Goal: Task Accomplishment & Management: Use online tool/utility

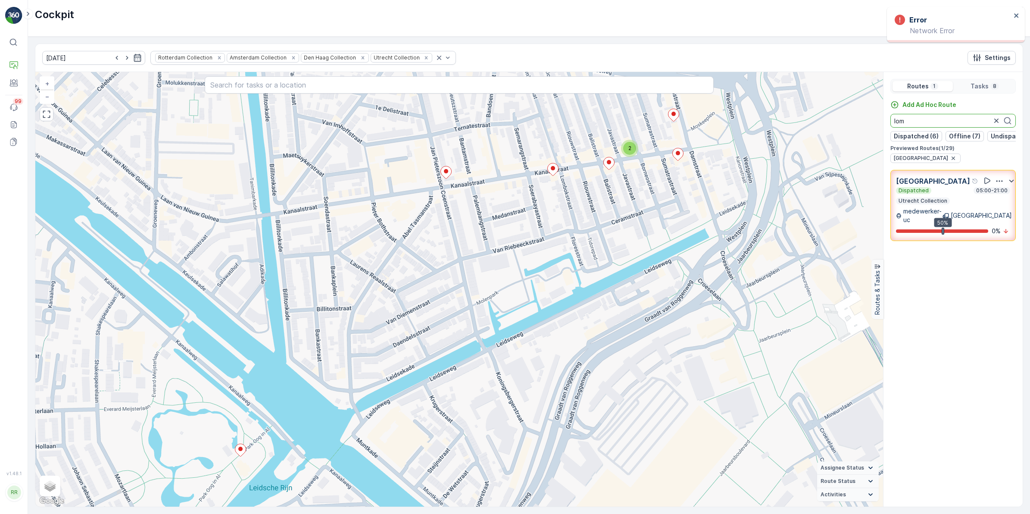
drag, startPoint x: 932, startPoint y: 123, endPoint x: 847, endPoint y: 135, distance: 85.3
click at [860, 137] on div "2 + − Satellite Roadmap Terrain Hybrid Leaflet Keyboard shortcuts Map Data Map …" at bounding box center [528, 289] width 987 height 434
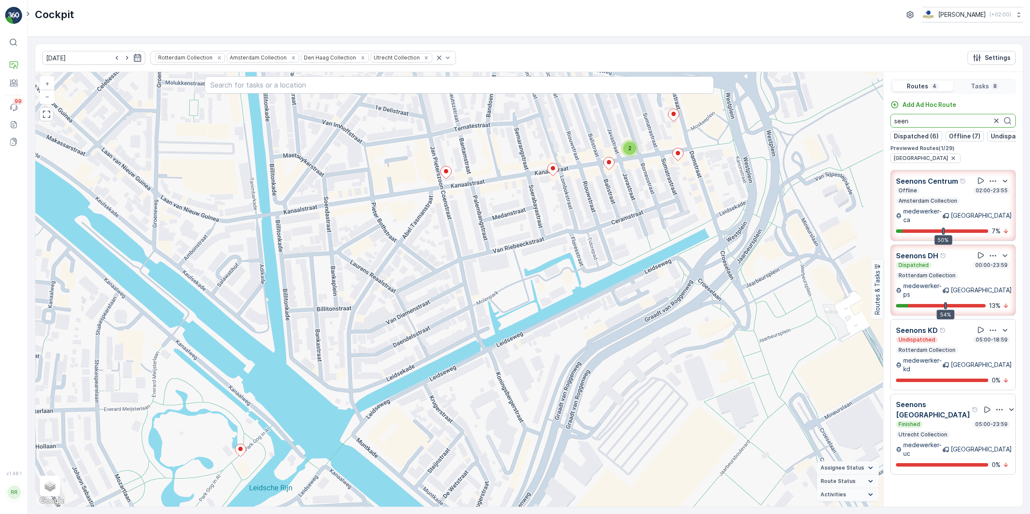
drag, startPoint x: 928, startPoint y: 124, endPoint x: 875, endPoint y: 126, distance: 53.0
click at [875, 126] on div "2 + − Satellite Roadmap Terrain Hybrid Leaflet Keyboard shortcuts Map Data Map …" at bounding box center [528, 289] width 987 height 434
type input "lom"
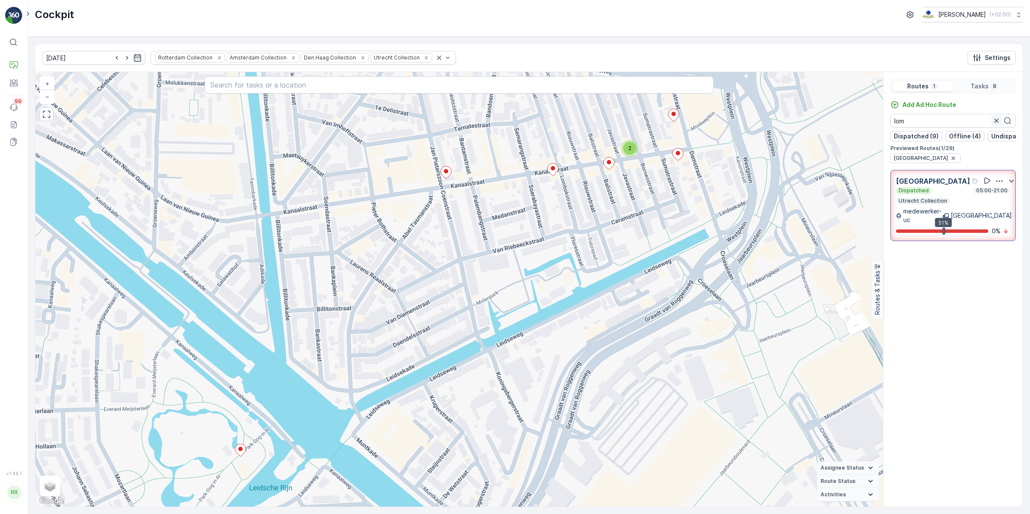
click at [995, 122] on icon "button" at bounding box center [996, 121] width 4 height 4
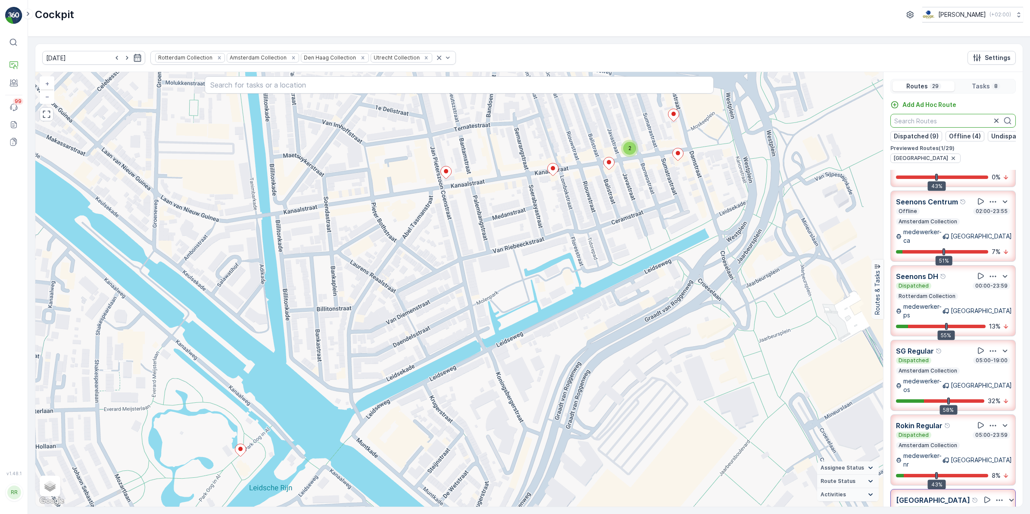
scroll to position [108, 0]
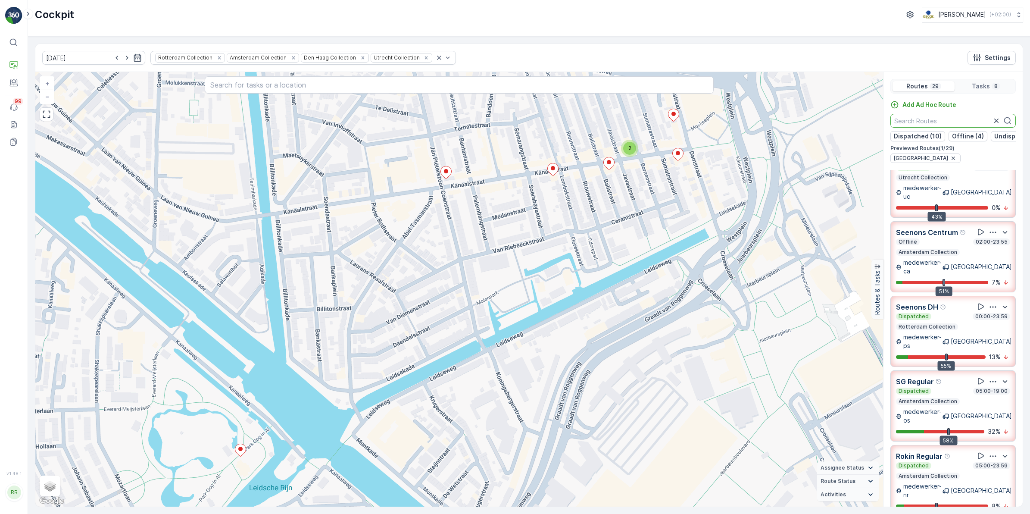
click at [994, 238] on p "02:00-23:55" at bounding box center [992, 241] width 34 height 7
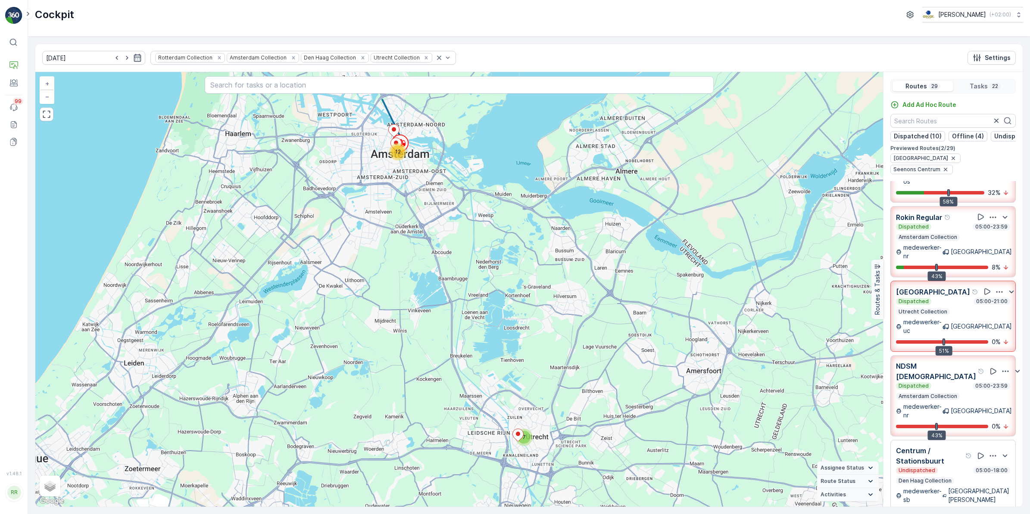
scroll to position [377, 0]
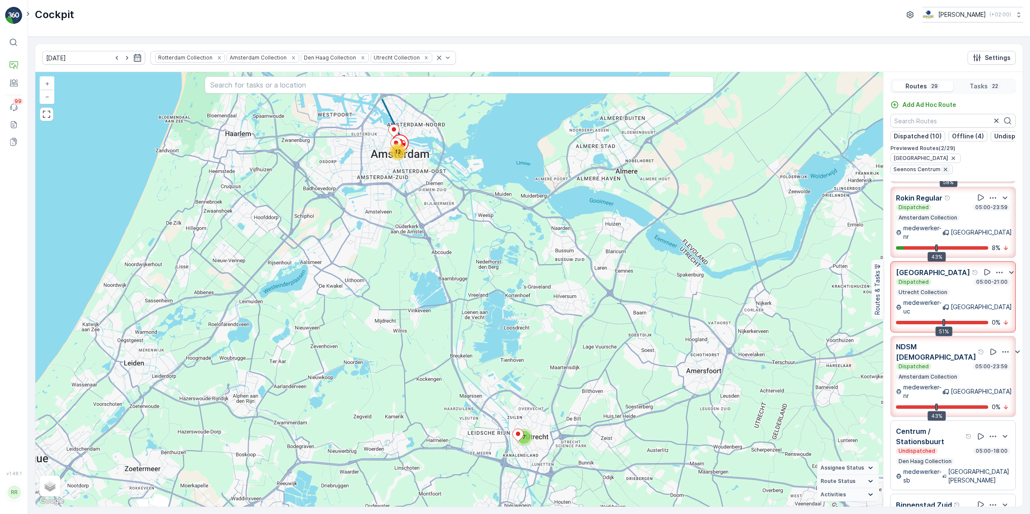
click at [949, 166] on icon "button" at bounding box center [945, 169] width 7 height 7
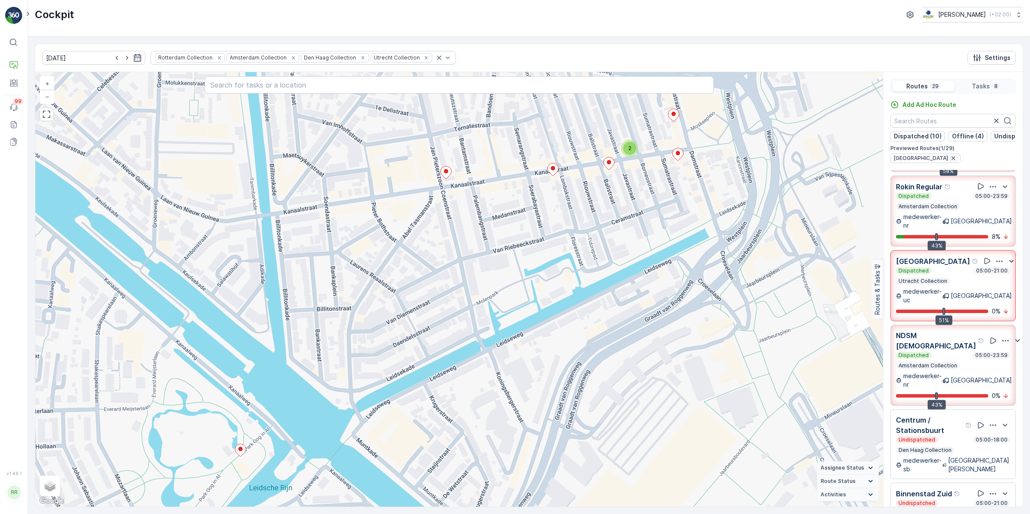
click at [950, 162] on icon "button" at bounding box center [953, 158] width 7 height 7
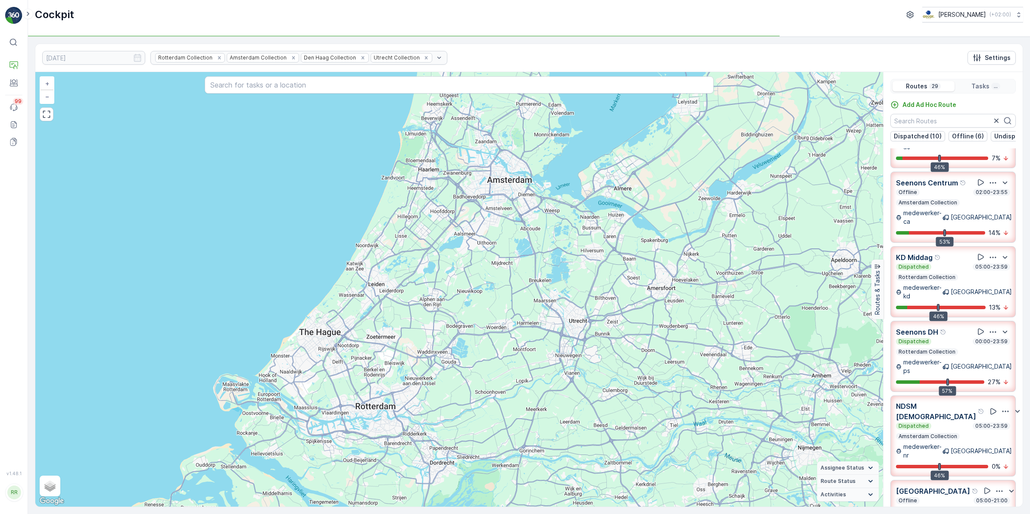
scroll to position [218, 0]
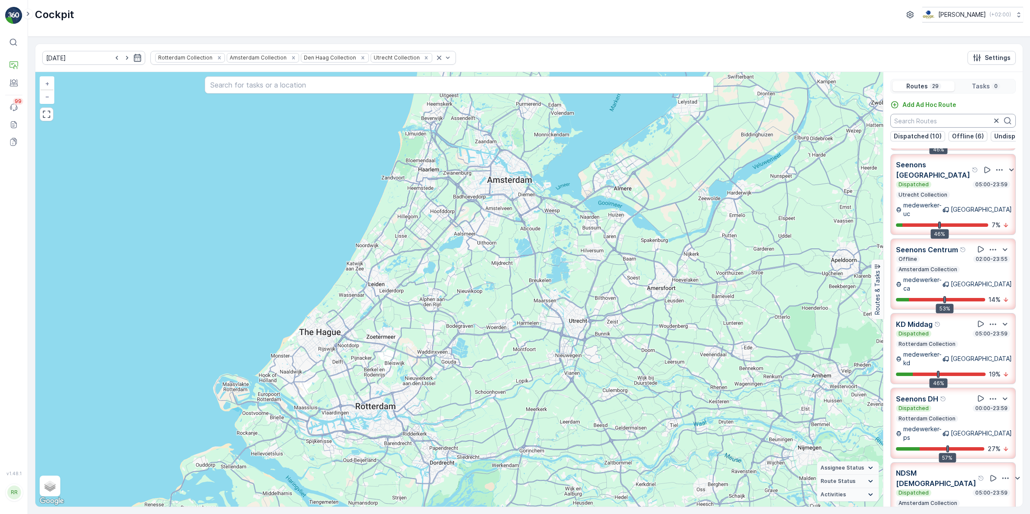
click at [953, 120] on input "text" at bounding box center [952, 121] width 125 height 14
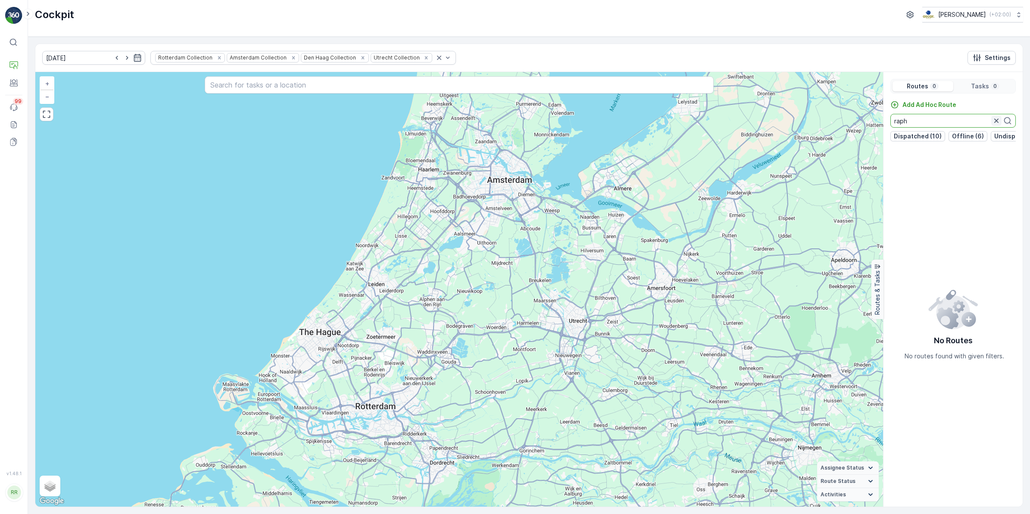
type input "raph"
click at [996, 123] on icon "button" at bounding box center [996, 120] width 9 height 9
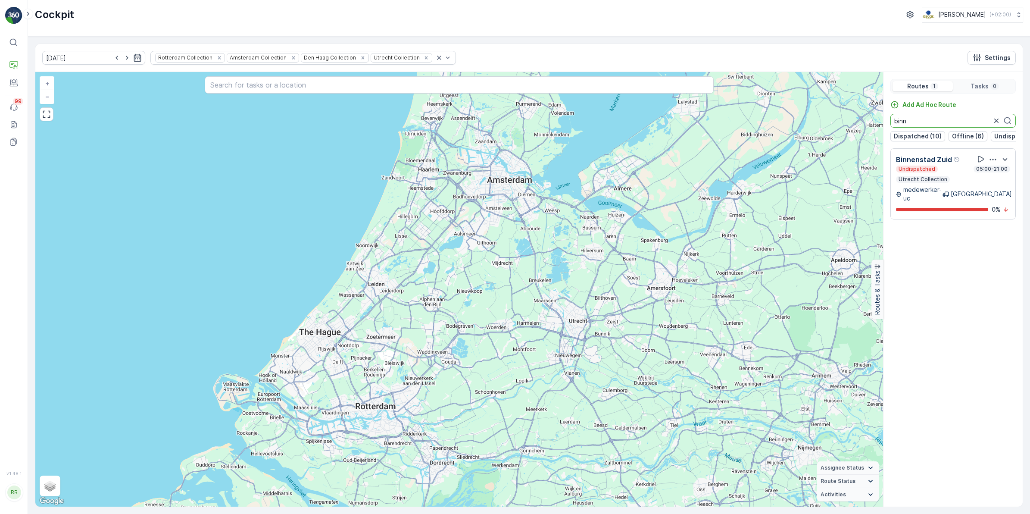
drag, startPoint x: 921, startPoint y: 123, endPoint x: 877, endPoint y: 123, distance: 44.0
click at [877, 123] on div "+ − Satellite Roadmap Terrain Hybrid Leaflet Keyboard shortcuts Map Data Map da…" at bounding box center [528, 289] width 987 height 434
type input "lomb"
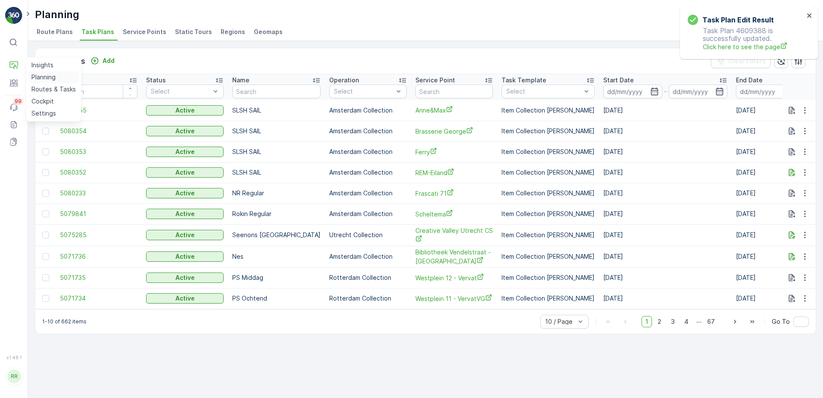
click at [50, 78] on p "Planning" at bounding box center [43, 77] width 24 height 9
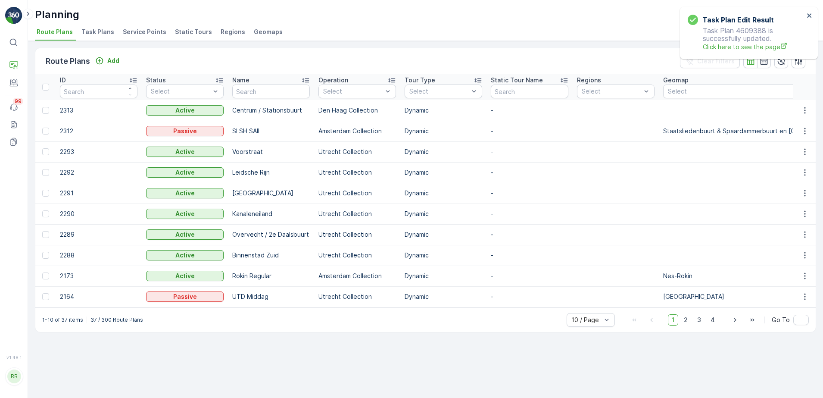
click at [91, 29] on span "Task Plans" at bounding box center [97, 32] width 33 height 9
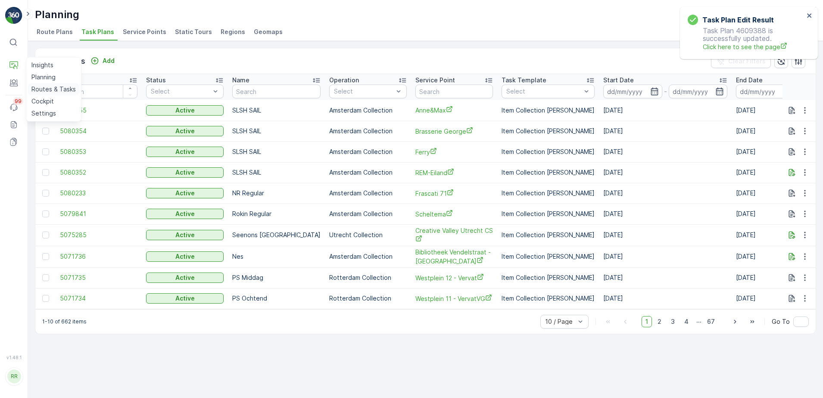
click at [47, 90] on p "Routes & Tasks" at bounding box center [53, 89] width 44 height 9
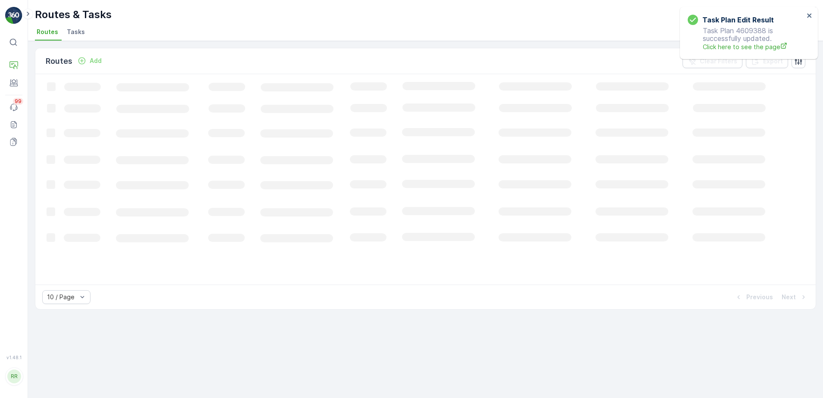
click at [69, 31] on span "Tasks" at bounding box center [76, 32] width 18 height 9
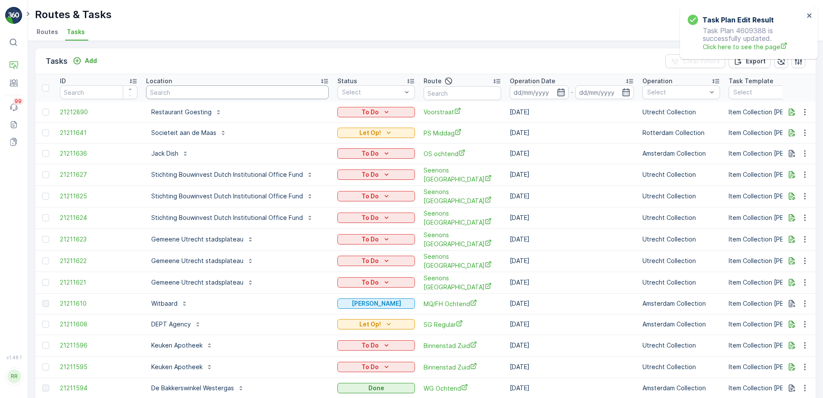
click at [177, 95] on input "text" at bounding box center [237, 92] width 183 height 14
type input "seenons"
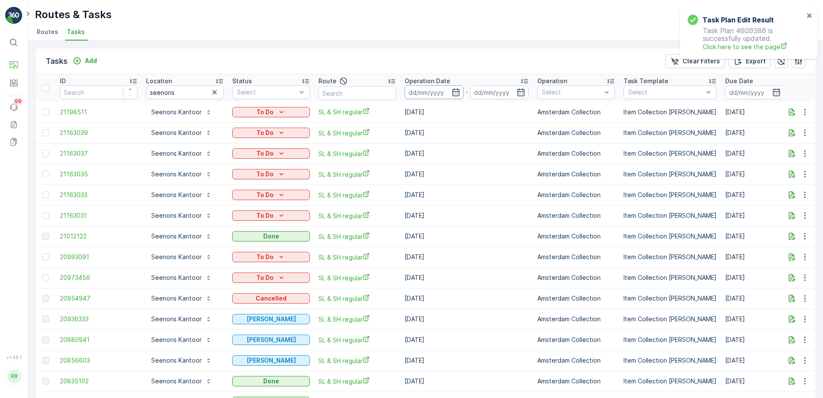
click at [460, 94] on icon "button" at bounding box center [456, 92] width 9 height 9
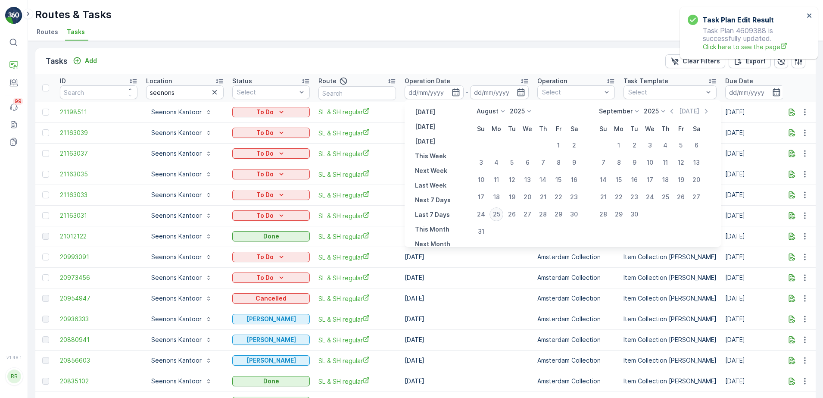
click at [500, 210] on div "25" at bounding box center [497, 214] width 14 height 14
type input "[DATE]"
click at [500, 210] on div "25" at bounding box center [497, 214] width 14 height 14
type input "[DATE]"
click at [497, 213] on div "25" at bounding box center [497, 214] width 14 height 14
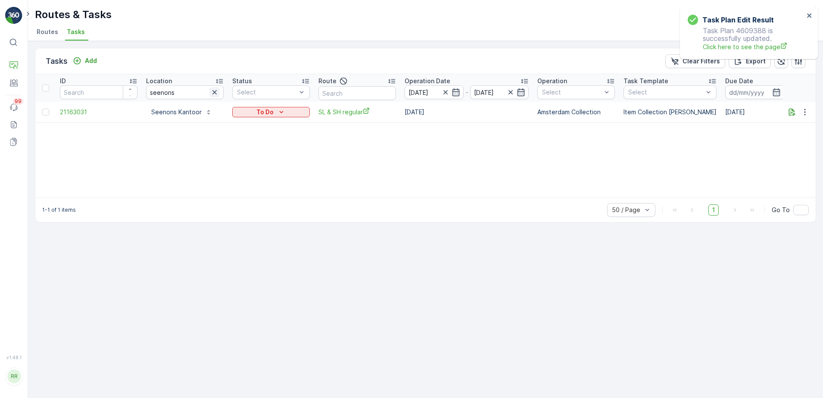
click at [216, 91] on icon "button" at bounding box center [214, 92] width 9 height 9
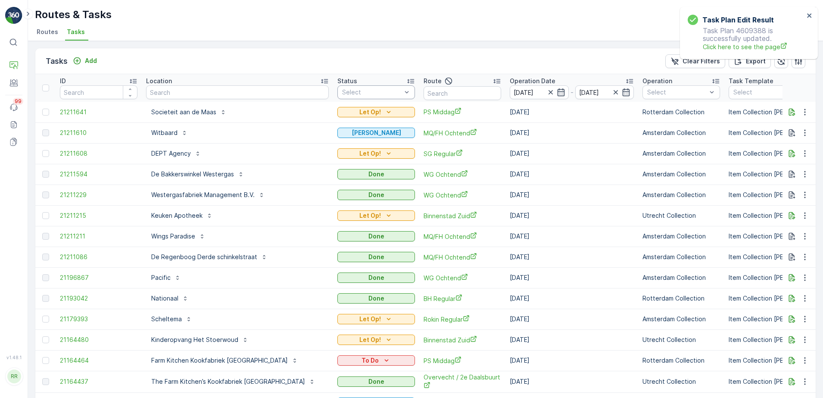
click at [357, 94] on div at bounding box center [371, 92] width 61 height 7
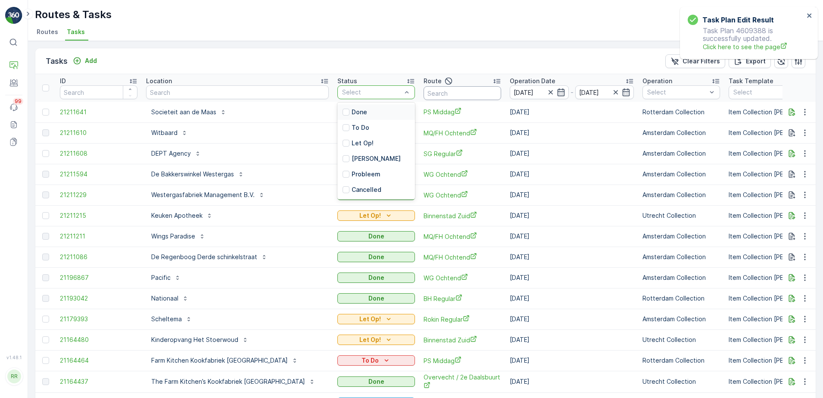
click at [460, 90] on input "text" at bounding box center [463, 93] width 78 height 14
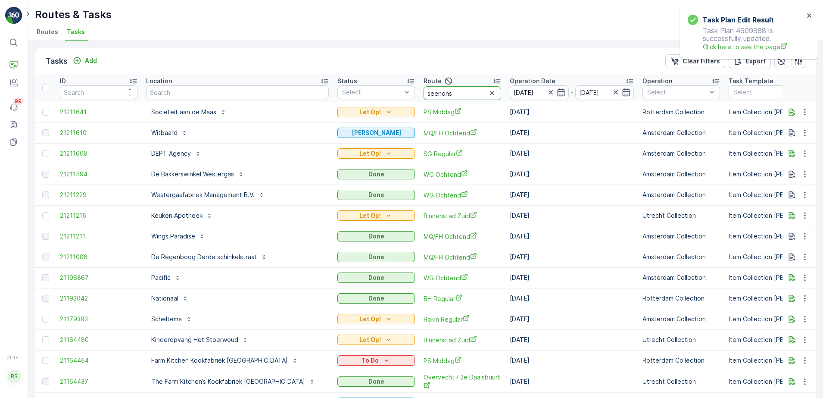
type input "seenons c"
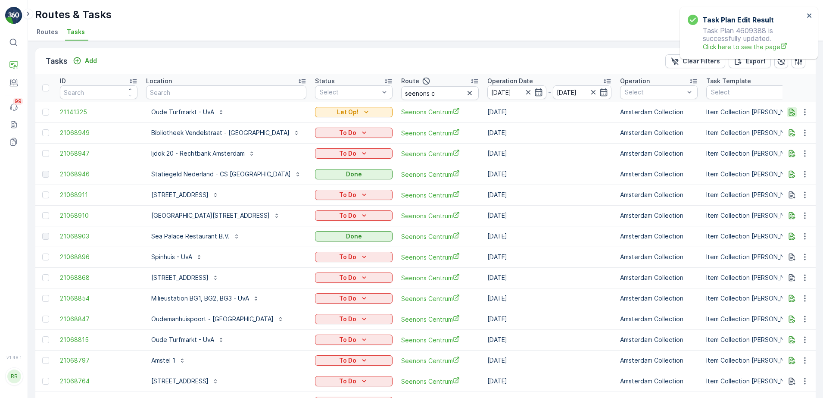
click at [789, 110] on icon "button" at bounding box center [792, 112] width 9 height 9
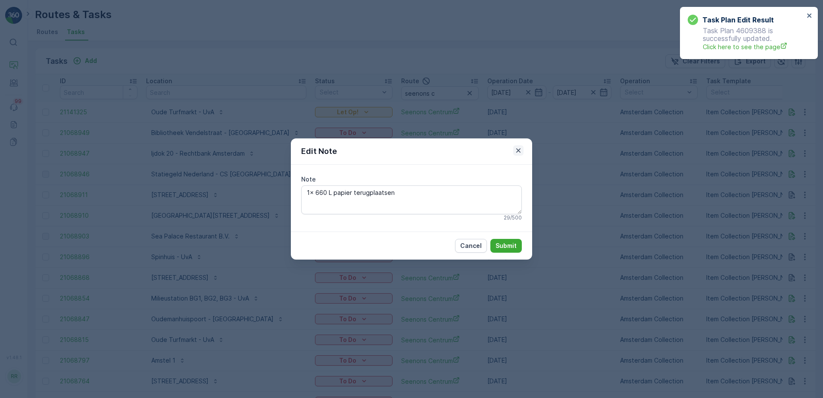
click at [519, 153] on icon "button" at bounding box center [518, 150] width 9 height 9
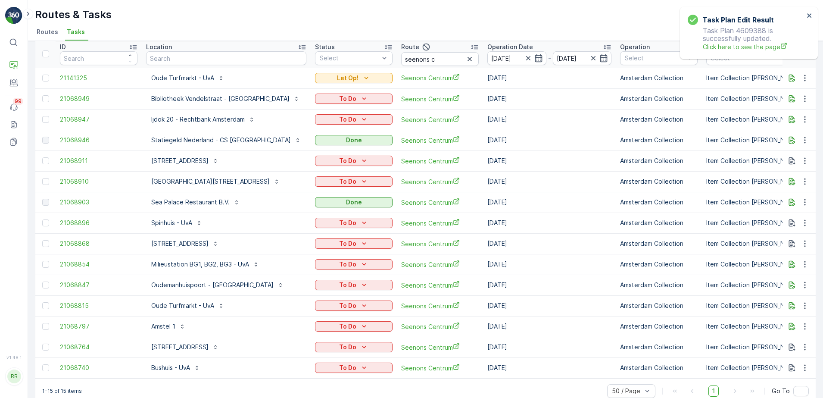
scroll to position [51, 0]
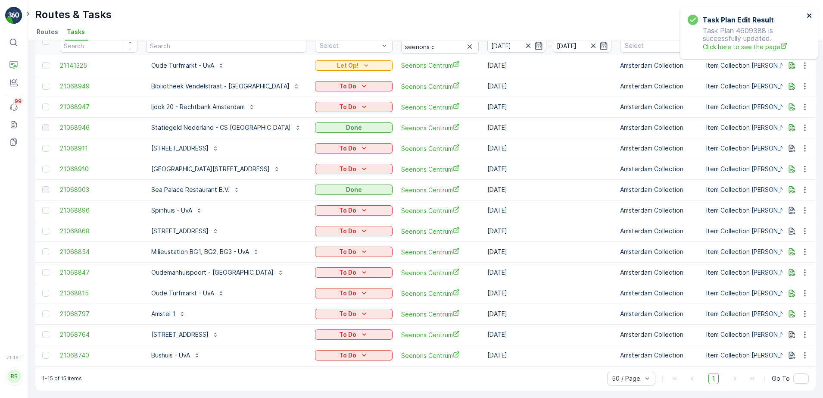
click at [810, 19] on icon "close" at bounding box center [810, 15] width 6 height 7
click at [788, 65] on icon "button" at bounding box center [792, 65] width 9 height 9
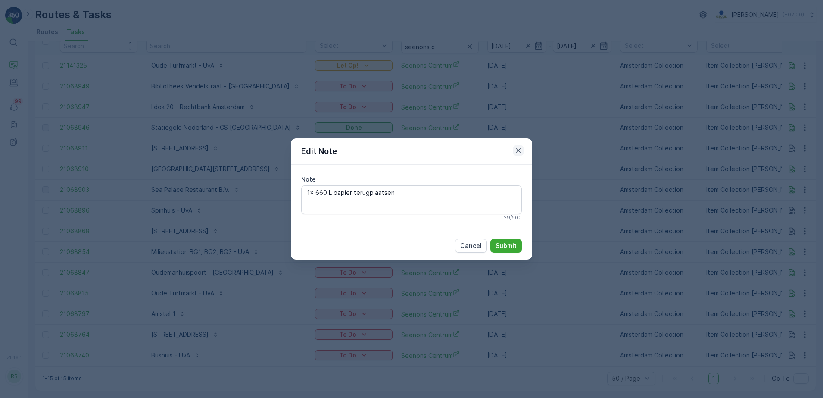
click at [522, 151] on icon "button" at bounding box center [518, 150] width 9 height 9
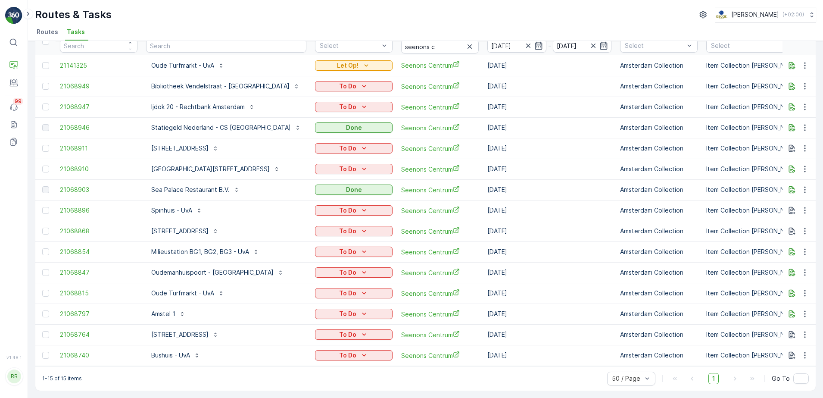
scroll to position [0, 0]
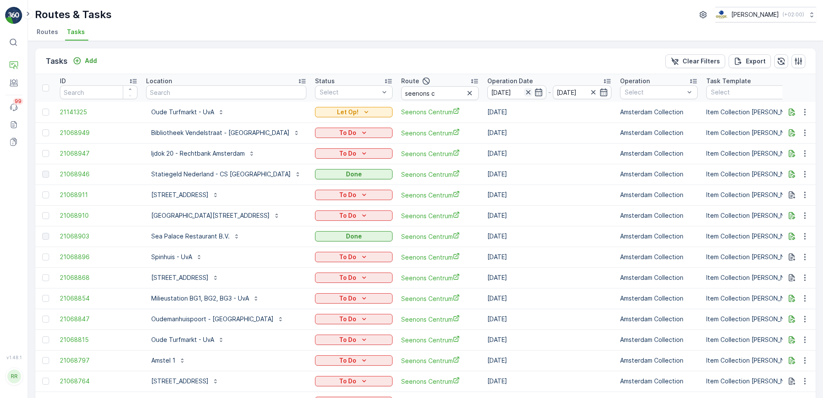
click at [524, 91] on icon "button" at bounding box center [528, 92] width 9 height 9
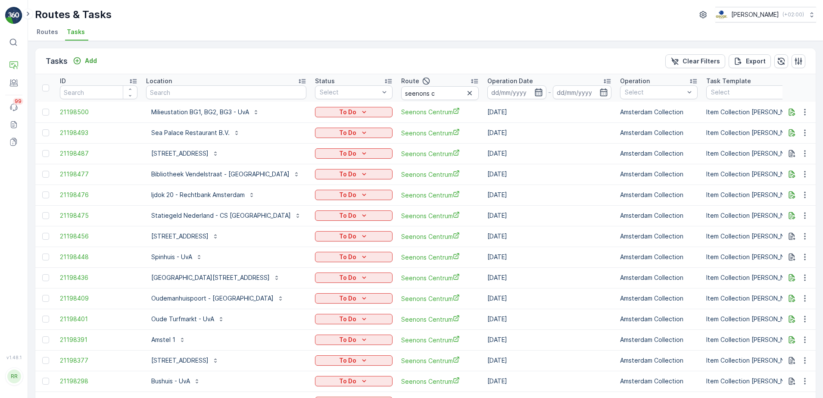
click at [534, 92] on icon "button" at bounding box center [538, 92] width 9 height 9
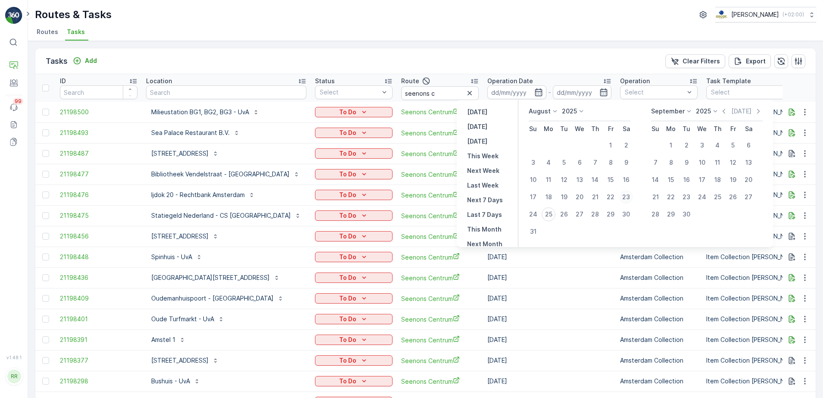
click at [628, 197] on div "23" at bounding box center [626, 197] width 14 height 14
type input "[DATE]"
click at [628, 197] on div "23" at bounding box center [626, 197] width 14 height 14
type input "[DATE]"
click at [628, 197] on div "23" at bounding box center [626, 197] width 14 height 14
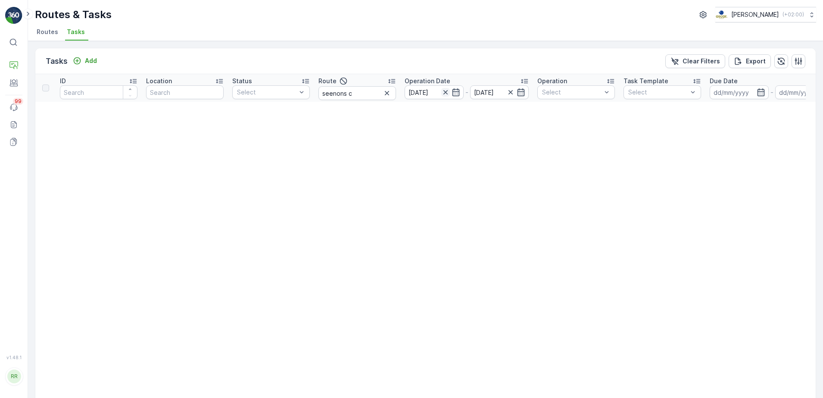
click at [444, 94] on icon "button" at bounding box center [445, 92] width 9 height 9
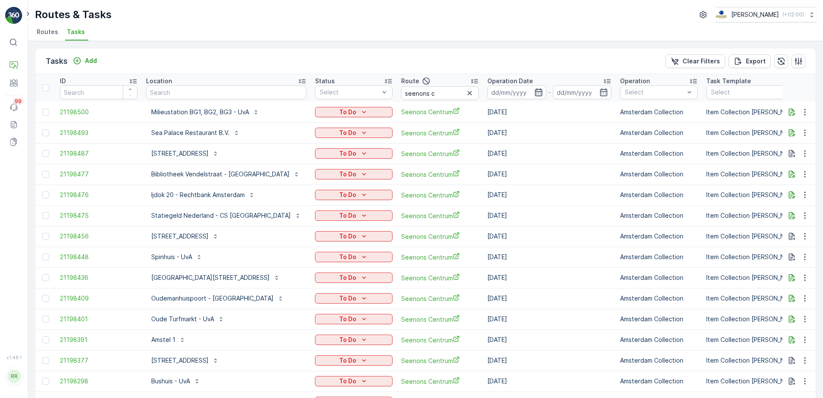
click at [535, 91] on icon "button" at bounding box center [538, 92] width 7 height 8
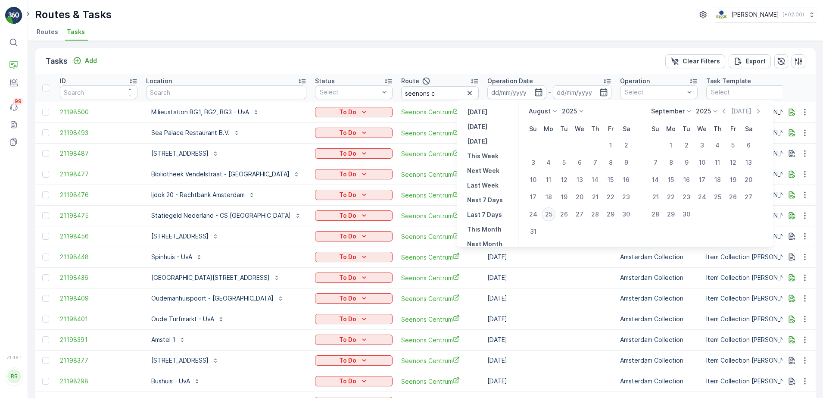
click at [548, 215] on div "25" at bounding box center [549, 214] width 14 height 14
type input "[DATE]"
click at [548, 215] on div "25" at bounding box center [549, 214] width 14 height 14
type input "[DATE]"
click at [548, 215] on div "25" at bounding box center [549, 214] width 14 height 14
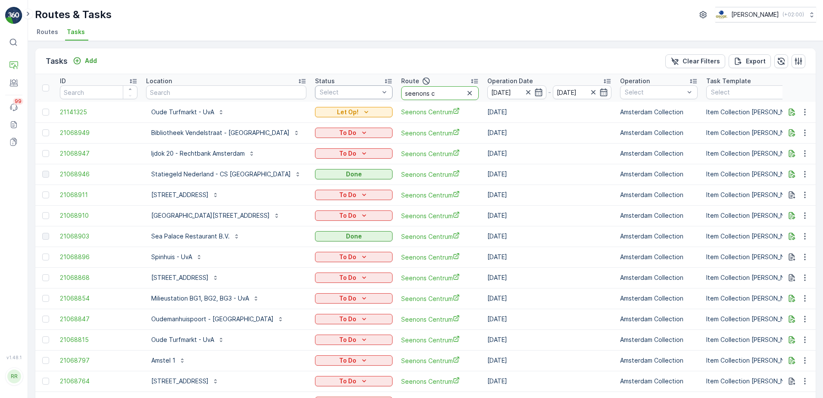
drag, startPoint x: 387, startPoint y: 93, endPoint x: 346, endPoint y: 94, distance: 40.9
click at [346, 94] on tr "ID Location Status Select Route seenons c Operation Date 25.08.2025 - 25.08.202…" at bounding box center [741, 88] width 1412 height 28
type input "ndsm"
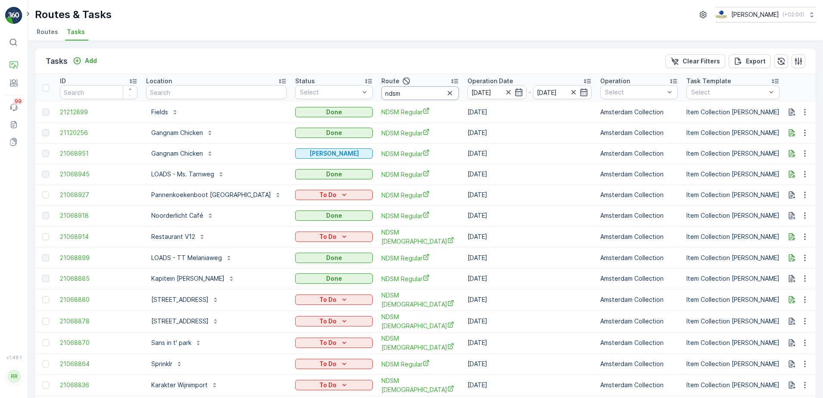
click at [397, 90] on input "ndsm" at bounding box center [420, 93] width 78 height 14
type input "ndsm oo"
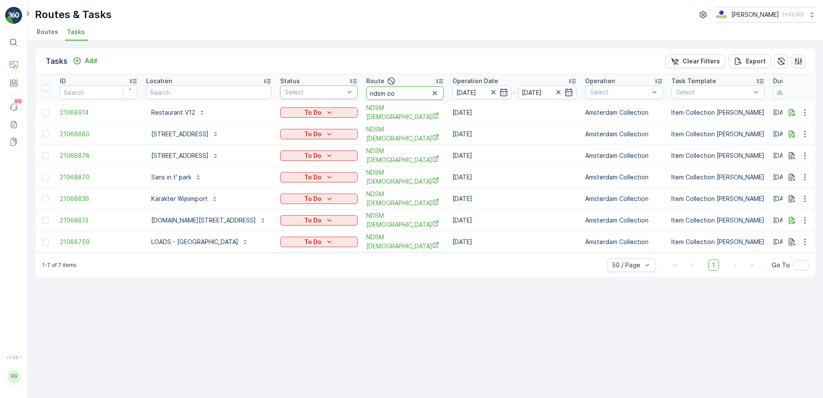
drag, startPoint x: 394, startPoint y: 92, endPoint x: 339, endPoint y: 95, distance: 55.7
click at [339, 95] on tr "ID Location Status Select Route ndsm oo Operation Date 25.08.2025 - 25.08.2025 …" at bounding box center [723, 88] width 1377 height 28
type input "ps mid"
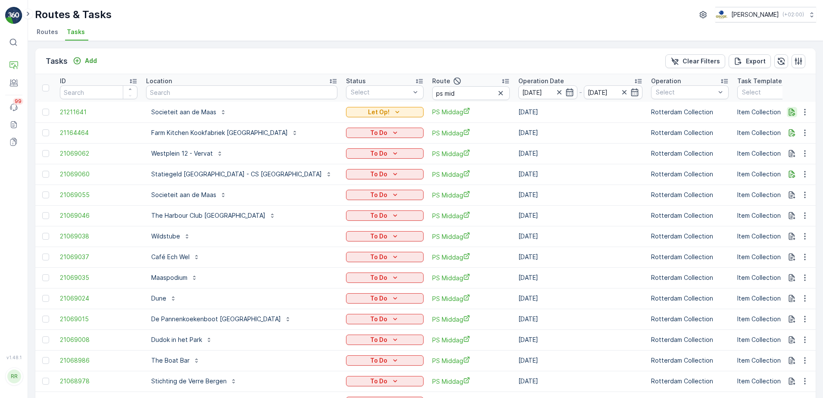
click at [789, 114] on icon "button" at bounding box center [792, 112] width 9 height 9
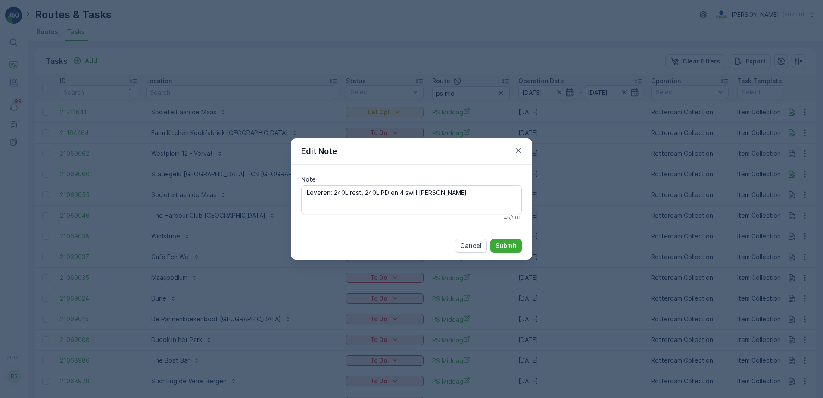
click at [519, 149] on icon "button" at bounding box center [518, 150] width 9 height 9
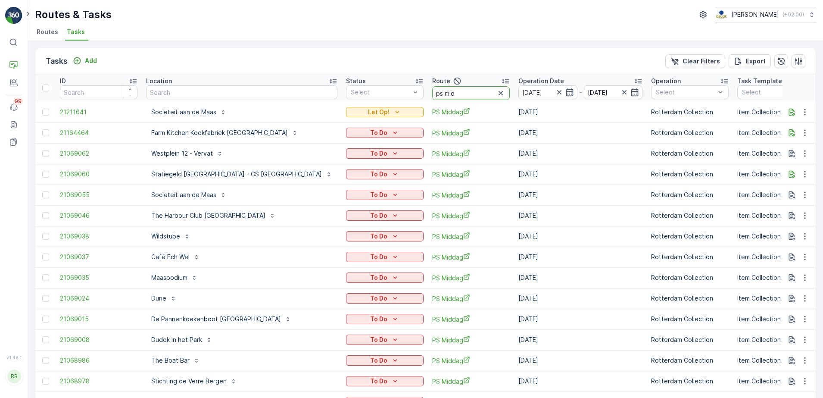
drag, startPoint x: 396, startPoint y: 93, endPoint x: 381, endPoint y: 97, distance: 14.7
click at [432, 96] on input "ps mid" at bounding box center [471, 93] width 78 height 14
type input "ps oc"
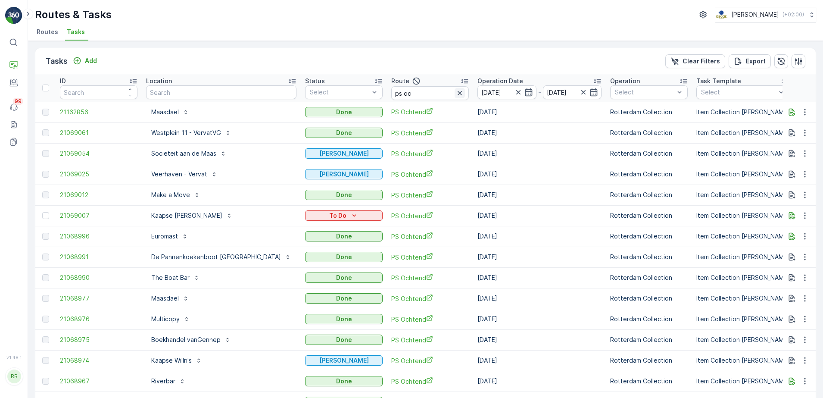
click at [455, 90] on icon "button" at bounding box center [459, 93] width 9 height 9
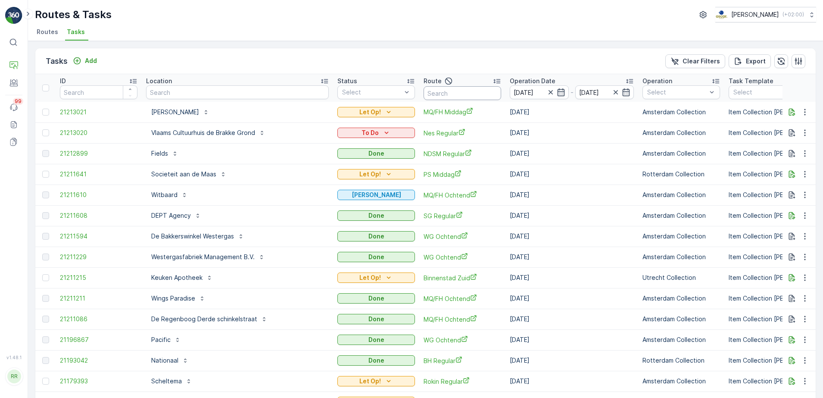
click at [455, 96] on input "text" at bounding box center [463, 93] width 78 height 14
type input "n"
type input "seenons"
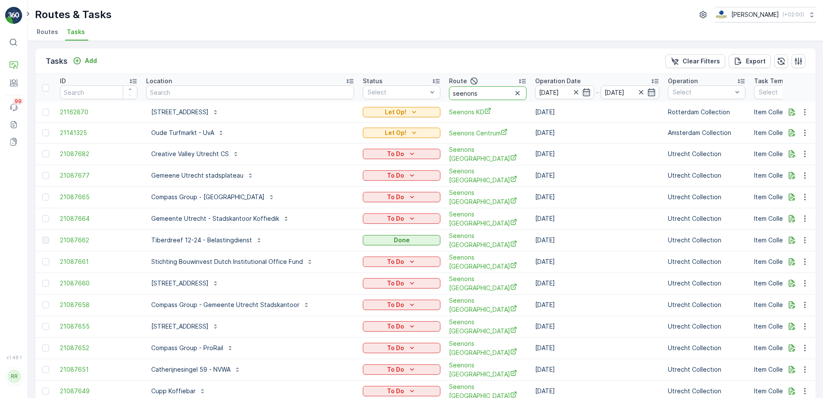
click at [455, 96] on input "seenons" at bounding box center [488, 93] width 78 height 14
type input "seenons c"
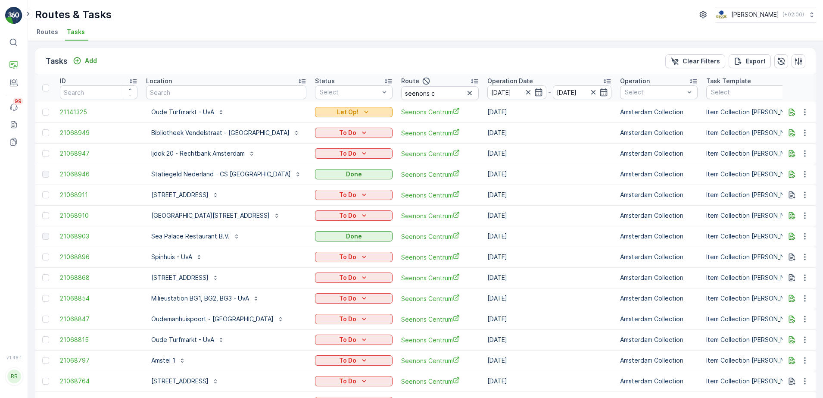
click at [362, 113] on icon "Let Op!" at bounding box center [366, 112] width 9 height 9
click at [790, 115] on icon "button" at bounding box center [792, 112] width 9 height 9
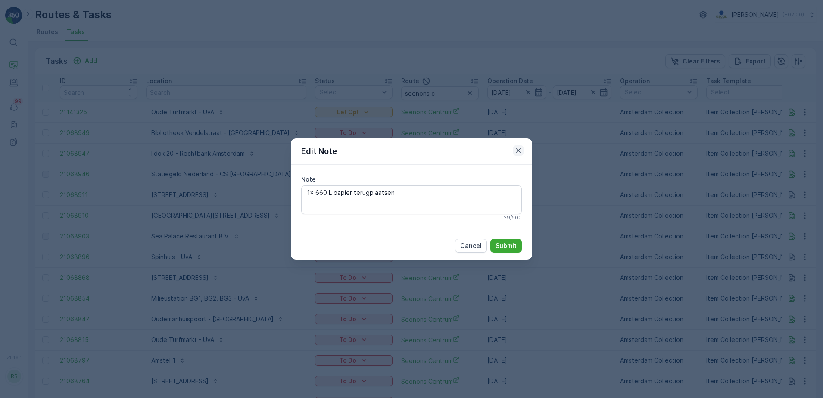
click at [517, 152] on icon "button" at bounding box center [518, 150] width 4 height 4
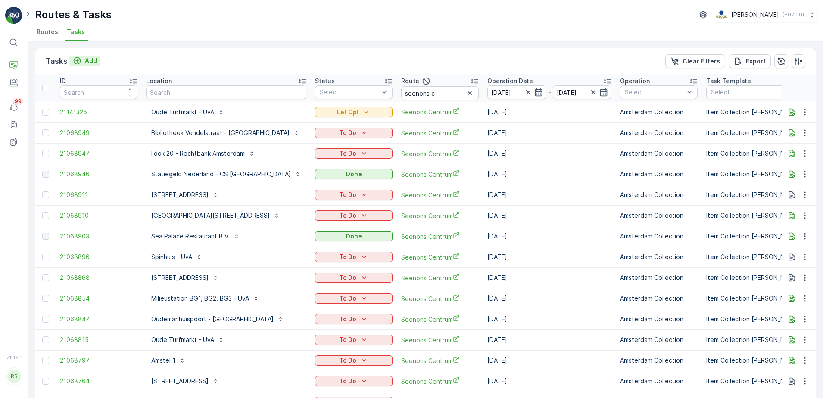
click at [87, 59] on p "Add" at bounding box center [91, 60] width 12 height 9
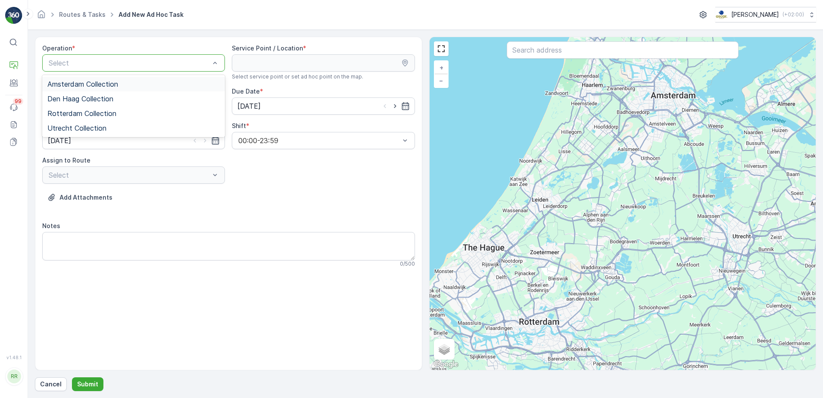
click at [108, 83] on span "Amsterdam Collection" at bounding box center [82, 84] width 71 height 8
click at [586, 58] on div at bounding box center [623, 50] width 232 height 19
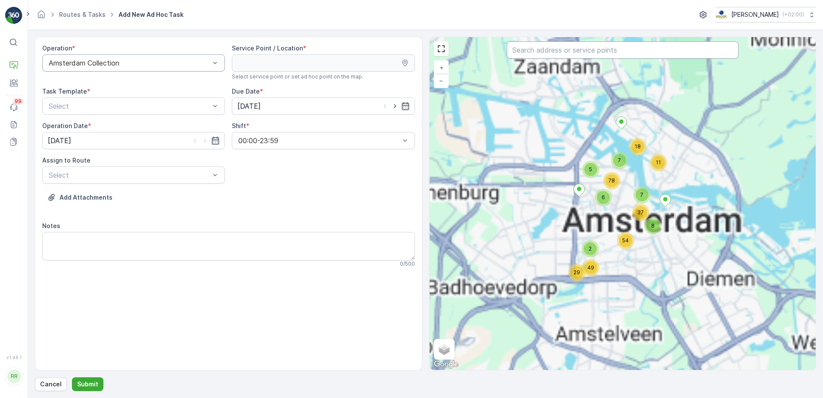
click at [598, 49] on input "text" at bounding box center [623, 49] width 232 height 17
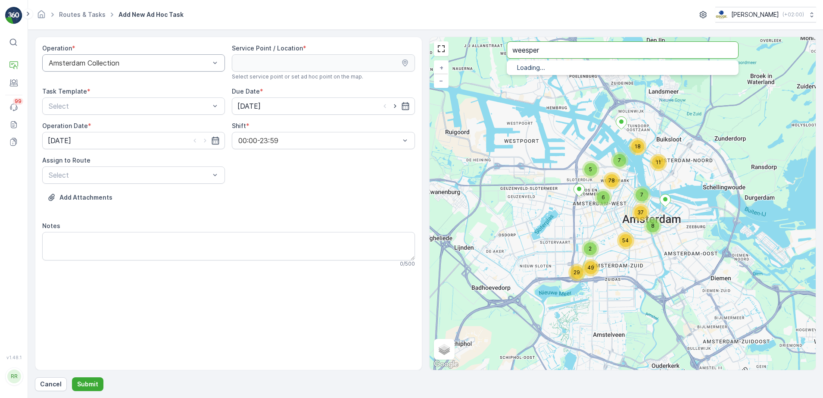
type input "weesper"
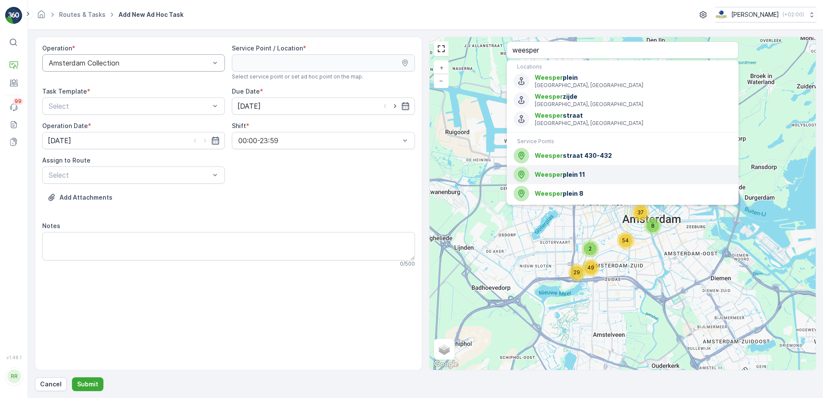
click at [580, 177] on span "Weesper plein 11" at bounding box center [633, 174] width 197 height 9
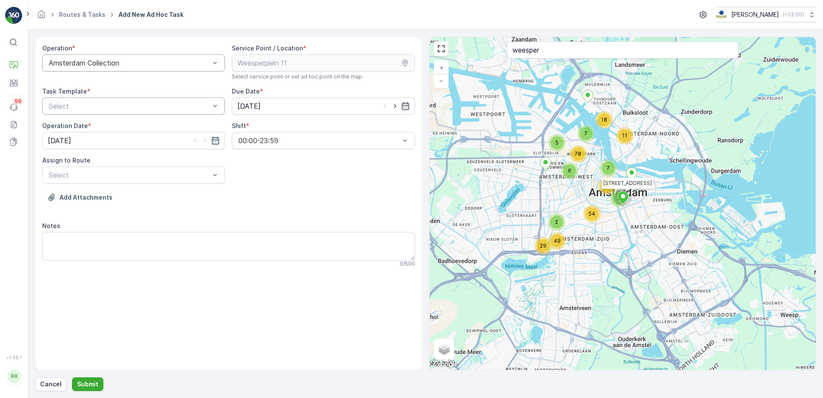
click at [147, 112] on div "Select" at bounding box center [133, 105] width 183 height 17
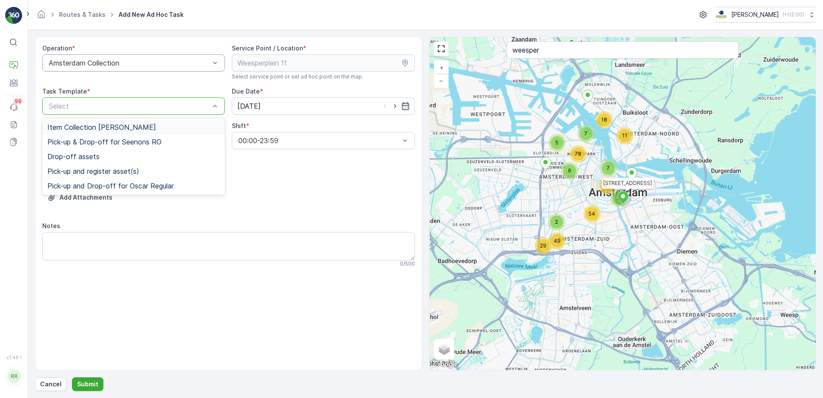
click at [124, 102] on div at bounding box center [129, 106] width 163 height 8
click at [106, 124] on span "Item Collection Oscar Regulier" at bounding box center [101, 127] width 109 height 8
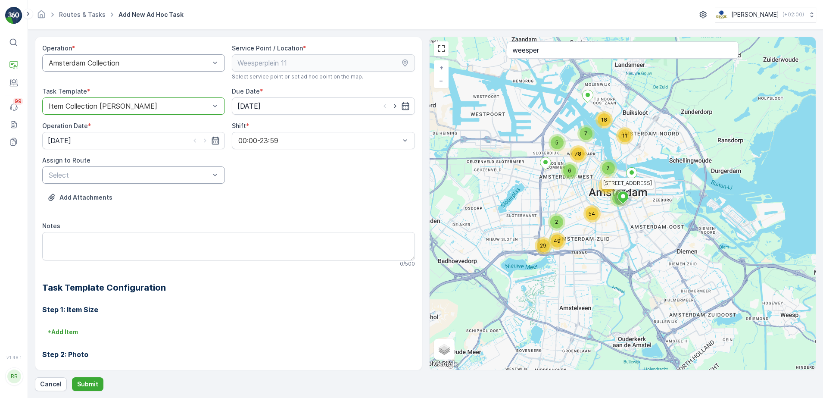
click at [127, 178] on div at bounding box center [129, 175] width 163 height 8
type input "seen"
click at [110, 193] on span "Seenons Centrum (Offline) - Amsterdam" at bounding box center [129, 196] width 165 height 8
click at [165, 247] on textarea "Notes" at bounding box center [228, 246] width 373 height 28
type textarea "Leveren: 2x 660L rest"
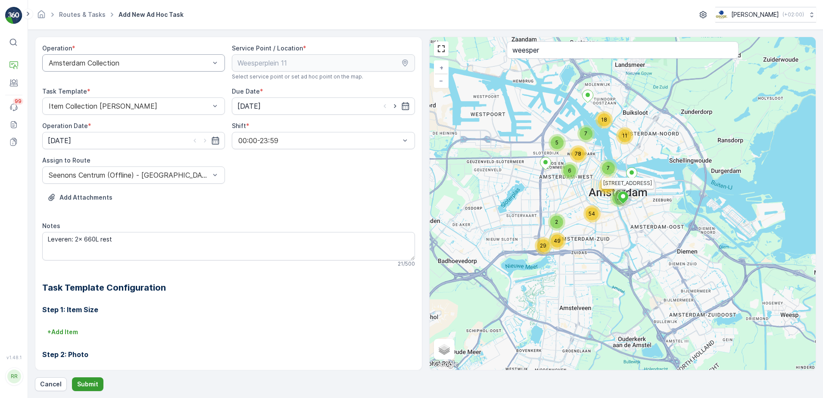
click at [85, 384] on p "Submit" at bounding box center [87, 384] width 21 height 9
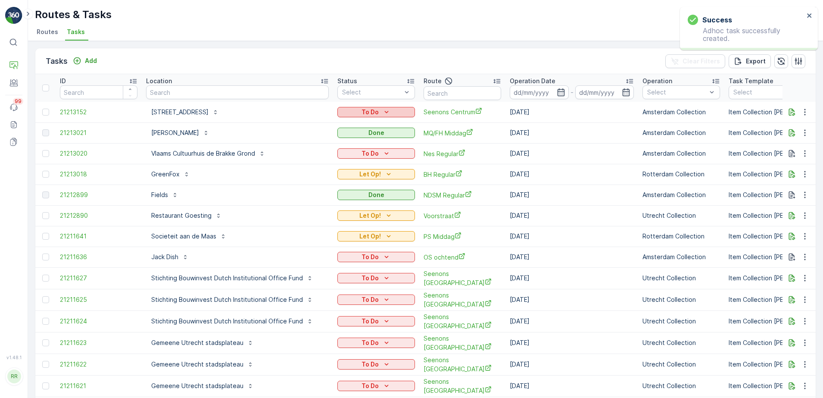
click at [368, 112] on div "To Do" at bounding box center [376, 112] width 71 height 9
click at [343, 124] on span "Let Op!" at bounding box center [340, 125] width 22 height 9
click at [345, 93] on div at bounding box center [371, 92] width 61 height 7
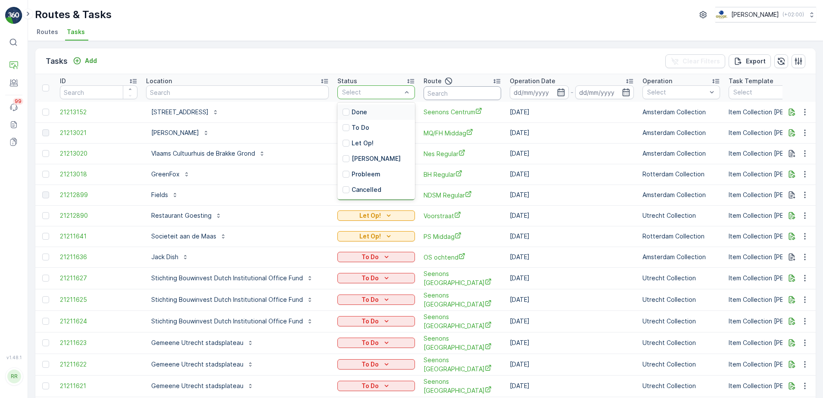
click at [465, 95] on input "text" at bounding box center [463, 93] width 78 height 14
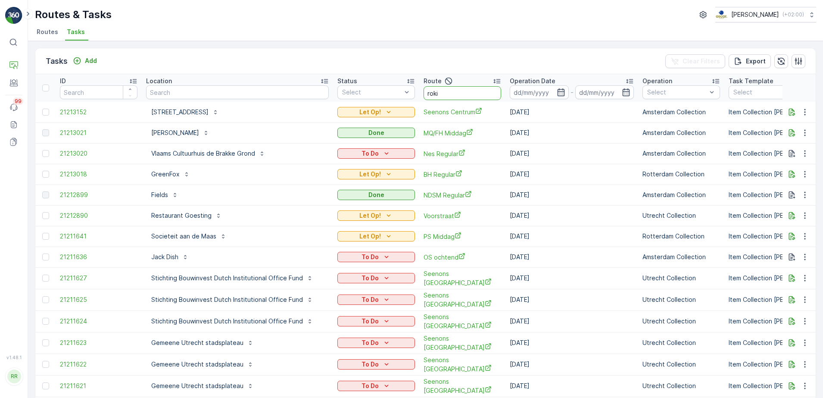
type input "rokin"
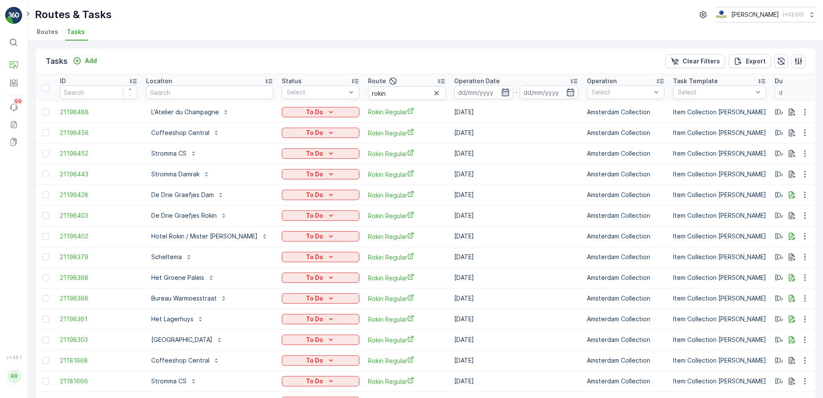
click at [501, 88] on icon "button" at bounding box center [505, 92] width 9 height 9
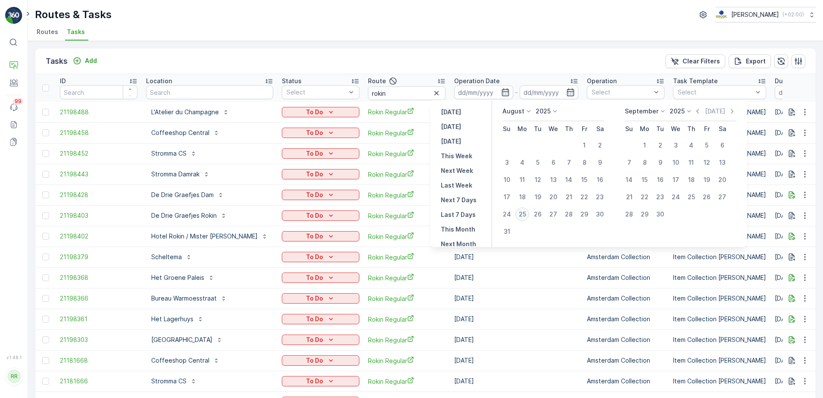
click at [519, 212] on div "25" at bounding box center [522, 214] width 14 height 14
type input "[DATE]"
click at [519, 212] on div "25" at bounding box center [522, 214] width 14 height 14
type input "[DATE]"
click at [519, 212] on div "25" at bounding box center [522, 214] width 14 height 14
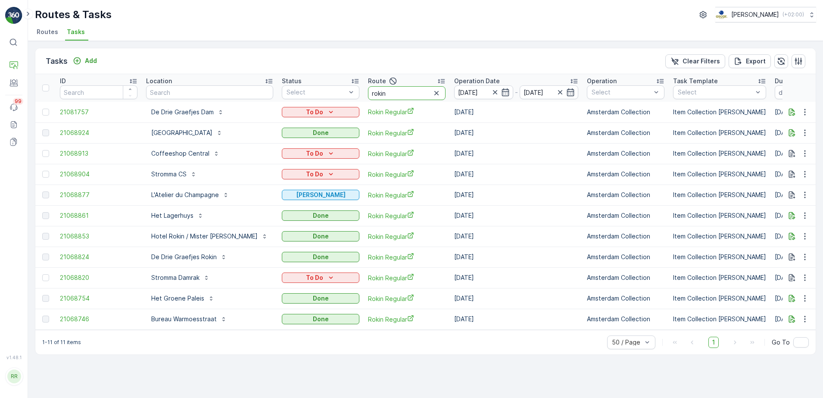
click at [383, 94] on input "rokin" at bounding box center [407, 93] width 78 height 14
drag, startPoint x: 369, startPoint y: 94, endPoint x: 340, endPoint y: 97, distance: 28.6
click at [364, 97] on th "Route rokin" at bounding box center [407, 88] width 86 height 28
type input "seen"
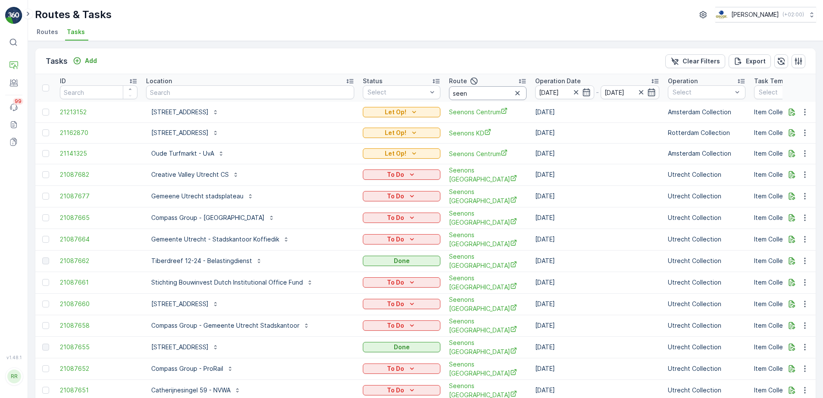
click at [449, 90] on input "seen" at bounding box center [488, 93] width 78 height 14
type input "seenos u"
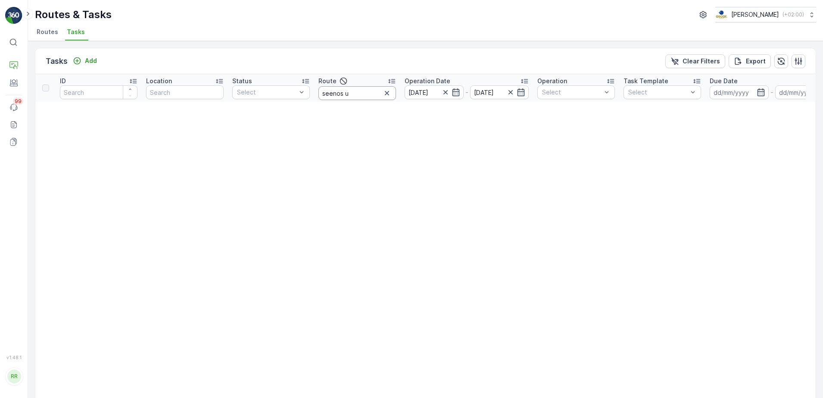
click at [368, 95] on input "seenos u" at bounding box center [357, 93] width 78 height 14
type input "seenons u"
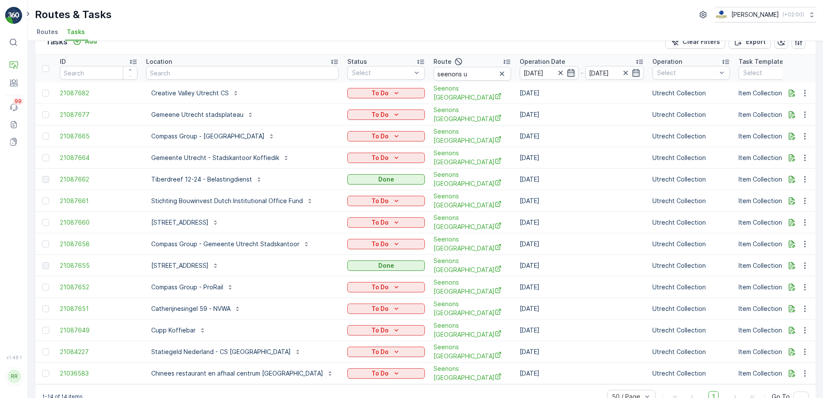
scroll to position [30, 0]
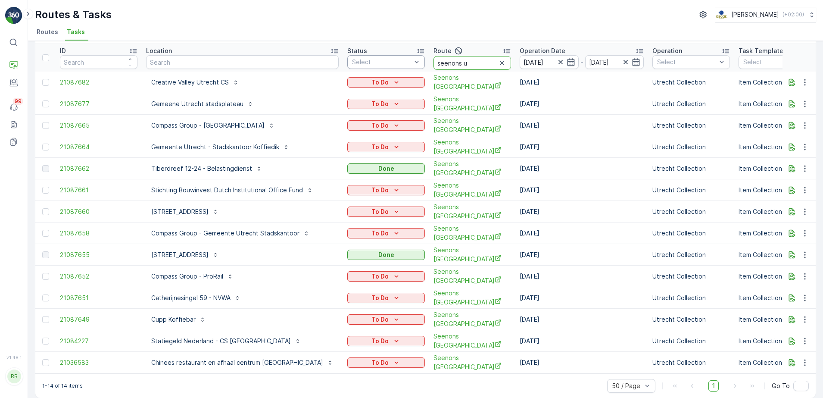
drag, startPoint x: 444, startPoint y: 62, endPoint x: 397, endPoint y: 64, distance: 47.0
click at [396, 63] on tr "ID Location Status Select Route seenons u Operation Date 25.08.2025 - 25.08.202…" at bounding box center [757, 58] width 1444 height 28
type input "lomb"
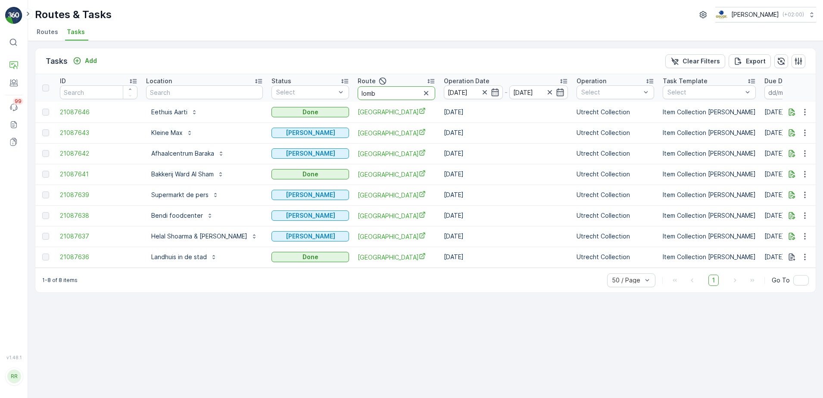
click at [384, 95] on input "lomb" at bounding box center [397, 93] width 78 height 14
drag, startPoint x: 348, startPoint y: 94, endPoint x: 318, endPoint y: 95, distance: 30.6
click at [318, 95] on tr "ID Location Status Select Route lomb Operation Date 25.08.2025 - 25.08.2025 Ope…" at bounding box center [719, 88] width 1369 height 28
type input "c"
type input "seenons c"
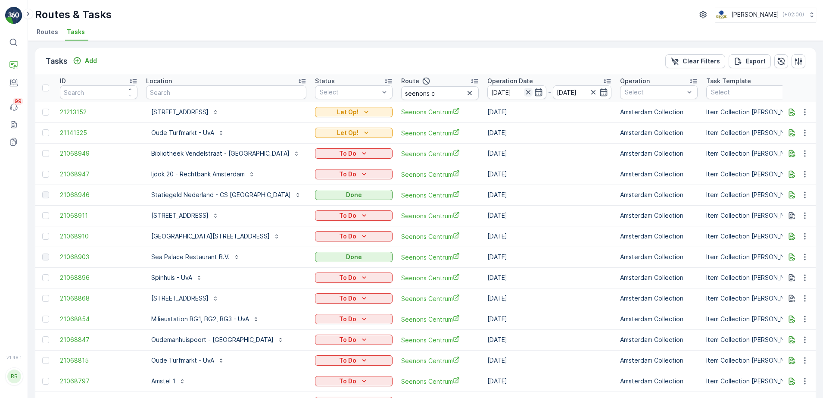
click at [524, 91] on icon "button" at bounding box center [528, 92] width 9 height 9
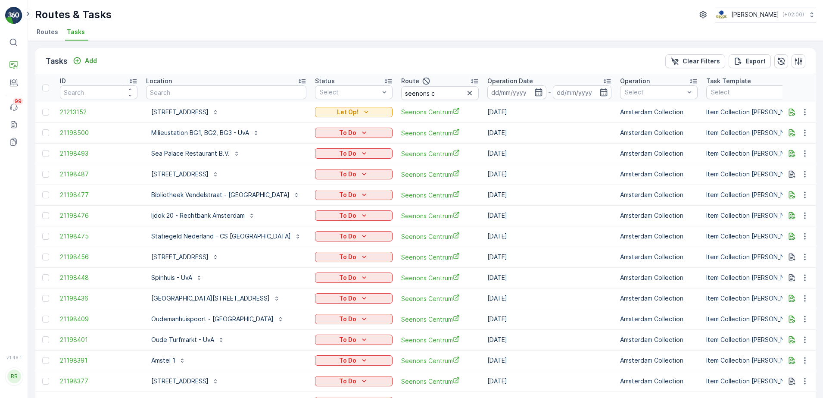
click at [535, 96] on icon "button" at bounding box center [538, 92] width 7 height 8
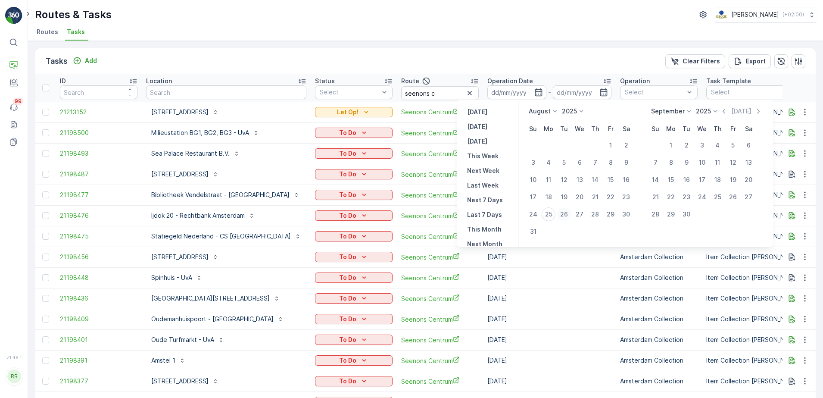
click at [562, 215] on div "26" at bounding box center [564, 214] width 14 height 14
type input "26.08.2025"
click at [565, 215] on div "26" at bounding box center [564, 214] width 14 height 14
type input "[DATE]"
click at [565, 215] on div "26" at bounding box center [564, 214] width 14 height 14
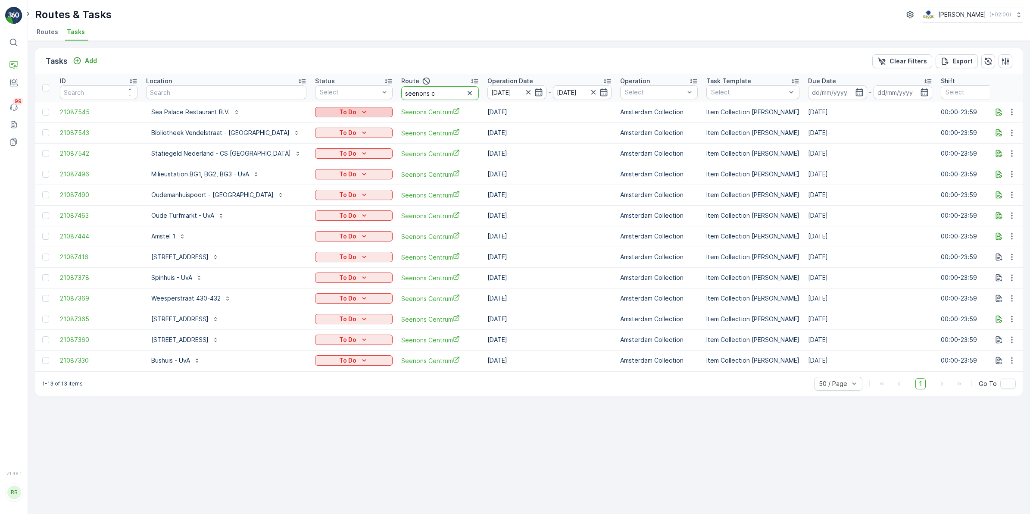
drag, startPoint x: 414, startPoint y: 91, endPoint x: 324, endPoint y: 112, distance: 92.4
click at [324, 112] on table "ID Location Status Select Route seenons c Operation Date 26.08.2025 - 26.08.202…" at bounding box center [741, 222] width 1412 height 297
type input "graaf"
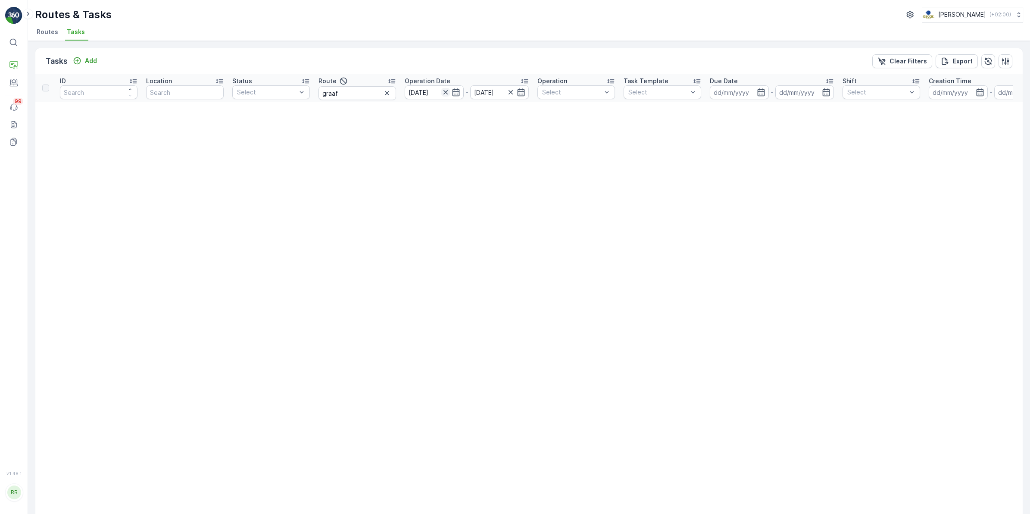
click at [446, 93] on icon "button" at bounding box center [445, 92] width 4 height 4
click at [456, 92] on icon "button" at bounding box center [456, 92] width 9 height 9
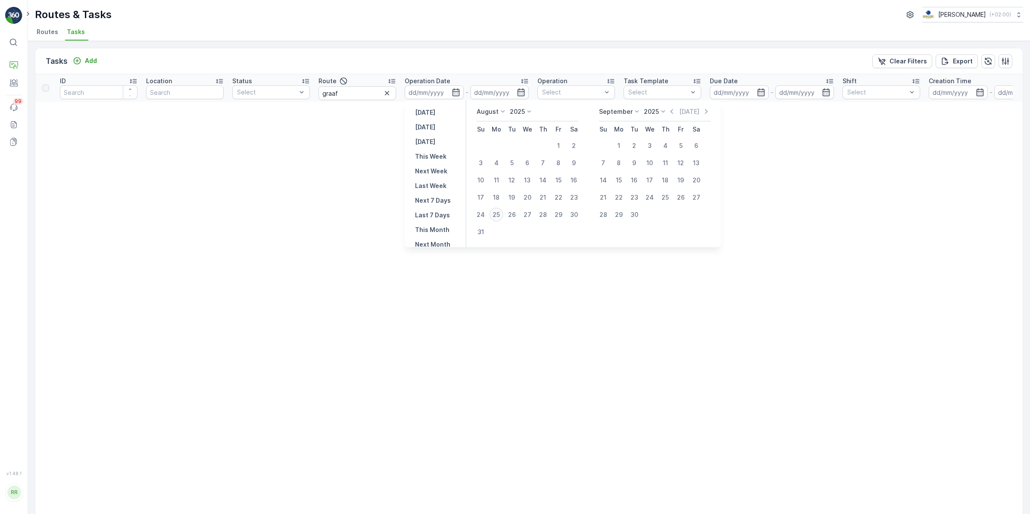
click at [496, 216] on div "25" at bounding box center [497, 215] width 14 height 14
type input "[DATE]"
click at [496, 216] on div "25" at bounding box center [497, 215] width 14 height 14
type input "[DATE]"
click at [496, 216] on div "25" at bounding box center [497, 215] width 14 height 14
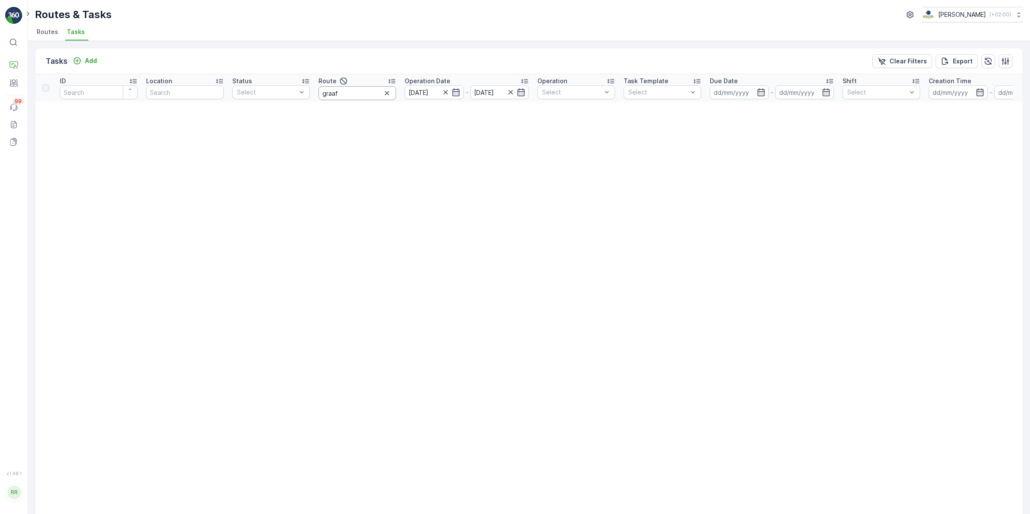
click at [361, 94] on input "graaf" at bounding box center [357, 93] width 78 height 14
drag, startPoint x: 347, startPoint y: 93, endPoint x: 298, endPoint y: 97, distance: 49.4
click at [298, 97] on tr "ID Location Status Select Route graaf Operation Date 25.08.2025 - 25.08.2025 Op…" at bounding box center [680, 88] width 1291 height 28
type input "flor"
click at [365, 96] on input "flor" at bounding box center [357, 93] width 78 height 14
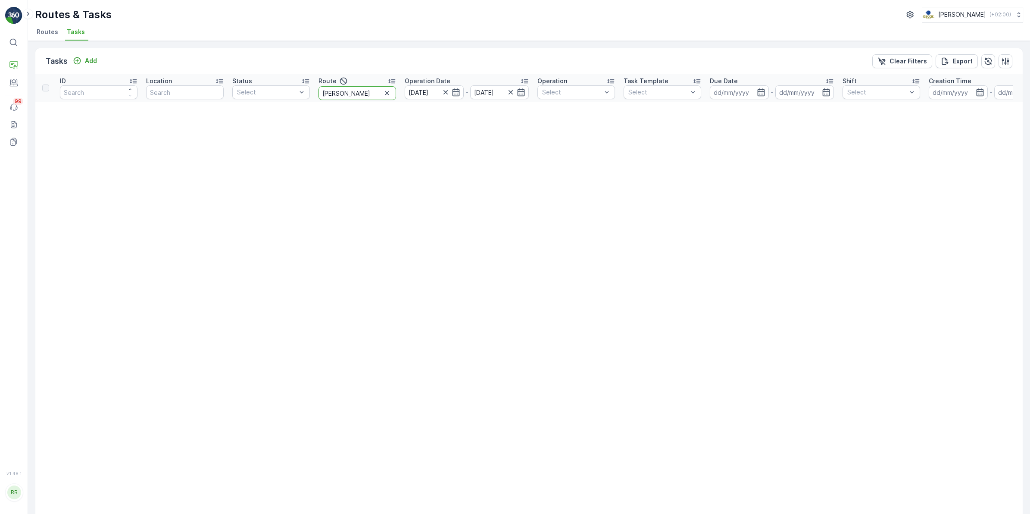
drag, startPoint x: 323, startPoint y: 97, endPoint x: 299, endPoint y: 100, distance: 24.7
click at [298, 99] on tr "ID Location Status Select Route flor Operation Date 25.08.2025 - 25.08.2025 Ope…" at bounding box center [680, 88] width 1291 height 28
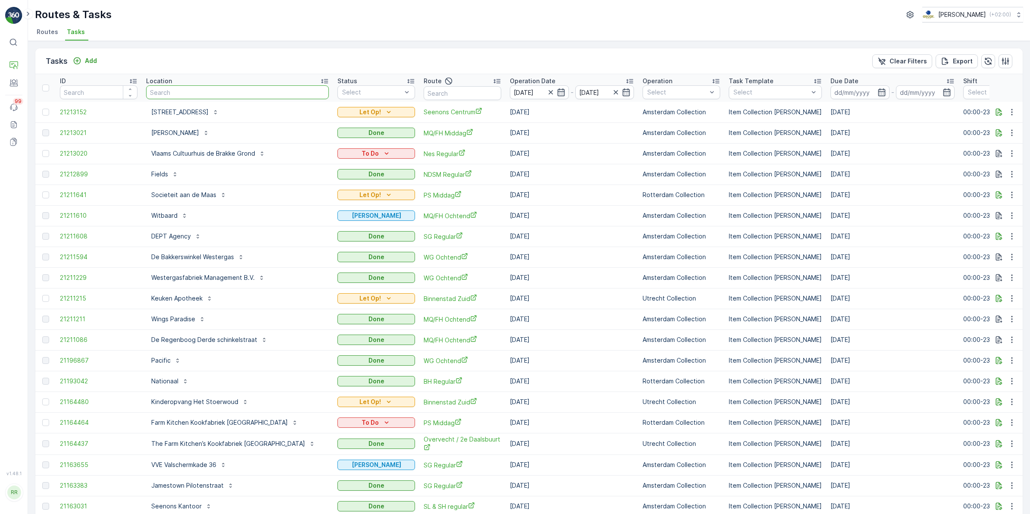
click at [187, 87] on input "text" at bounding box center [237, 92] width 183 height 14
type input "floris"
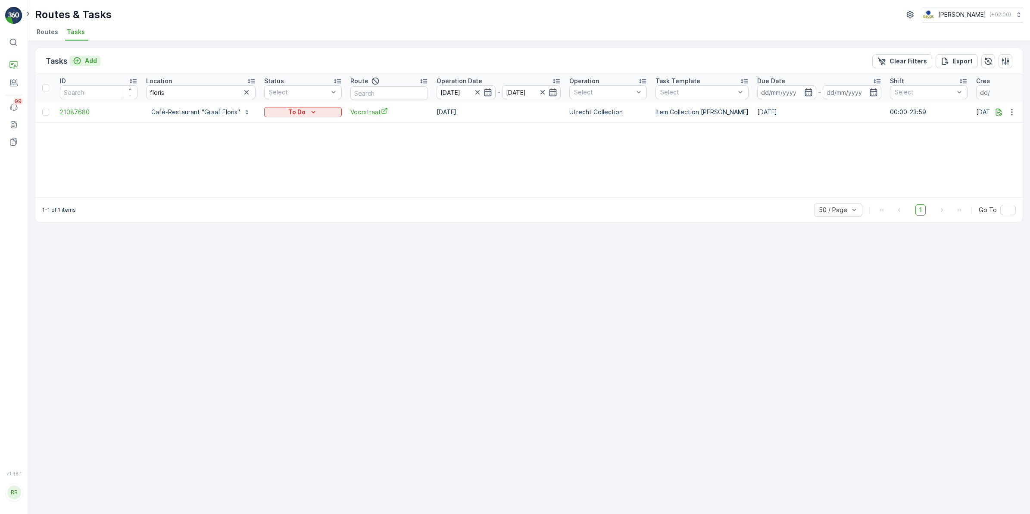
click at [81, 61] on icon "Add" at bounding box center [77, 60] width 9 height 9
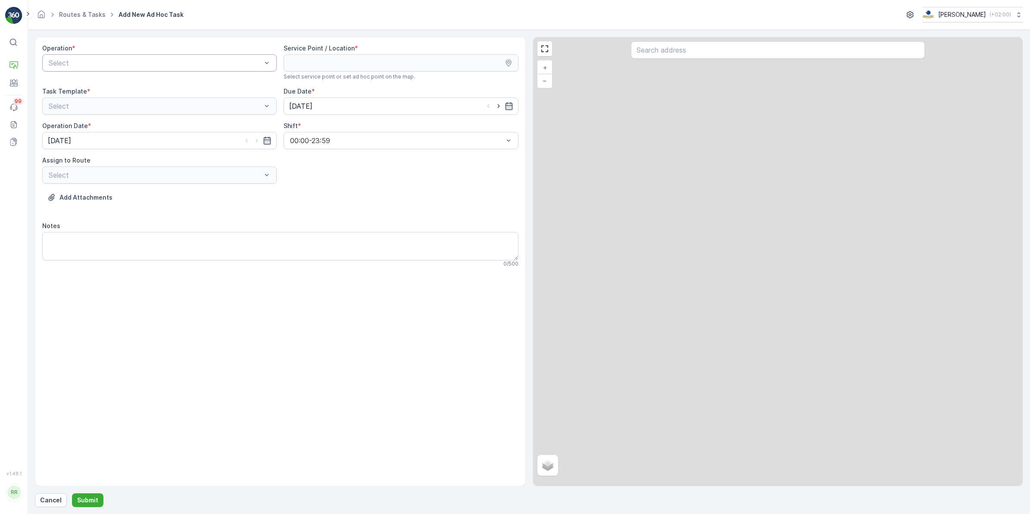
click at [132, 70] on div "Select" at bounding box center [159, 62] width 234 height 17
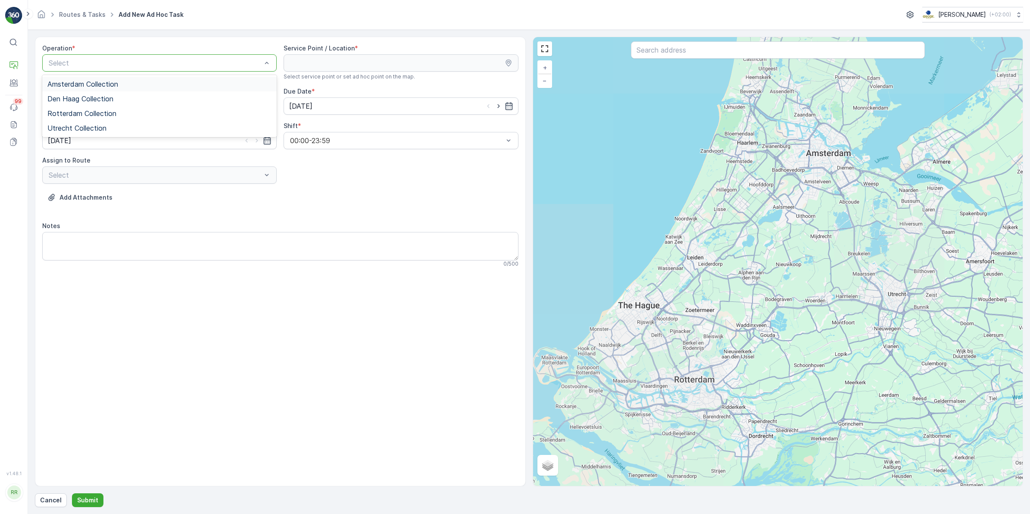
click at [93, 87] on span "Amsterdam Collection" at bounding box center [82, 84] width 71 height 8
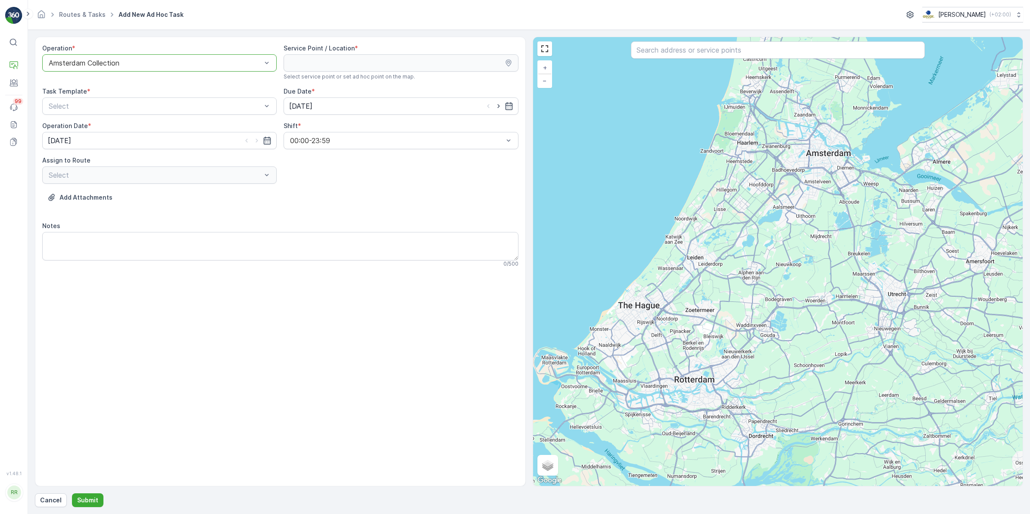
click at [710, 56] on input "text" at bounding box center [778, 49] width 294 height 17
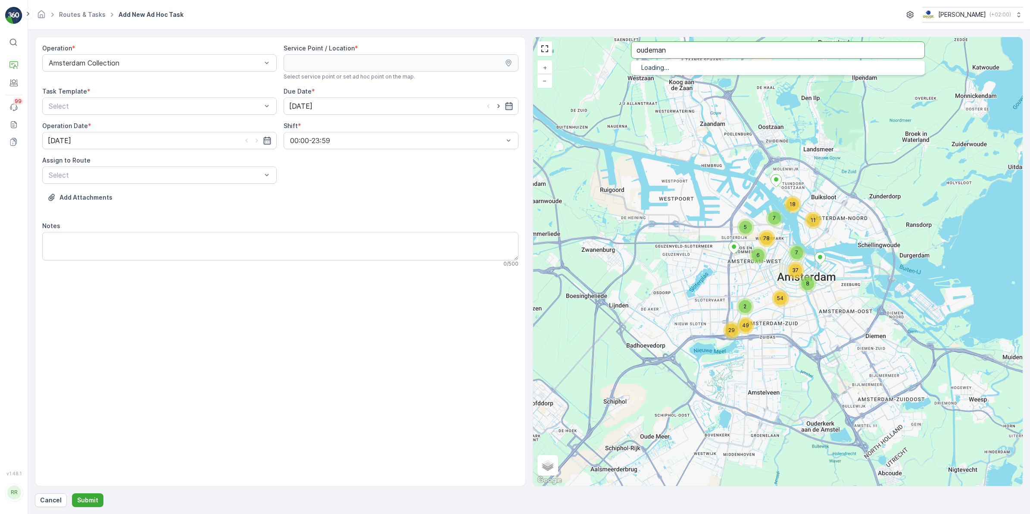
type input "oudeman"
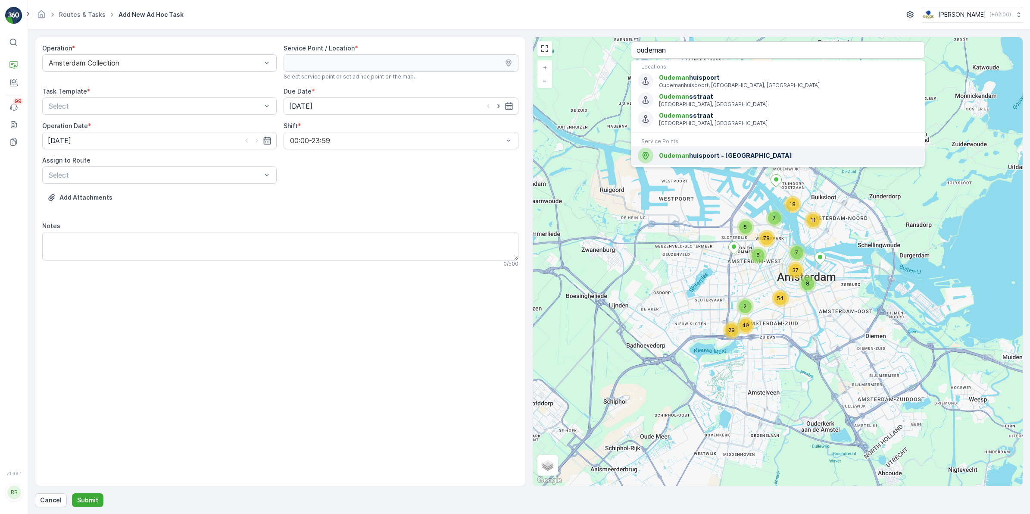
click at [725, 163] on div "Oudeman huispoort - UvA" at bounding box center [778, 156] width 280 height 16
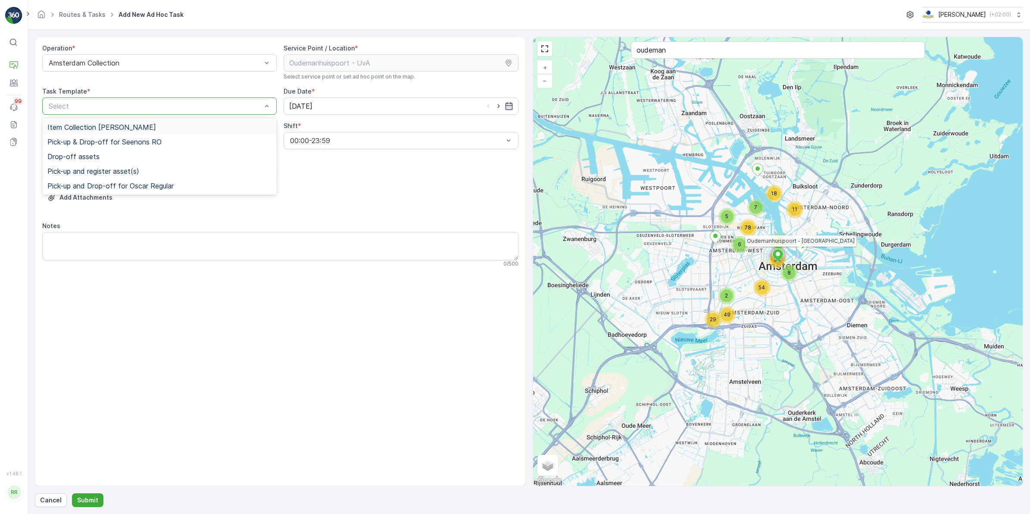
click at [103, 109] on div at bounding box center [155, 106] width 215 height 8
click at [94, 125] on span "Item Collection [PERSON_NAME]" at bounding box center [101, 127] width 109 height 8
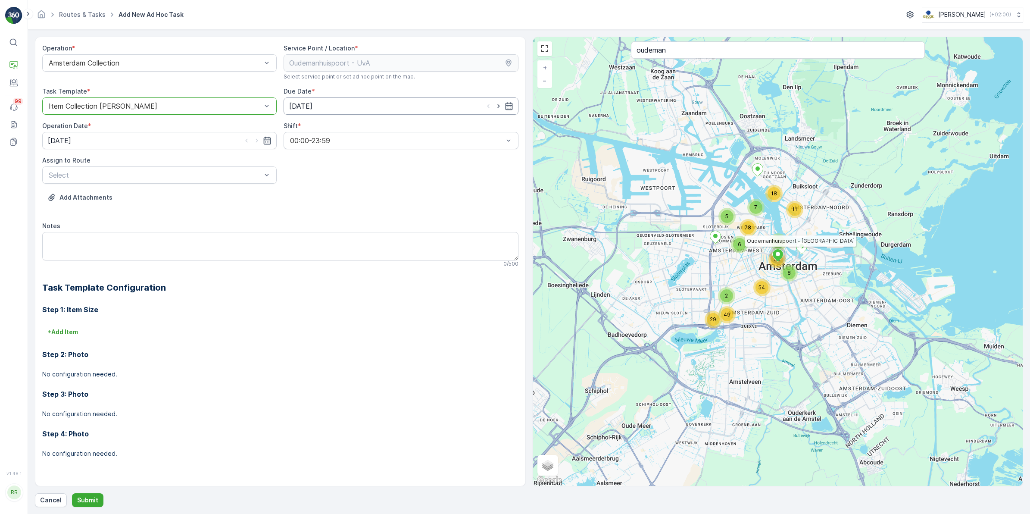
click at [321, 109] on input "[DATE]" at bounding box center [401, 105] width 234 height 17
click at [328, 231] on div "26" at bounding box center [330, 230] width 14 height 14
type input "[DATE]"
click at [328, 231] on div "Notes 0 / 500" at bounding box center [280, 244] width 476 height 46
click at [148, 140] on input "[DATE]" at bounding box center [159, 140] width 234 height 17
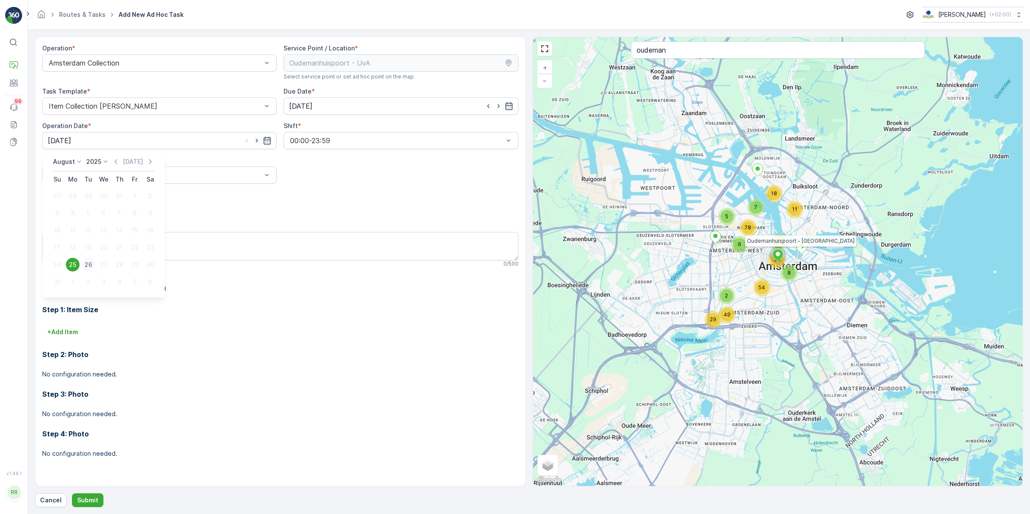
click at [89, 264] on div "26" at bounding box center [88, 265] width 14 height 14
type input "[DATE]"
click at [109, 172] on div at bounding box center [155, 175] width 215 height 8
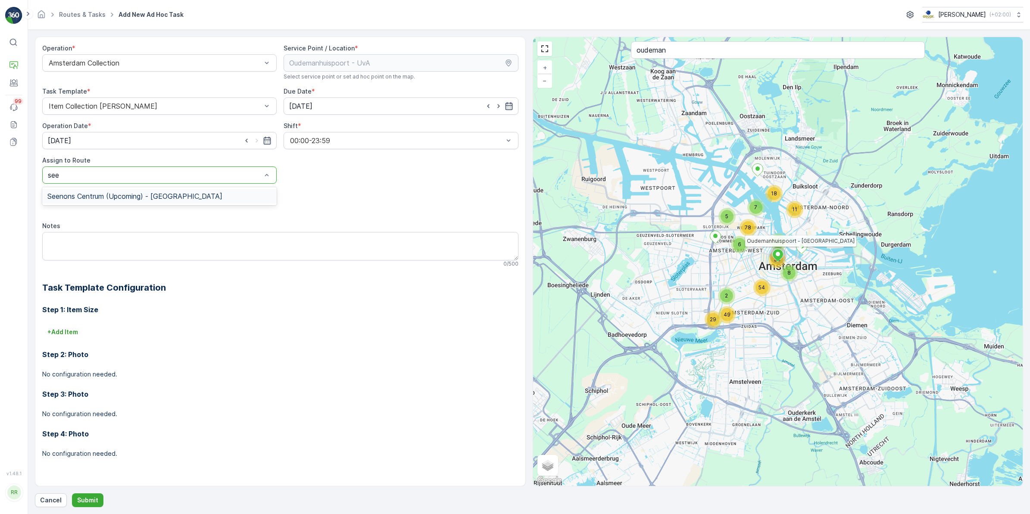
type input "seen"
click at [97, 193] on span "Seenons Centrum (Upcoming) - Amsterdam" at bounding box center [134, 196] width 175 height 8
click at [100, 239] on textarea "Notes" at bounding box center [280, 246] width 476 height 28
type textarea "Leveren: 3x swill 23L"
click at [93, 397] on p "Submit" at bounding box center [87, 500] width 21 height 9
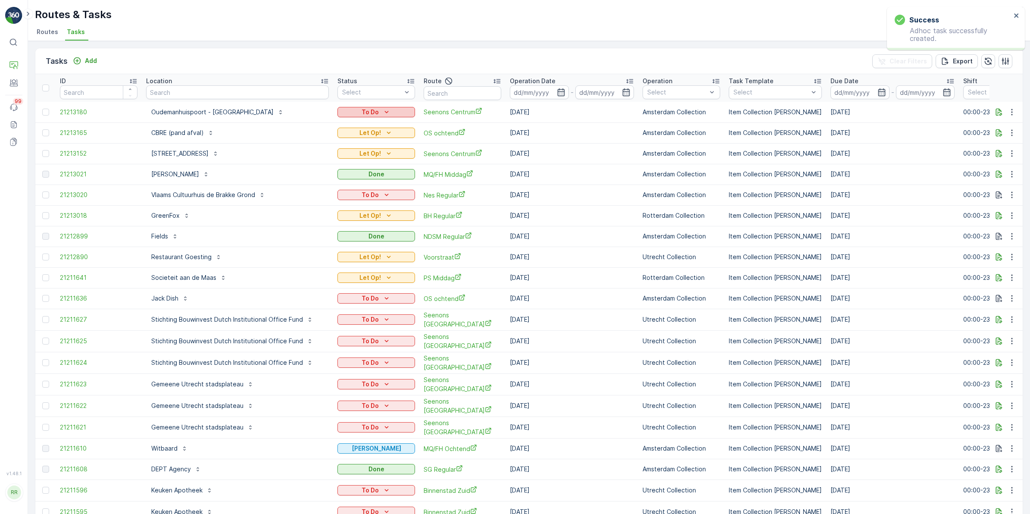
click at [388, 109] on div "To Do" at bounding box center [376, 112] width 71 height 9
click at [347, 124] on span "Let Op!" at bounding box center [340, 124] width 22 height 9
click at [78, 57] on icon "Add" at bounding box center [77, 60] width 7 height 7
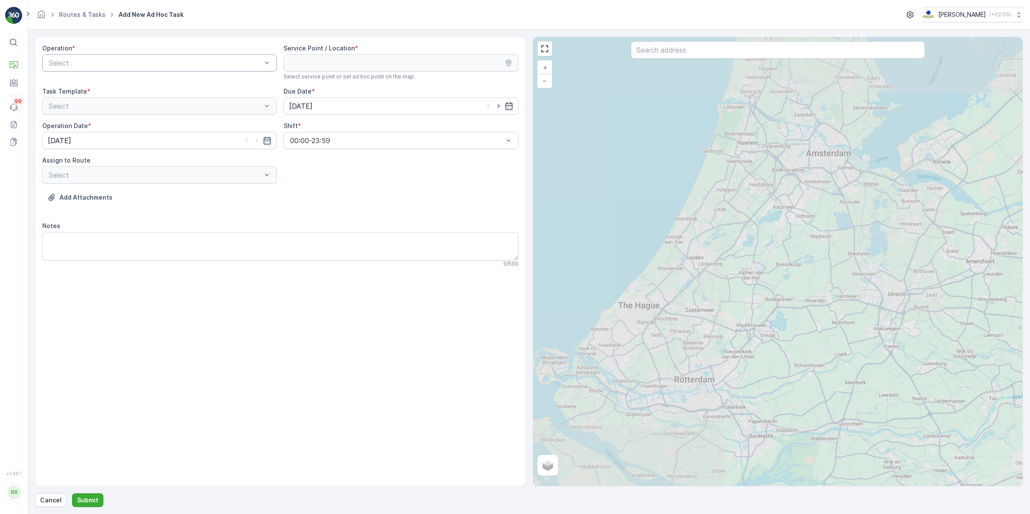
click at [98, 61] on div at bounding box center [155, 63] width 215 height 8
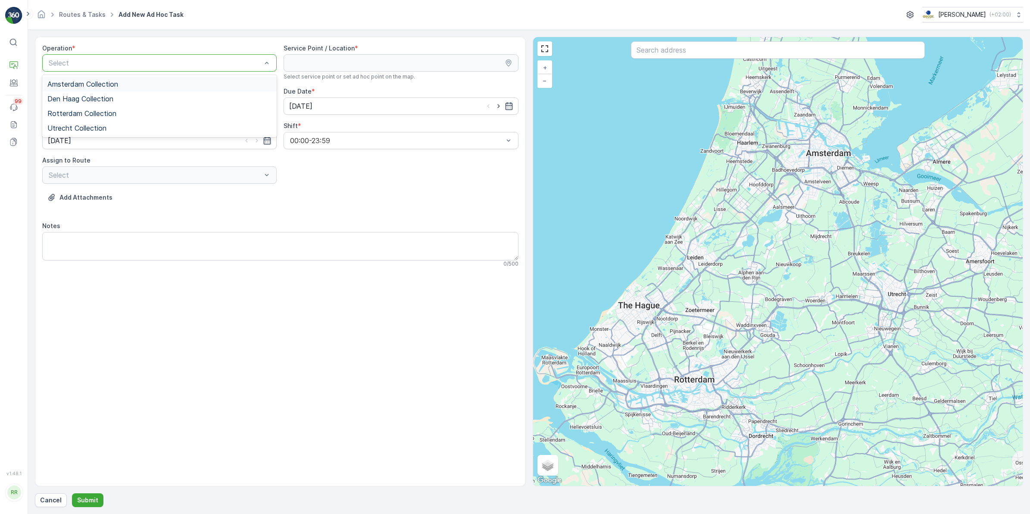
drag, startPoint x: 87, startPoint y: 81, endPoint x: 192, endPoint y: 74, distance: 105.0
click at [87, 81] on span "Amsterdam Collection" at bounding box center [82, 84] width 71 height 8
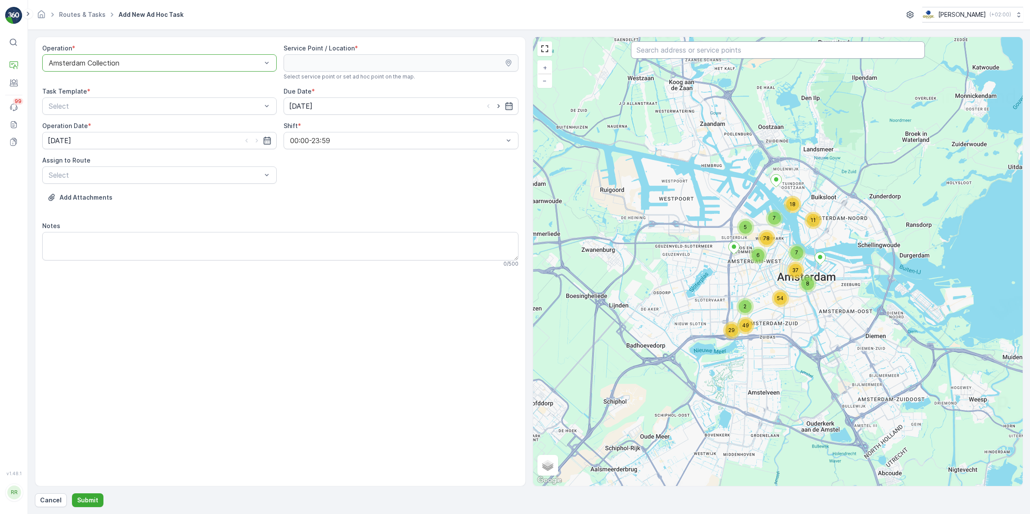
click at [680, 55] on input "text" at bounding box center [778, 49] width 294 height 17
type input "vende"
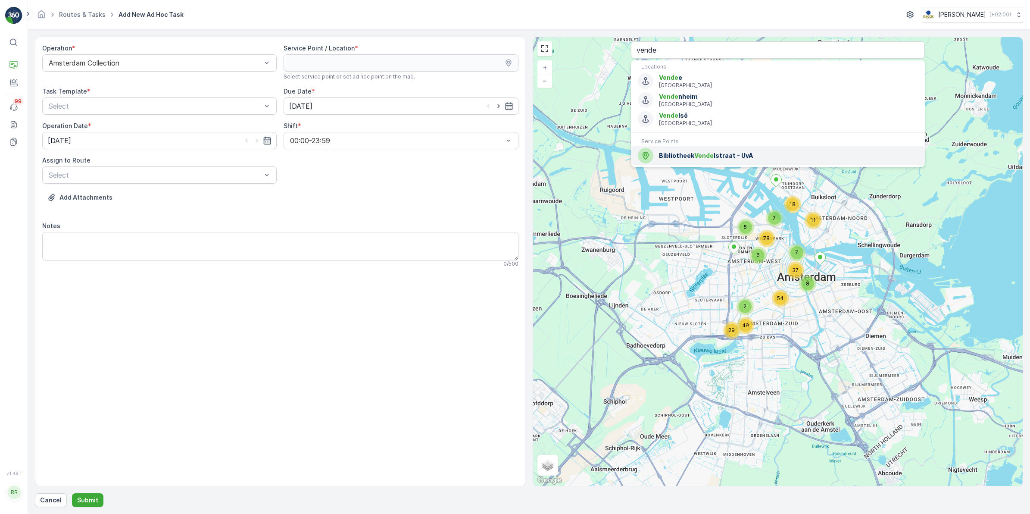
drag, startPoint x: 703, startPoint y: 154, endPoint x: 652, endPoint y: 149, distance: 51.5
click at [703, 154] on span "Vende" at bounding box center [703, 155] width 19 height 7
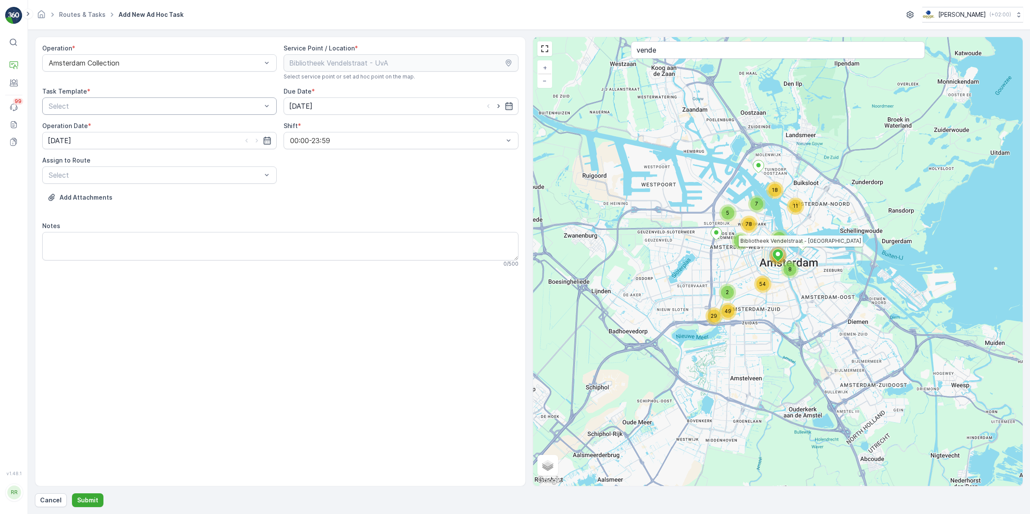
click at [200, 109] on div at bounding box center [155, 106] width 215 height 8
click at [118, 125] on span "Item Collection [PERSON_NAME]" at bounding box center [101, 127] width 109 height 8
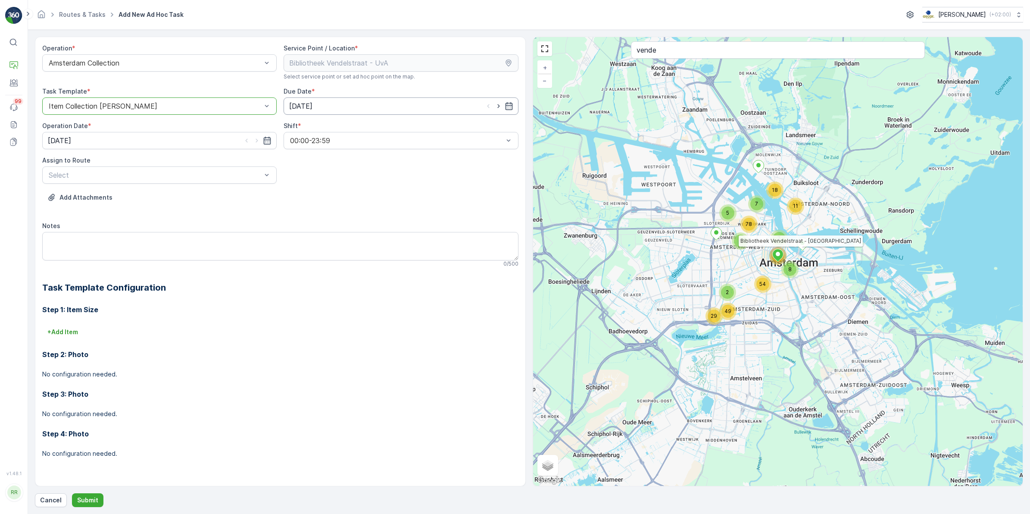
click at [333, 105] on input "[DATE]" at bounding box center [401, 105] width 234 height 17
click at [323, 231] on div "26" at bounding box center [330, 230] width 14 height 14
type input "[DATE]"
click at [156, 142] on input "[DATE]" at bounding box center [159, 140] width 234 height 17
click at [83, 263] on div "26" at bounding box center [88, 265] width 14 height 14
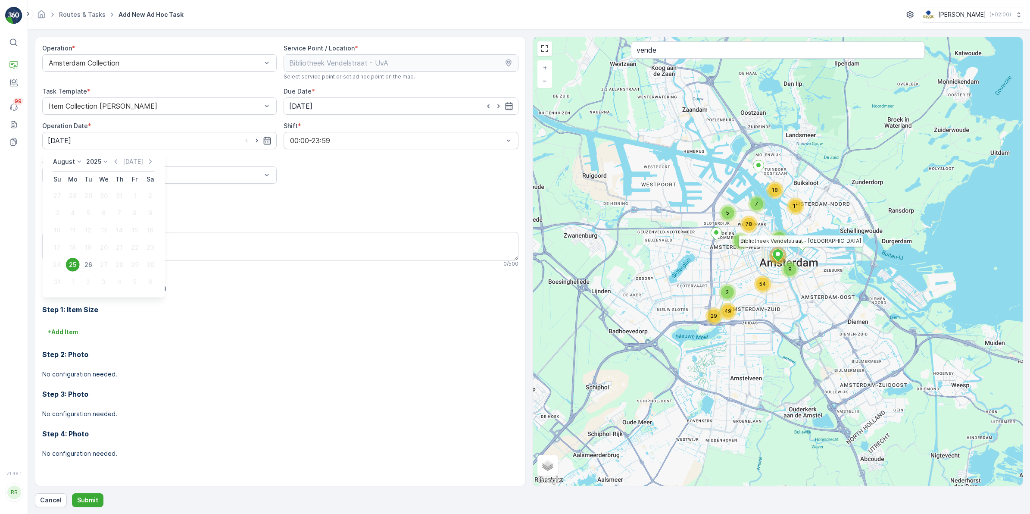
type input "26.08.2025"
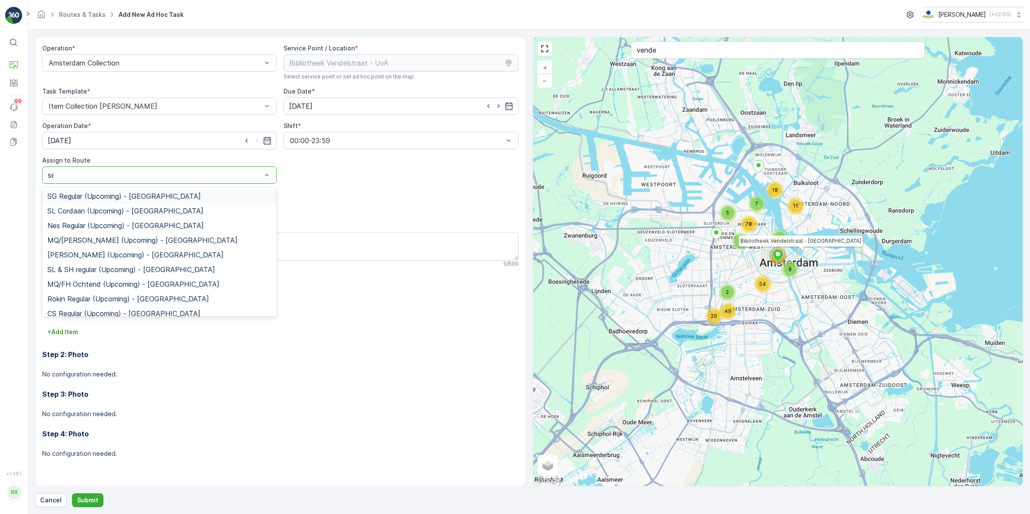
type input "seen"
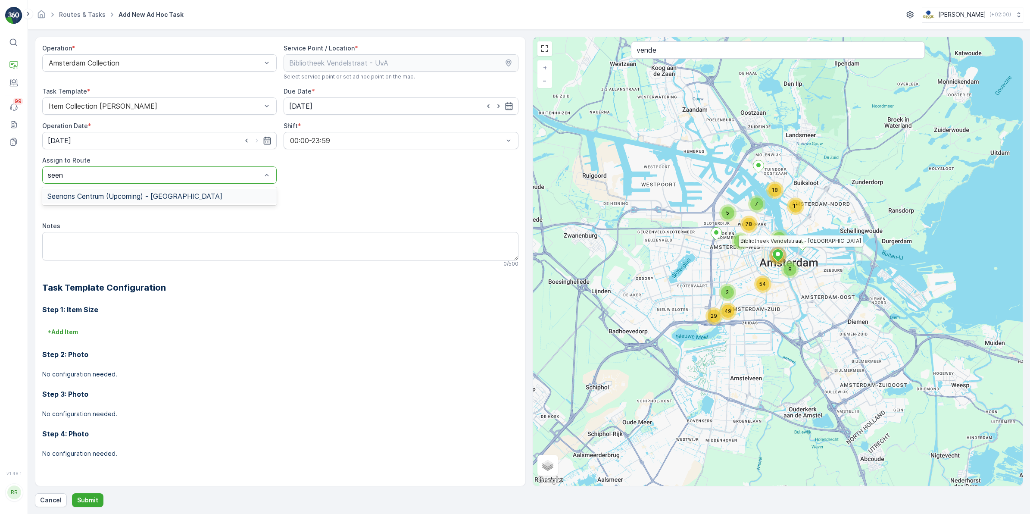
click at [107, 190] on div "Seenons Centrum (Upcoming) - Amsterdam" at bounding box center [159, 196] width 234 height 15
click at [113, 240] on textarea "Notes" at bounding box center [280, 246] width 476 height 28
type textarea "Leveren: 1x swill 23L"
click at [96, 397] on p "Submit" at bounding box center [87, 500] width 21 height 9
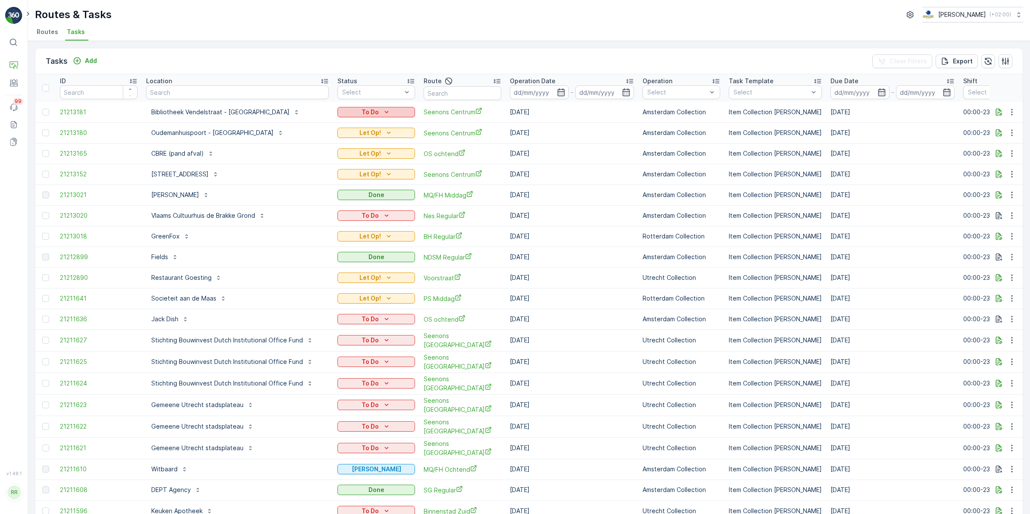
click at [362, 113] on p "To Do" at bounding box center [370, 112] width 17 height 9
click at [349, 122] on div "Let Op!" at bounding box center [352, 125] width 55 height 12
click at [299, 97] on input "text" at bounding box center [237, 92] width 183 height 14
type input "keuken"
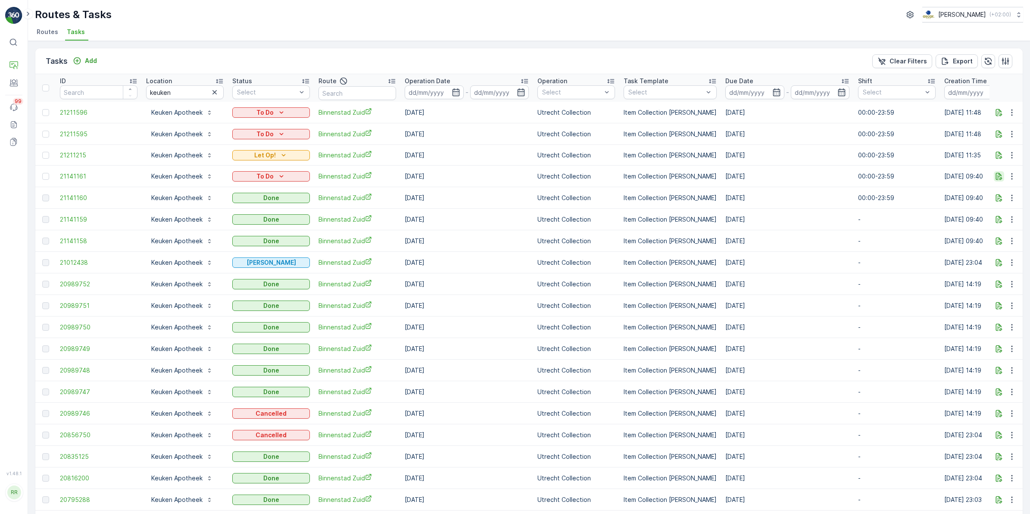
click at [823, 175] on icon "button" at bounding box center [999, 176] width 9 height 9
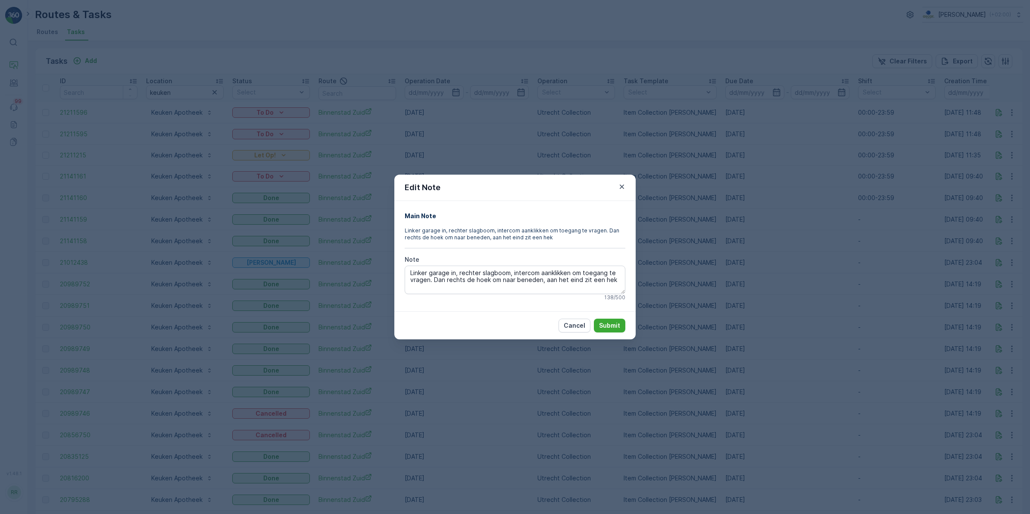
drag, startPoint x: 619, startPoint y: 185, endPoint x: 556, endPoint y: 185, distance: 62.9
click at [620, 185] on icon "button" at bounding box center [622, 186] width 9 height 9
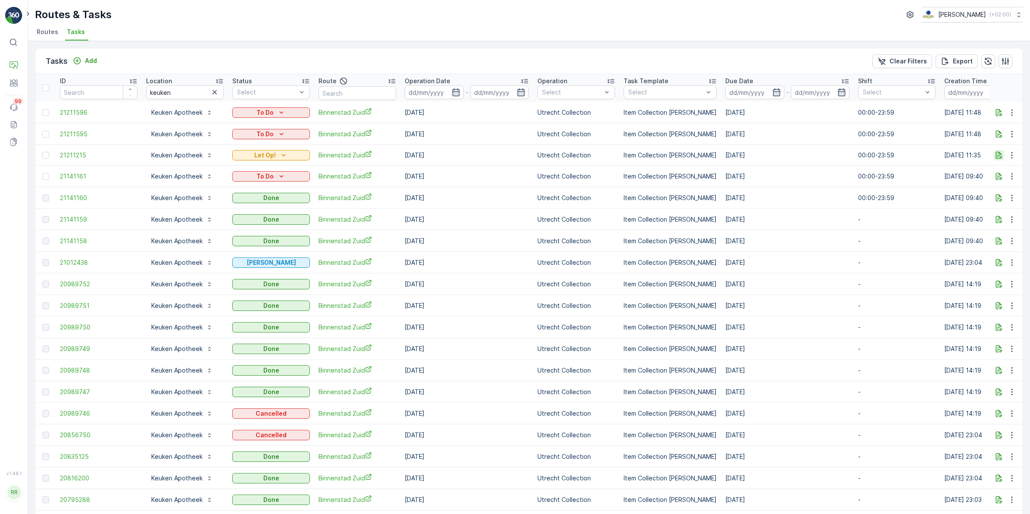
click at [823, 158] on icon "button" at bounding box center [999, 155] width 9 height 9
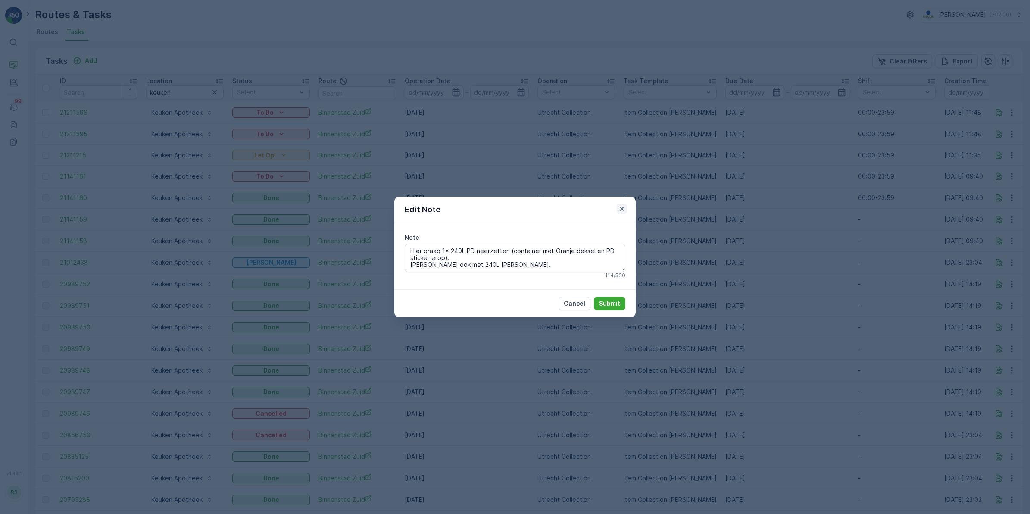
click at [621, 210] on icon "button" at bounding box center [622, 208] width 4 height 4
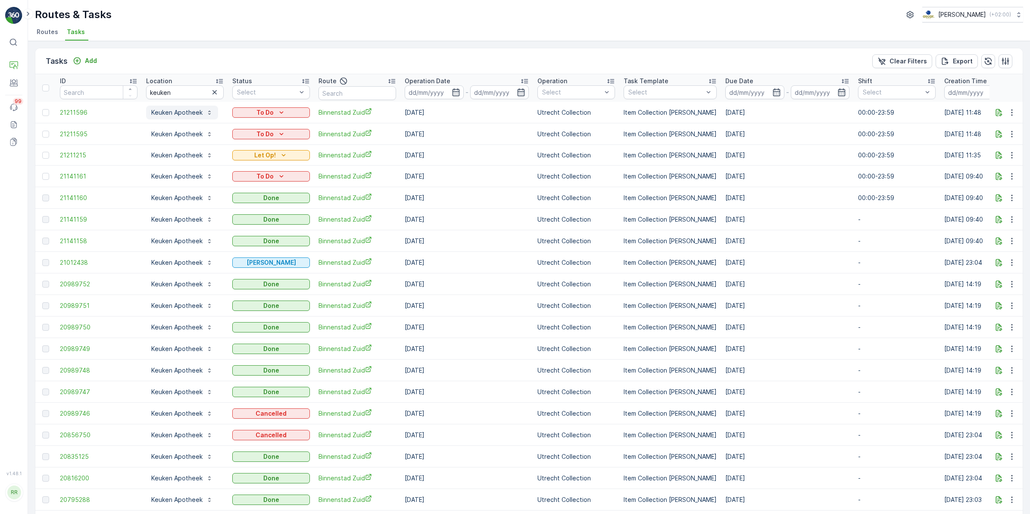
click at [185, 113] on p "Keuken Apotheek" at bounding box center [176, 112] width 51 height 9
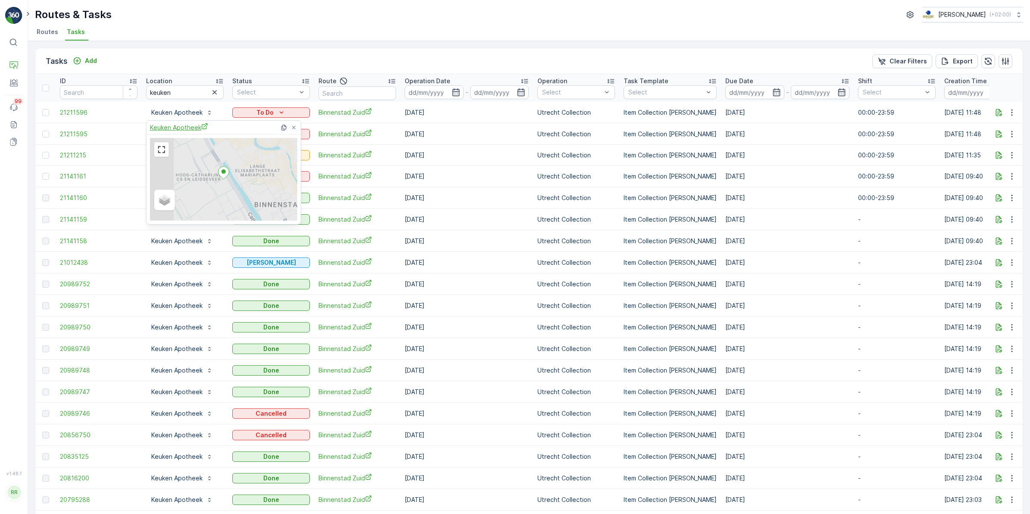
click at [184, 128] on span "Keuken Apotheek" at bounding box center [179, 127] width 58 height 9
click at [466, 49] on div "Tasks Add Clear Filters Export" at bounding box center [528, 61] width 987 height 26
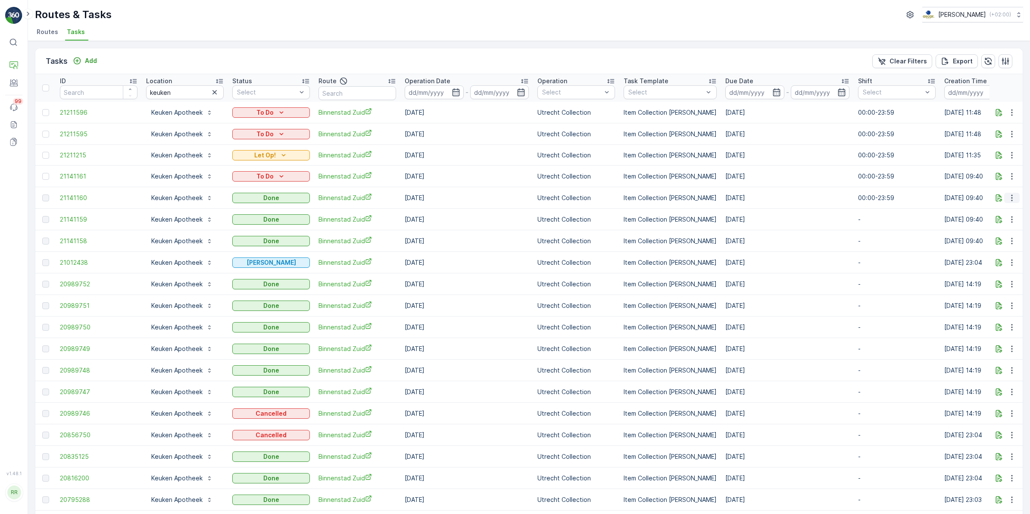
click at [823, 198] on icon "button" at bounding box center [1012, 197] width 9 height 9
click at [823, 210] on span "See More Details" at bounding box center [1001, 210] width 50 height 9
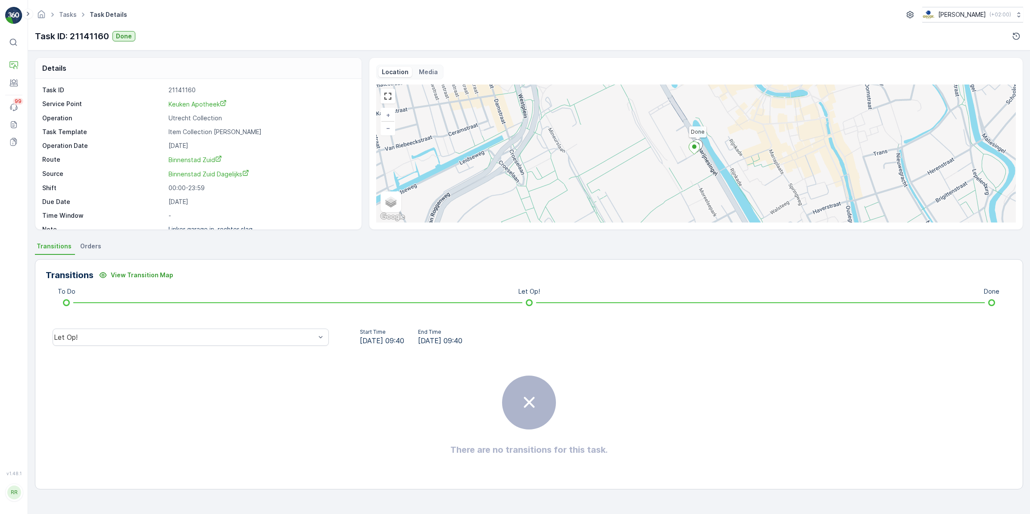
click at [91, 247] on span "Orders" at bounding box center [90, 246] width 21 height 9
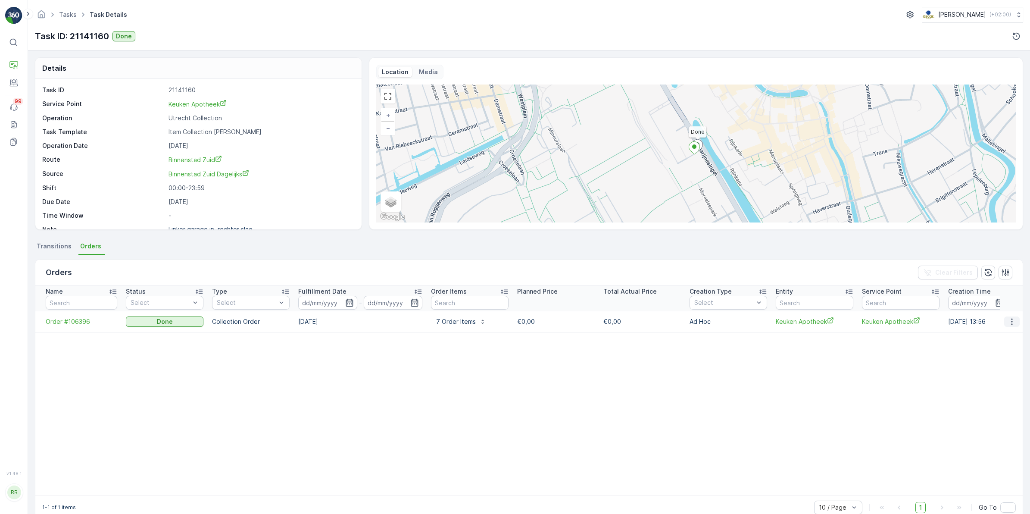
click at [823, 322] on icon "button" at bounding box center [1012, 321] width 9 height 9
click at [823, 336] on span "See more details" at bounding box center [1001, 334] width 49 height 9
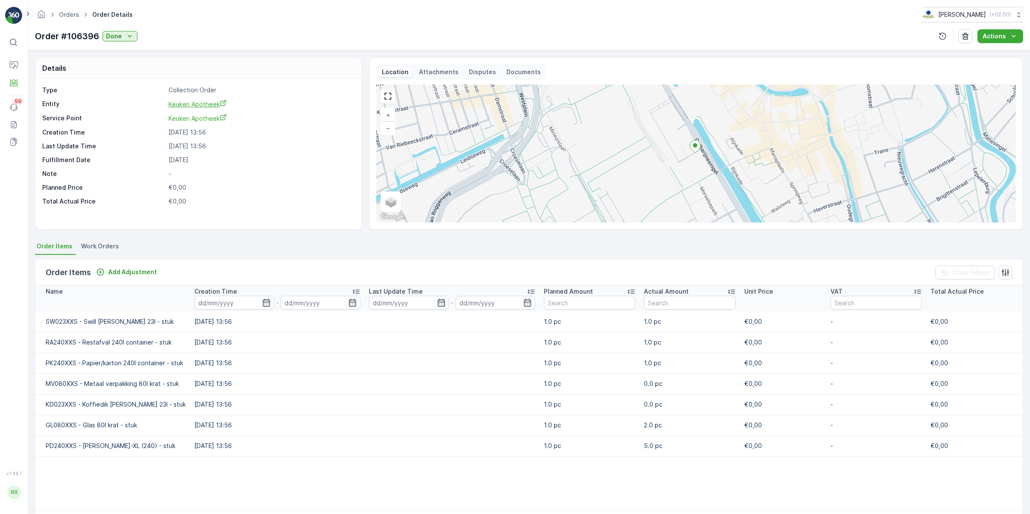
click at [208, 104] on span "Keuken Apotheek" at bounding box center [197, 103] width 58 height 7
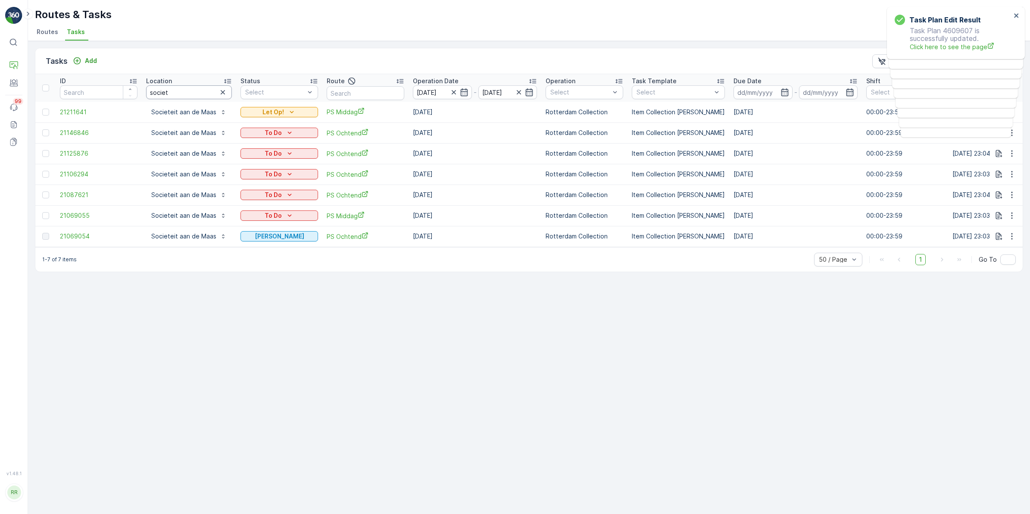
click at [209, 91] on input "societ" at bounding box center [189, 92] width 86 height 14
type input "s"
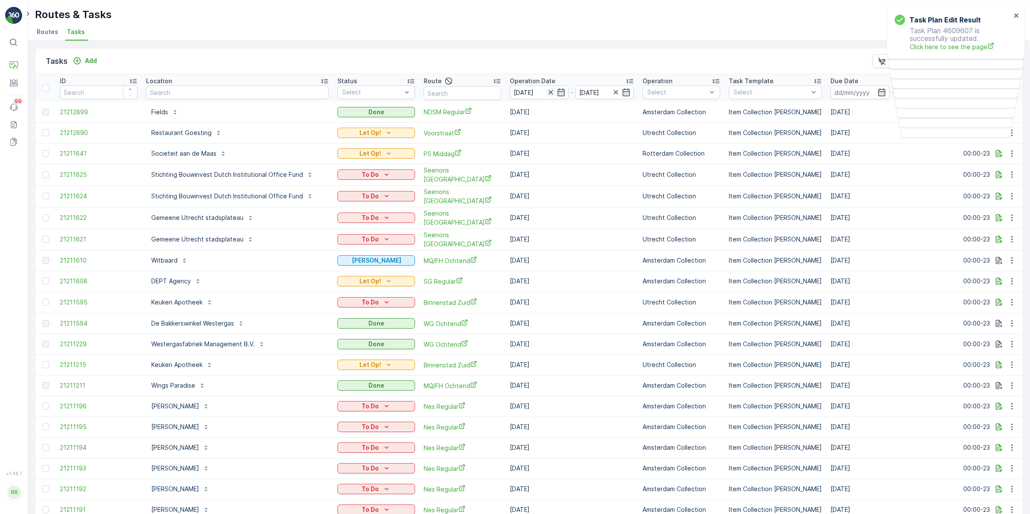
click at [546, 92] on icon "button" at bounding box center [550, 92] width 9 height 9
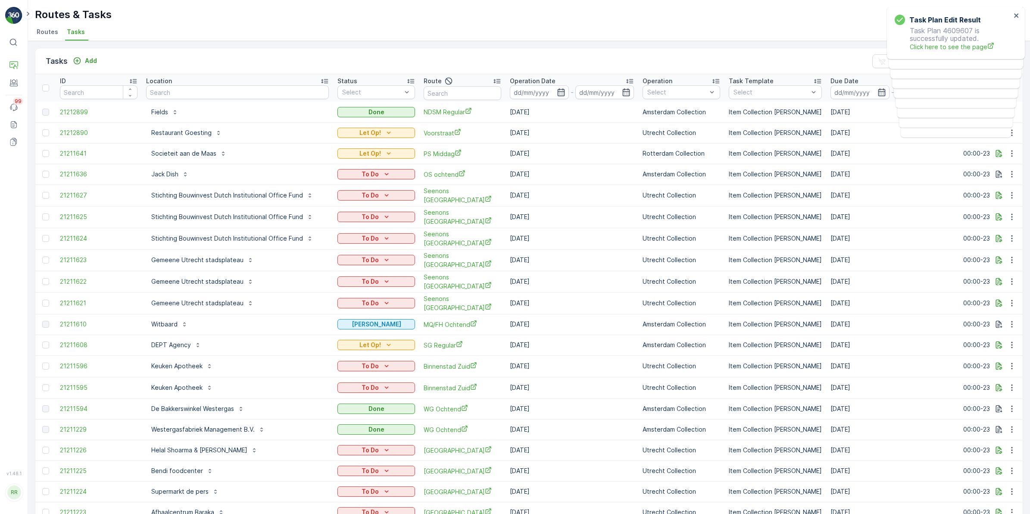
click at [194, 96] on input "text" at bounding box center [237, 92] width 183 height 14
type input "brakke"
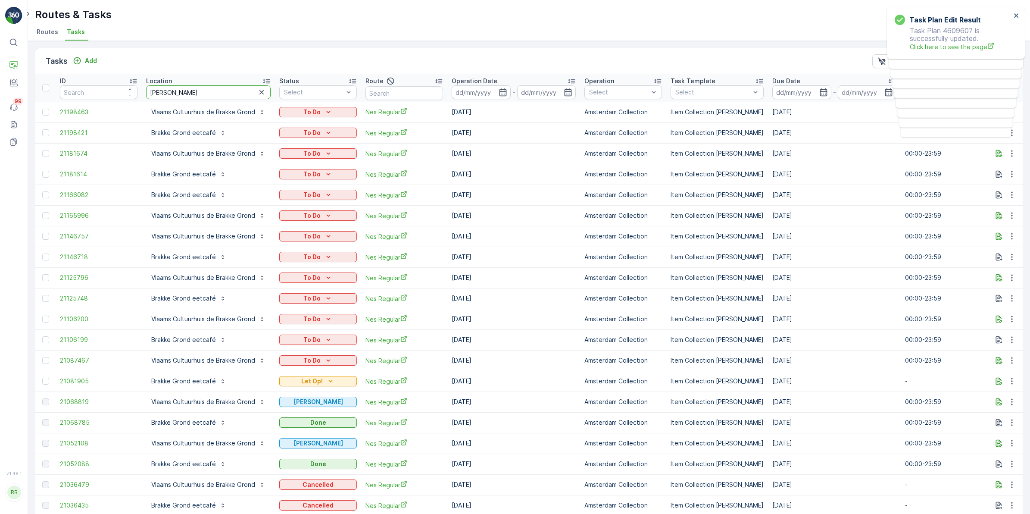
click at [210, 91] on input "brakke" at bounding box center [208, 92] width 125 height 14
type input "brakke gr"
click at [502, 90] on icon "button" at bounding box center [503, 92] width 9 height 9
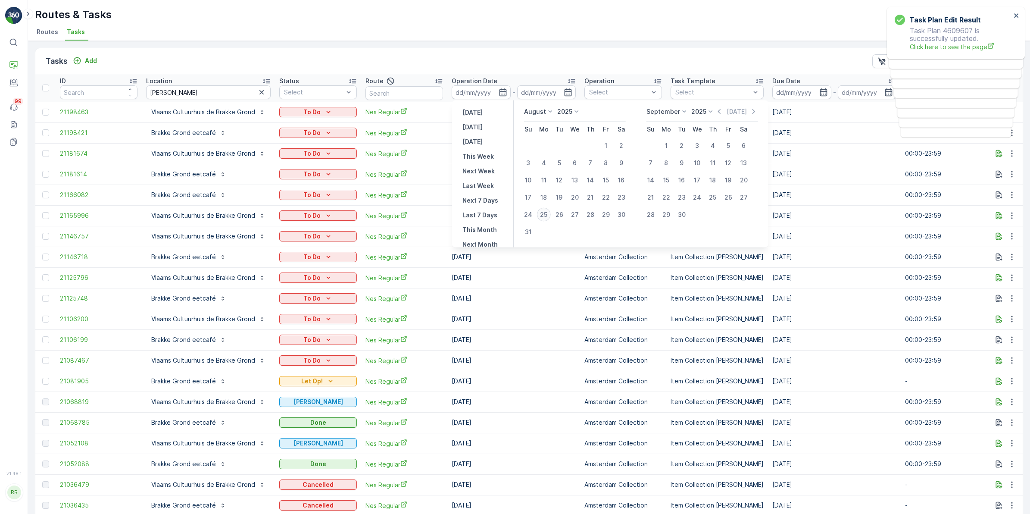
click at [545, 214] on div "25" at bounding box center [544, 215] width 14 height 14
type input "[DATE]"
click at [545, 214] on div "25" at bounding box center [544, 215] width 14 height 14
type input "[DATE]"
click at [545, 214] on div "25" at bounding box center [544, 215] width 14 height 14
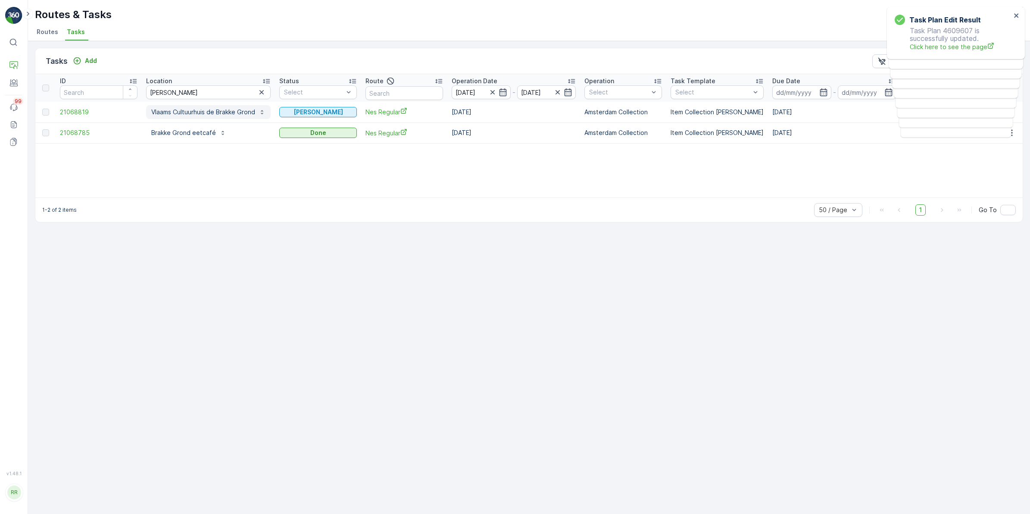
click at [231, 110] on p "Vlaams Cultuurhuis de Brakke Grond" at bounding box center [203, 112] width 104 height 9
click at [317, 61] on div "Tasks Add Clear Filters Export" at bounding box center [528, 61] width 987 height 26
click at [193, 115] on p "Vlaams Cultuurhuis de Brakke Grond" at bounding box center [203, 112] width 104 height 9
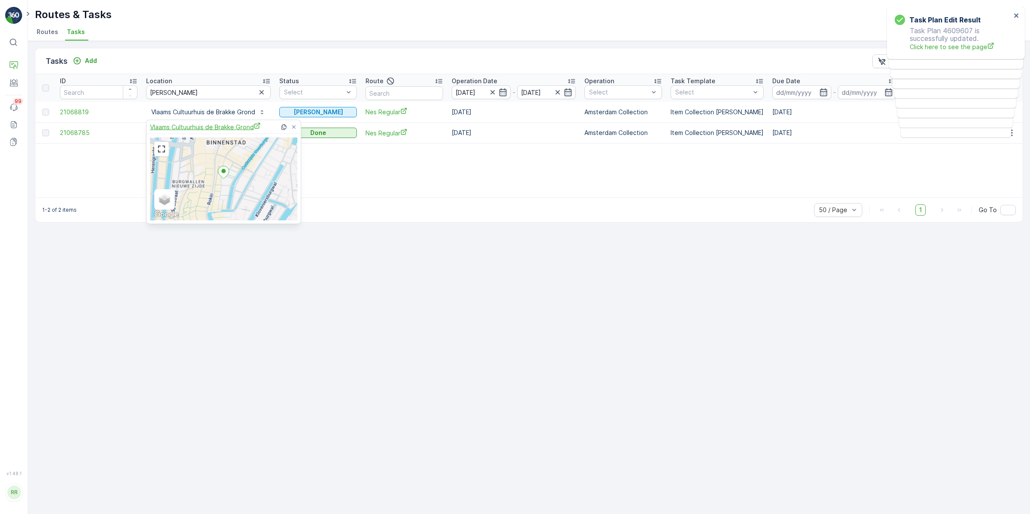
click at [216, 125] on span "Vlaams Cultuurhuis de Brakke Grond" at bounding box center [205, 126] width 111 height 9
click at [317, 56] on div "Tasks Add Clear Filters Export" at bounding box center [528, 61] width 987 height 26
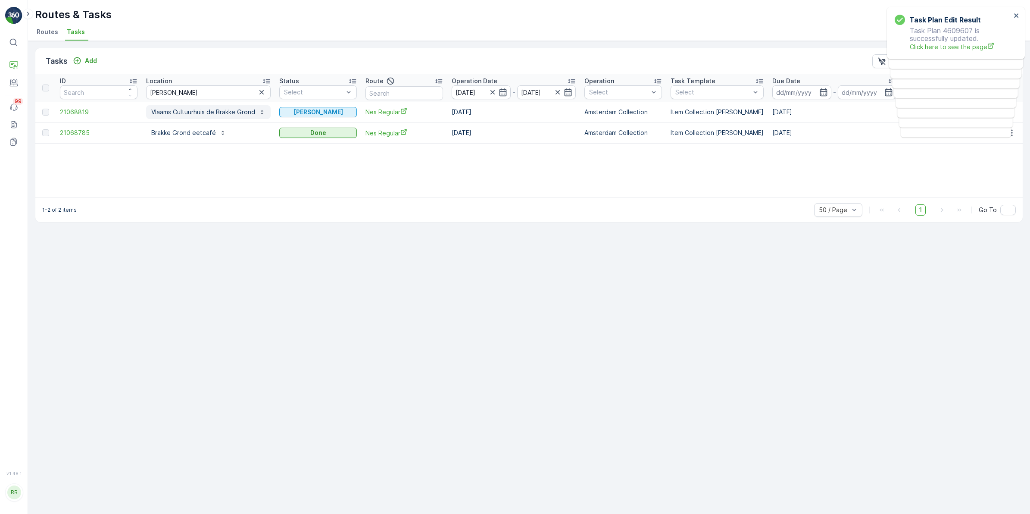
click at [228, 113] on p "Vlaams Cultuurhuis de Brakke Grond" at bounding box center [203, 112] width 104 height 9
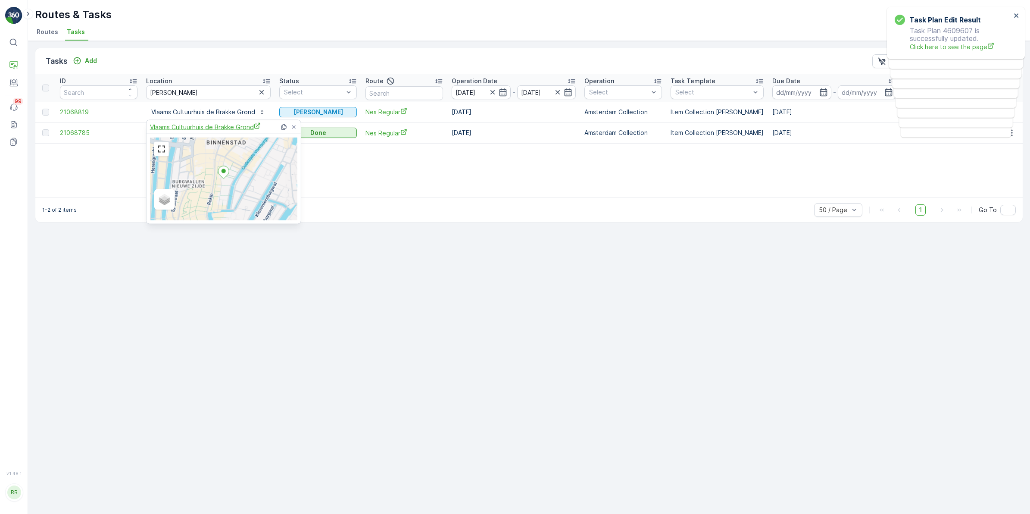
click at [212, 128] on span "Vlaams Cultuurhuis de Brakke Grond" at bounding box center [205, 126] width 111 height 9
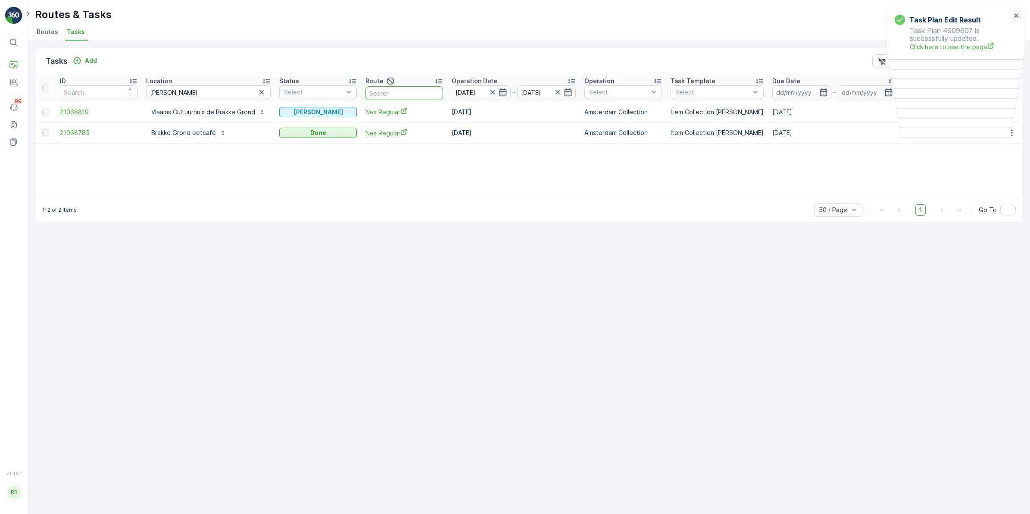
click at [396, 93] on input "text" at bounding box center [404, 93] width 78 height 14
click at [259, 93] on icon "button" at bounding box center [261, 92] width 9 height 9
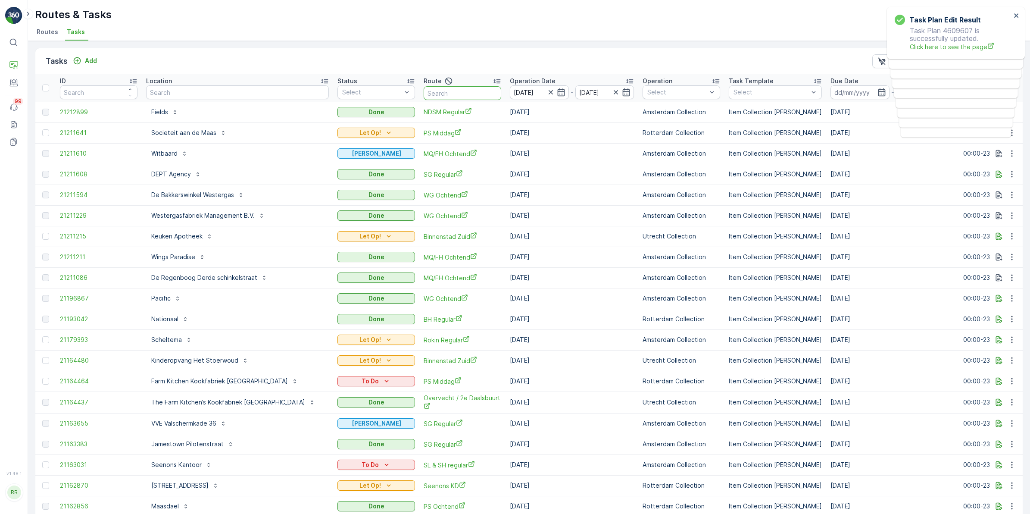
click at [447, 93] on input "text" at bounding box center [463, 93] width 78 height 14
type input "nes"
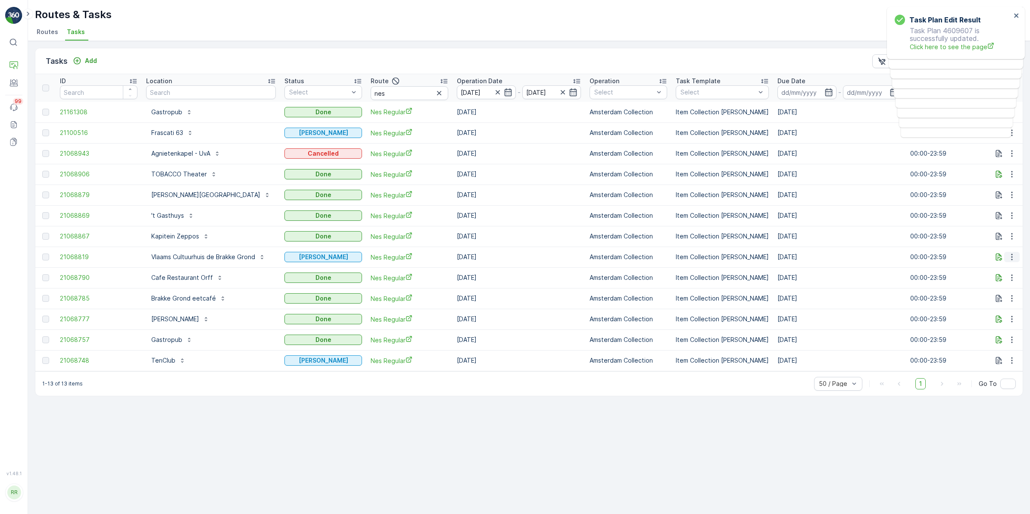
click at [1011, 259] on icon "button" at bounding box center [1012, 257] width 9 height 9
click at [87, 57] on p "Add" at bounding box center [91, 60] width 12 height 9
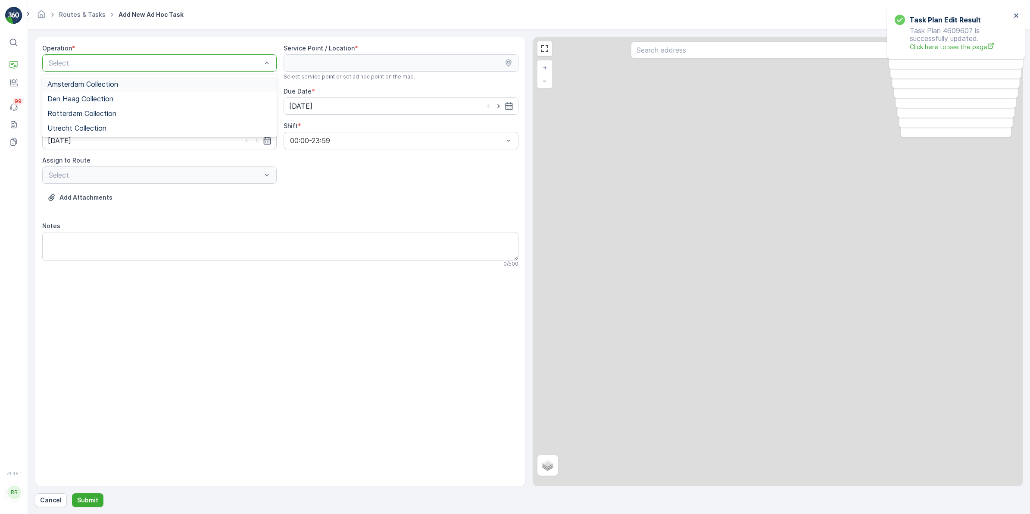
drag, startPoint x: 120, startPoint y: 62, endPoint x: 128, endPoint y: 68, distance: 10.2
click at [120, 61] on div at bounding box center [155, 63] width 215 height 8
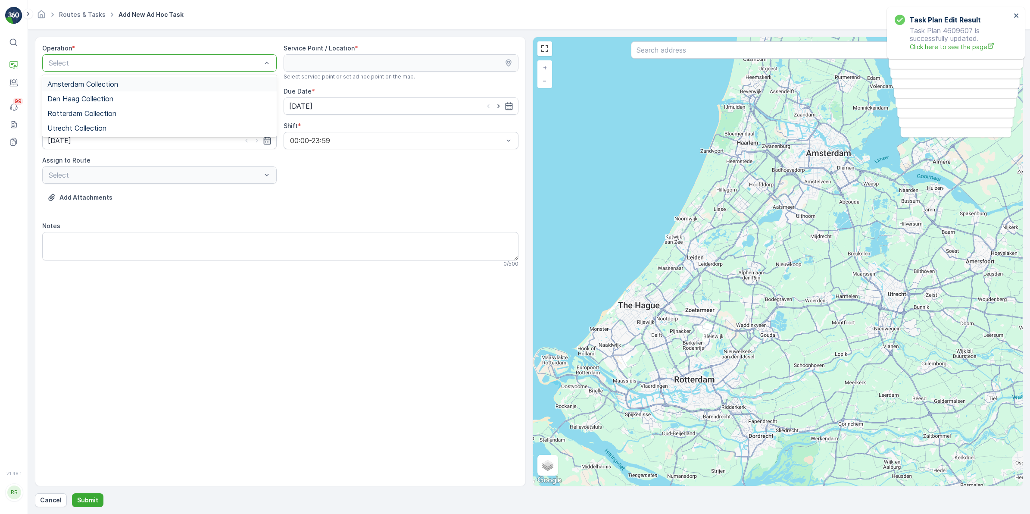
drag, startPoint x: 94, startPoint y: 84, endPoint x: 228, endPoint y: 71, distance: 135.1
click at [94, 84] on span "Amsterdam Collection" at bounding box center [82, 84] width 71 height 8
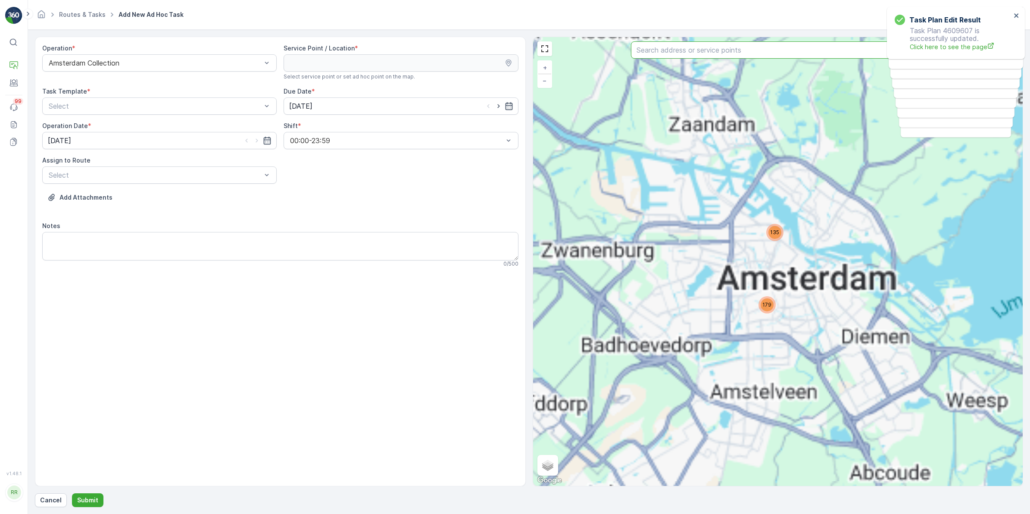
click at [684, 53] on input "text" at bounding box center [778, 49] width 294 height 17
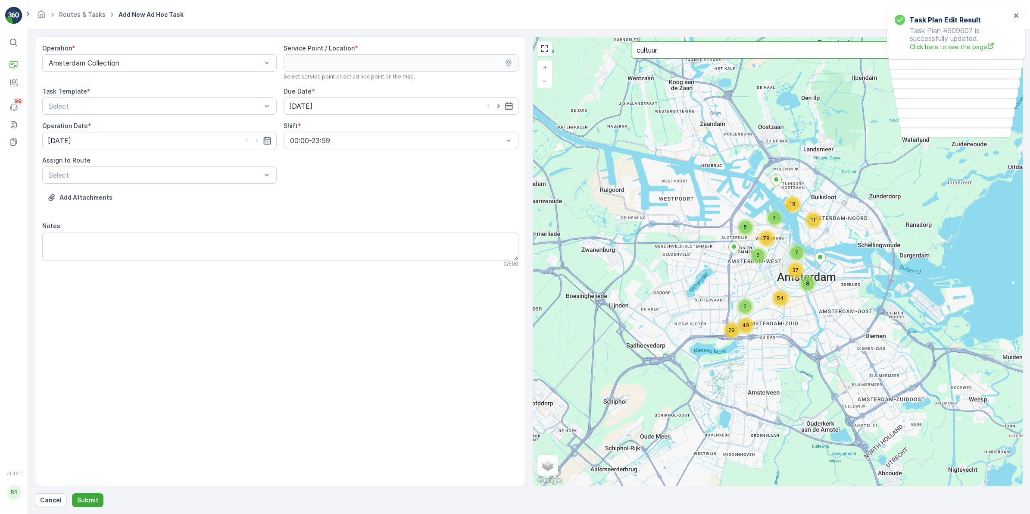
type input "cultuur"
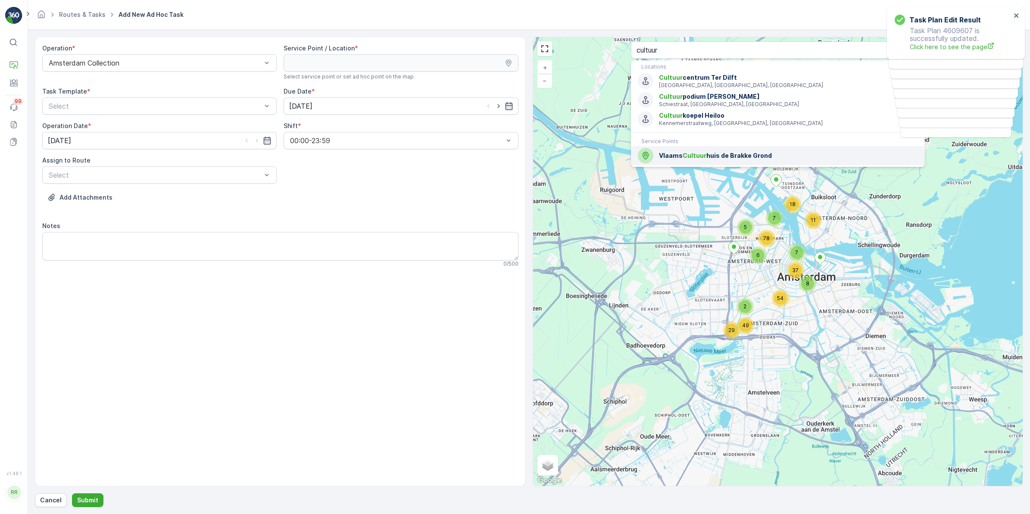
click at [724, 159] on span "Vlaams Cultuur huis de Brakke Grond" at bounding box center [788, 155] width 259 height 9
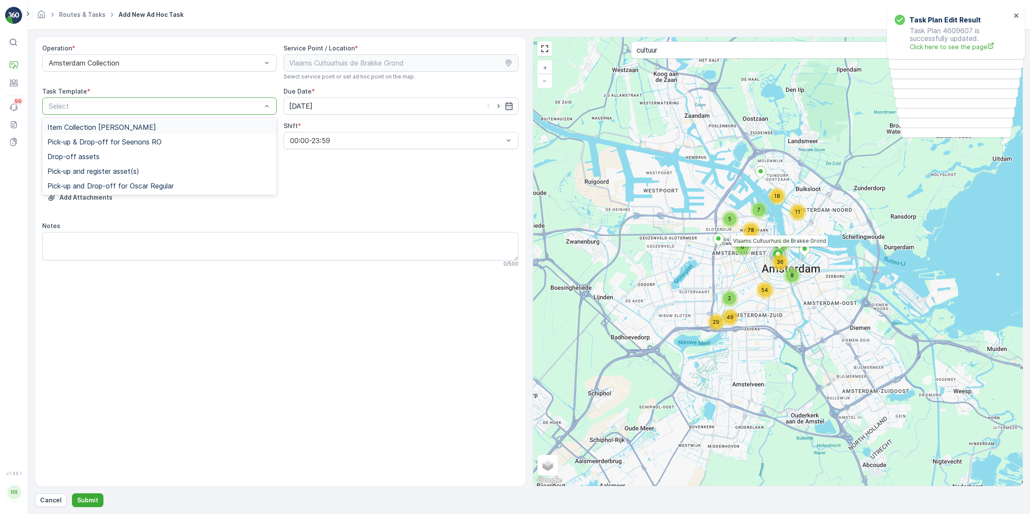
click at [106, 130] on span "Item Collection [PERSON_NAME]" at bounding box center [101, 127] width 109 height 8
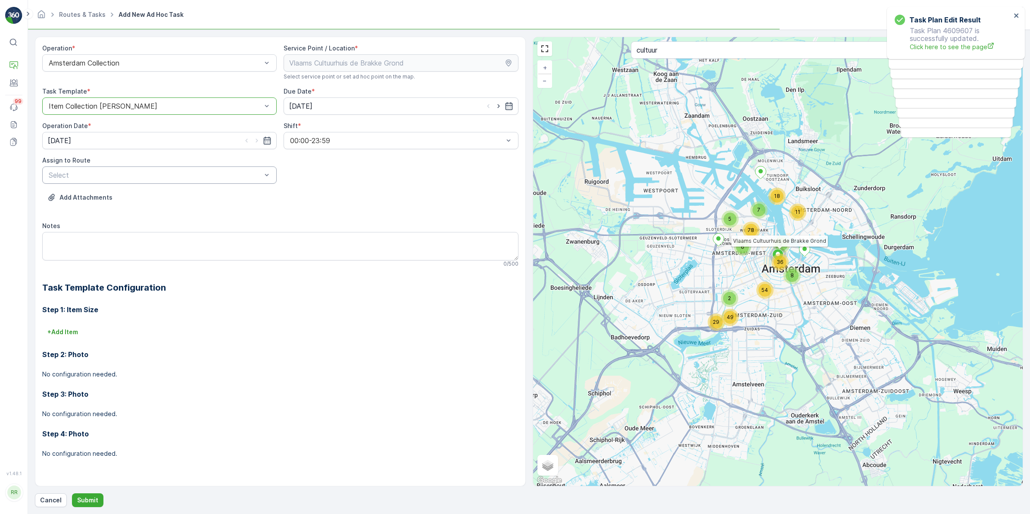
click at [89, 179] on div at bounding box center [155, 175] width 215 height 8
type input "nes"
click at [97, 189] on div "Nes Regular (Ended) - Amsterdam" at bounding box center [159, 196] width 234 height 15
click at [84, 496] on p "Submit" at bounding box center [87, 500] width 21 height 9
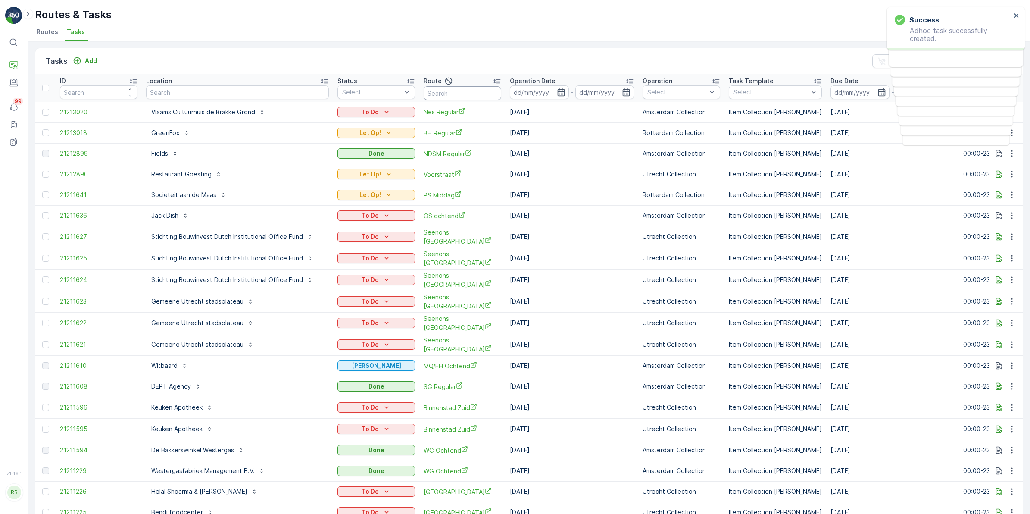
click at [459, 90] on input "text" at bounding box center [463, 93] width 78 height 14
type input "rokiun"
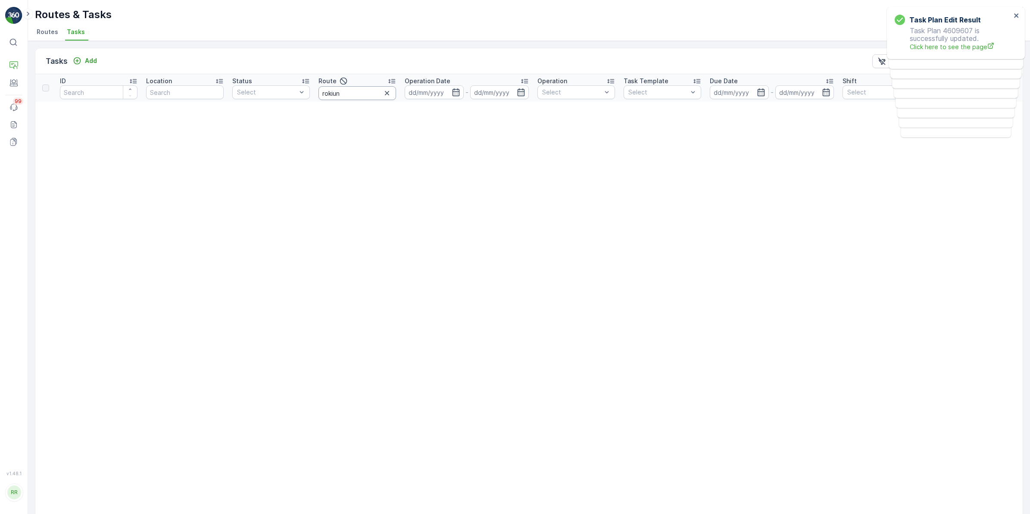
click at [362, 93] on input "rokiun" at bounding box center [357, 93] width 78 height 14
type input "rokin"
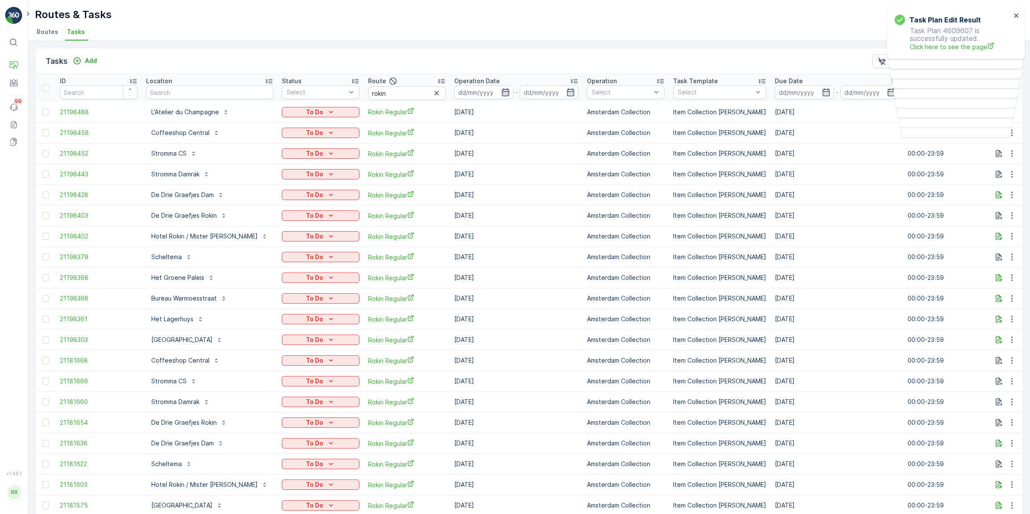
click at [501, 94] on icon "button" at bounding box center [505, 92] width 9 height 9
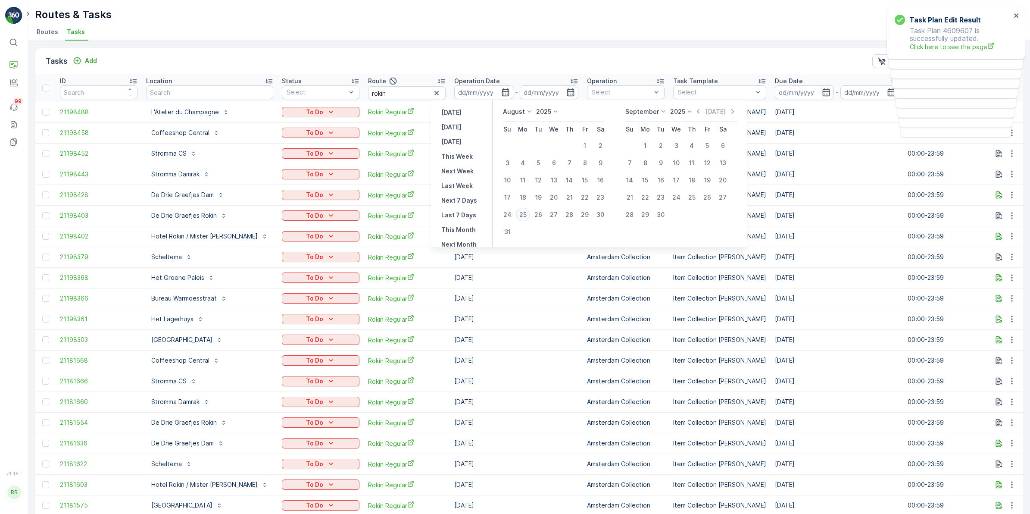
click at [523, 213] on div "25" at bounding box center [523, 215] width 14 height 14
type input "[DATE]"
click at [523, 213] on div "25" at bounding box center [523, 215] width 14 height 14
type input "[DATE]"
click at [523, 213] on div "25" at bounding box center [523, 215] width 14 height 14
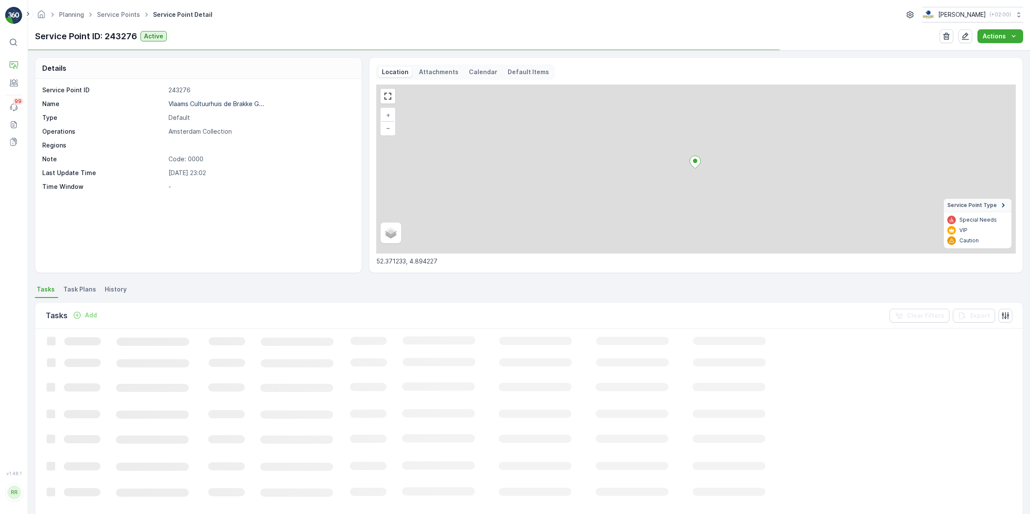
click at [75, 287] on span "Task Plans" at bounding box center [79, 289] width 33 height 9
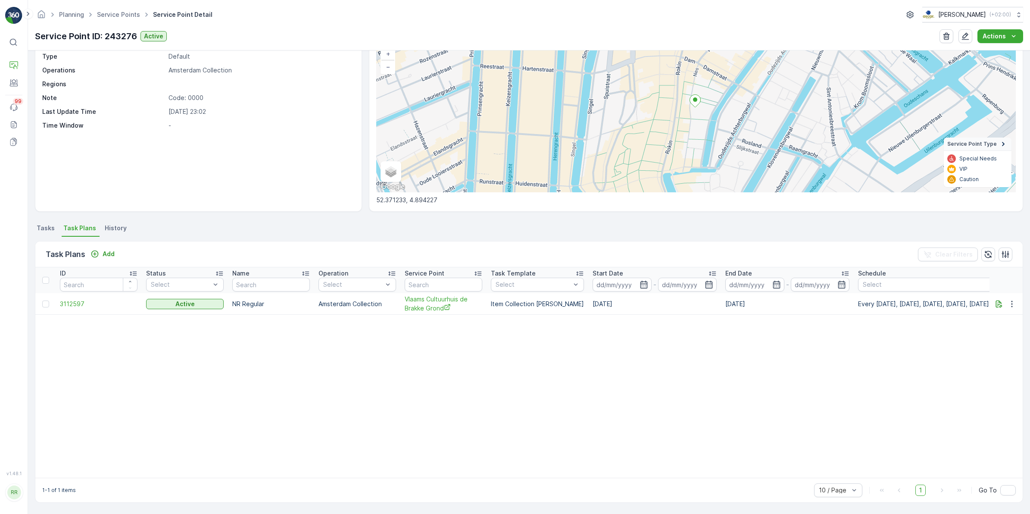
scroll to position [65, 0]
click at [1010, 300] on icon "button" at bounding box center [1012, 303] width 9 height 9
click at [997, 324] on span "Edit Task Plan" at bounding box center [996, 324] width 40 height 9
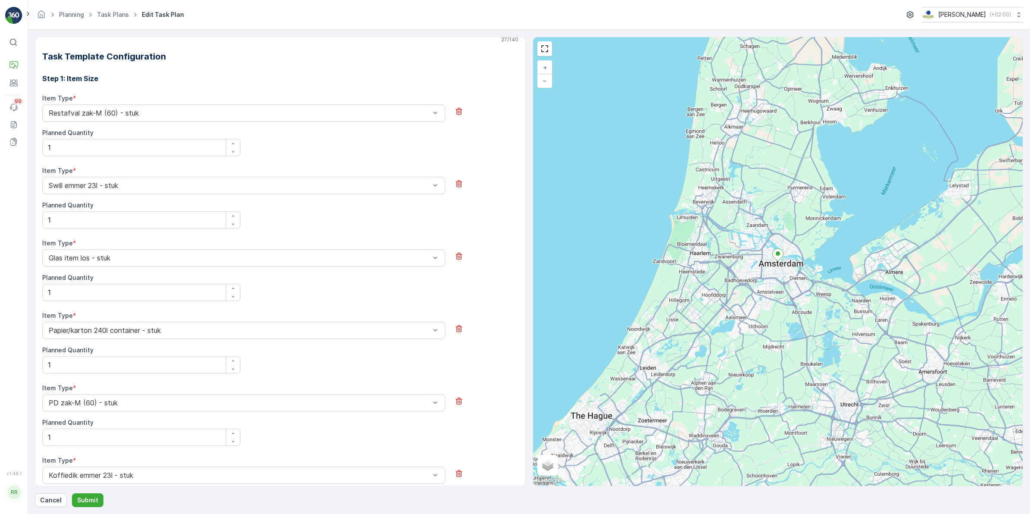
scroll to position [231, 0]
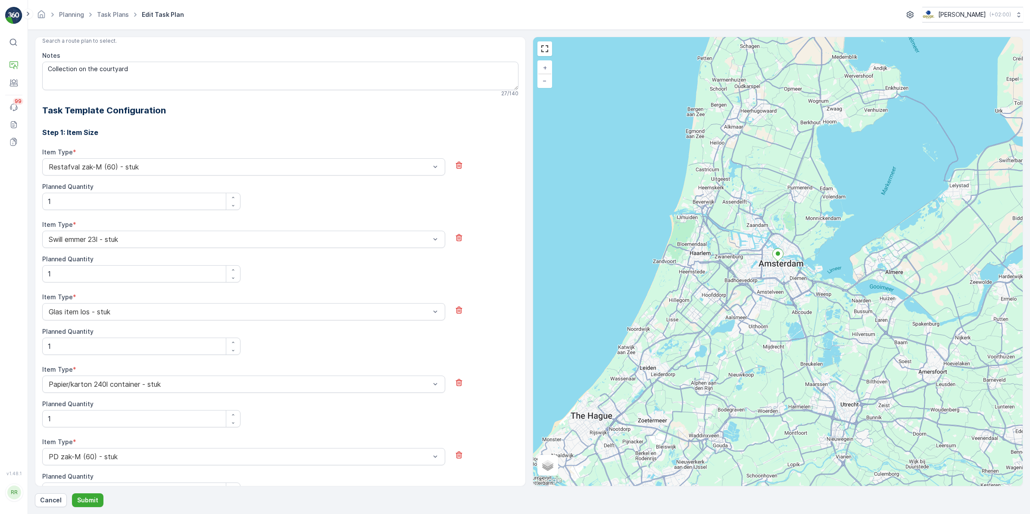
click at [11, 0] on div "⌘B Operations Engagement Events 99 Reports Documents v 1.48.1 RR riesvandijk ri…" at bounding box center [14, 257] width 28 height 514
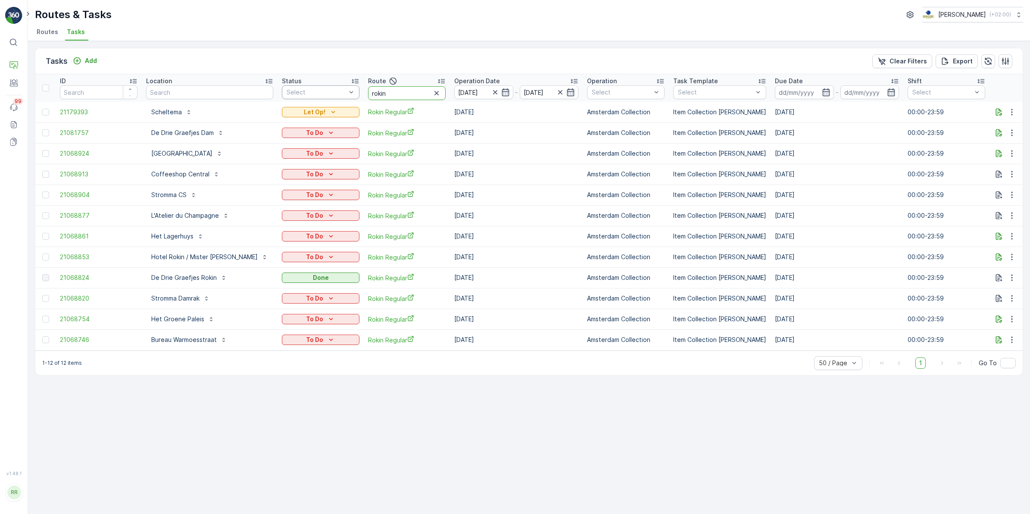
drag, startPoint x: 371, startPoint y: 90, endPoint x: 326, endPoint y: 93, distance: 44.9
click at [326, 93] on tr "ID Location Status Select Route rokin Operation Date [DATE] - [DATE] Operation …" at bounding box center [724, 88] width 1379 height 28
click at [434, 94] on icon "button" at bounding box center [436, 93] width 4 height 4
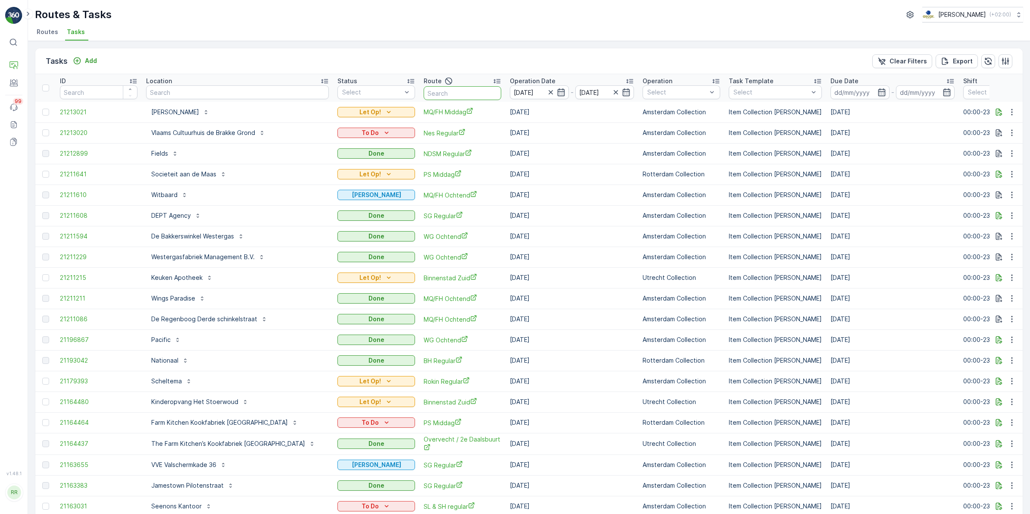
click at [453, 91] on input "text" at bounding box center [463, 93] width 78 height 14
type input "over"
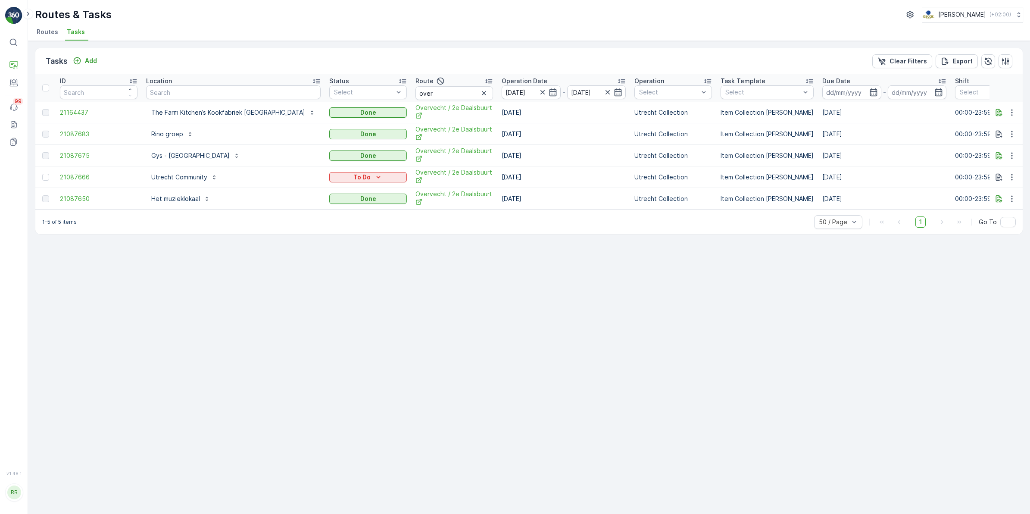
click at [480, 91] on icon "button" at bounding box center [484, 93] width 9 height 9
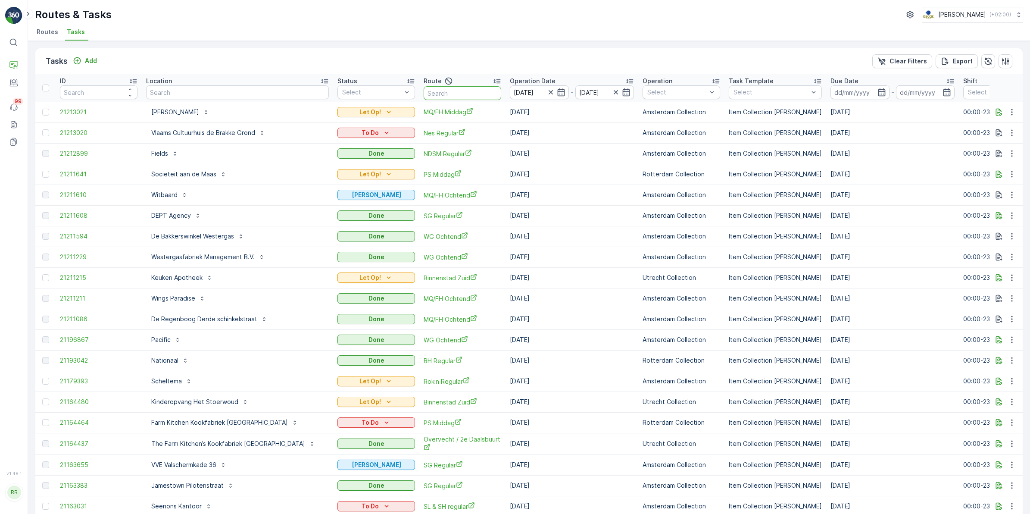
click at [444, 87] on input "text" at bounding box center [463, 93] width 78 height 14
type input "lomb"
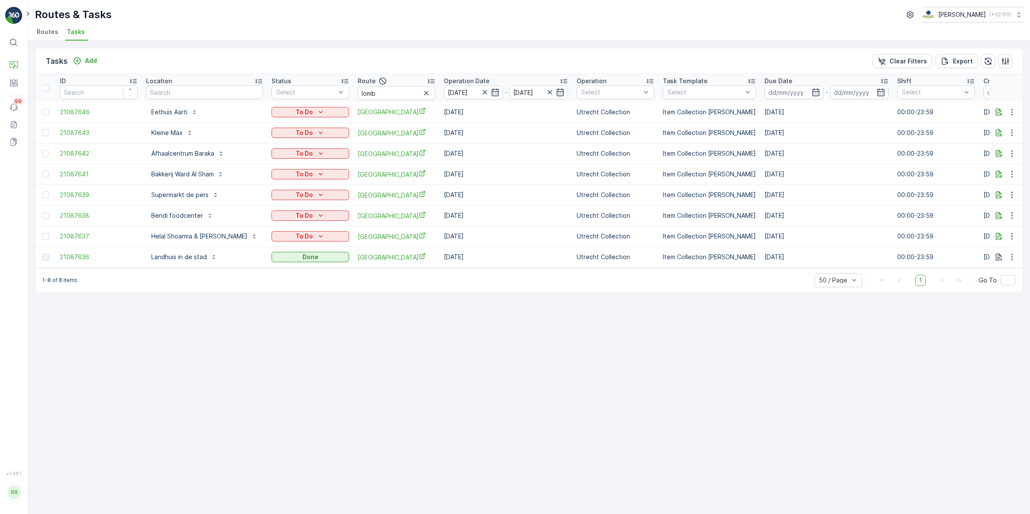
drag, startPoint x: 397, startPoint y: 87, endPoint x: 389, endPoint y: 90, distance: 9.1
click at [421, 88] on button "button" at bounding box center [426, 93] width 10 height 10
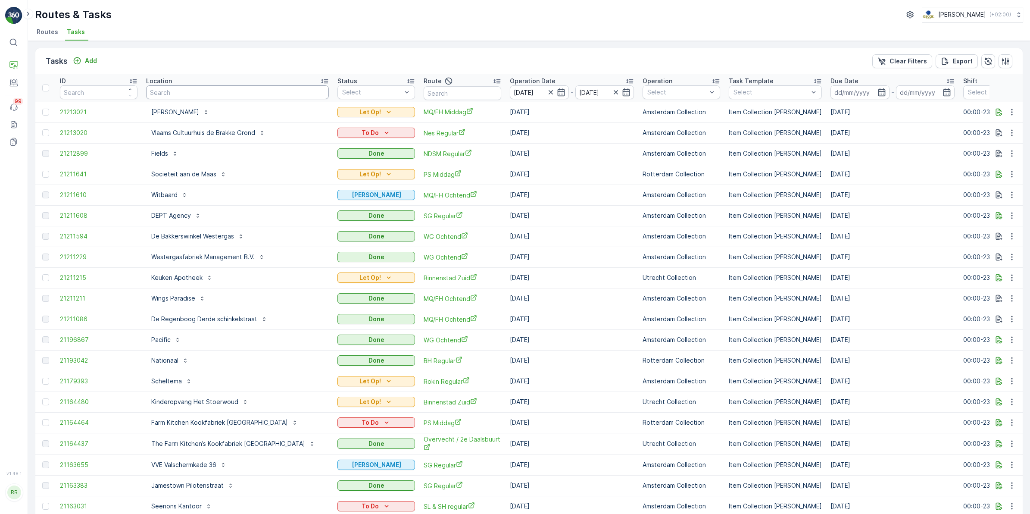
click at [269, 93] on input "text" at bounding box center [237, 92] width 183 height 14
type input "warmoes"
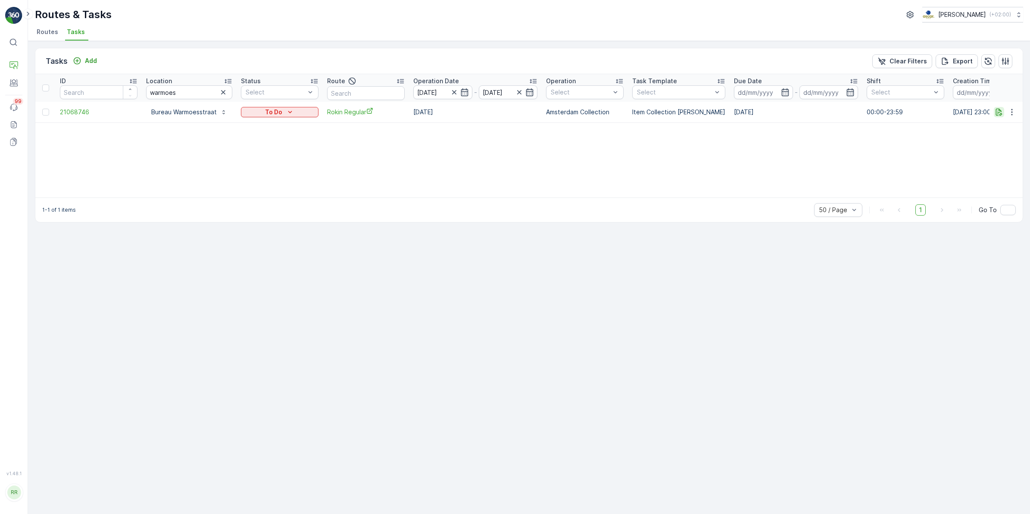
click at [996, 115] on icon "button" at bounding box center [999, 112] width 9 height 9
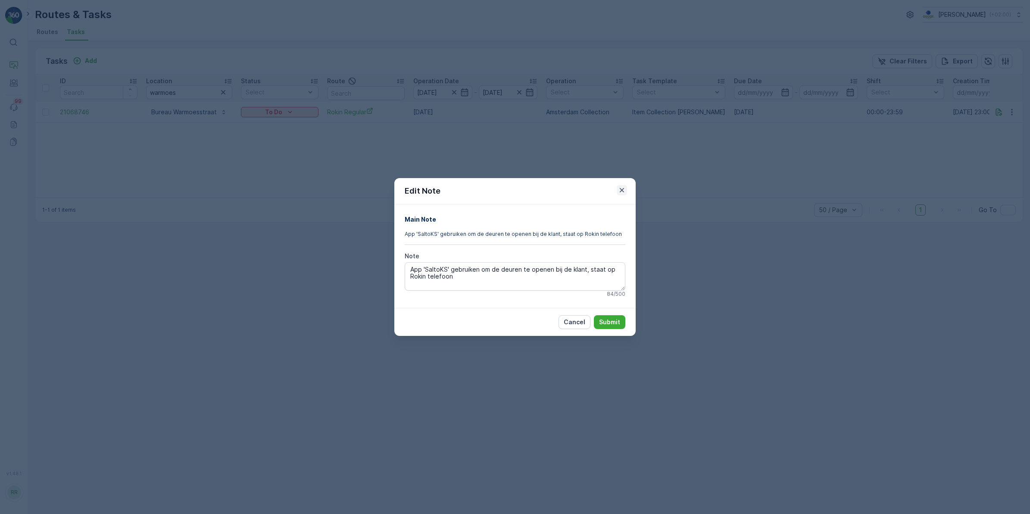
click at [626, 190] on icon "button" at bounding box center [622, 190] width 9 height 9
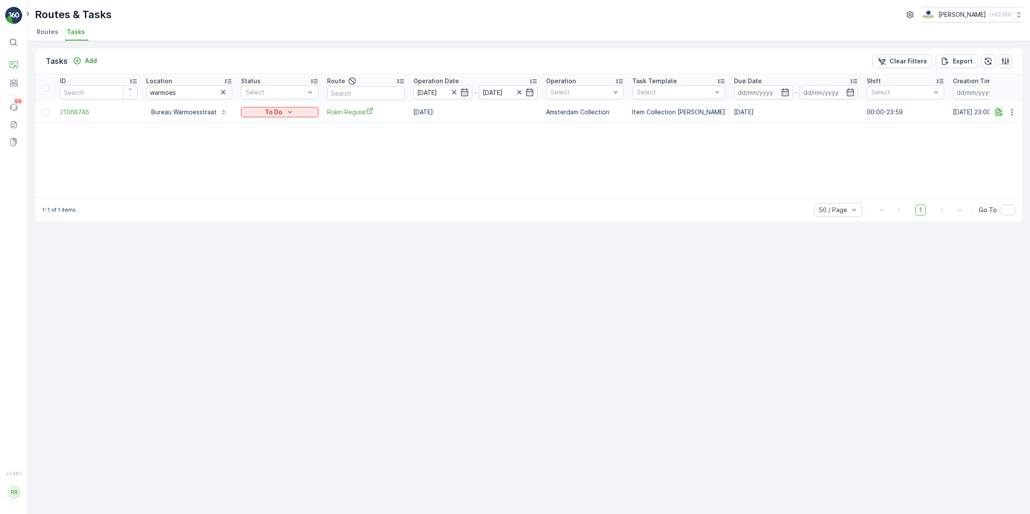
click at [998, 114] on icon "button" at bounding box center [999, 112] width 9 height 9
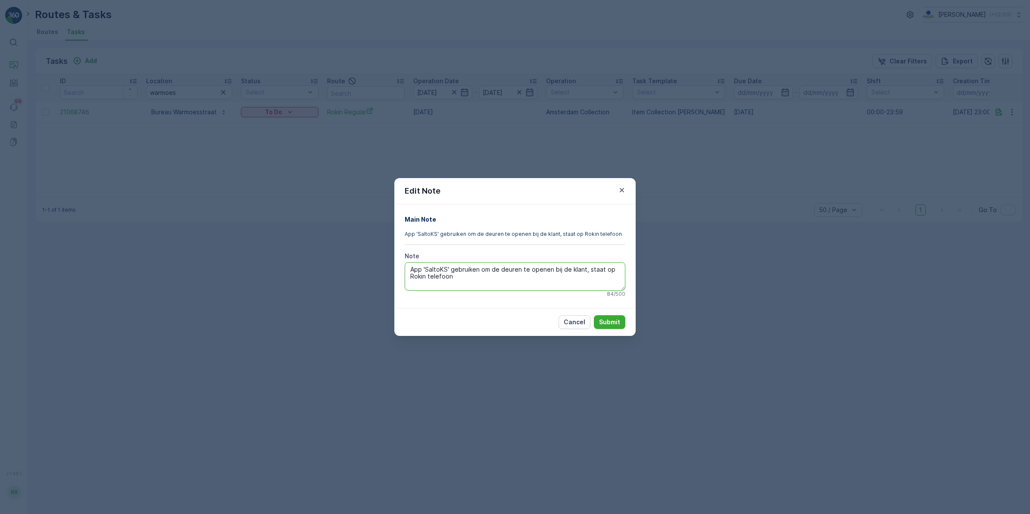
click at [584, 279] on textarea "App 'SaltoKS' gebruiken om de deuren te openen bij de klant, staat op Rokin tel…" at bounding box center [515, 276] width 221 height 28
click at [623, 193] on icon "button" at bounding box center [622, 190] width 9 height 9
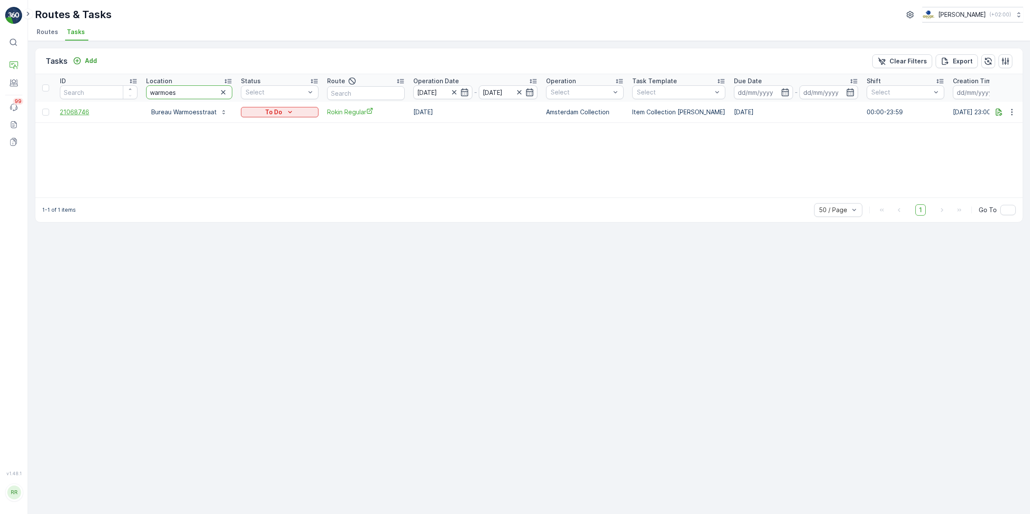
drag, startPoint x: 191, startPoint y: 95, endPoint x: 78, endPoint y: 112, distance: 114.2
click at [78, 112] on table "ID Location warmoes Status Select Route Operation Date 25.08.2025 - 25.08.2025 …" at bounding box center [704, 98] width 1338 height 49
type input "san"
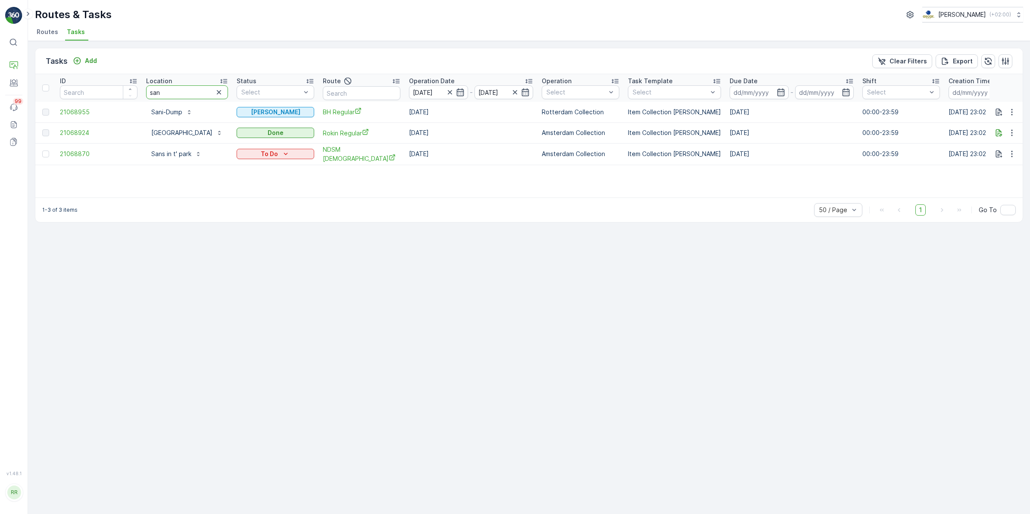
click at [176, 95] on input "san" at bounding box center [187, 92] width 82 height 14
type input "sa"
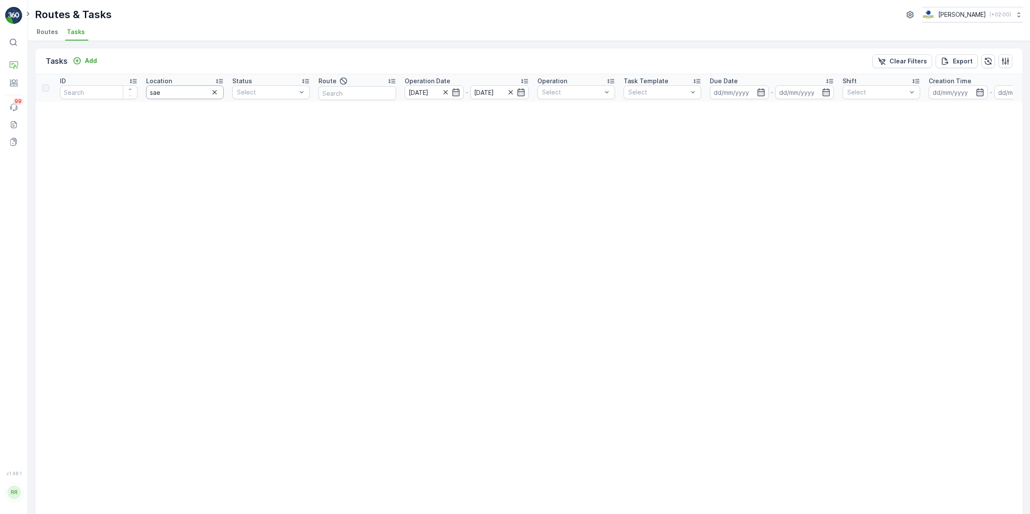
click at [178, 91] on input "sae" at bounding box center [185, 92] width 78 height 14
type input "sangh"
click at [178, 91] on input "sangh" at bounding box center [185, 92] width 78 height 14
type input "sanj"
click at [156, 94] on input "sanj" at bounding box center [185, 92] width 78 height 14
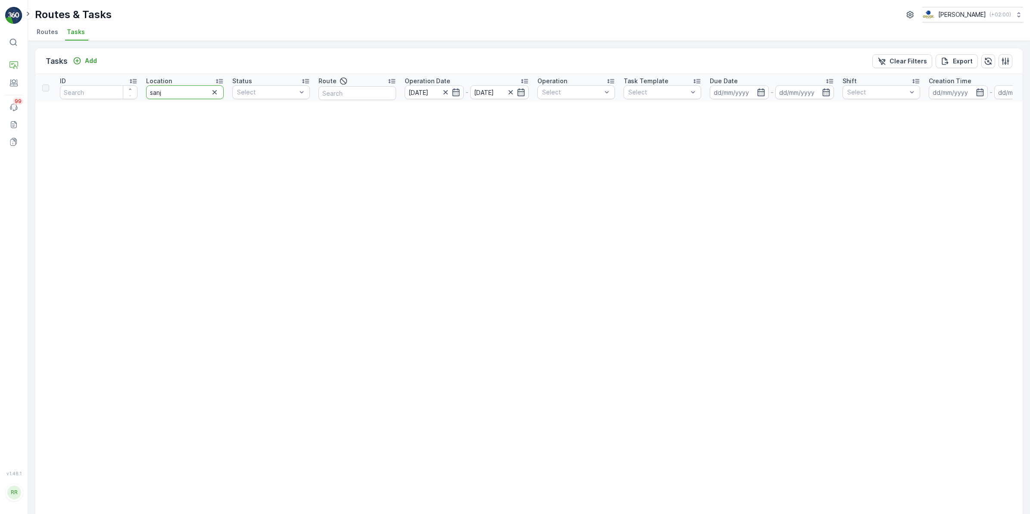
click at [169, 93] on input "sanj" at bounding box center [185, 92] width 78 height 14
click at [447, 91] on icon "button" at bounding box center [445, 92] width 9 height 9
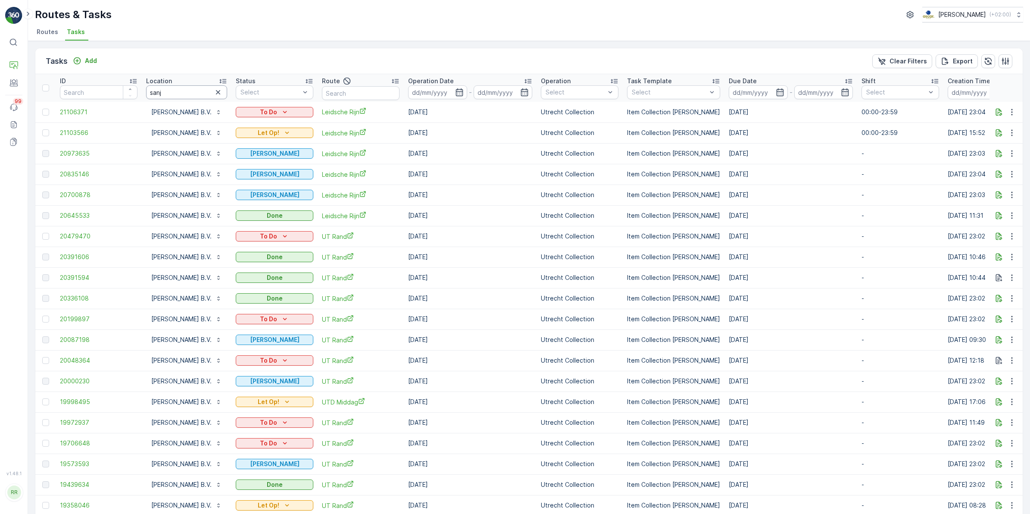
click at [171, 94] on input "sanj" at bounding box center [186, 92] width 81 height 14
type input "sanju r"
click at [999, 131] on icon "button" at bounding box center [999, 132] width 9 height 9
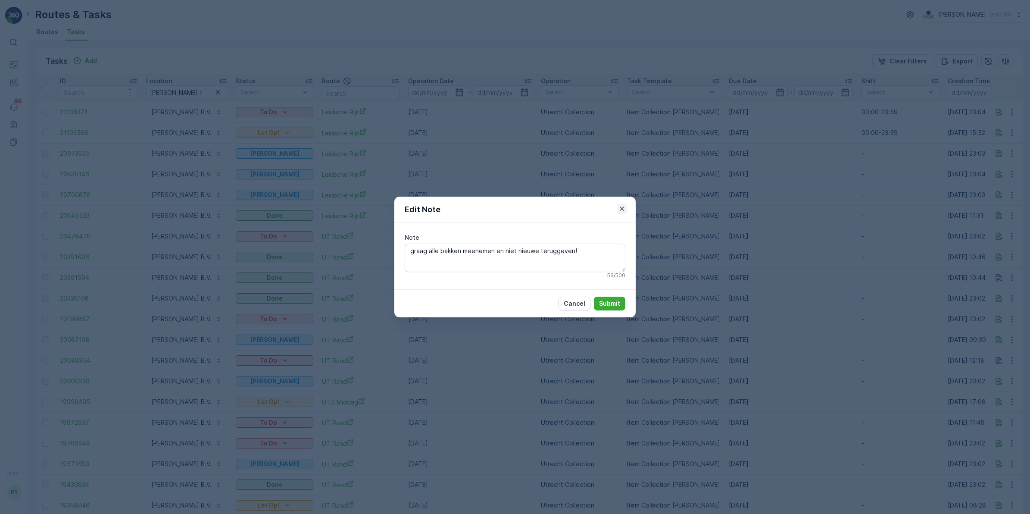
click at [626, 208] on icon "button" at bounding box center [622, 208] width 9 height 9
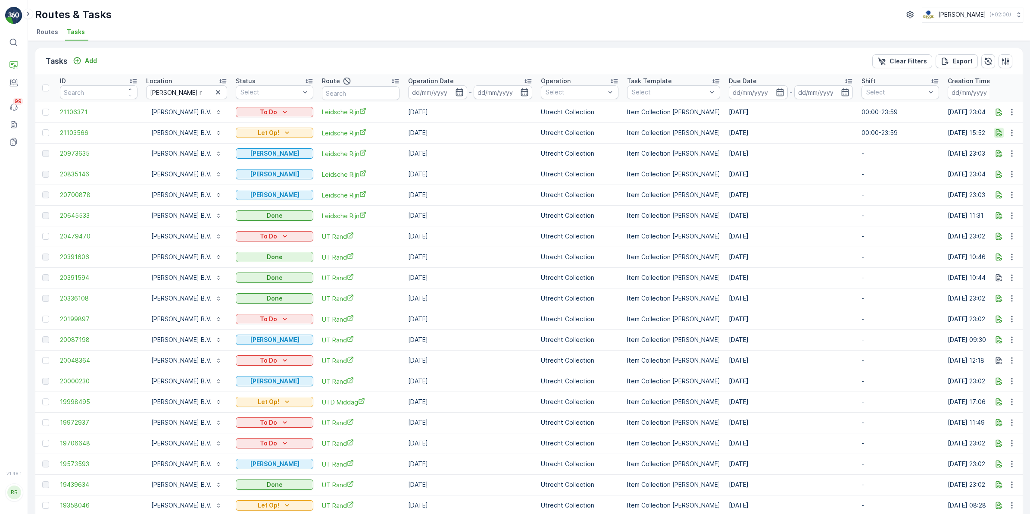
click at [999, 136] on icon "button" at bounding box center [999, 132] width 9 height 9
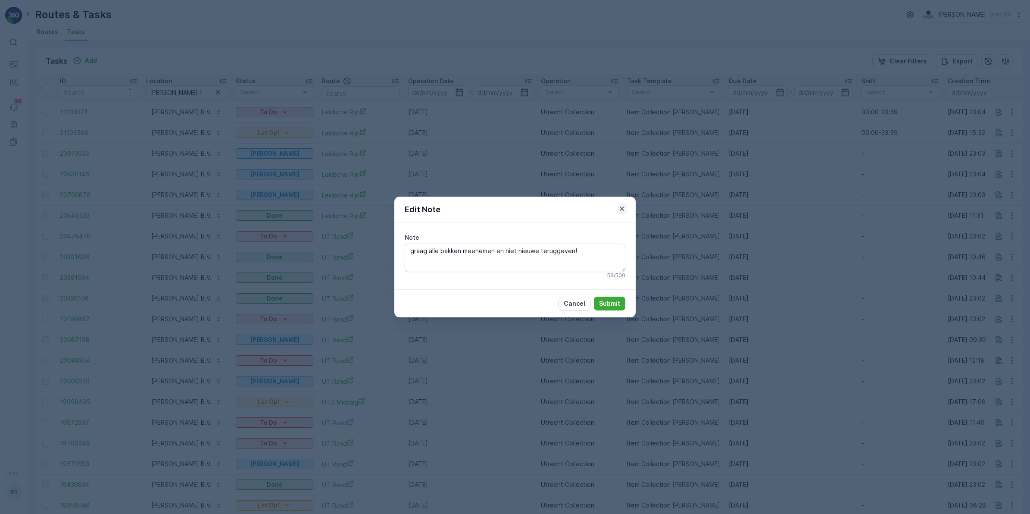
click at [622, 209] on icon "button" at bounding box center [622, 208] width 4 height 4
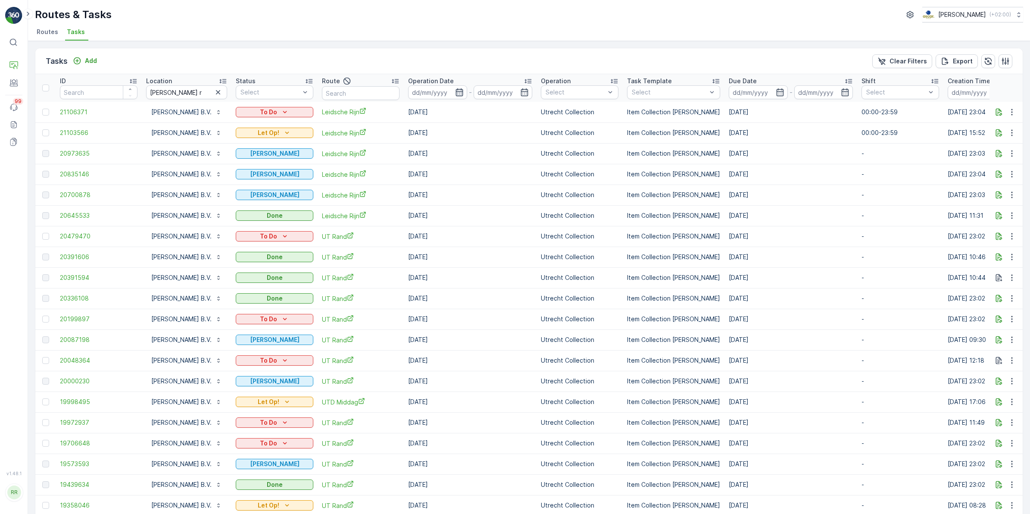
click at [455, 90] on icon "button" at bounding box center [459, 92] width 9 height 9
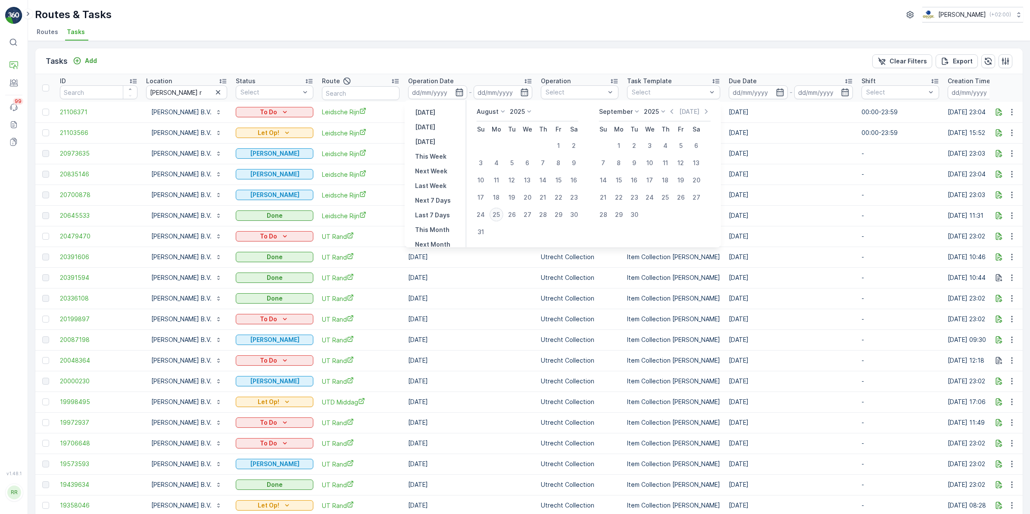
click at [498, 210] on div "25" at bounding box center [497, 215] width 14 height 14
type input "[DATE]"
click at [495, 214] on div "25" at bounding box center [497, 215] width 14 height 14
type input "25.08.2025"
click at [575, 214] on div "30" at bounding box center [574, 215] width 14 height 14
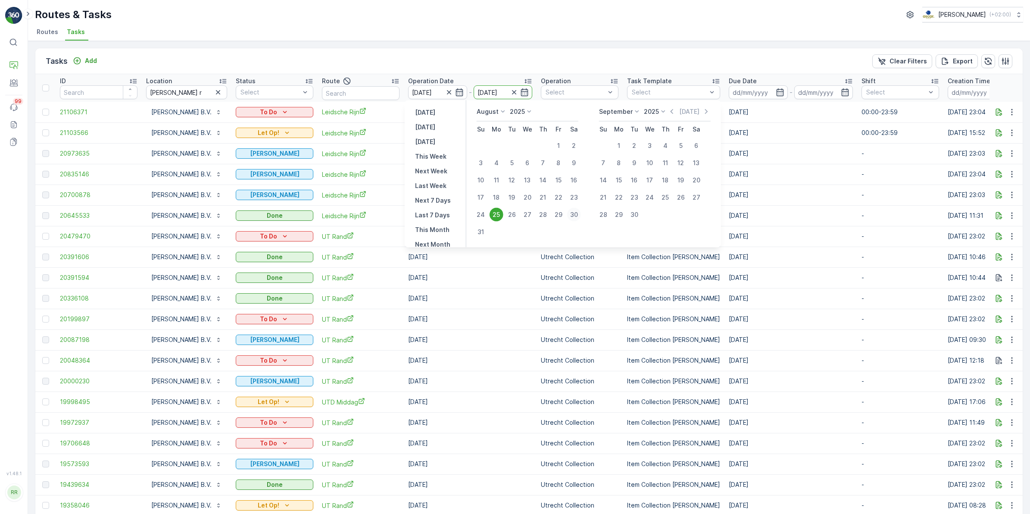
type input "30.08.2025"
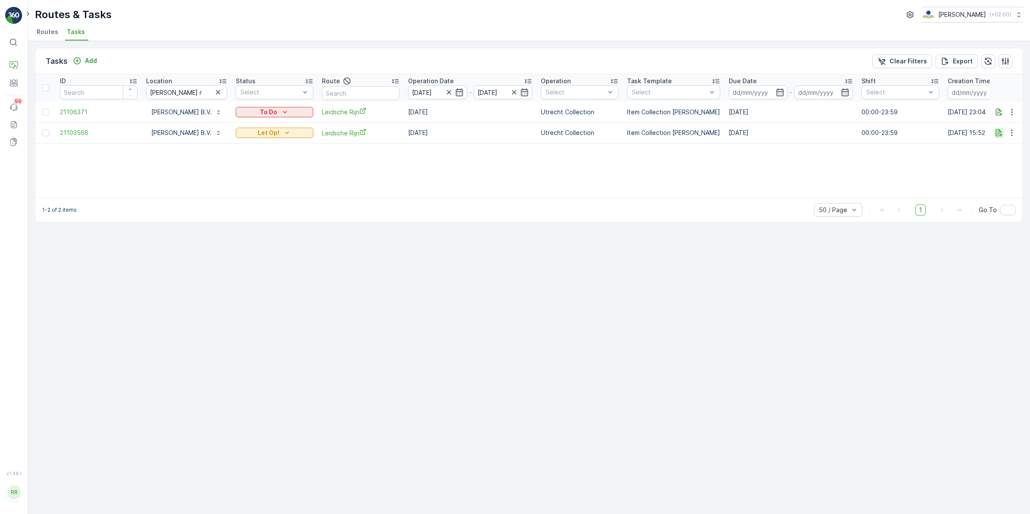
click at [1000, 133] on icon "button" at bounding box center [999, 132] width 6 height 7
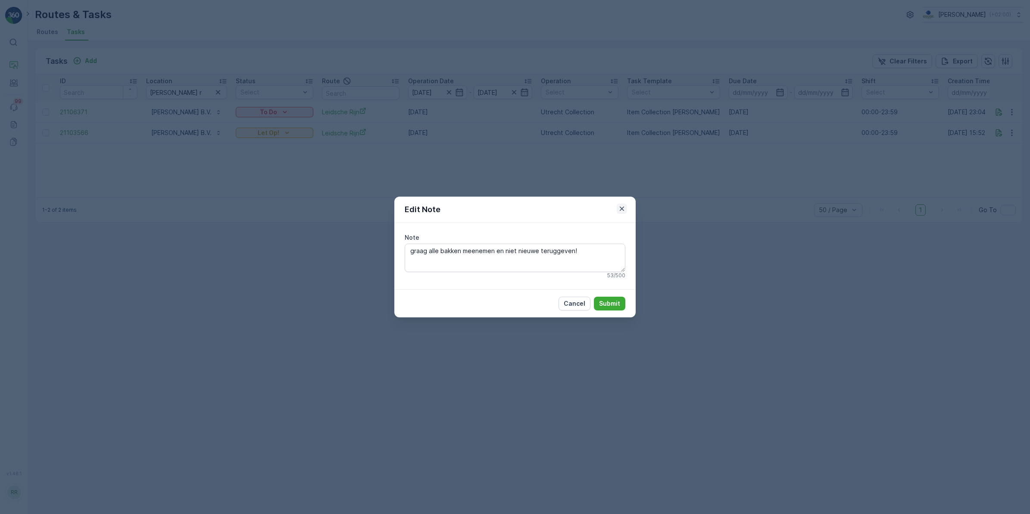
click at [620, 211] on icon "button" at bounding box center [622, 208] width 9 height 9
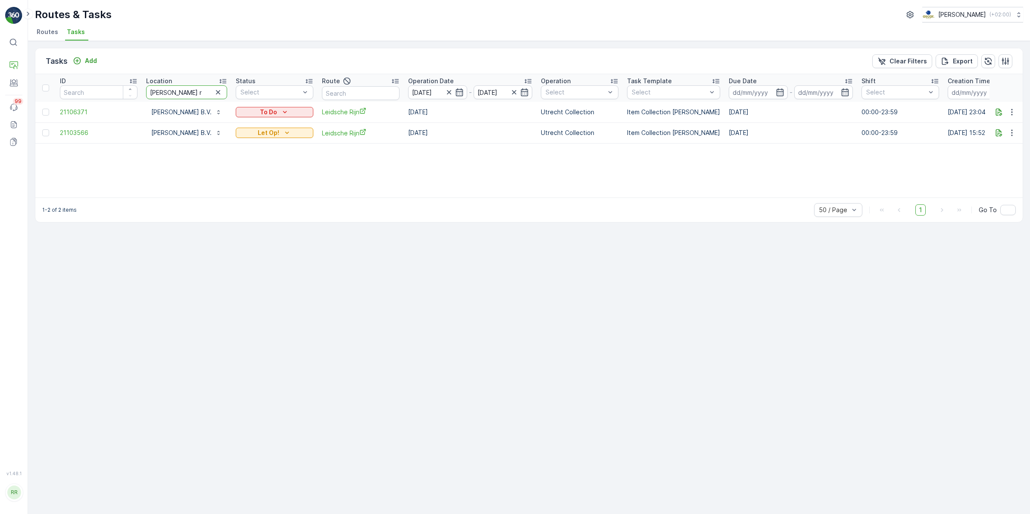
drag, startPoint x: 171, startPoint y: 97, endPoint x: 115, endPoint y: 100, distance: 56.6
click at [115, 100] on tr "ID Location sanju r Status Select Route Operation Date 25.08.2025 - 30.08.2025 …" at bounding box center [701, 88] width 1333 height 28
type input "jj"
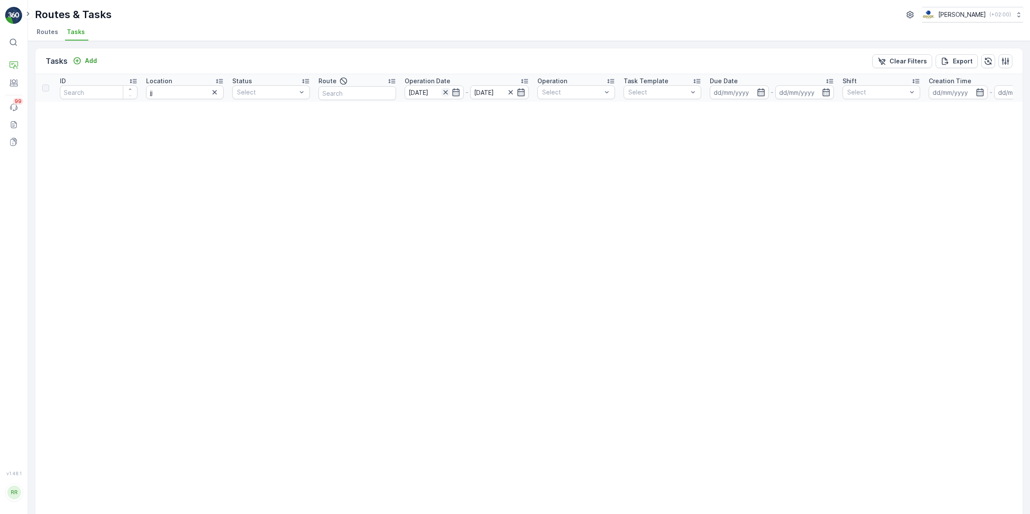
click at [442, 93] on icon "button" at bounding box center [445, 92] width 9 height 9
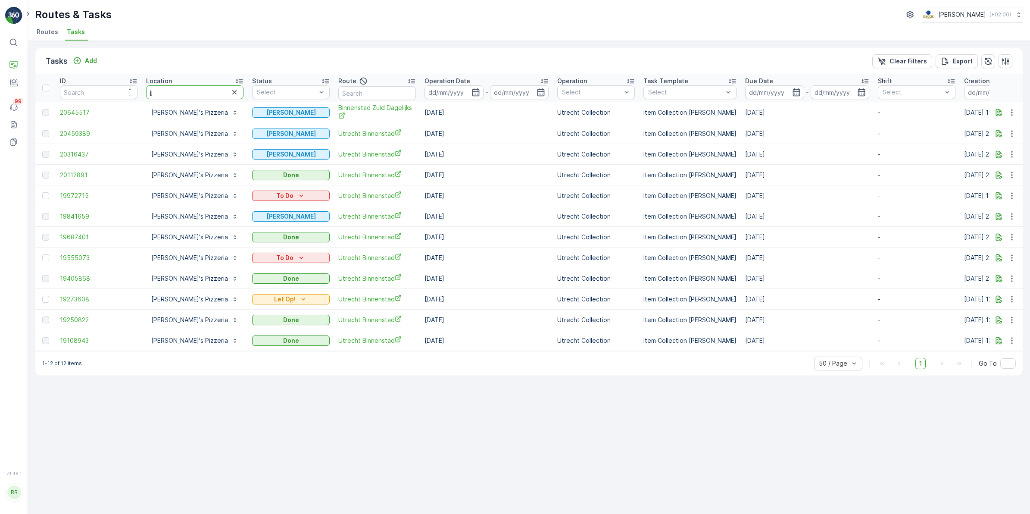
drag, startPoint x: 179, startPoint y: 89, endPoint x: 106, endPoint y: 97, distance: 73.8
click at [106, 97] on tr "ID Location jj Status Select Route Operation Date - Operation Select Task Templ…" at bounding box center [709, 88] width 1349 height 28
type input "kleine"
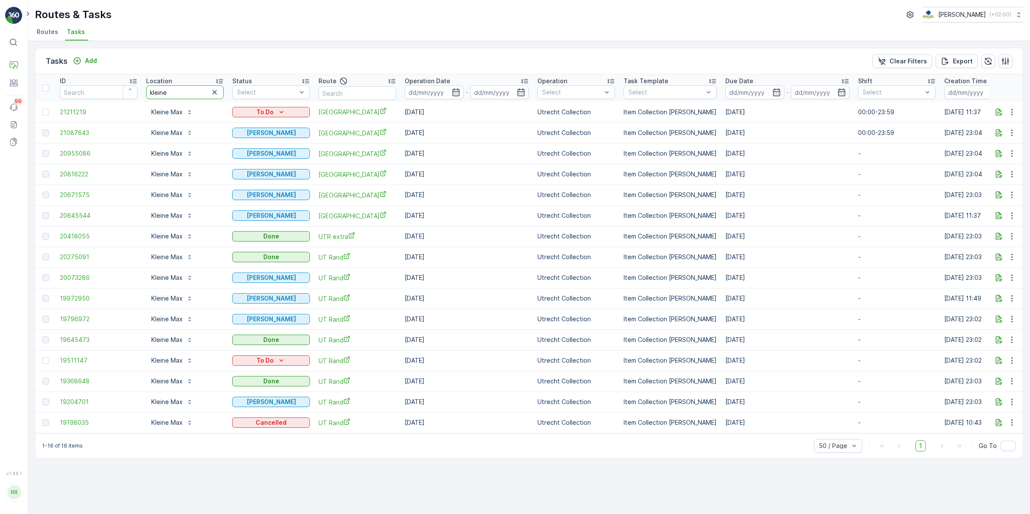
drag, startPoint x: 173, startPoint y: 95, endPoint x: 121, endPoint y: 98, distance: 52.2
click at [121, 98] on tr "ID Location kleine Status Select Route Operation Date - Operation Select Task T…" at bounding box center [699, 88] width 1329 height 28
type input "keen"
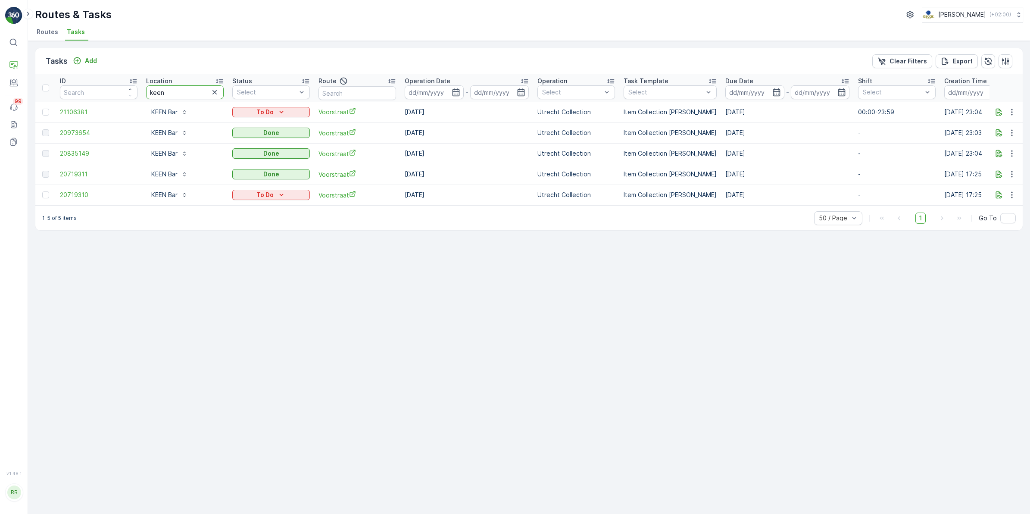
drag, startPoint x: 172, startPoint y: 91, endPoint x: 117, endPoint y: 94, distance: 55.2
click at [117, 94] on tr "ID Location keen Status Select Route Operation Date - Operation Select Task Tem…" at bounding box center [699, 88] width 1329 height 28
type input "het zuid"
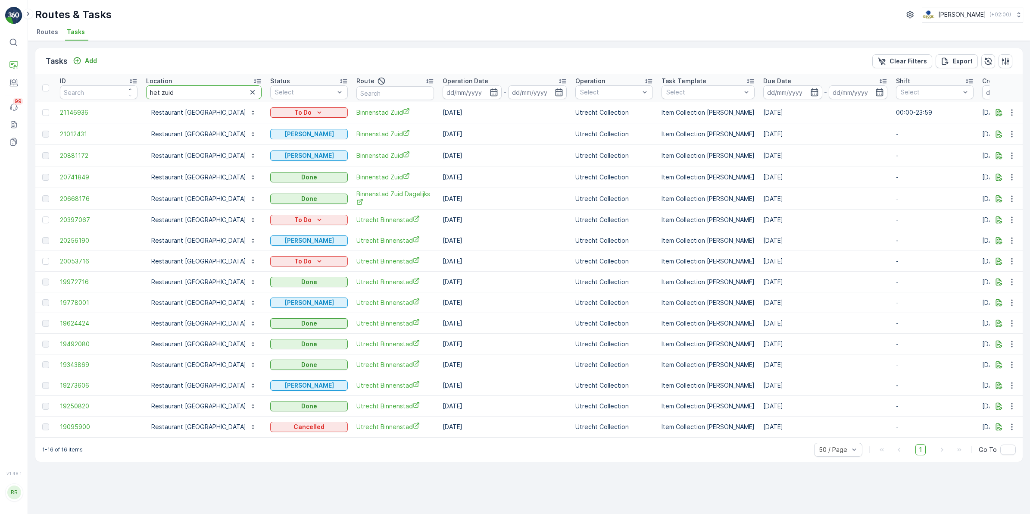
drag, startPoint x: 182, startPoint y: 92, endPoint x: 128, endPoint y: 84, distance: 55.2
click at [128, 84] on tr "ID Location het zuid Status Select Route Operation Date - Operation Select Task…" at bounding box center [718, 88] width 1367 height 28
type input "hoog"
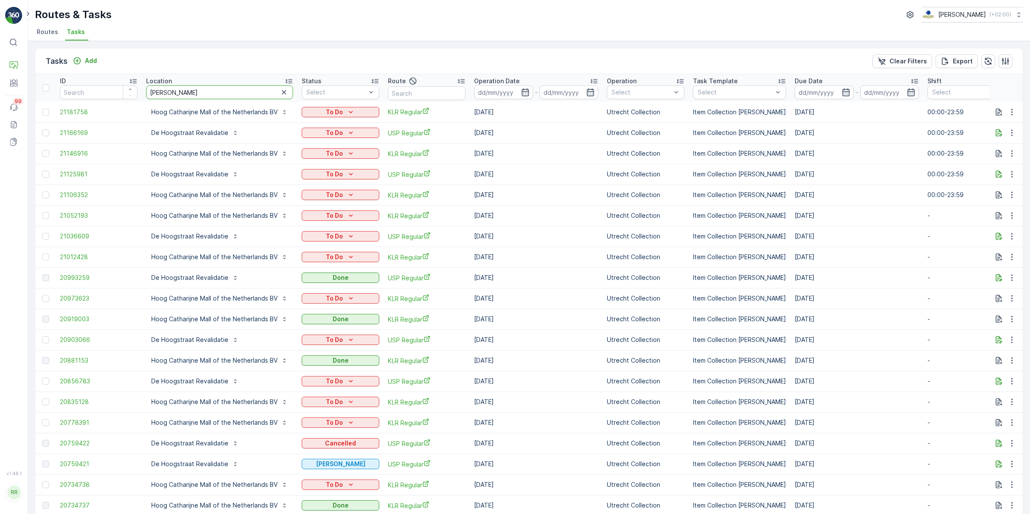
click at [223, 91] on input "hoog" at bounding box center [219, 92] width 147 height 14
type input "hoogds"
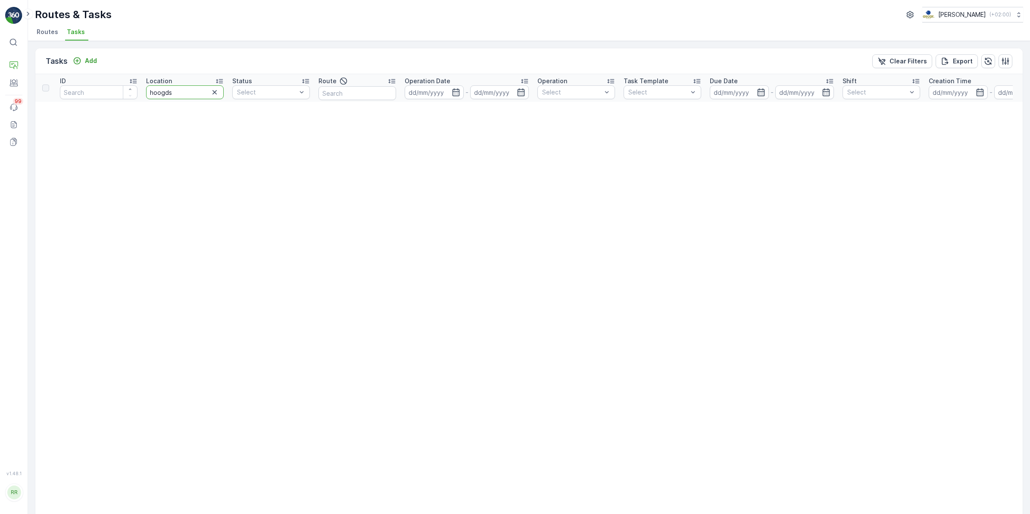
click at [192, 92] on input "hoogds" at bounding box center [185, 92] width 78 height 14
type input "hoogstraat"
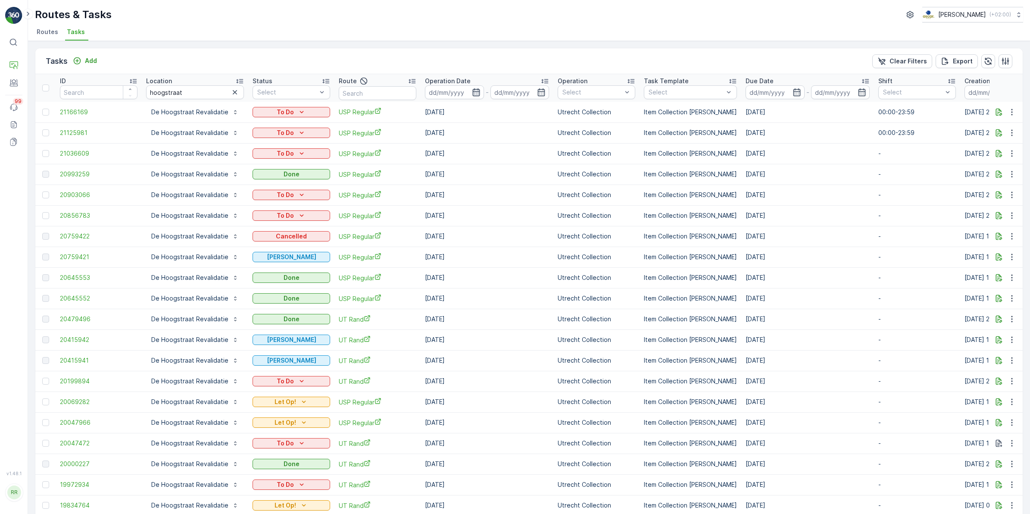
click at [473, 90] on icon "button" at bounding box center [476, 92] width 9 height 9
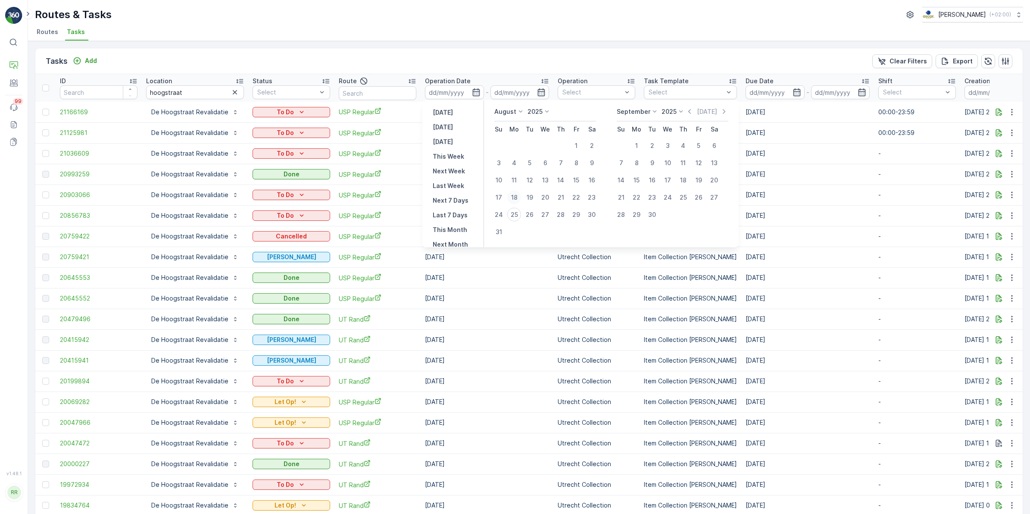
click at [514, 194] on div "18" at bounding box center [514, 197] width 14 height 14
type input "18.08.2025"
click at [515, 198] on div "18" at bounding box center [514, 197] width 14 height 14
type input "18.08.2025"
click at [514, 212] on div "25" at bounding box center [514, 215] width 14 height 14
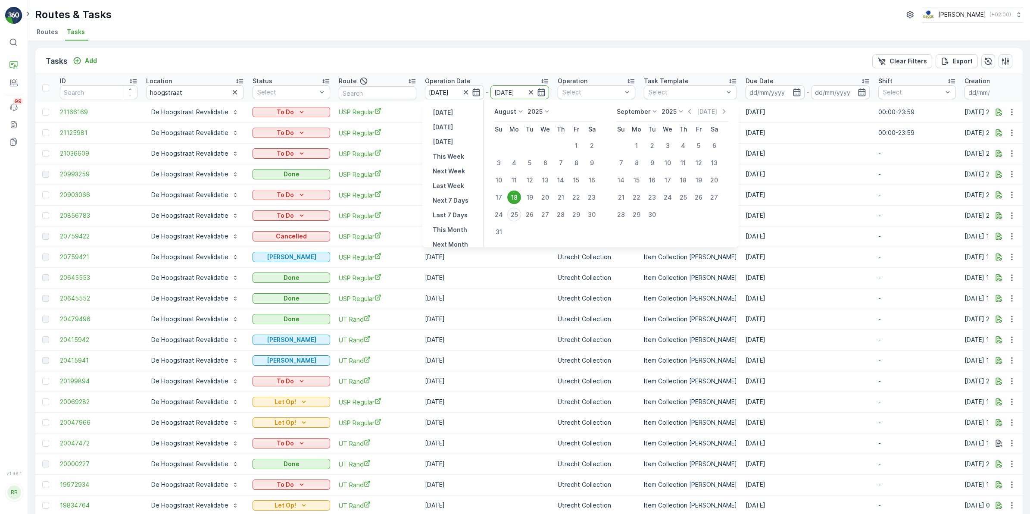
type input "[DATE]"
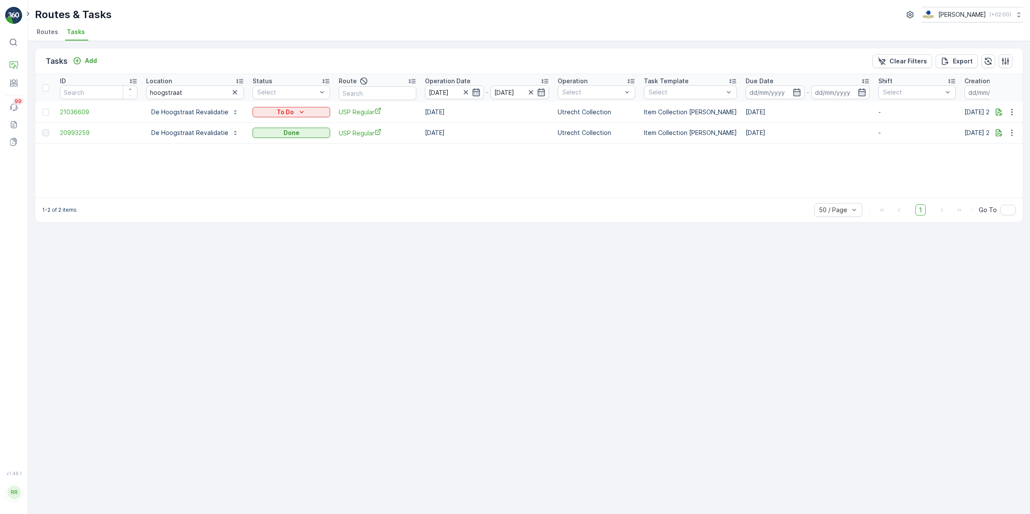
click at [474, 94] on icon "button" at bounding box center [476, 92] width 9 height 9
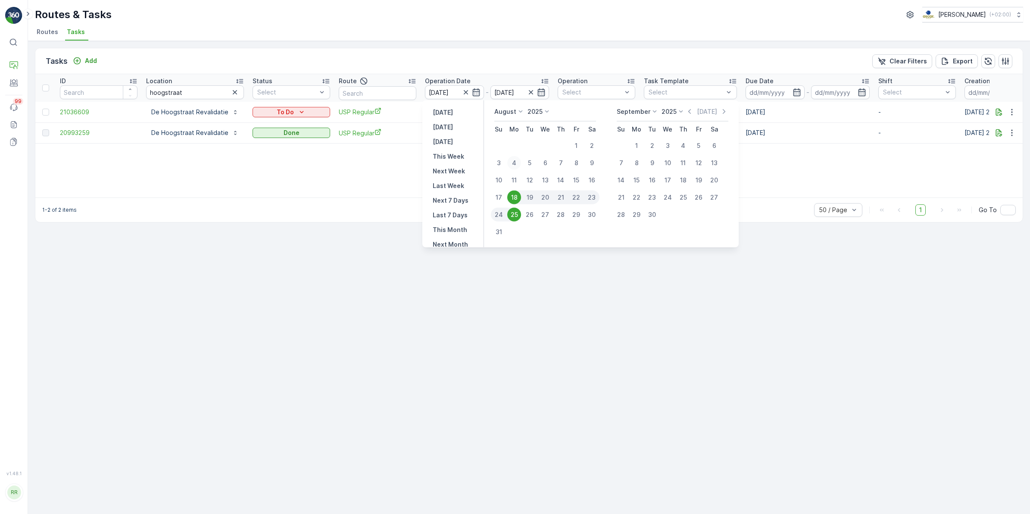
click at [516, 159] on div "4" at bounding box center [514, 163] width 14 height 14
type input "04.08.2025"
click at [520, 162] on div "4" at bounding box center [514, 163] width 14 height 14
type input "04.08.2025"
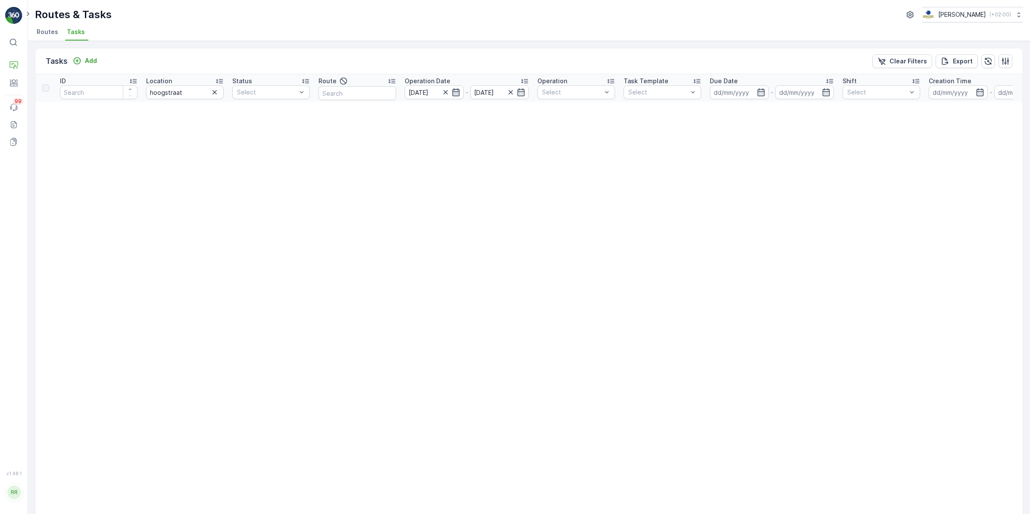
click at [455, 89] on icon "button" at bounding box center [455, 92] width 7 height 8
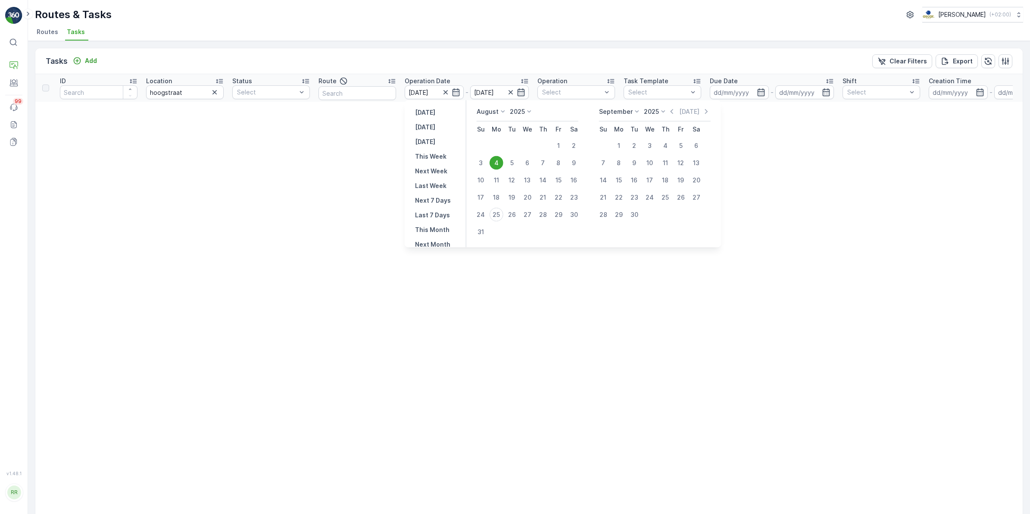
click at [498, 161] on div "4" at bounding box center [497, 163] width 14 height 14
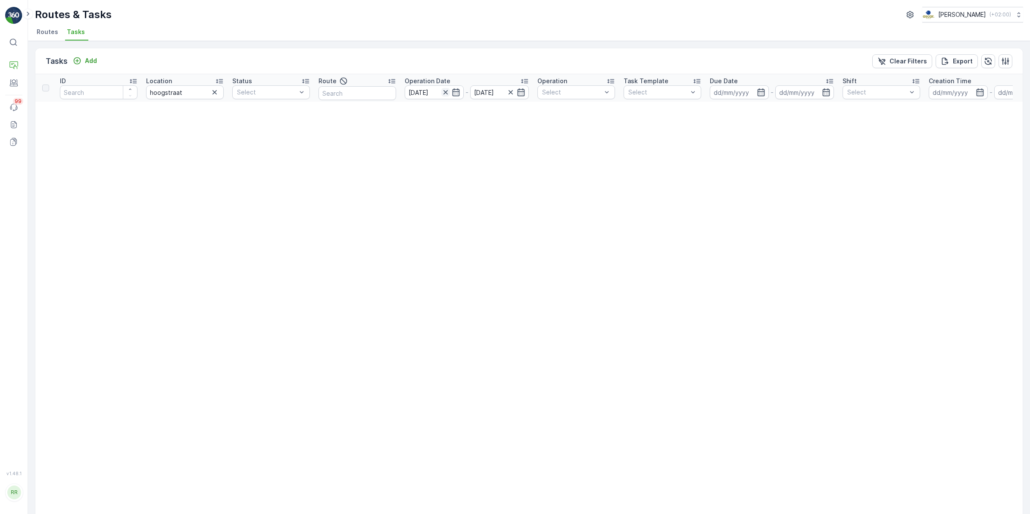
click at [445, 93] on icon "button" at bounding box center [445, 92] width 9 height 9
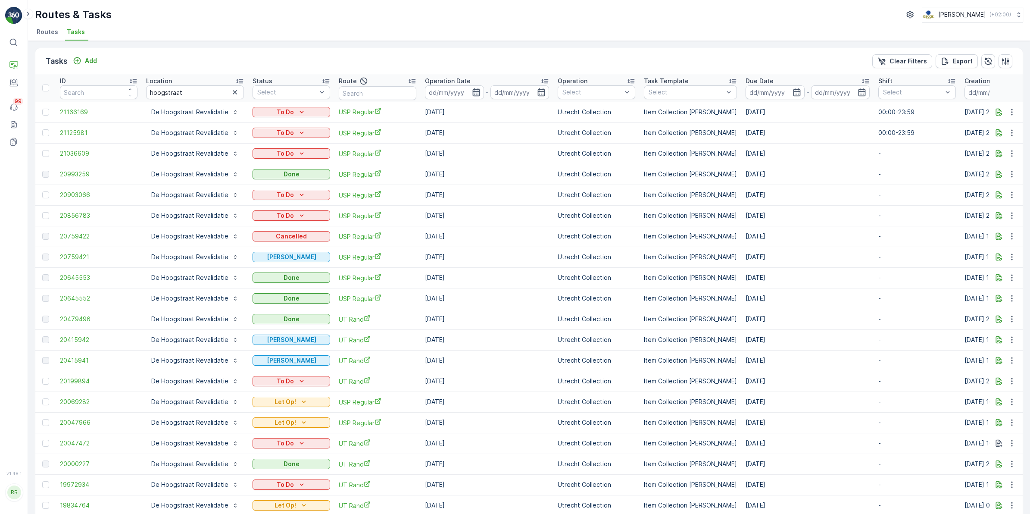
click at [474, 89] on icon "button" at bounding box center [475, 92] width 7 height 8
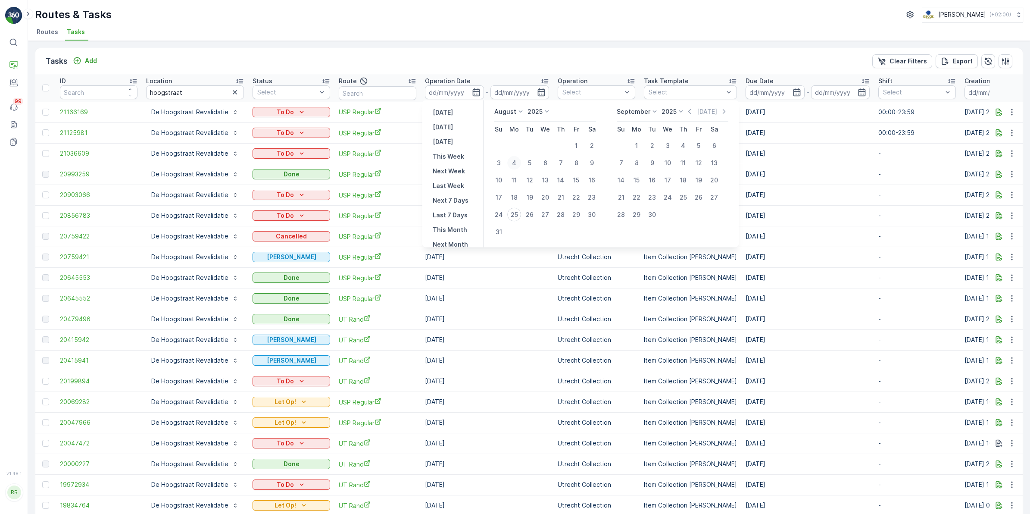
click at [512, 163] on div "4" at bounding box center [514, 163] width 14 height 14
type input "04.08.2025"
click at [512, 163] on div "4" at bounding box center [514, 163] width 14 height 14
type input "04.08.2025"
click at [516, 212] on div "25" at bounding box center [514, 215] width 14 height 14
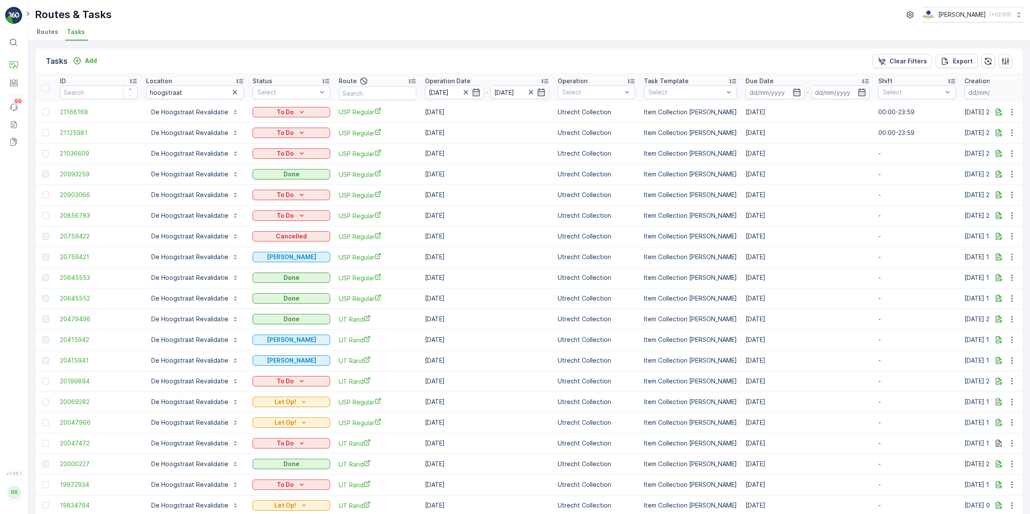
type input "[DATE]"
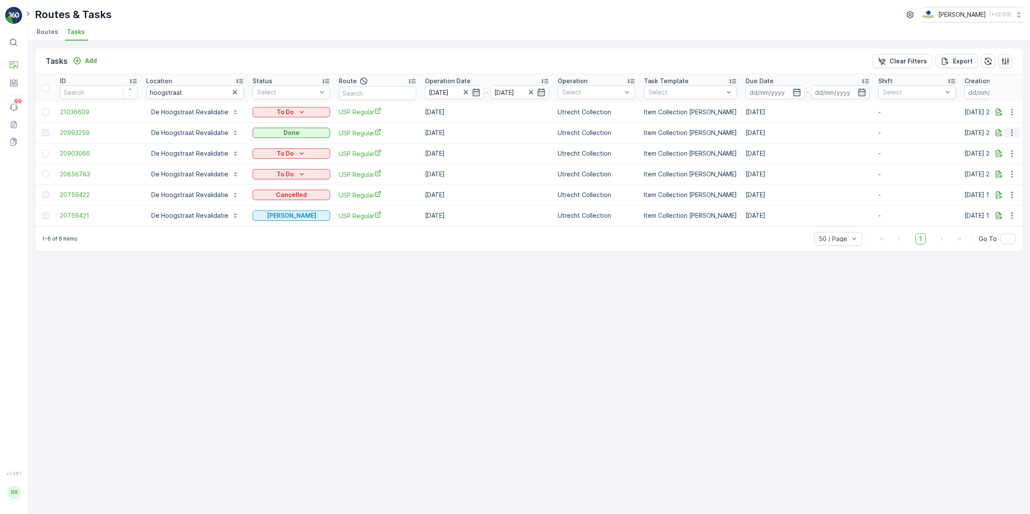
click at [1011, 128] on icon "button" at bounding box center [1012, 132] width 9 height 9
click at [1003, 149] on span "See More Details" at bounding box center [1001, 145] width 50 height 9
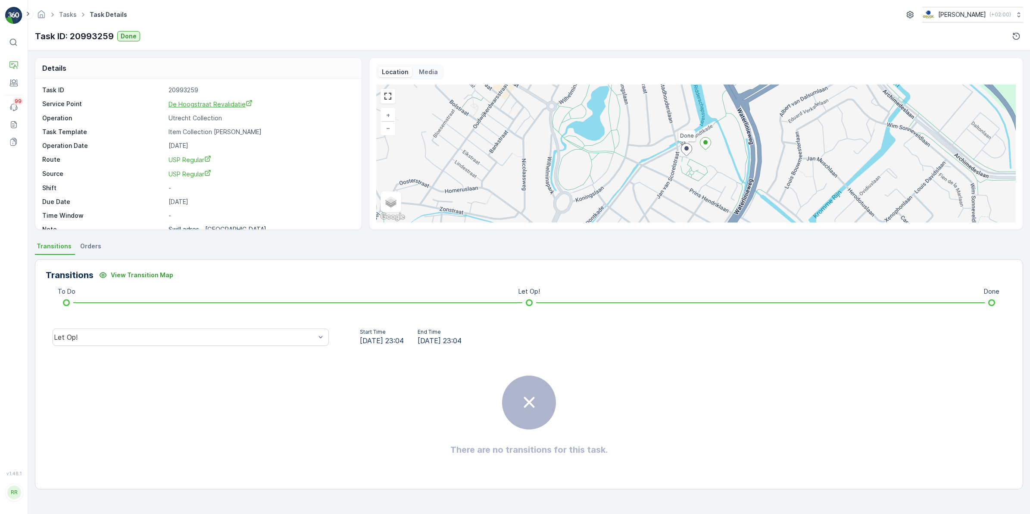
click at [212, 107] on span "De Hoogstraat Revalidatie" at bounding box center [210, 103] width 84 height 7
click at [50, 89] on p "Routes & Tasks" at bounding box center [53, 89] width 44 height 9
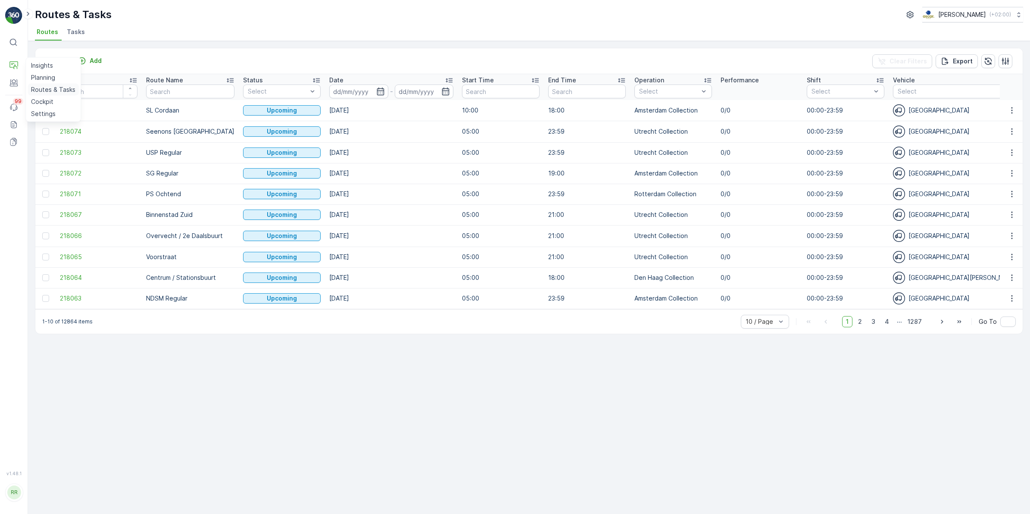
click at [55, 87] on p "Routes & Tasks" at bounding box center [53, 89] width 44 height 9
click at [72, 34] on span "Tasks" at bounding box center [76, 32] width 18 height 9
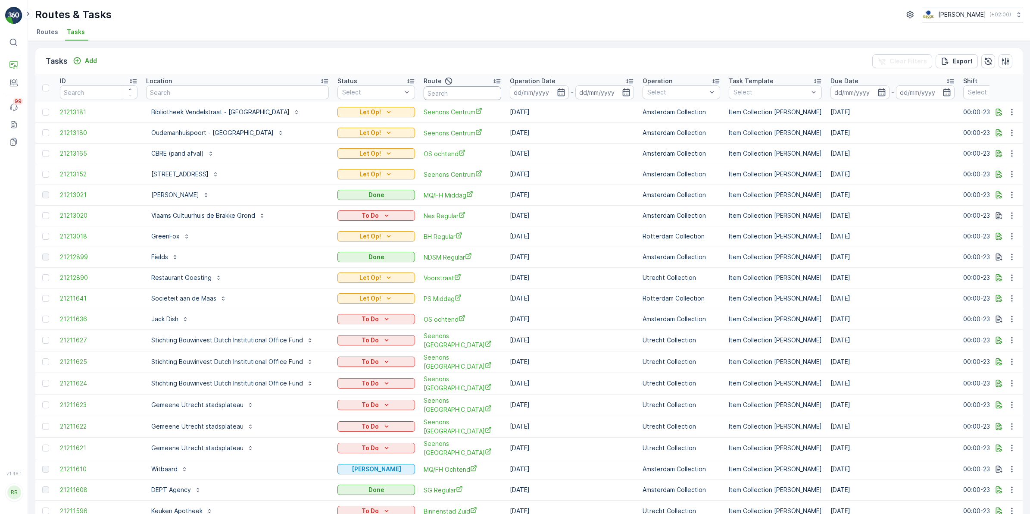
click at [469, 95] on input "text" at bounding box center [463, 93] width 78 height 14
click at [388, 96] on div "Select" at bounding box center [371, 92] width 61 height 9
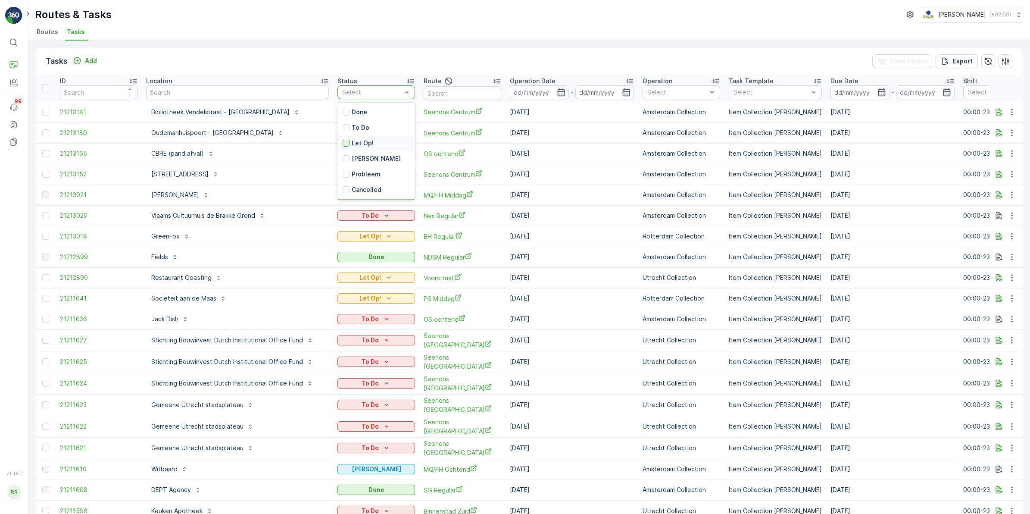
click at [343, 144] on div at bounding box center [346, 143] width 7 height 7
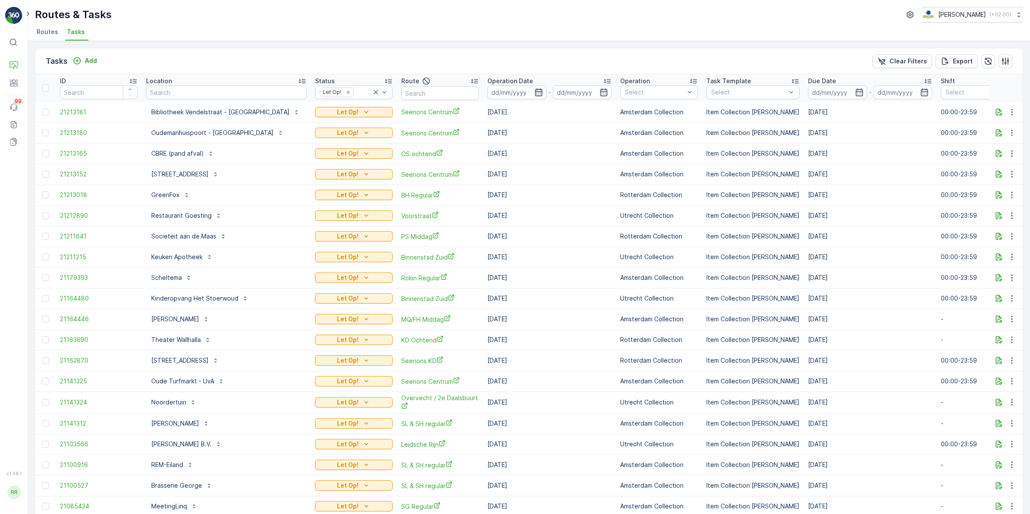
click at [534, 96] on icon "button" at bounding box center [538, 92] width 9 height 9
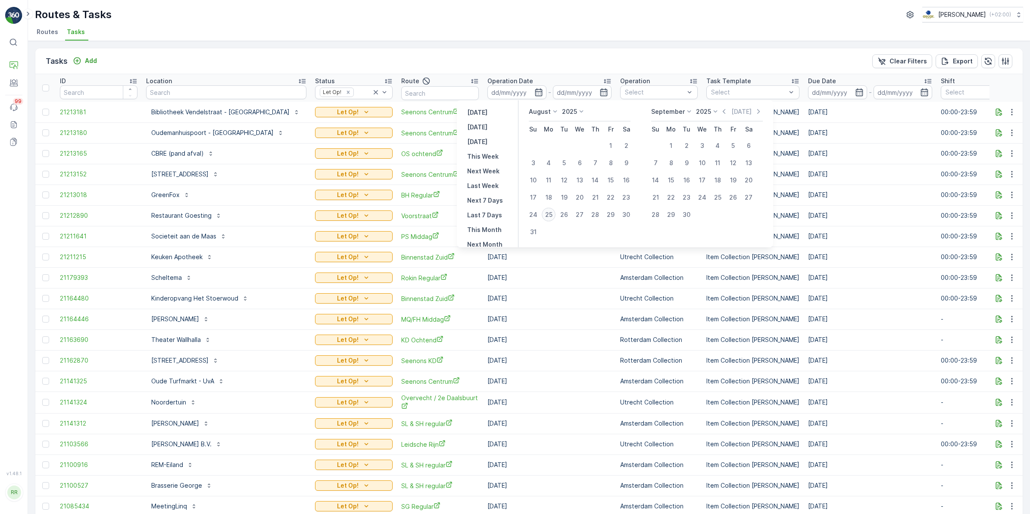
click at [546, 216] on div "25" at bounding box center [549, 215] width 14 height 14
type input "[DATE]"
click at [546, 216] on div "25" at bounding box center [549, 215] width 14 height 14
type input "[DATE]"
click at [546, 216] on div "25" at bounding box center [549, 215] width 14 height 14
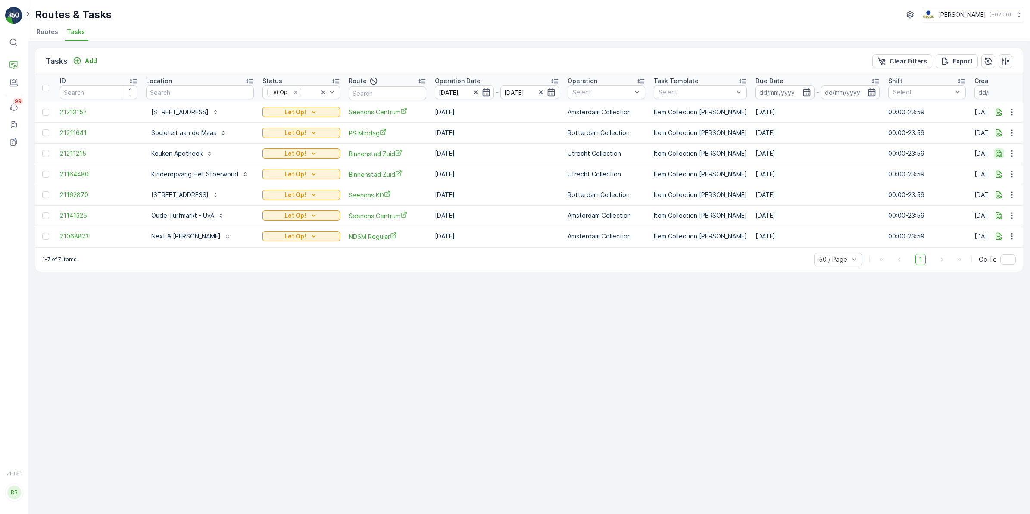
click at [1000, 154] on icon "button" at bounding box center [999, 153] width 9 height 9
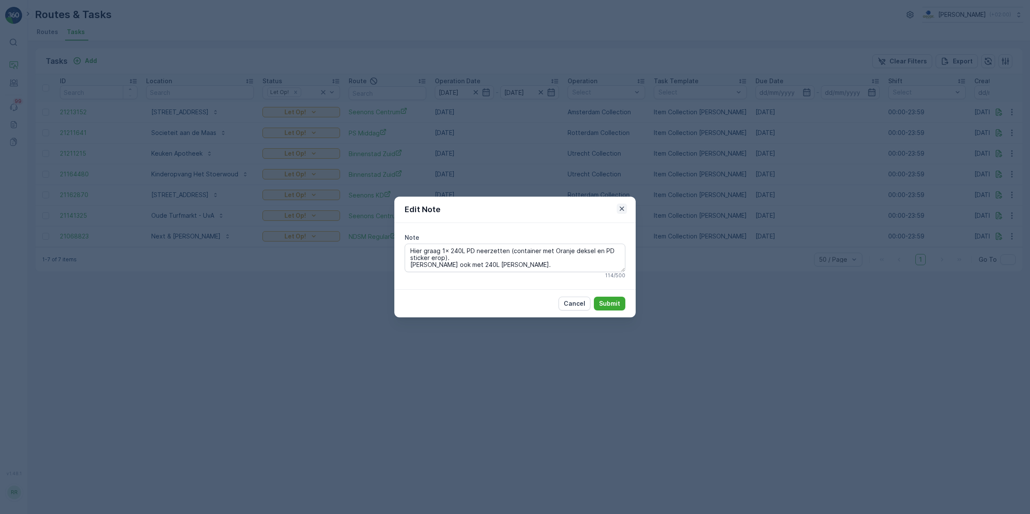
click at [623, 209] on icon "button" at bounding box center [622, 208] width 9 height 9
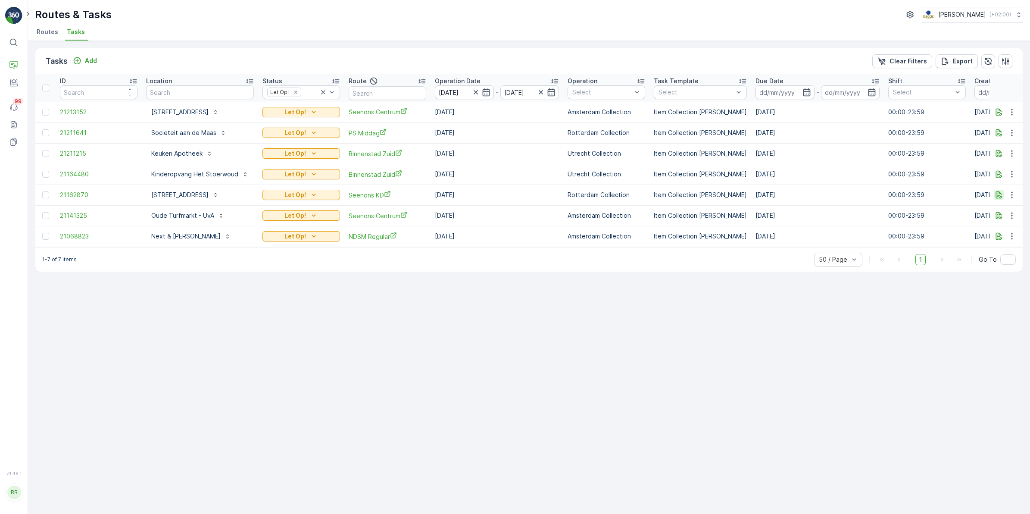
click at [996, 197] on icon "button" at bounding box center [999, 194] width 9 height 9
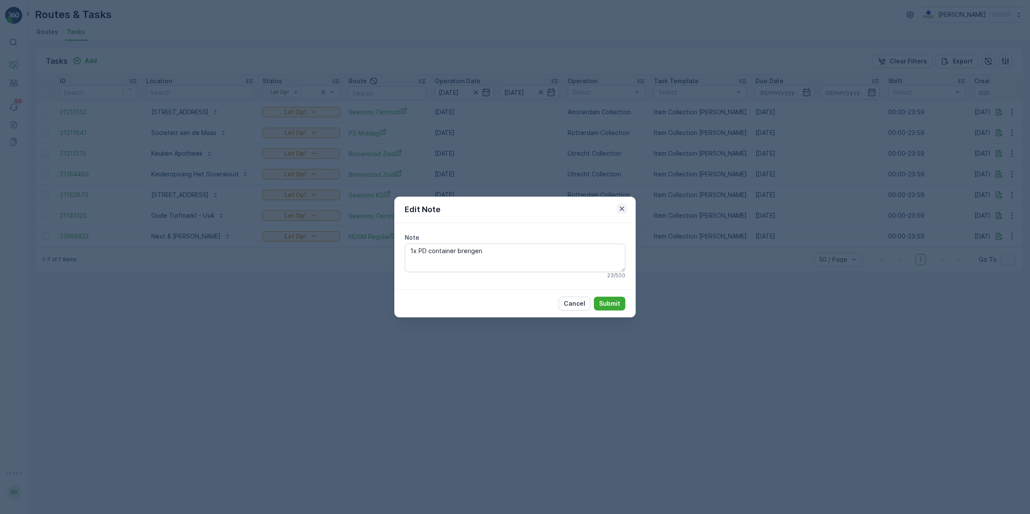
click at [621, 211] on icon "button" at bounding box center [622, 208] width 9 height 9
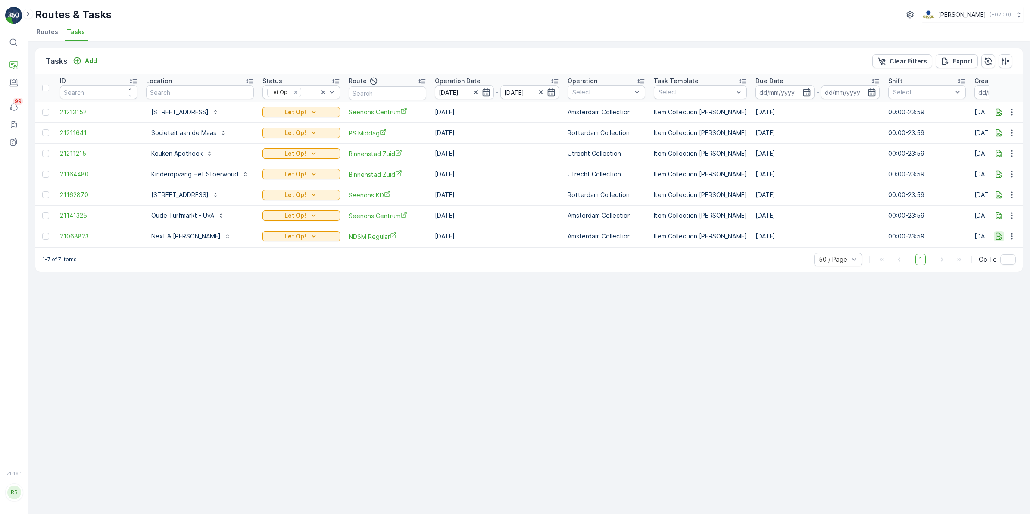
click at [996, 236] on icon "button" at bounding box center [999, 236] width 9 height 9
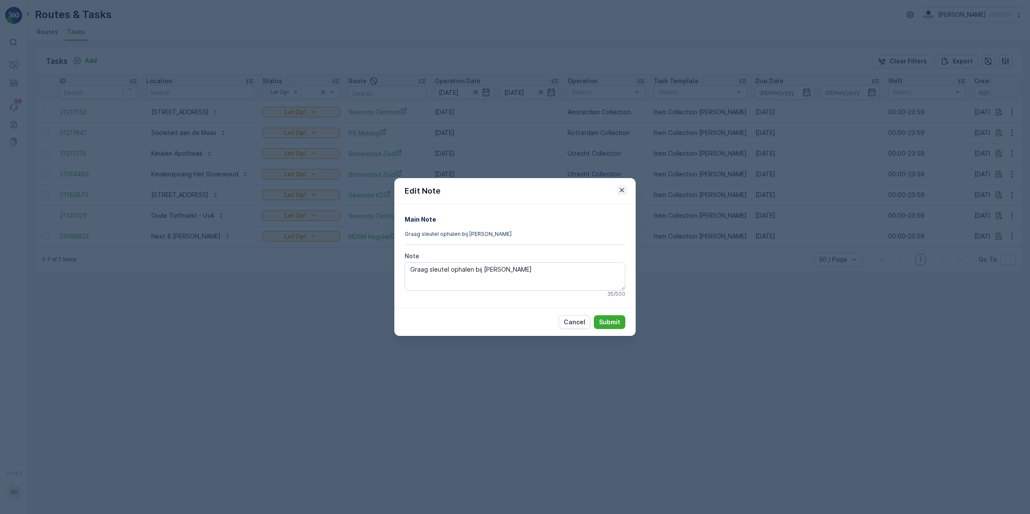
click at [621, 192] on icon "button" at bounding box center [622, 190] width 9 height 9
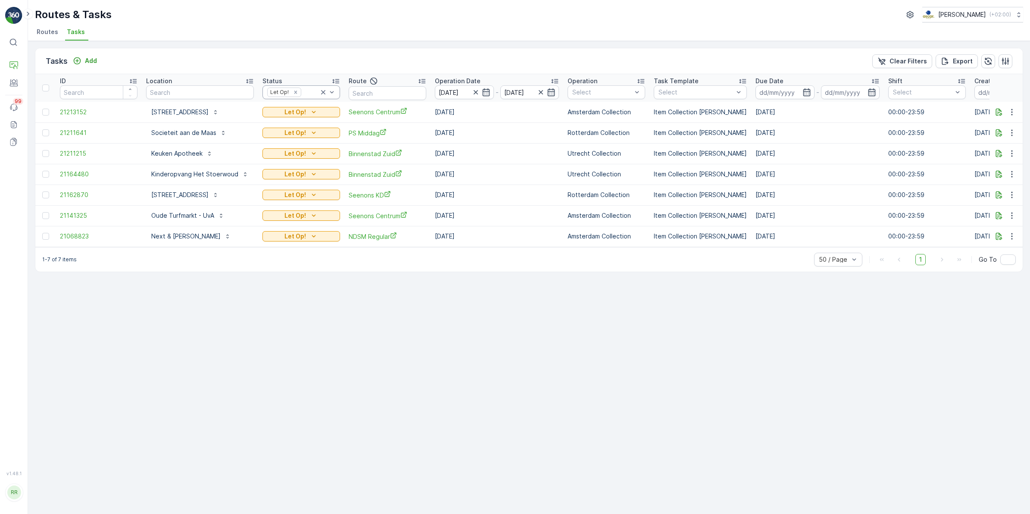
click at [320, 93] on icon at bounding box center [323, 92] width 9 height 9
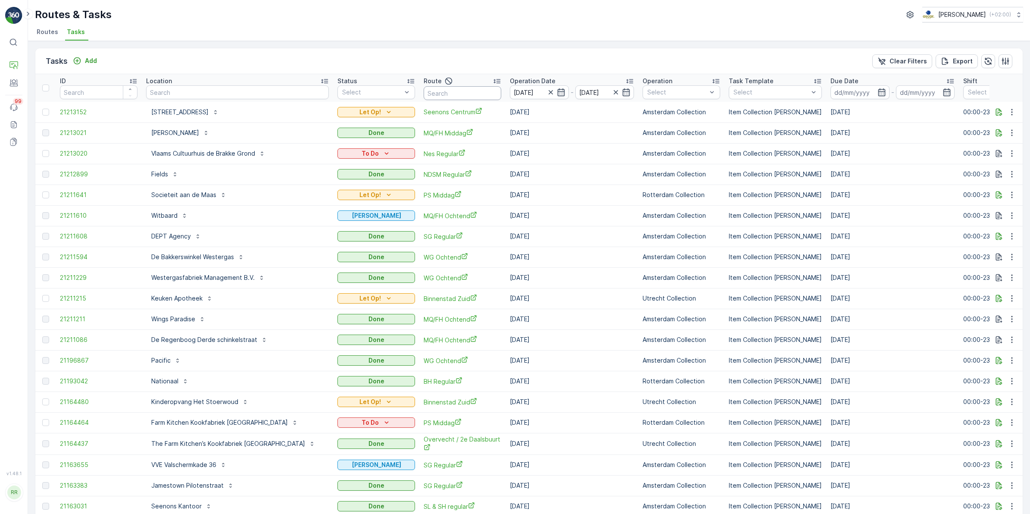
click at [468, 92] on input "text" at bounding box center [463, 93] width 78 height 14
type input "voors"
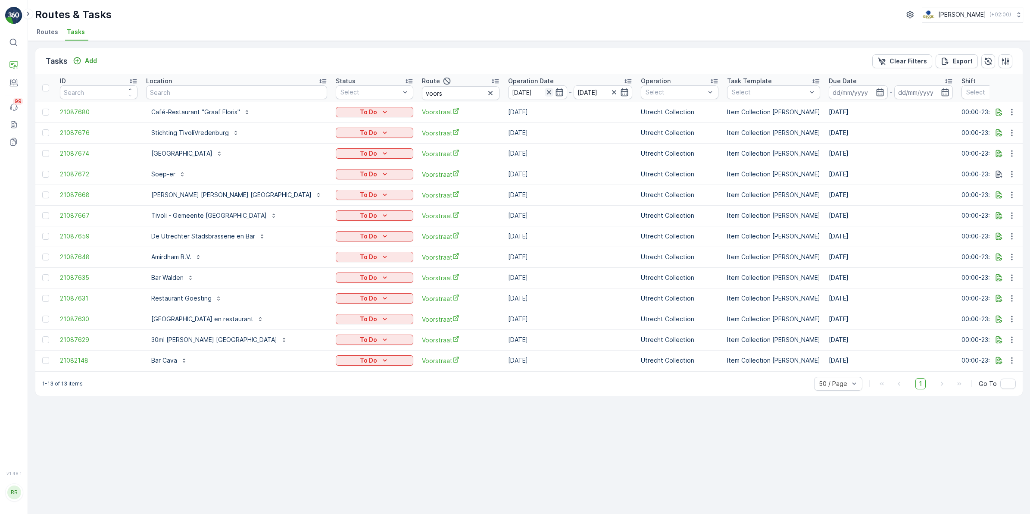
click at [545, 90] on icon "button" at bounding box center [549, 92] width 9 height 9
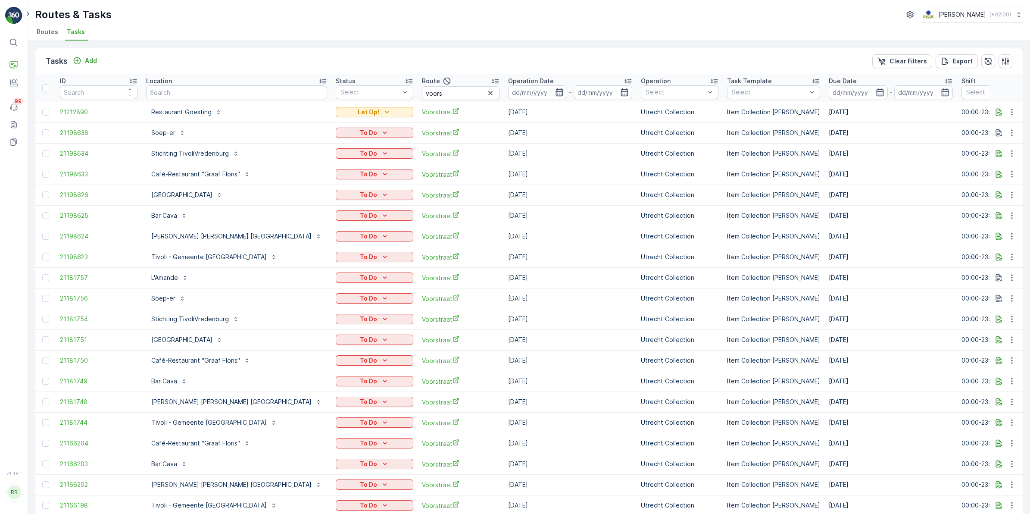
click at [555, 91] on icon "button" at bounding box center [558, 92] width 7 height 8
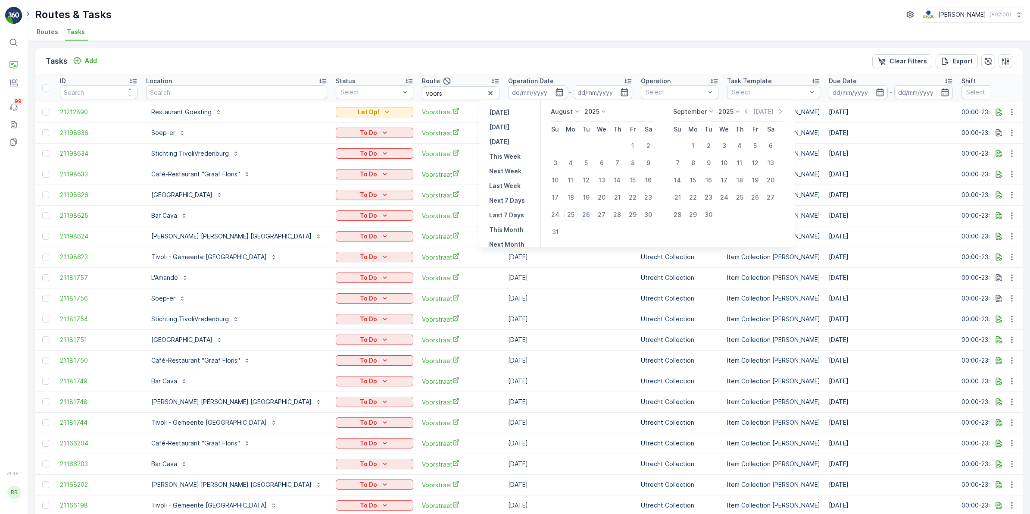
click at [585, 214] on div "26" at bounding box center [586, 215] width 14 height 14
type input "26.08.2025"
click at [585, 214] on div "26" at bounding box center [586, 215] width 14 height 14
type input "[DATE]"
click at [585, 214] on div "26" at bounding box center [586, 215] width 14 height 14
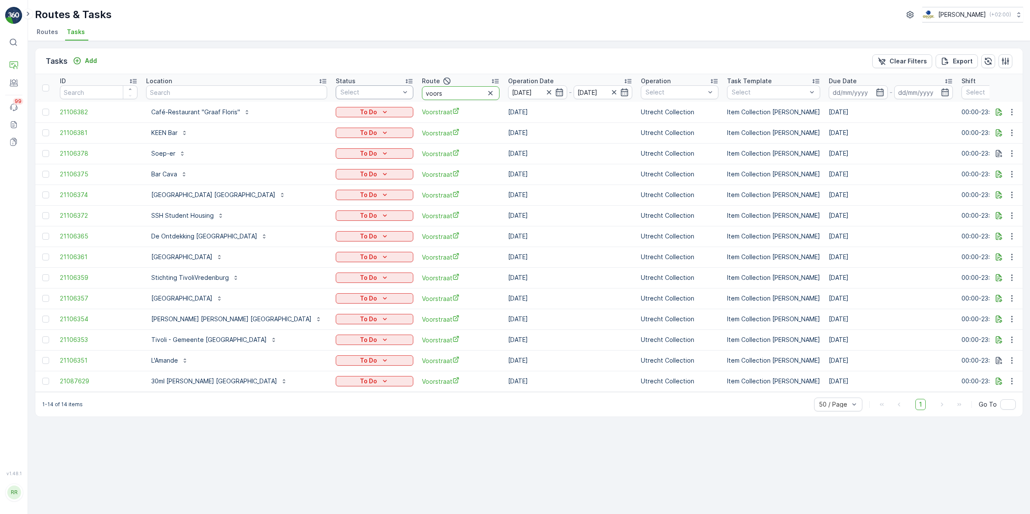
drag, startPoint x: 375, startPoint y: 90, endPoint x: 335, endPoint y: 98, distance: 40.8
click at [335, 98] on tr "ID Location Status Select Route voors Operation Date 26.08.2025 - 26.08.2025 Op…" at bounding box center [751, 88] width 1433 height 28
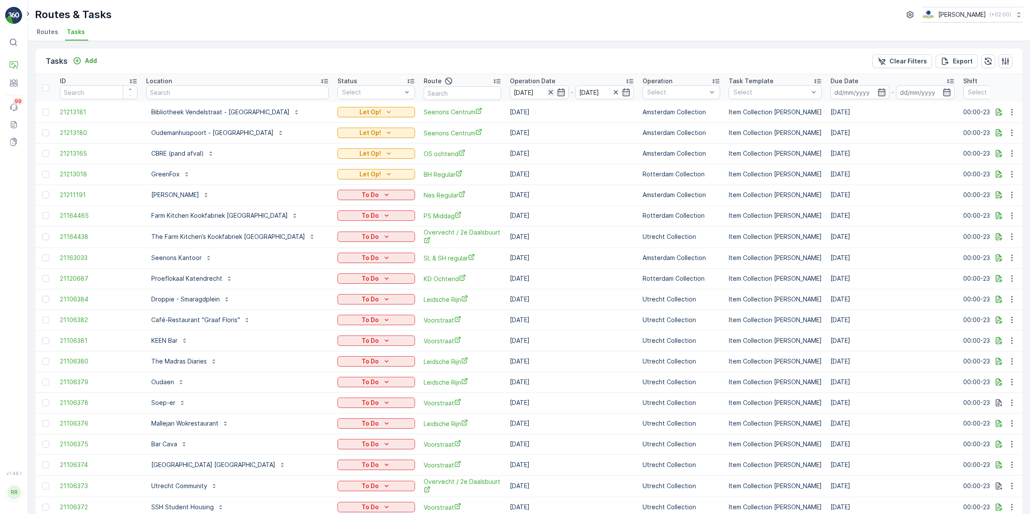
click at [548, 93] on icon "button" at bounding box center [550, 92] width 4 height 4
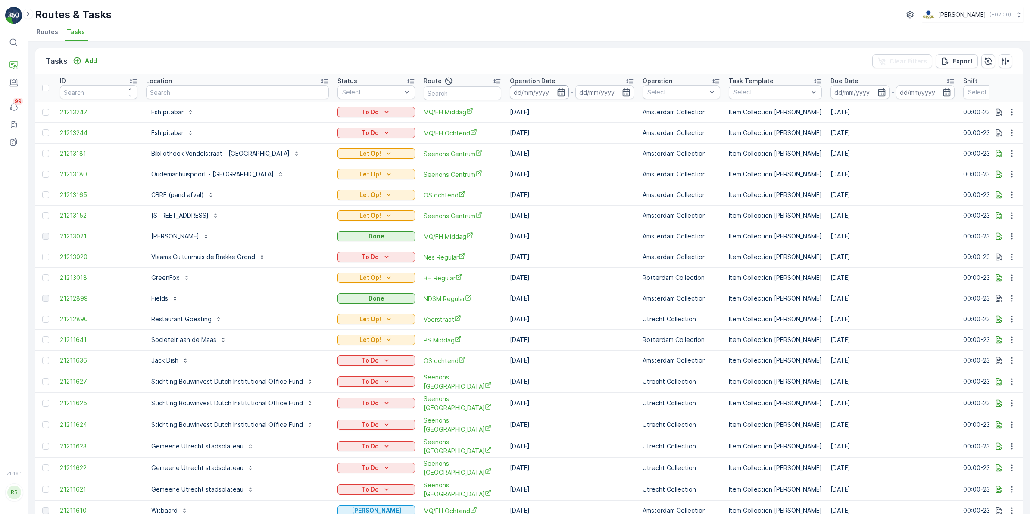
click at [541, 95] on input at bounding box center [539, 92] width 59 height 14
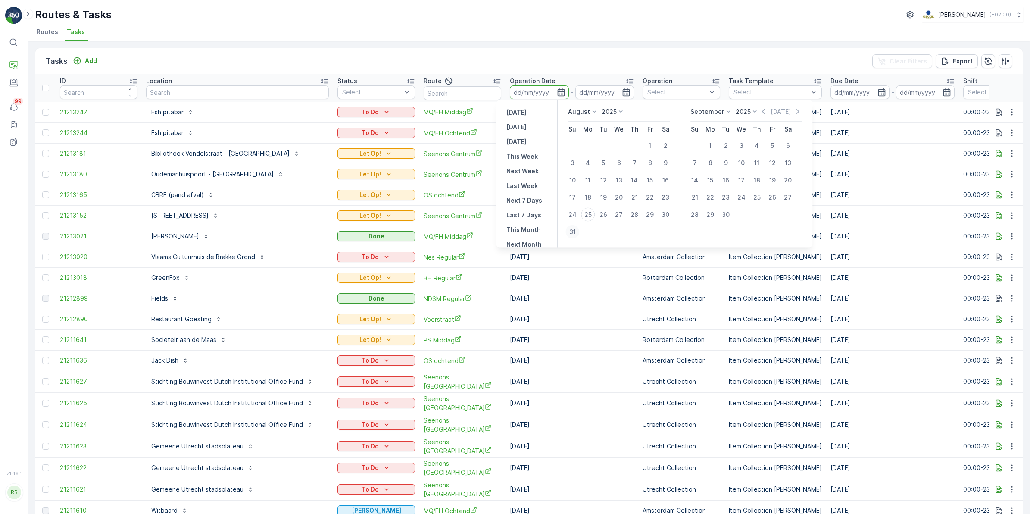
click at [572, 231] on div "31" at bounding box center [572, 232] width 14 height 14
type input "[DATE]"
click at [572, 231] on div "31" at bounding box center [572, 232] width 14 height 14
type input "[DATE]"
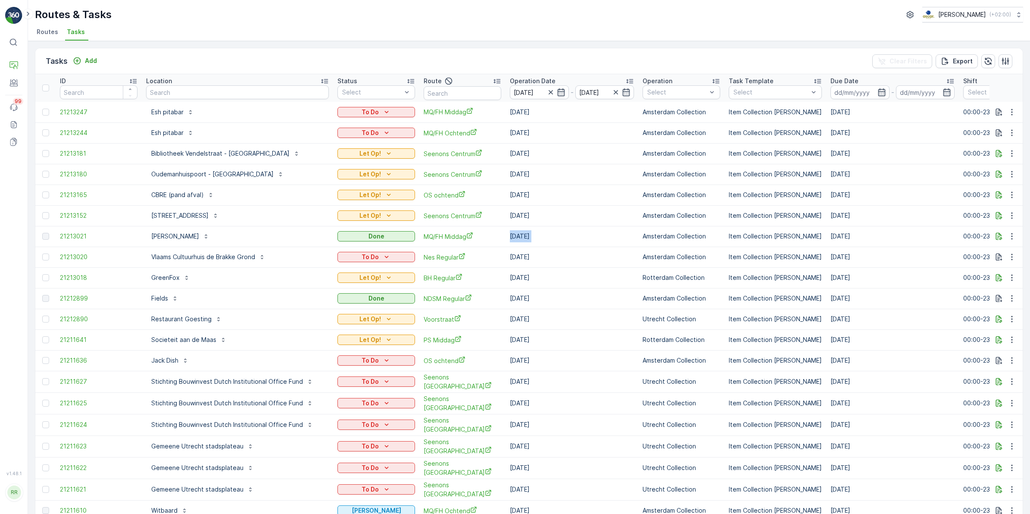
click at [572, 231] on td "[DATE]" at bounding box center [571, 236] width 133 height 21
drag, startPoint x: 572, startPoint y: 231, endPoint x: 565, endPoint y: 66, distance: 165.2
click at [565, 66] on div "Tasks Add Clear Filters Export" at bounding box center [528, 61] width 987 height 26
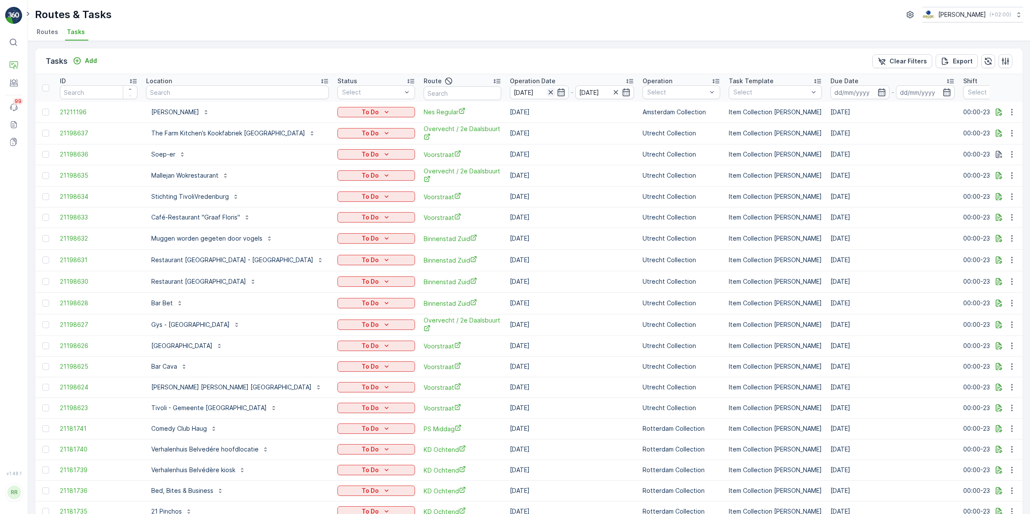
click at [546, 93] on icon "button" at bounding box center [550, 92] width 9 height 9
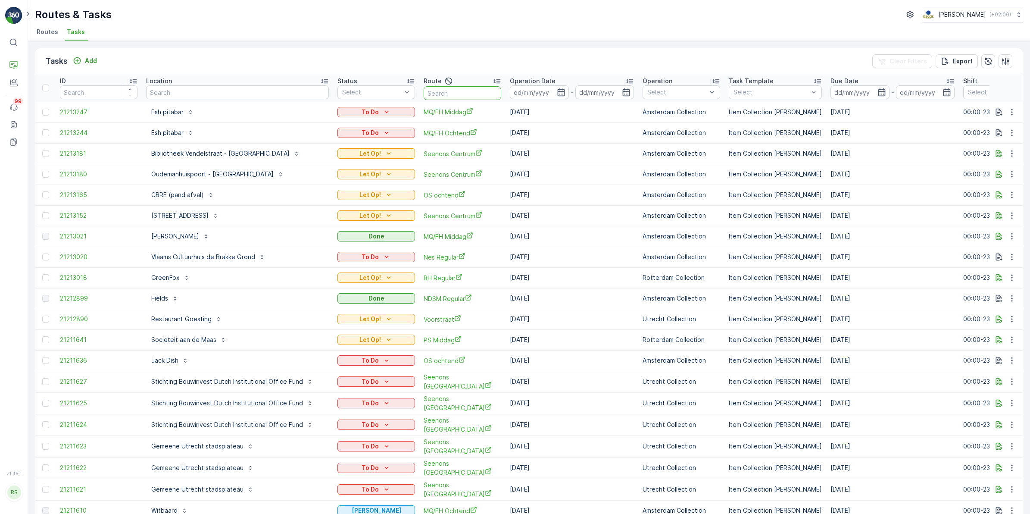
click at [438, 87] on input "text" at bounding box center [463, 93] width 78 height 14
click at [557, 91] on icon "button" at bounding box center [561, 92] width 9 height 9
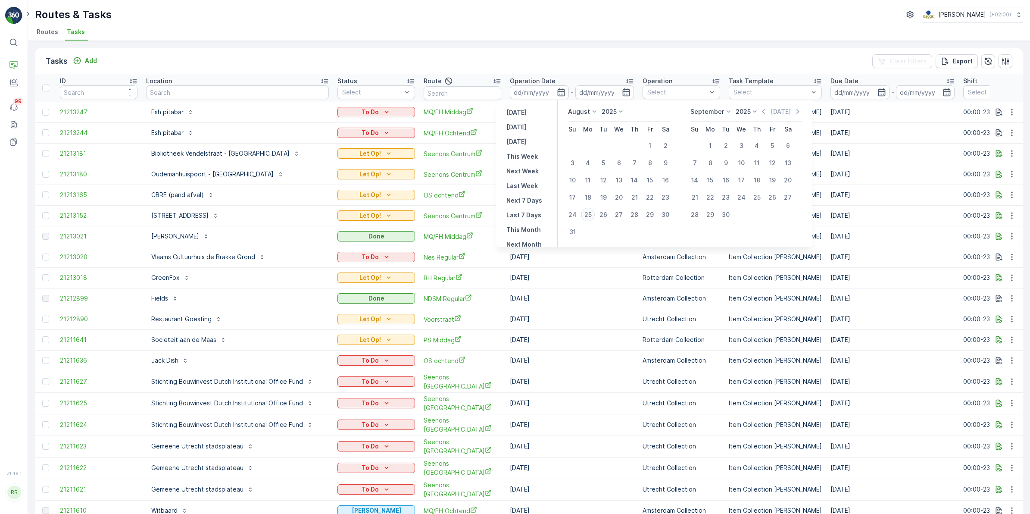
click at [593, 215] on div "25" at bounding box center [588, 215] width 14 height 14
type input "[DATE]"
click at [593, 215] on div "25" at bounding box center [588, 215] width 14 height 14
type input "[DATE]"
click at [593, 215] on div "25" at bounding box center [588, 215] width 14 height 14
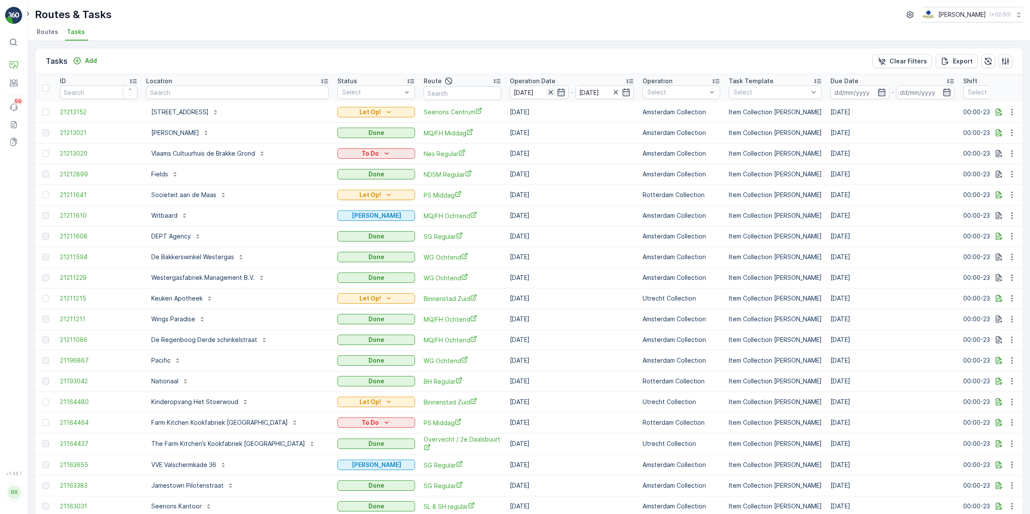
click at [546, 91] on icon "button" at bounding box center [550, 92] width 9 height 9
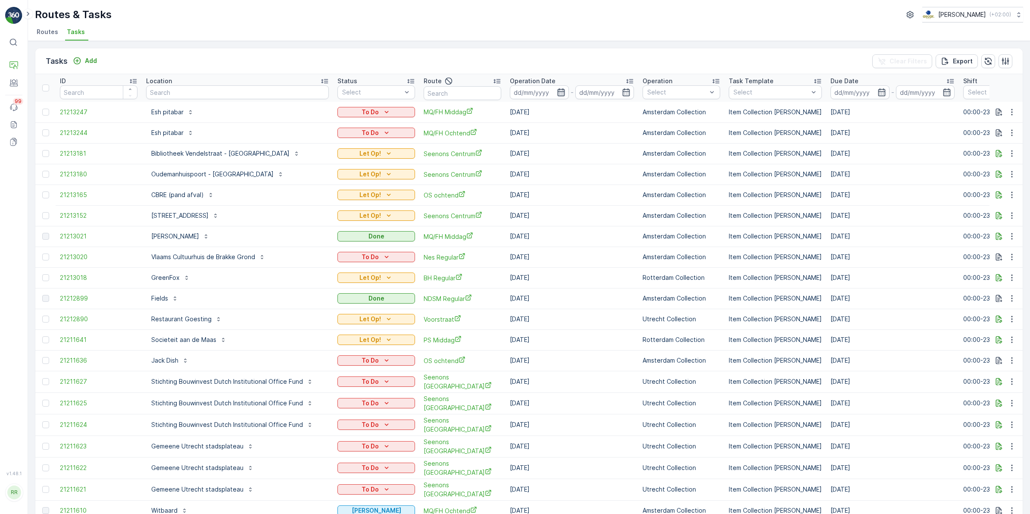
click at [557, 92] on icon "button" at bounding box center [561, 92] width 9 height 9
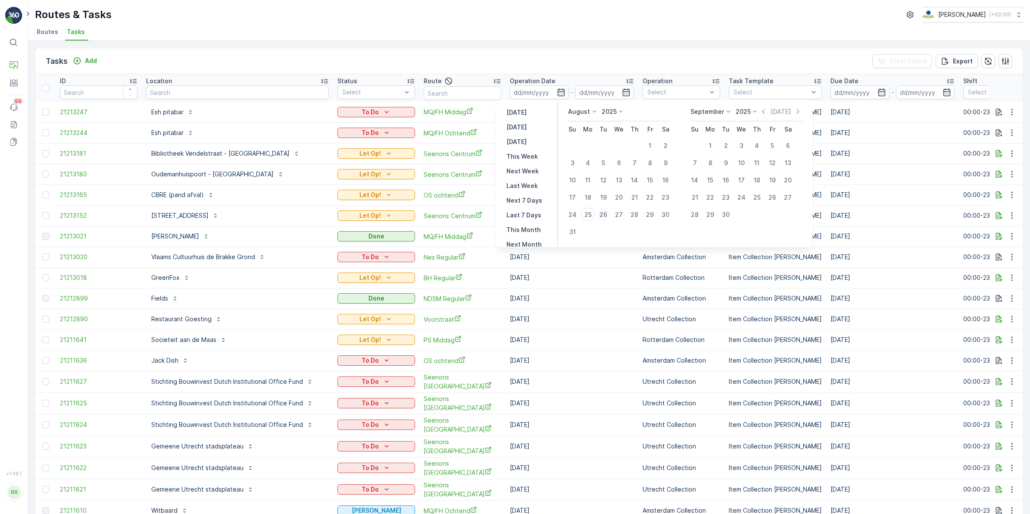
click at [607, 215] on div "26" at bounding box center [603, 215] width 14 height 14
type input "[DATE]"
click at [607, 215] on div "26" at bounding box center [603, 215] width 14 height 14
type input "[DATE]"
click at [607, 215] on div "26" at bounding box center [603, 215] width 14 height 14
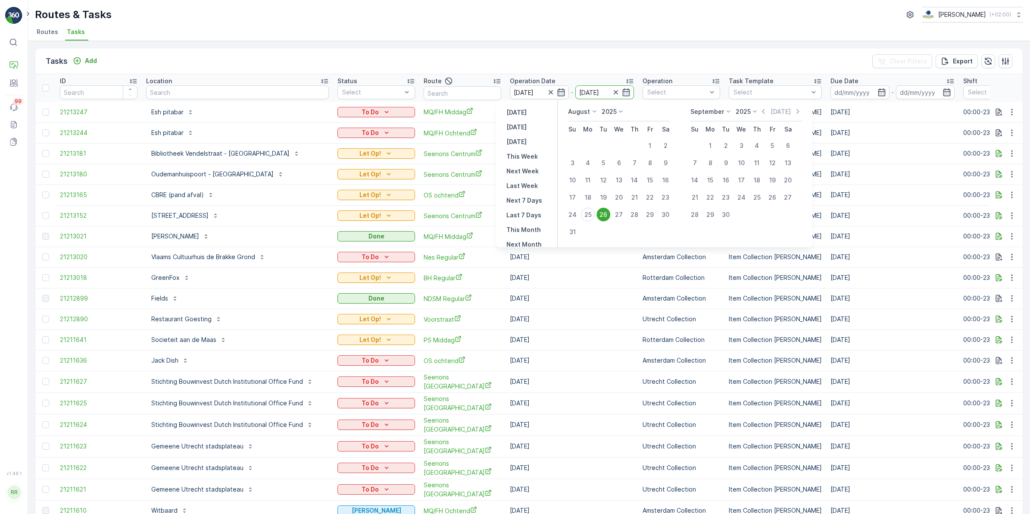
click at [607, 215] on td "[DATE]" at bounding box center [571, 215] width 133 height 21
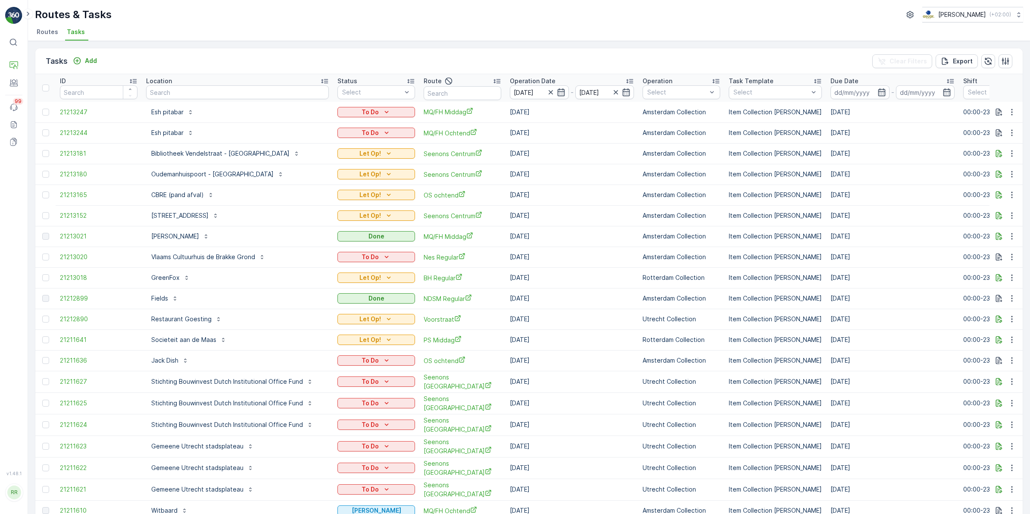
drag, startPoint x: 607, startPoint y: 215, endPoint x: 531, endPoint y: 59, distance: 172.5
click at [531, 59] on div "Tasks Add Clear Filters Export" at bounding box center [528, 61] width 987 height 26
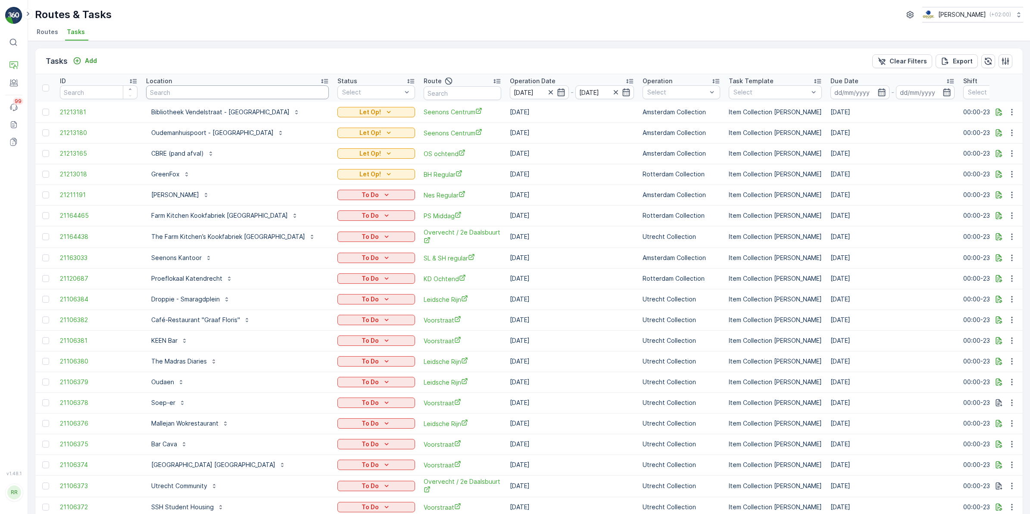
click at [181, 95] on input "text" at bounding box center [237, 92] width 183 height 14
click at [435, 96] on input "text" at bounding box center [463, 93] width 78 height 14
type input "voor"
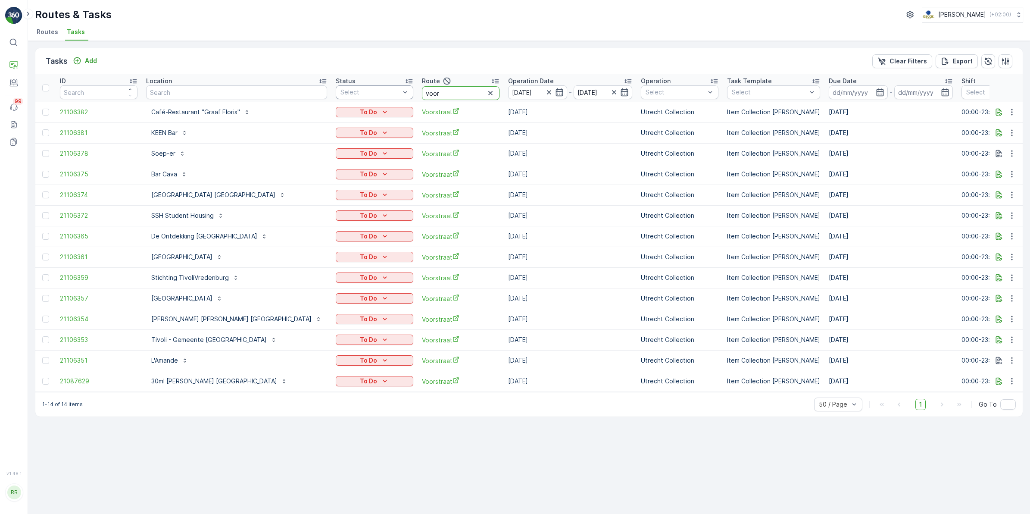
drag, startPoint x: 376, startPoint y: 93, endPoint x: 293, endPoint y: 96, distance: 83.2
click at [293, 96] on tr "ID Location Status Select Route voor Operation Date 26.08.2025 - 26.08.2025 Ope…" at bounding box center [751, 88] width 1433 height 28
type input "comm"
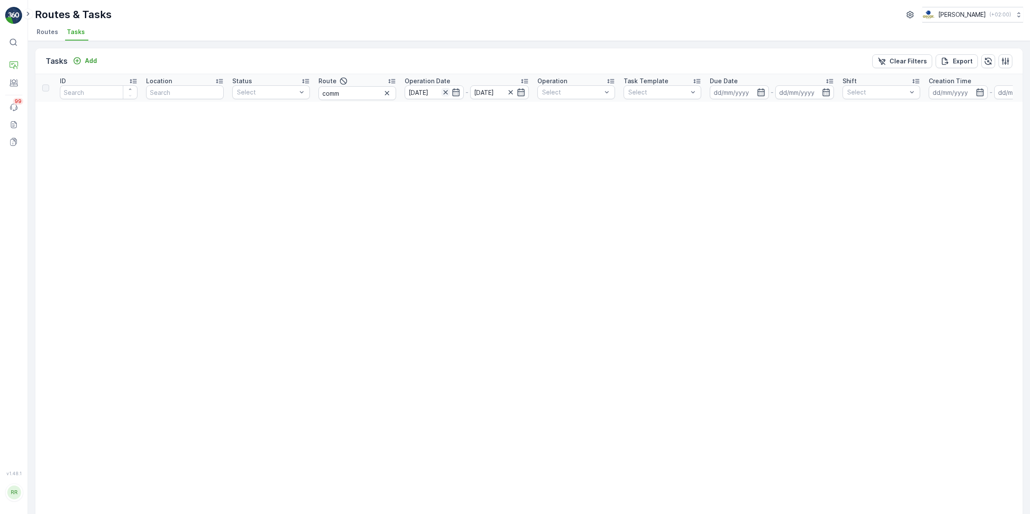
click at [446, 89] on icon "button" at bounding box center [445, 92] width 9 height 9
click at [459, 91] on icon "button" at bounding box center [456, 92] width 9 height 9
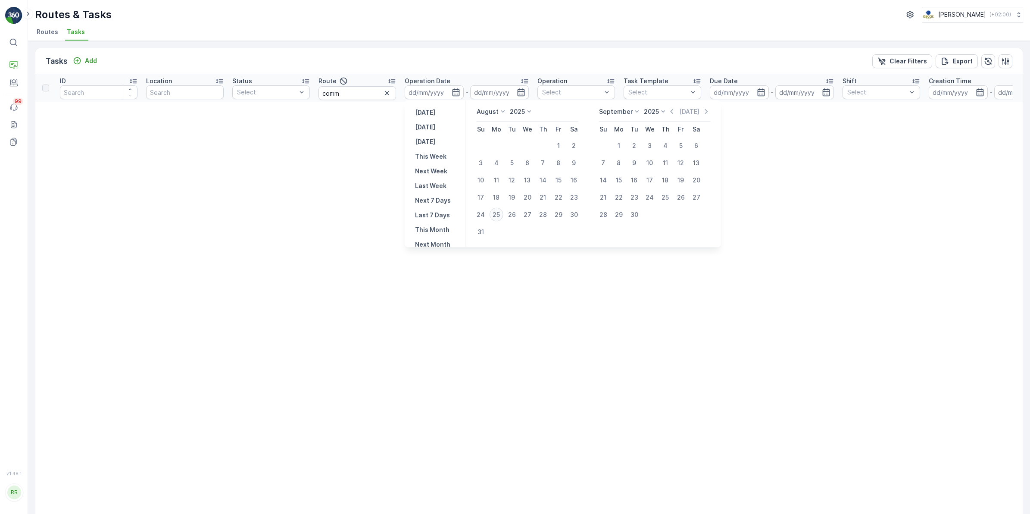
click at [498, 218] on div "25" at bounding box center [497, 215] width 14 height 14
type input "25.08.2025"
click at [498, 218] on div "25" at bounding box center [497, 215] width 14 height 14
type input "25.08.2025"
click at [498, 218] on div "25" at bounding box center [497, 215] width 14 height 14
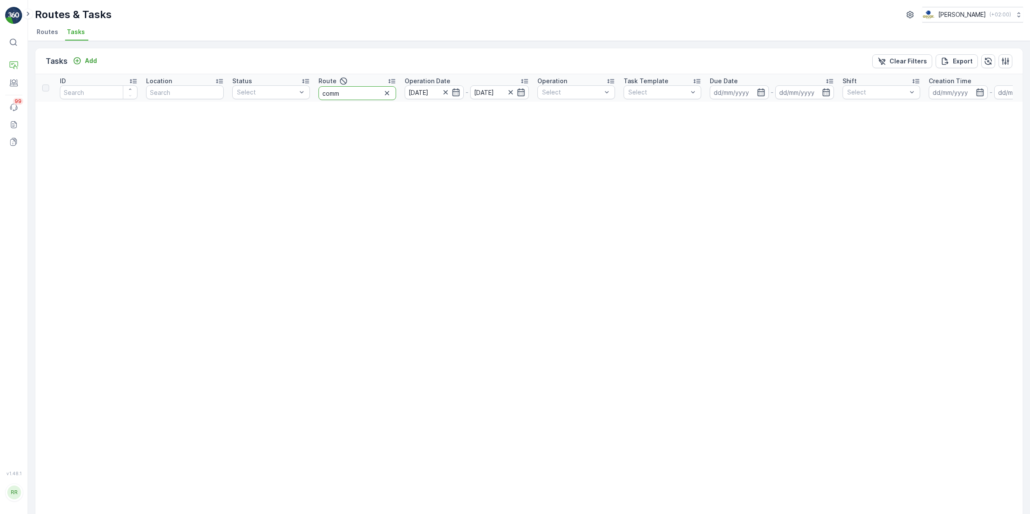
click at [374, 92] on input "comm" at bounding box center [357, 93] width 78 height 14
drag, startPoint x: 347, startPoint y: 95, endPoint x: 290, endPoint y: 95, distance: 57.3
click at [290, 95] on tr "ID Location Status Select Route comm Operation Date 25.08.2025 - 25.08.2025 Ope…" at bounding box center [680, 88] width 1291 height 28
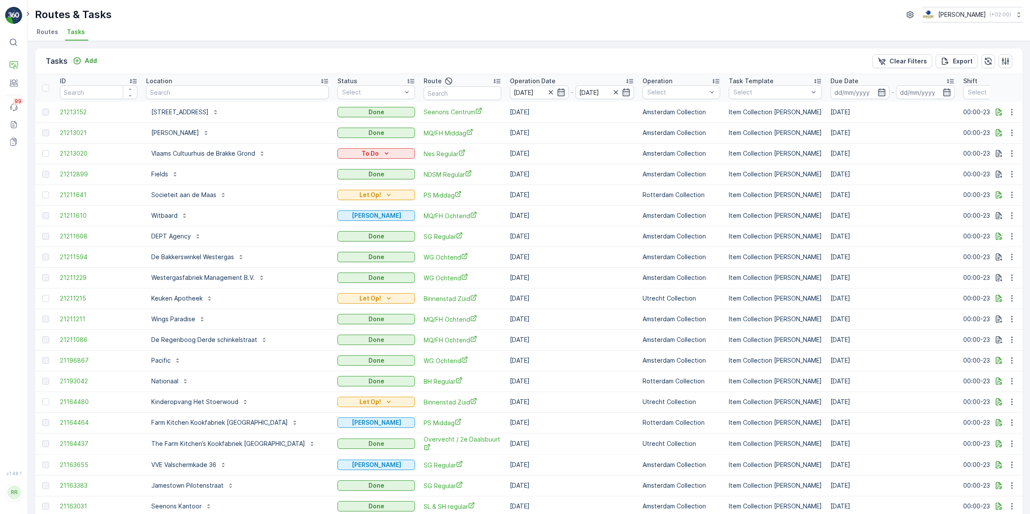
click at [180, 91] on input "text" at bounding box center [237, 92] width 183 height 14
type input "com"
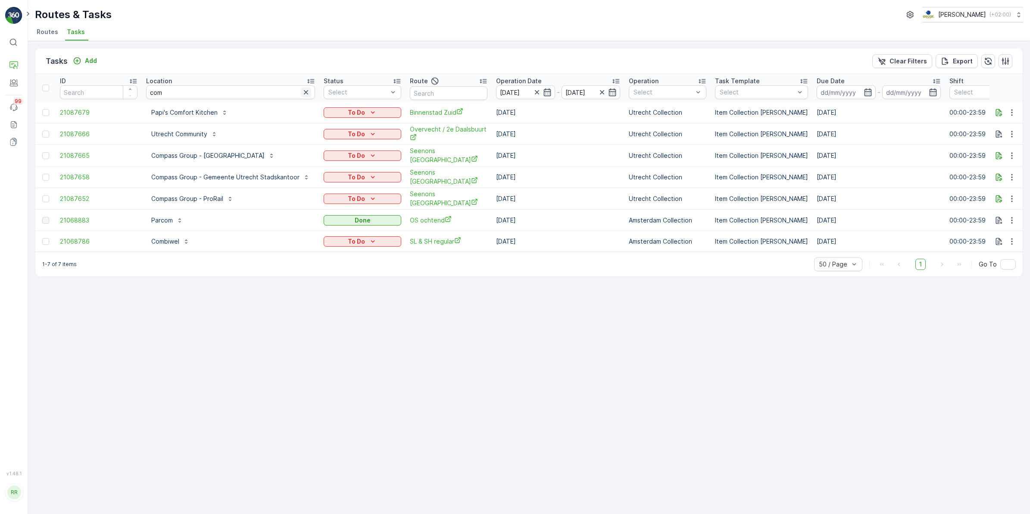
click at [304, 94] on icon "button" at bounding box center [306, 92] width 9 height 9
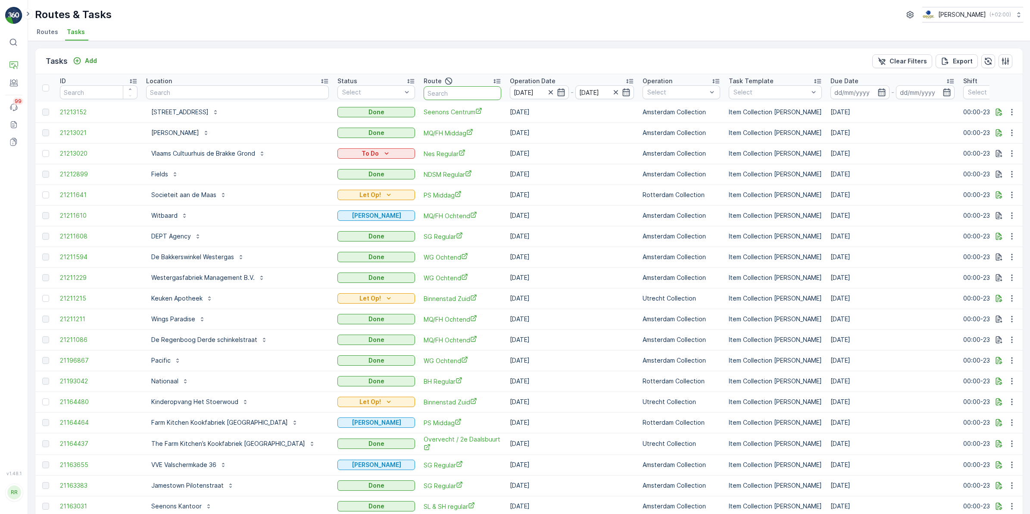
click at [442, 90] on input "text" at bounding box center [463, 93] width 78 height 14
type input "binnen"
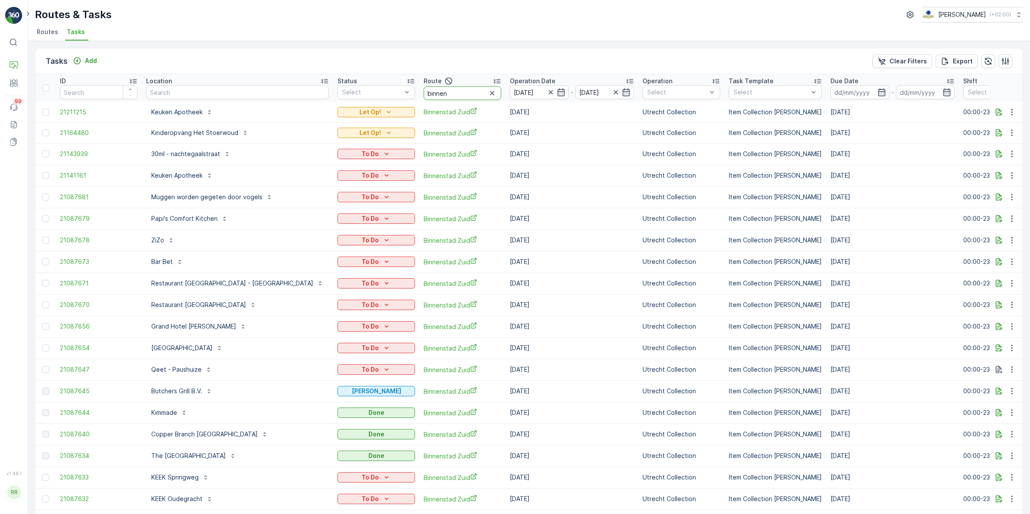
drag, startPoint x: 406, startPoint y: 93, endPoint x: 356, endPoint y: 100, distance: 50.9
click at [356, 100] on tr "ID Location Status Select Route binnen Operation Date 25.08.2025 - 25.08.2025 O…" at bounding box center [752, 88] width 1435 height 28
type input "seenons"
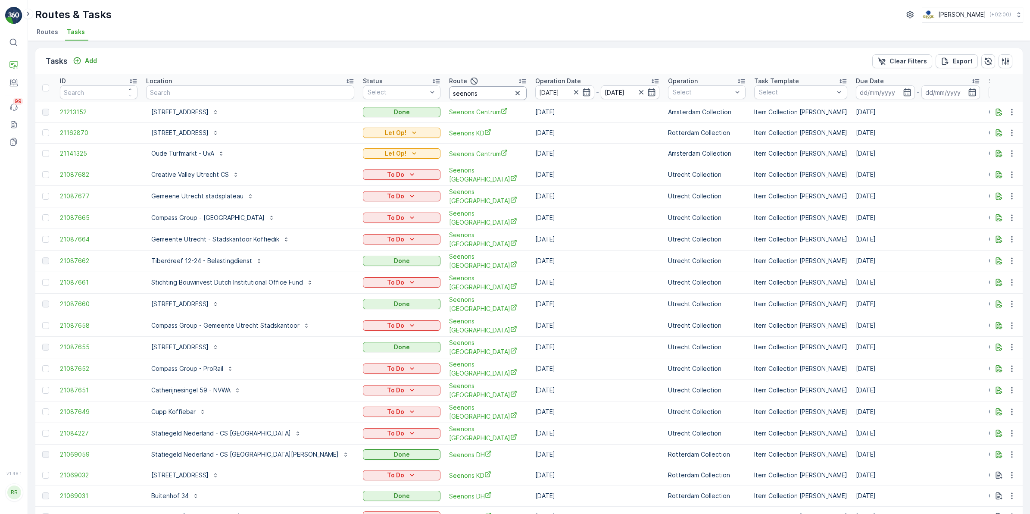
click at [449, 91] on input "seenons" at bounding box center [488, 93] width 78 height 14
type input "seenons"
click at [449, 91] on input "seenons" at bounding box center [488, 93] width 78 height 14
type input "seenons u"
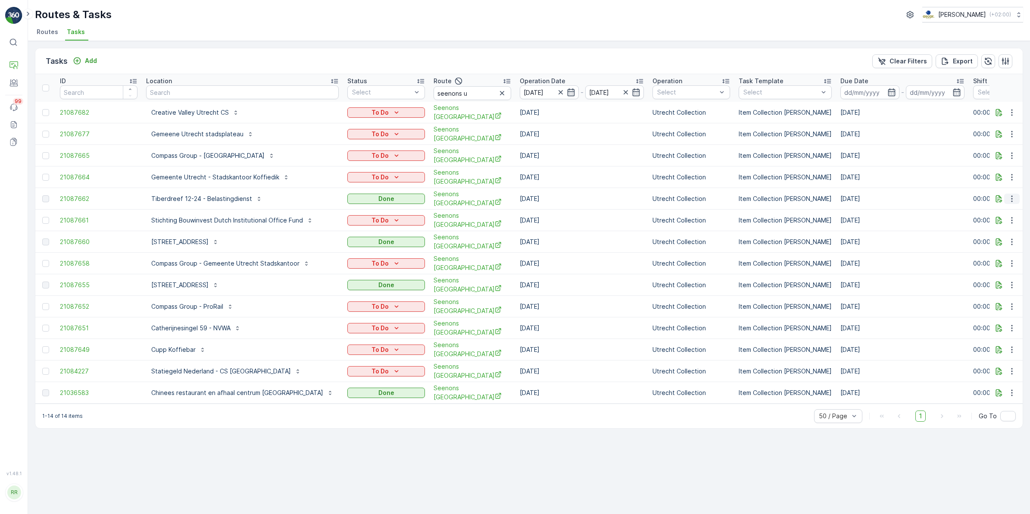
click at [1010, 197] on icon "button" at bounding box center [1012, 198] width 9 height 9
click at [995, 217] on span "History" at bounding box center [986, 219] width 21 height 9
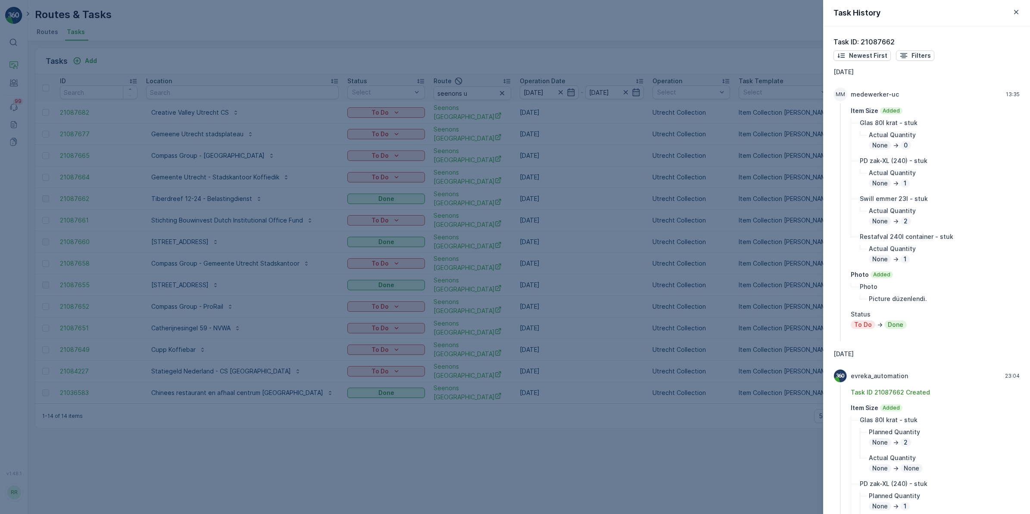
click at [566, 315] on div at bounding box center [515, 257] width 1030 height 514
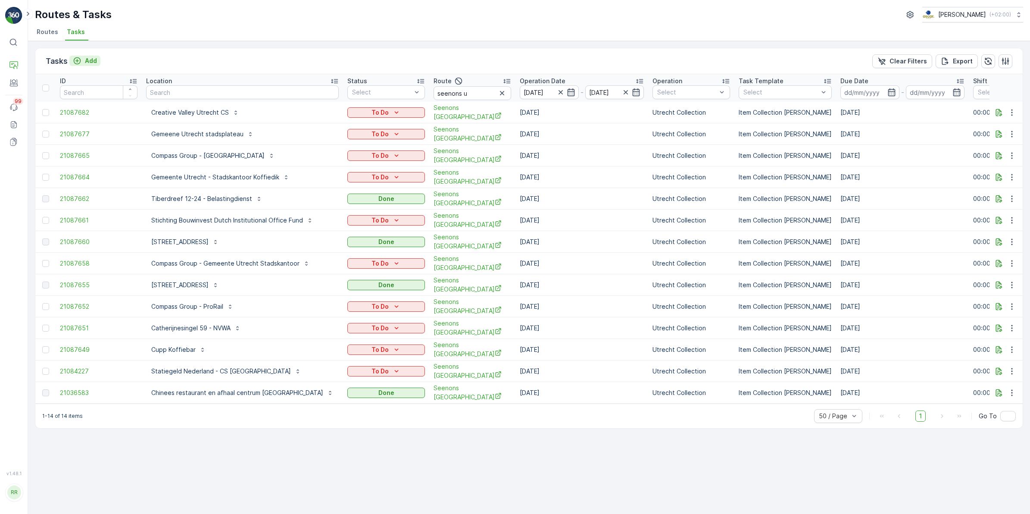
click at [89, 59] on p "Add" at bounding box center [91, 60] width 12 height 9
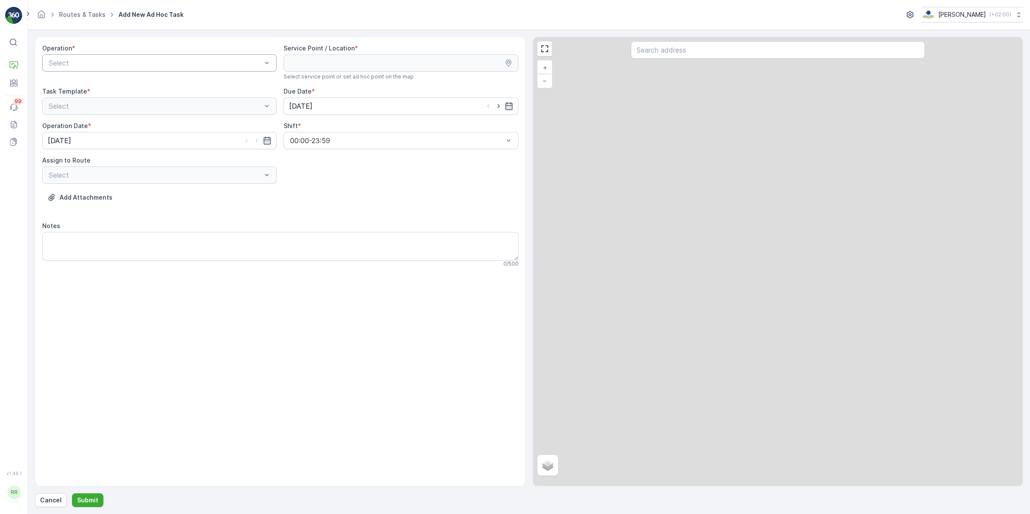
click at [161, 70] on div "Select" at bounding box center [159, 62] width 234 height 17
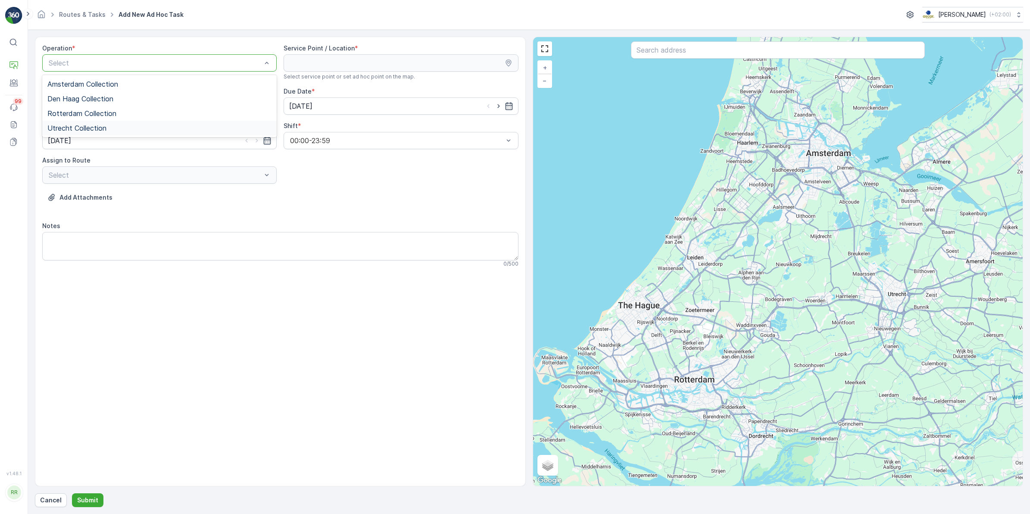
click at [105, 128] on span "Utrecht Collection" at bounding box center [76, 128] width 59 height 8
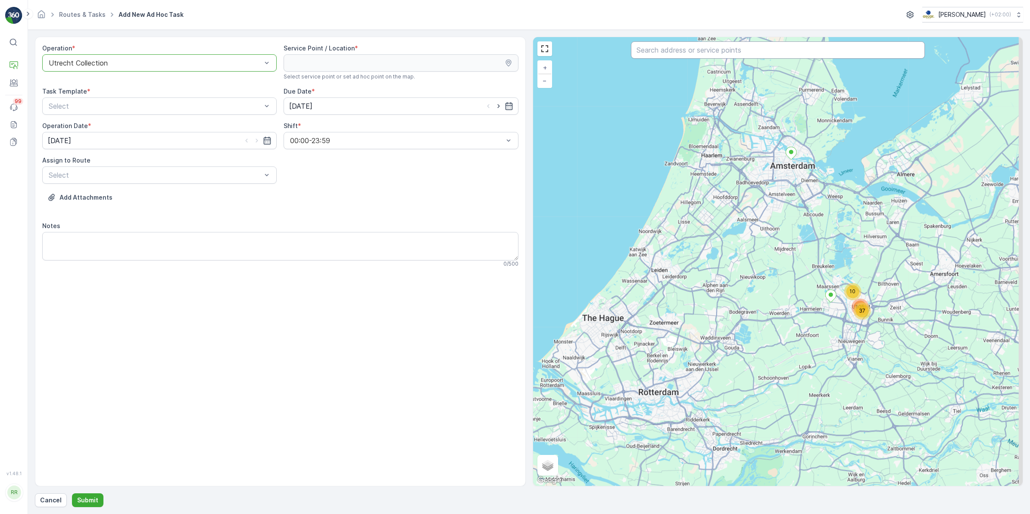
click at [721, 55] on input "text" at bounding box center [778, 49] width 294 height 17
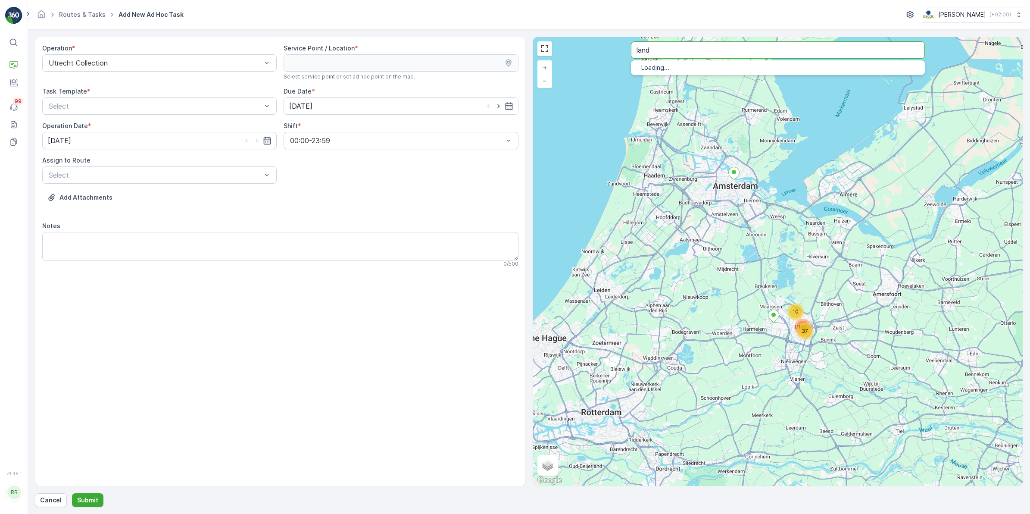
type input "land"
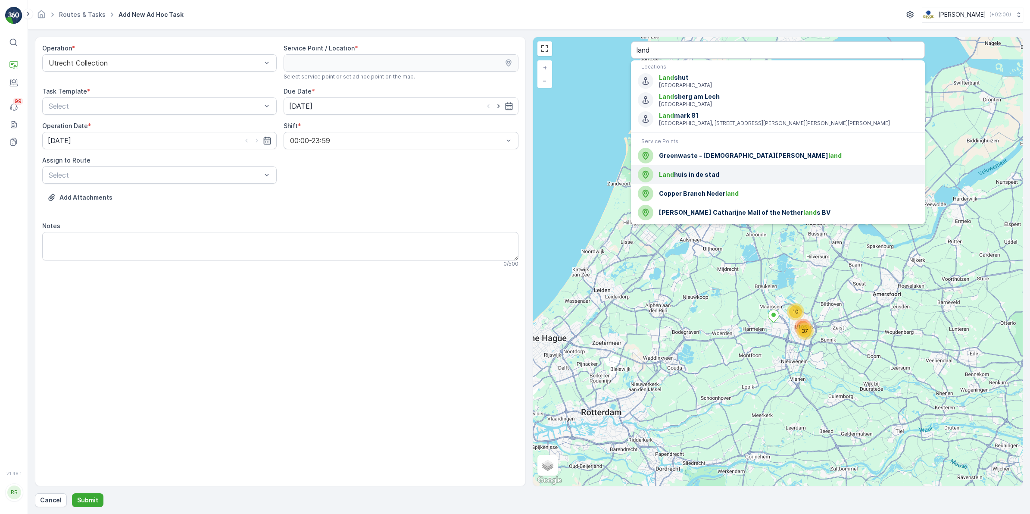
click at [730, 175] on span "Land huis in de stad" at bounding box center [788, 174] width 259 height 9
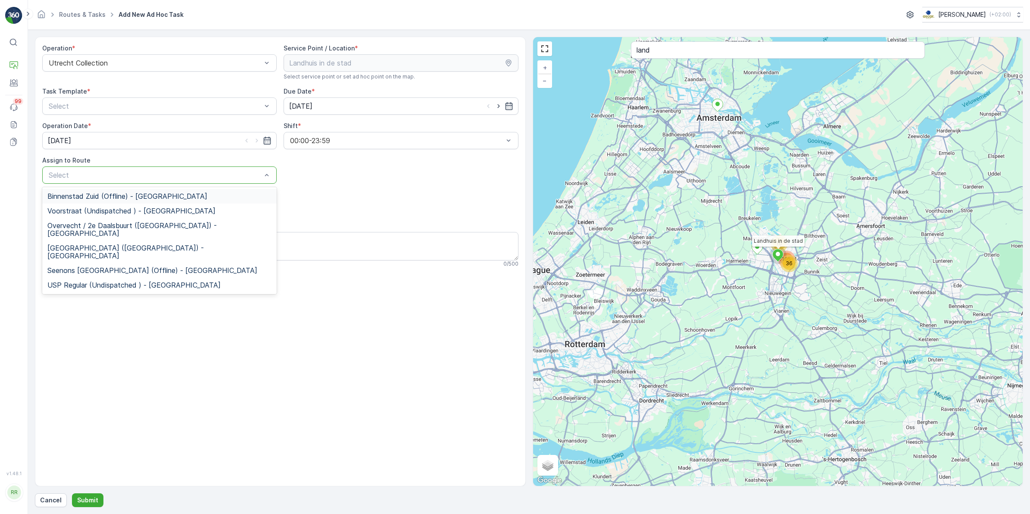
click at [74, 177] on div at bounding box center [155, 175] width 215 height 8
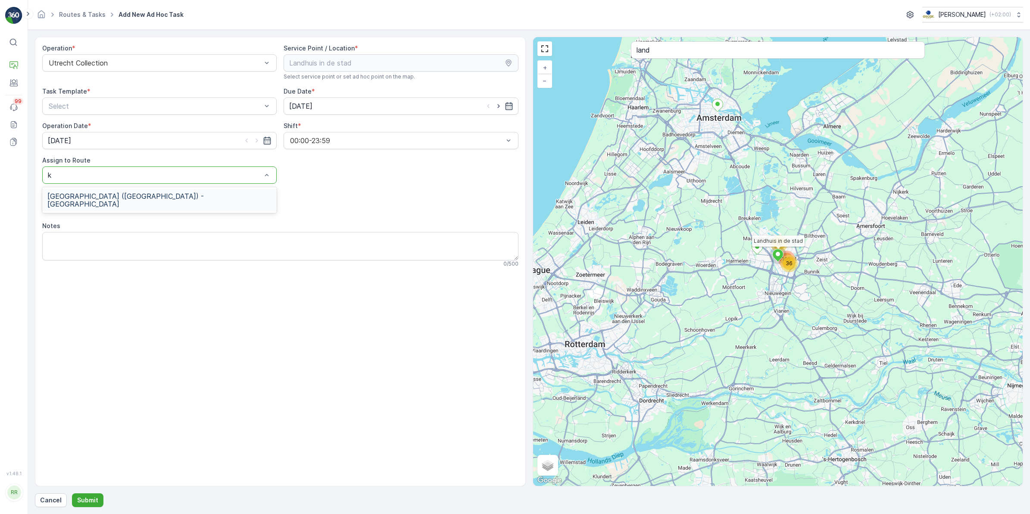
type input "k"
click at [373, 97] on div "Due Date * 25.08.2025" at bounding box center [401, 101] width 234 height 28
click at [365, 104] on input "[DATE]" at bounding box center [401, 105] width 234 height 17
click at [361, 228] on div "28" at bounding box center [361, 230] width 14 height 14
type input "[DATE]"
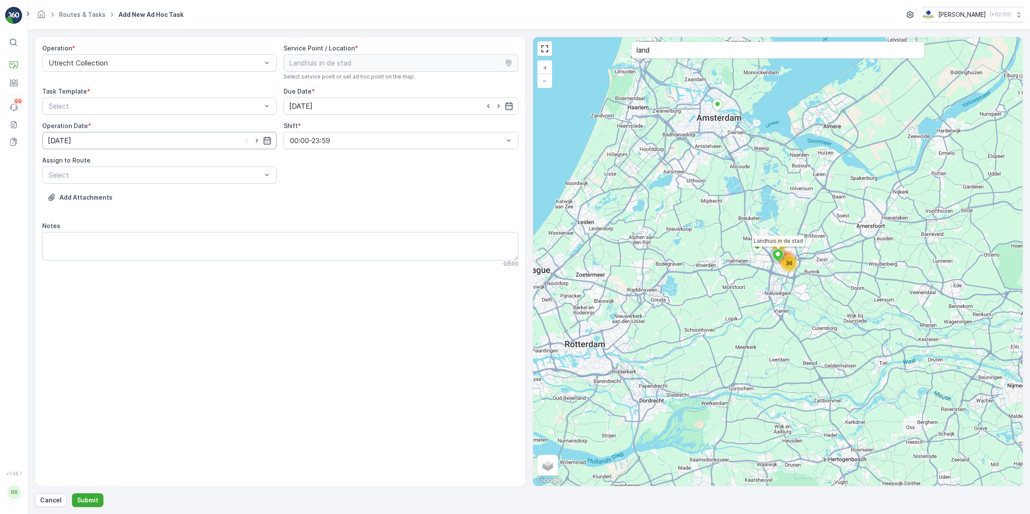
click at [120, 138] on input "[DATE]" at bounding box center [159, 140] width 234 height 17
click at [123, 260] on div "28" at bounding box center [119, 265] width 14 height 14
type input "[DATE]"
click at [143, 178] on div at bounding box center [155, 175] width 215 height 8
type input "kan"
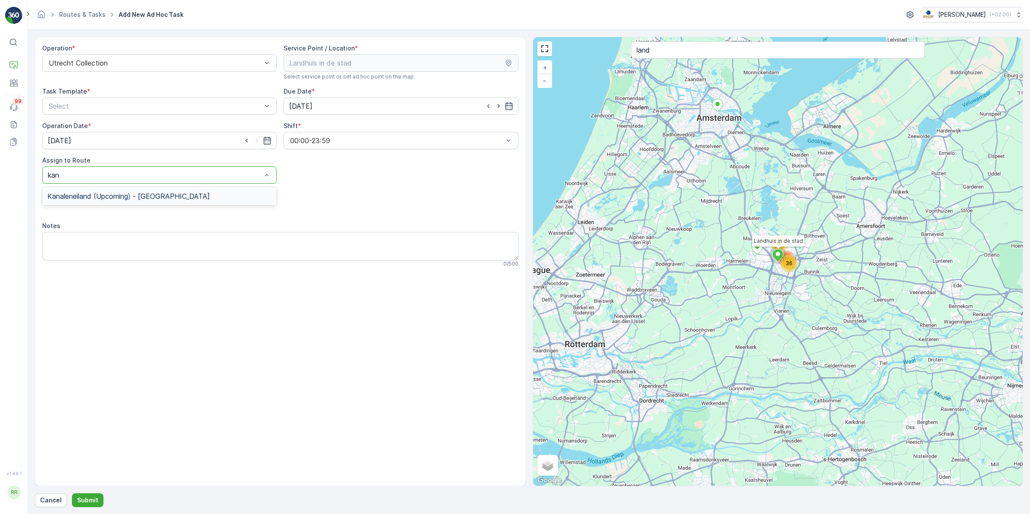
click at [144, 190] on div "Kanaleneiland (Upcoming) - Utrecht" at bounding box center [159, 196] width 234 height 15
click at [110, 246] on textarea "Notes" at bounding box center [280, 246] width 476 height 28
type textarea "Leveren: 10 swill bakjes"
drag, startPoint x: 95, startPoint y: 500, endPoint x: 97, endPoint y: 496, distance: 4.6
click at [95, 499] on p "Submit" at bounding box center [87, 500] width 21 height 9
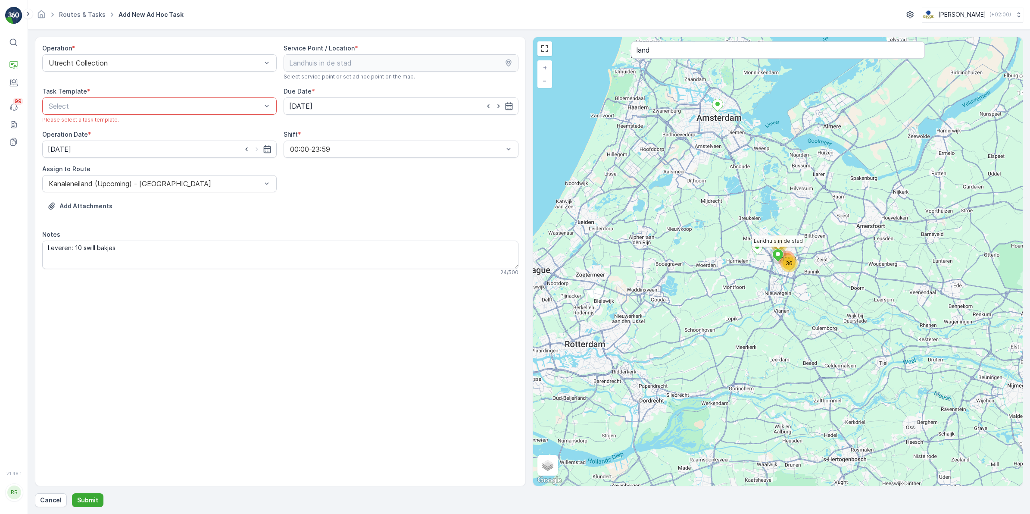
click at [119, 106] on div at bounding box center [155, 106] width 215 height 8
click at [107, 124] on span "Item Collection [PERSON_NAME]" at bounding box center [101, 127] width 109 height 8
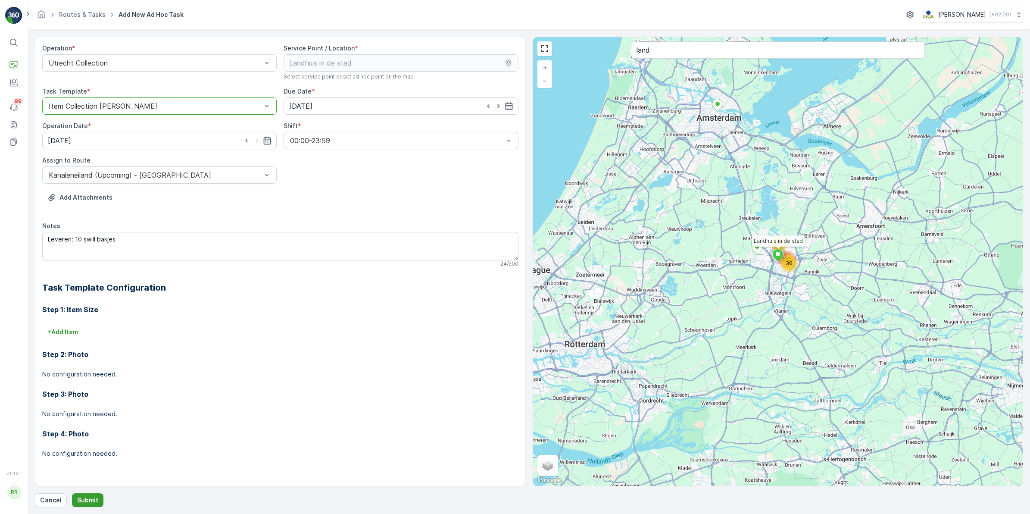
click at [85, 500] on p "Submit" at bounding box center [87, 500] width 21 height 9
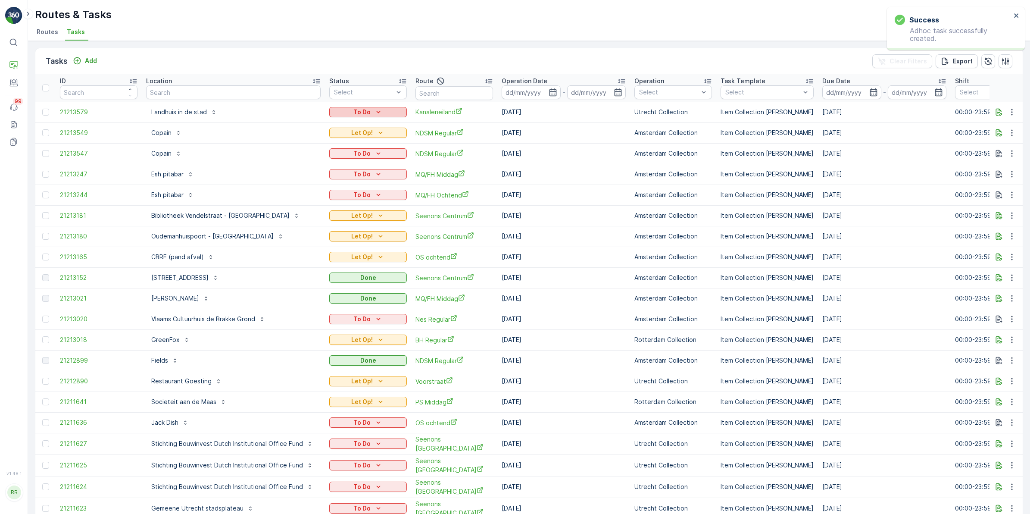
click at [367, 111] on div "To Do" at bounding box center [368, 112] width 71 height 9
click at [343, 144] on span "Let Op!" at bounding box center [340, 148] width 22 height 9
click at [443, 92] on input "text" at bounding box center [454, 93] width 78 height 14
type input "rokin"
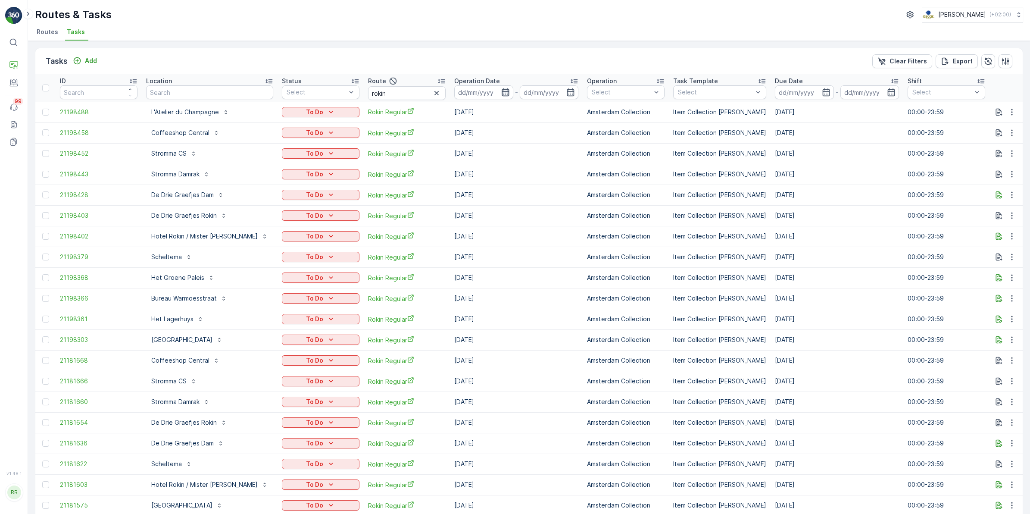
click at [502, 90] on icon "button" at bounding box center [505, 92] width 7 height 8
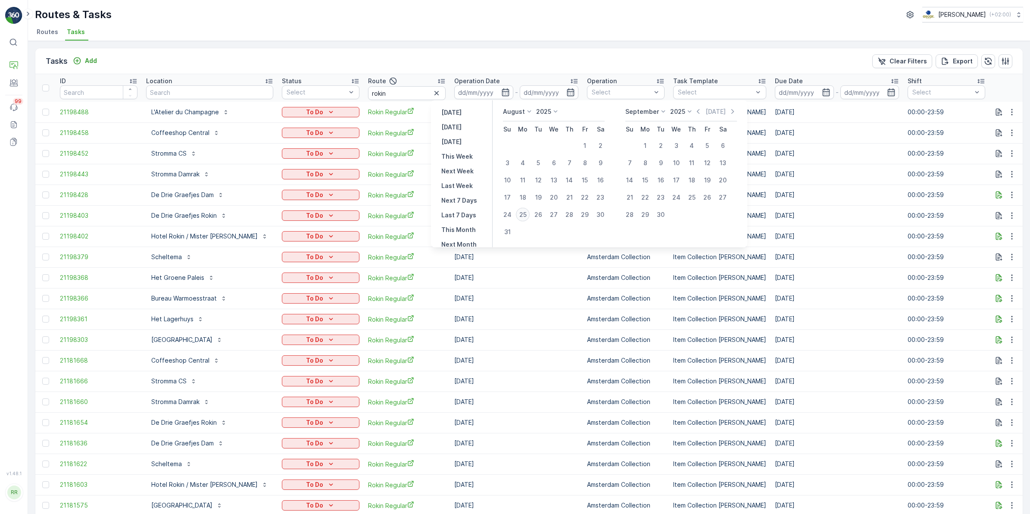
click at [524, 213] on div "25" at bounding box center [523, 215] width 14 height 14
type input "[DATE]"
click at [524, 213] on div "25" at bounding box center [523, 215] width 14 height 14
type input "[DATE]"
drag, startPoint x: 524, startPoint y: 213, endPoint x: 521, endPoint y: 201, distance: 12.4
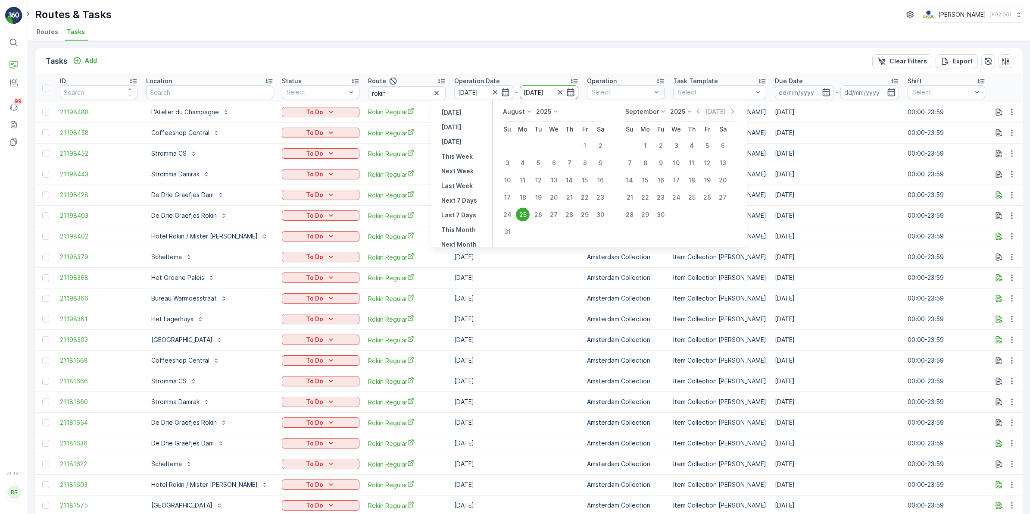
click at [524, 214] on div "25" at bounding box center [523, 215] width 14 height 14
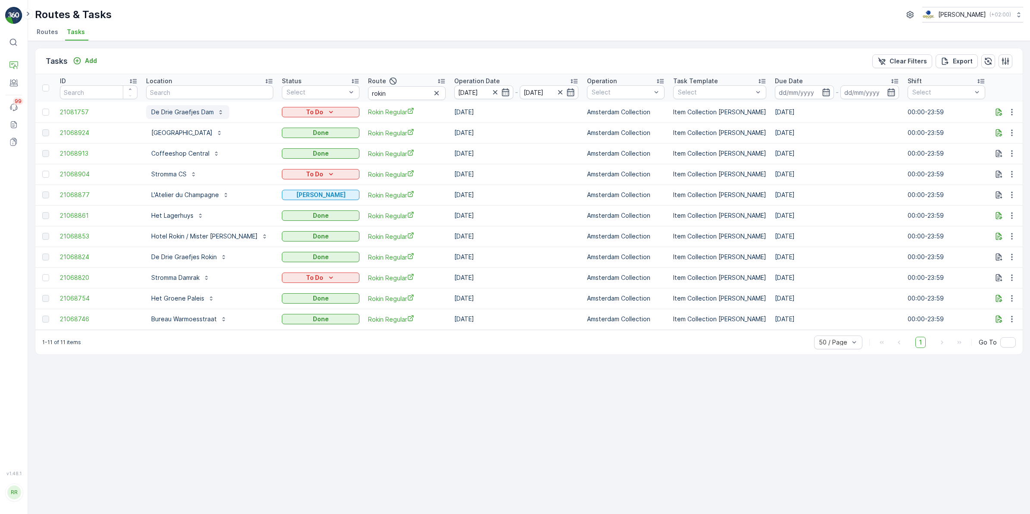
click at [188, 117] on button "De Drie Graefjes Dam" at bounding box center [187, 112] width 83 height 14
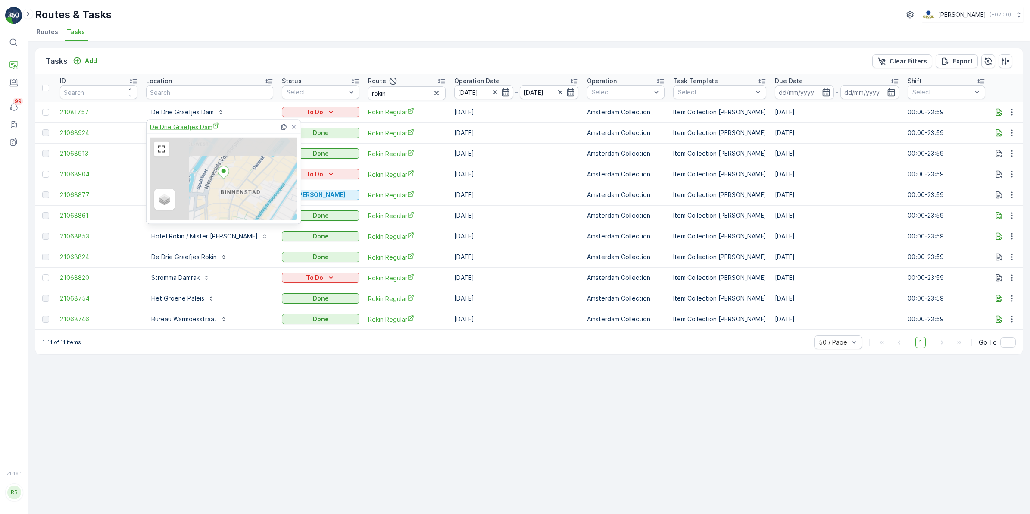
click at [193, 123] on span "De Drie Graefjes Dam" at bounding box center [184, 126] width 69 height 9
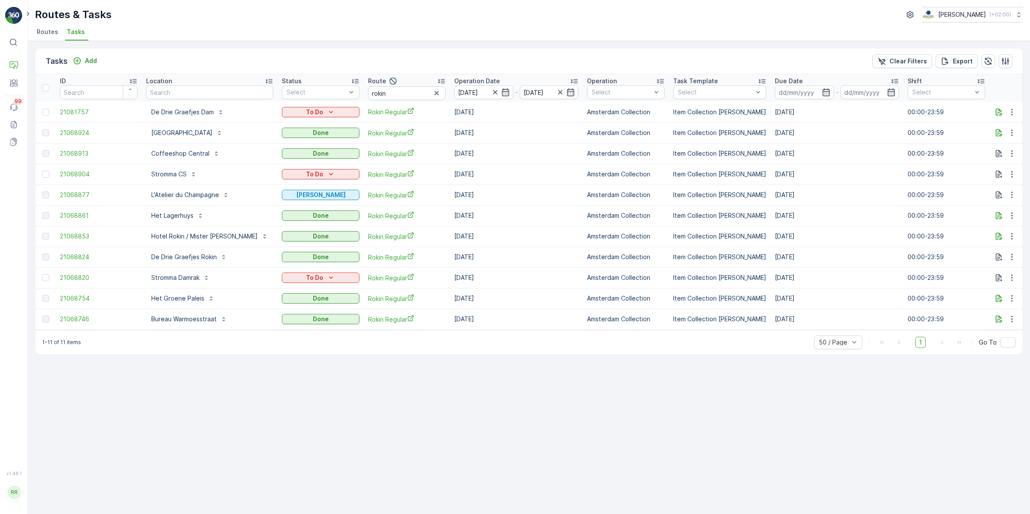
click at [312, 57] on div "Tasks Add Clear Filters Export" at bounding box center [528, 61] width 987 height 26
click at [327, 109] on icon "To Do" at bounding box center [331, 112] width 9 height 9
click at [280, 162] on span "Cancelled" at bounding box center [278, 160] width 29 height 9
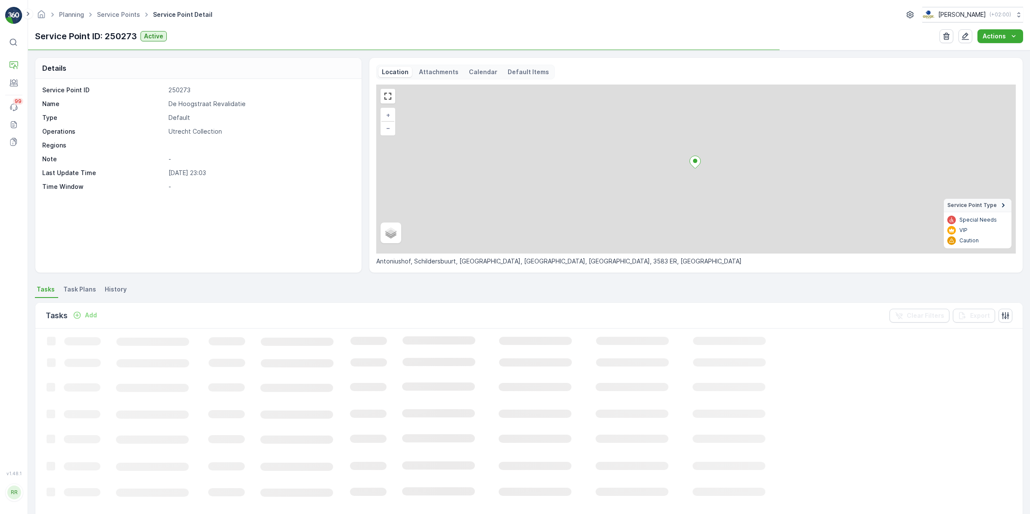
click at [72, 285] on span "Task Plans" at bounding box center [79, 289] width 33 height 9
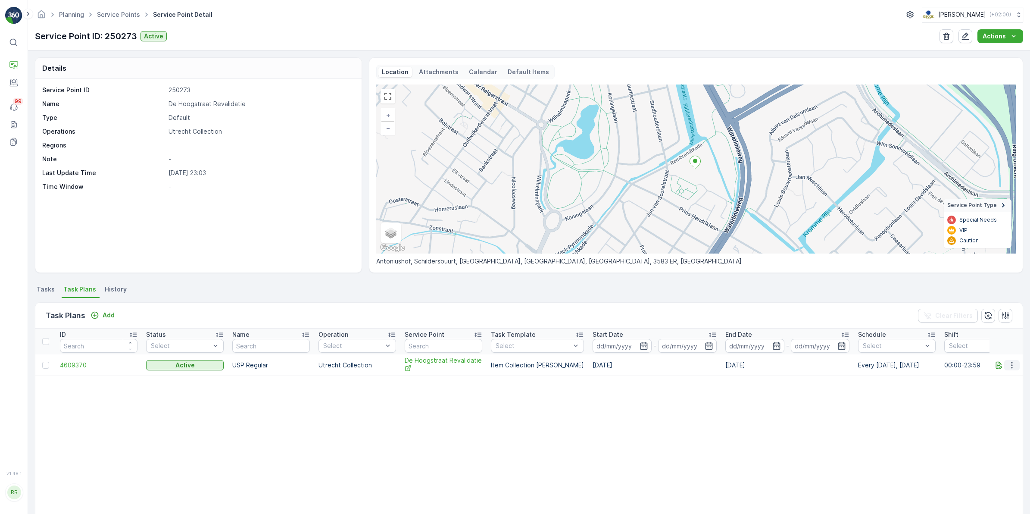
click at [1011, 368] on icon "button" at bounding box center [1012, 365] width 9 height 9
click at [994, 401] on span "History" at bounding box center [986, 401] width 21 height 9
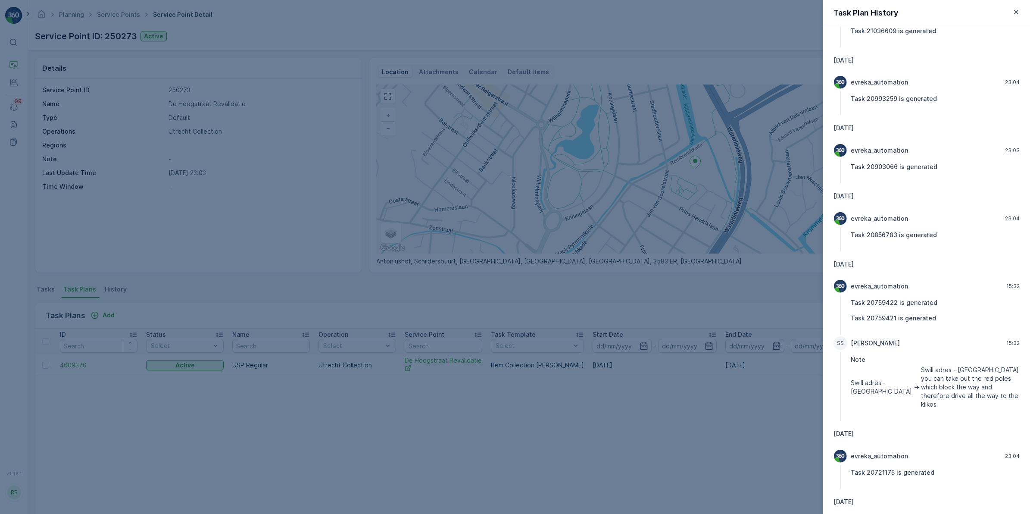
scroll to position [299, 0]
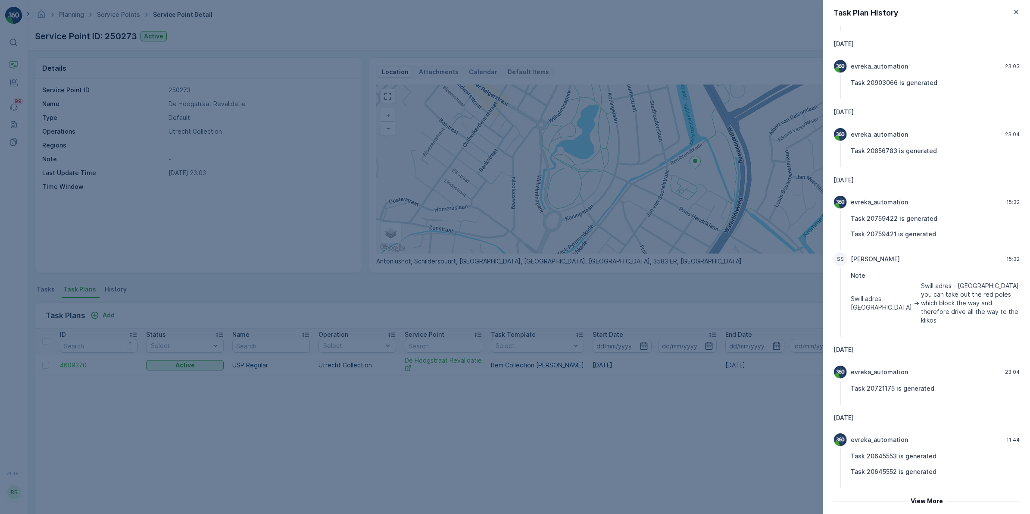
click at [619, 298] on div at bounding box center [515, 257] width 1030 height 514
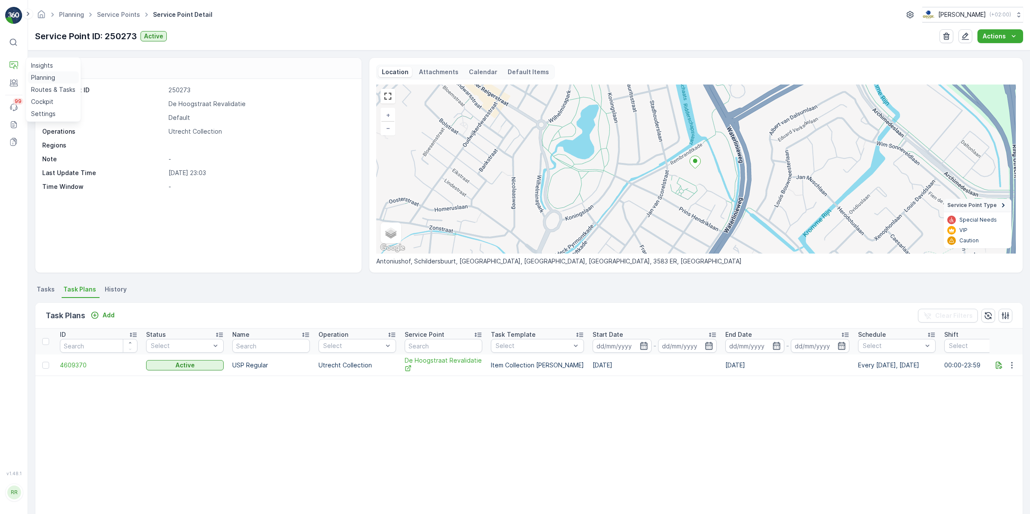
drag, startPoint x: 47, startPoint y: 86, endPoint x: 48, endPoint y: 82, distance: 4.4
click at [47, 86] on p "Routes & Tasks" at bounding box center [53, 89] width 44 height 9
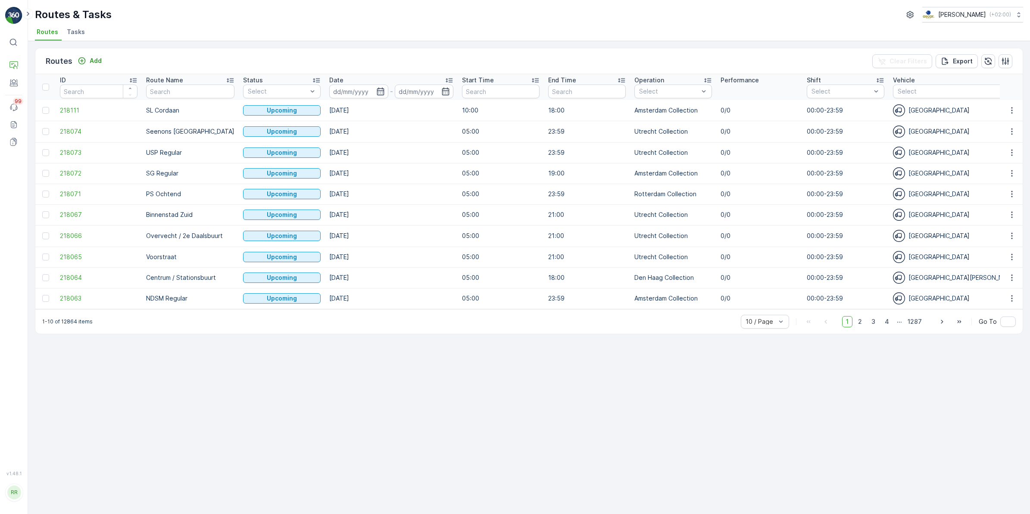
click at [70, 35] on span "Tasks" at bounding box center [76, 32] width 18 height 9
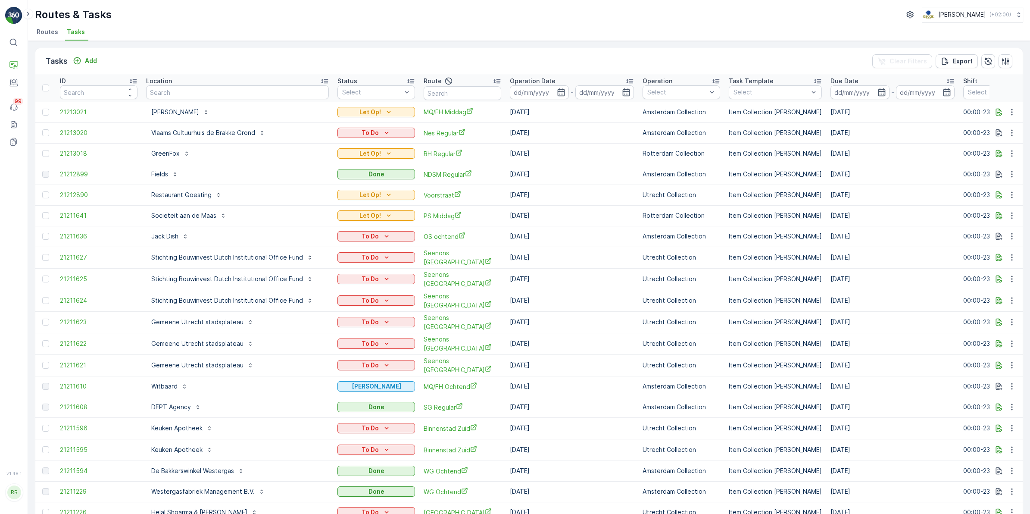
click at [174, 94] on input "text" at bounding box center [237, 92] width 183 height 14
type input "aud"
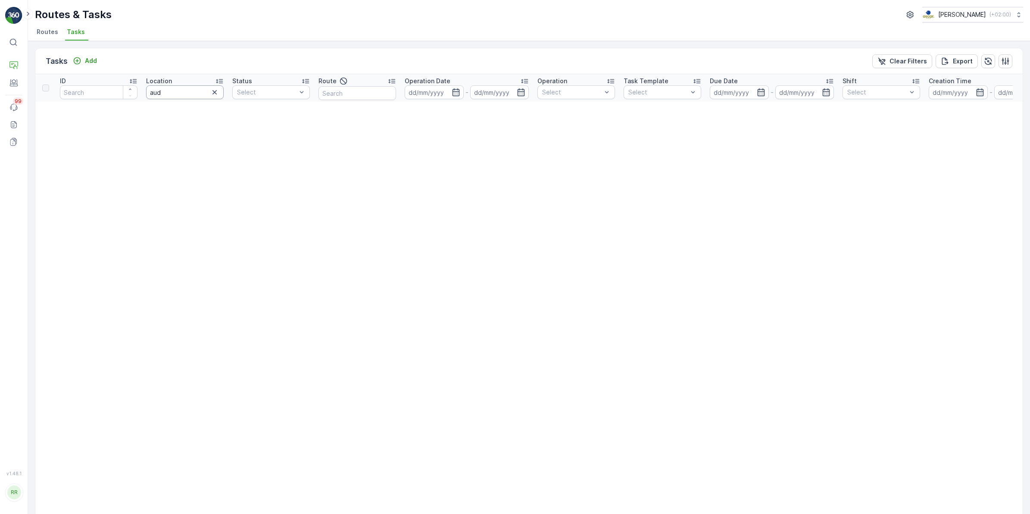
click at [180, 92] on input "aud" at bounding box center [185, 92] width 78 height 14
type input "a"
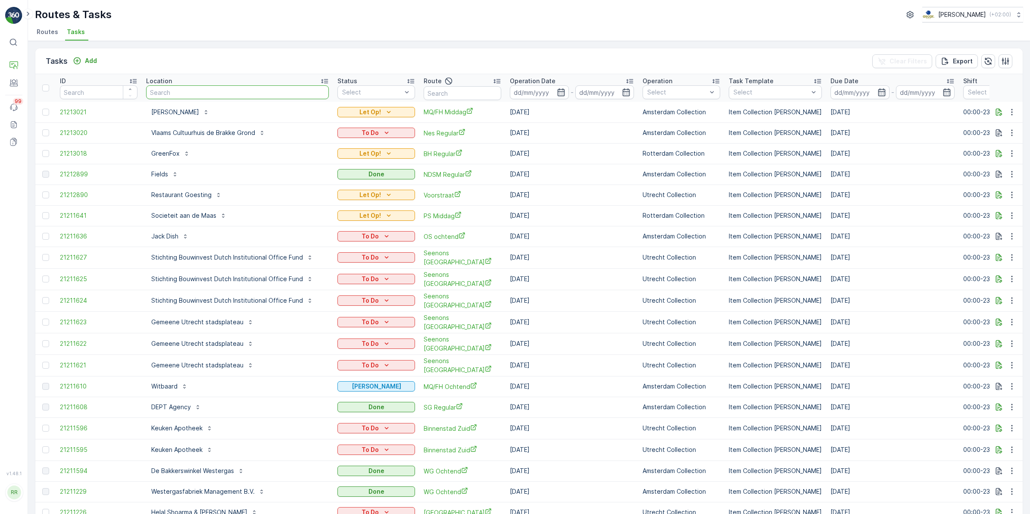
click at [183, 96] on input "text" at bounding box center [237, 92] width 183 height 14
type input "oud"
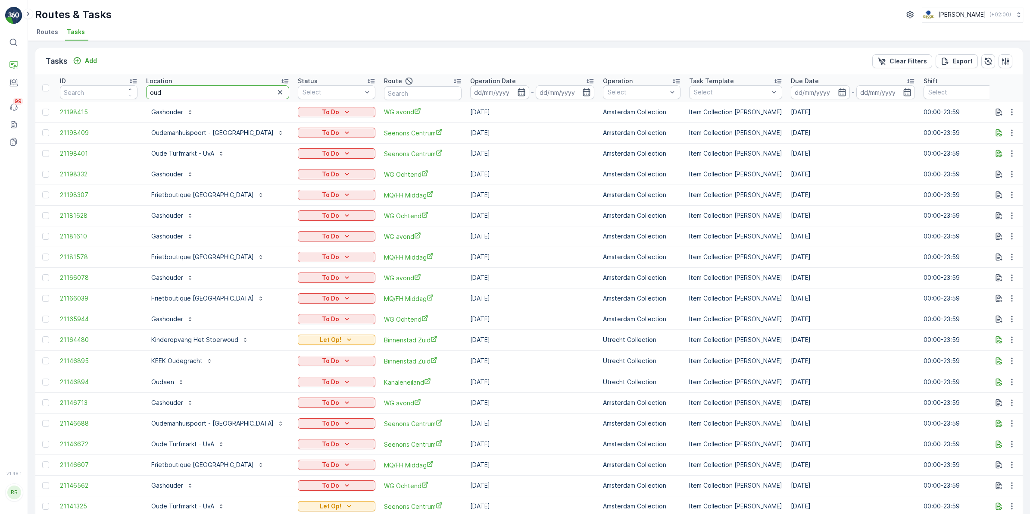
click at [183, 96] on input "oud" at bounding box center [217, 92] width 143 height 14
type input "oudaen"
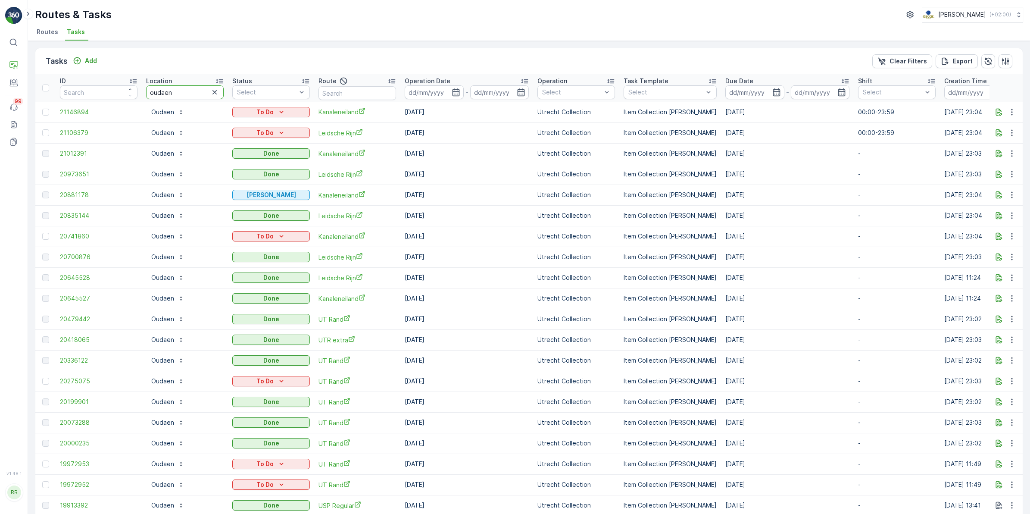
drag, startPoint x: 176, startPoint y: 89, endPoint x: 147, endPoint y: 89, distance: 29.3
click at [147, 89] on input "oudaen" at bounding box center [185, 92] width 78 height 14
type input "[PERSON_NAME]"
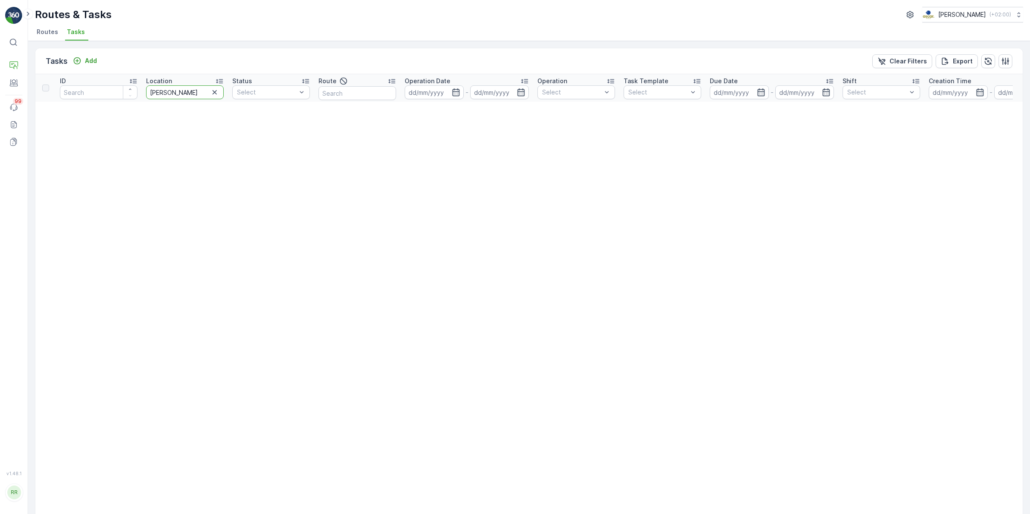
click at [187, 89] on input "[PERSON_NAME]" at bounding box center [185, 92] width 78 height 14
type input "mallejan"
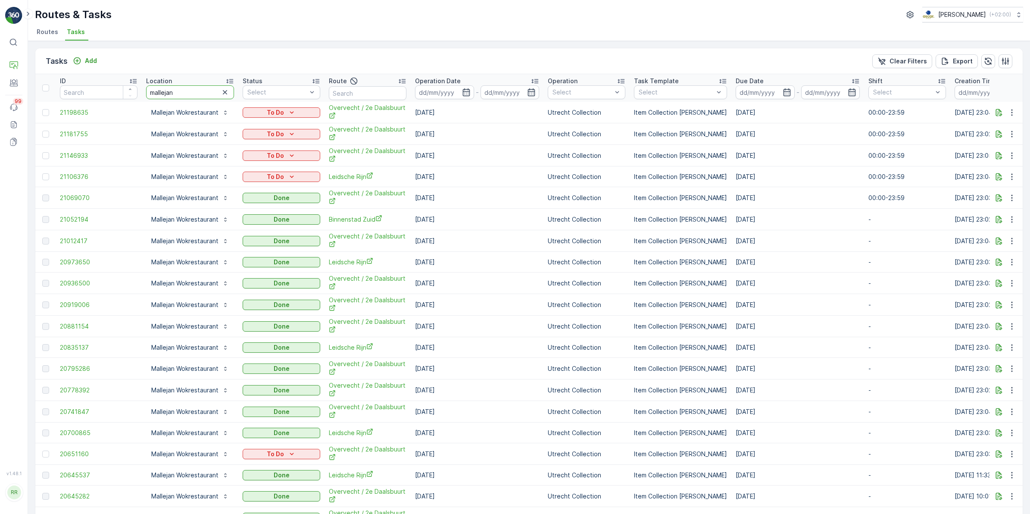
drag, startPoint x: 195, startPoint y: 91, endPoint x: 135, endPoint y: 80, distance: 60.9
click at [135, 80] on tr "ID Location mallejan Status Select Route Operation Date - Operation Select Task…" at bounding box center [705, 88] width 1340 height 28
type input "tivo"
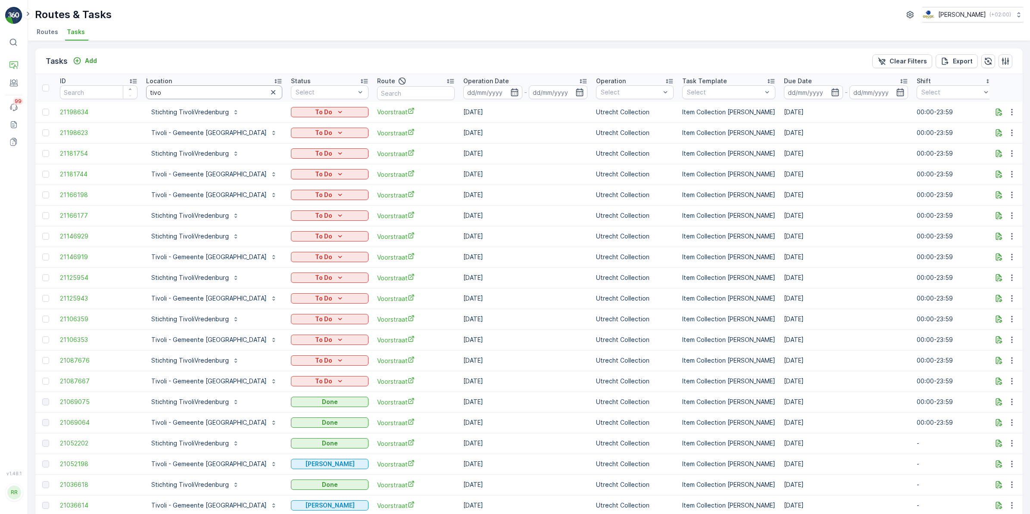
click at [183, 91] on input "tivo" at bounding box center [214, 92] width 136 height 14
type input "t"
type input "stichting ti"
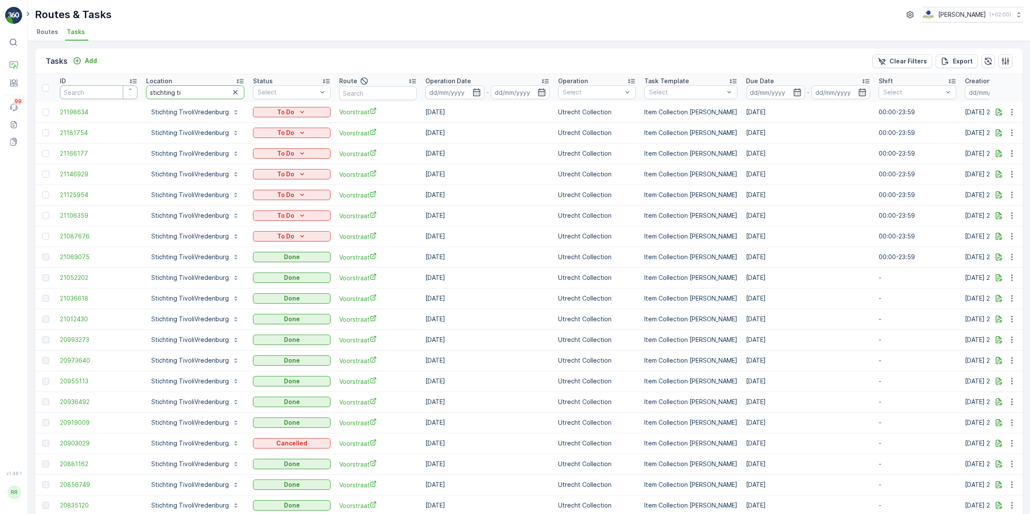
drag, startPoint x: 182, startPoint y: 92, endPoint x: 69, endPoint y: 100, distance: 112.7
click at [72, 97] on tr "ID Location stichting ti Status Select Route Operation Date - Operation Select …" at bounding box center [710, 88] width 1350 height 28
type input "gemeente t"
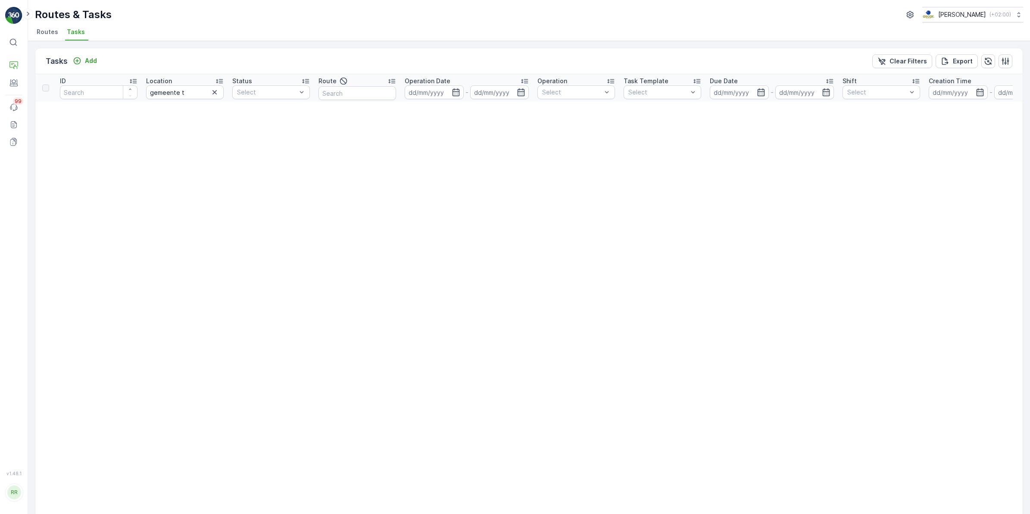
click at [190, 86] on input "gemeente t" at bounding box center [185, 92] width 78 height 14
type input "gemeente"
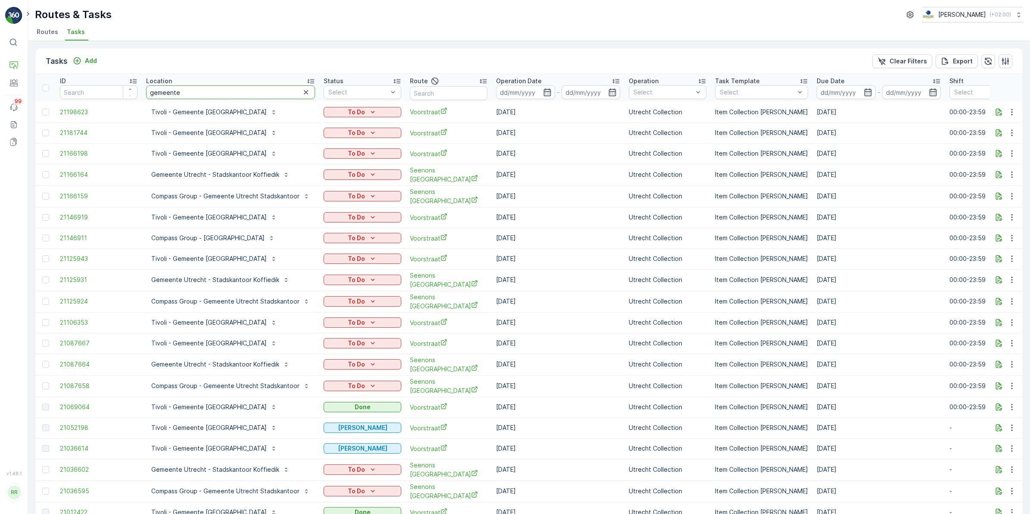
click at [206, 92] on input "gemeente" at bounding box center [230, 92] width 169 height 14
drag, startPoint x: 143, startPoint y: 112, endPoint x: 223, endPoint y: 114, distance: 79.7
click at [223, 114] on td "Tivoli - Gemeente [GEOGRAPHIC_DATA]" at bounding box center [231, 112] width 178 height 21
copy p "Tivoli - Gemeente Utrech"
click at [184, 87] on input "gemeente" at bounding box center [230, 92] width 169 height 14
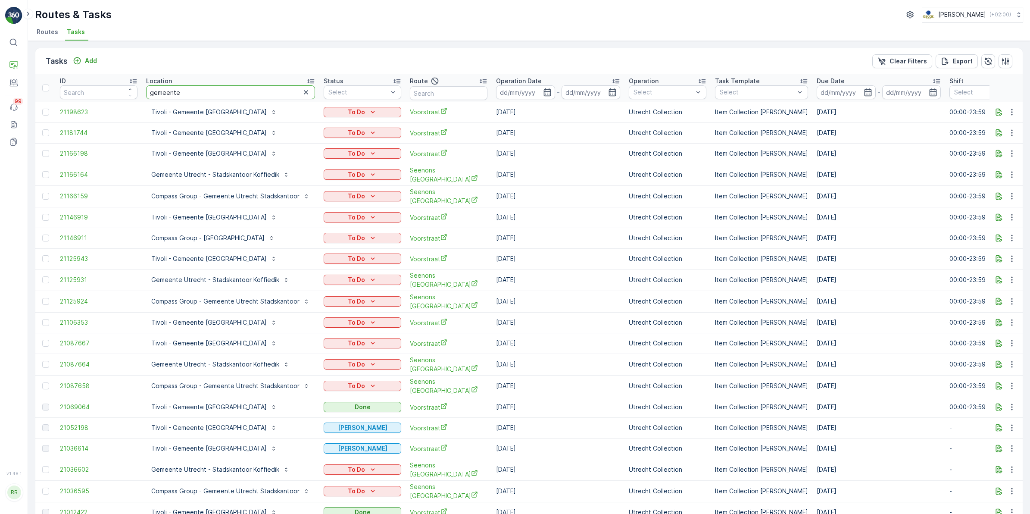
click at [123, 93] on tr "ID Location gemeente Status Select Route Operation Date - Operation Select Task…" at bounding box center [745, 88] width 1421 height 28
paste input "Tivoli - Gemeente Utrech"
type input "Tivoli - Gemeente Utrech"
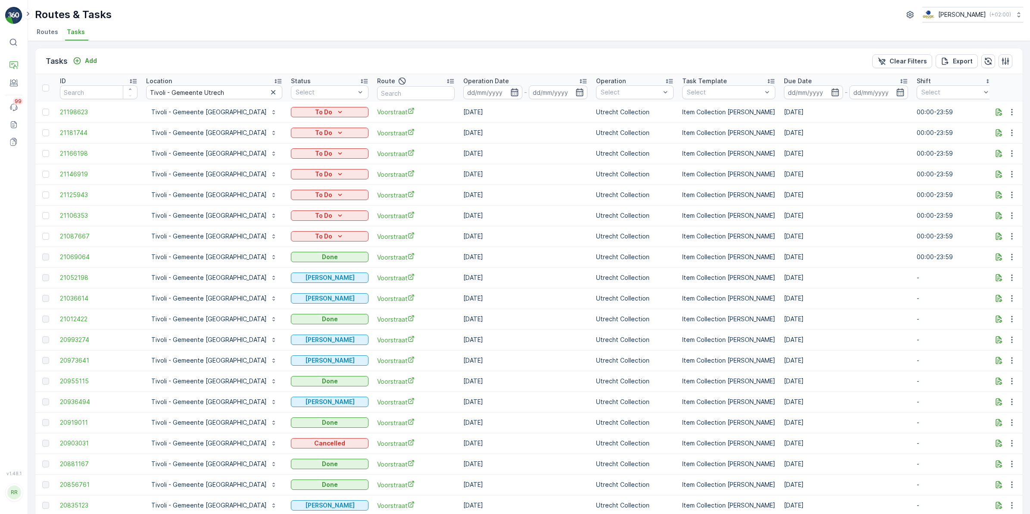
click at [510, 92] on icon "button" at bounding box center [514, 92] width 9 height 9
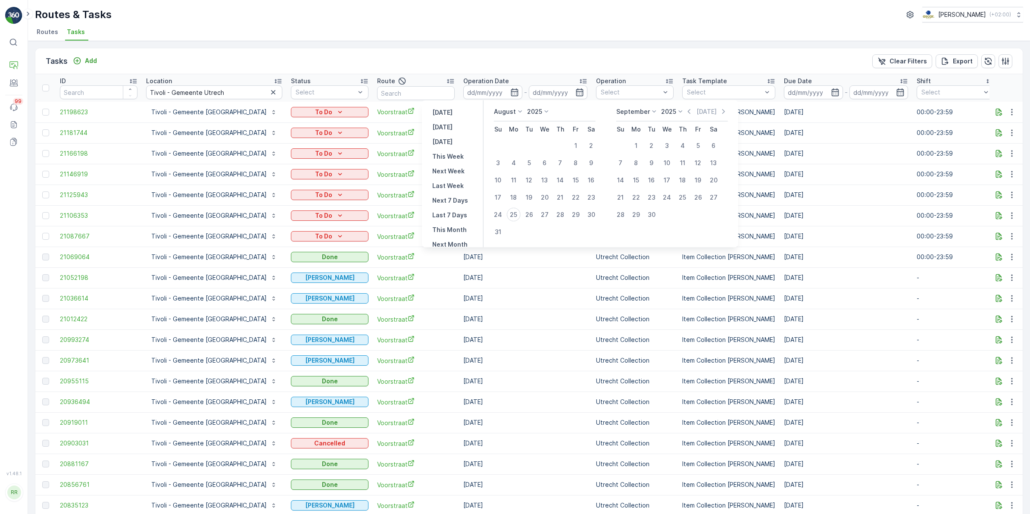
click at [382, 62] on div "Tasks Add Clear Filters Export" at bounding box center [528, 61] width 987 height 26
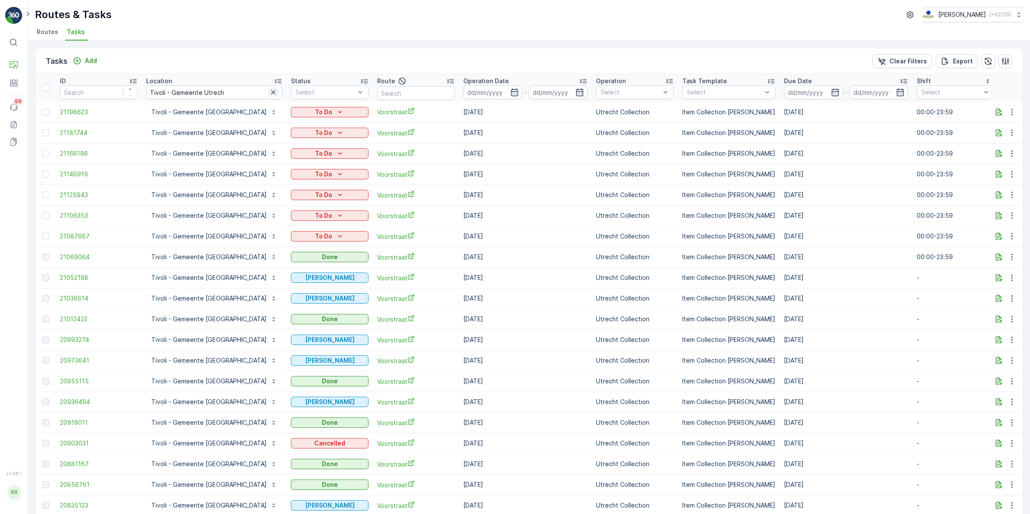
click at [269, 93] on icon "button" at bounding box center [273, 92] width 9 height 9
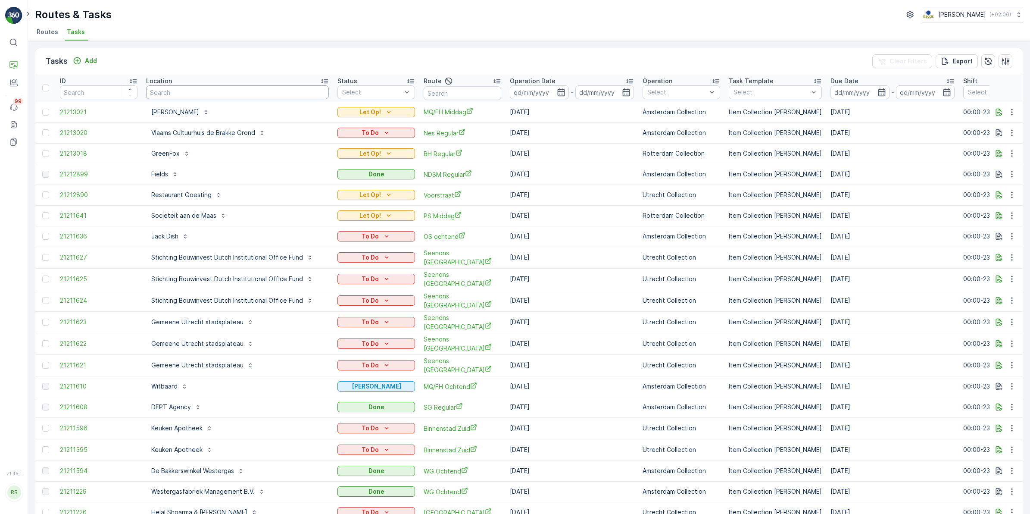
click at [197, 94] on input "text" at bounding box center [237, 92] width 183 height 14
type input "hemel"
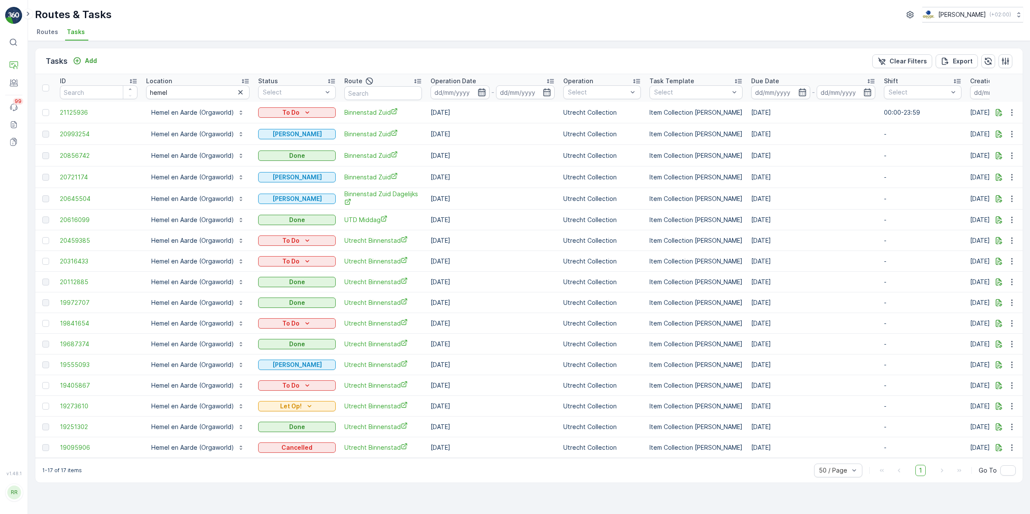
click at [477, 93] on icon "button" at bounding box center [481, 92] width 9 height 9
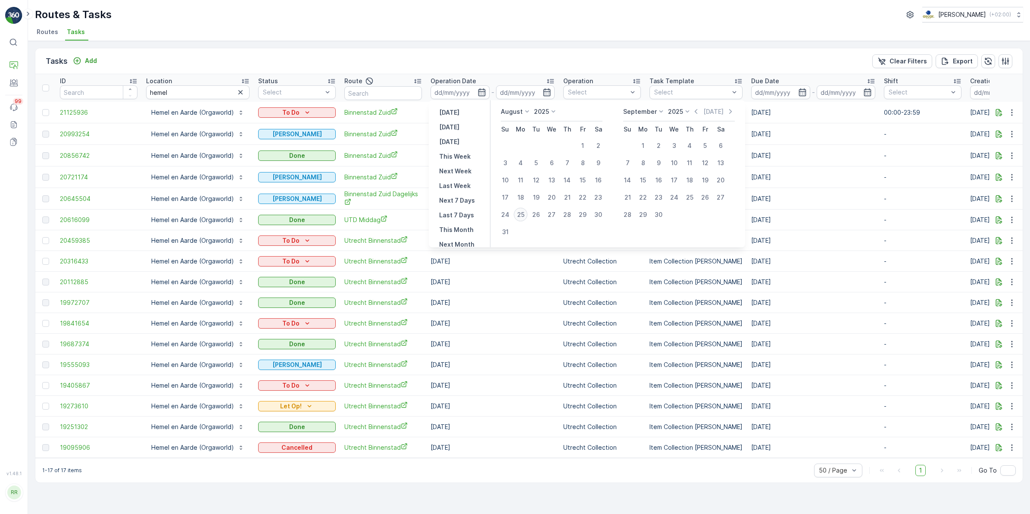
click at [527, 212] on div "25" at bounding box center [521, 215] width 14 height 14
type input "[DATE]"
click at [523, 179] on div "11" at bounding box center [521, 180] width 14 height 14
type input "11.08.2025"
click at [522, 218] on div "25" at bounding box center [521, 215] width 14 height 14
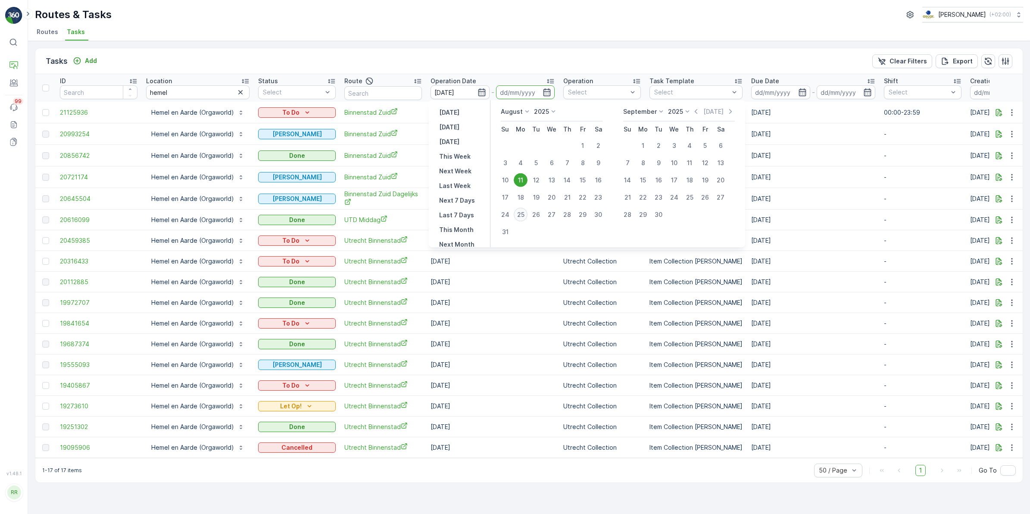
click at [524, 211] on div "25" at bounding box center [521, 215] width 14 height 14
type input "[DATE]"
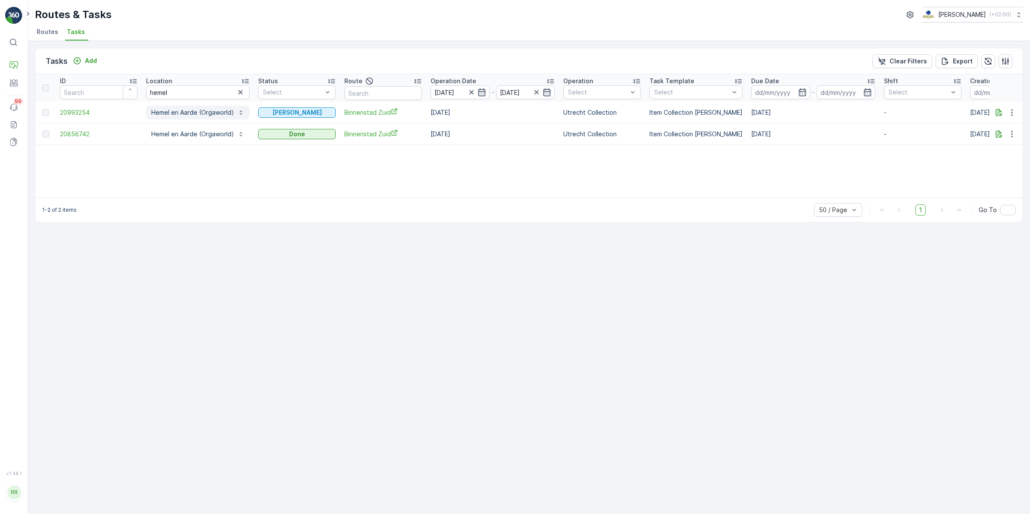
click at [169, 109] on p "Hemel en Aarde (Orgaworld)" at bounding box center [192, 112] width 83 height 9
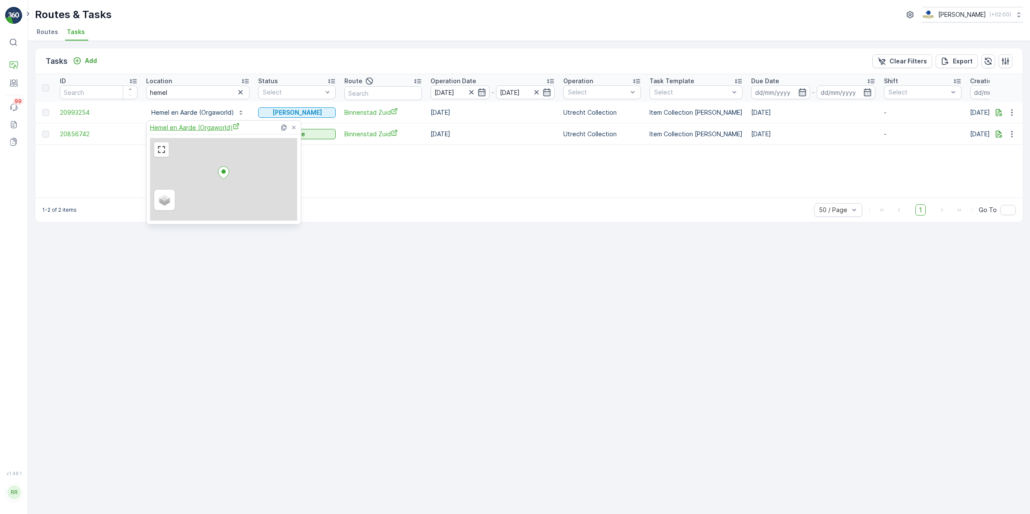
click at [192, 125] on span "Hemel en Aarde (Orgaworld)" at bounding box center [195, 127] width 90 height 9
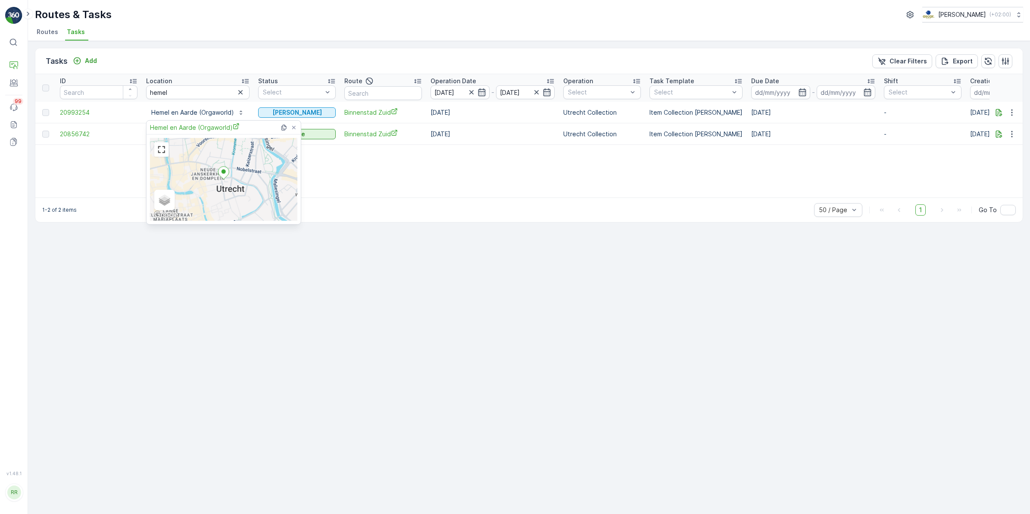
scroll to position [0, 0]
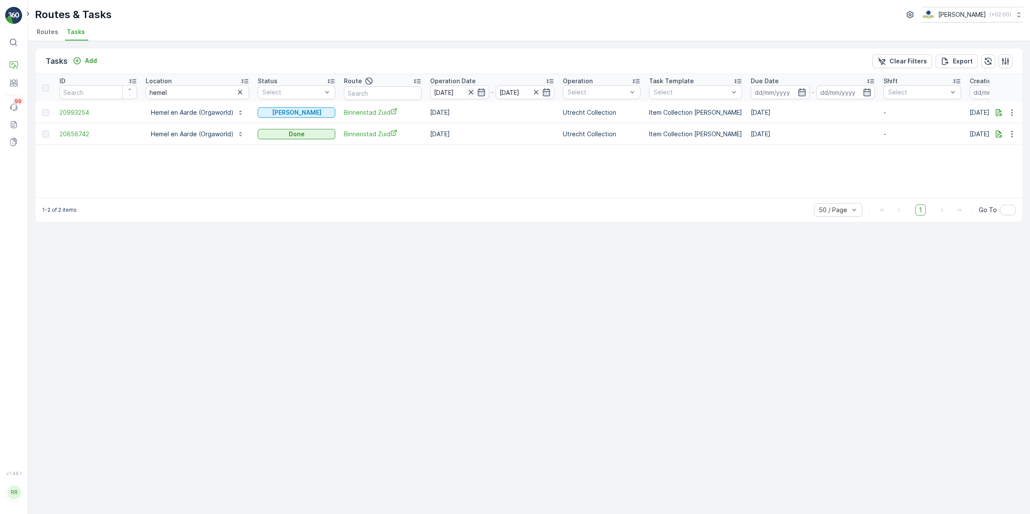
drag, startPoint x: 467, startPoint y: 93, endPoint x: 471, endPoint y: 93, distance: 4.3
click at [468, 93] on icon "button" at bounding box center [471, 92] width 9 height 9
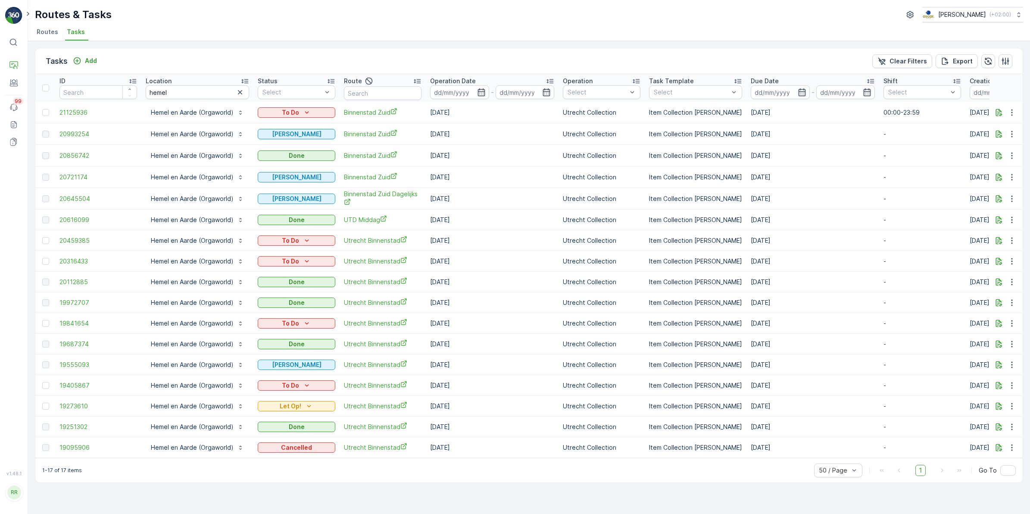
click at [477, 94] on icon "button" at bounding box center [481, 92] width 9 height 9
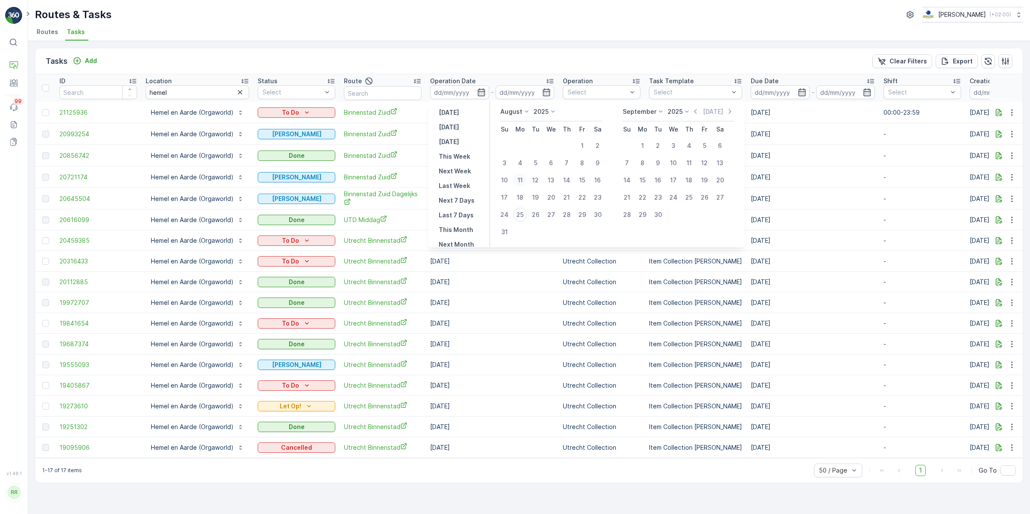
click at [524, 181] on div "11" at bounding box center [520, 180] width 14 height 14
type input "11.08.2025"
click at [524, 181] on div "11" at bounding box center [520, 180] width 14 height 14
type input "11.08.2025"
click at [467, 93] on icon "button" at bounding box center [471, 92] width 9 height 9
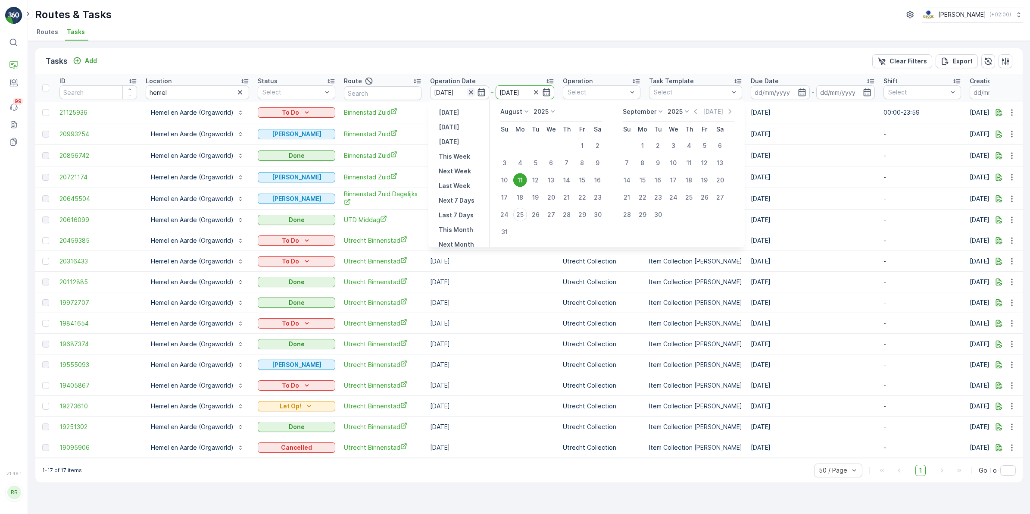
click at [468, 92] on icon "button" at bounding box center [471, 92] width 9 height 9
click at [520, 213] on div "25" at bounding box center [520, 215] width 14 height 14
type input "25.08.2025"
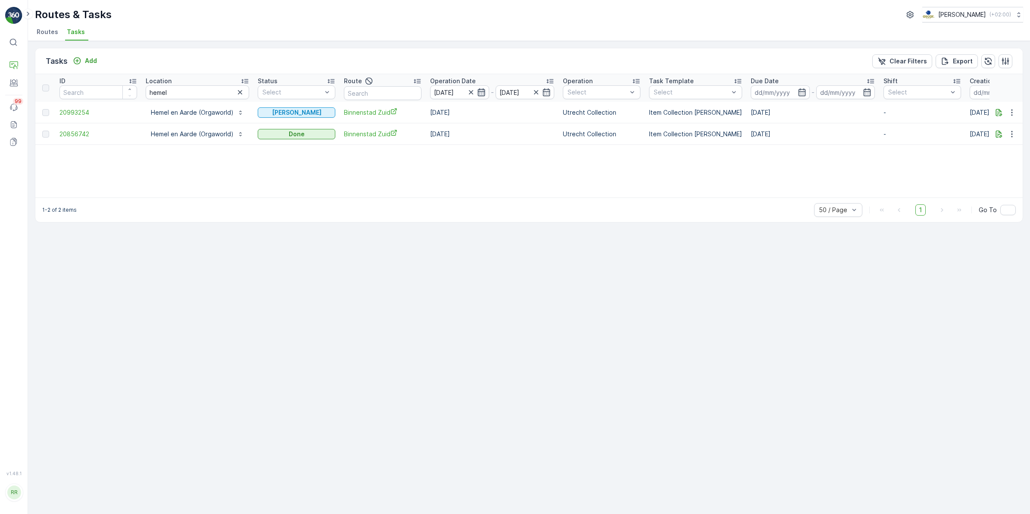
click at [477, 93] on icon "button" at bounding box center [480, 92] width 7 height 8
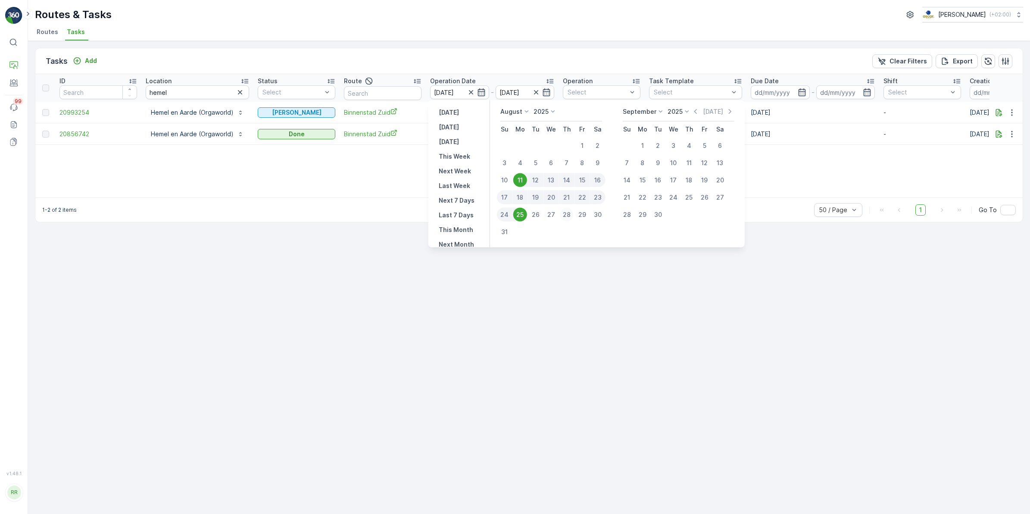
click at [572, 212] on div "28" at bounding box center [567, 215] width 14 height 14
type input "28.08.2025"
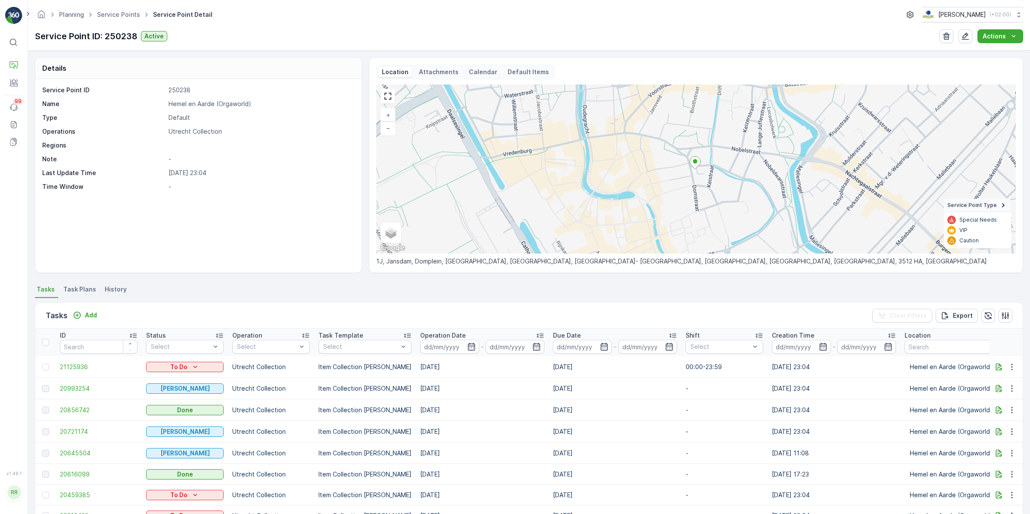
click at [81, 291] on span "Task Plans" at bounding box center [79, 289] width 33 height 9
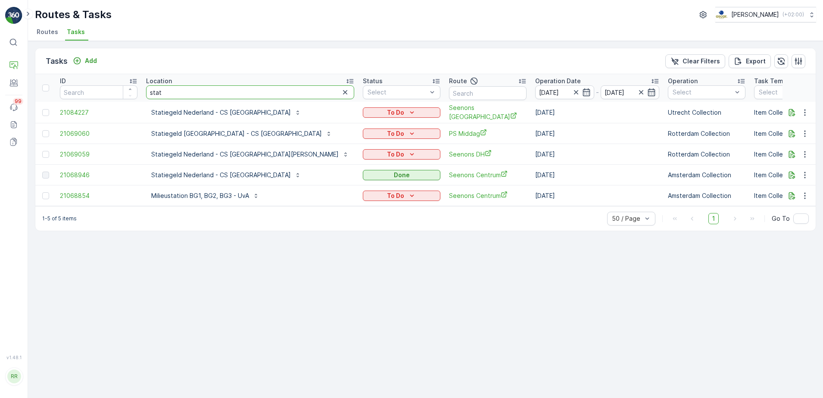
drag, startPoint x: 203, startPoint y: 92, endPoint x: 119, endPoint y: 98, distance: 83.8
click at [119, 98] on tr "ID Location stat Status Select Route Operation Date [DATE] - [DATE] Operation S…" at bounding box center [765, 88] width 1460 height 28
type input "doing go"
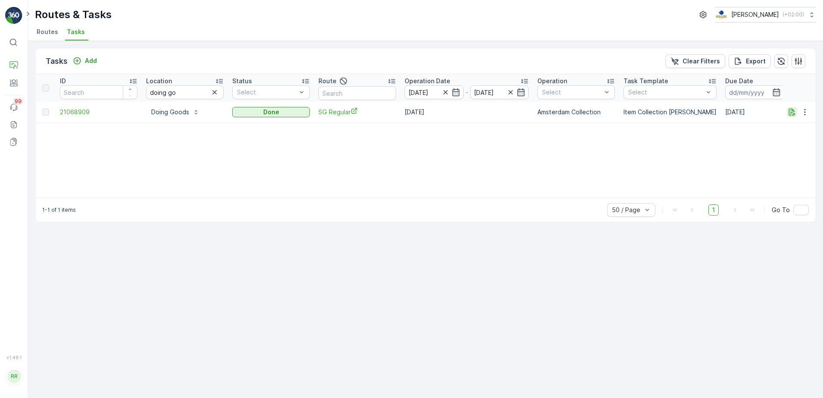
click at [793, 117] on button "button" at bounding box center [792, 112] width 10 height 10
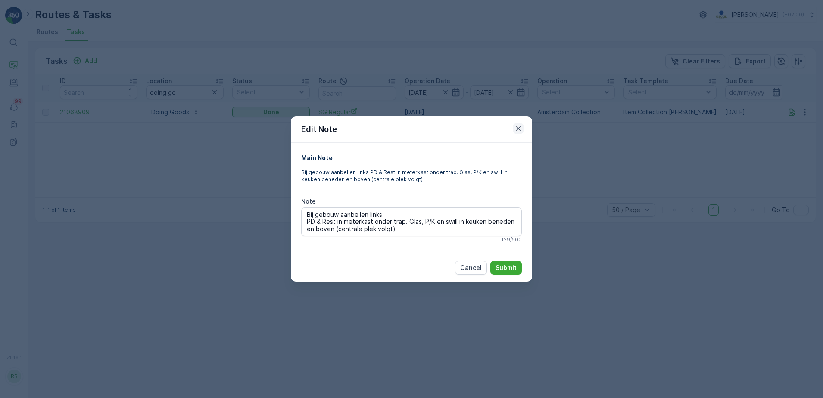
click at [520, 129] on icon "button" at bounding box center [518, 128] width 4 height 4
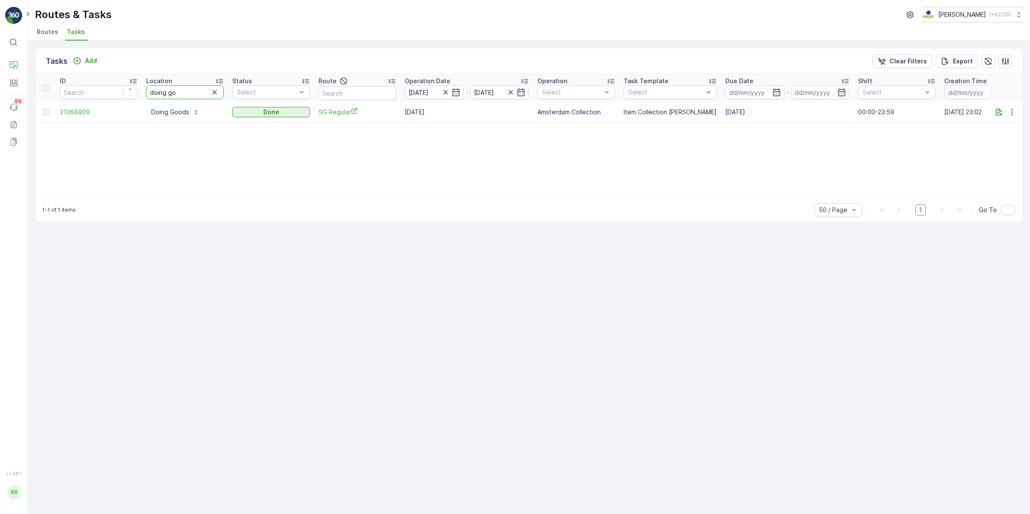
drag, startPoint x: 187, startPoint y: 95, endPoint x: 115, endPoint y: 93, distance: 72.4
click at [100, 93] on tr "ID Location doing go Status Select Route Operation Date [DATE] - [DATE] Operati…" at bounding box center [699, 88] width 1329 height 28
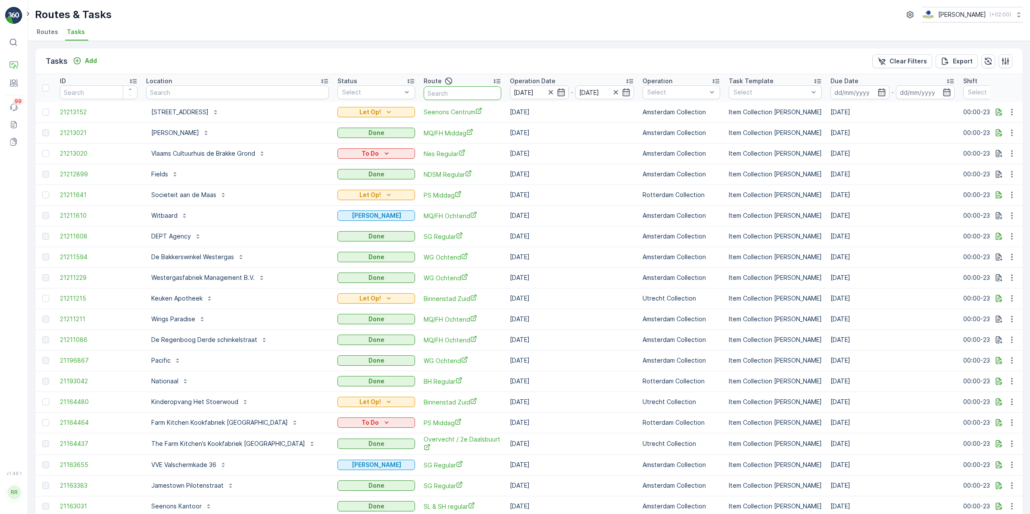
click at [443, 91] on input "text" at bounding box center [463, 93] width 78 height 14
type input "seenons c"
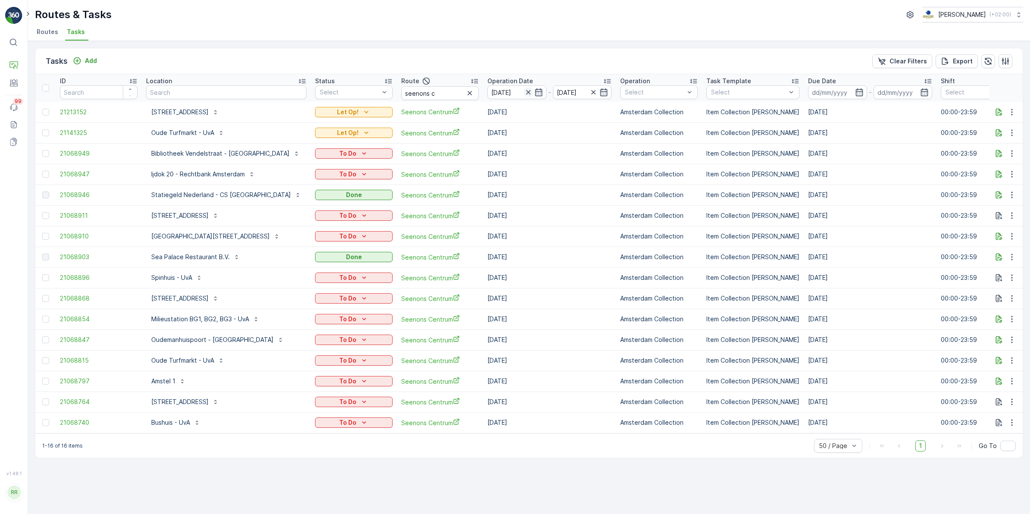
click at [524, 91] on icon "button" at bounding box center [528, 92] width 9 height 9
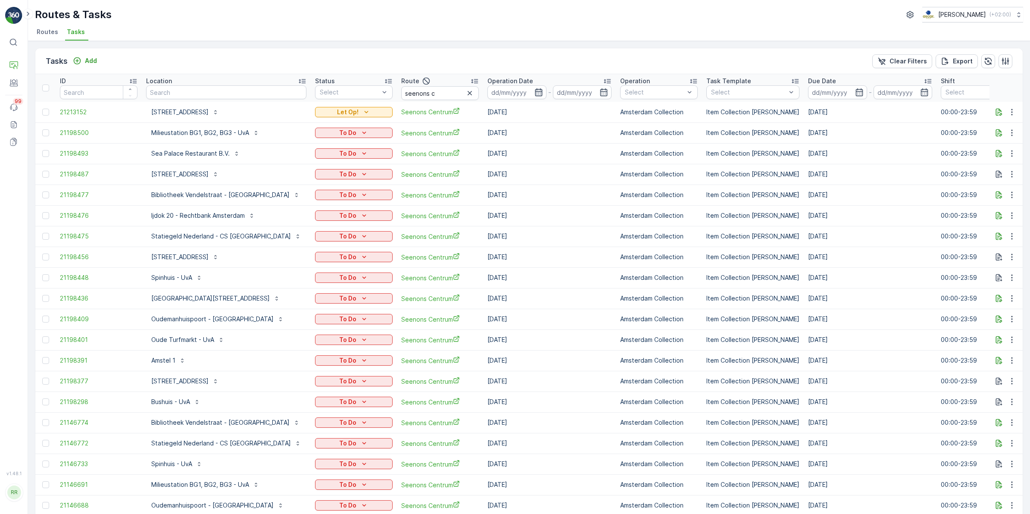
click at [535, 90] on icon "button" at bounding box center [538, 92] width 7 height 8
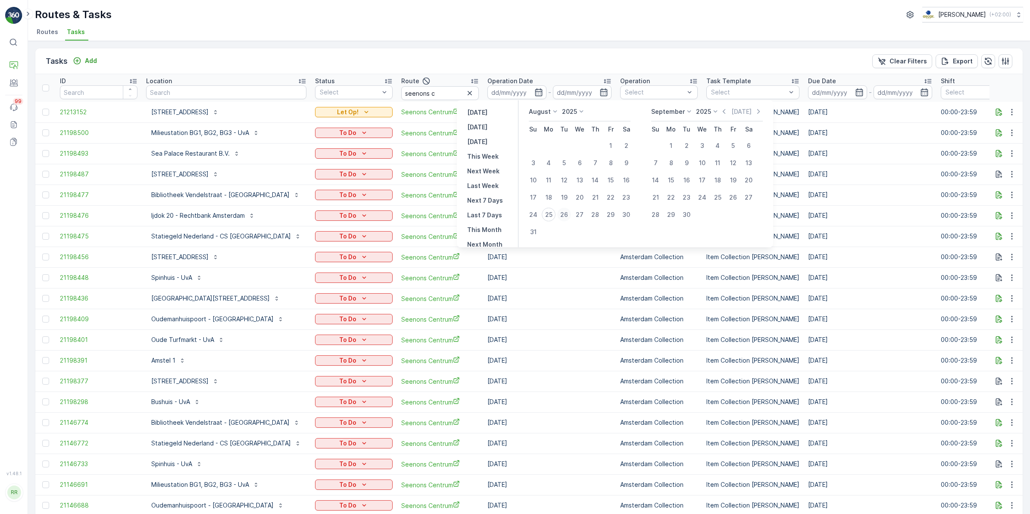
click at [563, 213] on div "26" at bounding box center [564, 215] width 14 height 14
type input "[DATE]"
click at [563, 213] on div "26" at bounding box center [564, 215] width 14 height 14
type input "[DATE]"
click at [563, 213] on div "26" at bounding box center [564, 215] width 14 height 14
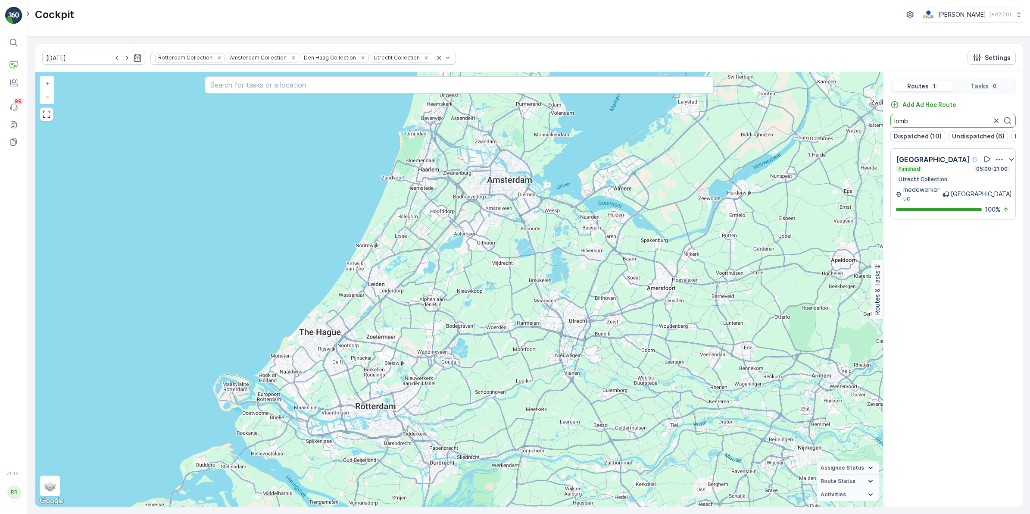
drag, startPoint x: 919, startPoint y: 117, endPoint x: 880, endPoint y: 122, distance: 39.0
click at [880, 122] on div "+ − Satellite Roadmap Terrain Hybrid Leaflet Keyboard shortcuts Map Data Map da…" at bounding box center [528, 289] width 987 height 434
click at [917, 165] on p "Voorstraat" at bounding box center [915, 159] width 38 height 10
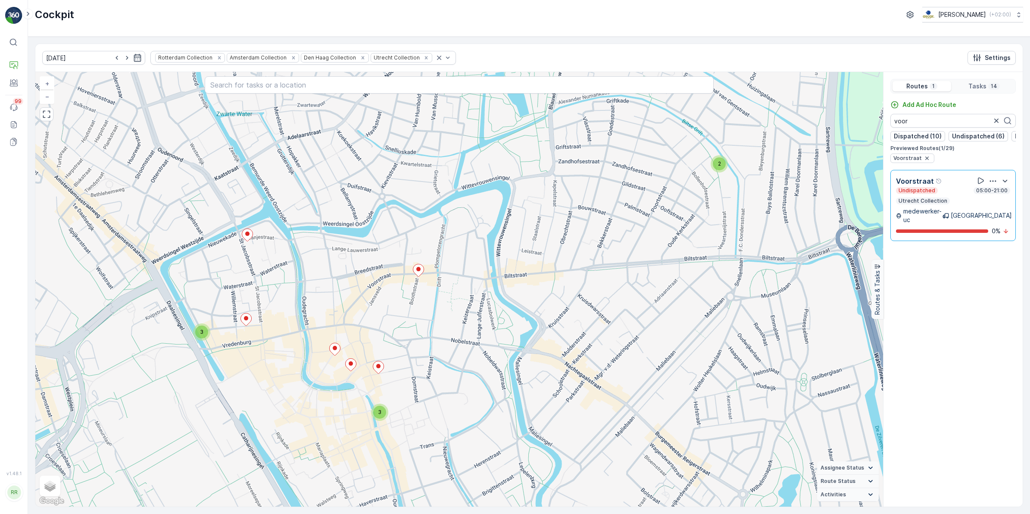
click at [923, 112] on div "Add Ad Hoc Route voor Dispatched (10) Undispatched (6) Finished (9) Offline (4)…" at bounding box center [952, 131] width 139 height 62
drag, startPoint x: 910, startPoint y: 119, endPoint x: 889, endPoint y: 122, distance: 21.3
click at [889, 122] on div "Add Ad Hoc Route voor Dispatched (10) Undispatched (6) Finished (9) Offline (4)…" at bounding box center [952, 131] width 139 height 62
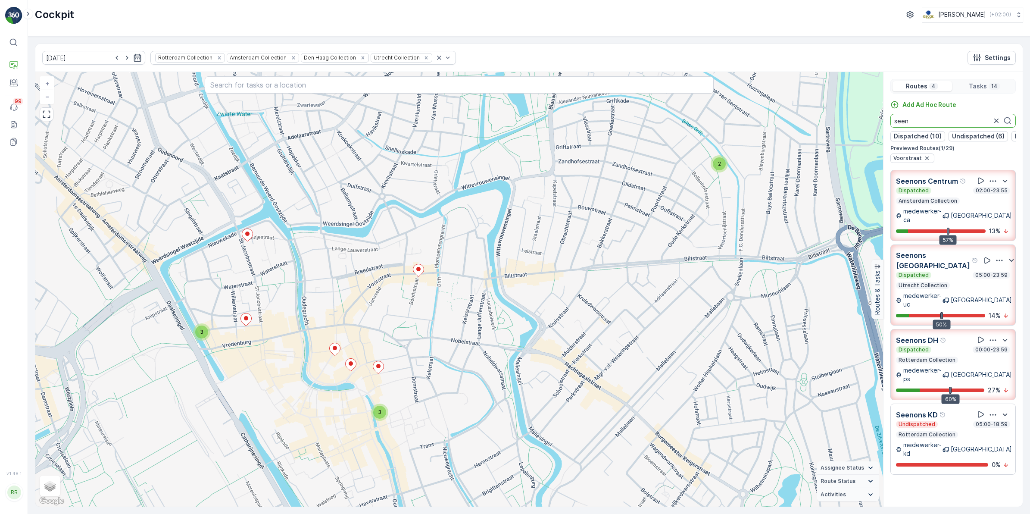
click at [947, 271] on div "Dispatched 05:00-23:59 Utrecht Collection" at bounding box center [953, 279] width 114 height 17
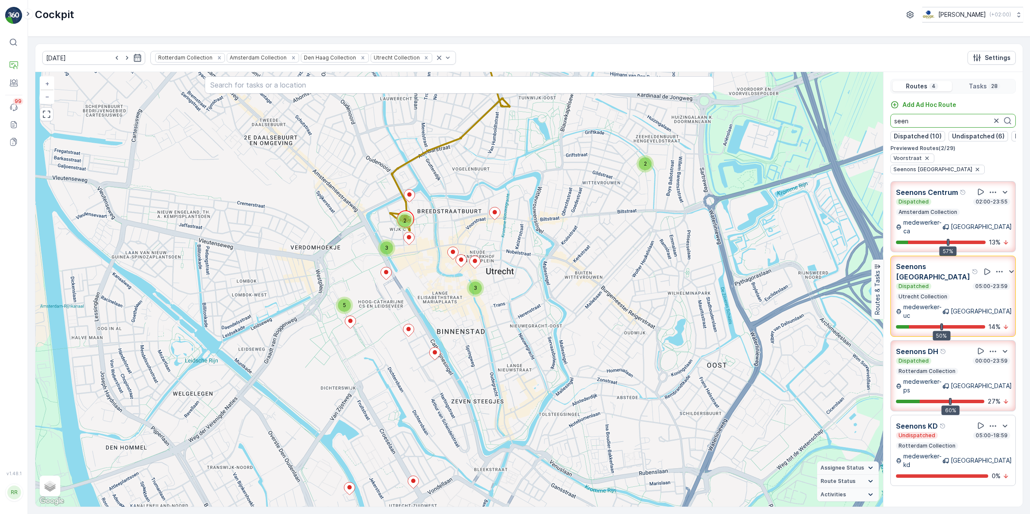
drag, startPoint x: 914, startPoint y: 121, endPoint x: 884, endPoint y: 124, distance: 29.9
click at [884, 124] on div "Add Ad Hoc Route seen Dispatched (10) Undispatched (6) Finished (9) Offline (4)…" at bounding box center [952, 137] width 139 height 74
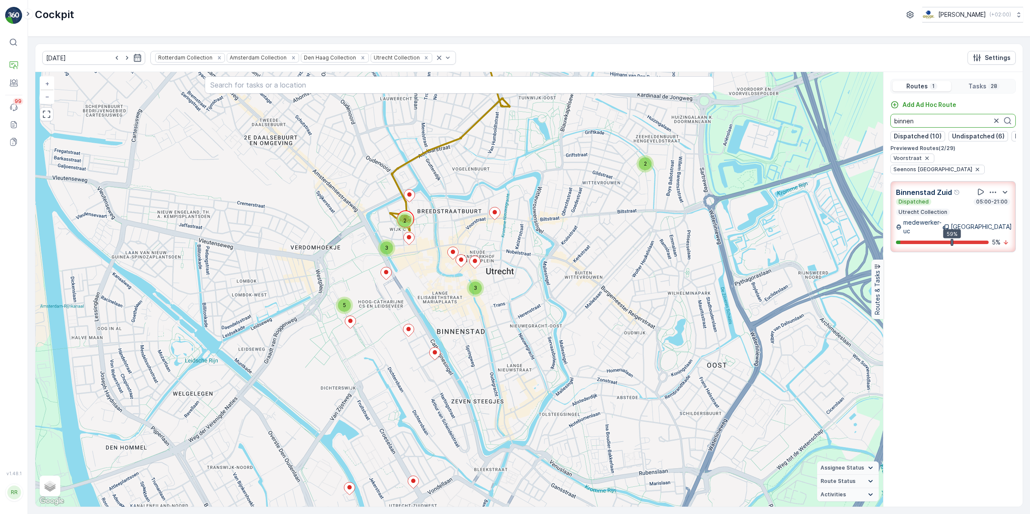
drag, startPoint x: 922, startPoint y: 123, endPoint x: 883, endPoint y: 122, distance: 38.8
click at [883, 122] on div "Add Ad Hoc Route binnen Dispatched (10) Undispatched (6) Finished (10) Offline …" at bounding box center [952, 137] width 139 height 74
click at [981, 166] on icon "button" at bounding box center [977, 169] width 7 height 7
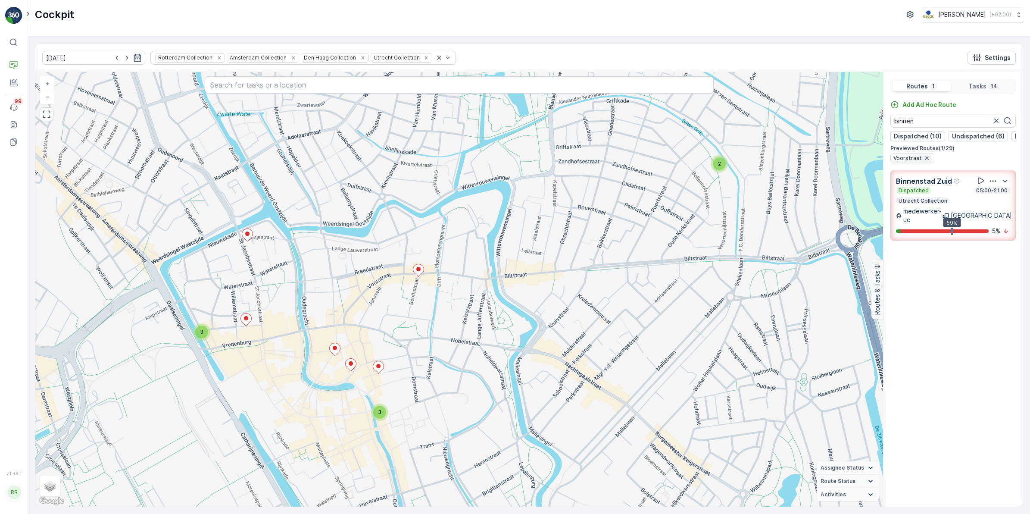
click at [926, 162] on icon "button" at bounding box center [926, 158] width 7 height 7
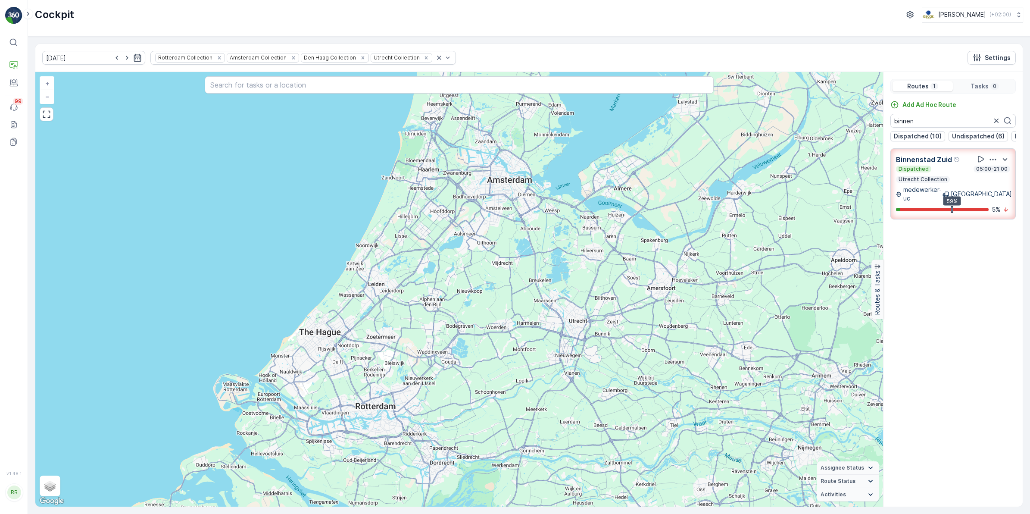
click at [942, 181] on div "Dispatched 05:00-21:00 Utrecht Collection" at bounding box center [953, 173] width 114 height 17
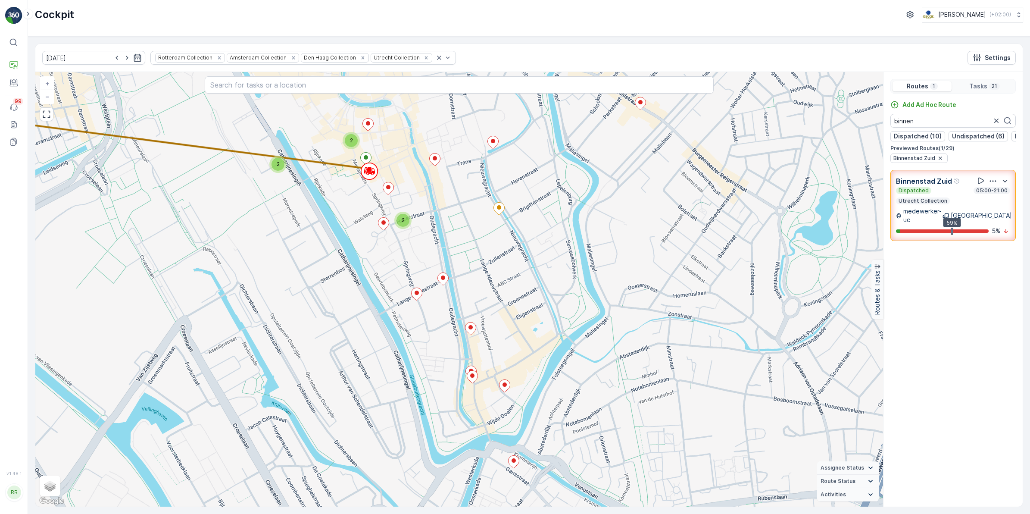
drag, startPoint x: 942, startPoint y: 180, endPoint x: 925, endPoint y: 119, distance: 62.6
click at [925, 119] on input "binnen" at bounding box center [952, 121] width 125 height 14
type input "b"
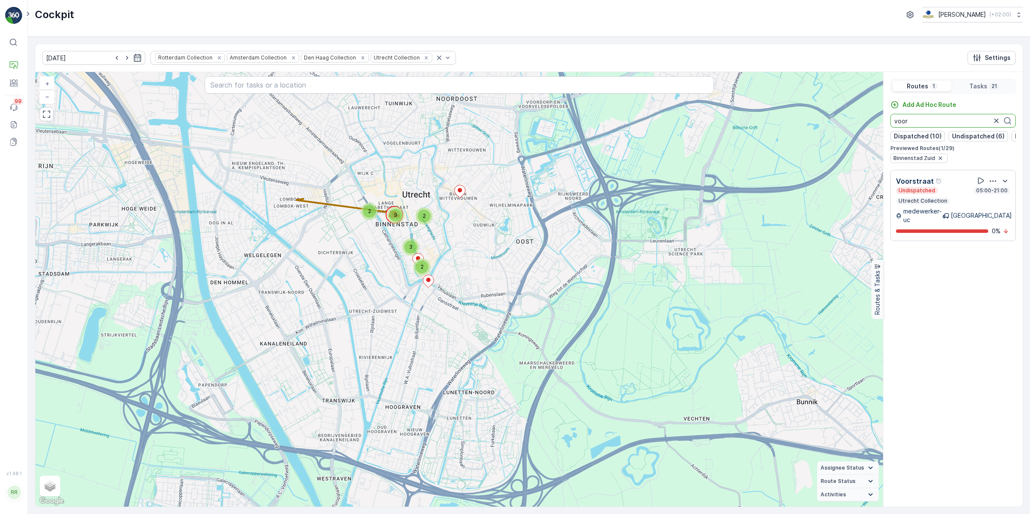
click at [934, 204] on p "Utrecht Collection" at bounding box center [923, 200] width 50 height 7
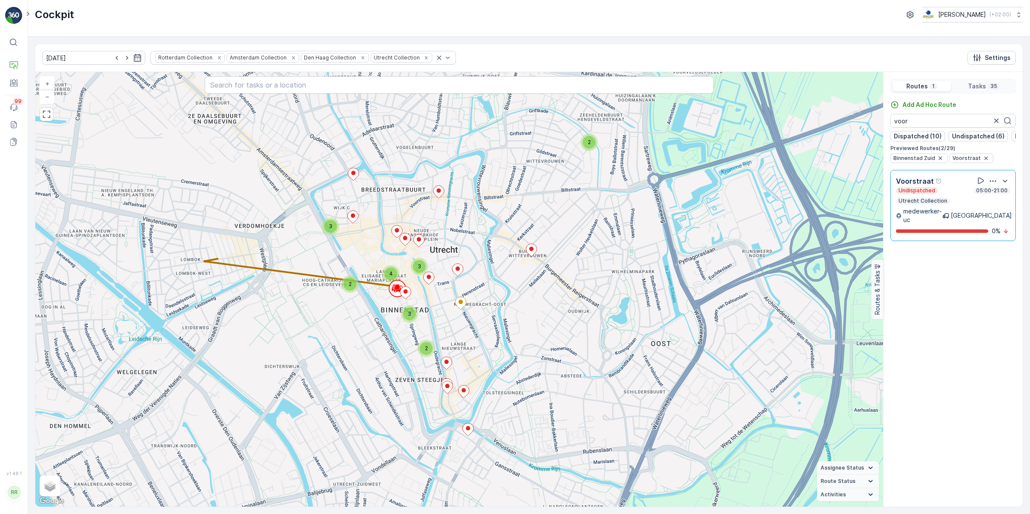
click at [949, 204] on div "Undispatched 05:00-21:00 Utrecht Collection" at bounding box center [953, 195] width 114 height 17
click at [950, 204] on div "Undispatched 05:00-21:00 Utrecht Collection" at bounding box center [953, 195] width 114 height 17
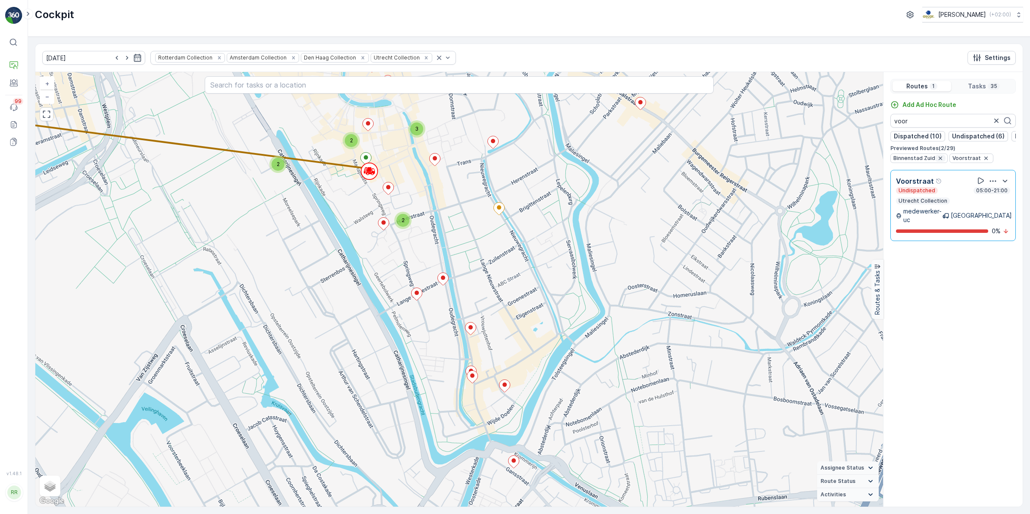
click at [939, 160] on icon "button" at bounding box center [940, 157] width 3 height 3
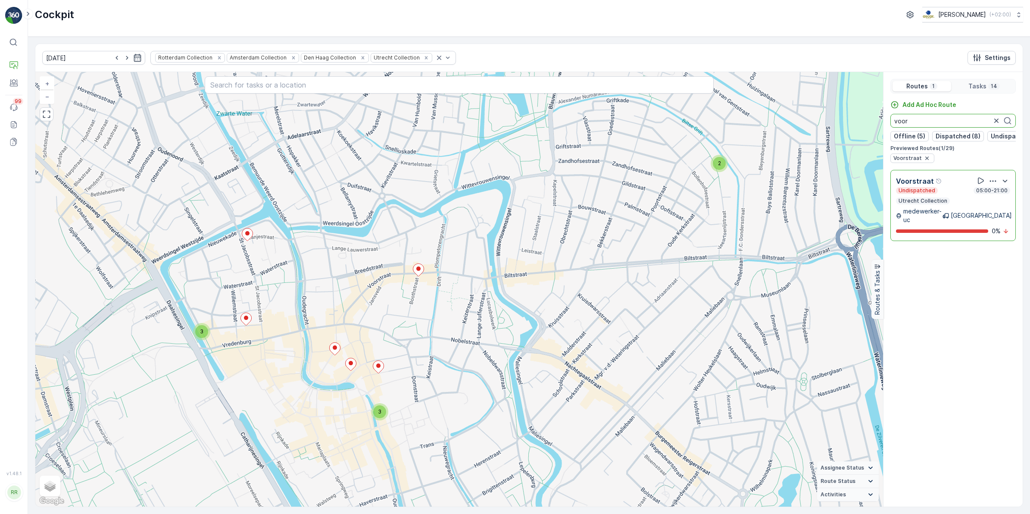
drag, startPoint x: 930, startPoint y: 119, endPoint x: 863, endPoint y: 124, distance: 67.0
click at [863, 124] on div "3 3 2 + − Satellite Roadmap Terrain Hybrid Leaflet Keyboard shortcuts Map Data …" at bounding box center [528, 289] width 987 height 434
drag, startPoint x: 911, startPoint y: 122, endPoint x: 878, endPoint y: 125, distance: 33.7
click at [878, 125] on div "3 3 2 + − Satellite Roadmap Terrain Hybrid Leaflet Keyboard shortcuts Map Data …" at bounding box center [528, 289] width 987 height 434
click at [925, 160] on icon "button" at bounding box center [926, 157] width 3 height 3
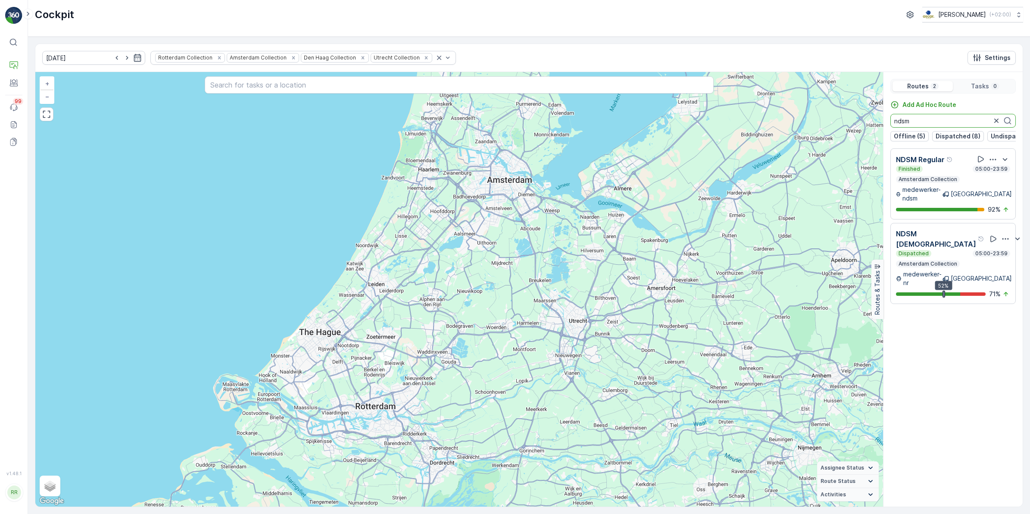
drag, startPoint x: 927, startPoint y: 122, endPoint x: 880, endPoint y: 121, distance: 47.4
click at [880, 121] on div "+ − Satellite Roadmap Terrain Hybrid Leaflet Keyboard shortcuts Map Data Map da…" at bounding box center [528, 289] width 987 height 434
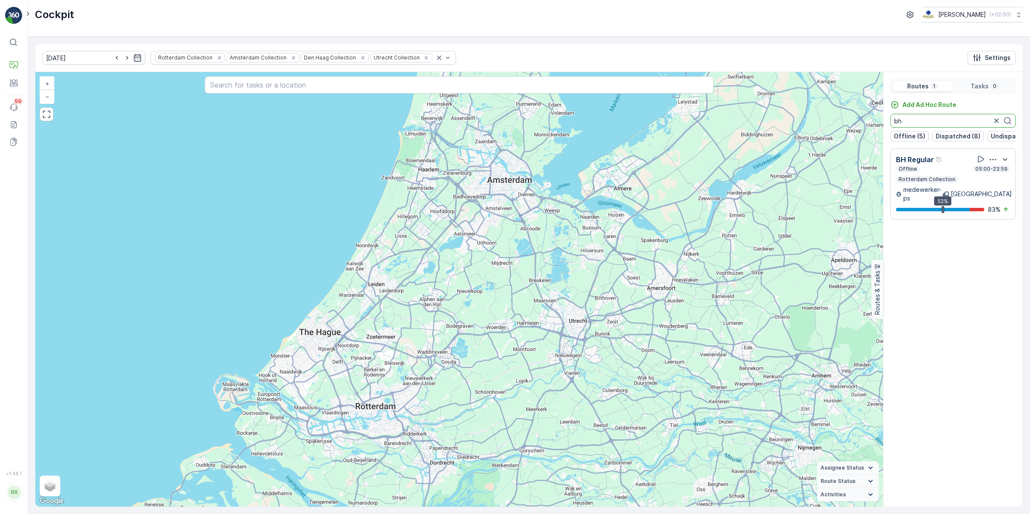
drag, startPoint x: 959, startPoint y: 126, endPoint x: 865, endPoint y: 128, distance: 94.0
click at [865, 128] on div "+ − Satellite Roadmap Terrain Hybrid Leaflet Keyboard shortcuts Map Data Map da…" at bounding box center [528, 289] width 987 height 434
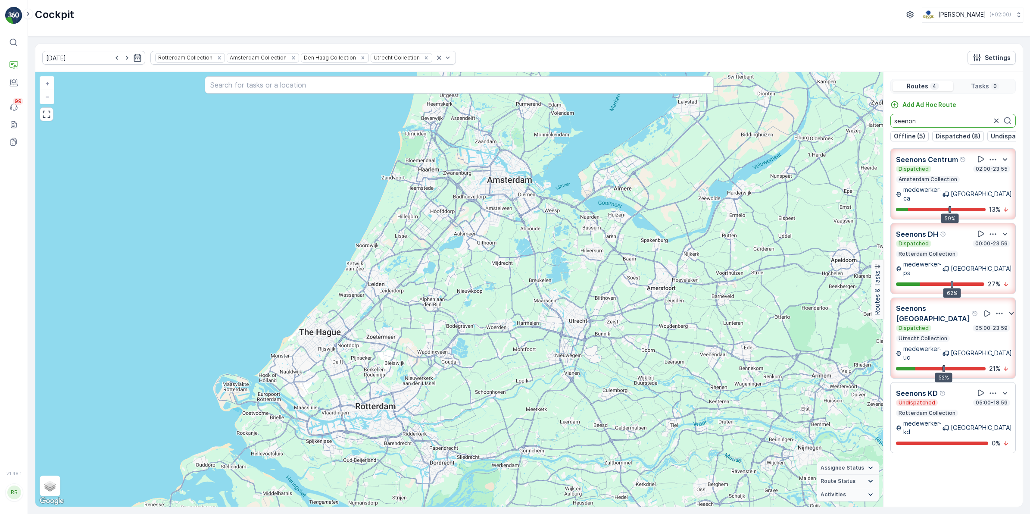
type input "seenon"
click at [488, 483] on div "+ − Satellite Roadmap Terrain Hybrid Leaflet Keyboard shortcuts Map Data Map da…" at bounding box center [459, 289] width 848 height 434
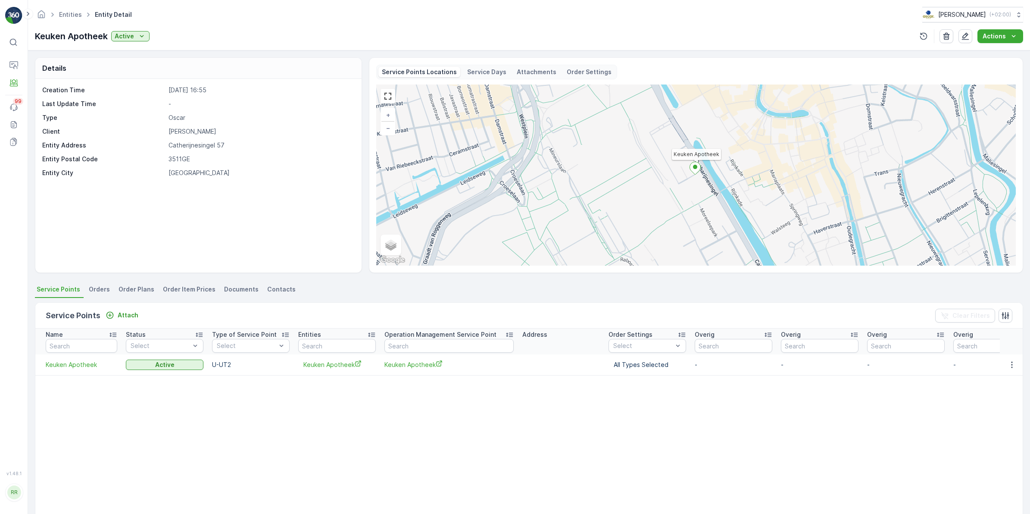
click at [104, 289] on span "Orders" at bounding box center [99, 289] width 21 height 9
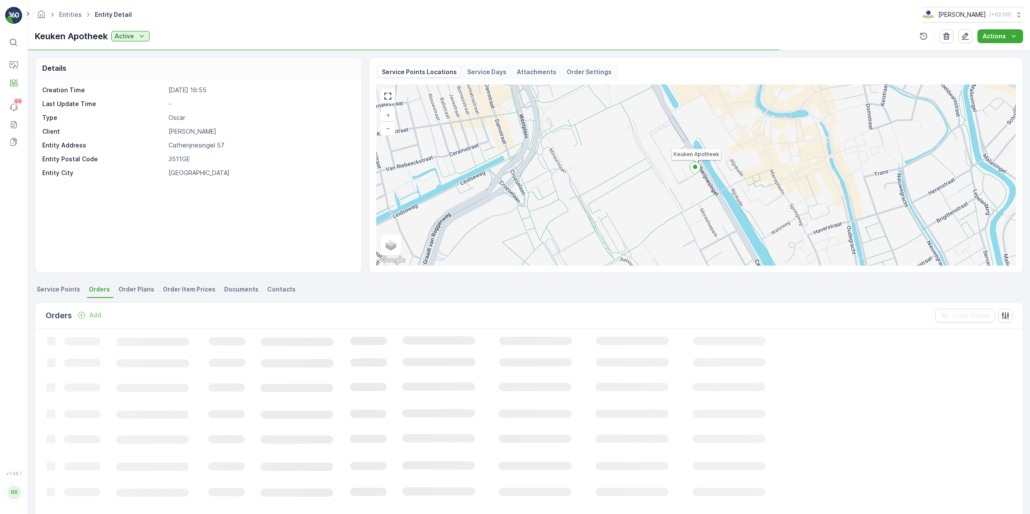
click at [66, 290] on span "Service Points" at bounding box center [59, 289] width 44 height 9
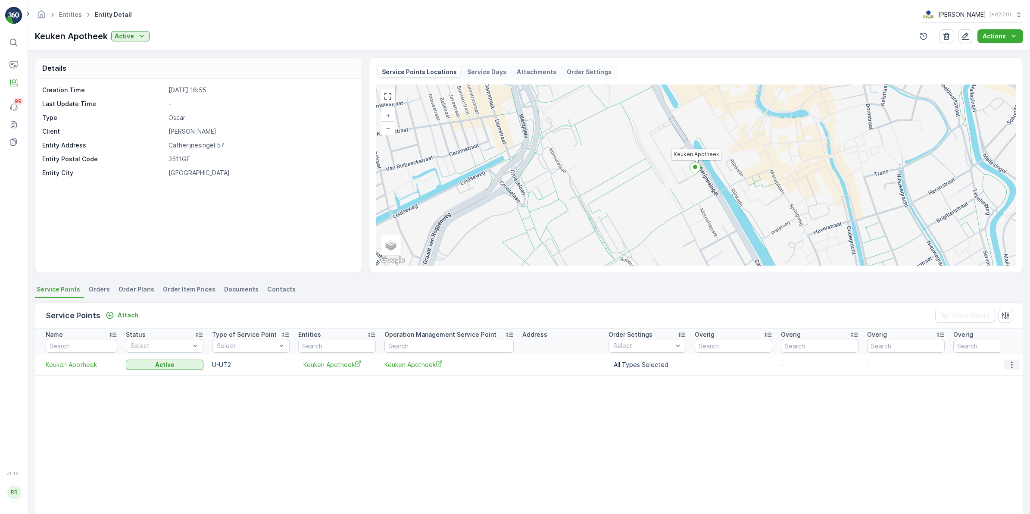
click at [1008, 362] on icon "button" at bounding box center [1012, 364] width 9 height 9
click at [1000, 380] on span "See More Details" at bounding box center [999, 378] width 55 height 8
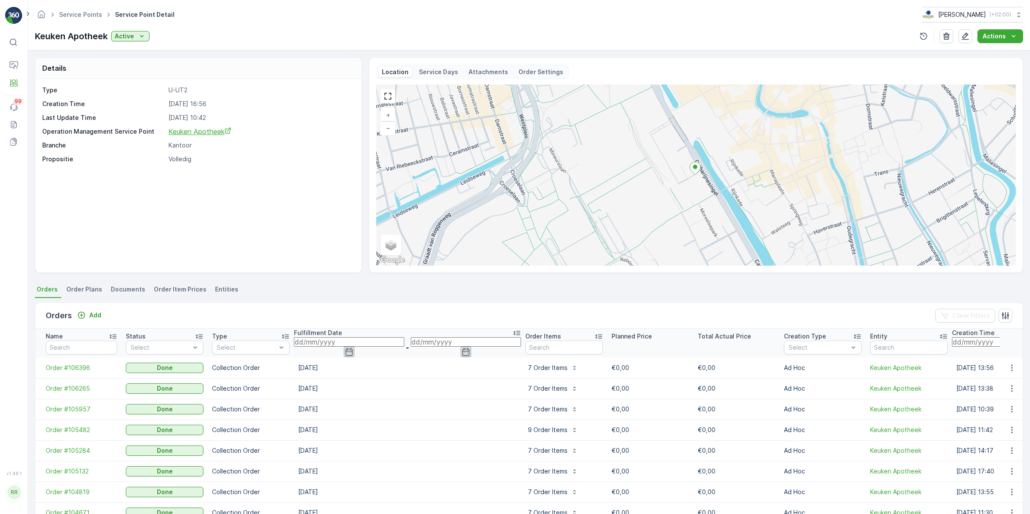
click at [197, 130] on span "Keuken Apotheek" at bounding box center [199, 131] width 63 height 9
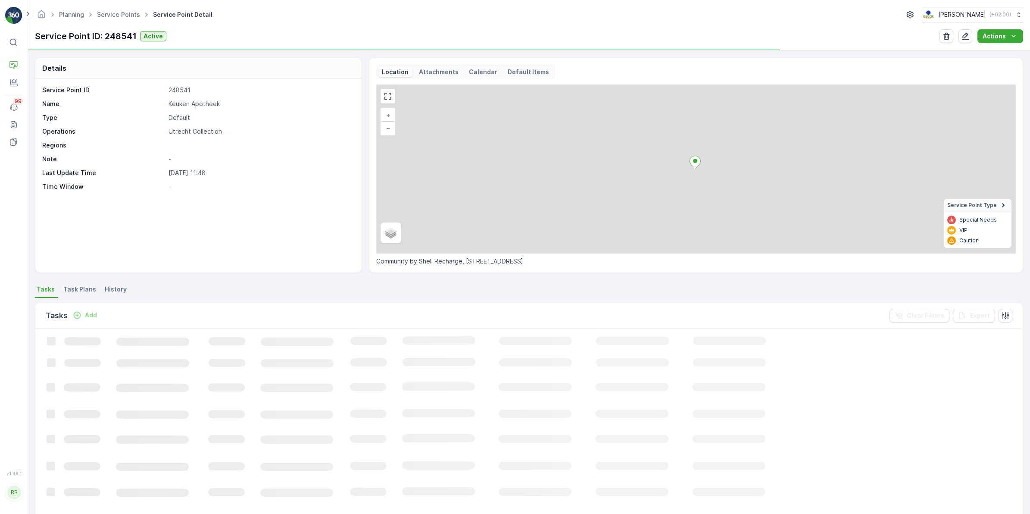
click at [82, 295] on li "Task Plans" at bounding box center [81, 290] width 38 height 15
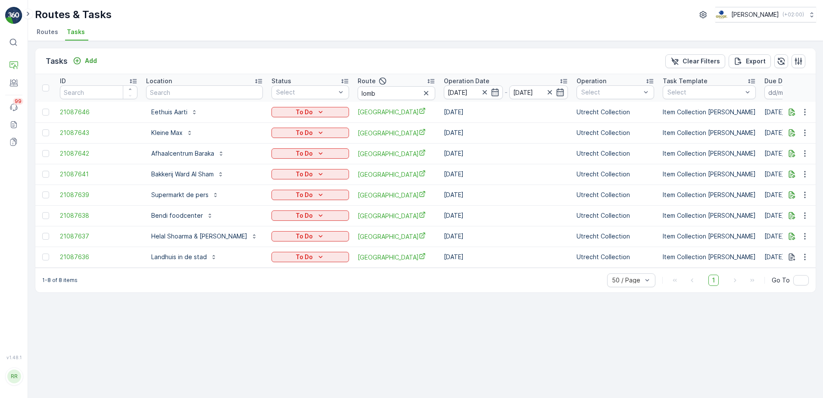
drag, startPoint x: 396, startPoint y: 95, endPoint x: 343, endPoint y: 95, distance: 53.9
click at [422, 95] on icon "button" at bounding box center [426, 93] width 9 height 9
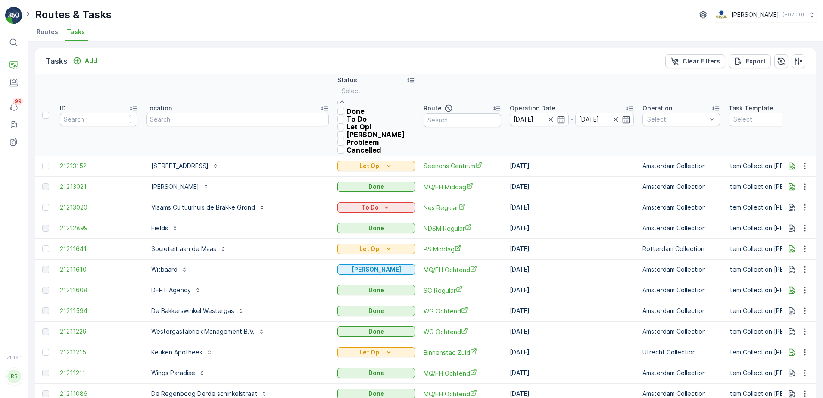
click at [342, 88] on div at bounding box center [371, 90] width 59 height 9
click at [430, 113] on input "text" at bounding box center [463, 120] width 78 height 14
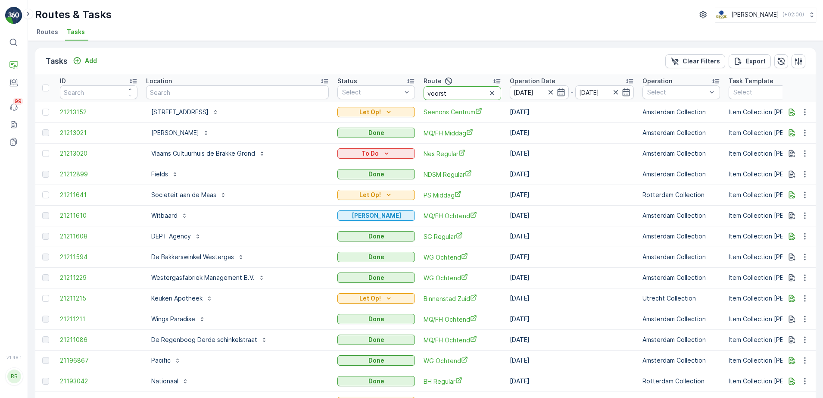
type input "voorstr"
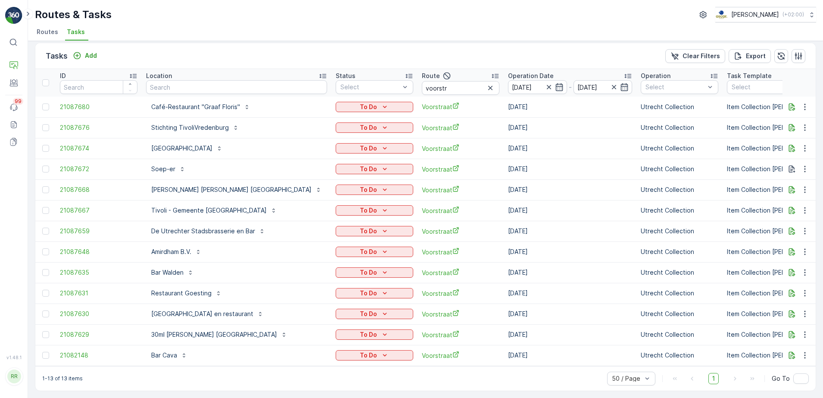
scroll to position [9, 0]
click at [179, 351] on div "Bar Cava" at bounding box center [169, 355] width 36 height 9
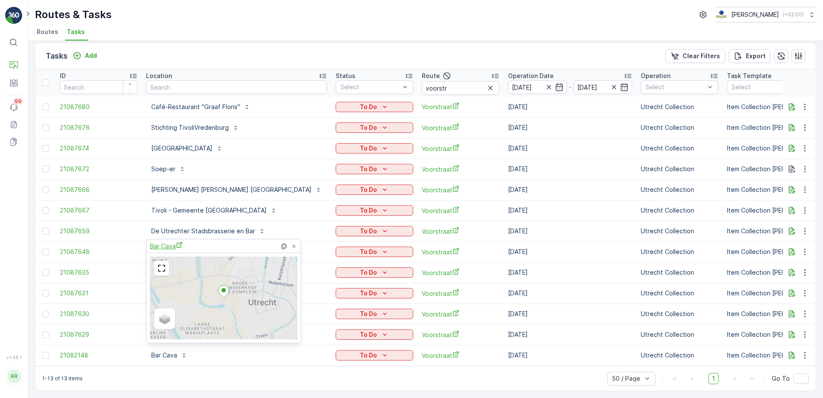
click at [166, 243] on span "Bar Cava" at bounding box center [166, 245] width 33 height 9
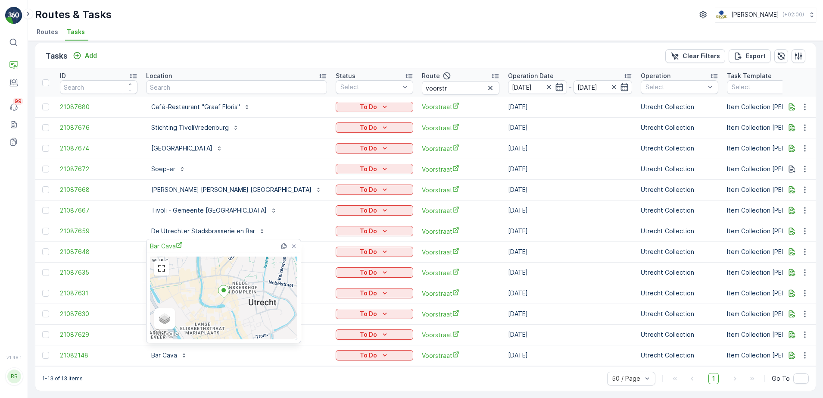
drag, startPoint x: 221, startPoint y: 60, endPoint x: 223, endPoint y: 66, distance: 5.8
click at [221, 59] on div "Tasks Add Clear Filters Export" at bounding box center [425, 56] width 780 height 26
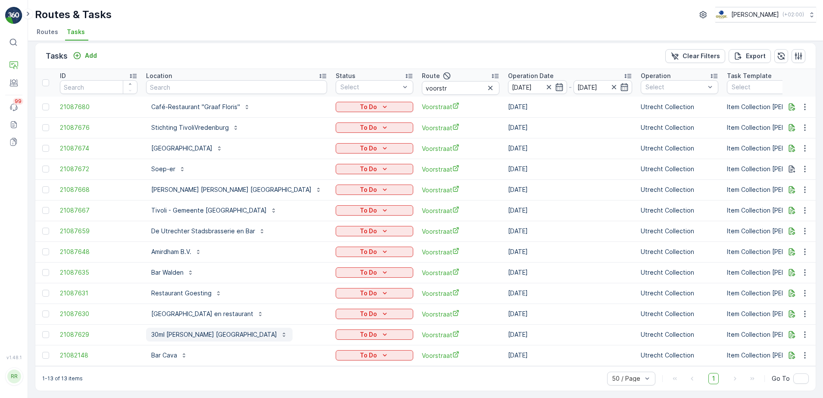
click at [193, 330] on p "30ml Vredenburg Utrecht" at bounding box center [214, 334] width 126 height 9
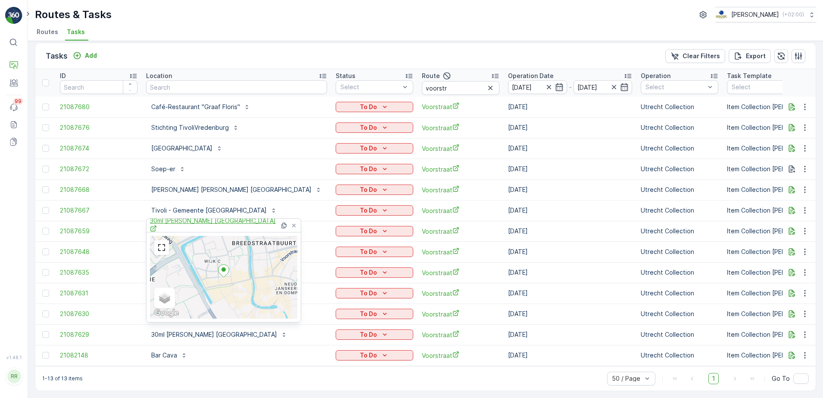
click at [208, 226] on span "30ml Vredenburg Utrecht" at bounding box center [215, 225] width 130 height 18
click at [306, 51] on div "Tasks Add Clear Filters Export" at bounding box center [425, 56] width 780 height 26
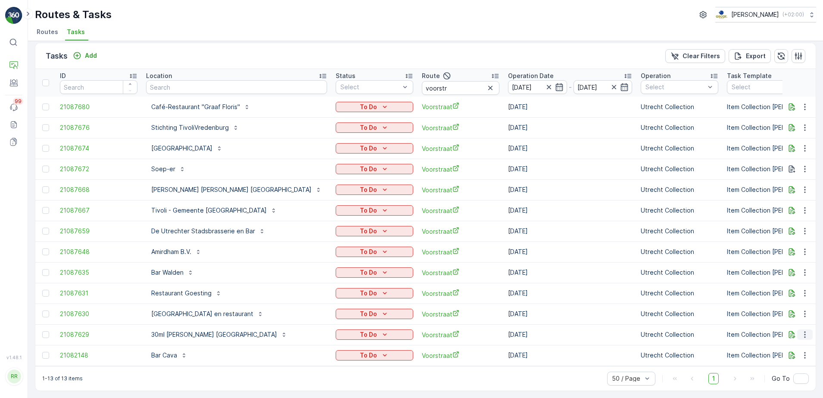
click at [804, 331] on icon "button" at bounding box center [804, 334] width 1 height 6
click at [794, 289] on span "Change Route" at bounding box center [788, 293] width 42 height 9
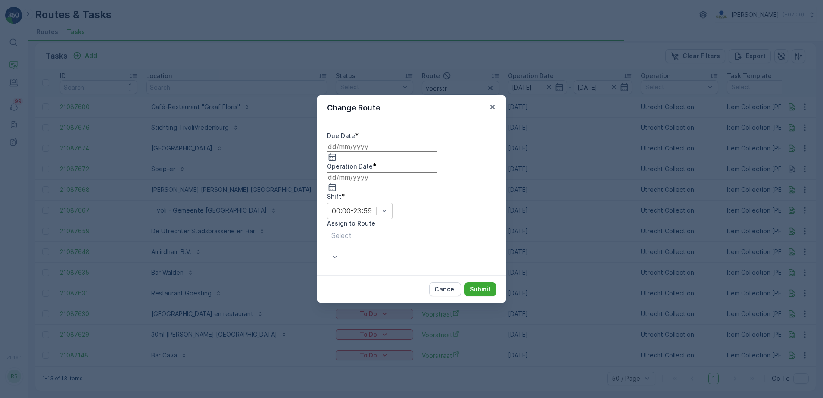
type input "[DATE]"
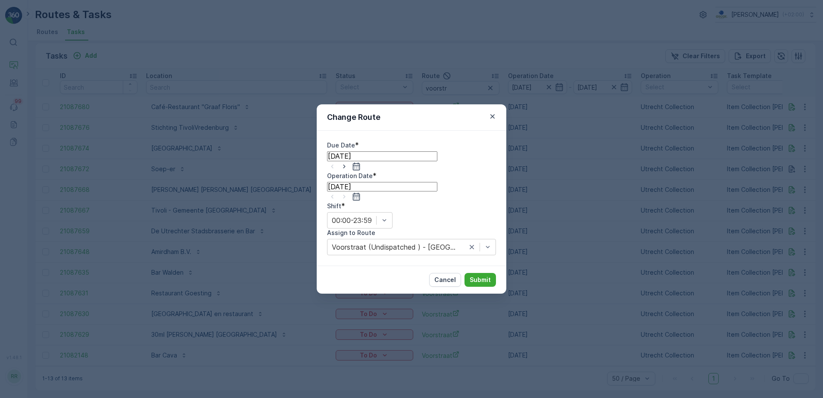
click at [364, 161] on input "[DATE]" at bounding box center [382, 155] width 110 height 9
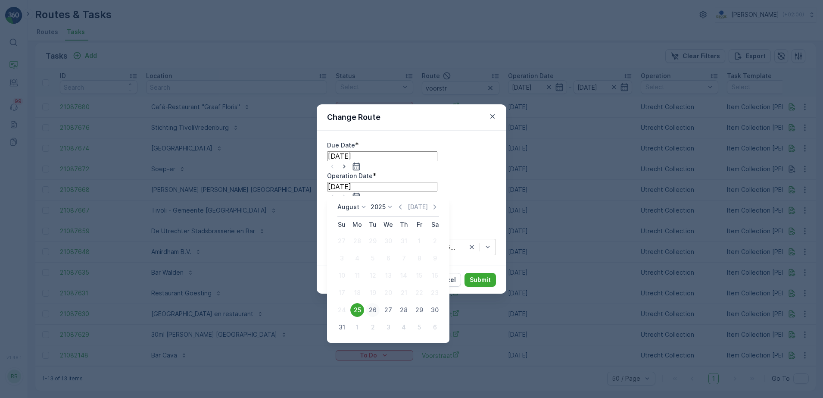
click at [372, 304] on div "26" at bounding box center [373, 310] width 14 height 14
type input "26.08.2025"
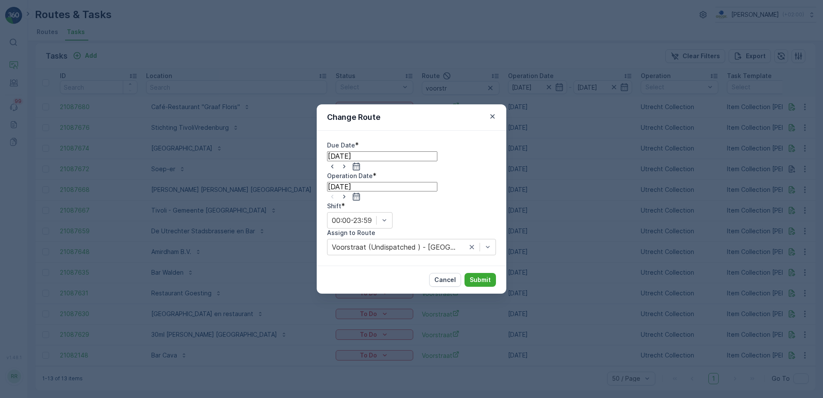
click at [437, 189] on input "25.08.2025" at bounding box center [382, 186] width 110 height 9
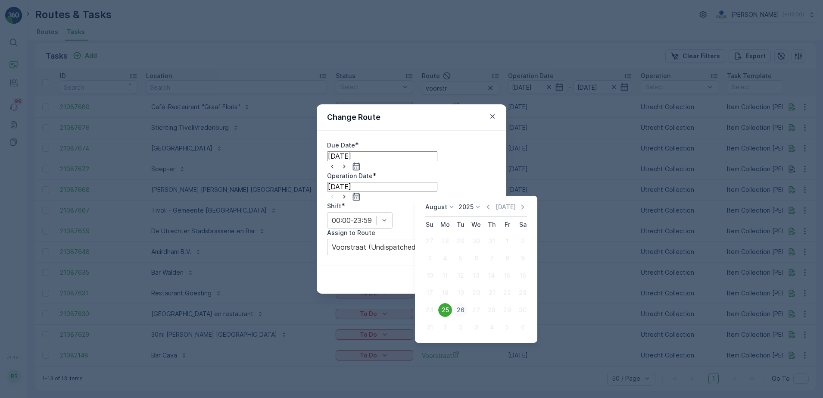
click at [459, 310] on div "26" at bounding box center [461, 310] width 14 height 14
type input "26.08.2025"
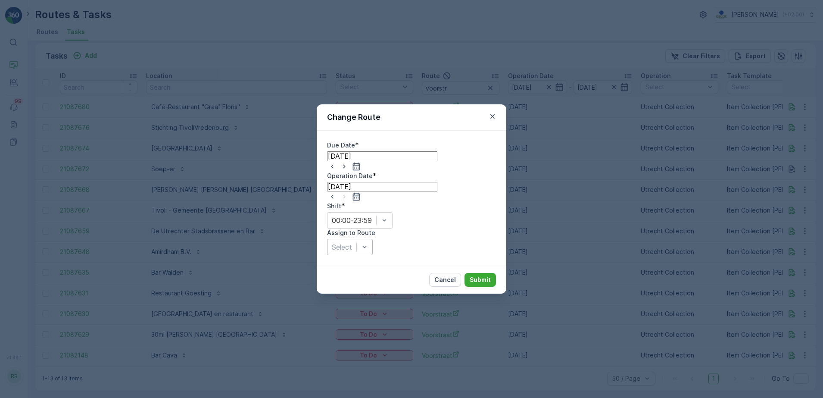
click at [352, 242] on div at bounding box center [342, 246] width 20 height 9
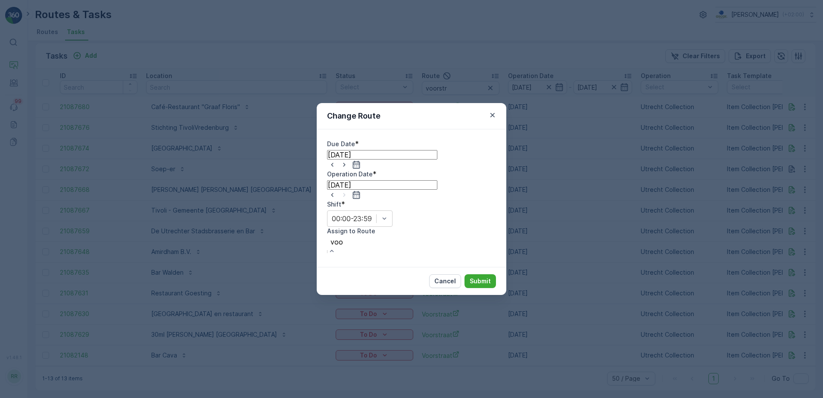
type input "voor"
click at [153, 397] on span "Voorstraat (Upcoming) - Utrecht" at bounding box center [76, 402] width 153 height 8
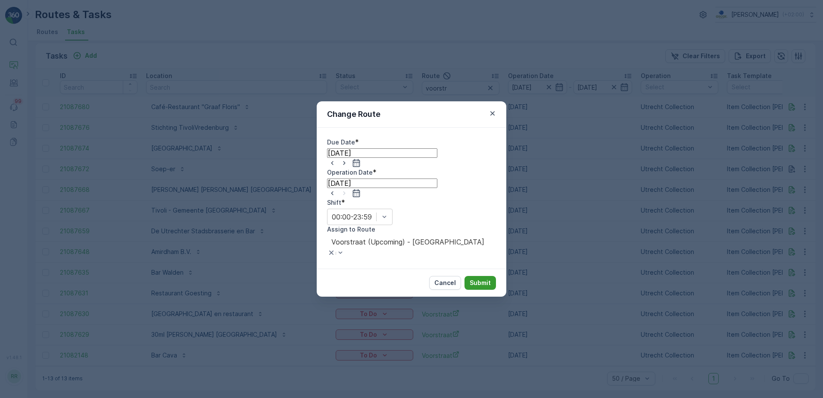
click at [474, 278] on p "Submit" at bounding box center [480, 282] width 21 height 9
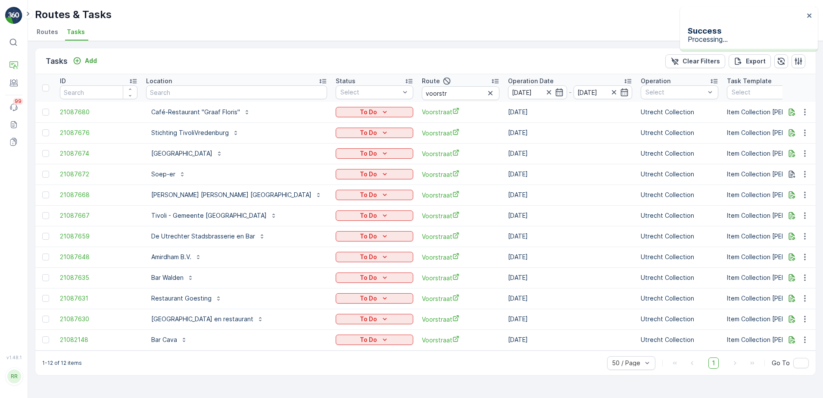
scroll to position [0, 0]
click at [793, 281] on icon "button" at bounding box center [792, 277] width 6 height 7
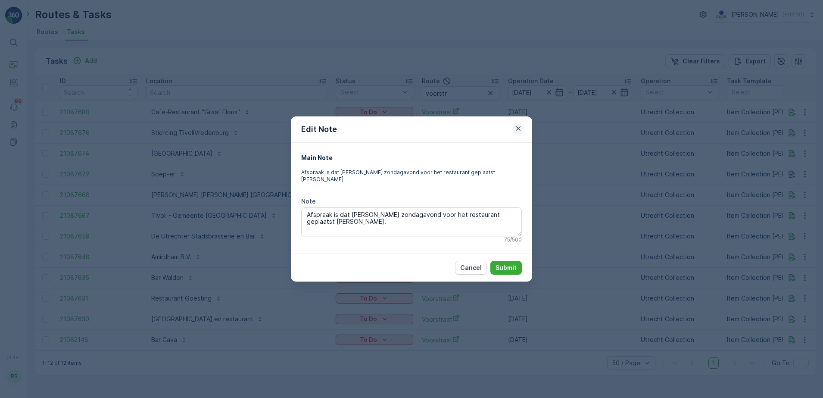
click at [516, 133] on icon "button" at bounding box center [518, 128] width 9 height 9
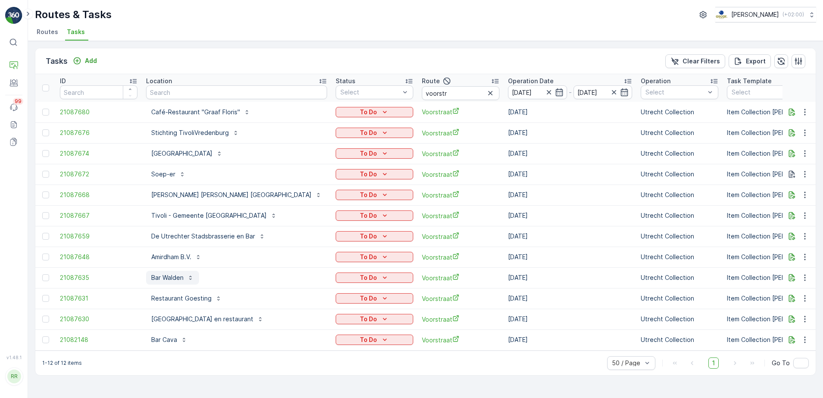
click at [172, 279] on p "Bar Walden" at bounding box center [167, 277] width 32 height 9
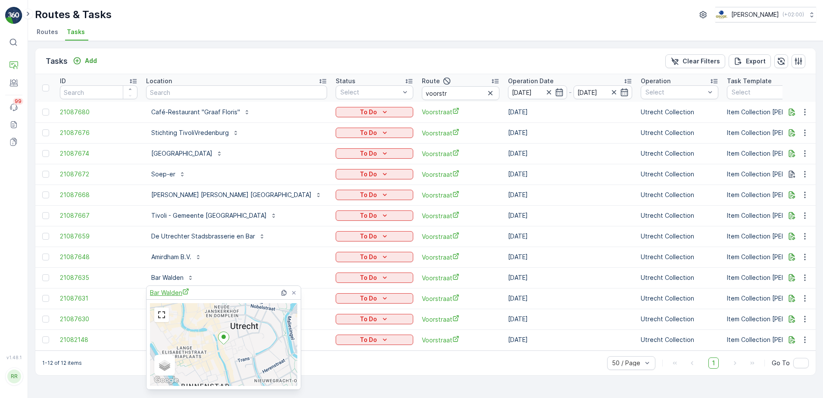
click at [173, 292] on span "Bar Walden" at bounding box center [169, 292] width 39 height 9
click at [281, 26] on ul "Routes Tasks" at bounding box center [422, 33] width 774 height 15
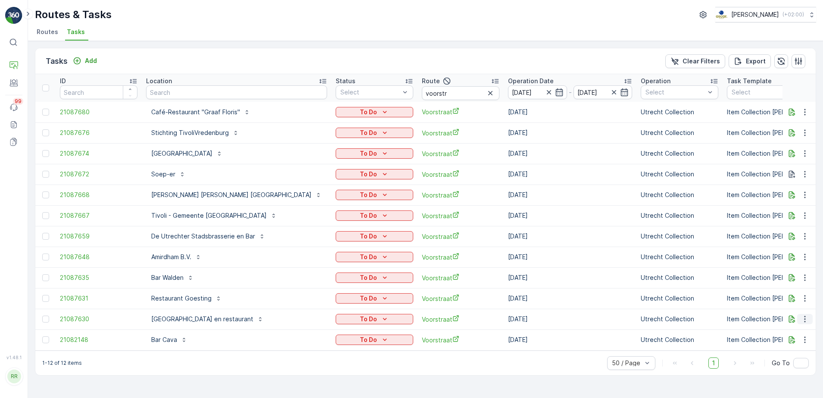
click at [808, 319] on icon "button" at bounding box center [805, 319] width 9 height 9
click at [184, 320] on p "Daens greenhouse hotel en restaurant" at bounding box center [202, 319] width 102 height 9
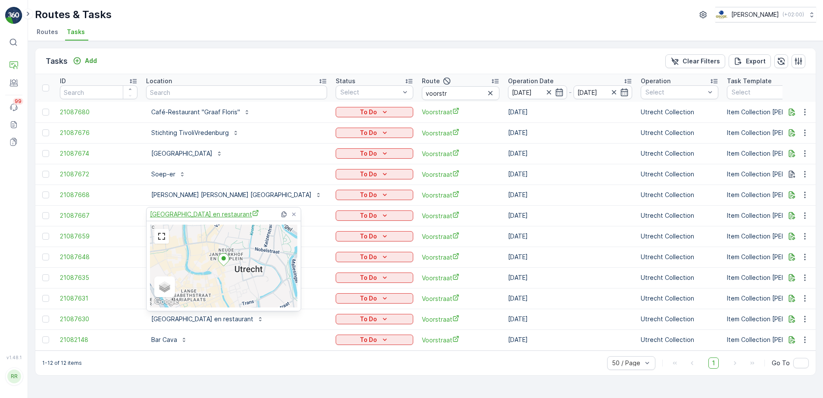
click at [212, 214] on span "Daens greenhouse hotel en restaurant" at bounding box center [204, 213] width 109 height 9
click at [377, 56] on div "Tasks Add Clear Filters Export" at bounding box center [425, 61] width 780 height 26
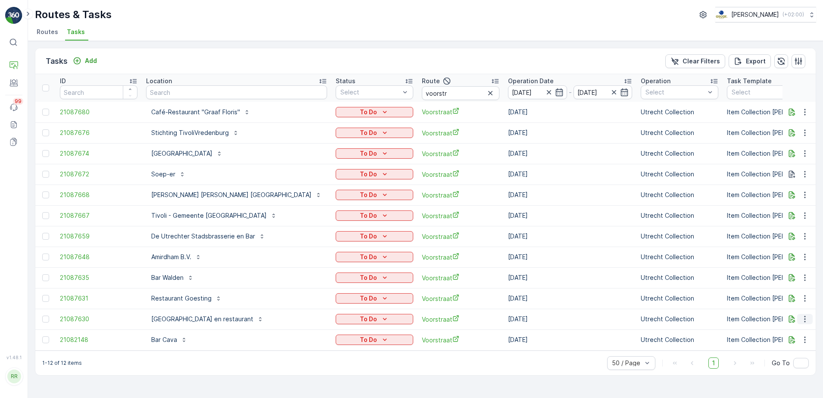
click at [808, 319] on icon "button" at bounding box center [805, 319] width 9 height 9
click at [789, 356] on span "Change Route" at bounding box center [788, 360] width 42 height 9
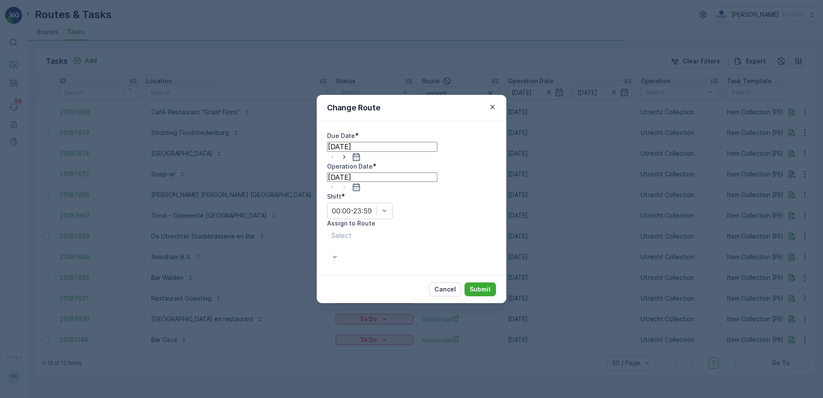
type input "[DATE]"
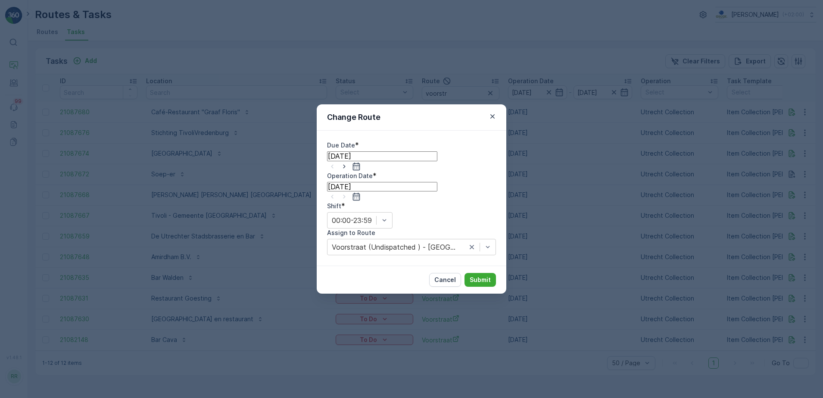
click at [361, 171] on icon "button" at bounding box center [356, 166] width 9 height 9
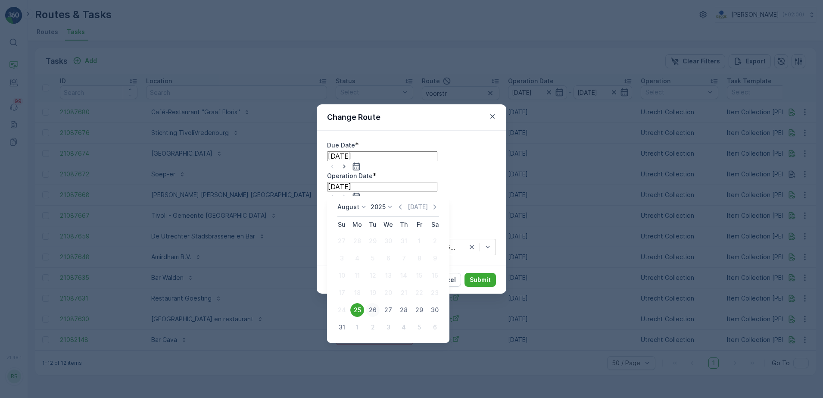
click at [375, 312] on div "26" at bounding box center [373, 310] width 14 height 14
type input "26.08.2025"
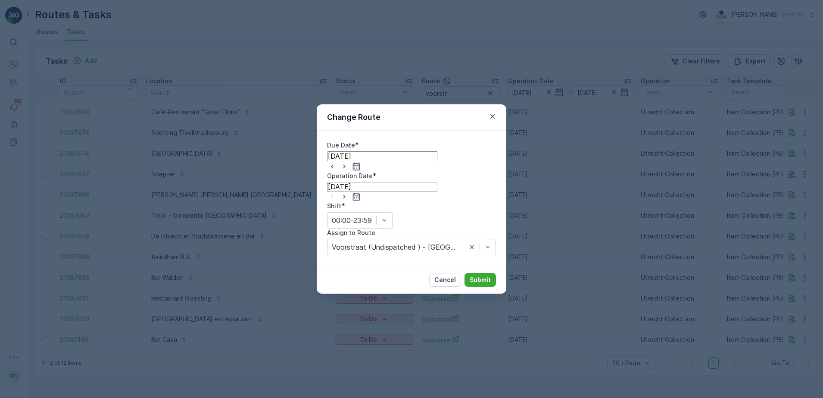
click at [437, 191] on input "[DATE]" at bounding box center [382, 186] width 110 height 9
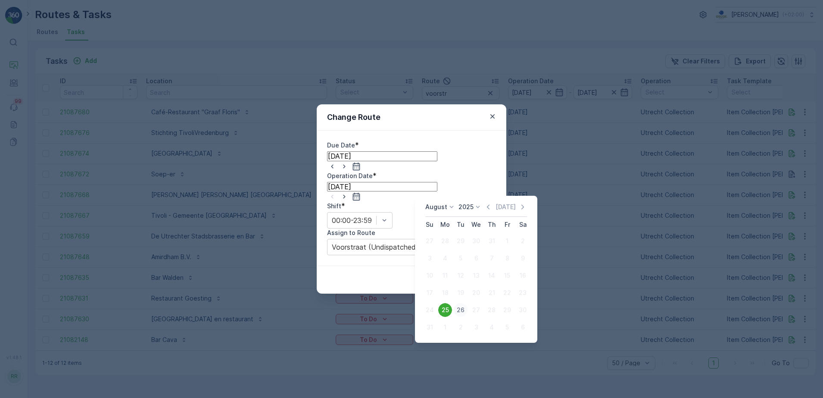
click at [459, 304] on div "26" at bounding box center [461, 310] width 14 height 14
type input "[DATE]"
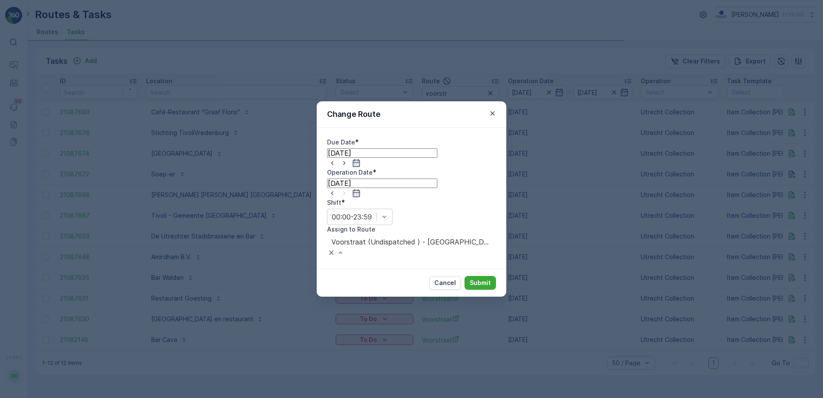
click at [452, 237] on div at bounding box center [411, 241] width 160 height 9
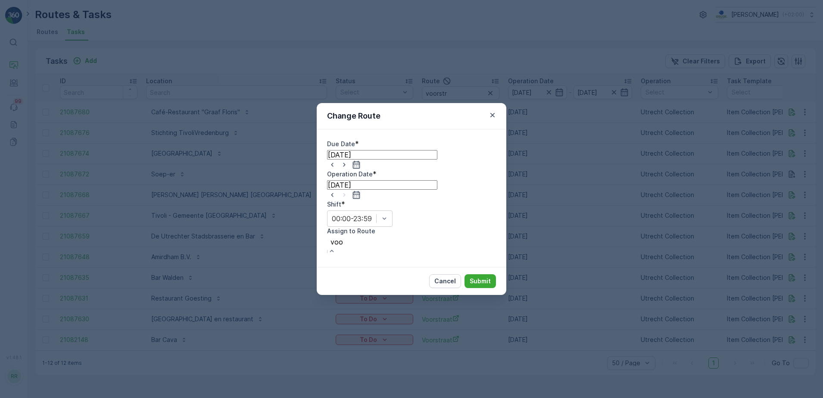
type input "voor"
click at [454, 397] on div "Voorstraat (Upcoming) - Utrecht" at bounding box center [411, 402] width 823 height 8
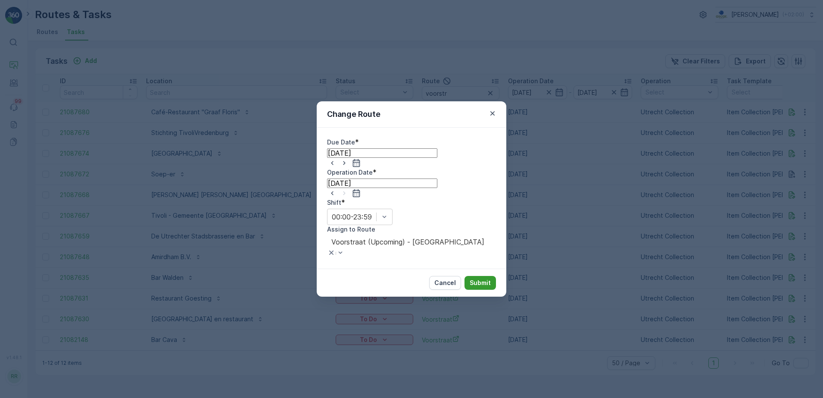
click at [482, 276] on button "Submit" at bounding box center [480, 283] width 31 height 14
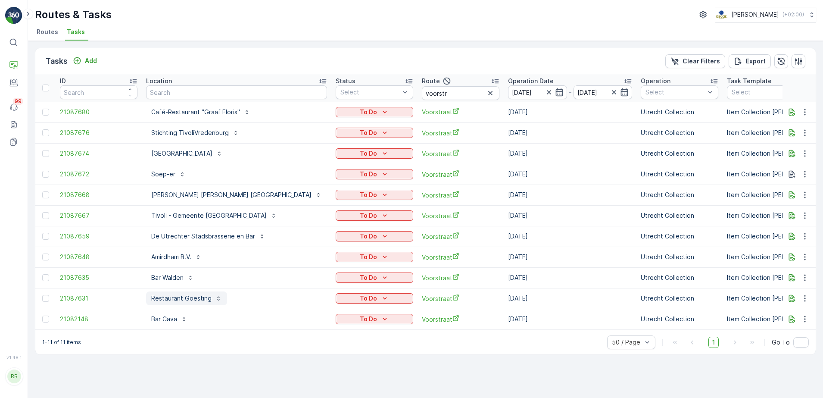
click at [198, 299] on p "Restaurant Goesting" at bounding box center [181, 298] width 60 height 9
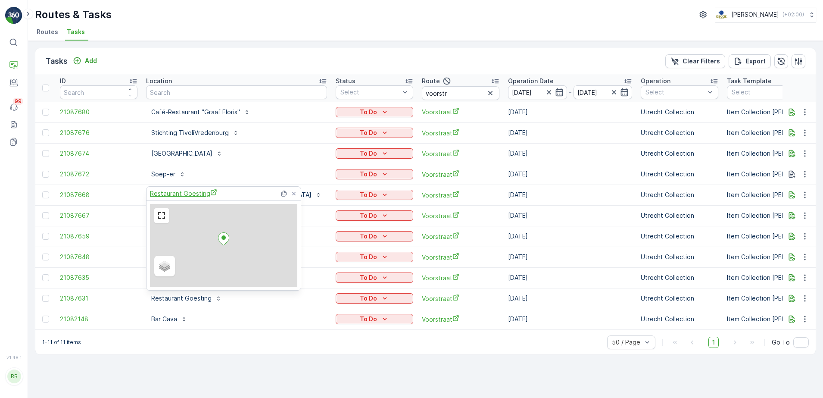
click at [204, 192] on span "Restaurant Goesting" at bounding box center [183, 193] width 67 height 9
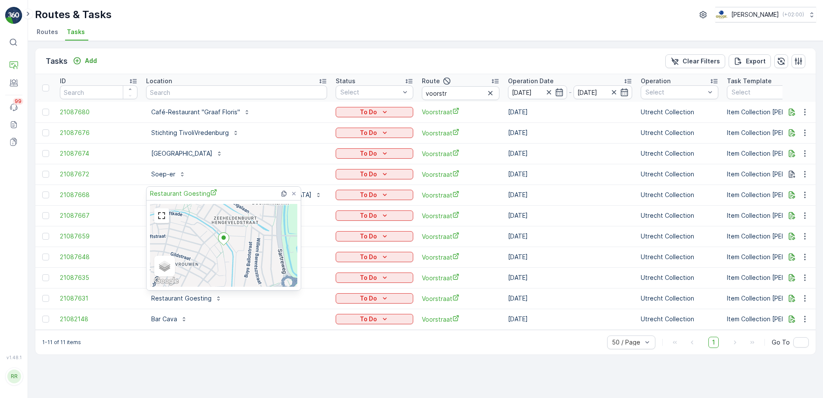
click at [311, 56] on div "Tasks Add Clear Filters Export" at bounding box center [425, 61] width 780 height 26
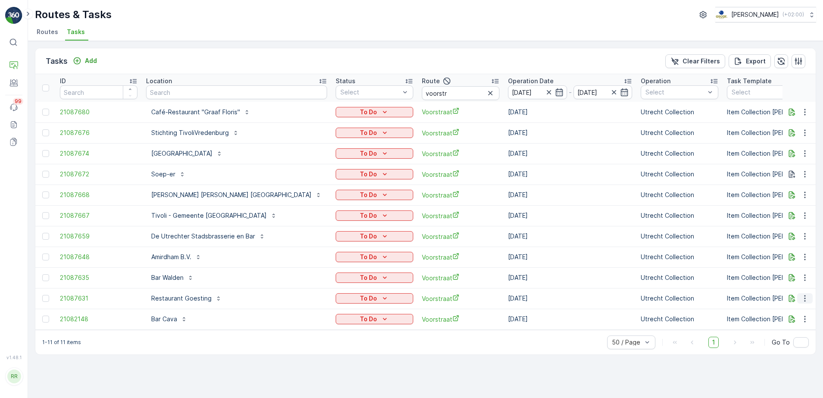
click at [807, 300] on icon "button" at bounding box center [805, 298] width 9 height 9
click at [798, 335] on span "Change Route" at bounding box center [788, 339] width 42 height 9
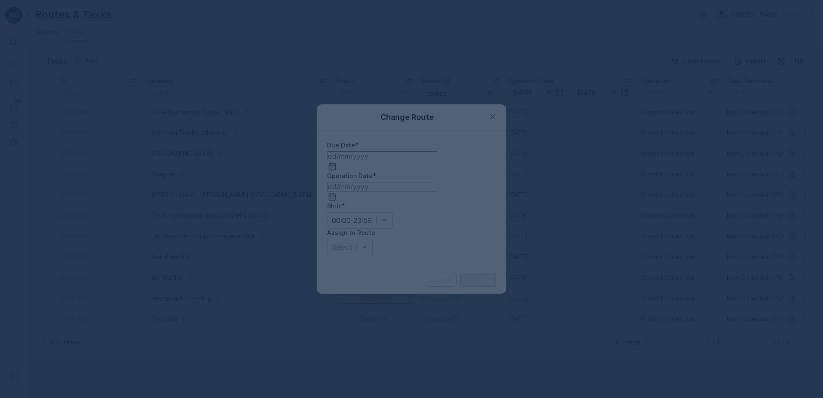
type input "[DATE]"
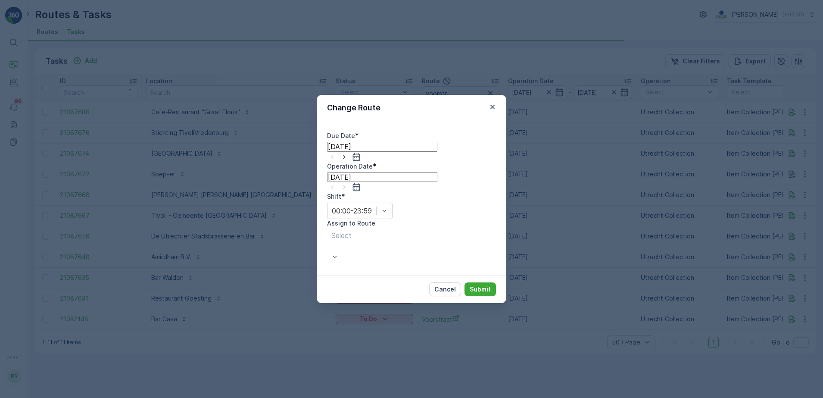
click at [393, 162] on div at bounding box center [411, 157] width 169 height 10
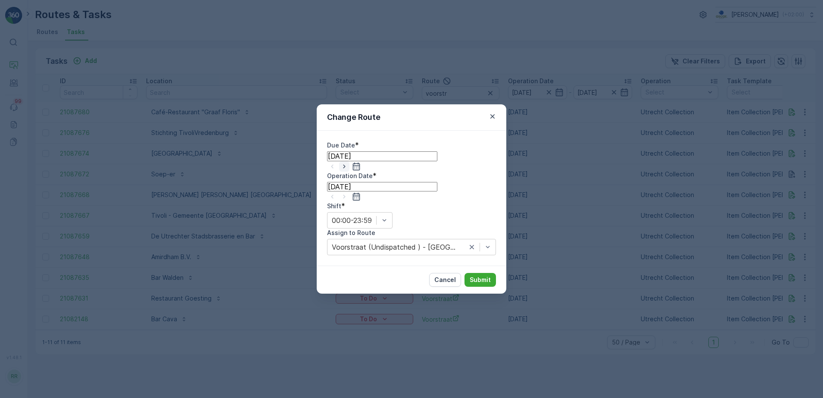
click at [349, 171] on icon "button" at bounding box center [344, 166] width 9 height 9
type input "[DATE]"
click at [349, 192] on icon "button" at bounding box center [344, 196] width 9 height 9
type input "[DATE]"
click at [352, 242] on div at bounding box center [342, 246] width 20 height 9
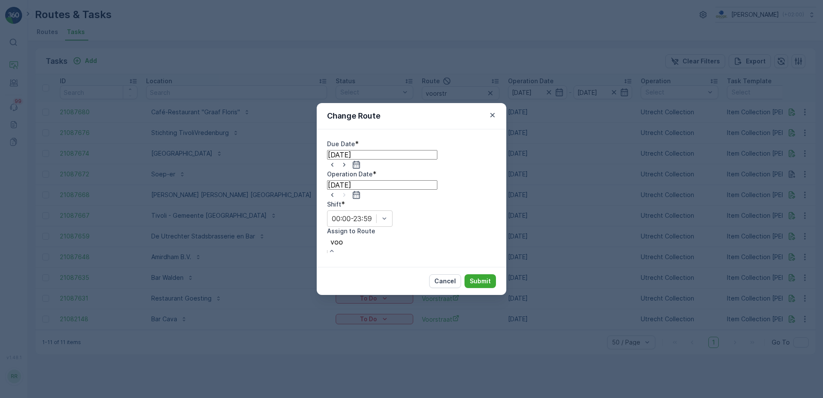
type input "voor"
click at [153, 397] on span "Voorstraat (Upcoming) - Utrecht" at bounding box center [76, 402] width 153 height 8
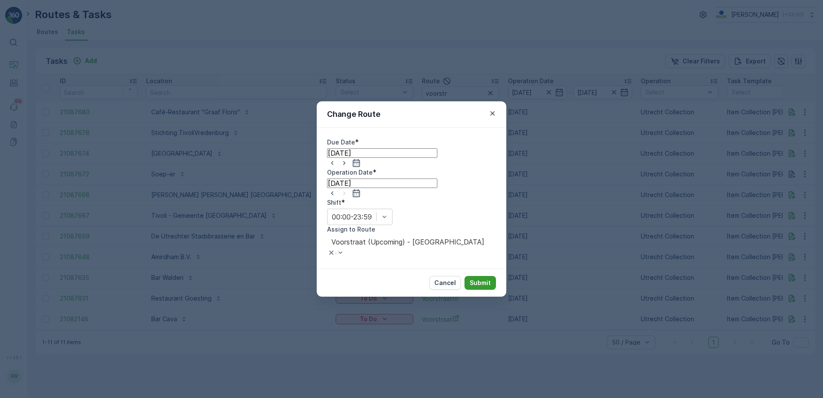
click at [486, 276] on button "Submit" at bounding box center [480, 283] width 31 height 14
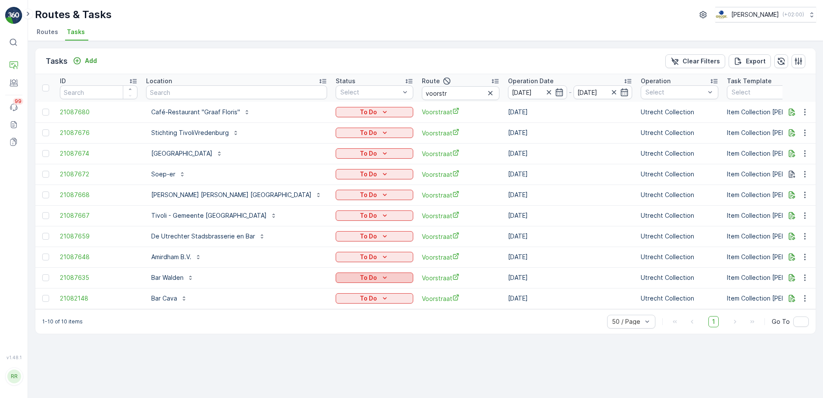
click at [339, 275] on div "To Do" at bounding box center [374, 277] width 71 height 9
click at [502, 347] on div "Tasks Add Clear Filters Export ID Location Status Select Route voorstr Operatio…" at bounding box center [425, 219] width 795 height 357
click at [193, 258] on div "Amirdham B.V." at bounding box center [176, 257] width 50 height 9
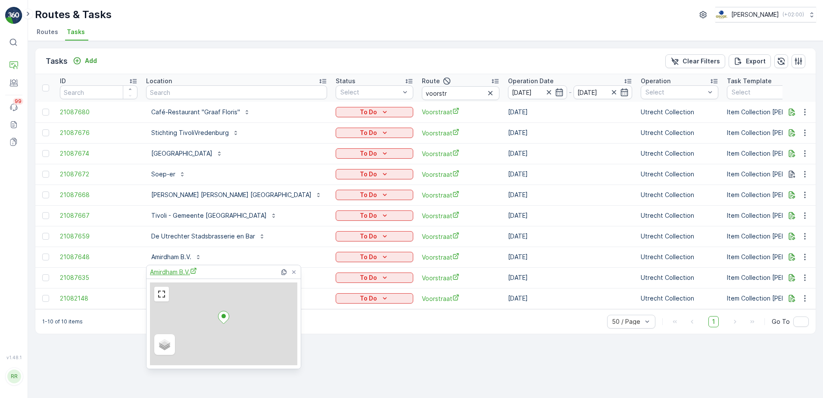
click at [185, 275] on span "Amirdham B.V." at bounding box center [173, 271] width 47 height 9
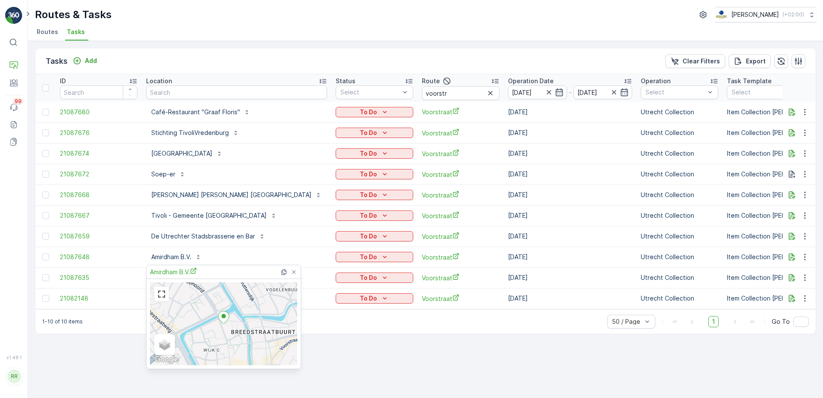
click at [212, 61] on div "Tasks Add Clear Filters Export" at bounding box center [425, 61] width 780 height 26
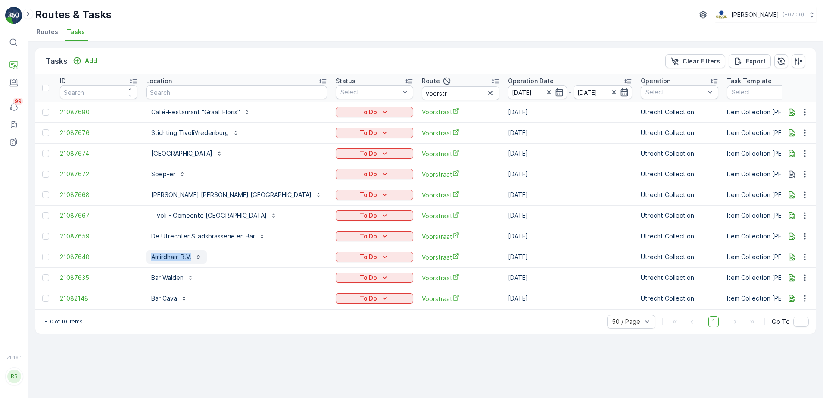
drag, startPoint x: 138, startPoint y: 257, endPoint x: 194, endPoint y: 261, distance: 56.2
click at [194, 261] on tr "21087648 Amirdham B.V. To Do Voorstraat 25.08.2025 Utrecht Collection Item Coll…" at bounding box center [751, 256] width 1433 height 21
copy tr "Amirdham B.V."
click at [181, 197] on p "Winkel van Sinkel Utrecht" at bounding box center [231, 194] width 160 height 9
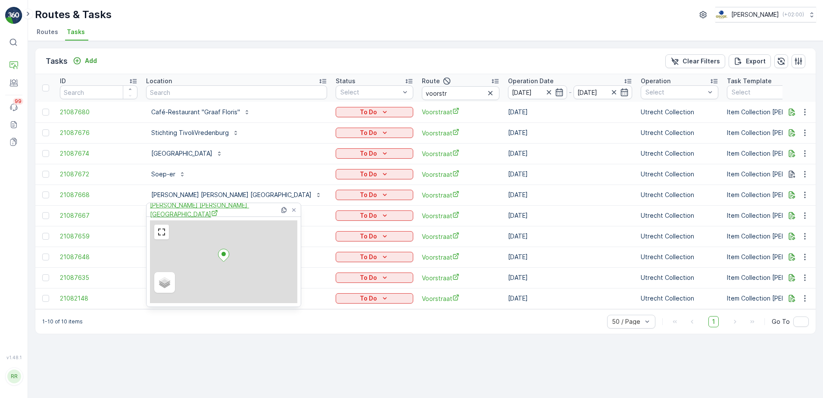
click at [184, 209] on span "Winkel van Sinkel Utrecht" at bounding box center [215, 210] width 130 height 18
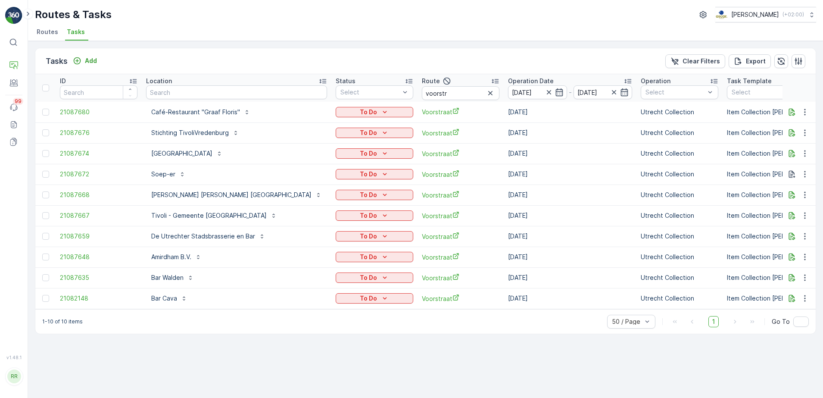
click at [240, 59] on div "Tasks Add Clear Filters Export" at bounding box center [425, 61] width 780 height 26
click at [381, 191] on icon "To Do" at bounding box center [385, 194] width 9 height 9
click at [297, 246] on span "Cancelled" at bounding box center [301, 250] width 29 height 9
drag, startPoint x: 148, startPoint y: 257, endPoint x: 128, endPoint y: 259, distance: 19.9
click at [128, 259] on tr "21087648 Amirdham B.V. To Do Voorstraat 25.08.2025 Utrecht Collection Item Coll…" at bounding box center [751, 256] width 1433 height 21
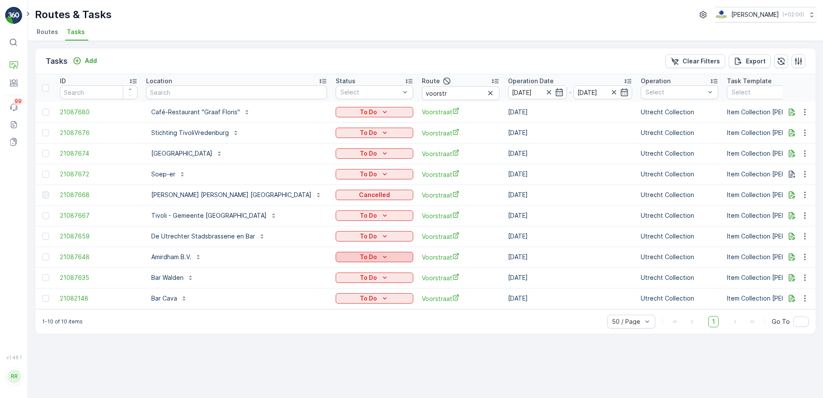
click at [360, 260] on p "To Do" at bounding box center [368, 257] width 17 height 9
click at [300, 308] on span "Cancelled" at bounding box center [301, 312] width 29 height 9
click at [381, 276] on icon "To Do" at bounding box center [385, 277] width 9 height 9
click at [297, 328] on span "Cancelled" at bounding box center [301, 332] width 29 height 9
click at [339, 297] on div "To Do" at bounding box center [374, 298] width 71 height 9
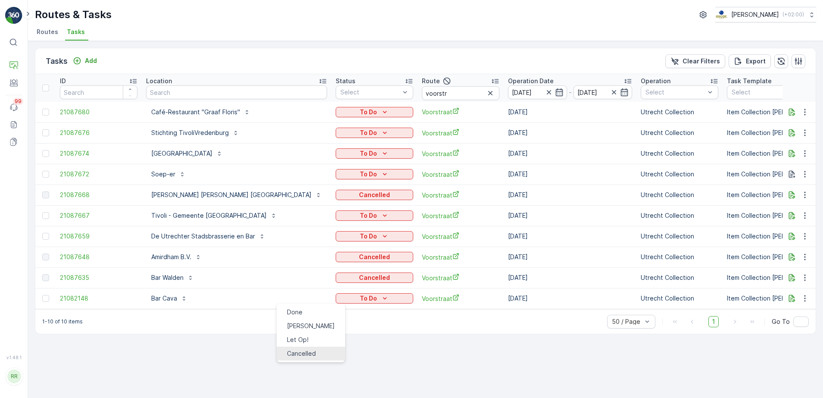
click at [299, 349] on span "Cancelled" at bounding box center [301, 353] width 29 height 9
click at [360, 237] on p "To Do" at bounding box center [368, 236] width 17 height 9
click at [297, 287] on span "Cancelled" at bounding box center [301, 291] width 29 height 9
click at [339, 172] on div "To Do" at bounding box center [374, 174] width 71 height 9
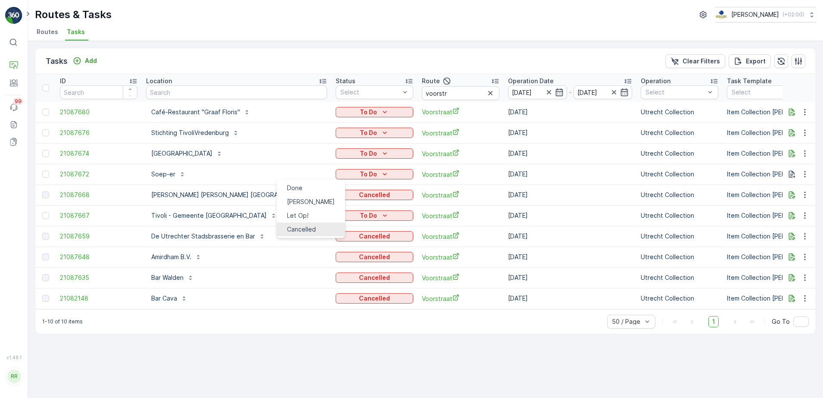
click at [299, 226] on span "Cancelled" at bounding box center [301, 229] width 29 height 9
click at [160, 174] on p "Soep-er" at bounding box center [163, 174] width 24 height 9
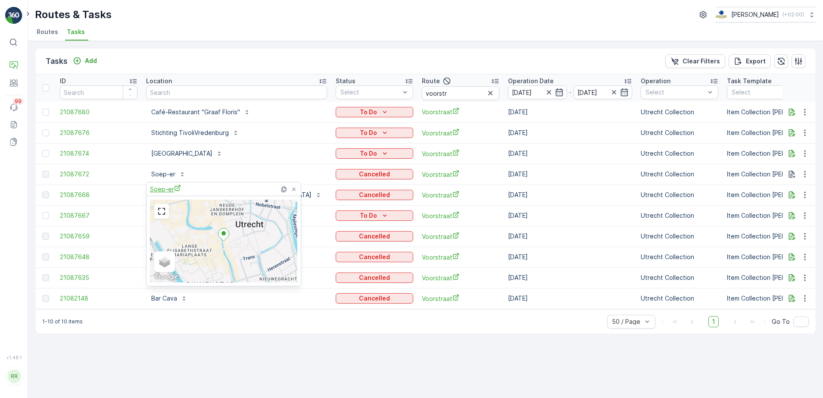
click at [168, 189] on span "Soep-er" at bounding box center [165, 188] width 31 height 9
click at [197, 60] on div "Tasks Add Clear Filters Export" at bounding box center [425, 61] width 780 height 26
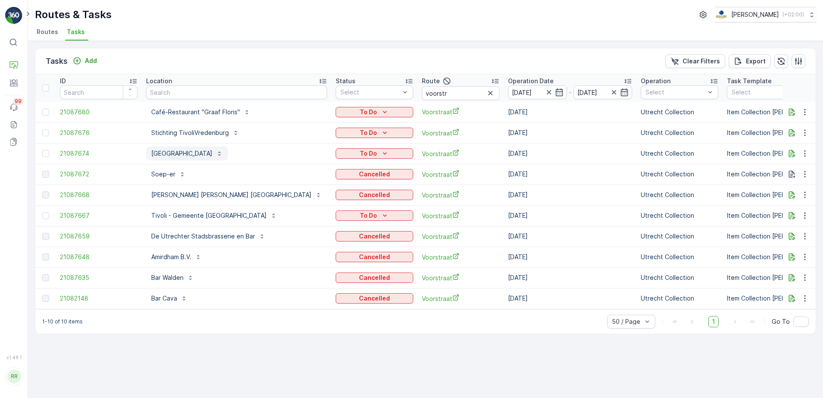
click at [179, 153] on p "GYS - Voorstraat" at bounding box center [181, 153] width 61 height 9
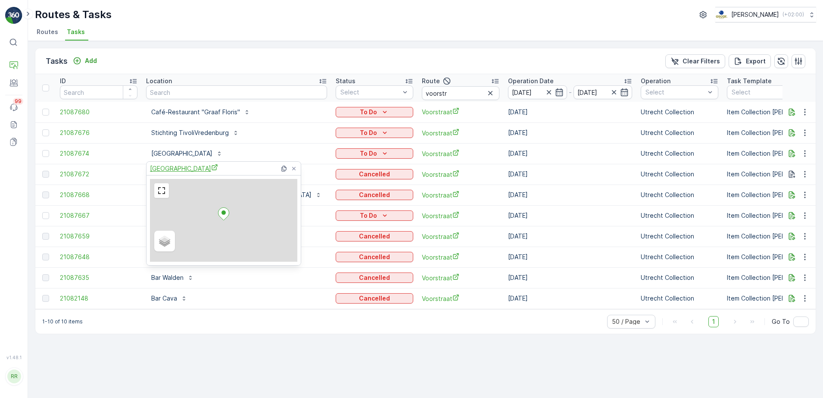
click at [183, 171] on span "GYS - Voorstraat" at bounding box center [184, 168] width 68 height 9
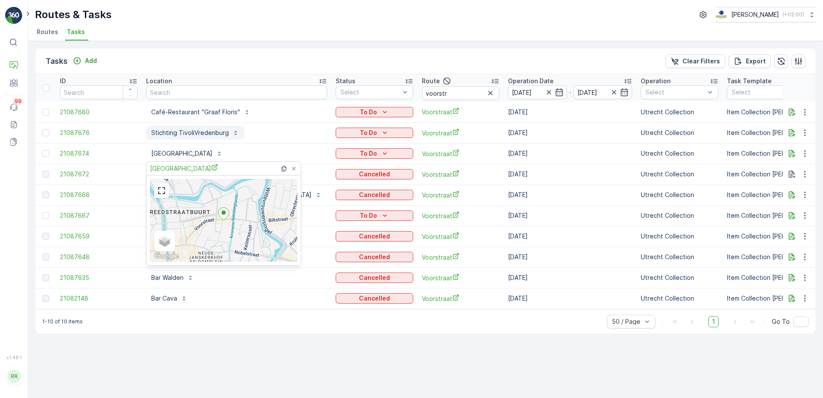
click at [178, 132] on p "Stichting TivoliVredenburg" at bounding box center [190, 132] width 78 height 9
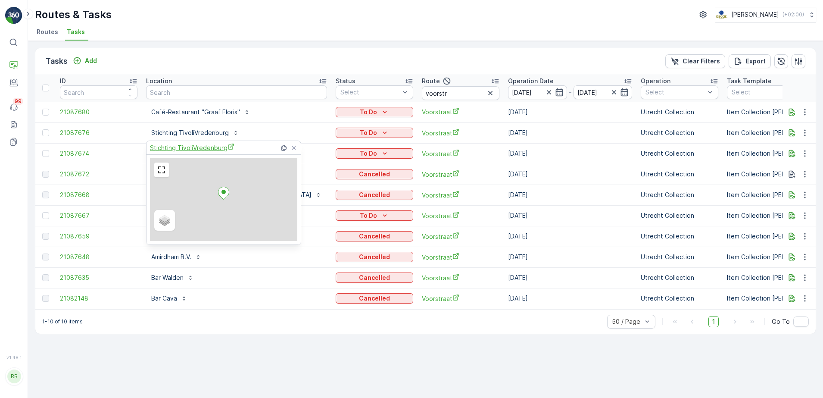
click at [179, 147] on span "Stichting TivoliVredenburg" at bounding box center [192, 147] width 84 height 9
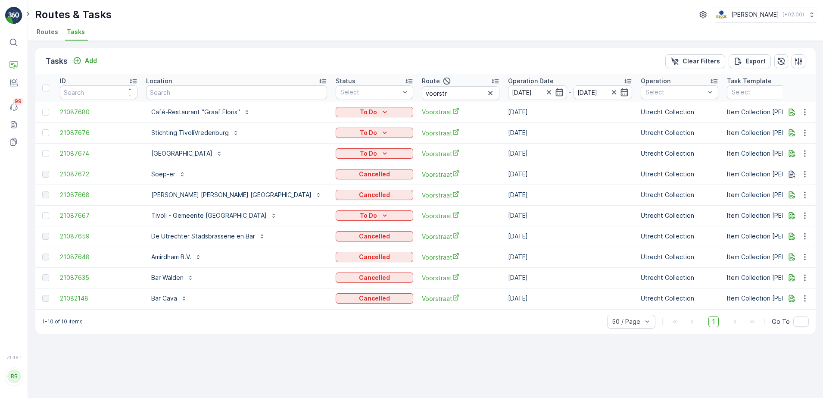
click at [216, 69] on div "Tasks Add Clear Filters Export" at bounding box center [425, 61] width 780 height 26
click at [381, 131] on icon "To Do" at bounding box center [385, 132] width 9 height 9
click at [303, 184] on span "Cancelled" at bounding box center [301, 188] width 29 height 9
click at [381, 156] on icon "To Do" at bounding box center [385, 153] width 9 height 9
click at [299, 204] on span "Cancelled" at bounding box center [301, 208] width 29 height 9
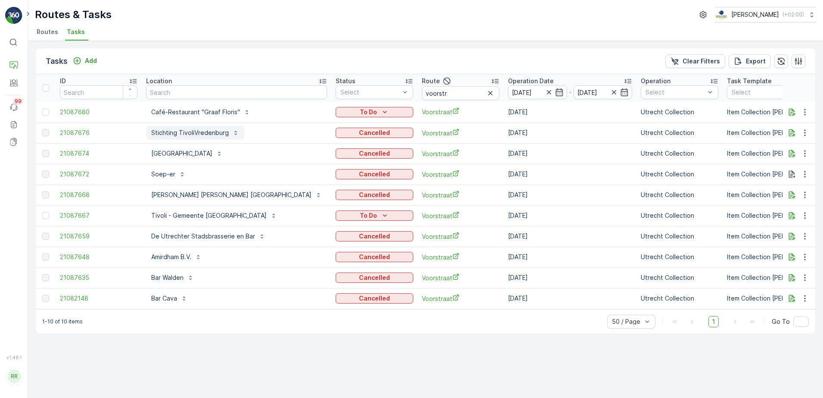
click at [207, 131] on p "Stichting TivoliVredenburg" at bounding box center [190, 132] width 78 height 9
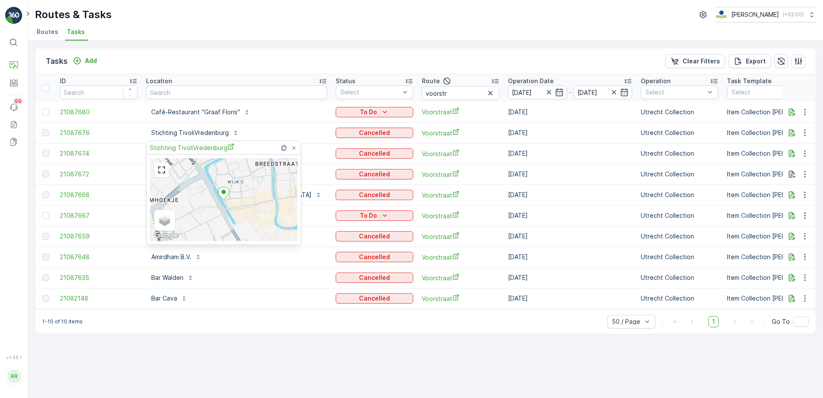
click at [349, 66] on div "Tasks Add Clear Filters Export" at bounding box center [425, 61] width 780 height 26
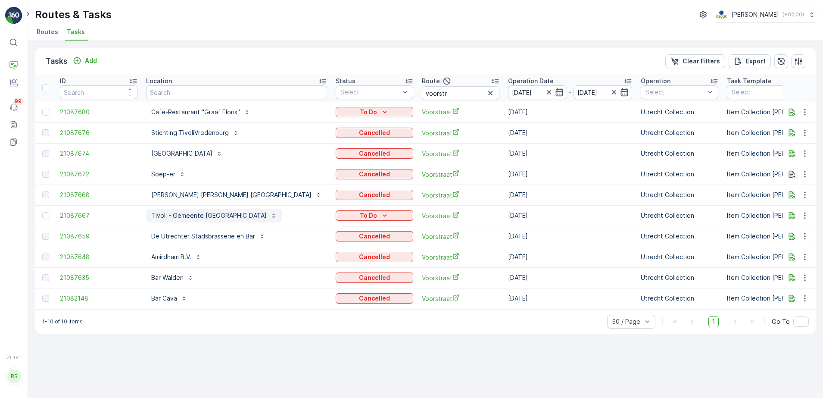
click at [212, 218] on p "Tivoli - Gemeente Utrecht" at bounding box center [208, 215] width 115 height 9
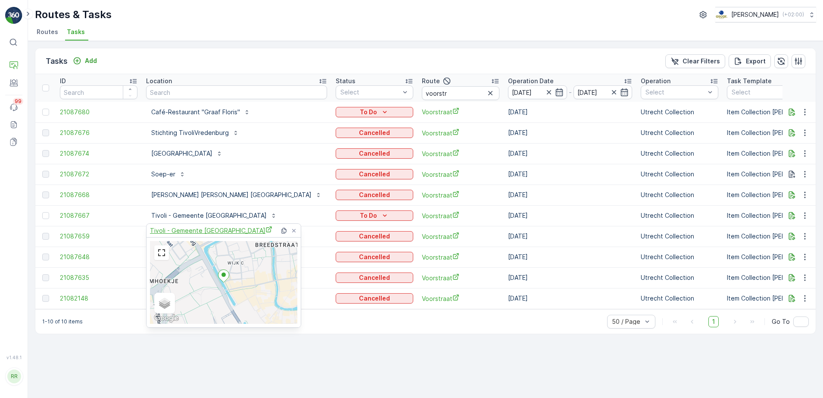
click at [211, 232] on span "Tivoli - Gemeente Utrecht" at bounding box center [211, 230] width 122 height 9
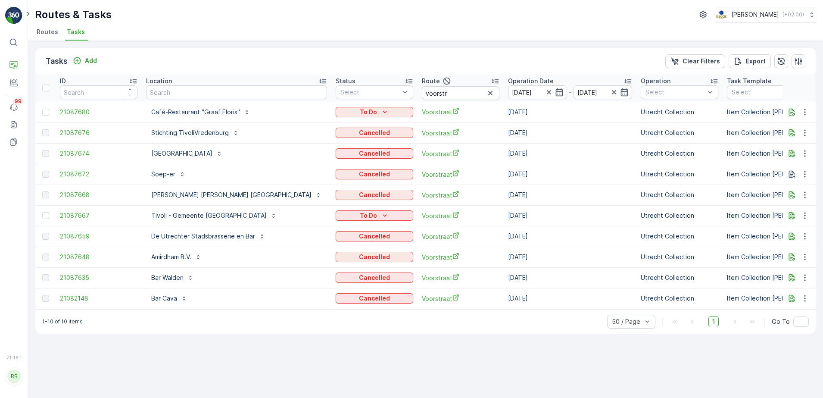
click at [323, 57] on div "Tasks Add Clear Filters Export" at bounding box center [425, 61] width 780 height 26
click at [381, 217] on icon "To Do" at bounding box center [385, 215] width 9 height 9
click at [299, 266] on span "Cancelled" at bounding box center [301, 270] width 29 height 9
click at [336, 116] on button "To Do" at bounding box center [375, 112] width 78 height 10
click at [364, 63] on div "Tasks Add Clear Filters Export" at bounding box center [425, 61] width 780 height 26
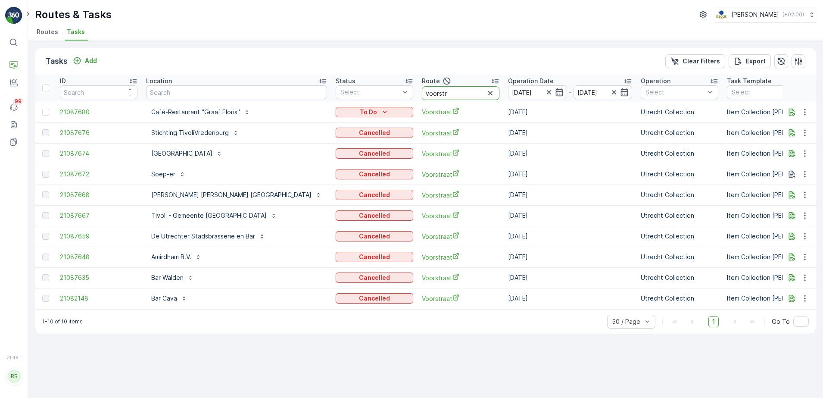
drag, startPoint x: 411, startPoint y: 92, endPoint x: 362, endPoint y: 92, distance: 49.1
click at [418, 92] on th "Route voorstr" at bounding box center [461, 88] width 86 height 28
type input "nd"
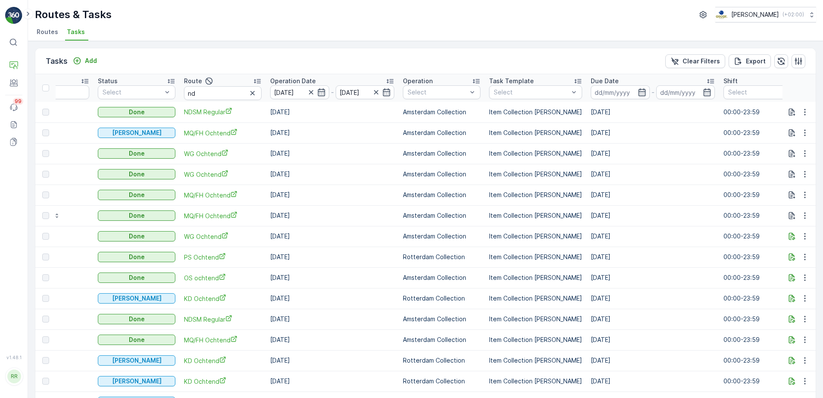
scroll to position [0, 109]
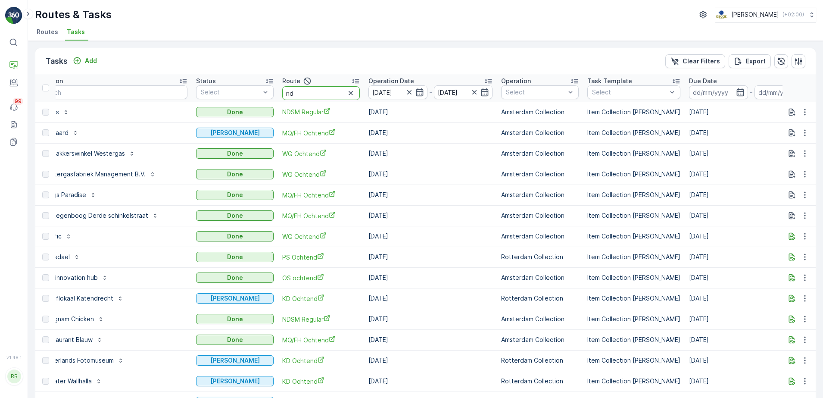
drag, startPoint x: 289, startPoint y: 90, endPoint x: 258, endPoint y: 89, distance: 31.1
click at [278, 89] on th "Route nd" at bounding box center [321, 88] width 86 height 28
type input "rokin"
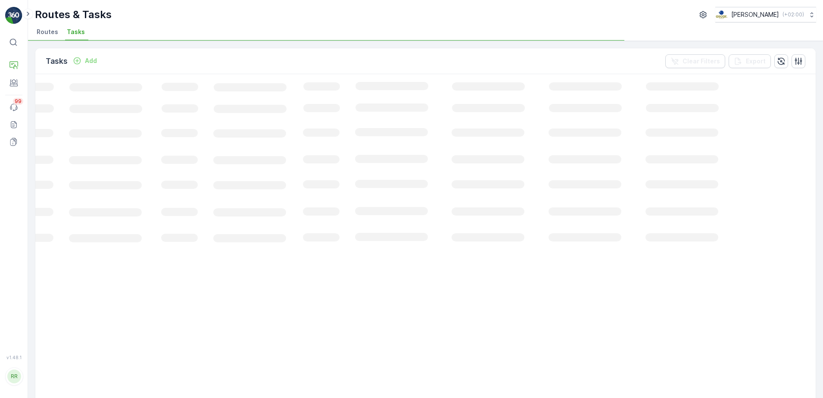
scroll to position [0, 49]
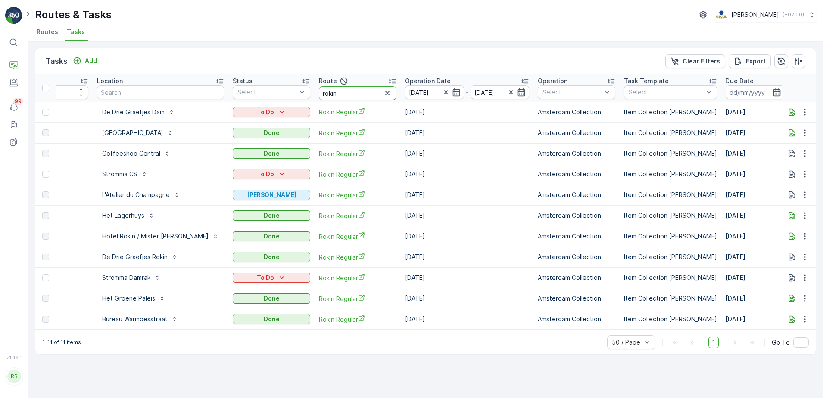
drag, startPoint x: 320, startPoint y: 93, endPoint x: 286, endPoint y: 101, distance: 34.5
click at [286, 101] on tr "ID Location Status Select Route rokin Operation Date 25.08.2025 - 25.08.2025 Op…" at bounding box center [675, 88] width 1379 height 28
click at [267, 112] on div "To Do" at bounding box center [271, 112] width 71 height 9
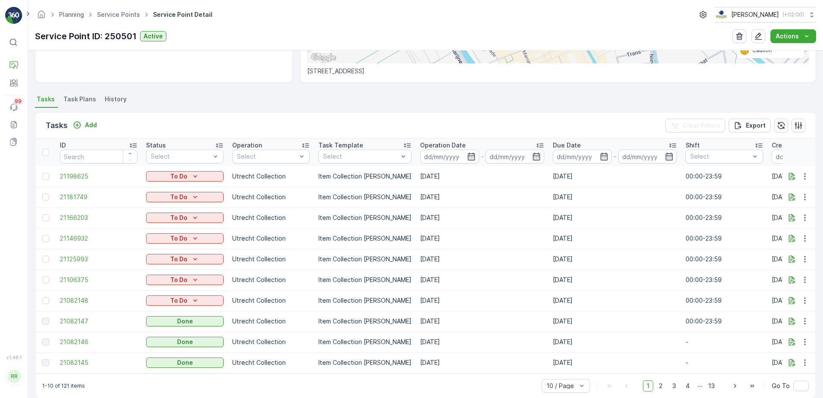
scroll to position [206, 0]
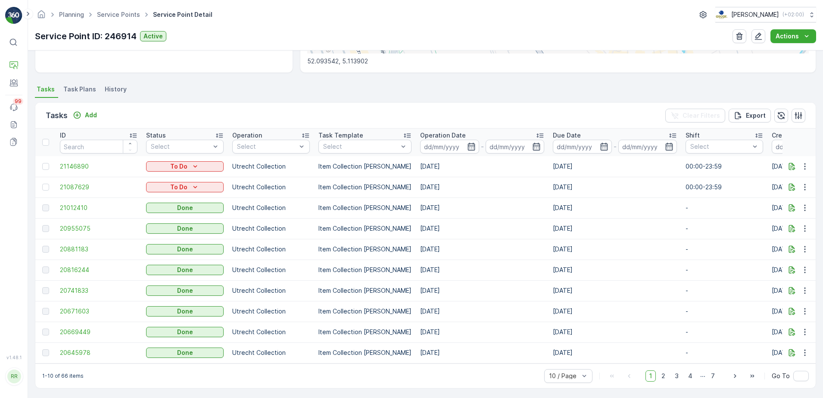
scroll to position [206, 0]
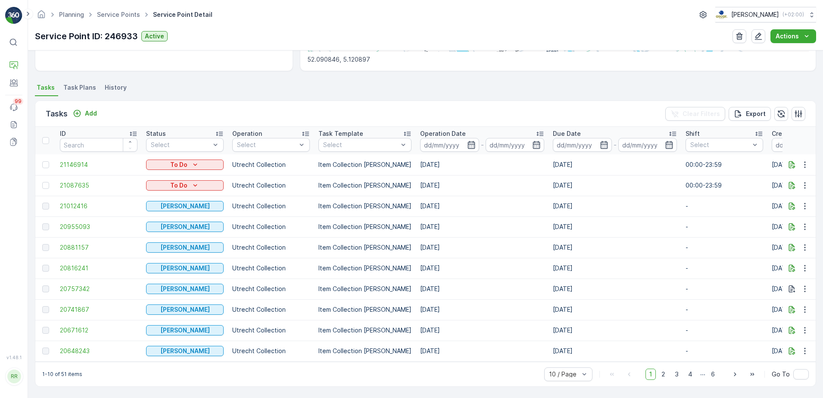
scroll to position [206, 0]
click at [80, 84] on span "Task Plans" at bounding box center [79, 87] width 33 height 9
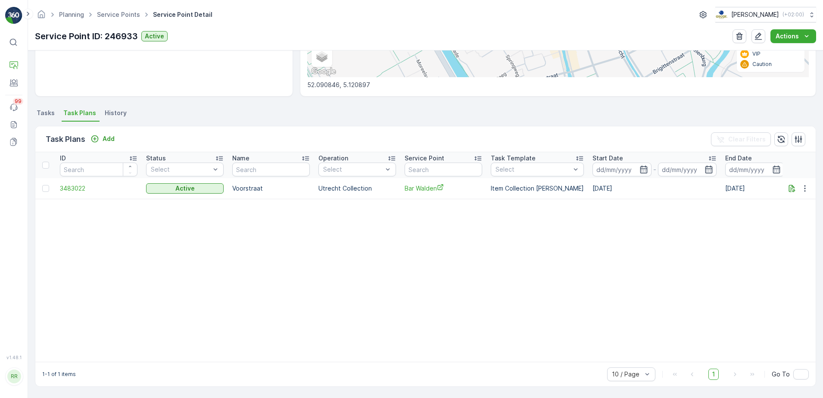
scroll to position [177, 0]
click at [803, 187] on icon "button" at bounding box center [805, 188] width 9 height 9
click at [794, 209] on span "Edit Task Plan" at bounding box center [790, 212] width 40 height 9
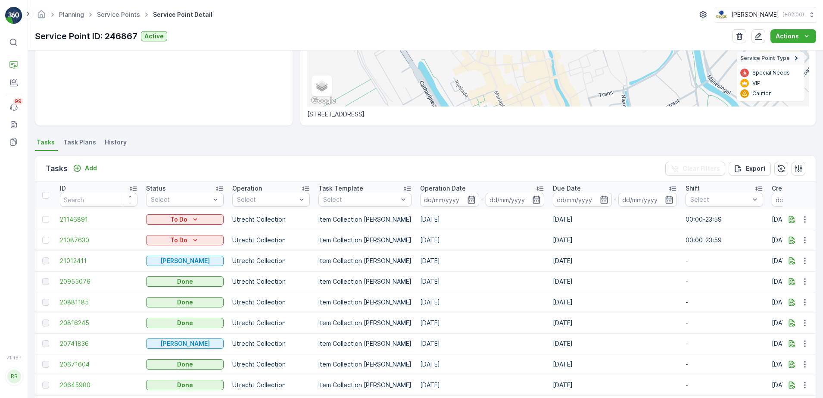
scroll to position [206, 0]
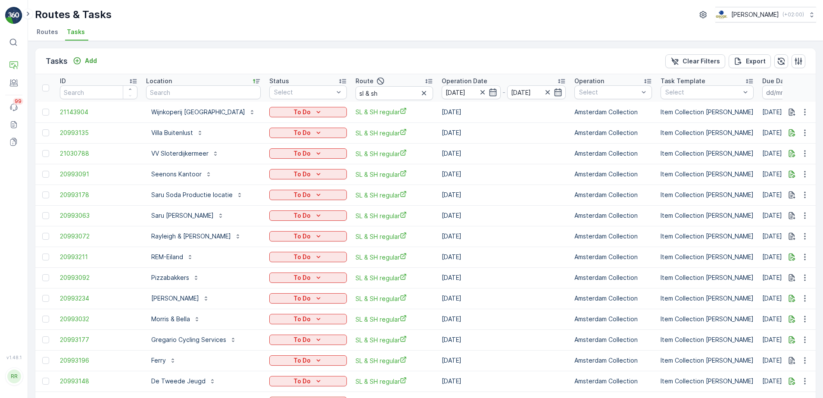
scroll to position [100, 0]
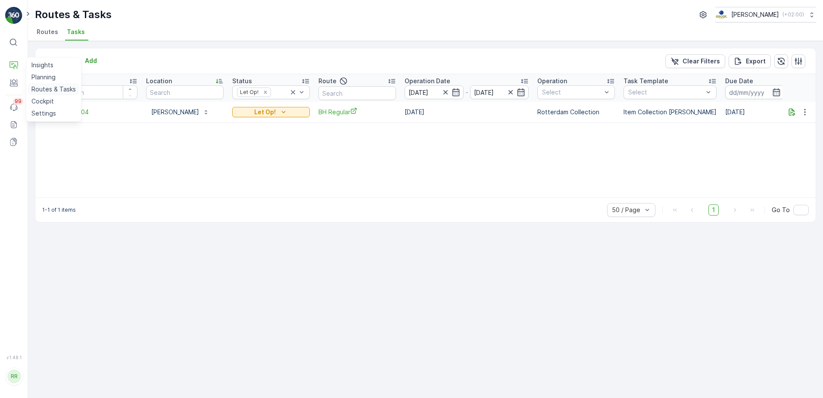
click at [45, 87] on p "Routes & Tasks" at bounding box center [53, 89] width 44 height 9
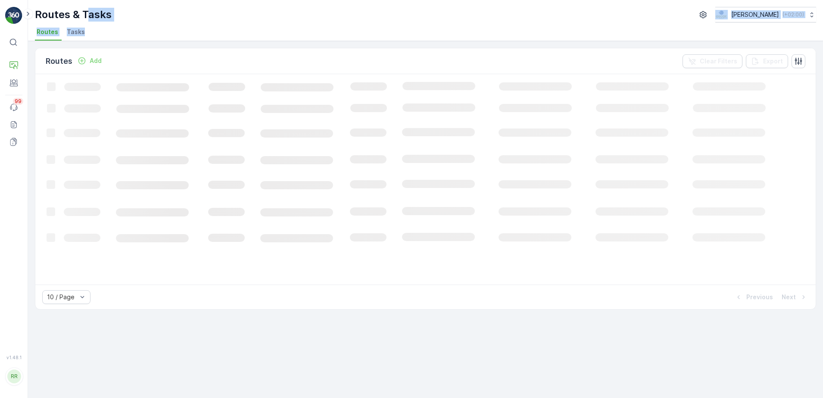
click at [85, 24] on div "Routes & Tasks [PERSON_NAME] ( +02:00 ) Routes Tasks" at bounding box center [425, 20] width 795 height 41
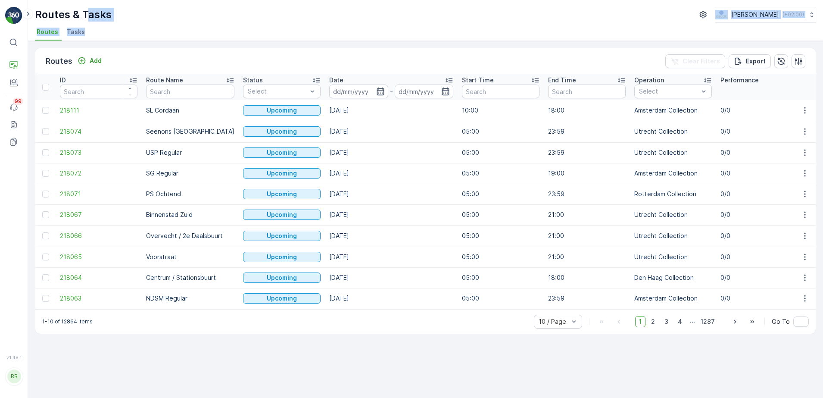
drag, startPoint x: 85, startPoint y: 24, endPoint x: 76, endPoint y: 31, distance: 11.4
click at [76, 31] on span "Tasks" at bounding box center [76, 32] width 18 height 9
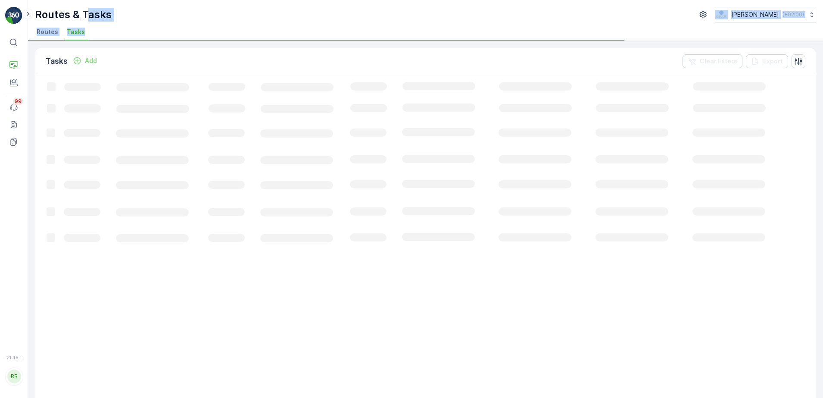
click at [160, 27] on ul "Routes Tasks" at bounding box center [422, 33] width 774 height 15
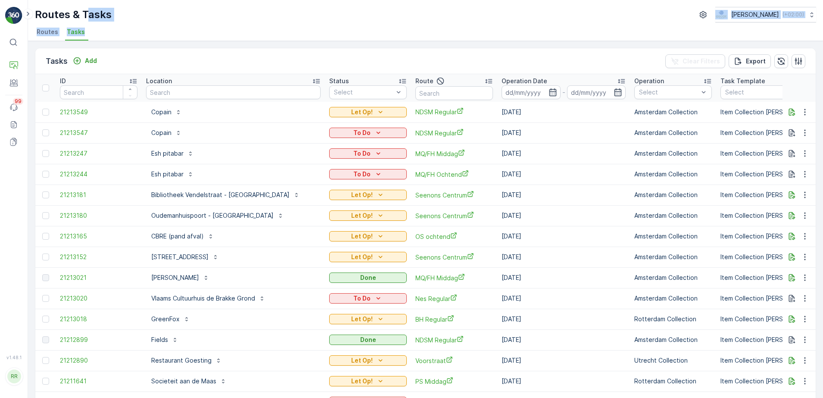
click at [228, 12] on div "Routes & Tasks [PERSON_NAME] ( +02:00 )" at bounding box center [425, 15] width 781 height 16
click at [125, 37] on ul "Routes Tasks" at bounding box center [422, 33] width 774 height 15
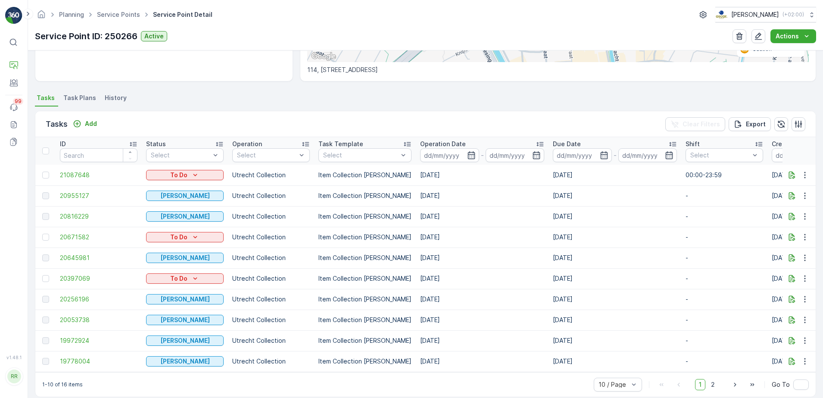
scroll to position [206, 0]
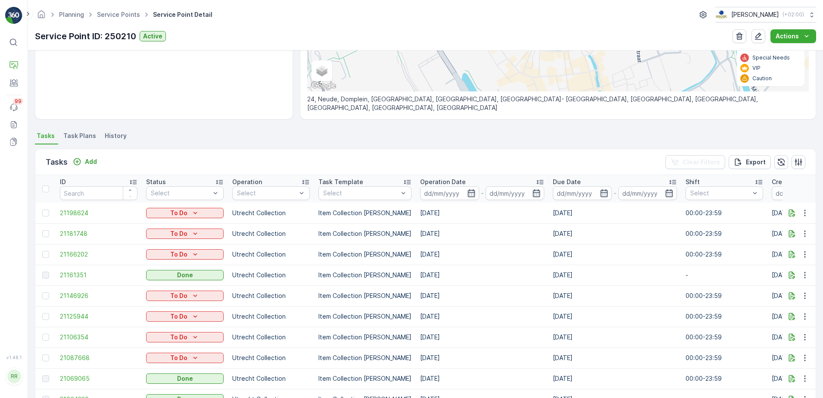
scroll to position [206, 0]
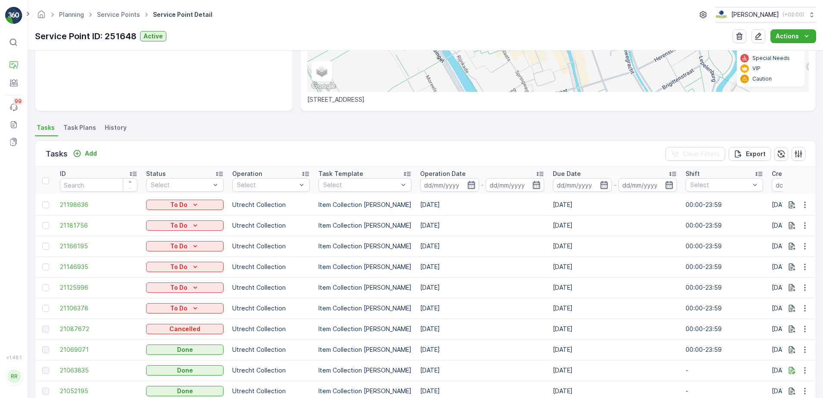
scroll to position [206, 0]
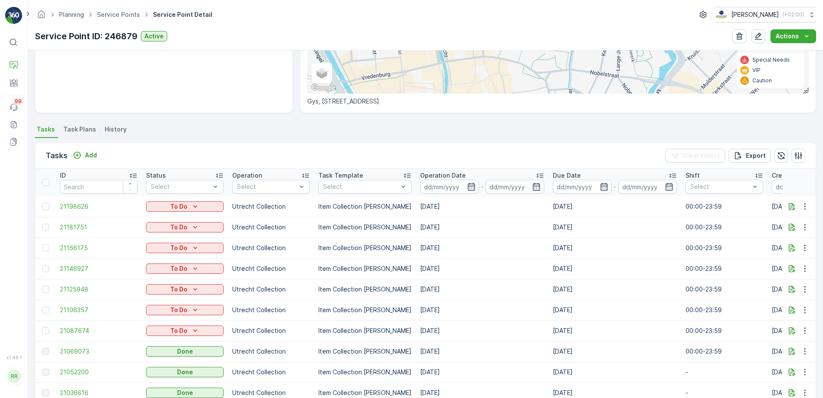
scroll to position [162, 0]
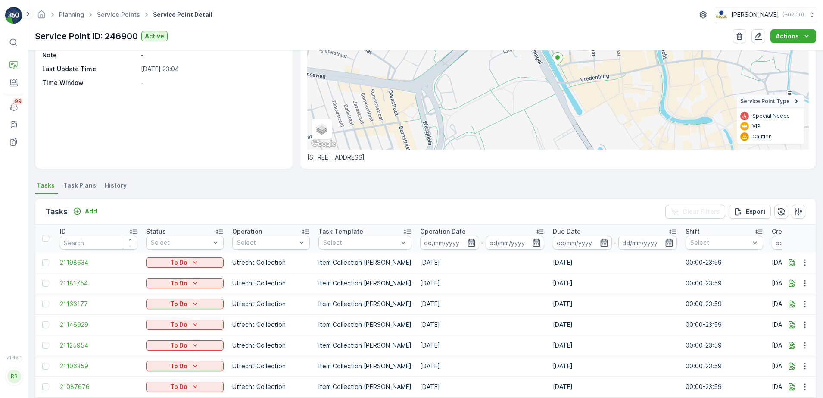
scroll to position [162, 0]
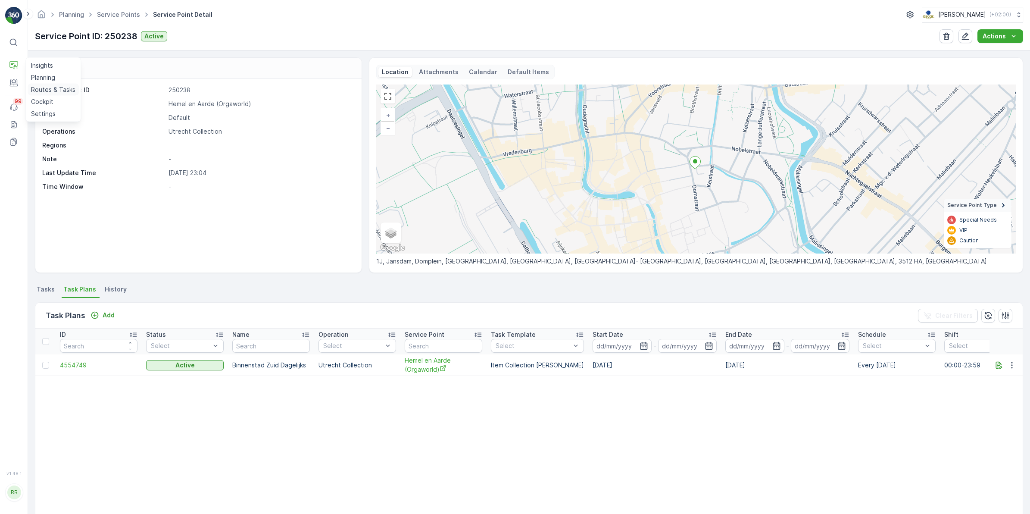
click at [50, 88] on p "Routes & Tasks" at bounding box center [53, 89] width 44 height 9
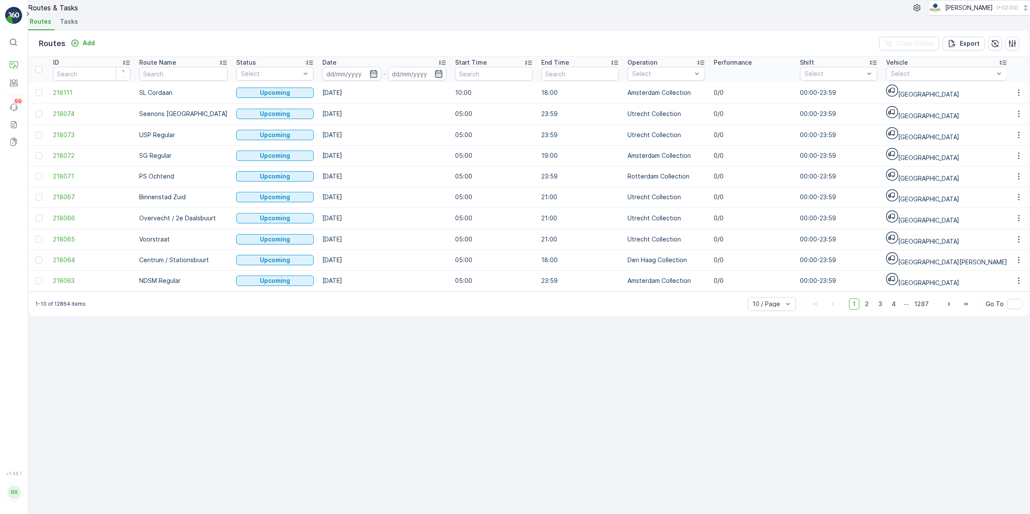
click at [78, 26] on span "Tasks" at bounding box center [69, 21] width 18 height 9
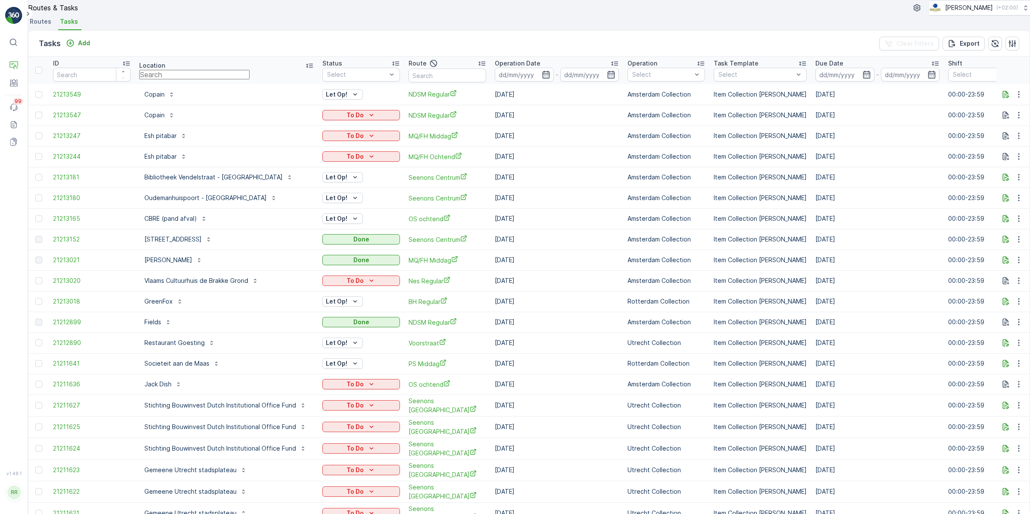
click at [208, 79] on input "text" at bounding box center [194, 74] width 110 height 9
type input "landhuis"
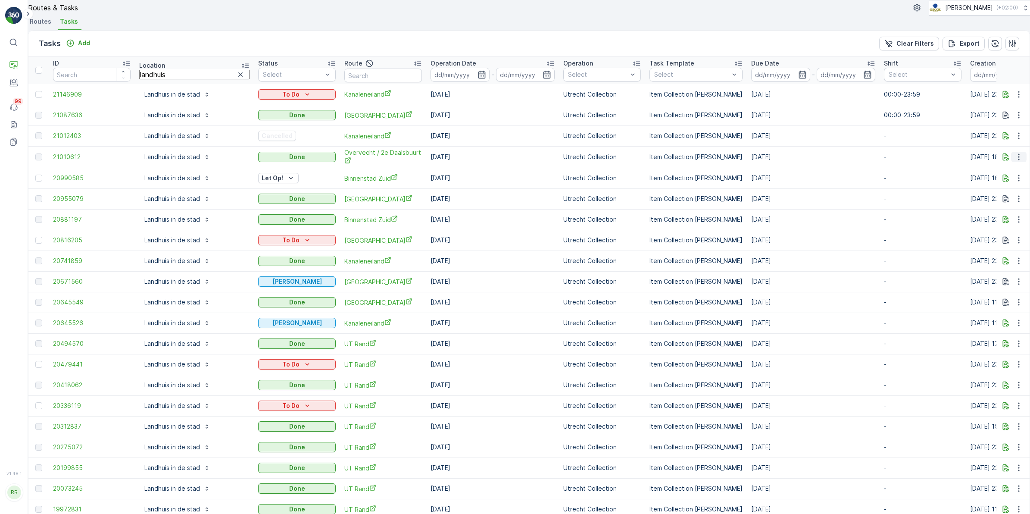
click at [1014, 162] on button "button" at bounding box center [1019, 157] width 16 height 10
click at [997, 184] on span "See More Details" at bounding box center [1007, 188] width 50 height 9
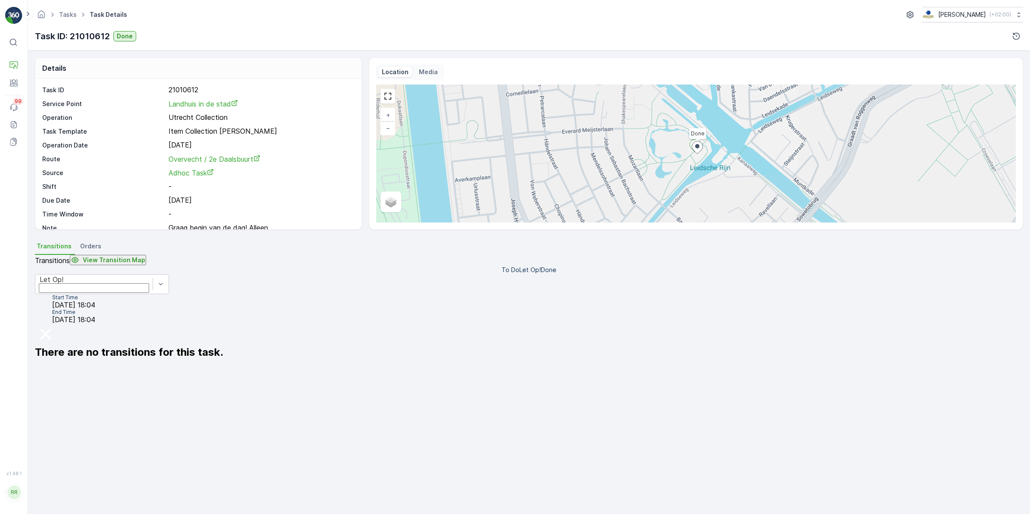
click at [80, 250] on span "Orders" at bounding box center [90, 246] width 21 height 9
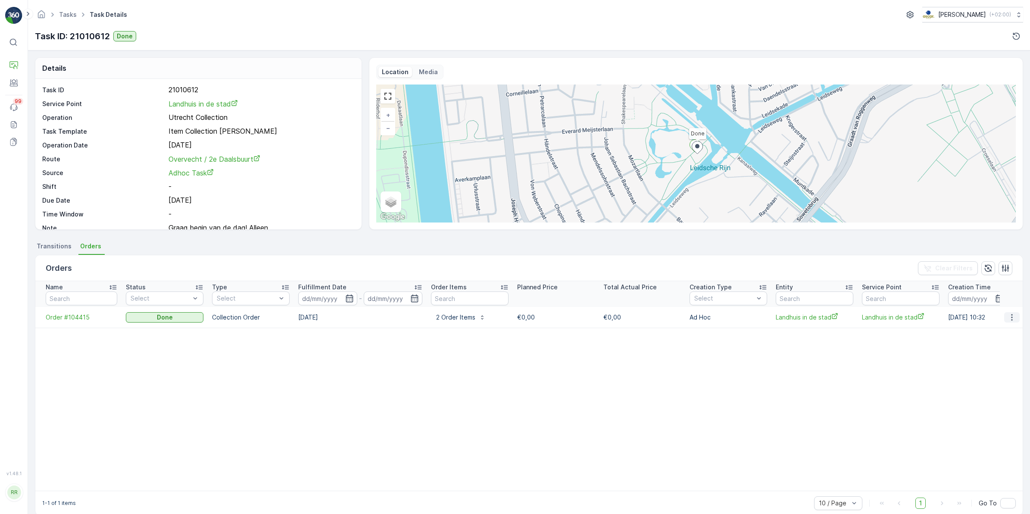
click at [1014, 322] on button "button" at bounding box center [1012, 317] width 16 height 10
click at [1002, 335] on span "See more details" at bounding box center [1006, 335] width 49 height 9
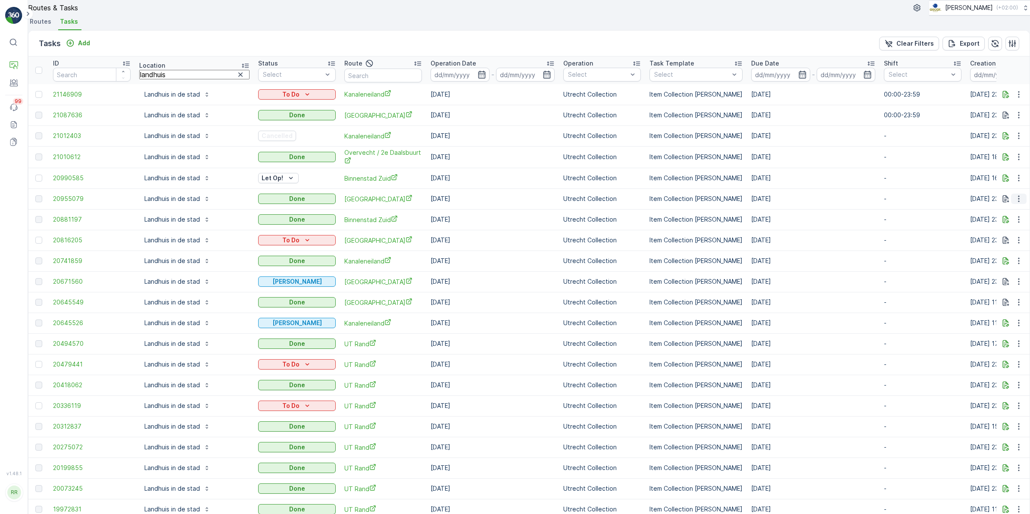
click at [1014, 203] on icon "button" at bounding box center [1018, 198] width 9 height 9
click at [1001, 228] on span "See More Details" at bounding box center [1007, 230] width 50 height 9
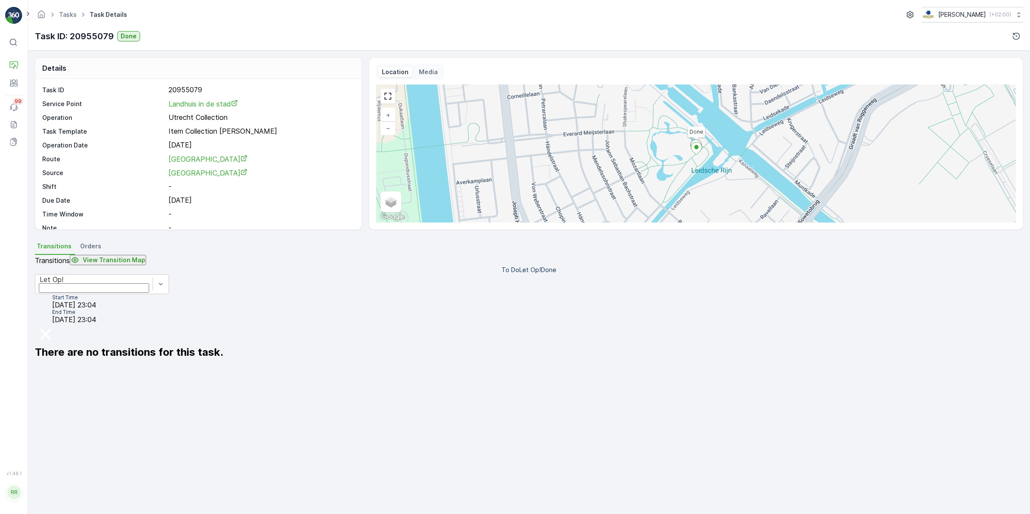
click at [82, 249] on span "Orders" at bounding box center [90, 246] width 21 height 9
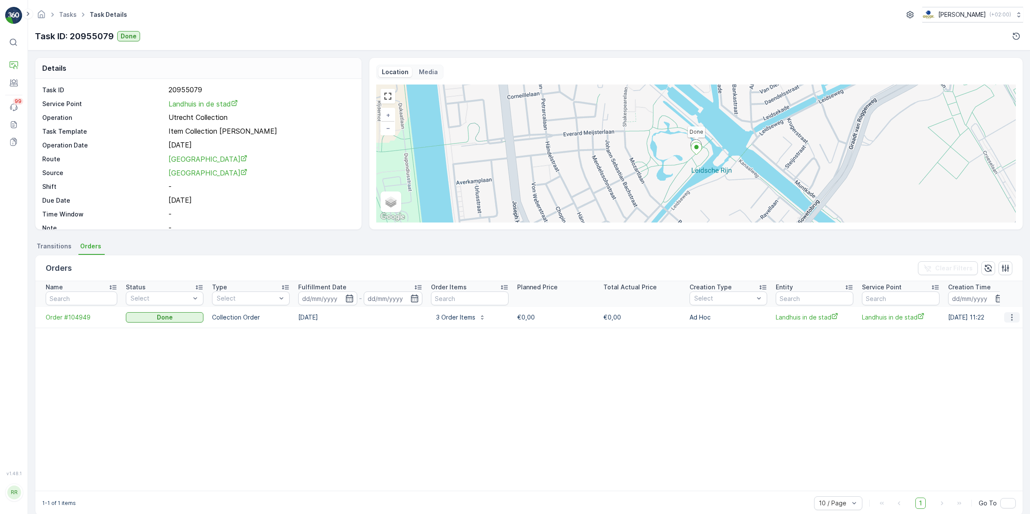
click at [1013, 321] on icon "button" at bounding box center [1012, 317] width 9 height 9
click at [1003, 337] on span "See more details" at bounding box center [1006, 335] width 49 height 9
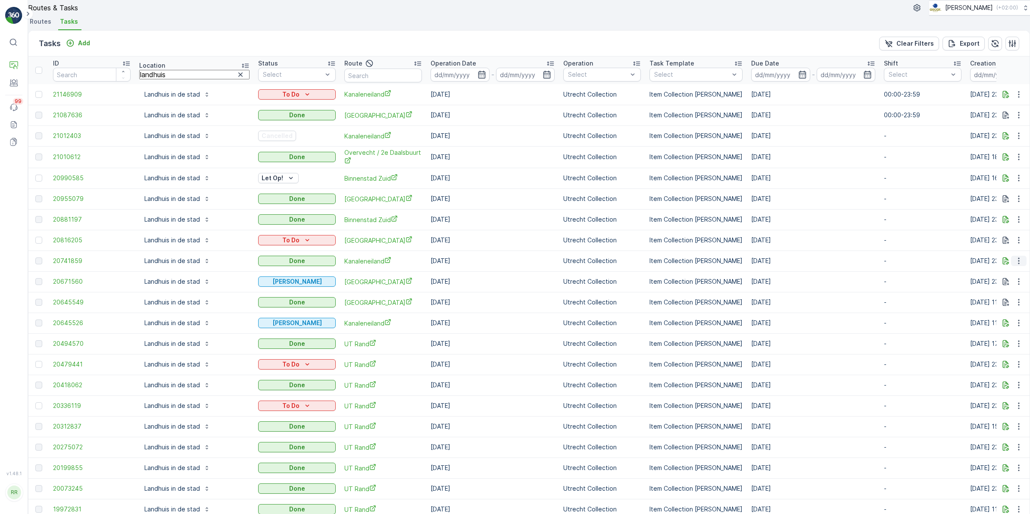
click at [1014, 265] on icon "button" at bounding box center [1018, 260] width 9 height 9
click at [1001, 288] on span "See More Details" at bounding box center [1007, 292] width 50 height 9
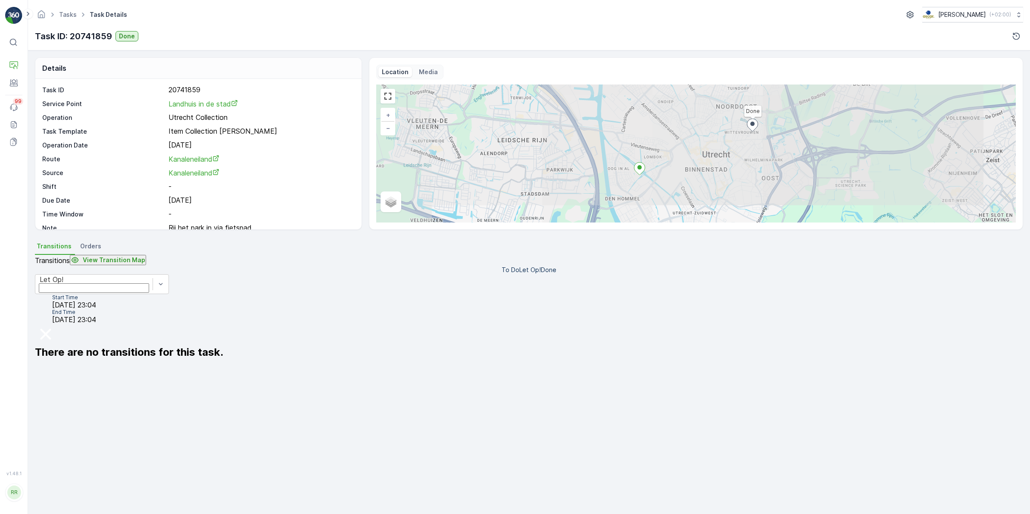
click at [88, 248] on span "Orders" at bounding box center [90, 246] width 21 height 9
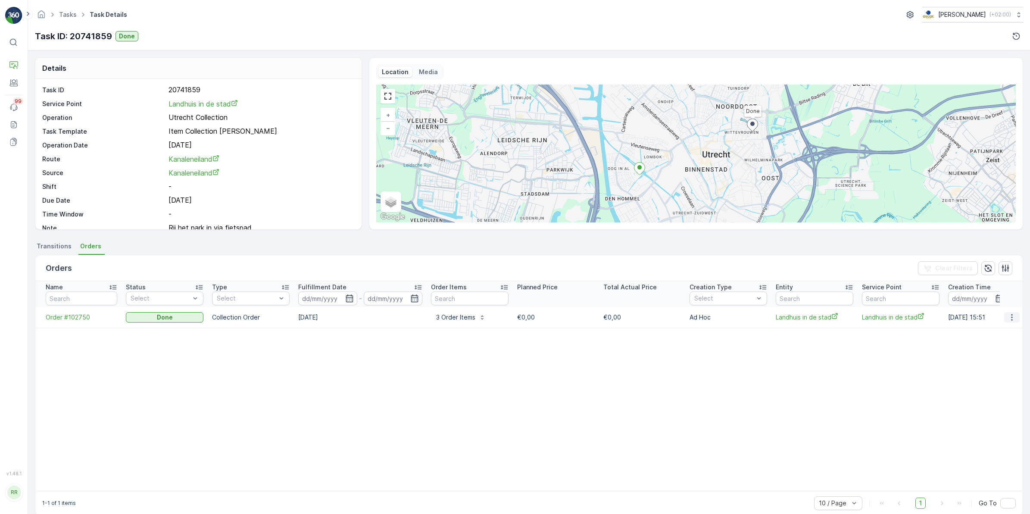
click at [1004, 322] on button "button" at bounding box center [1012, 317] width 16 height 10
click at [1003, 331] on div "See more details" at bounding box center [1006, 335] width 49 height 9
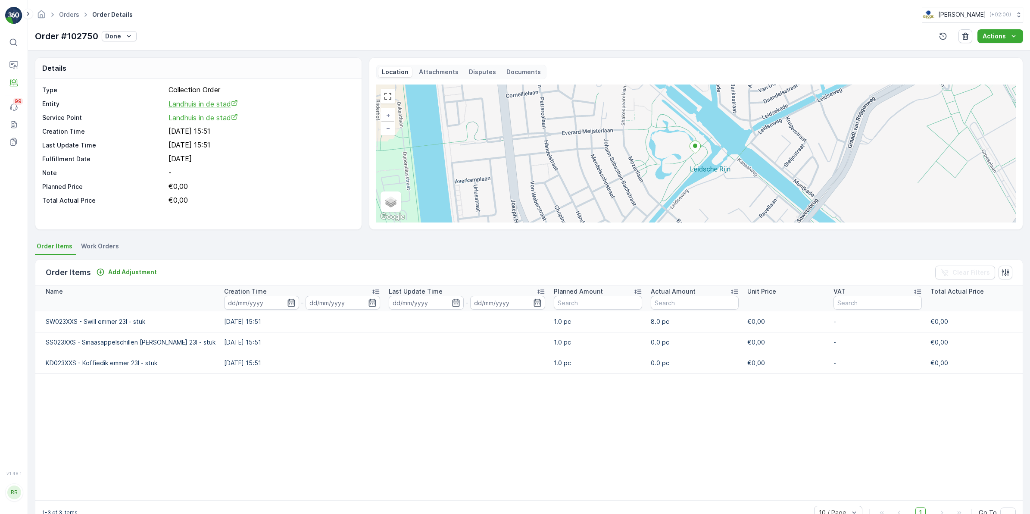
click at [220, 104] on span "Landhuis in de stad" at bounding box center [202, 104] width 69 height 9
click at [53, 88] on p "Routes & Tasks" at bounding box center [53, 89] width 44 height 9
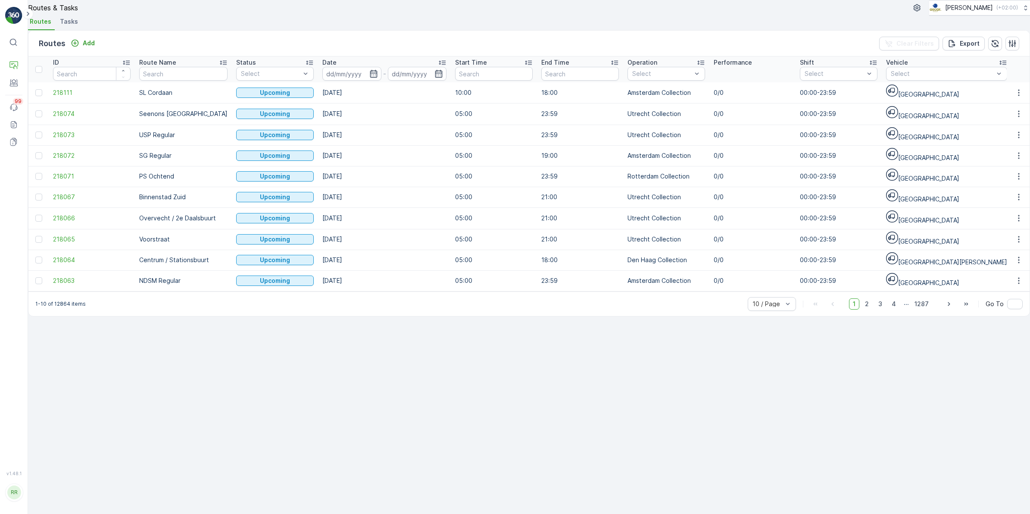
click at [72, 26] on span "Tasks" at bounding box center [69, 21] width 18 height 9
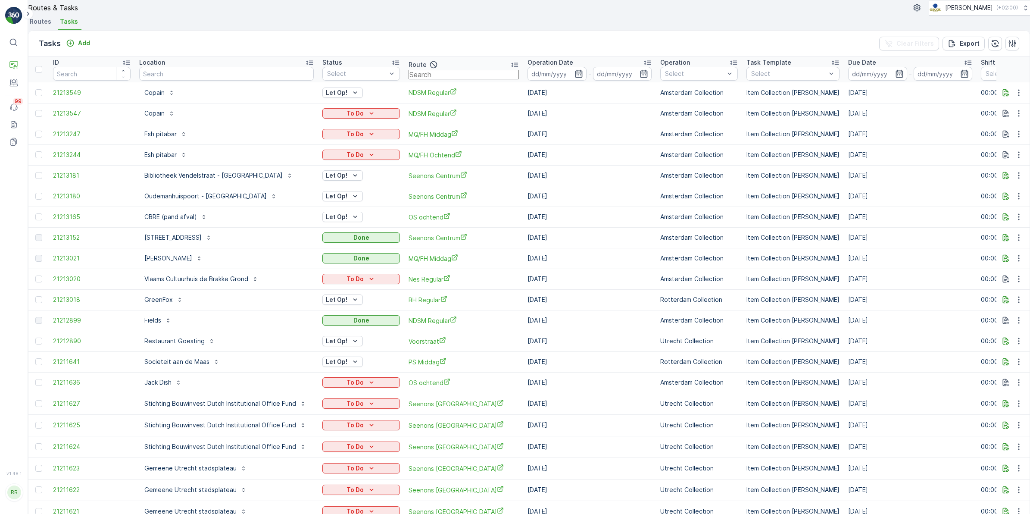
click at [444, 79] on input "text" at bounding box center [464, 74] width 110 height 9
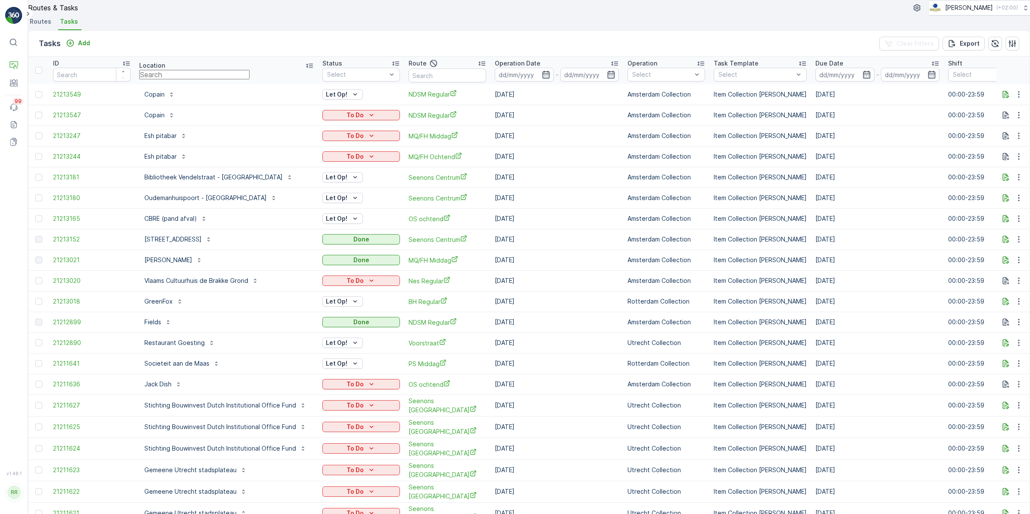
click at [250, 79] on input "text" at bounding box center [194, 74] width 110 height 9
type input "landhuis"
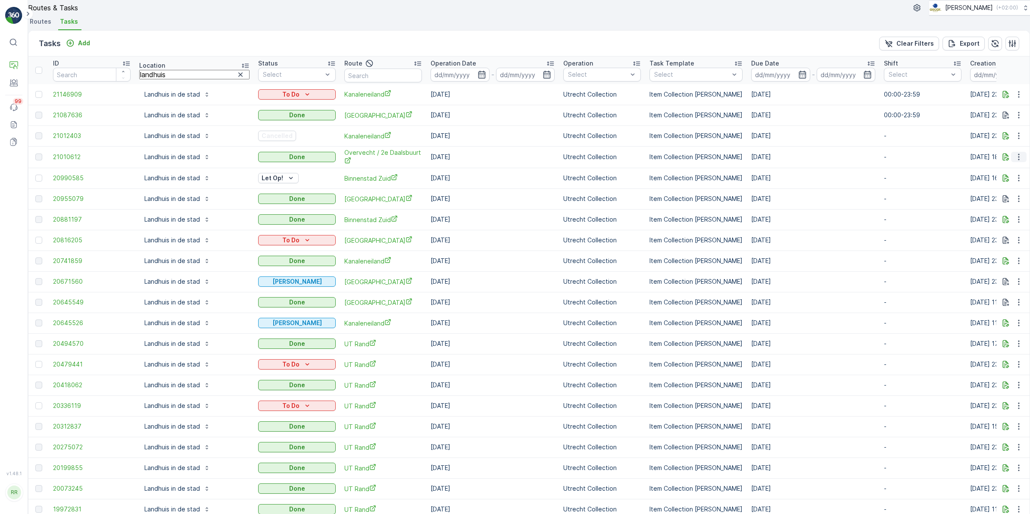
click at [1014, 161] on icon "button" at bounding box center [1018, 157] width 9 height 9
click at [1004, 188] on span "See More Details" at bounding box center [1007, 188] width 50 height 9
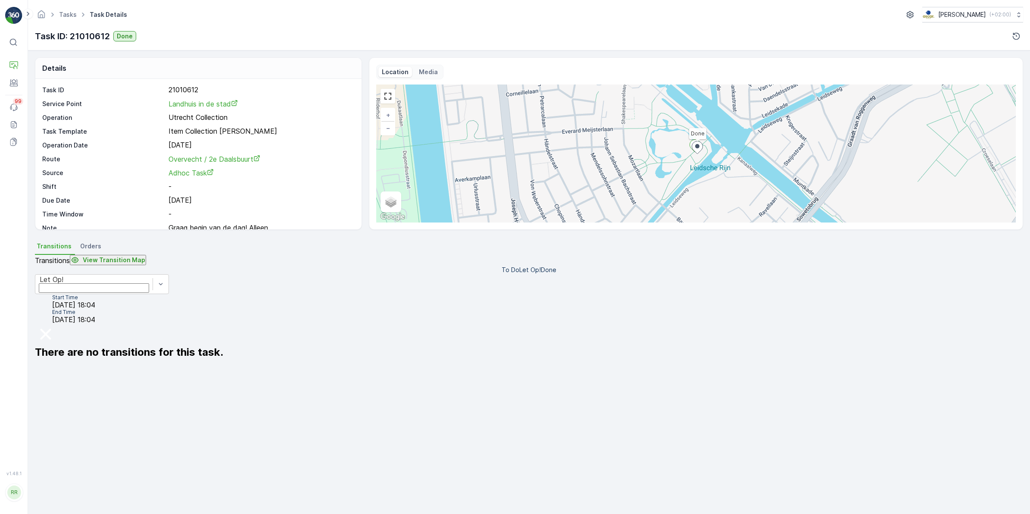
click at [90, 248] on span "Orders" at bounding box center [90, 246] width 21 height 9
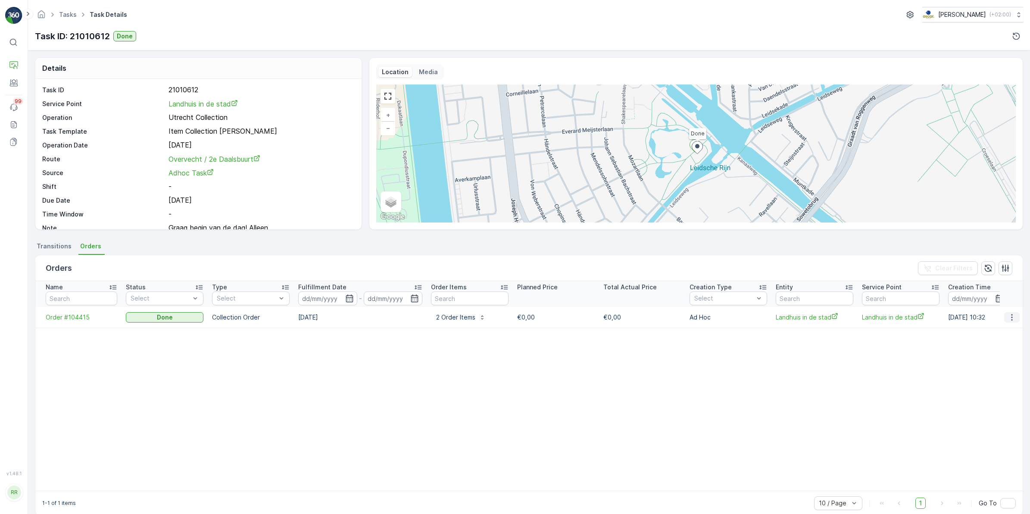
click at [1008, 318] on icon "button" at bounding box center [1012, 317] width 9 height 9
click at [998, 333] on span "See more details" at bounding box center [1006, 335] width 49 height 9
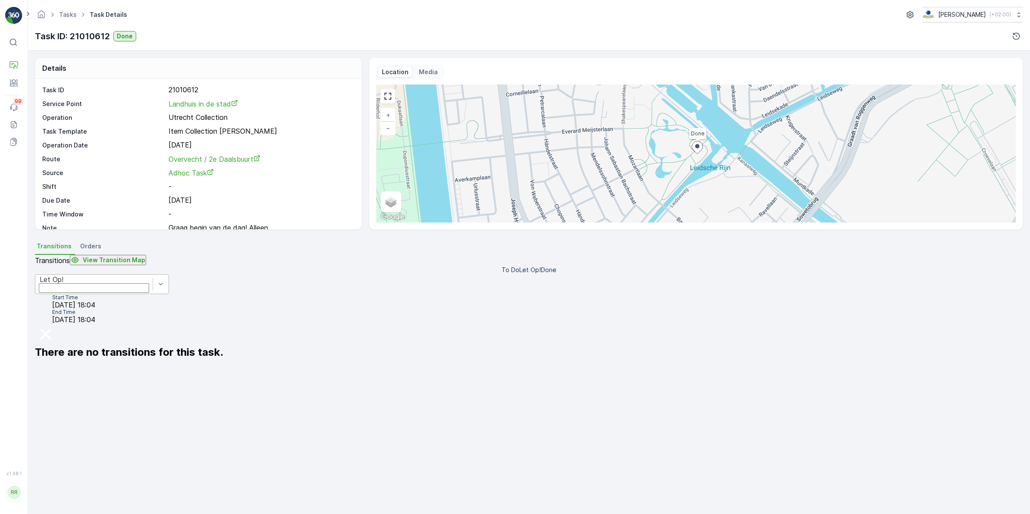
click at [148, 283] on div "Let Op!" at bounding box center [94, 279] width 109 height 8
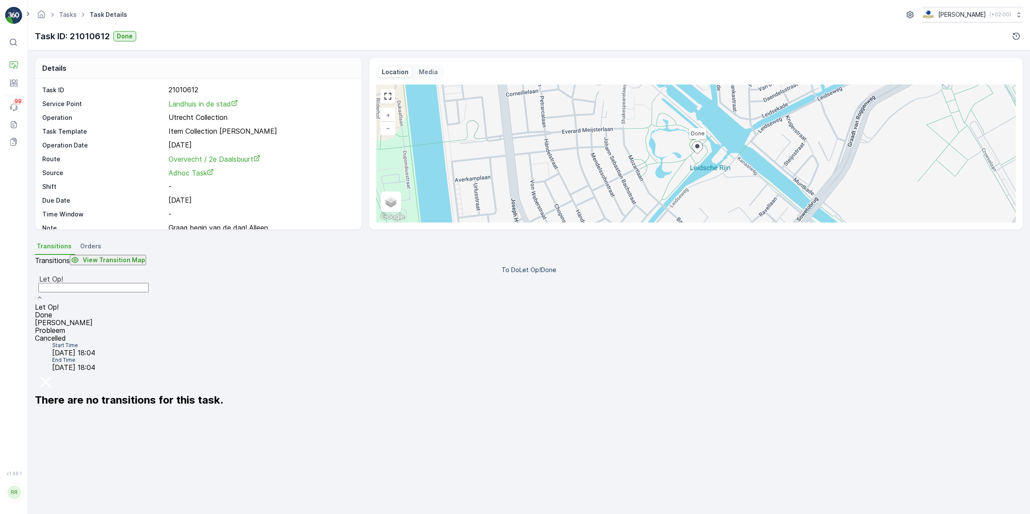
click at [95, 311] on div "Done" at bounding box center [93, 315] width 117 height 8
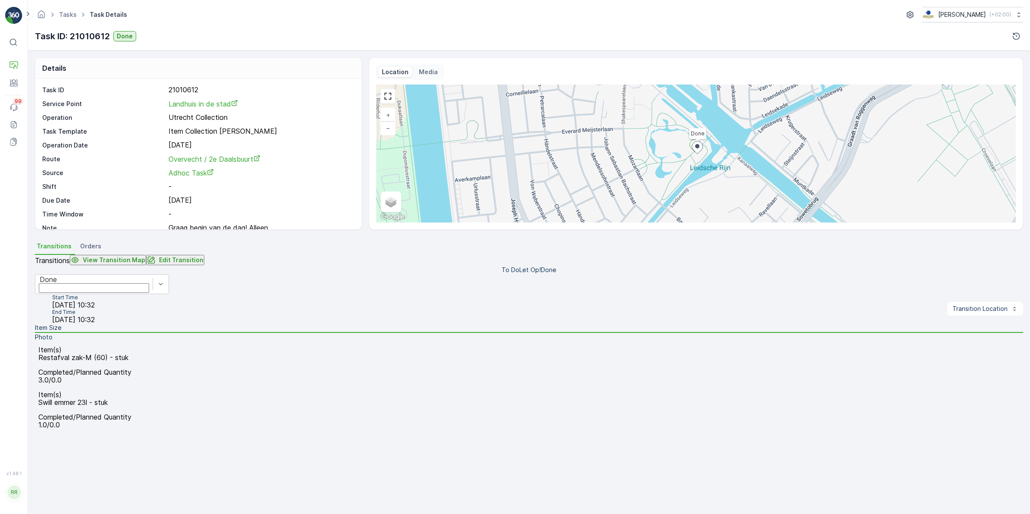
click at [203, 264] on p "Edit Transition" at bounding box center [181, 260] width 44 height 9
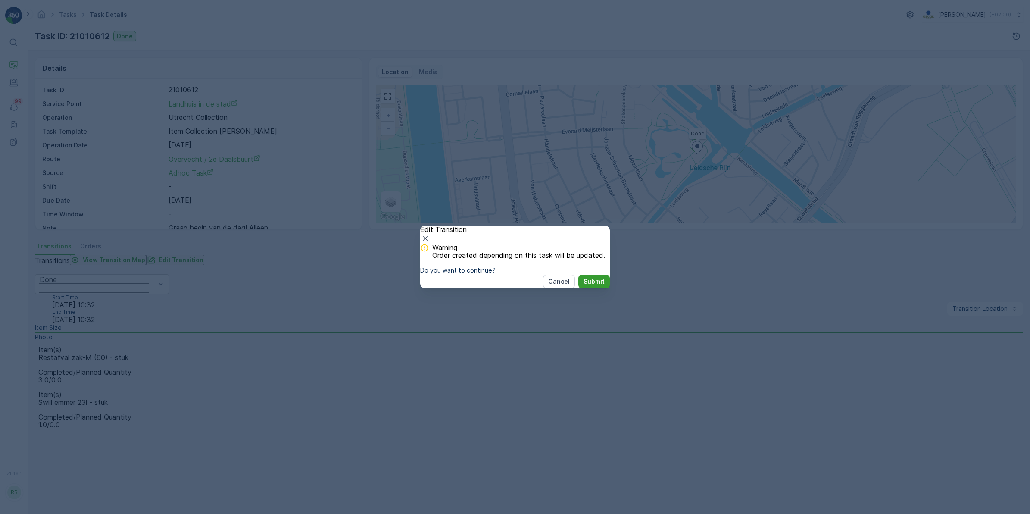
click at [580, 288] on button "Submit" at bounding box center [593, 282] width 31 height 14
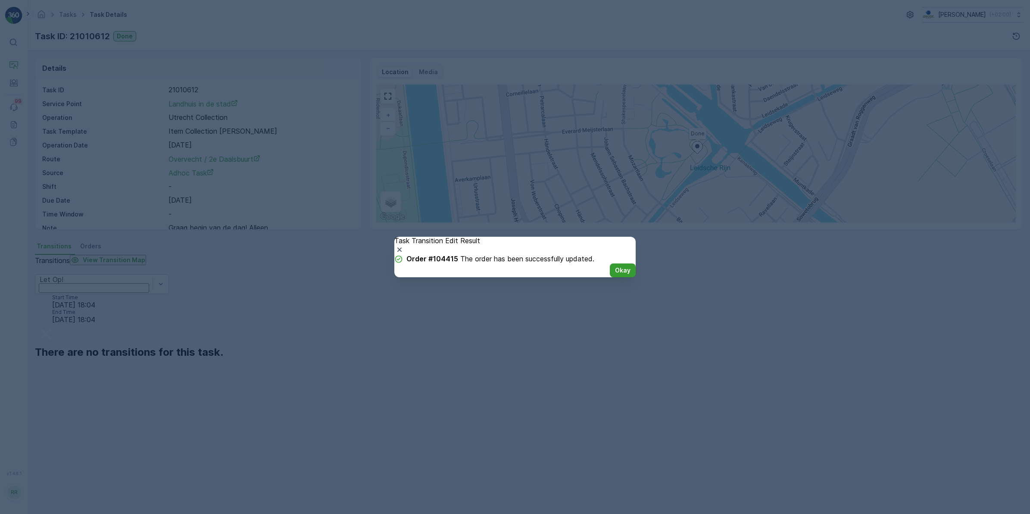
click at [615, 275] on p "Okay" at bounding box center [623, 270] width 16 height 9
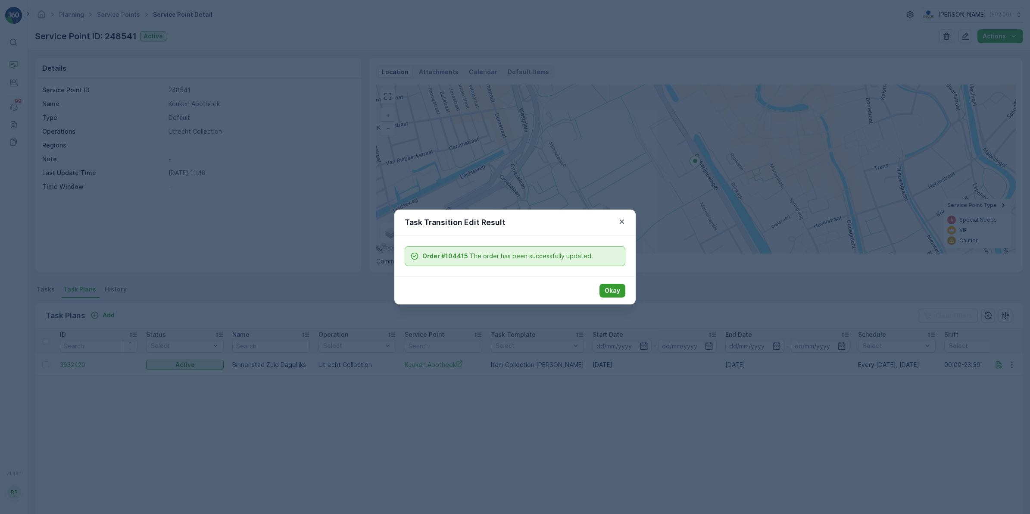
click at [618, 290] on p "Okay" at bounding box center [613, 290] width 16 height 9
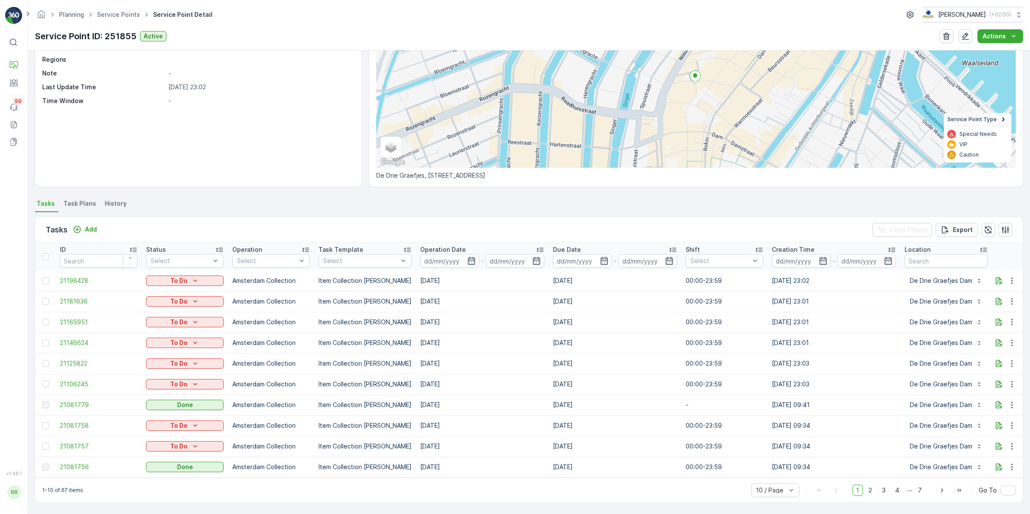
scroll to position [90, 0]
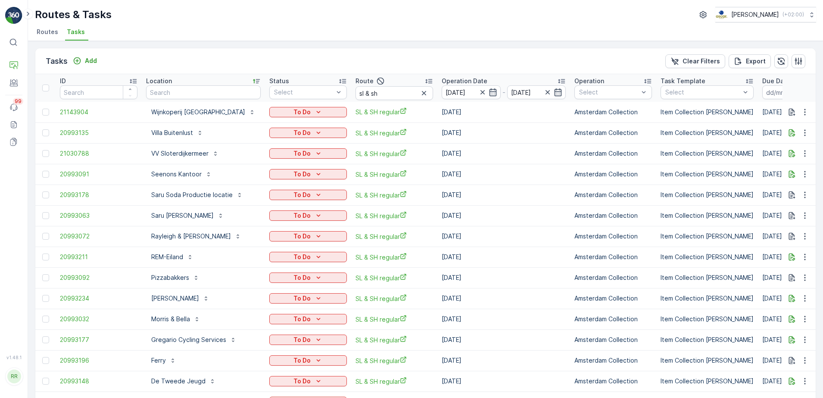
scroll to position [100, 0]
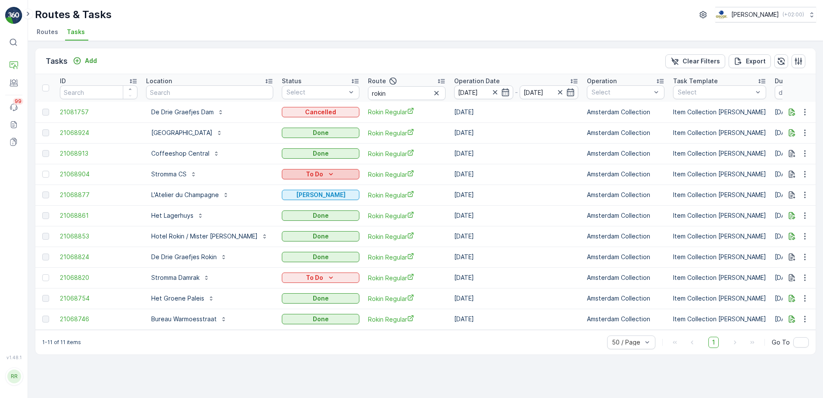
click at [327, 173] on icon "To Do" at bounding box center [331, 174] width 9 height 9
click at [273, 221] on span "Cancelled" at bounding box center [277, 223] width 29 height 9
click at [177, 172] on p "Stromma CS" at bounding box center [168, 174] width 35 height 9
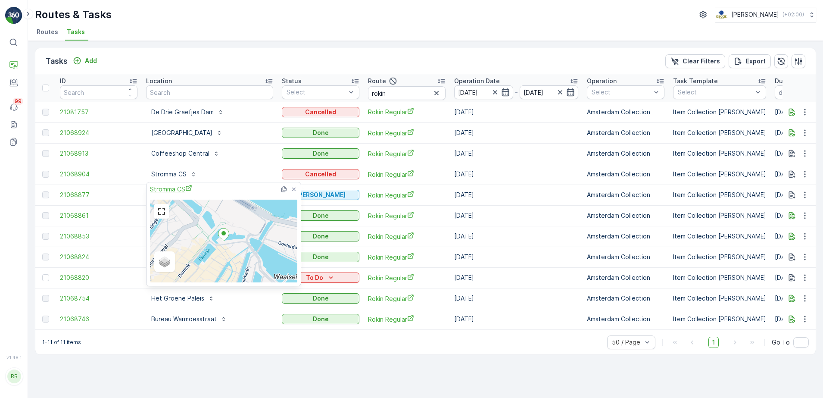
click at [182, 187] on span "Stromma CS" at bounding box center [171, 188] width 42 height 9
click at [284, 51] on div "Tasks Add Clear Filters Export" at bounding box center [425, 61] width 780 height 26
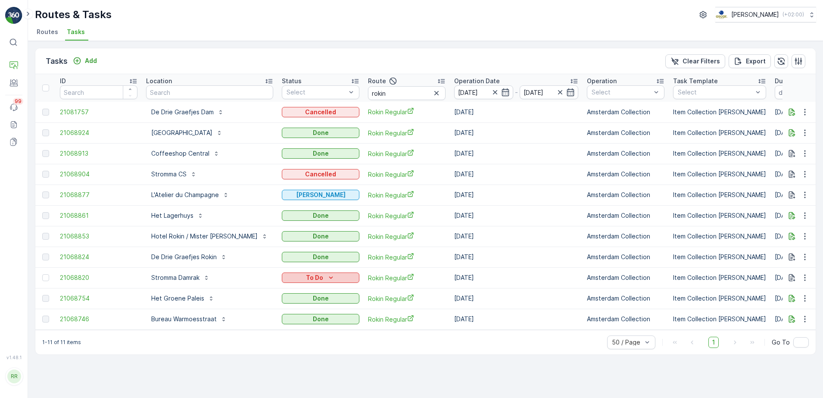
click at [327, 277] on icon "To Do" at bounding box center [331, 277] width 9 height 9
click at [283, 328] on span "Cancelled" at bounding box center [277, 326] width 29 height 9
drag, startPoint x: 371, startPoint y: 95, endPoint x: 331, endPoint y: 93, distance: 39.7
click at [331, 93] on tr "ID Location Status Select Route rokin Operation Date 25.08.2025 - 25.08.2025 Op…" at bounding box center [724, 88] width 1379 height 28
type input "os"
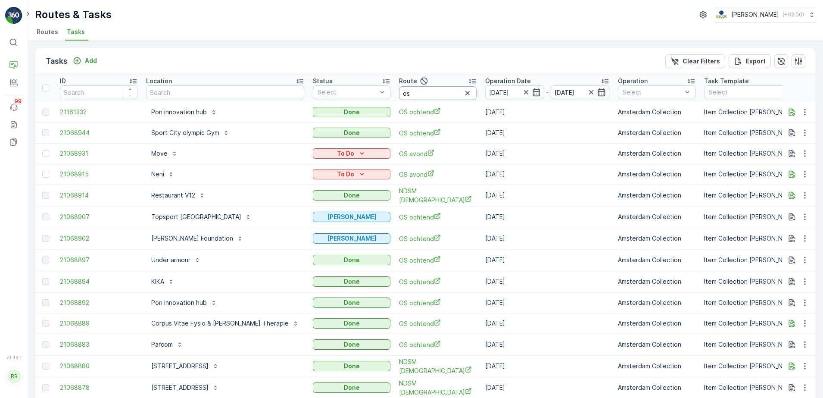
click at [405, 92] on input "os" at bounding box center [438, 93] width 78 height 14
type input "os"
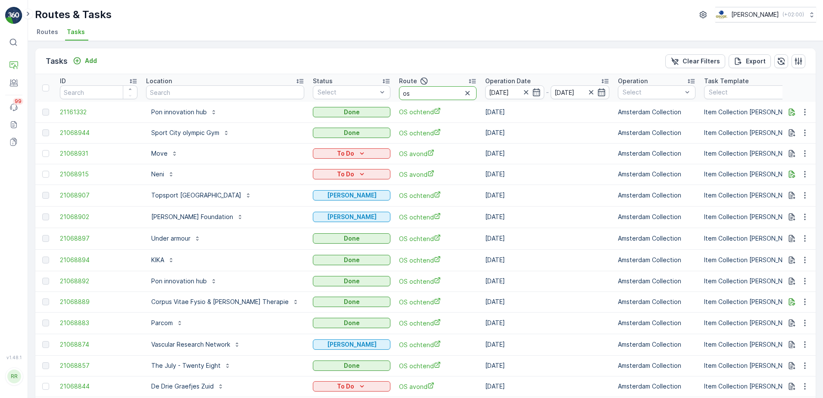
click at [405, 92] on input "os" at bounding box center [438, 93] width 78 height 14
type input "os avond"
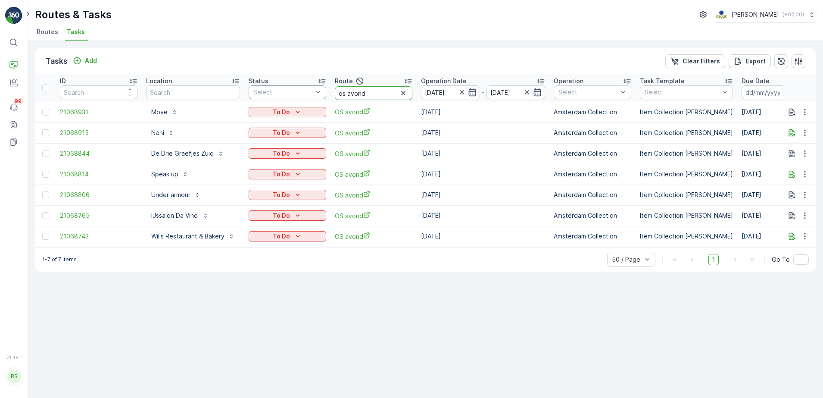
drag, startPoint x: 380, startPoint y: 92, endPoint x: 315, endPoint y: 97, distance: 64.4
click at [315, 97] on tr "ID Location Status Select Route os avond Operation Date 25.08.2025 - 25.08.2025…" at bounding box center [708, 88] width 1346 height 28
type input "mq"
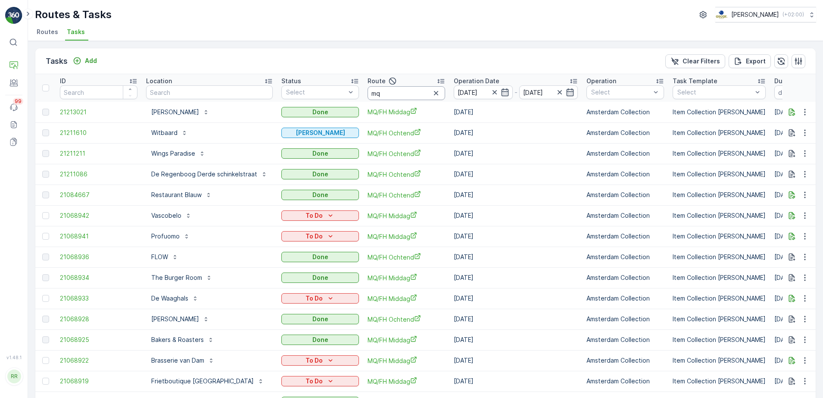
click at [390, 94] on input "mq" at bounding box center [407, 93] width 78 height 14
type input "mq/fh m"
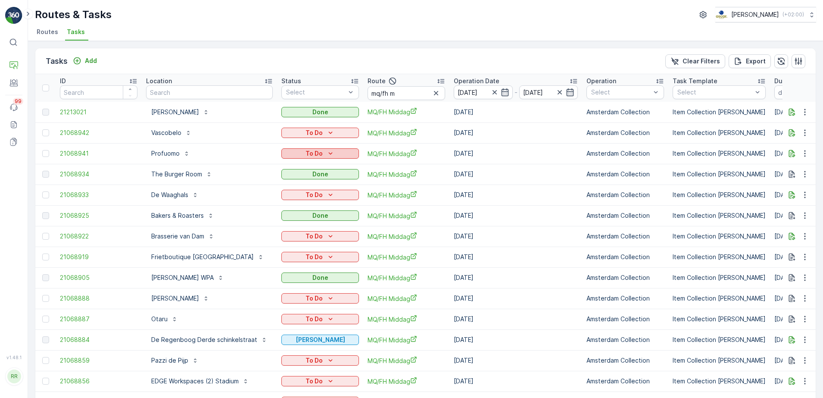
click at [311, 152] on p "To Do" at bounding box center [314, 153] width 17 height 9
click at [301, 202] on span "Cancelled" at bounding box center [297, 202] width 29 height 9
click at [334, 195] on div "To Do" at bounding box center [320, 194] width 71 height 9
click at [303, 242] on span "Cancelled" at bounding box center [297, 244] width 29 height 9
click at [168, 151] on p "Profuomo" at bounding box center [165, 153] width 28 height 9
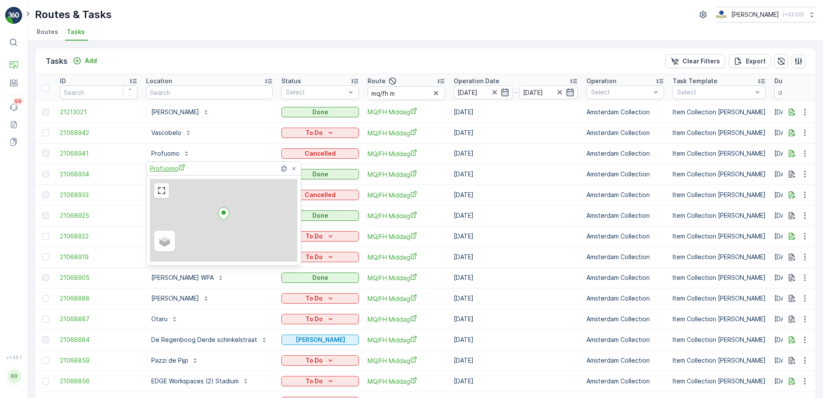
click at [164, 167] on span "Profuomo" at bounding box center [167, 168] width 35 height 9
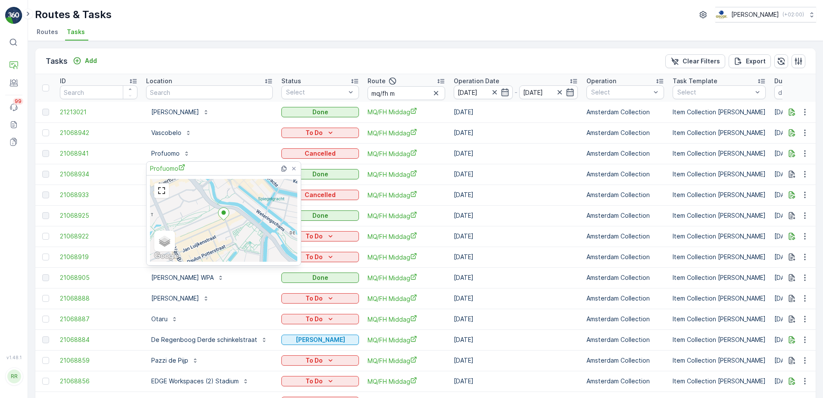
click at [206, 58] on div "Tasks Add Clear Filters Export" at bounding box center [425, 61] width 780 height 26
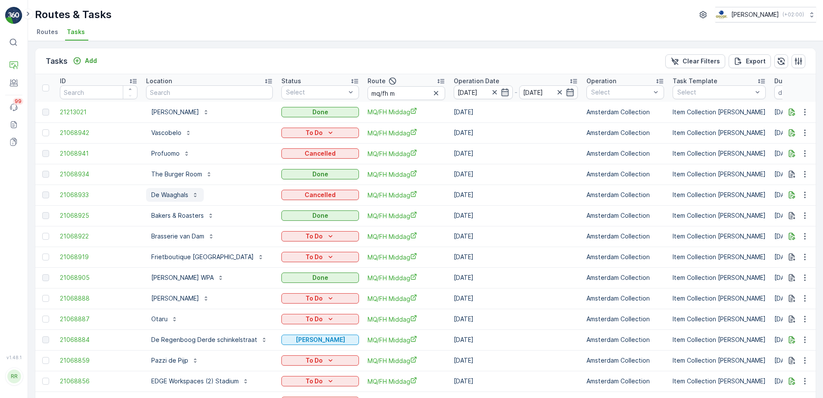
click at [174, 195] on p "De Waaghals" at bounding box center [169, 194] width 37 height 9
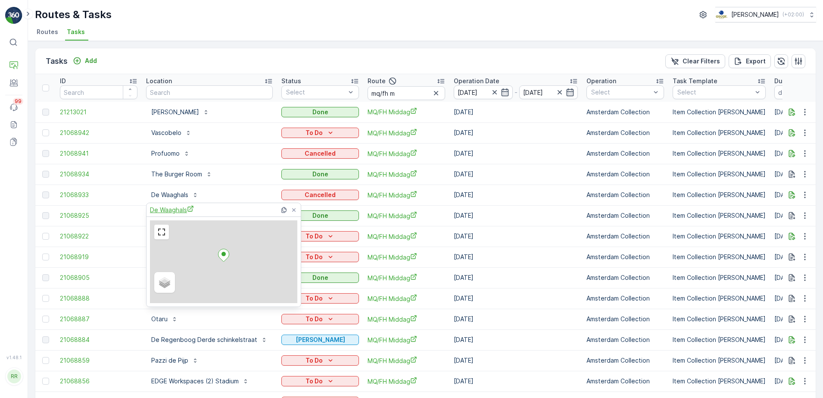
click at [169, 210] on span "De Waaghals" at bounding box center [172, 209] width 44 height 9
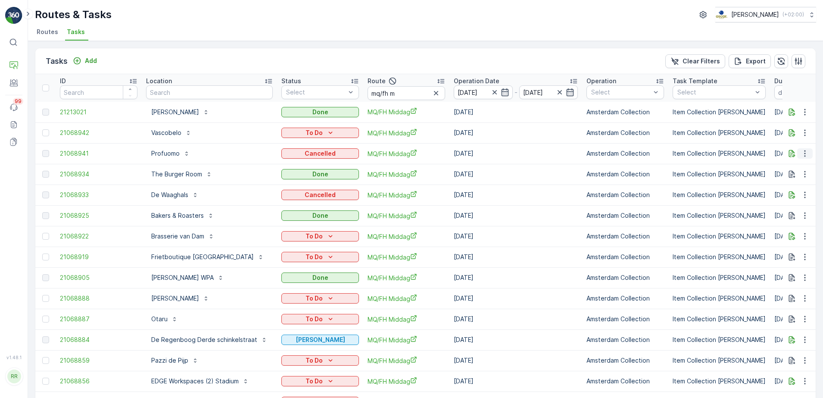
click at [802, 155] on icon "button" at bounding box center [805, 153] width 9 height 9
click at [185, 236] on p "Brasserie van Dam" at bounding box center [177, 236] width 53 height 9
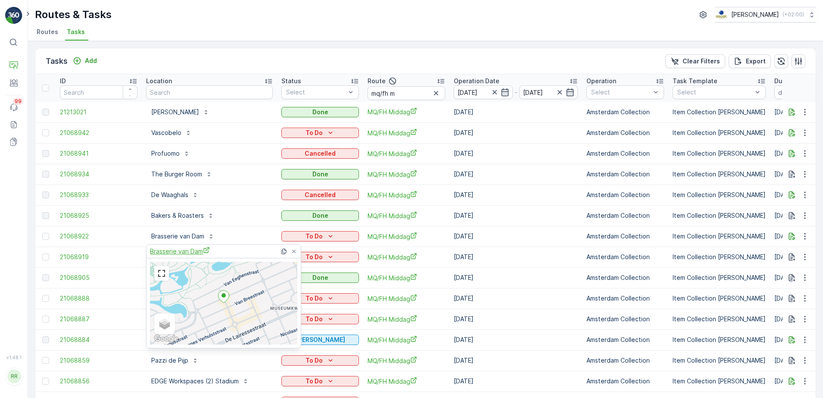
click at [192, 251] on span "Brasserie van Dam" at bounding box center [180, 250] width 60 height 9
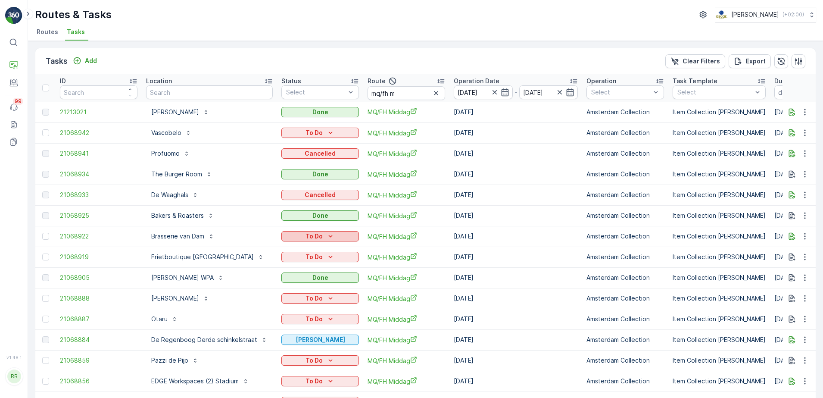
click at [321, 235] on div "To Do" at bounding box center [320, 236] width 71 height 9
click at [297, 284] on span "Cancelled" at bounding box center [297, 285] width 29 height 9
drag, startPoint x: 199, startPoint y: 259, endPoint x: 201, endPoint y: 250, distance: 9.7
click at [199, 259] on p "Frietboutique Amsterdam Oud-Zuid" at bounding box center [202, 257] width 103 height 9
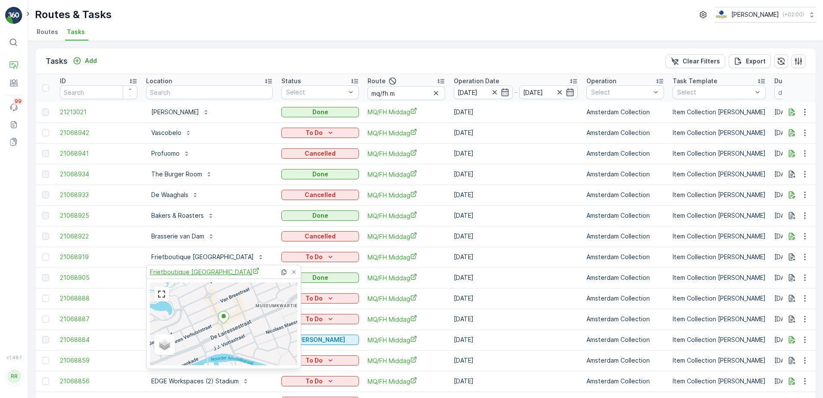
click at [189, 271] on span "Frietboutique Amsterdam Oud-Zuid" at bounding box center [204, 271] width 109 height 9
click at [318, 256] on p "To Do" at bounding box center [314, 257] width 17 height 9
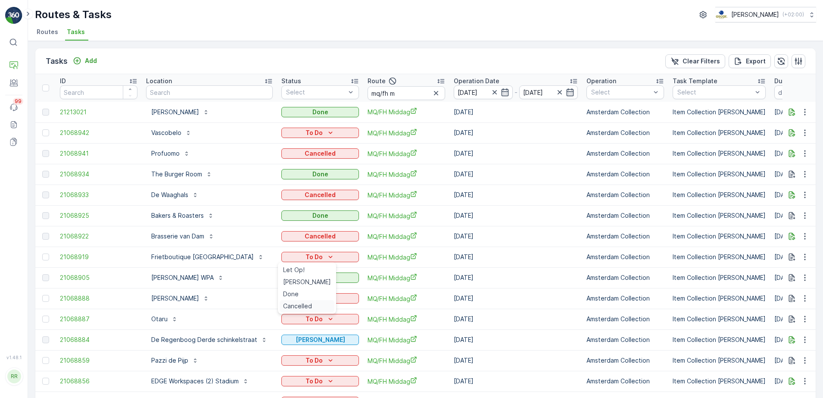
click at [296, 305] on span "Cancelled" at bounding box center [297, 306] width 29 height 9
click at [174, 299] on p "Sama Sebo" at bounding box center [175, 298] width 48 height 9
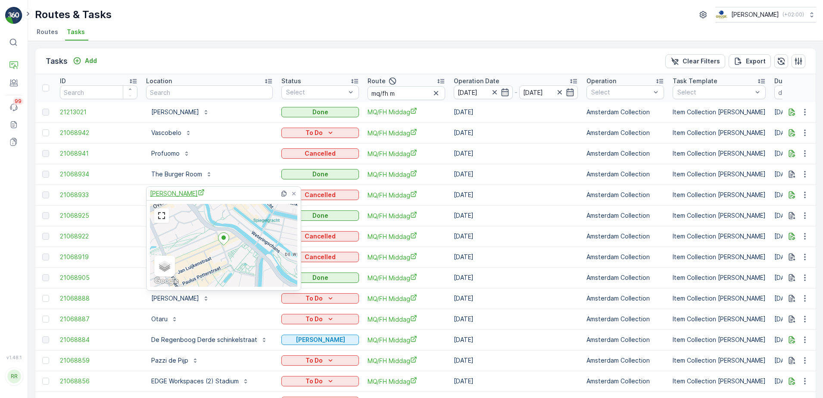
click at [173, 195] on span "Sama Sebo" at bounding box center [177, 193] width 55 height 9
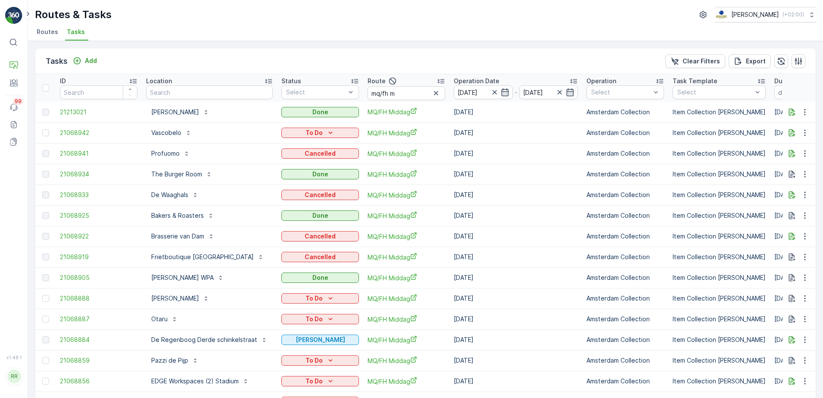
click at [270, 63] on div "Tasks Add Clear Filters Export" at bounding box center [425, 61] width 780 height 26
click at [333, 293] on button "To Do" at bounding box center [320, 298] width 78 height 10
click at [292, 346] on span "Cancelled" at bounding box center [297, 347] width 29 height 9
click at [159, 316] on p "Otaru" at bounding box center [159, 319] width 16 height 9
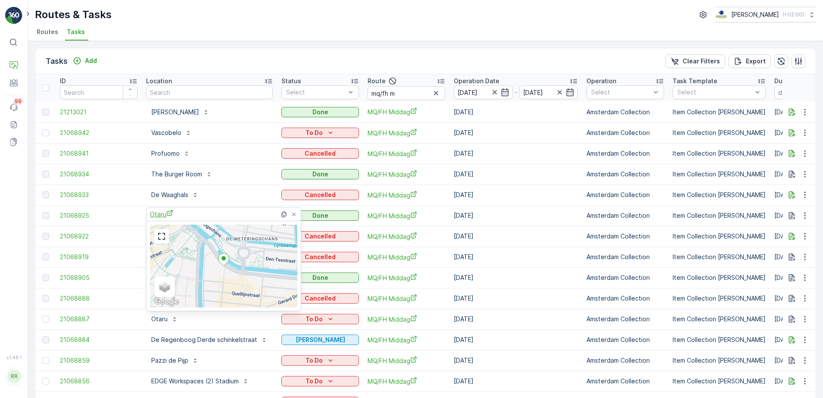
click at [165, 215] on span "Otaru" at bounding box center [161, 213] width 23 height 9
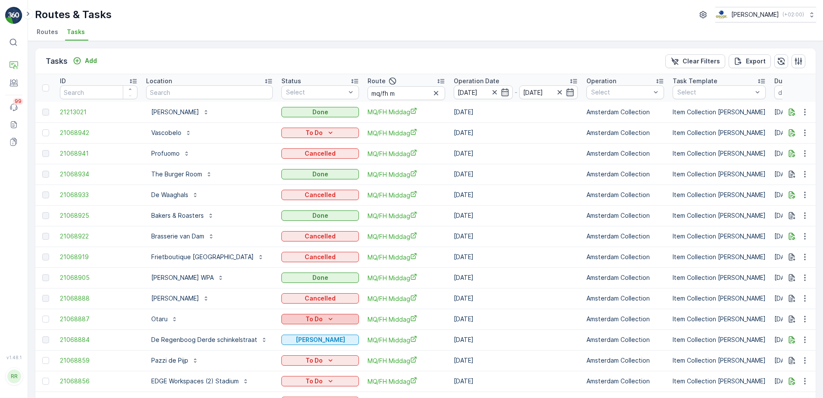
click at [334, 317] on div "To Do" at bounding box center [320, 319] width 71 height 9
click at [298, 365] on span "Cancelled" at bounding box center [297, 368] width 29 height 9
click at [172, 361] on p "Pazzi de Pijp" at bounding box center [169, 360] width 37 height 9
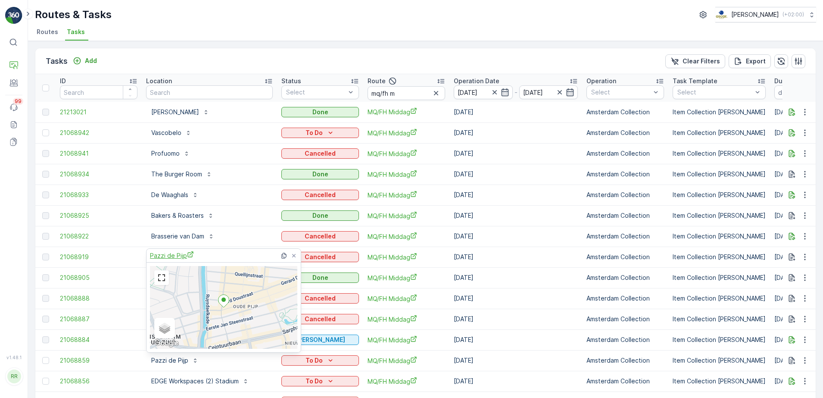
click at [178, 257] on span "Pazzi de Pijp" at bounding box center [172, 255] width 44 height 9
click at [221, 53] on div "Tasks Add Clear Filters Export" at bounding box center [425, 61] width 780 height 26
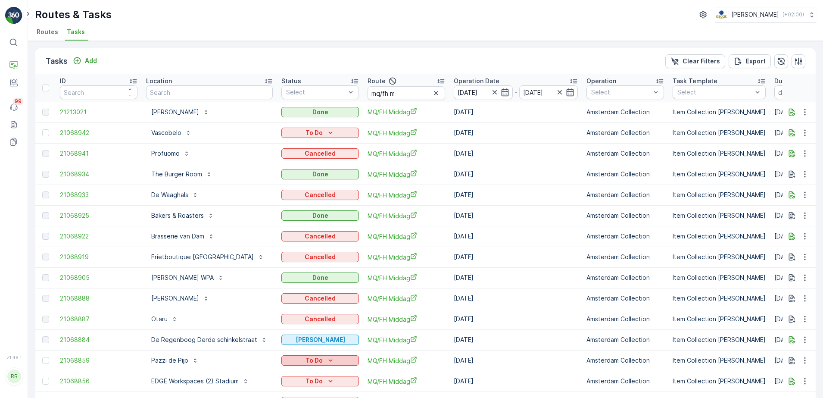
click at [318, 361] on p "To Do" at bounding box center [314, 360] width 17 height 9
click at [303, 350] on span "Cancelled" at bounding box center [297, 347] width 29 height 9
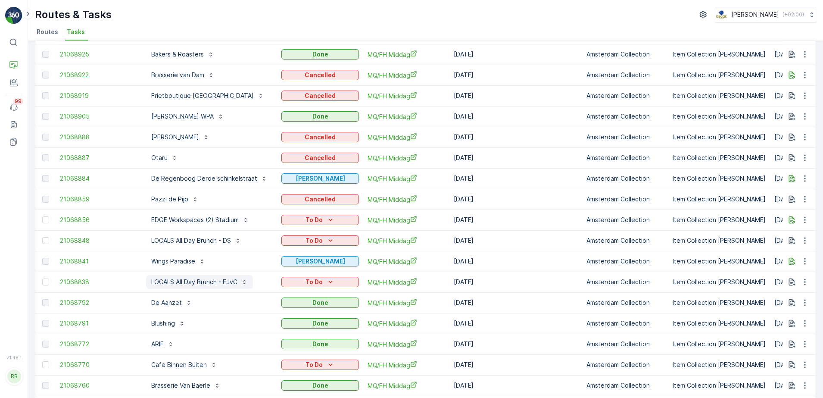
scroll to position [162, 0]
click at [309, 365] on p "To Do" at bounding box center [314, 364] width 17 height 9
click at [303, 353] on span "Cancelled" at bounding box center [297, 351] width 29 height 9
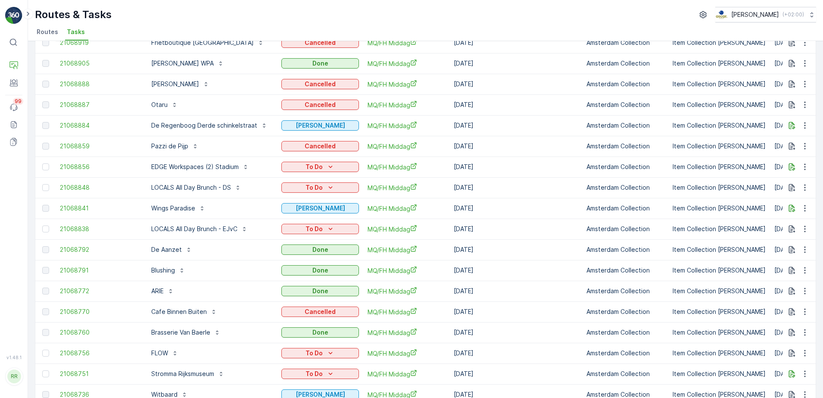
scroll to position [258, 0]
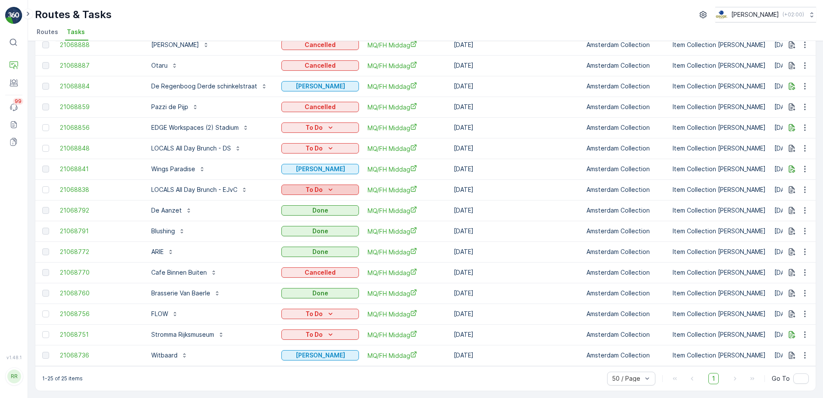
click at [319, 185] on div "To Do" at bounding box center [320, 189] width 71 height 9
click at [299, 238] on span "Cancelled" at bounding box center [297, 234] width 29 height 9
click at [315, 144] on p "To Do" at bounding box center [314, 148] width 17 height 9
click at [299, 193] on span "Cancelled" at bounding box center [297, 193] width 29 height 9
drag, startPoint x: 319, startPoint y: 309, endPoint x: 323, endPoint y: 309, distance: 4.4
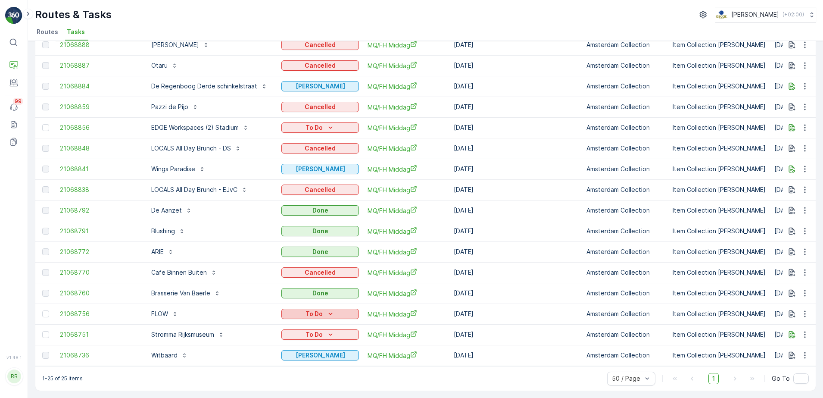
click at [320, 309] on div "To Do" at bounding box center [320, 313] width 71 height 9
click at [299, 359] on span "Cancelled" at bounding box center [297, 358] width 29 height 9
click at [321, 332] on div "To Do" at bounding box center [320, 334] width 71 height 9
click at [301, 378] on span "Cancelled" at bounding box center [297, 379] width 29 height 9
click at [327, 123] on icon "To Do" at bounding box center [330, 127] width 9 height 9
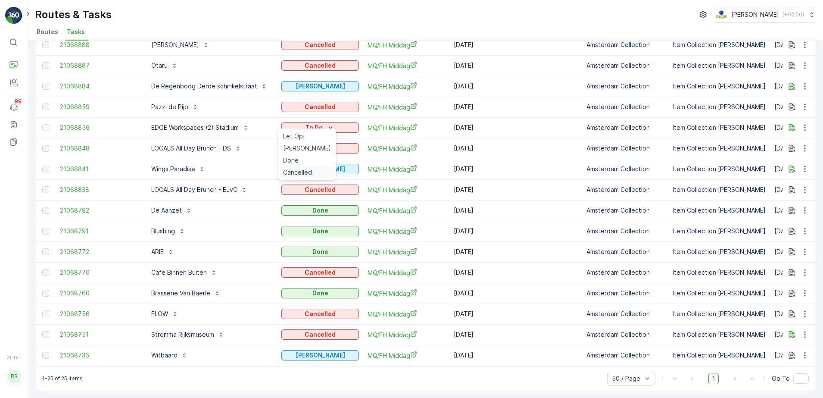
click at [296, 173] on span "Cancelled" at bounding box center [297, 172] width 29 height 9
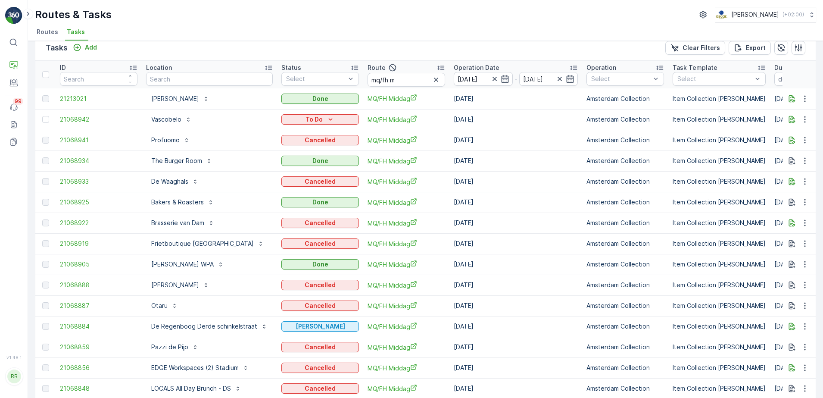
scroll to position [0, 0]
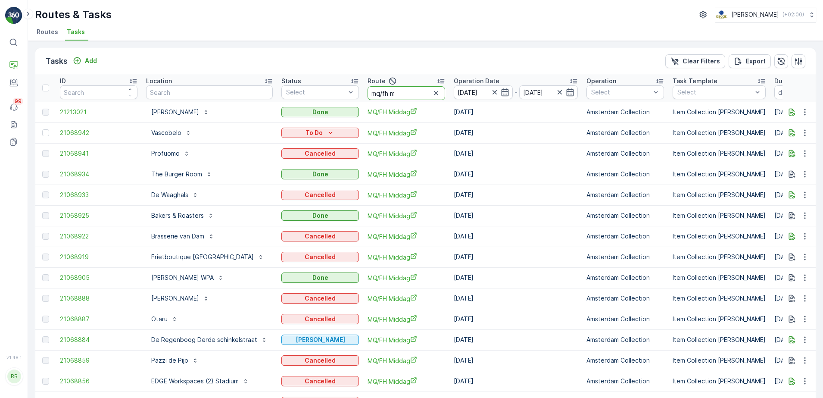
drag, startPoint x: 397, startPoint y: 97, endPoint x: 335, endPoint y: 106, distance: 62.6
click at [335, 106] on table "ID Location Status Select Route mq/fh m Operation Date 25.08.2025 - 25.08.2025 …" at bounding box center [724, 346] width 1379 height 545
type input "seenons c"
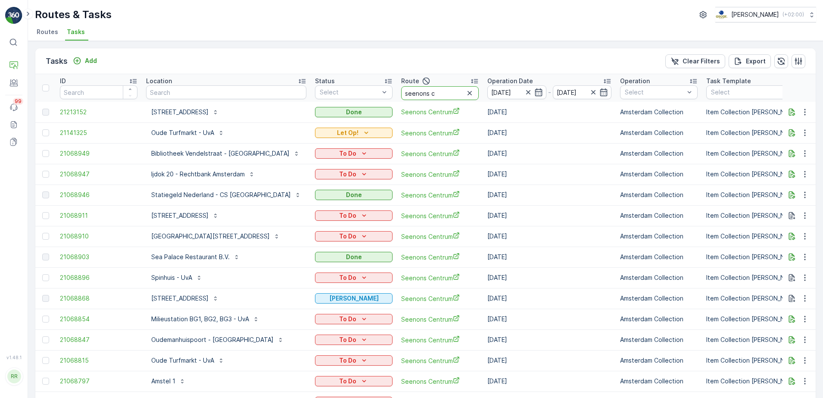
drag, startPoint x: 411, startPoint y: 94, endPoint x: 399, endPoint y: 97, distance: 12.5
click at [401, 97] on input "seenons c" at bounding box center [440, 93] width 78 height 14
type input "seenons u"
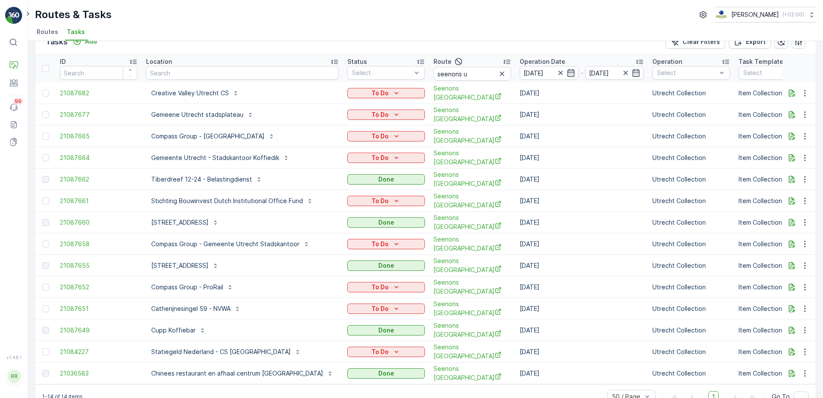
scroll to position [30, 0]
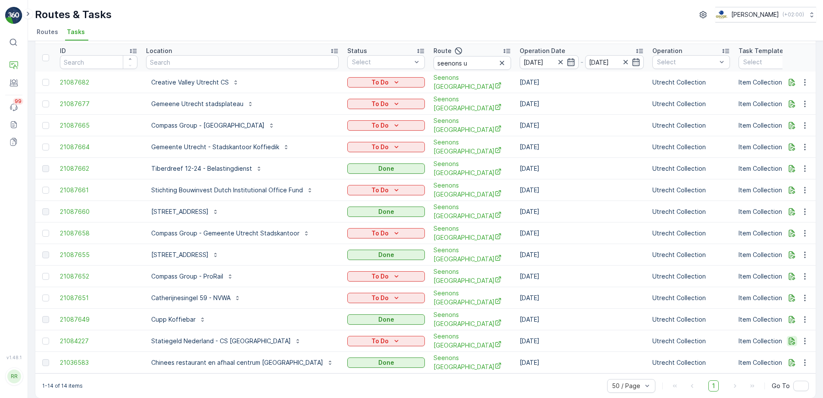
click at [791, 337] on icon "button" at bounding box center [792, 341] width 9 height 9
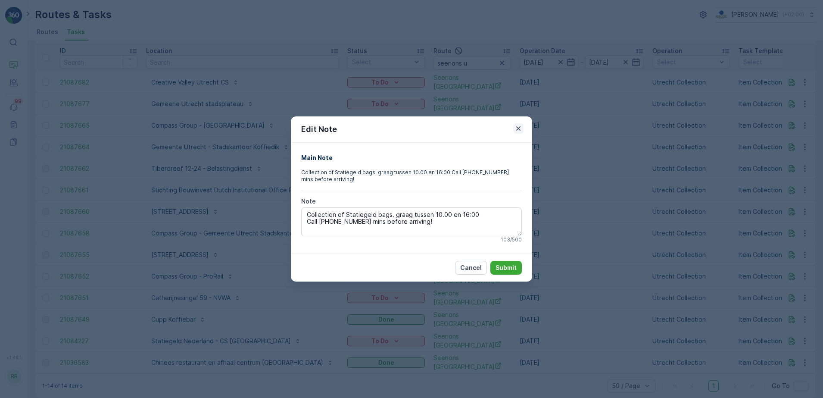
click at [517, 125] on icon "button" at bounding box center [518, 128] width 9 height 9
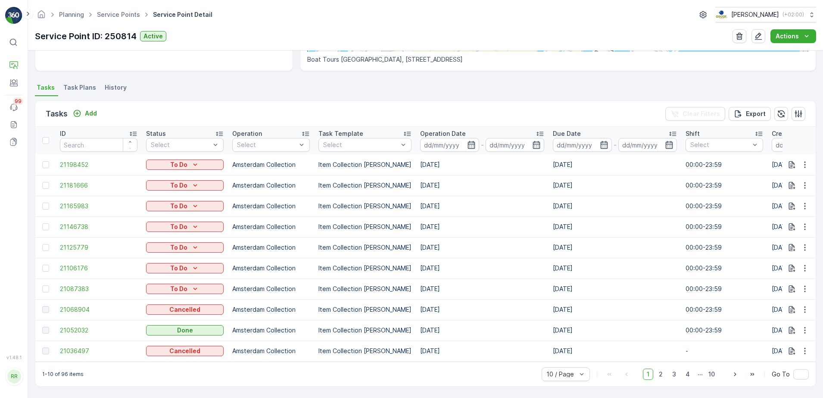
scroll to position [206, 0]
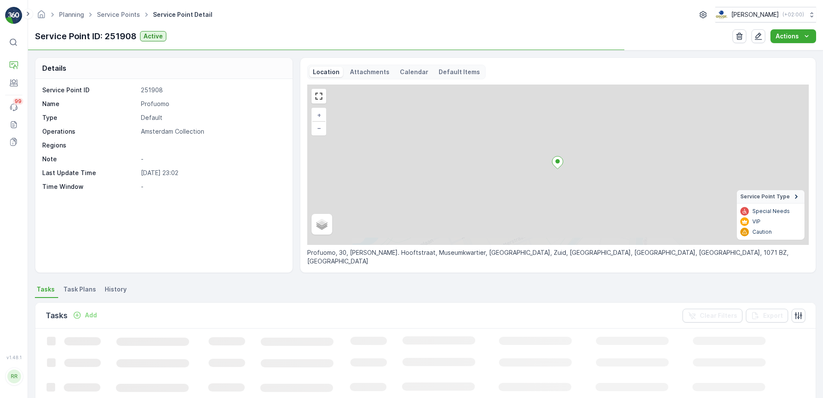
click at [78, 287] on span "Task Plans" at bounding box center [79, 289] width 33 height 9
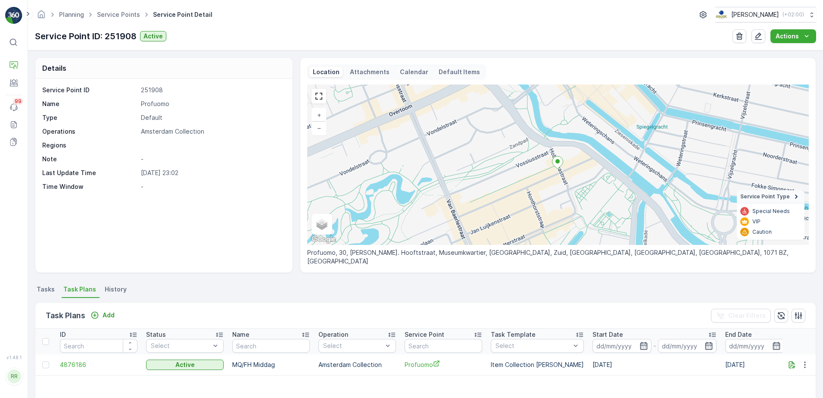
scroll to position [162, 0]
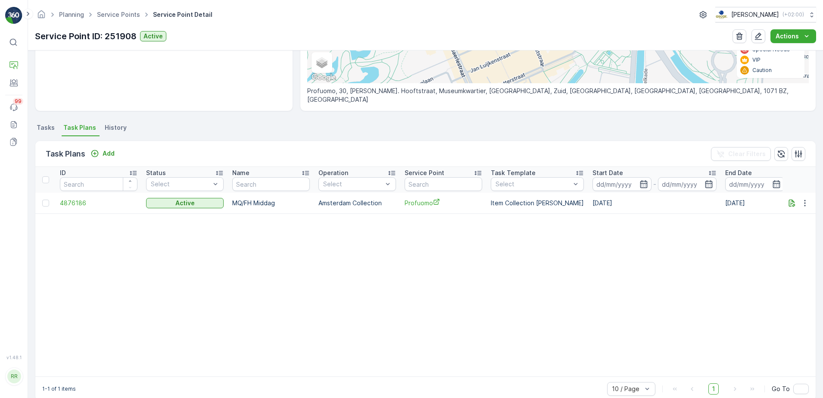
click at [42, 128] on span "Tasks" at bounding box center [46, 127] width 18 height 9
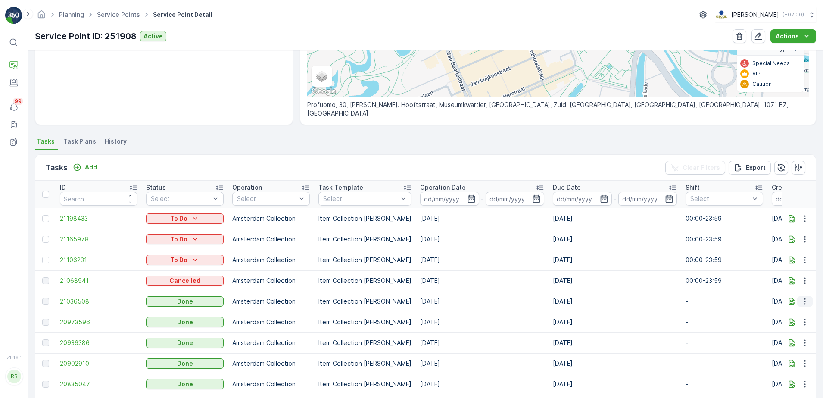
click at [805, 302] on icon "button" at bounding box center [805, 301] width 9 height 9
click at [233, 140] on ul "Tasks Task Plans History" at bounding box center [425, 142] width 781 height 15
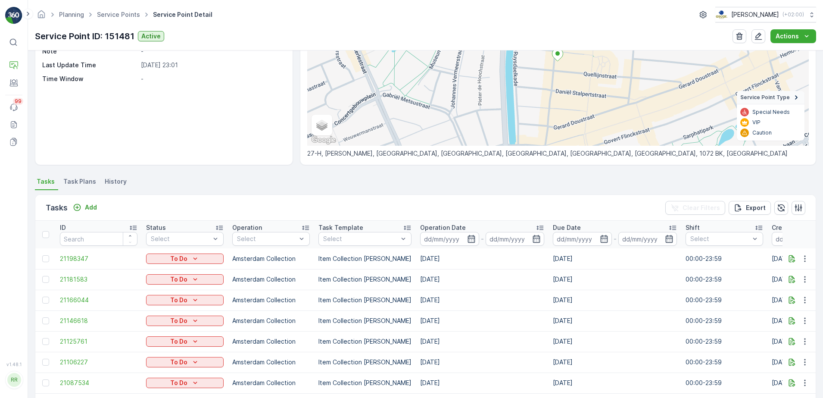
scroll to position [206, 0]
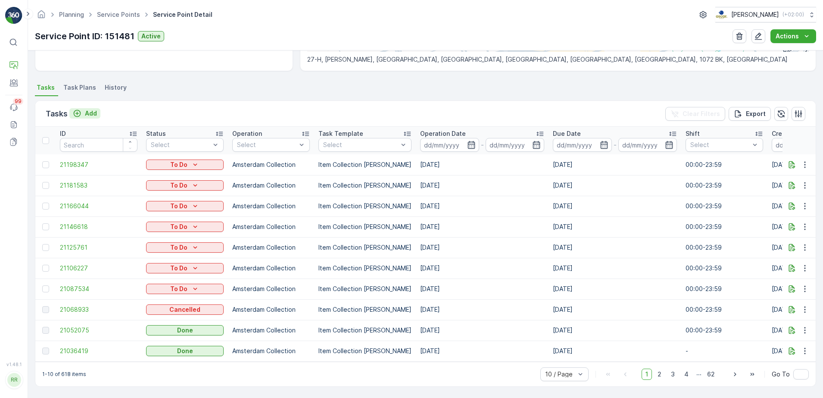
click at [85, 112] on p "Add" at bounding box center [91, 113] width 12 height 9
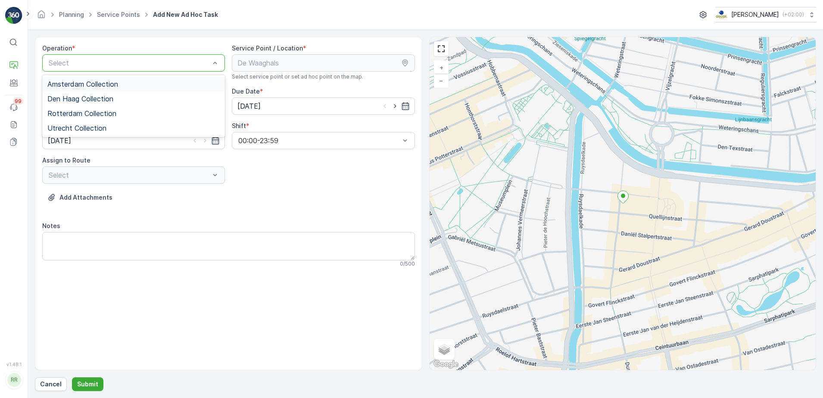
click at [123, 59] on div at bounding box center [129, 63] width 163 height 8
drag, startPoint x: 81, startPoint y: 84, endPoint x: 97, endPoint y: 82, distance: 15.2
click at [82, 84] on span "Amsterdam Collection" at bounding box center [82, 84] width 71 height 8
click at [123, 106] on div at bounding box center [129, 106] width 163 height 8
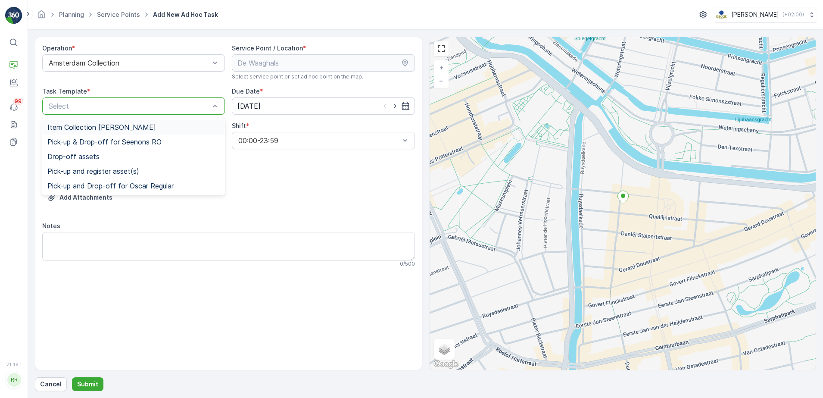
click at [99, 124] on span "Item Collection [PERSON_NAME]" at bounding box center [101, 127] width 109 height 8
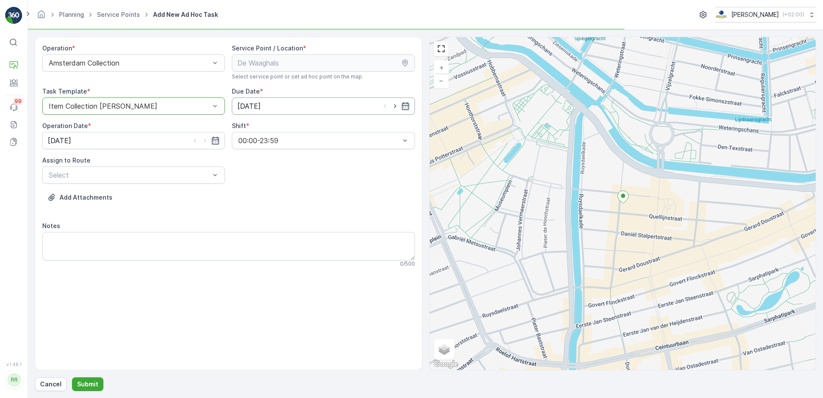
click at [252, 109] on input "[DATE]" at bounding box center [323, 105] width 183 height 17
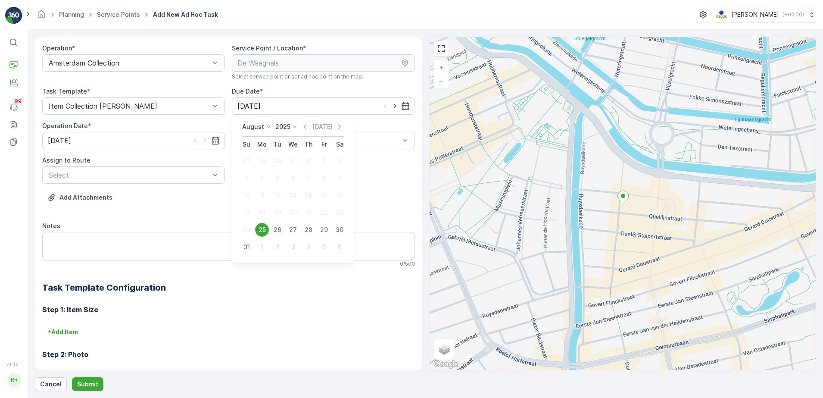
click at [279, 228] on div "26" at bounding box center [278, 230] width 14 height 14
type input "[DATE]"
click at [206, 141] on icon "button" at bounding box center [205, 140] width 9 height 9
type input "[DATE]"
click at [137, 177] on div at bounding box center [129, 175] width 163 height 8
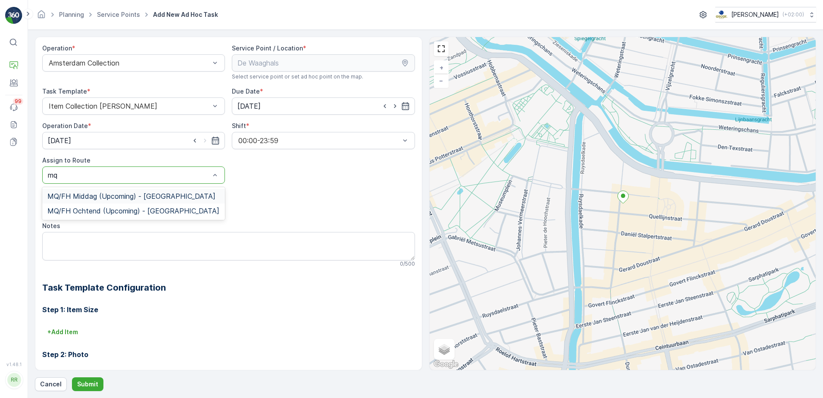
type input "mq"
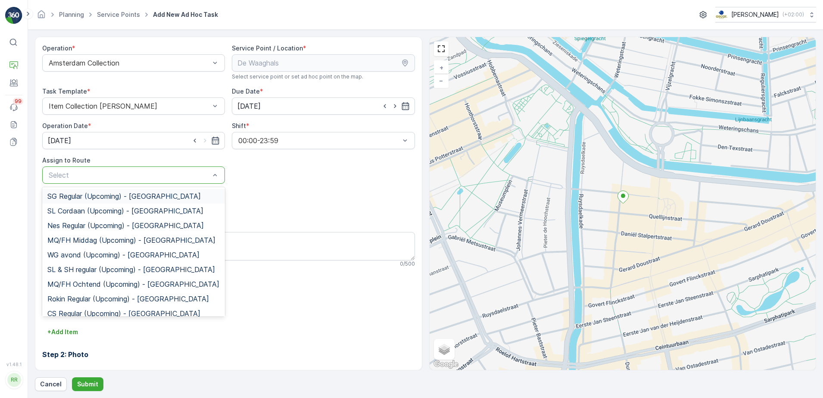
click at [79, 177] on div at bounding box center [129, 175] width 163 height 8
type input "mq"
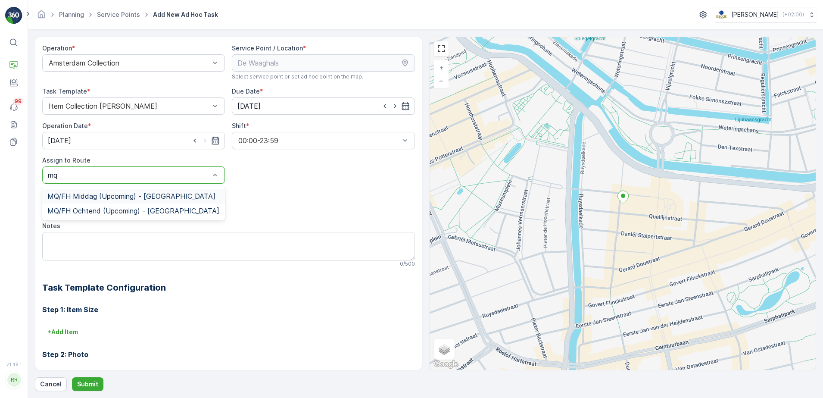
click at [110, 191] on div "MQ/FH Middag (Upcoming) - [GEOGRAPHIC_DATA]" at bounding box center [133, 196] width 183 height 15
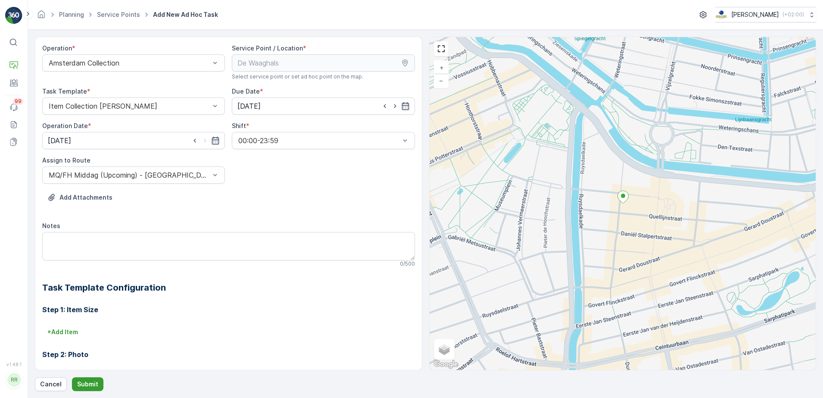
click at [92, 384] on p "Submit" at bounding box center [87, 384] width 21 height 9
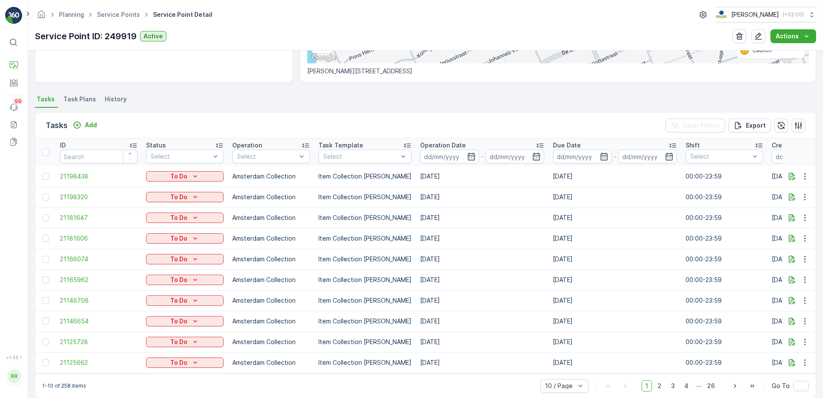
scroll to position [206, 0]
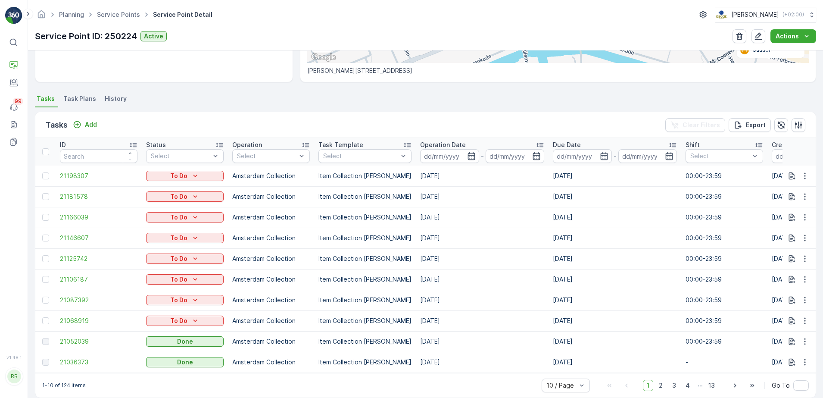
scroll to position [206, 0]
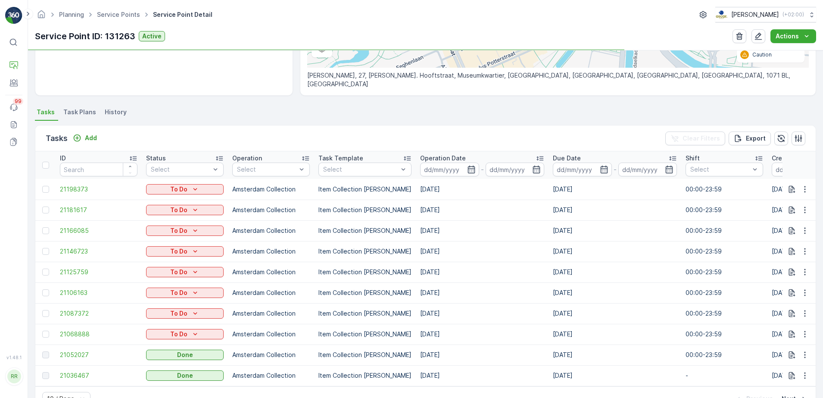
scroll to position [177, 0]
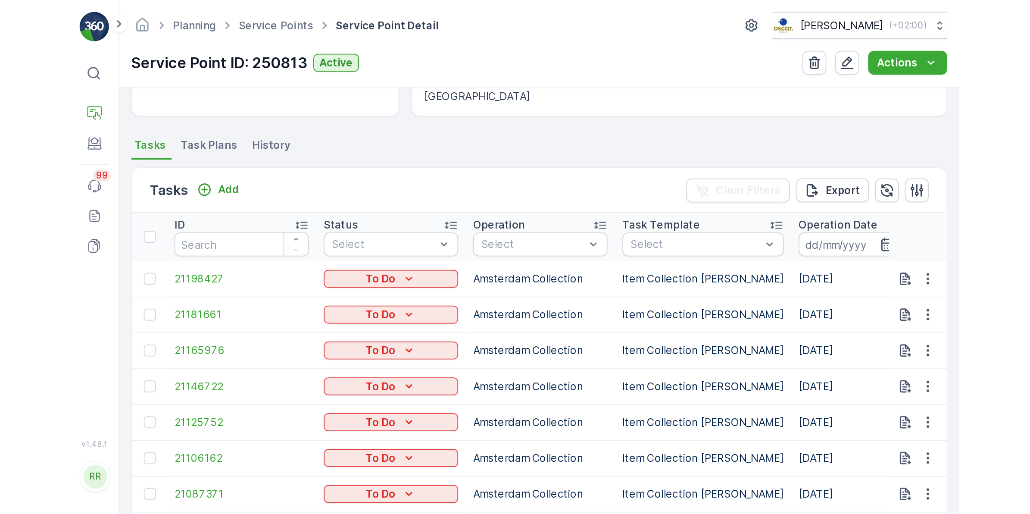
scroll to position [90, 0]
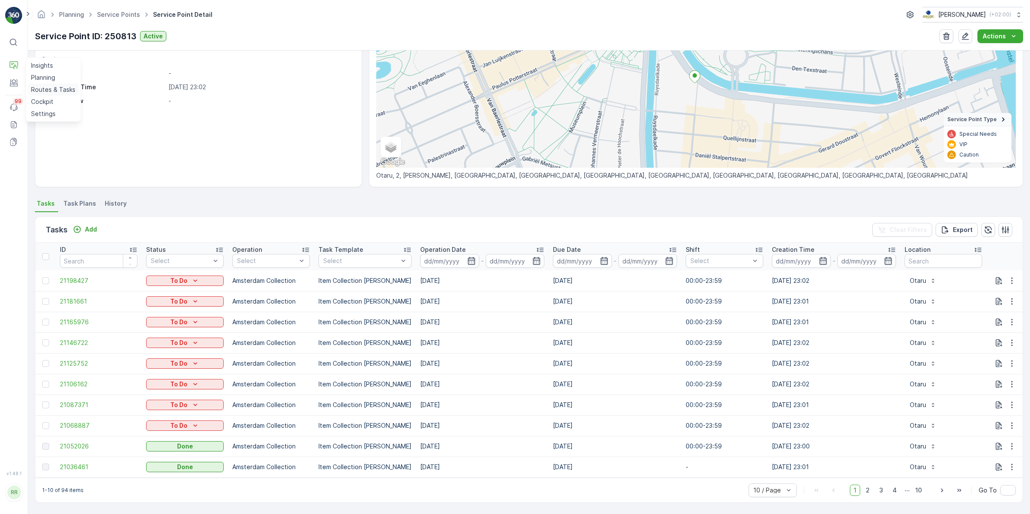
drag, startPoint x: 44, startPoint y: 88, endPoint x: 54, endPoint y: 84, distance: 10.8
click at [44, 88] on p "Routes & Tasks" at bounding box center [53, 89] width 44 height 9
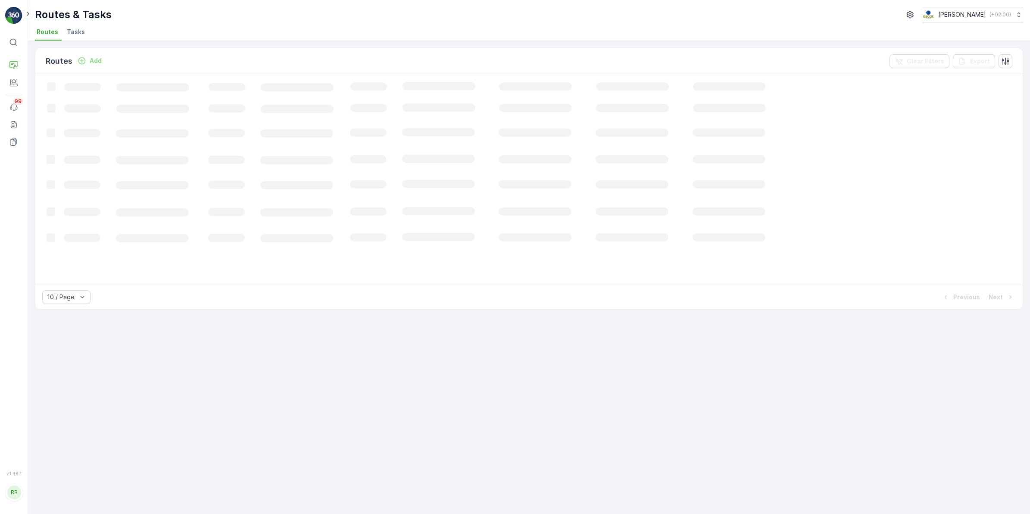
click at [72, 34] on span "Tasks" at bounding box center [76, 32] width 18 height 9
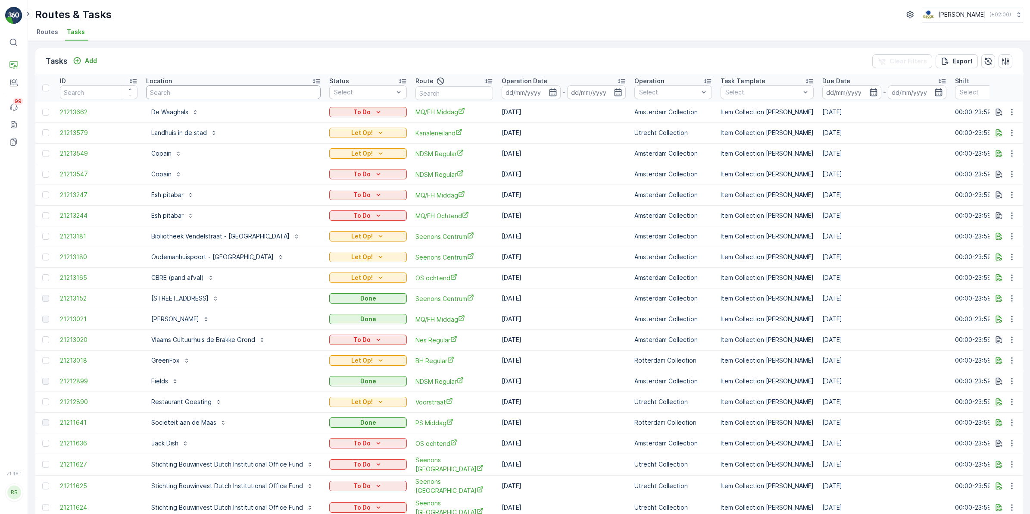
click at [235, 91] on input "text" at bounding box center [233, 92] width 175 height 14
click at [444, 93] on input "text" at bounding box center [454, 93] width 78 height 14
type input "overvecht"
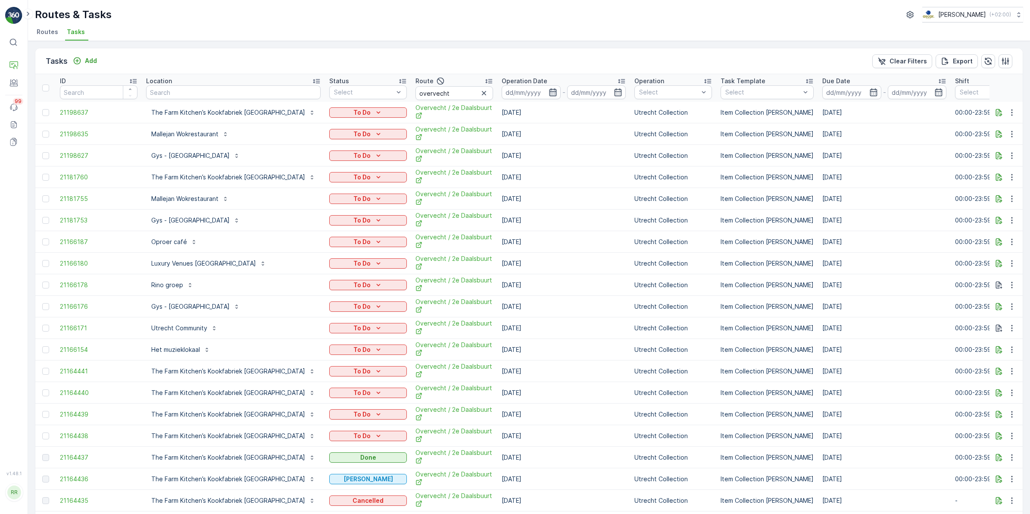
click at [549, 88] on icon "button" at bounding box center [553, 92] width 9 height 9
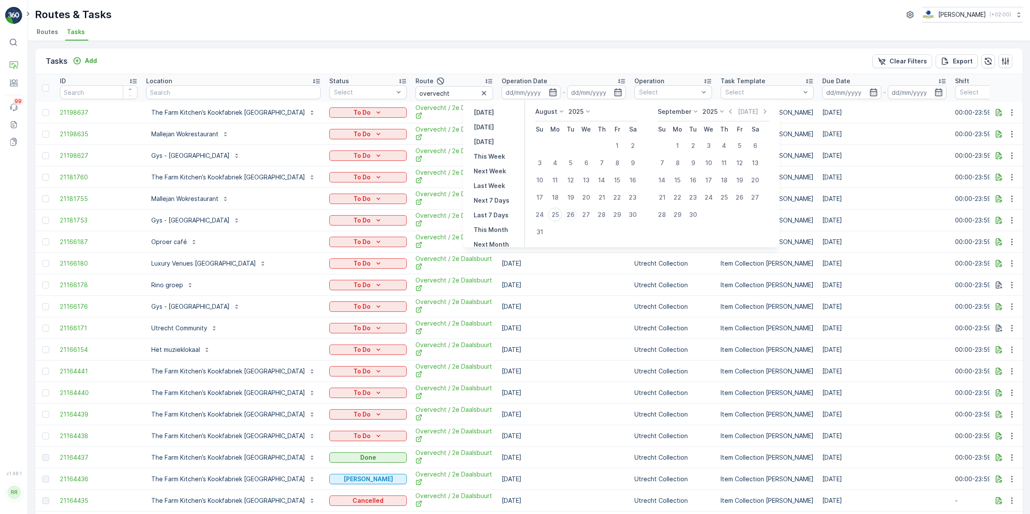
click at [576, 214] on div "26" at bounding box center [571, 215] width 14 height 14
type input "[DATE]"
click at [576, 214] on div "26" at bounding box center [571, 215] width 14 height 14
type input "[DATE]"
click at [576, 214] on div "26" at bounding box center [571, 215] width 14 height 14
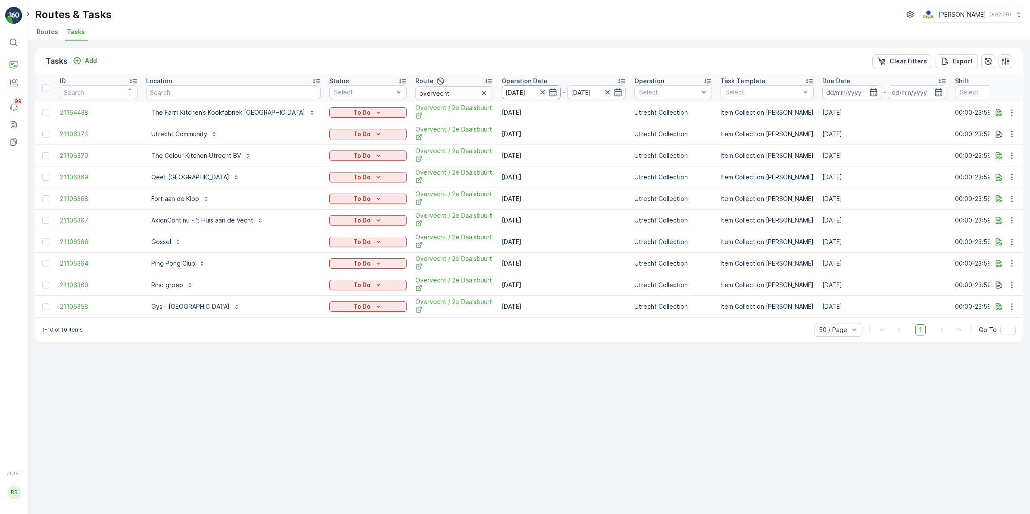
click at [502, 98] on input "[DATE]" at bounding box center [531, 92] width 59 height 14
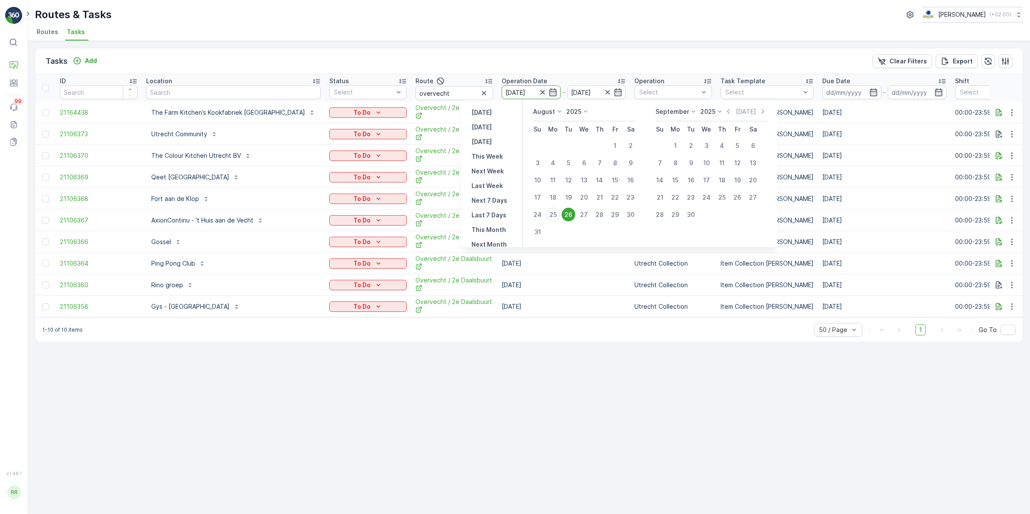
click at [538, 89] on icon "button" at bounding box center [542, 92] width 9 height 9
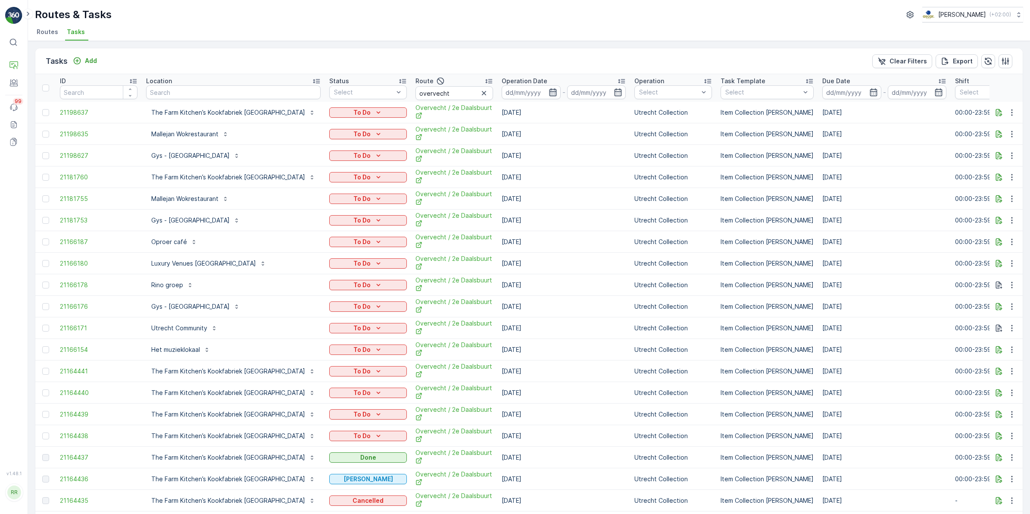
click at [509, 91] on input at bounding box center [531, 92] width 59 height 14
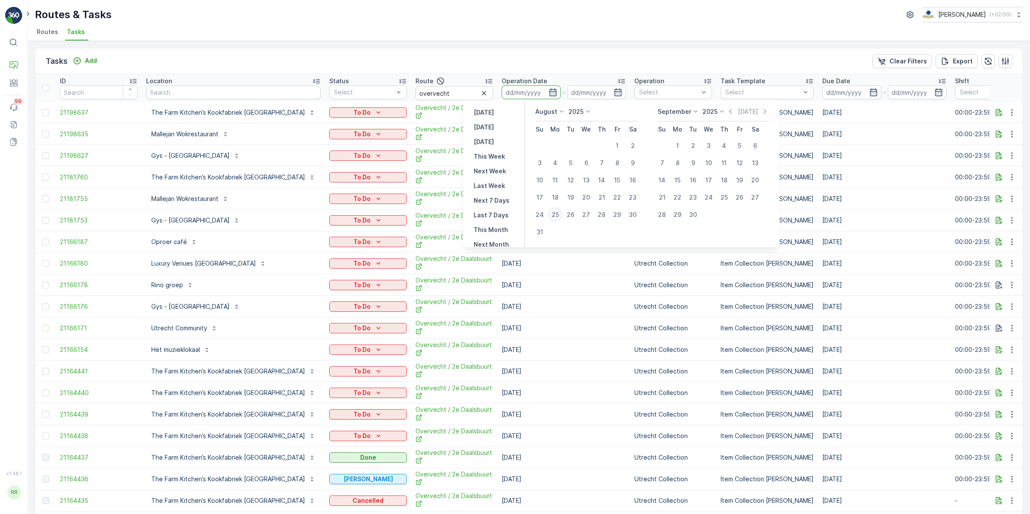
click at [554, 211] on div "25" at bounding box center [555, 215] width 14 height 14
type input "[DATE]"
click at [554, 211] on div "25" at bounding box center [555, 215] width 14 height 14
type input "[DATE]"
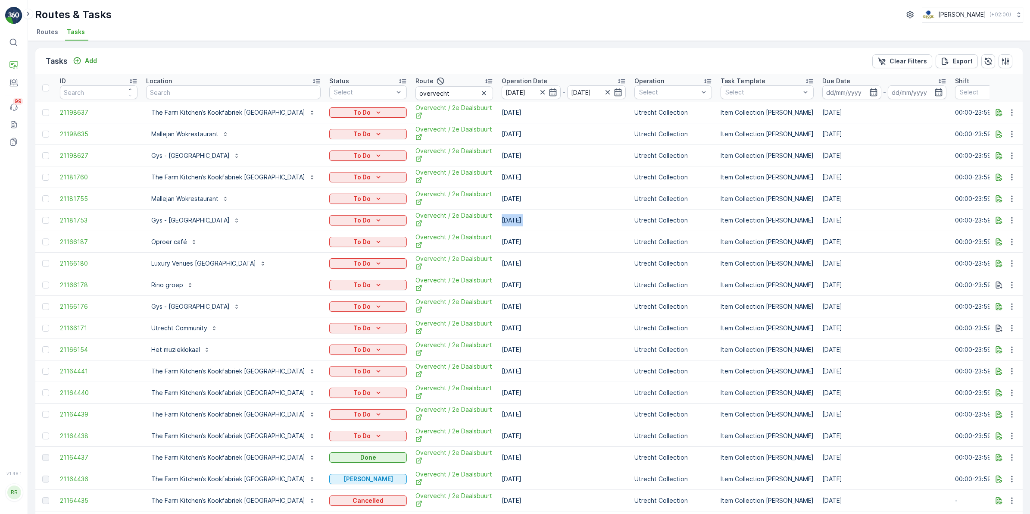
click at [554, 211] on td "[DATE]" at bounding box center [563, 220] width 133 height 22
click at [421, 100] on th "Route overvecht" at bounding box center [454, 88] width 86 height 28
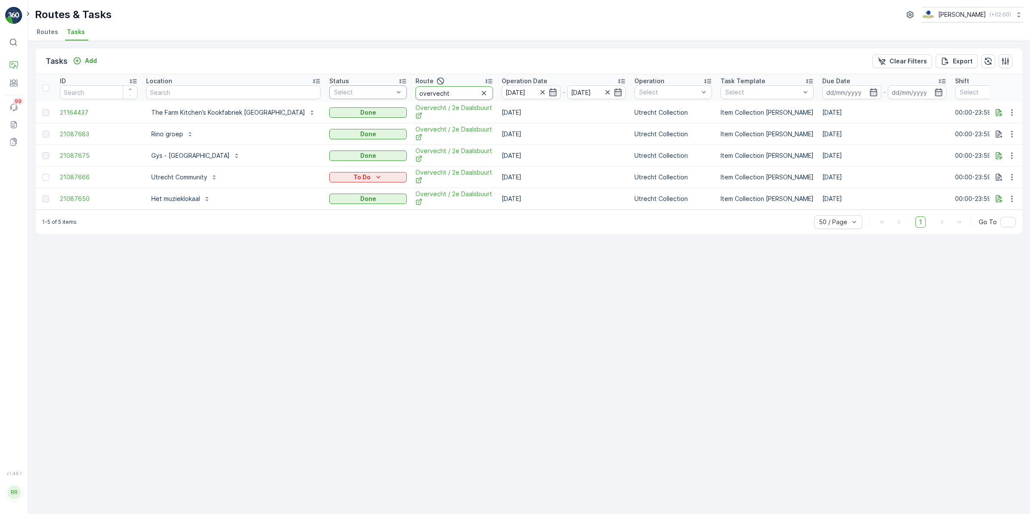
drag, startPoint x: 364, startPoint y: 94, endPoint x: 346, endPoint y: 97, distance: 18.4
click at [346, 97] on tr "ID Location Status Select Route overvecht Operation Date 25.08.2025 - 25.08.202…" at bounding box center [748, 88] width 1426 height 28
type input "seenons u"
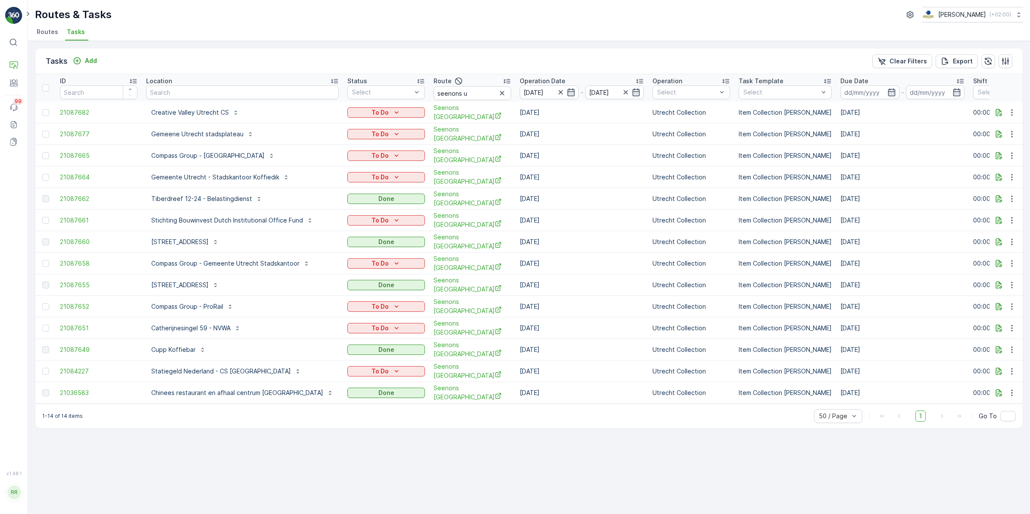
click at [330, 81] on icon at bounding box center [334, 81] width 9 height 9
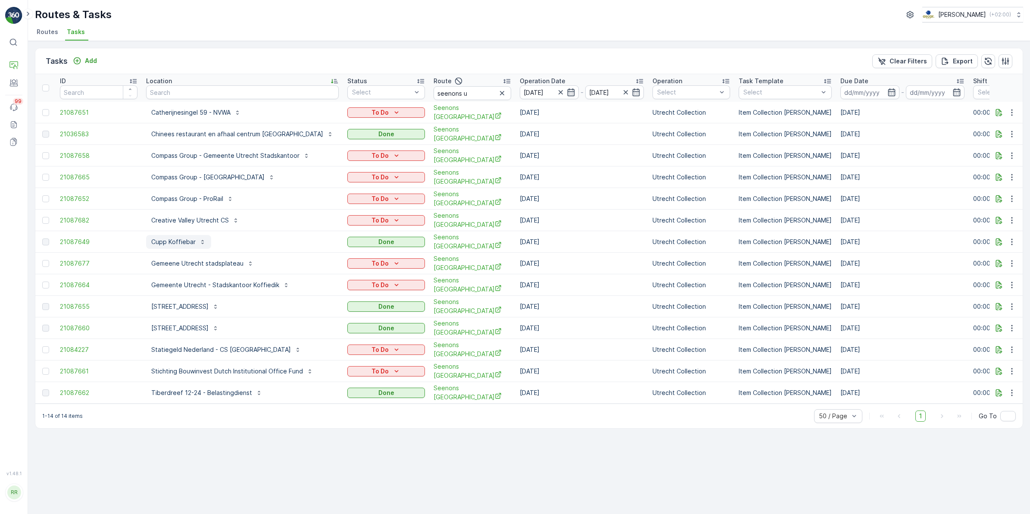
click at [168, 237] on p "Cupp Koffiebar" at bounding box center [173, 241] width 44 height 9
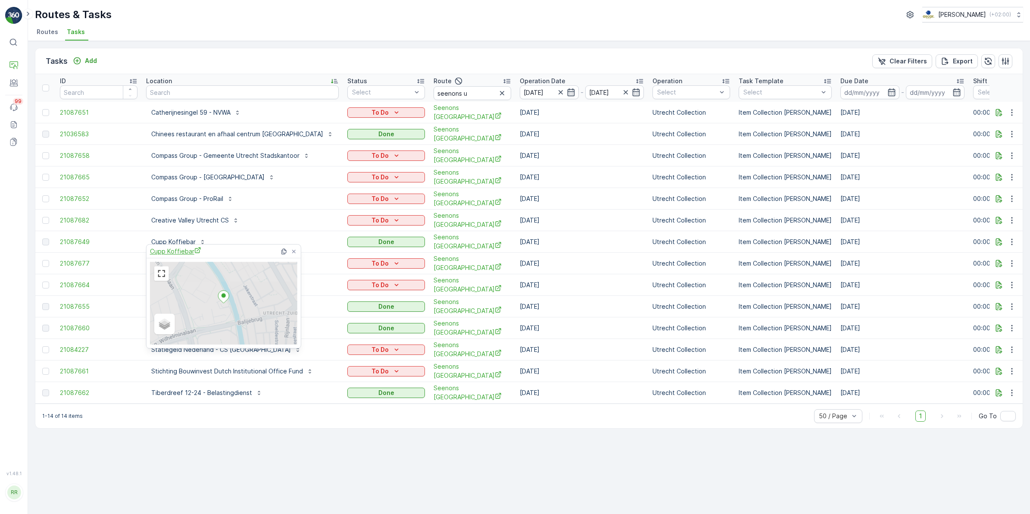
click at [174, 254] on span "Cupp Koffiebar" at bounding box center [175, 250] width 51 height 9
click at [365, 397] on div "Tasks Add Clear Filters Export ID Location Status Select Route seenons u Operat…" at bounding box center [529, 277] width 1002 height 473
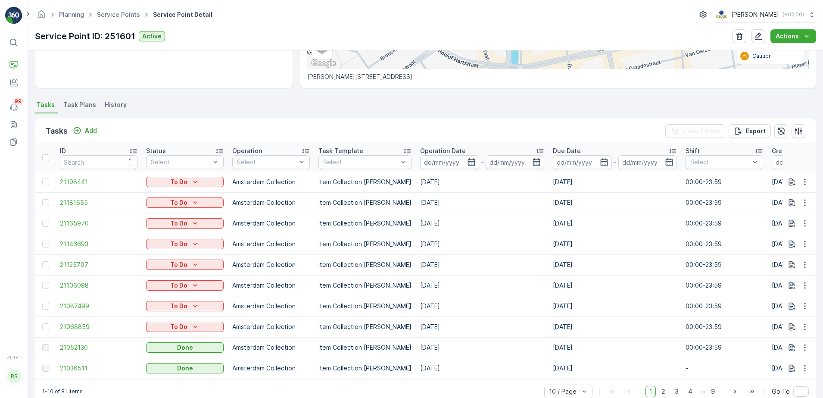
scroll to position [206, 0]
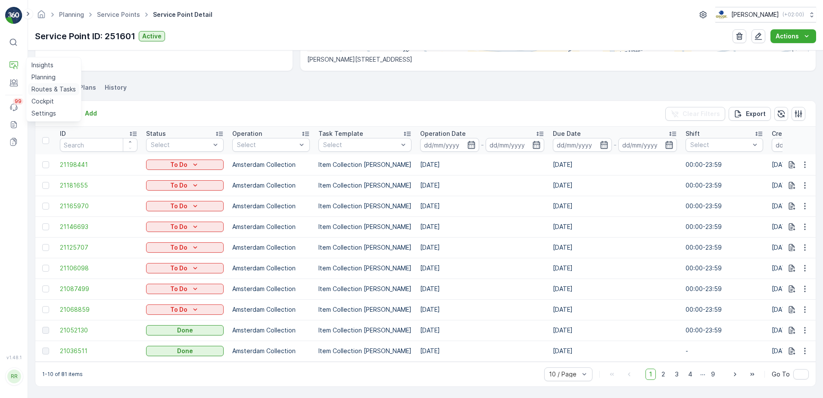
click at [47, 84] on link "Routes & Tasks" at bounding box center [53, 89] width 51 height 12
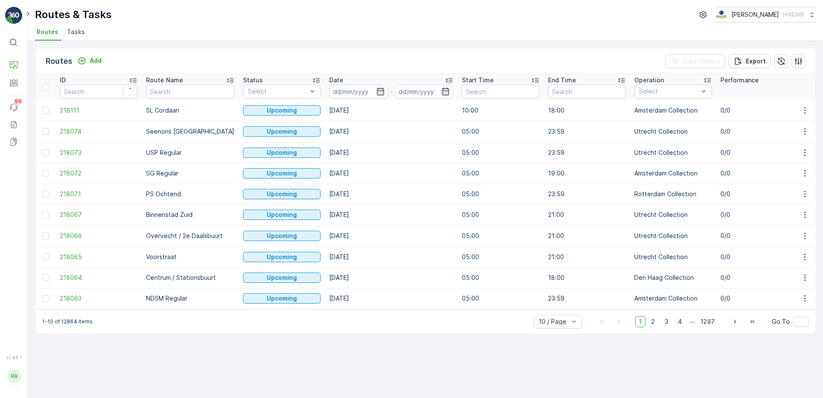
click at [75, 33] on span "Tasks" at bounding box center [76, 32] width 18 height 9
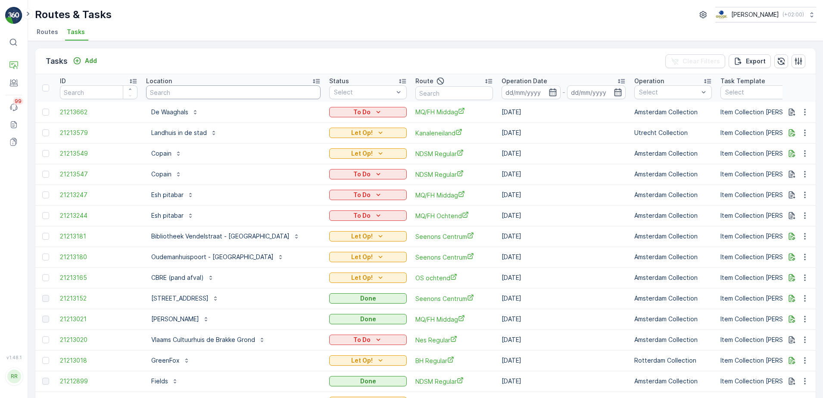
click at [184, 93] on input "text" at bounding box center [233, 92] width 175 height 14
type input "statie"
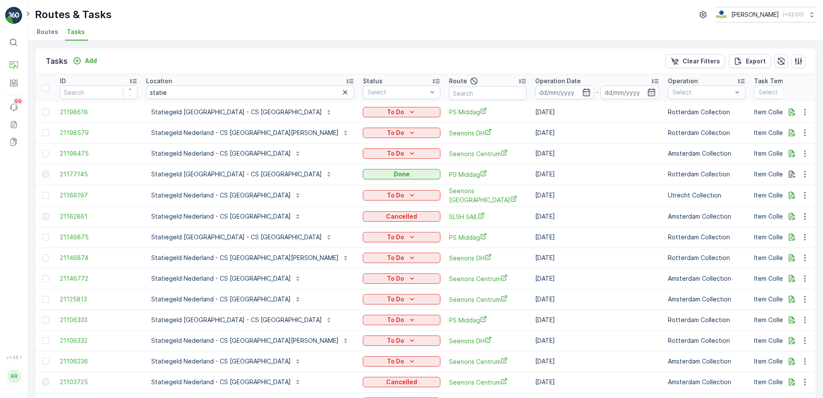
click at [215, 85] on th "Location statie" at bounding box center [250, 88] width 217 height 28
click at [211, 91] on input "statie" at bounding box center [250, 92] width 208 height 14
type input "statiegeld [GEOGRAPHIC_DATA] - U"
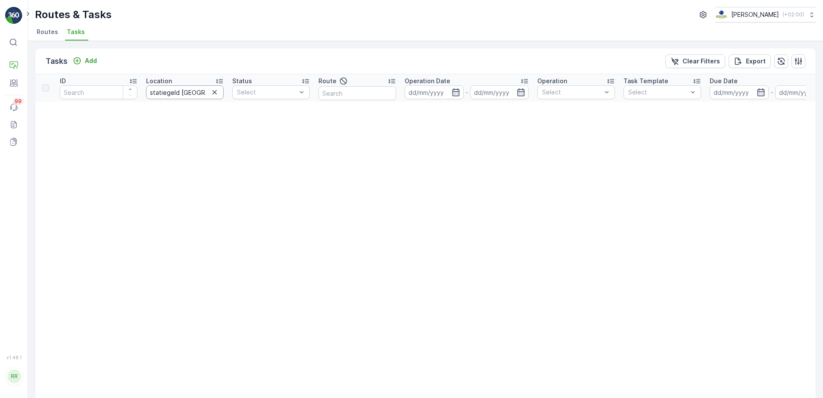
click at [198, 95] on input "statiegeld [GEOGRAPHIC_DATA] - U" at bounding box center [185, 92] width 78 height 14
type input "statiegeld nederland - CS U"
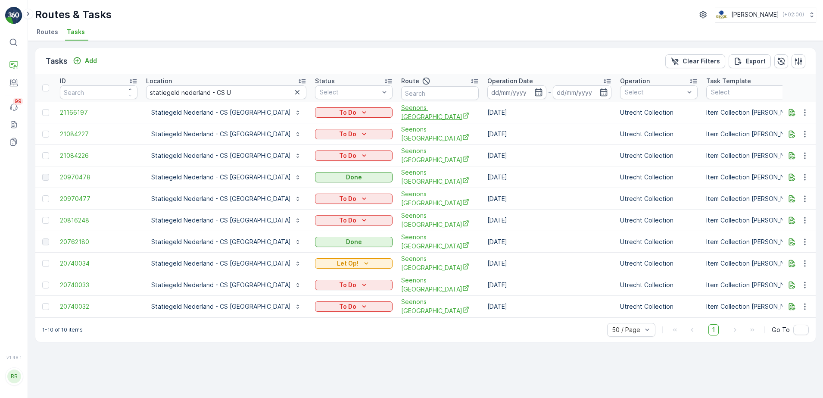
click at [401, 112] on span "Seenons [GEOGRAPHIC_DATA]" at bounding box center [440, 112] width 78 height 18
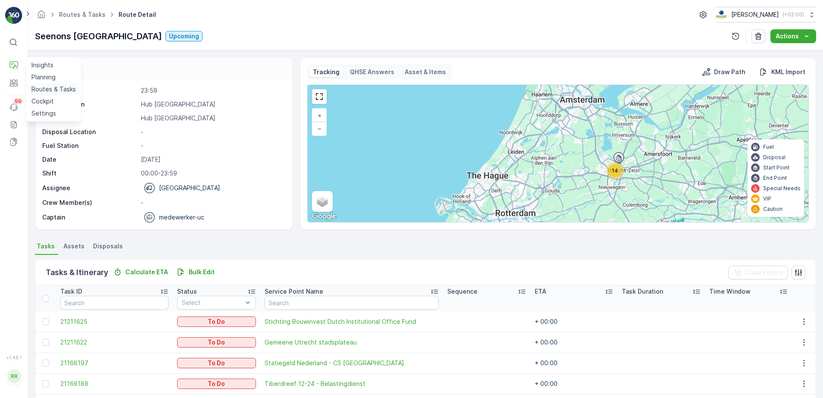
drag, startPoint x: 53, startPoint y: 87, endPoint x: 59, endPoint y: 84, distance: 6.6
click at [53, 87] on p "Routes & Tasks" at bounding box center [53, 89] width 44 height 9
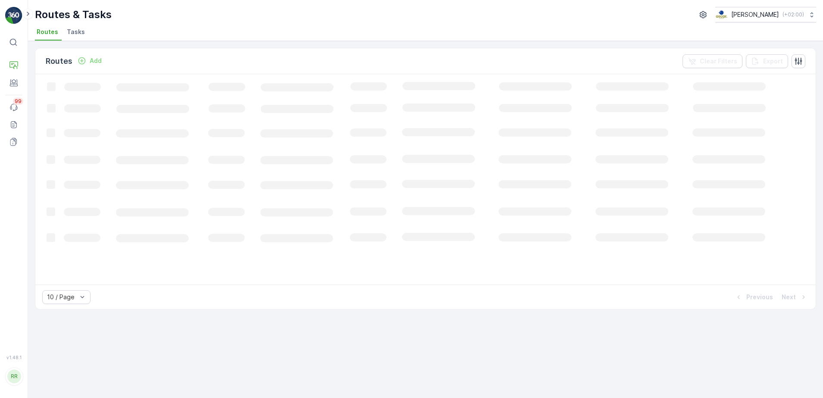
click at [79, 31] on span "Tasks" at bounding box center [76, 32] width 18 height 9
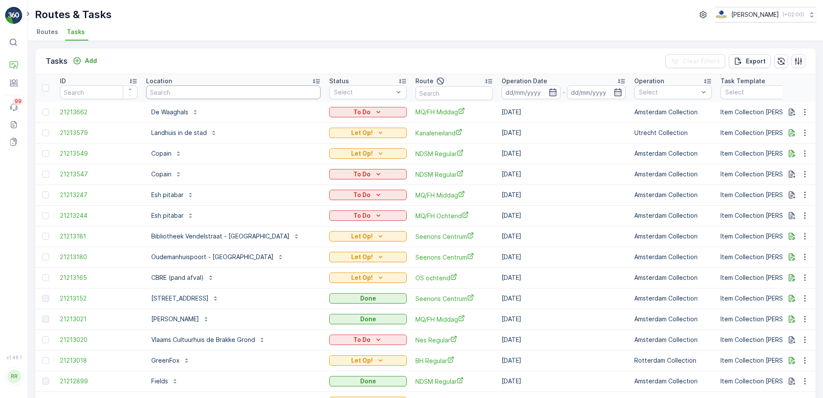
click at [198, 95] on input "text" at bounding box center [233, 92] width 175 height 14
click at [433, 91] on input "text" at bounding box center [454, 93] width 78 height 14
type input "seenons ut"
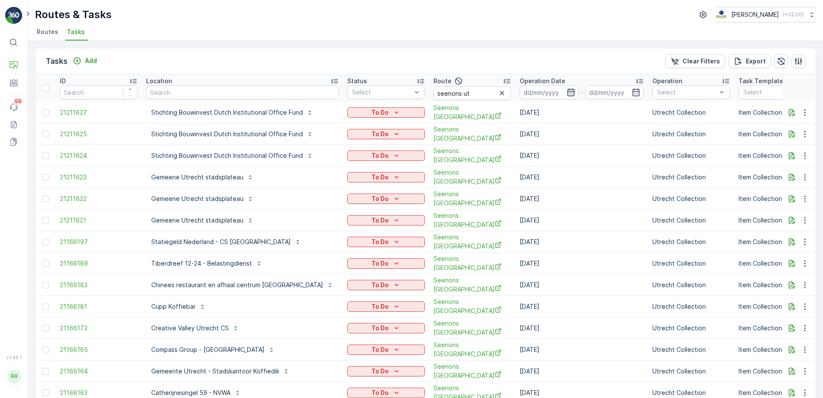
click at [567, 91] on icon "button" at bounding box center [570, 92] width 7 height 8
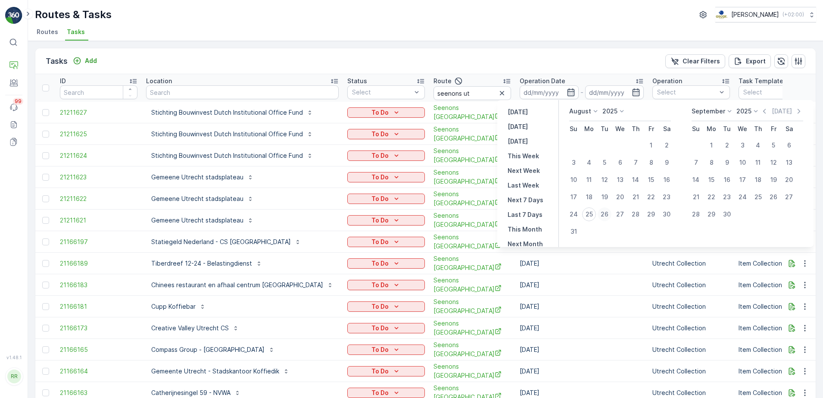
click at [608, 214] on div "26" at bounding box center [605, 214] width 14 height 14
type input "[DATE]"
click at [605, 216] on div "26" at bounding box center [605, 214] width 14 height 14
type input "26.08.2025"
click at [605, 216] on div "26" at bounding box center [605, 214] width 14 height 14
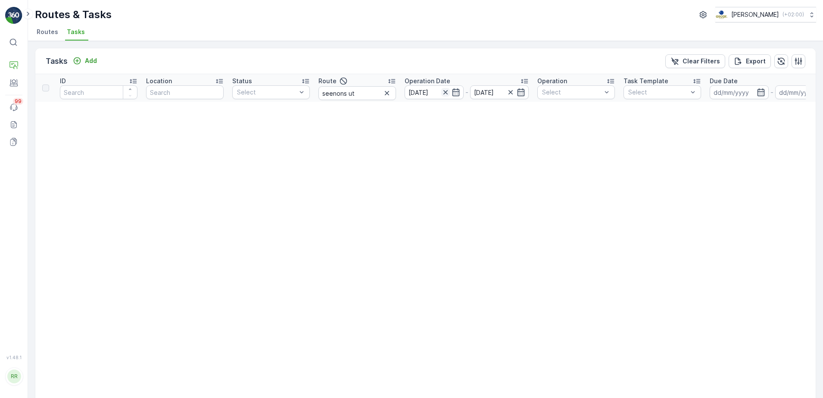
click at [445, 92] on icon "button" at bounding box center [445, 92] width 4 height 4
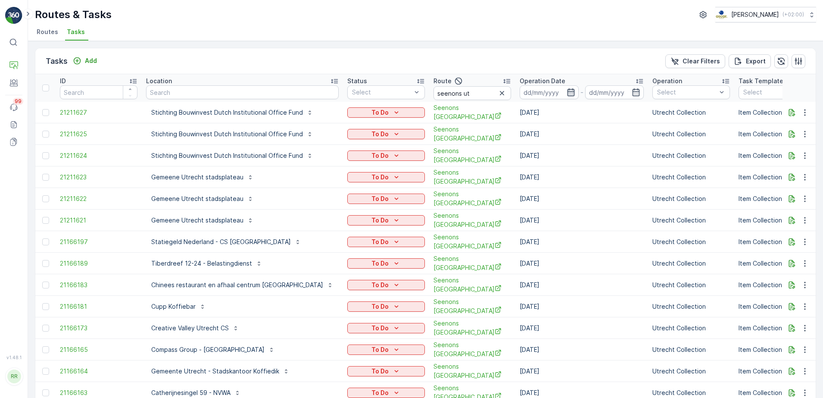
click at [567, 90] on icon "button" at bounding box center [571, 92] width 9 height 9
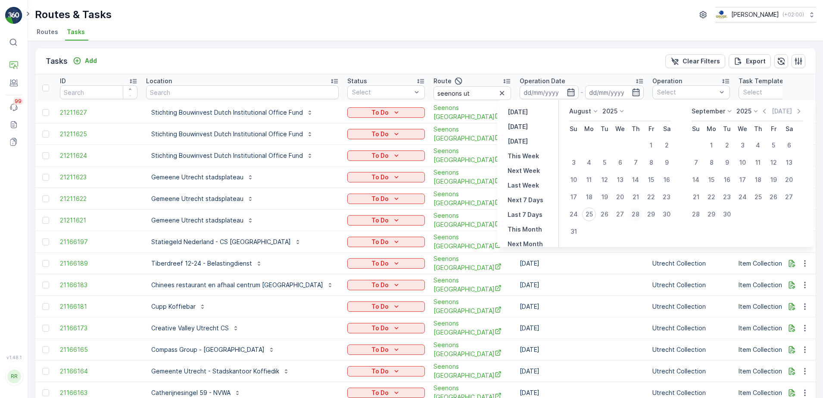
click at [636, 212] on div "28" at bounding box center [636, 214] width 14 height 14
type input "28.08.2025"
click at [636, 212] on div "28" at bounding box center [636, 214] width 14 height 14
type input "28.08.2025"
click at [636, 212] on div "28" at bounding box center [636, 214] width 14 height 14
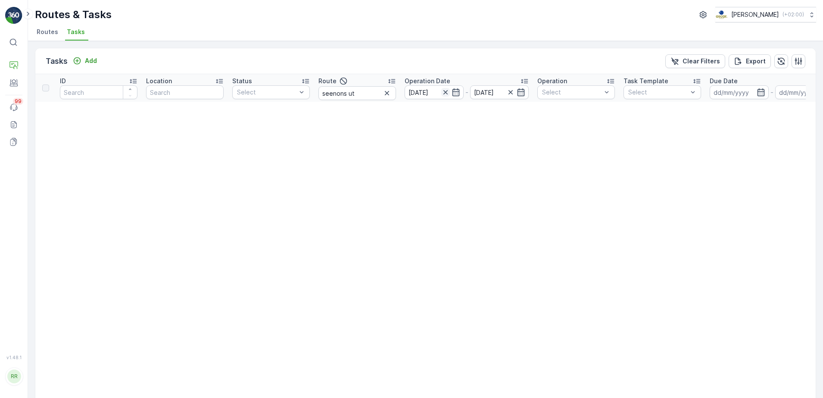
click at [446, 92] on icon "button" at bounding box center [445, 92] width 9 height 9
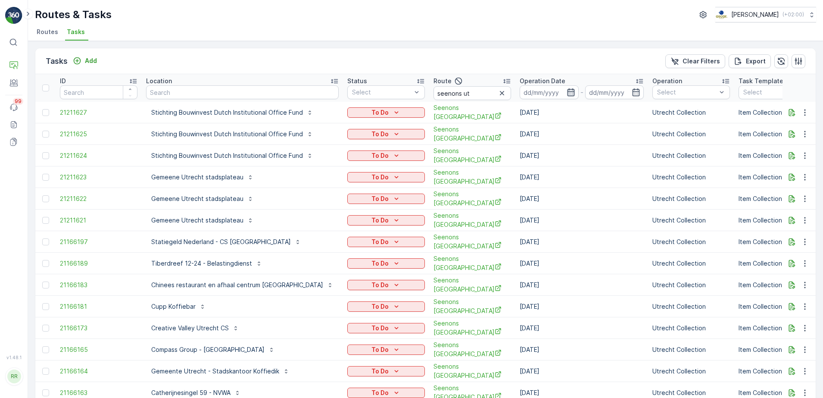
click at [567, 89] on icon "button" at bounding box center [570, 92] width 7 height 8
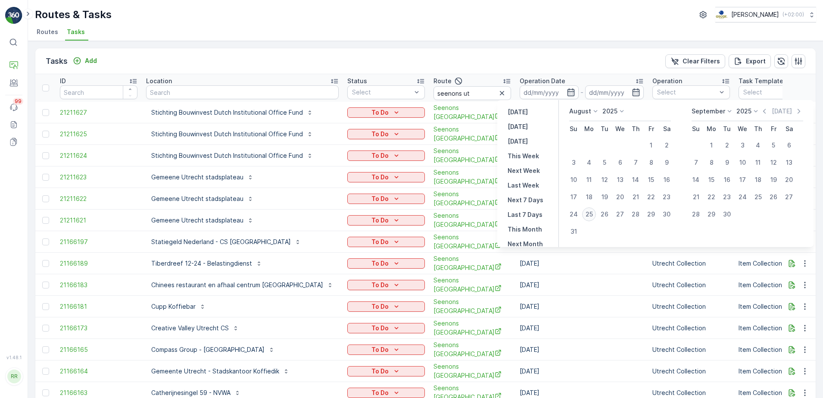
click at [590, 215] on div "25" at bounding box center [589, 214] width 14 height 14
type input "[DATE]"
click at [590, 215] on div "25" at bounding box center [589, 214] width 14 height 14
type input "[DATE]"
click at [590, 215] on div "25" at bounding box center [589, 214] width 14 height 14
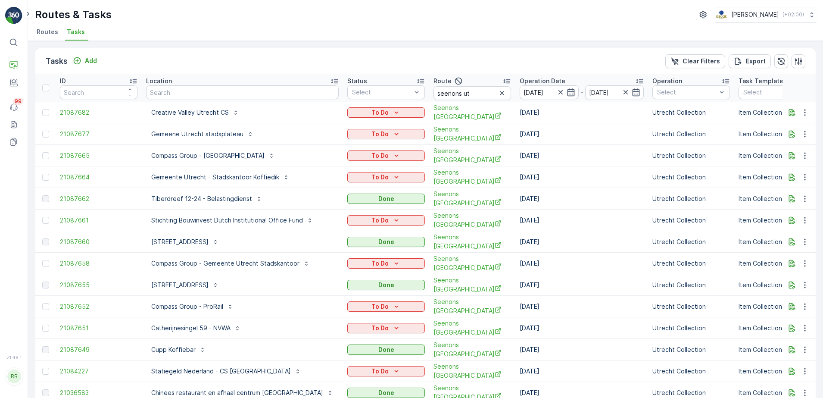
scroll to position [30, 0]
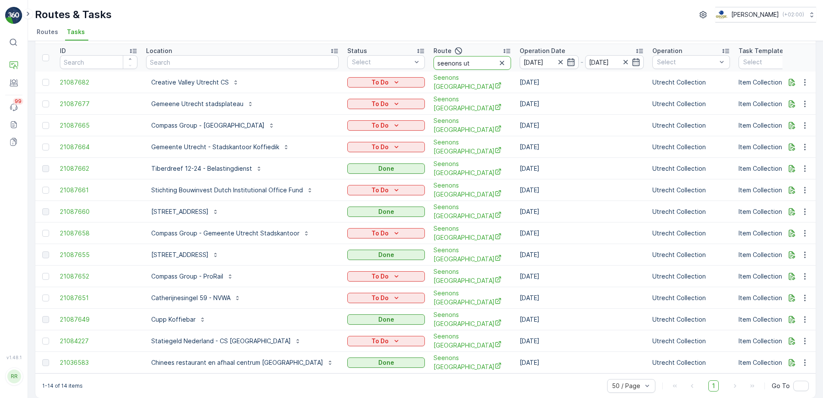
drag, startPoint x: 450, startPoint y: 59, endPoint x: 402, endPoint y: 64, distance: 47.6
click at [397, 63] on tr "ID Location Status Select Route seenons ut Operation Date 25.08.2025 - 25.08.20…" at bounding box center [757, 58] width 1444 height 28
type input "overvec"
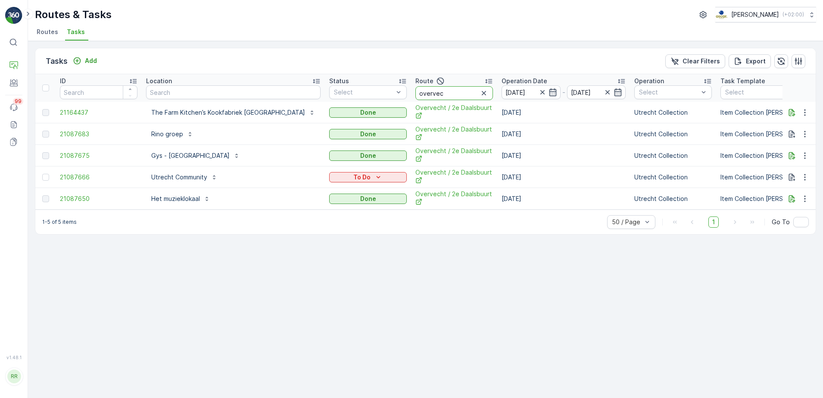
drag, startPoint x: 411, startPoint y: 91, endPoint x: 359, endPoint y: 106, distance: 53.7
click at [359, 106] on table "ID Location Status Select Route overvec Operation Date 25.08.2025 - 25.08.2025 …" at bounding box center [748, 141] width 1426 height 135
type input "seenons"
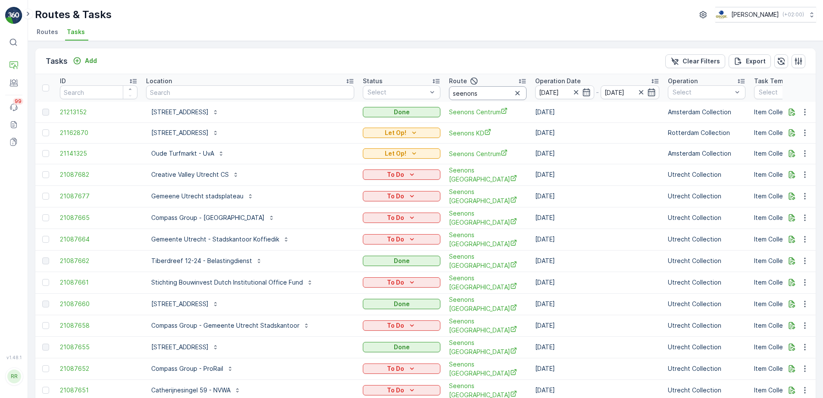
click at [455, 96] on input "seenons" at bounding box center [488, 93] width 78 height 14
type input "seenons ut"
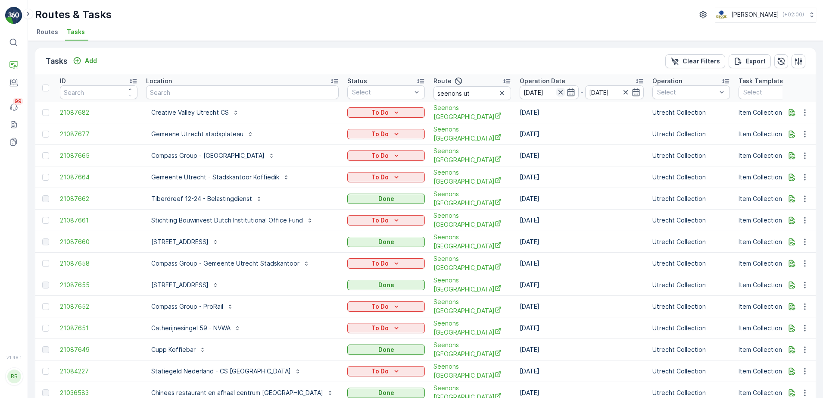
click at [558, 91] on icon "button" at bounding box center [560, 92] width 4 height 4
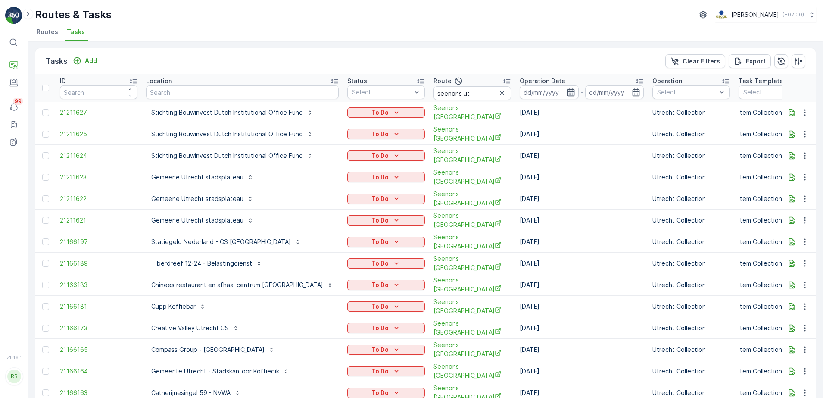
click at [567, 91] on icon "button" at bounding box center [570, 92] width 7 height 8
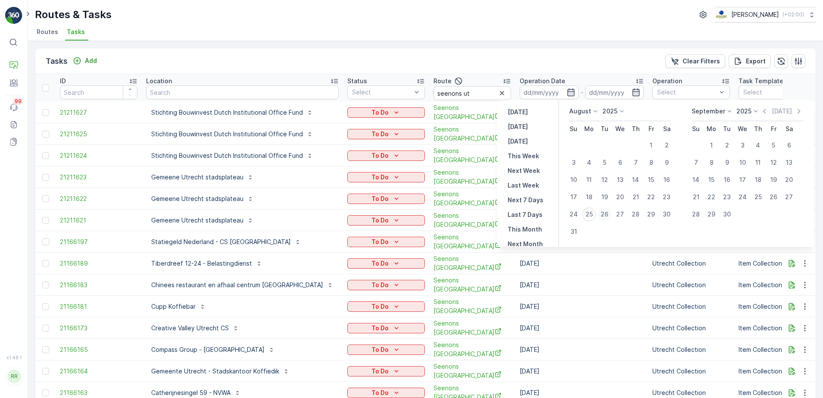
click at [606, 213] on div "26" at bounding box center [605, 214] width 14 height 14
type input "[DATE]"
click at [606, 213] on div "26" at bounding box center [605, 214] width 14 height 14
type input "[DATE]"
click at [606, 213] on div "26" at bounding box center [605, 214] width 14 height 14
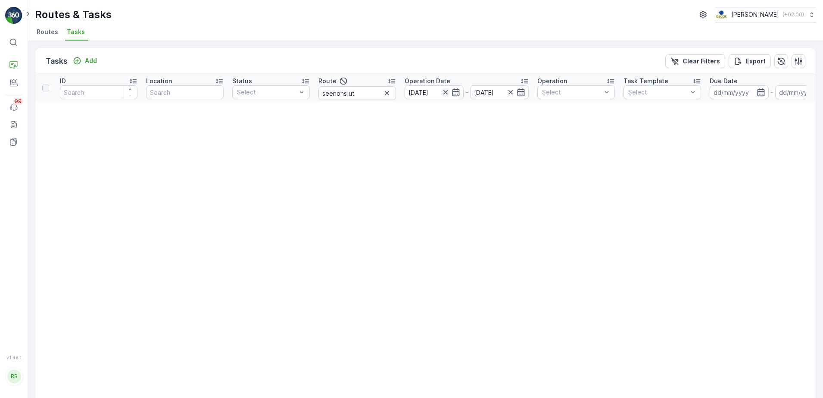
click at [447, 94] on icon "button" at bounding box center [445, 92] width 4 height 4
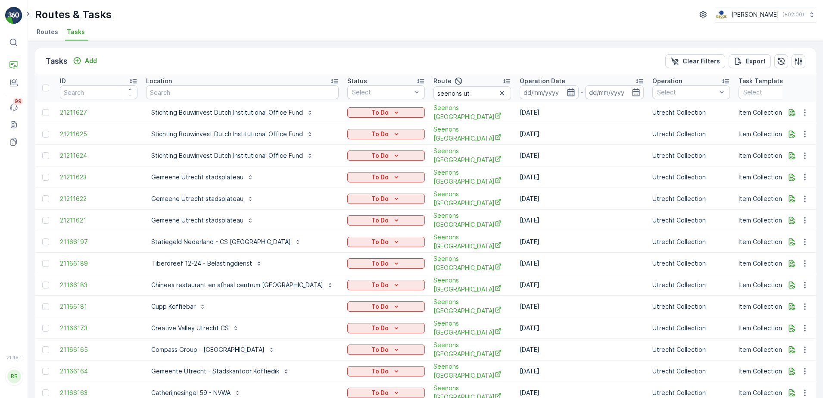
click at [567, 92] on icon "button" at bounding box center [571, 92] width 9 height 9
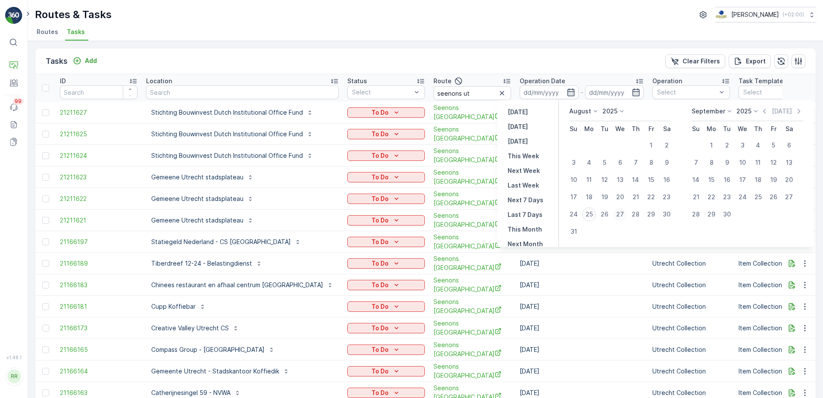
click at [619, 212] on div "27" at bounding box center [620, 214] width 14 height 14
type input "[DATE]"
click at [619, 212] on div "27" at bounding box center [620, 214] width 14 height 14
type input "[DATE]"
click at [619, 212] on div "27" at bounding box center [620, 214] width 14 height 14
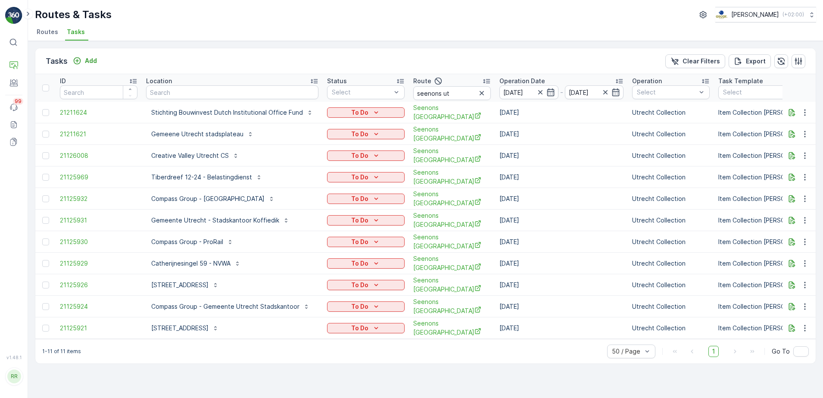
click at [312, 82] on icon at bounding box center [314, 81] width 9 height 9
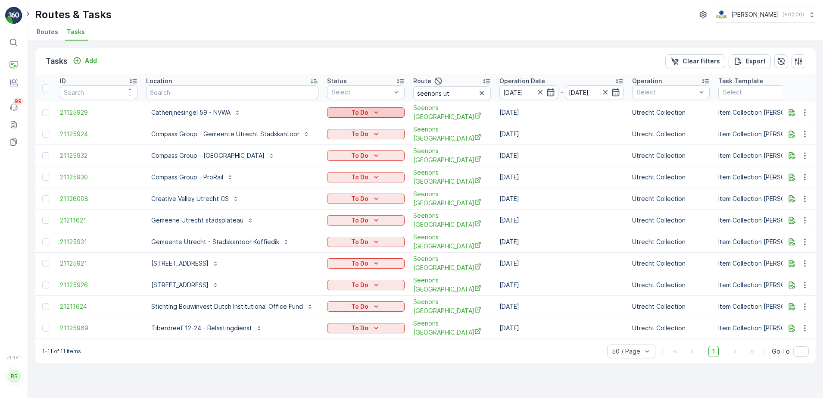
click at [367, 112] on div "To Do" at bounding box center [366, 112] width 71 height 9
click at [358, 59] on div "Tasks Add Clear Filters Export" at bounding box center [425, 61] width 780 height 26
click at [259, 371] on div "Tasks Add Clear Filters Export ID Location Status Select Route seenons ut Opera…" at bounding box center [425, 219] width 795 height 357
click at [296, 63] on div "Tasks Add Clear Filters Export" at bounding box center [425, 61] width 780 height 26
click at [538, 94] on icon "button" at bounding box center [540, 92] width 9 height 9
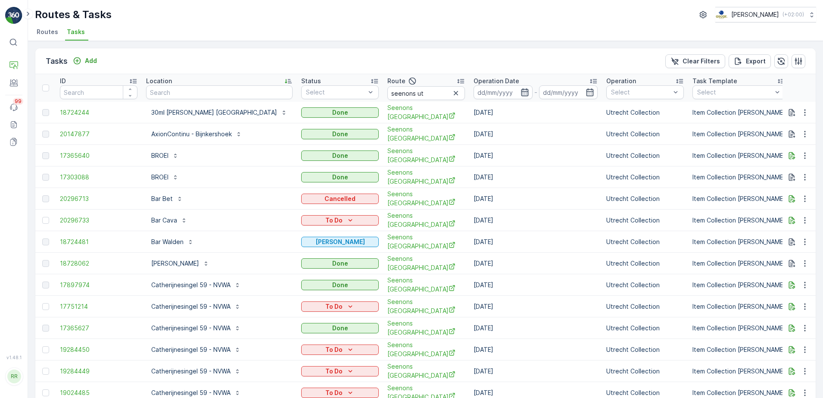
click at [521, 90] on icon "button" at bounding box center [525, 92] width 9 height 9
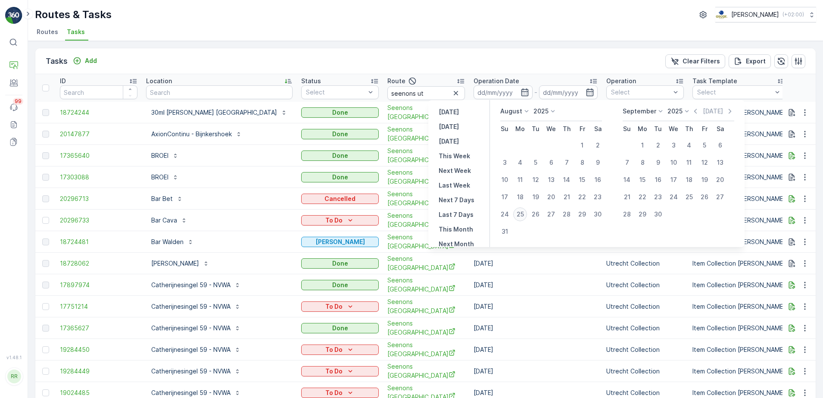
click at [523, 212] on div "25" at bounding box center [520, 214] width 14 height 14
type input "25.08.2025"
click at [523, 212] on div "25" at bounding box center [520, 214] width 14 height 14
type input "25.08.2025"
click at [523, 212] on div "25" at bounding box center [520, 214] width 14 height 14
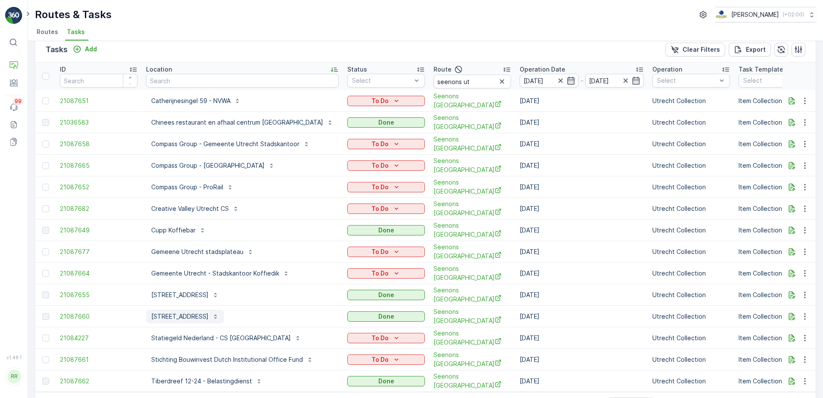
scroll to position [30, 0]
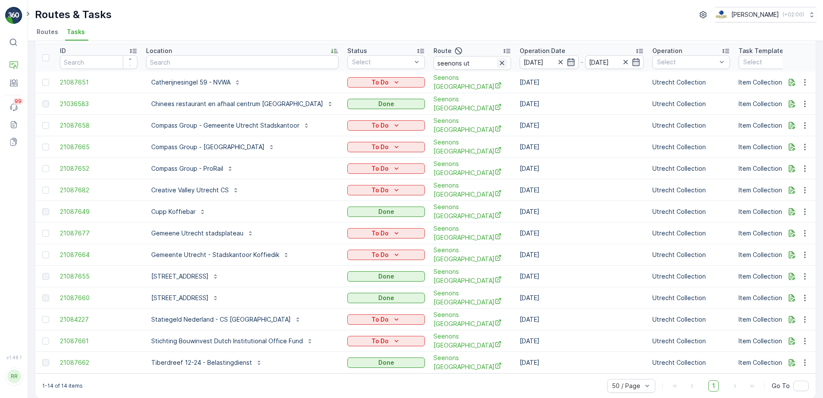
click at [498, 61] on icon "button" at bounding box center [502, 63] width 9 height 9
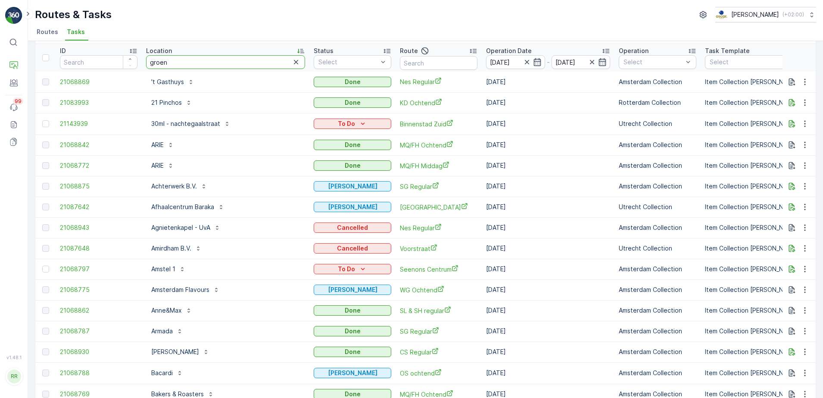
type input "groent"
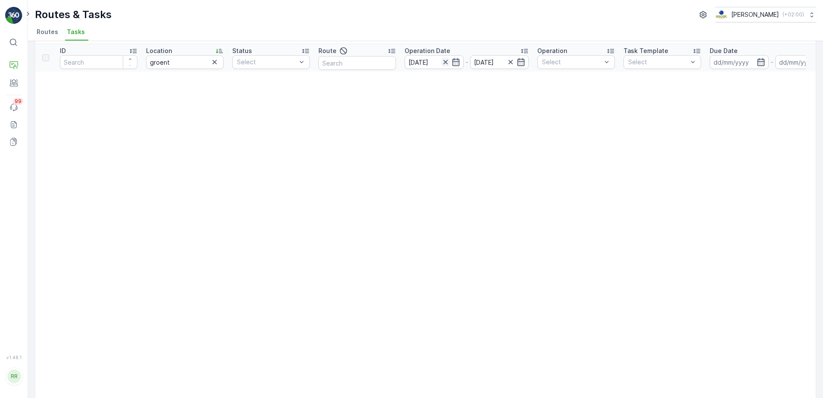
click at [443, 62] on icon "button" at bounding box center [445, 62] width 9 height 9
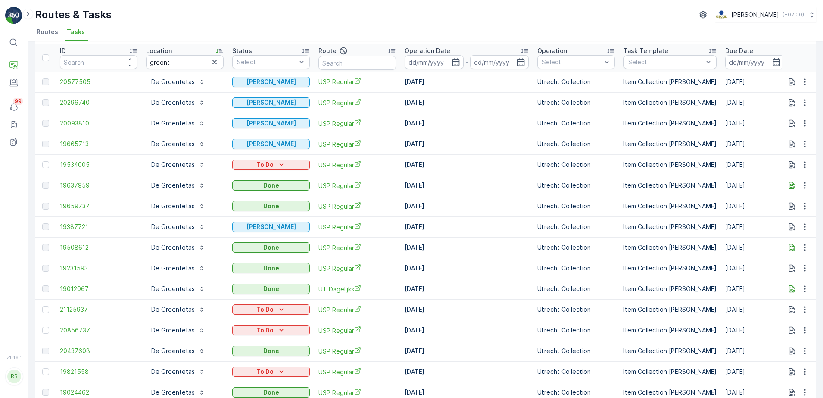
click at [457, 63] on icon "button" at bounding box center [456, 62] width 9 height 9
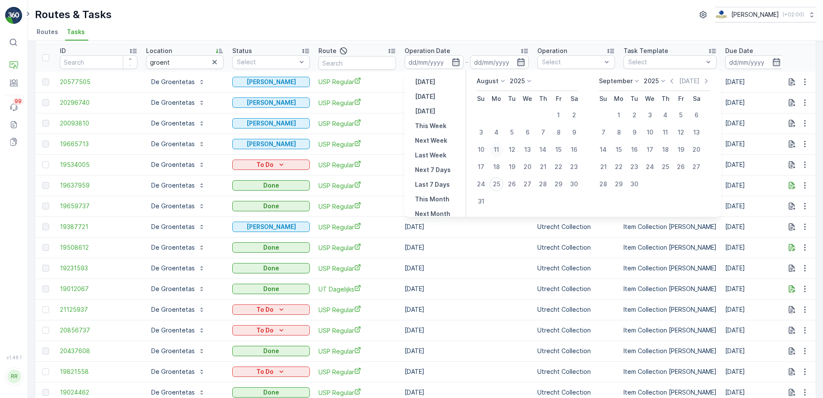
click at [498, 147] on div "11" at bounding box center [497, 150] width 14 height 14
type input "11.08.2025"
click at [502, 186] on div "25" at bounding box center [497, 184] width 14 height 14
type input "25.08.2025"
click at [502, 186] on div "25" at bounding box center [497, 184] width 14 height 14
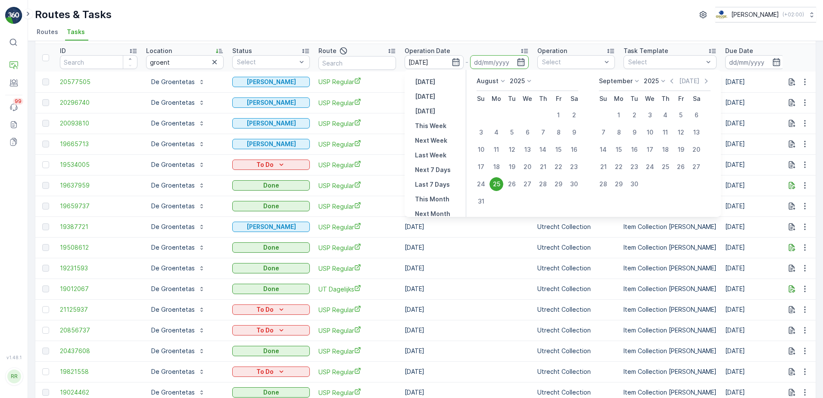
type input "25.08.2025"
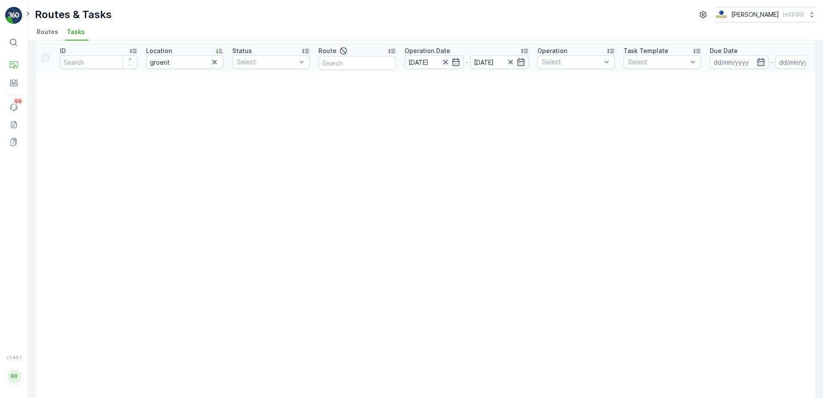
click at [446, 61] on icon "button" at bounding box center [445, 62] width 9 height 9
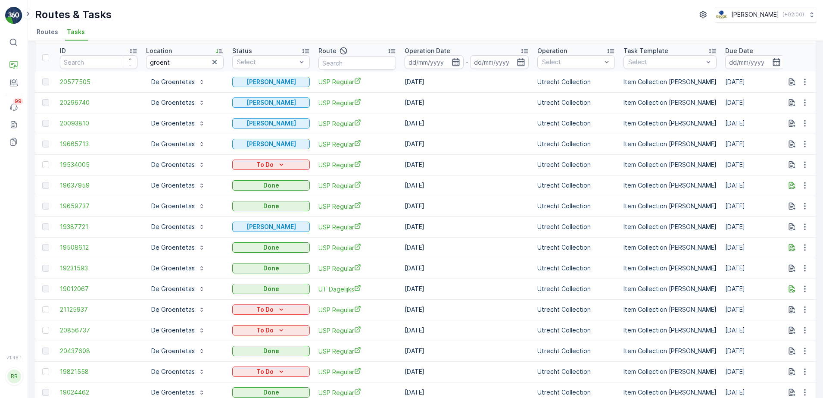
click at [457, 60] on icon "button" at bounding box center [456, 62] width 9 height 9
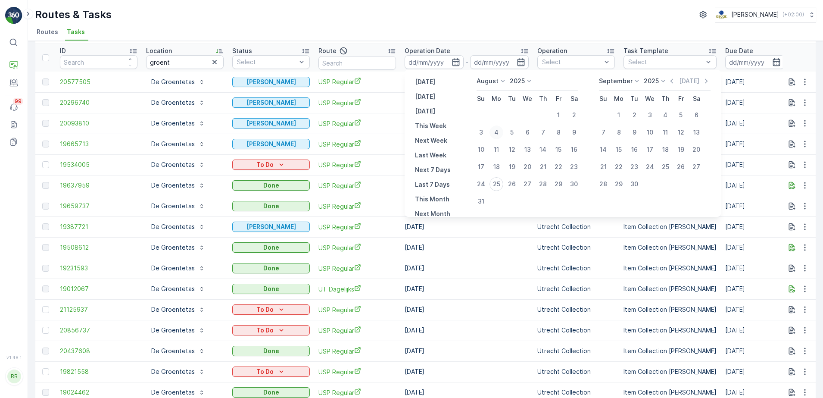
click at [498, 131] on div "4" at bounding box center [497, 132] width 14 height 14
type input "04.08.2025"
click at [498, 182] on div "25" at bounding box center [497, 184] width 14 height 14
type input "25.08.2025"
click at [499, 132] on div "4" at bounding box center [497, 132] width 14 height 14
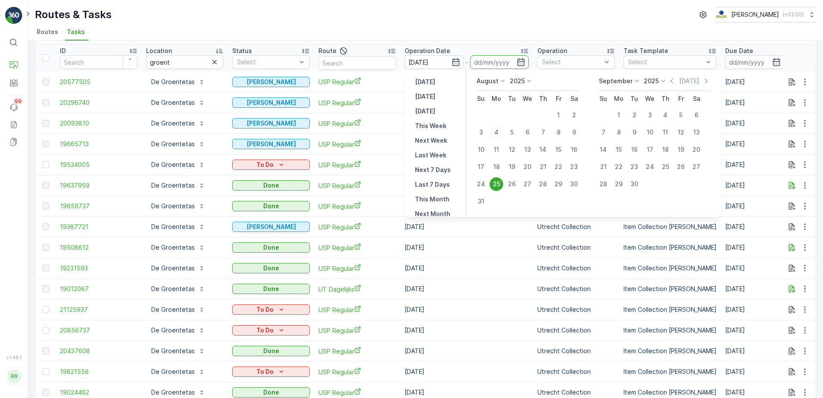
type input "04.08.2025"
click at [500, 186] on div "25" at bounding box center [497, 184] width 14 height 14
type input "25.08.2025"
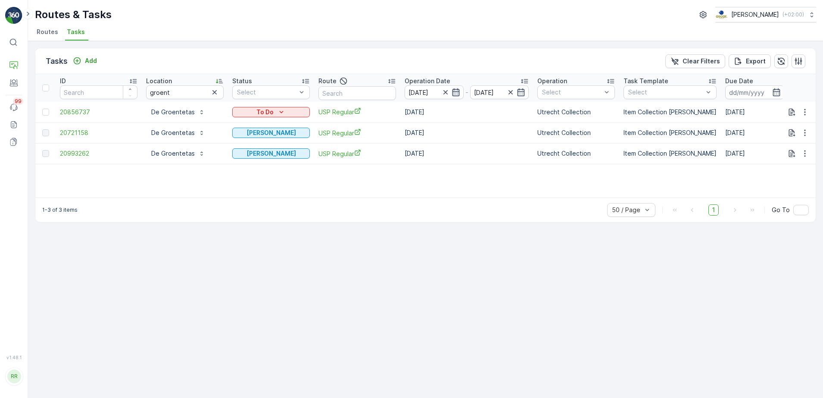
click at [453, 91] on icon "button" at bounding box center [455, 92] width 7 height 8
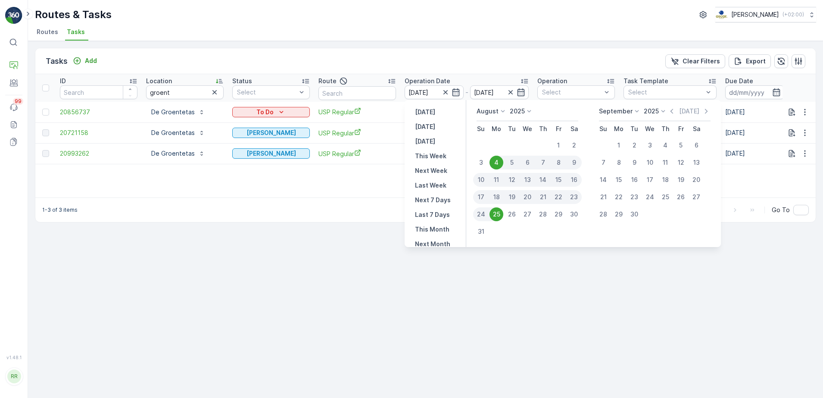
click at [533, 69] on div "Tasks Add Clear Filters Export" at bounding box center [425, 61] width 780 height 26
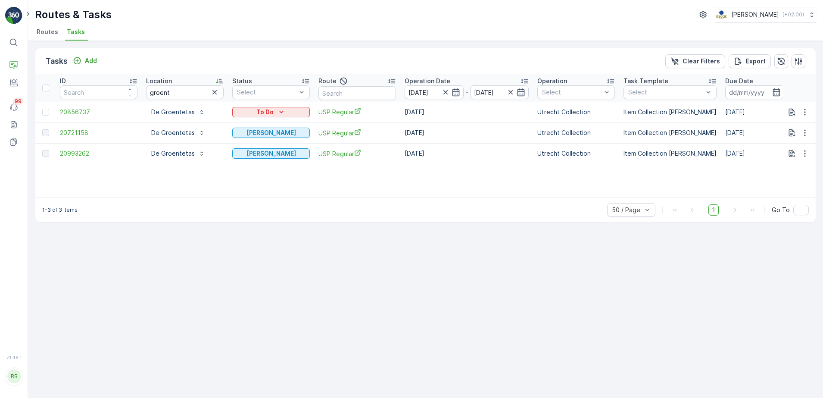
drag, startPoint x: 178, startPoint y: 131, endPoint x: 203, endPoint y: 52, distance: 82.5
click at [179, 130] on p "De Groentetas" at bounding box center [173, 132] width 44 height 9
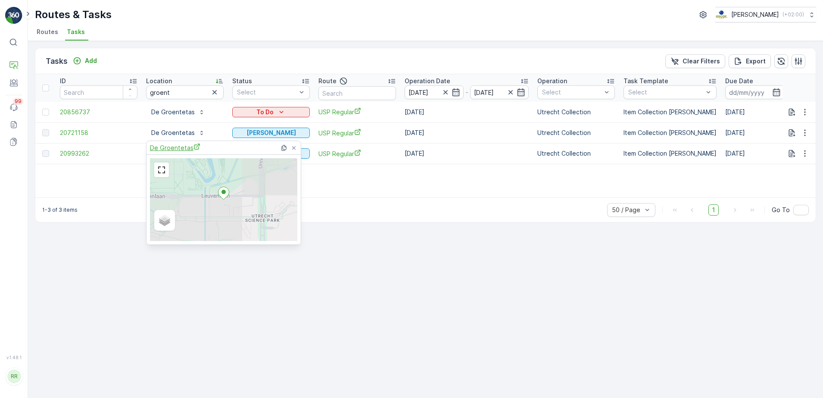
click at [173, 146] on span "De Groentetas" at bounding box center [175, 147] width 50 height 9
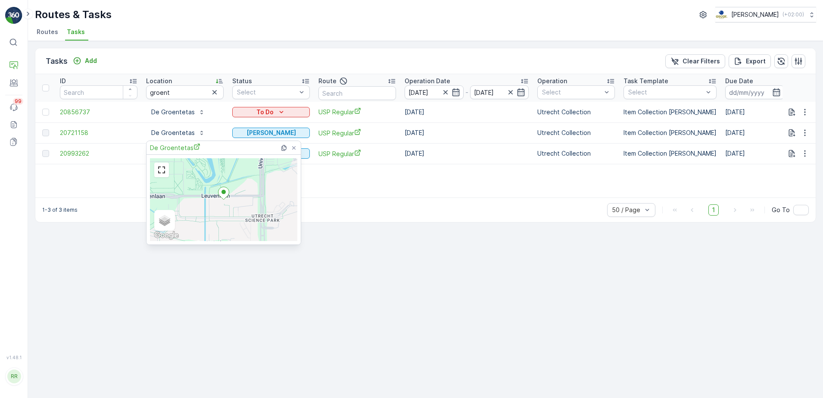
click at [278, 45] on div "Tasks Add Clear Filters Export ID Location groent Status Select Route Operation…" at bounding box center [425, 219] width 795 height 357
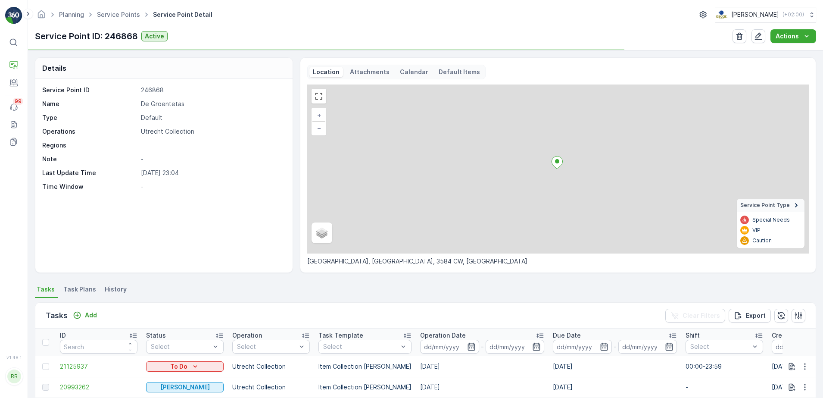
click at [80, 290] on span "Task Plans" at bounding box center [79, 289] width 33 height 9
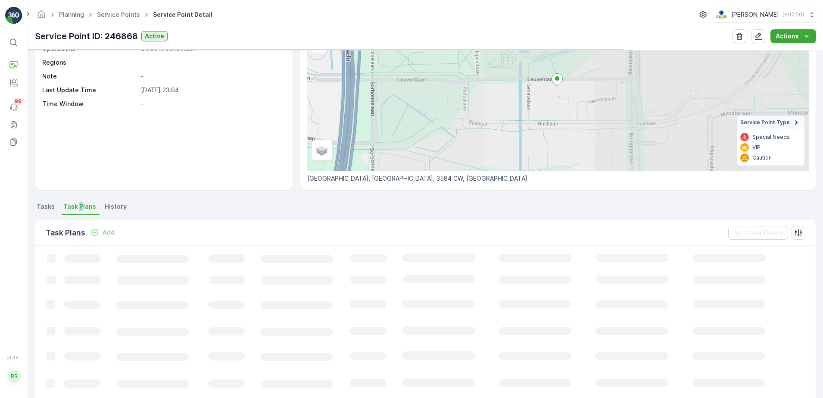
scroll to position [177, 0]
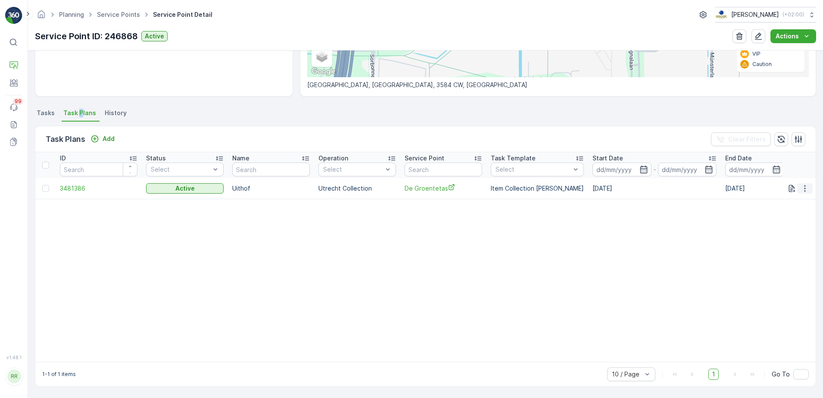
click at [801, 192] on button "button" at bounding box center [805, 188] width 16 height 10
click at [784, 213] on span "Edit Task Plan" at bounding box center [790, 212] width 40 height 9
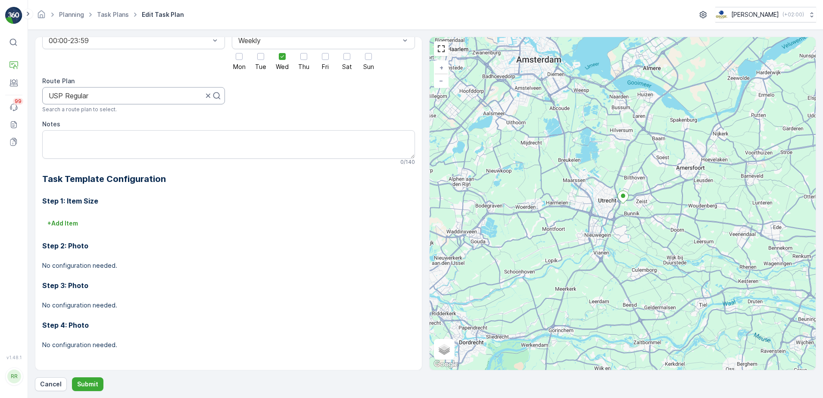
scroll to position [1, 0]
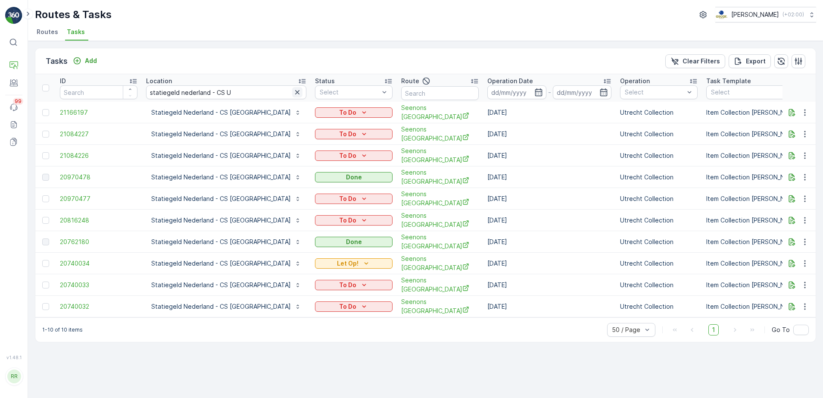
click at [293, 93] on icon "button" at bounding box center [297, 92] width 9 height 9
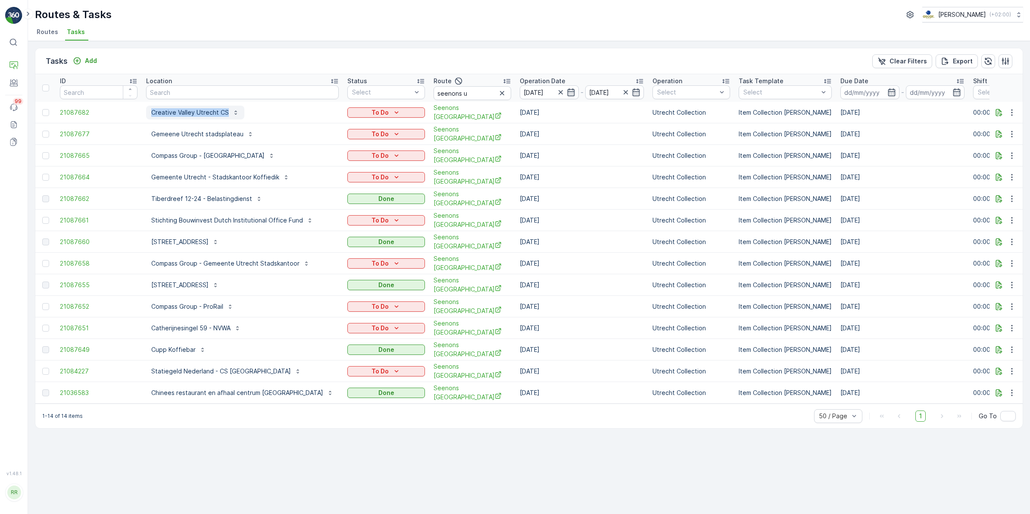
drag, startPoint x: 141, startPoint y: 109, endPoint x: 226, endPoint y: 114, distance: 85.5
click at [226, 114] on tr "21087682 Creative Valley Utrecht CS To Do Seenons [GEOGRAPHIC_DATA] [DATE] Utre…" at bounding box center [757, 113] width 1444 height 22
copy tr "Creative Valley Utrecht CS"
drag, startPoint x: 147, startPoint y: 125, endPoint x: 240, endPoint y: 138, distance: 93.9
click at [240, 138] on div "Gemeene Utrecht stadsplateau" at bounding box center [202, 134] width 113 height 14
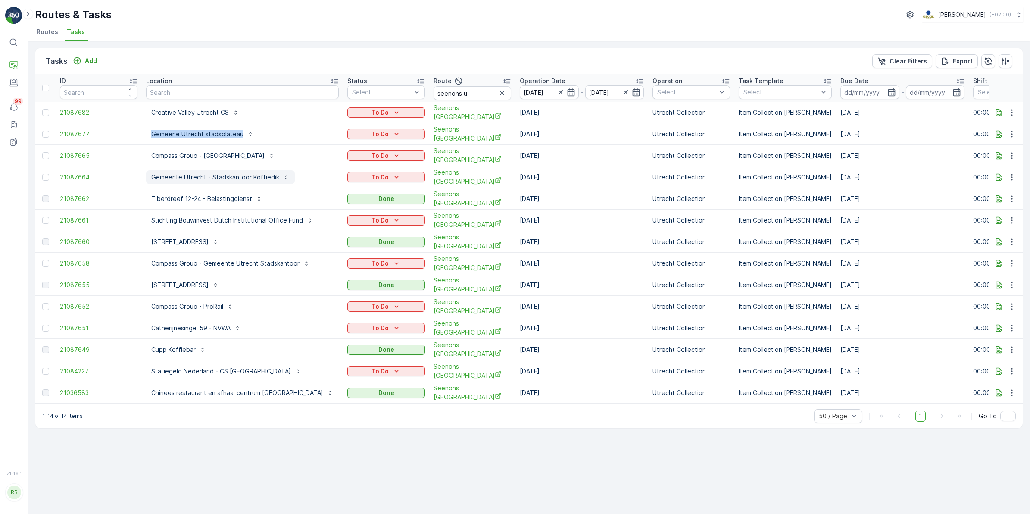
copy p "Gemeene Utrecht stadsplateau"
drag, startPoint x: 143, startPoint y: 152, endPoint x: 303, endPoint y: 156, distance: 159.9
click at [303, 156] on td "Compass Group - [GEOGRAPHIC_DATA]" at bounding box center [242, 156] width 201 height 22
copy p "Compass Group - [GEOGRAPHIC_DATA]"
drag, startPoint x: 145, startPoint y: 175, endPoint x: 275, endPoint y: 179, distance: 130.2
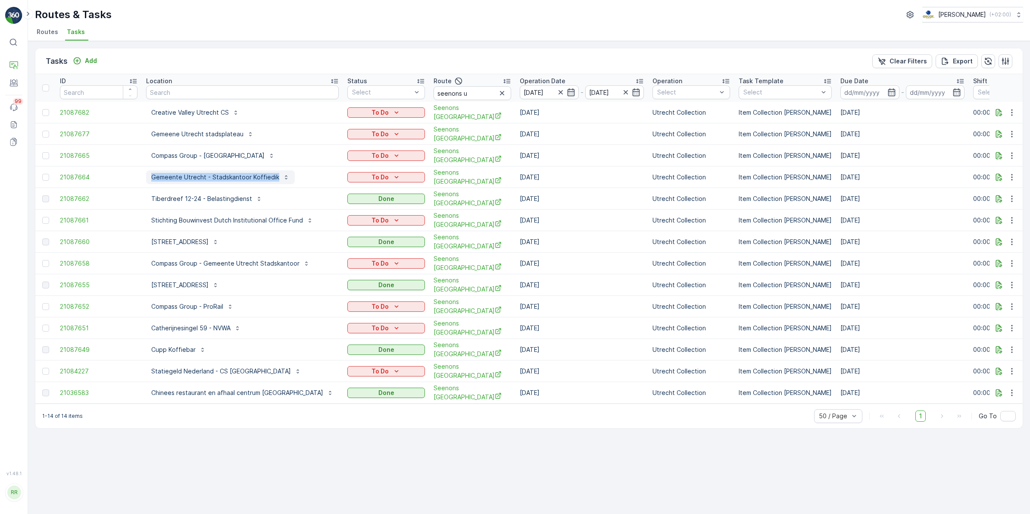
click at [275, 179] on td "Gemeente Utrecht - Stadskantoor Koffiedik" at bounding box center [242, 177] width 201 height 22
copy p "Gemeente Utrecht - Stadskantoor Koffiedik"
drag, startPoint x: 143, startPoint y: 214, endPoint x: 300, endPoint y: 218, distance: 157.3
click at [300, 218] on td "Stichting Bouwinvest Dutch Institutional Office Fund" at bounding box center [242, 220] width 201 height 22
copy p "Stichting Bouwinvest Dutch Institutional Office Fund"
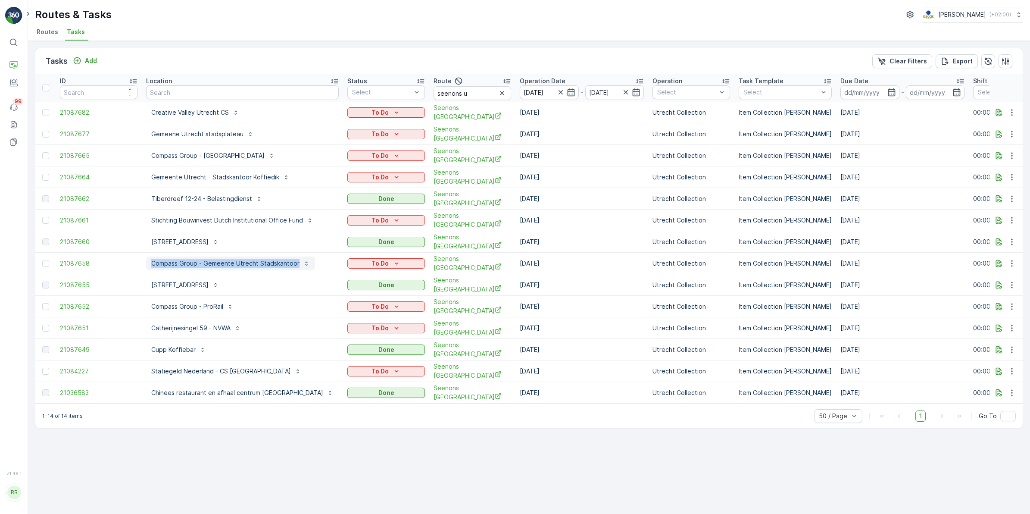
drag, startPoint x: 141, startPoint y: 256, endPoint x: 303, endPoint y: 262, distance: 161.7
click at [303, 262] on td "Compass Group - Gemeente Utrecht Stadskantoor" at bounding box center [242, 264] width 201 height 22
copy p "Compass Group - Gemeente Utrecht Stadskantoor"
click at [368, 173] on div "To Do" at bounding box center [386, 177] width 71 height 9
click at [356, 222] on span "Cancelled" at bounding box center [344, 222] width 29 height 9
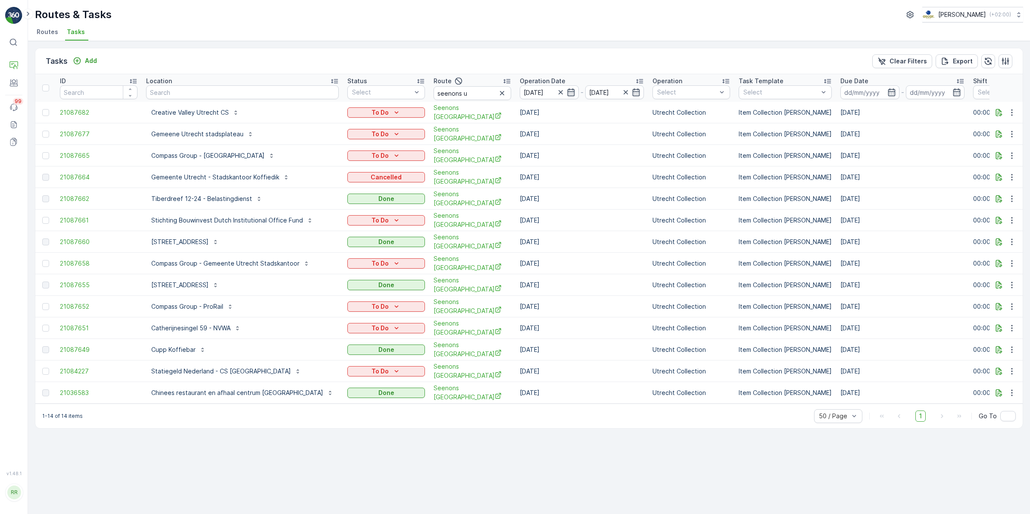
click at [392, 154] on icon "To Do" at bounding box center [396, 155] width 9 height 9
click at [352, 203] on span "Cancelled" at bounding box center [344, 202] width 29 height 9
drag, startPoint x: 365, startPoint y: 133, endPoint x: 384, endPoint y: 134, distance: 18.2
click at [384, 134] on div "To Do" at bounding box center [386, 134] width 71 height 9
click at [349, 181] on span "Cancelled" at bounding box center [344, 181] width 29 height 9
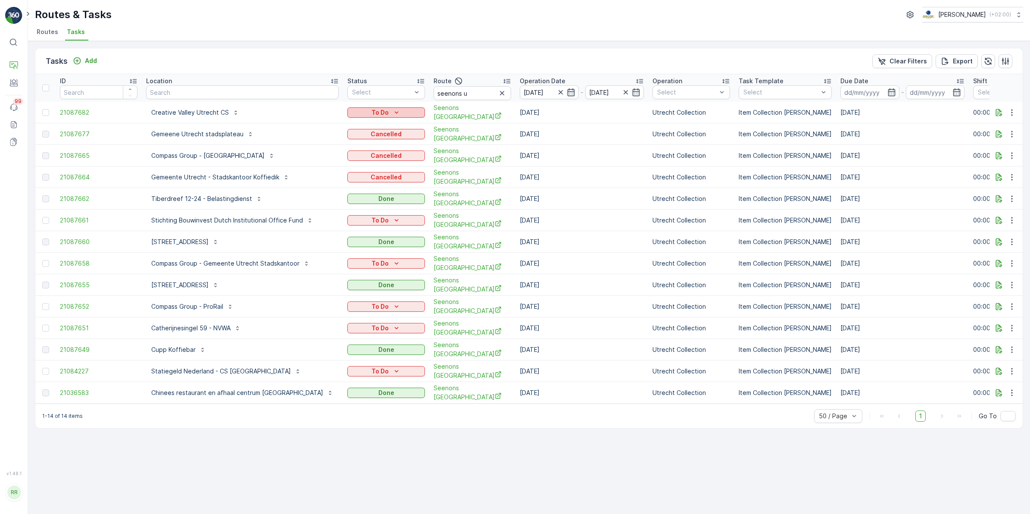
click at [392, 113] on icon "To Do" at bounding box center [396, 112] width 9 height 9
click at [355, 156] on span "Cancelled" at bounding box center [344, 160] width 29 height 9
click at [392, 216] on icon "To Do" at bounding box center [396, 220] width 9 height 9
click at [349, 262] on span "Cancelled" at bounding box center [344, 264] width 29 height 9
drag, startPoint x: 147, startPoint y: 257, endPoint x: 133, endPoint y: 254, distance: 14.0
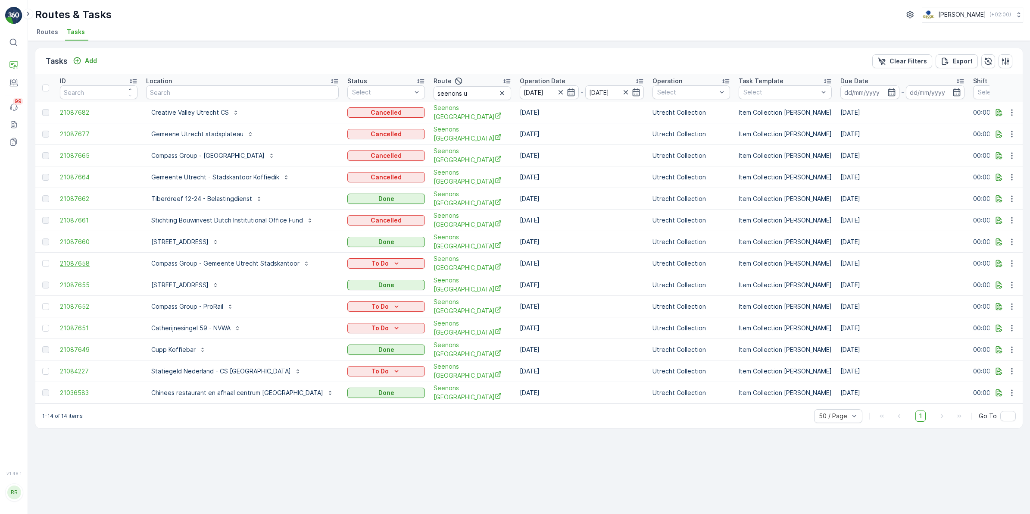
click at [133, 254] on tr "21087658 Compass Group - Gemeente Utrecht Stadskantoor To Do Seenons [GEOGRAPHI…" at bounding box center [757, 264] width 1444 height 22
drag, startPoint x: 134, startPoint y: 248, endPoint x: 301, endPoint y: 259, distance: 167.1
click at [301, 259] on tr "21087658 Compass Group - Gemeente Utrecht Stadskantoor To Do Seenons [GEOGRAPHI…" at bounding box center [757, 264] width 1444 height 22
copy tr "Compass Group - Gemeente Utrecht Stadskantoor"
drag, startPoint x: 375, startPoint y: 257, endPoint x: 376, endPoint y: 268, distance: 11.2
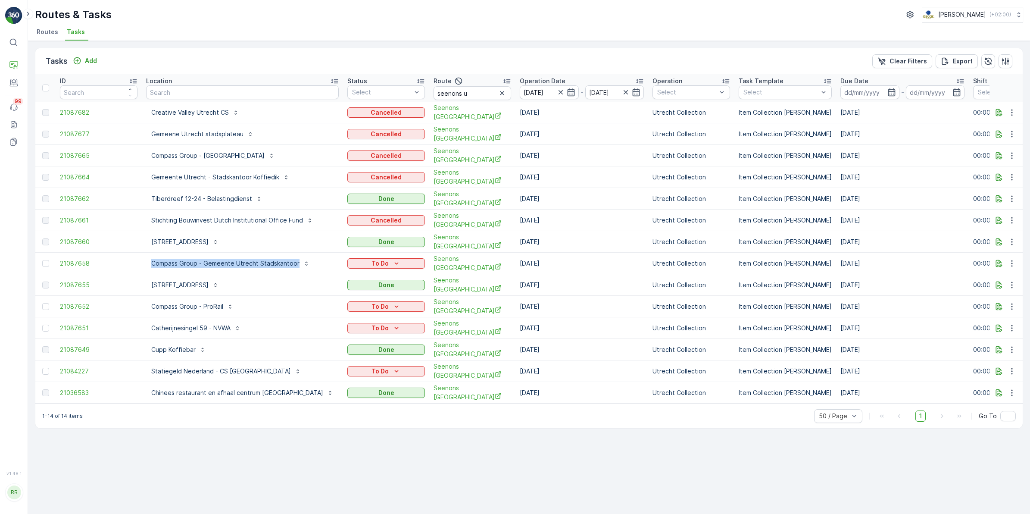
click at [392, 259] on icon "To Do" at bounding box center [396, 263] width 9 height 9
click at [344, 302] on span "Cancelled" at bounding box center [344, 305] width 29 height 9
drag, startPoint x: 138, startPoint y: 296, endPoint x: 223, endPoint y: 299, distance: 84.5
click at [223, 299] on tr "21087652 Compass Group - ProRail To Do Seenons Utrecht 25.08.2025 Utrecht Colle…" at bounding box center [757, 307] width 1444 height 22
copy tr "Compass Group - ProRail"
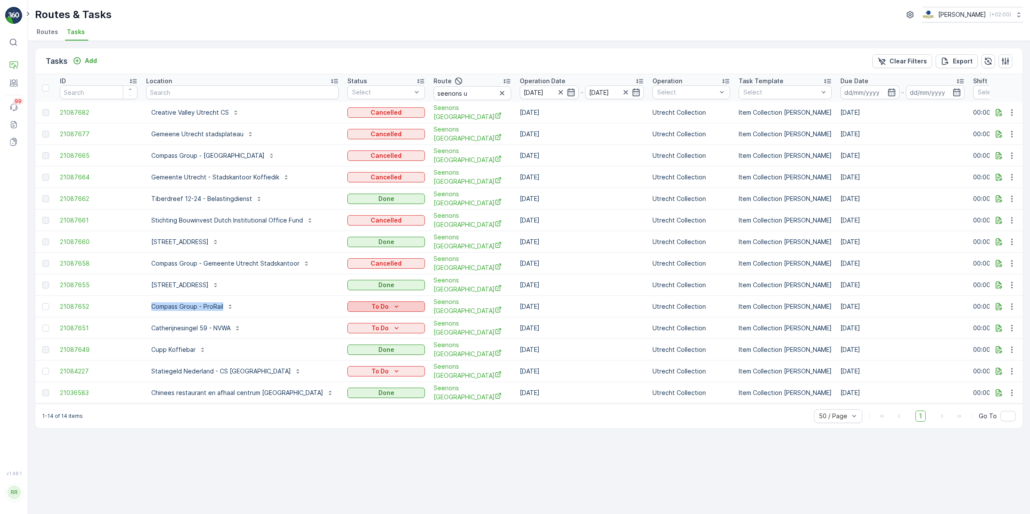
click at [371, 302] on p "To Do" at bounding box center [379, 306] width 17 height 9
click at [347, 346] on span "Cancelled" at bounding box center [344, 347] width 29 height 9
drag, startPoint x: 143, startPoint y: 318, endPoint x: 229, endPoint y: 320, distance: 85.4
click at [229, 320] on td "Catherijnesingel 59 - NVWA" at bounding box center [242, 328] width 201 height 22
copy p "Catherijnesingel 59 - NVWA"
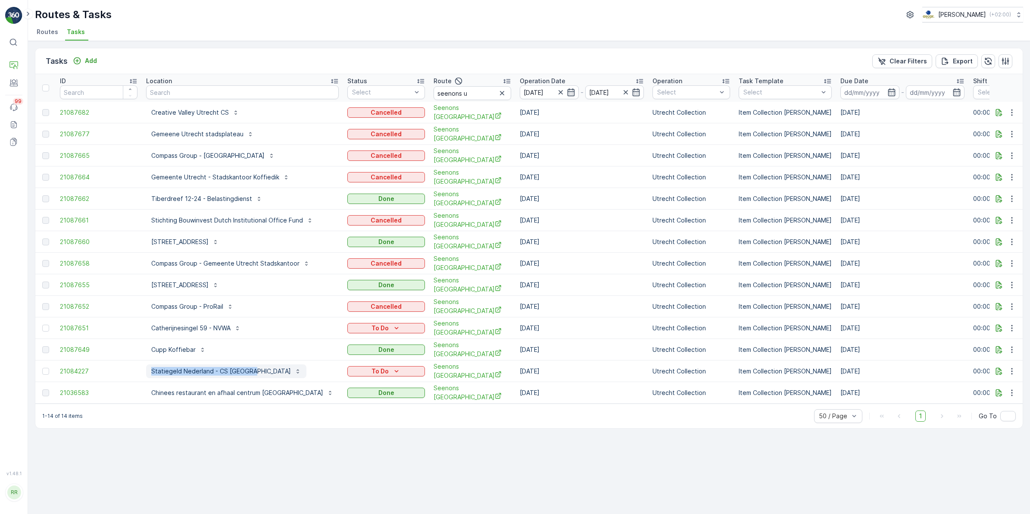
drag, startPoint x: 140, startPoint y: 357, endPoint x: 249, endPoint y: 362, distance: 108.3
click at [249, 362] on tr "21084227 Statiegeld Nederland - CS Utrecht To Do Seenons Utrecht 25.08.2025 Utr…" at bounding box center [757, 371] width 1444 height 22
copy tr "Statiegeld Nederland - CS Utrecht"
click at [276, 397] on div "Tasks Add Clear Filters Export ID Location Status Select Route seenons u Operat…" at bounding box center [529, 277] width 1002 height 473
click at [371, 323] on button "To Do" at bounding box center [386, 328] width 78 height 10
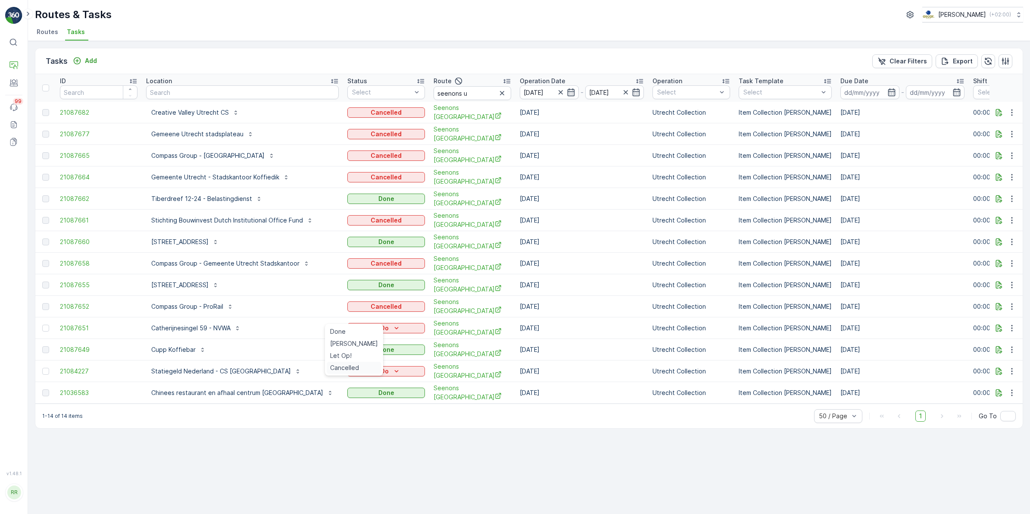
click at [347, 365] on span "Cancelled" at bounding box center [344, 367] width 29 height 9
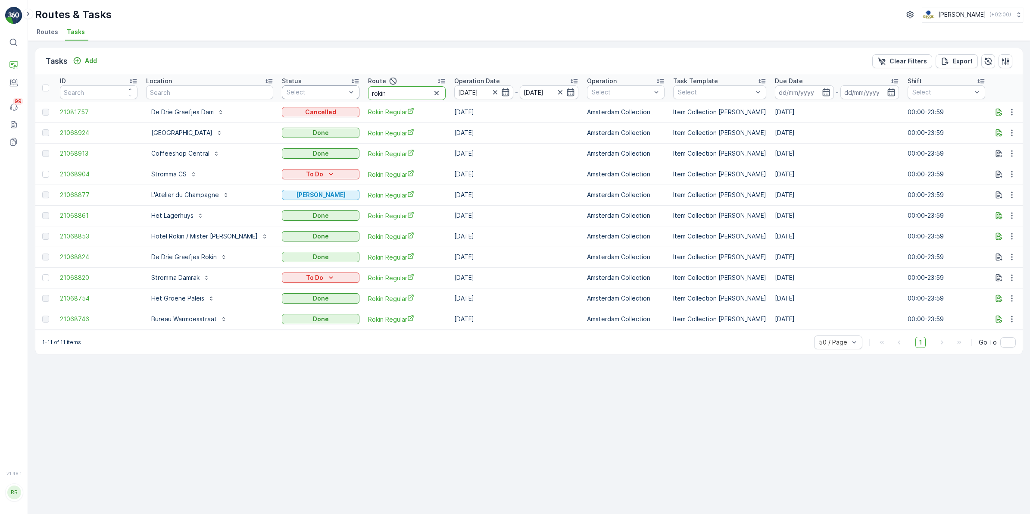
drag, startPoint x: 345, startPoint y: 94, endPoint x: 318, endPoint y: 94, distance: 26.7
click at [318, 94] on tr "ID Location Status Select Route rokin Operation Date [DATE] - [DATE] Operation …" at bounding box center [724, 88] width 1379 height 28
type input "os av"
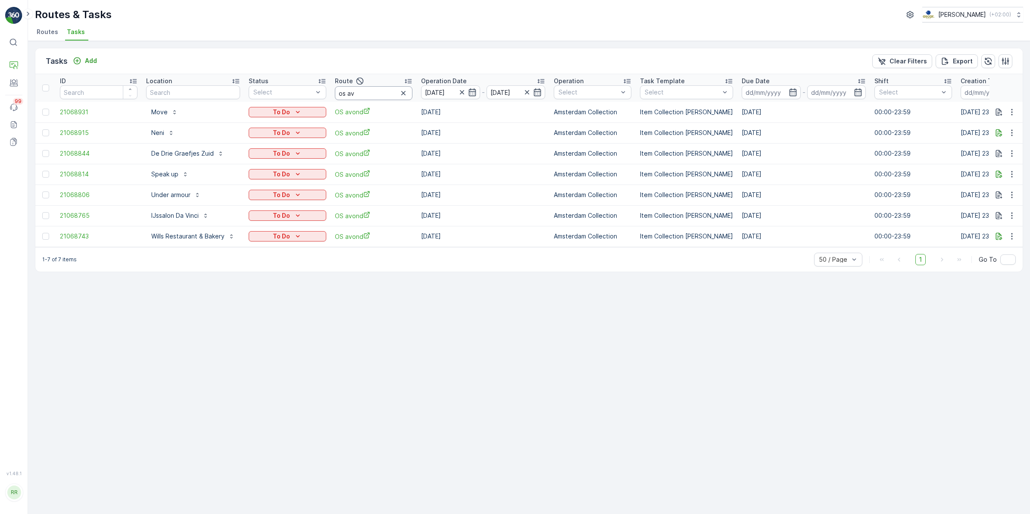
click at [371, 94] on input "os av" at bounding box center [374, 93] width 78 height 14
drag, startPoint x: 375, startPoint y: 95, endPoint x: 324, endPoint y: 93, distance: 51.3
click at [324, 93] on tr "ID Location Status Select Route os av Operation Date 25.08.2025 - 25.08.2025 Op…" at bounding box center [708, 88] width 1346 height 28
type input "mq"
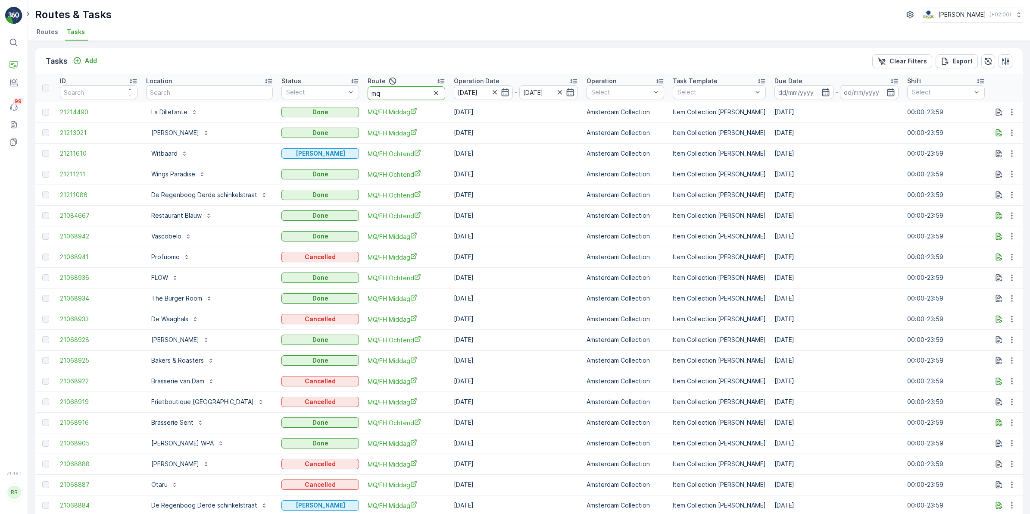
drag, startPoint x: 378, startPoint y: 96, endPoint x: 362, endPoint y: 99, distance: 16.2
click at [363, 99] on th "Route mq" at bounding box center [406, 88] width 86 height 28
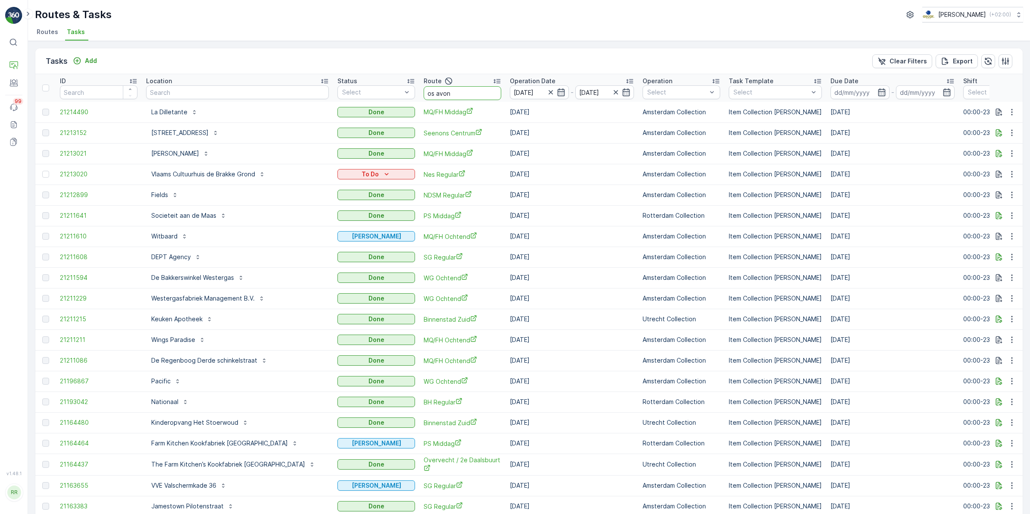
type input "os avond"
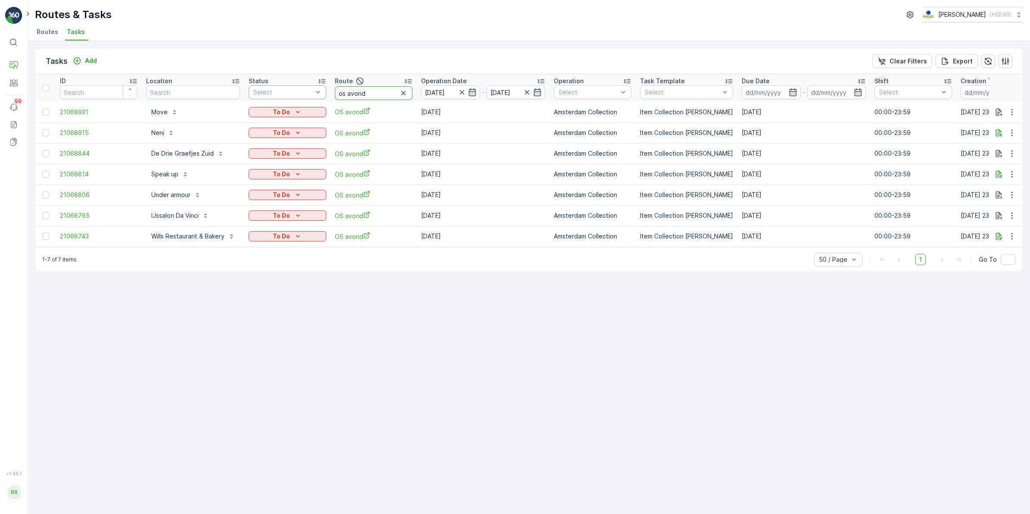
drag, startPoint x: 377, startPoint y: 89, endPoint x: 283, endPoint y: 88, distance: 94.4
click at [283, 88] on tr "ID Location Status Select Route os avond Operation Date [DATE] - [DATE] Operati…" at bounding box center [708, 88] width 1346 height 28
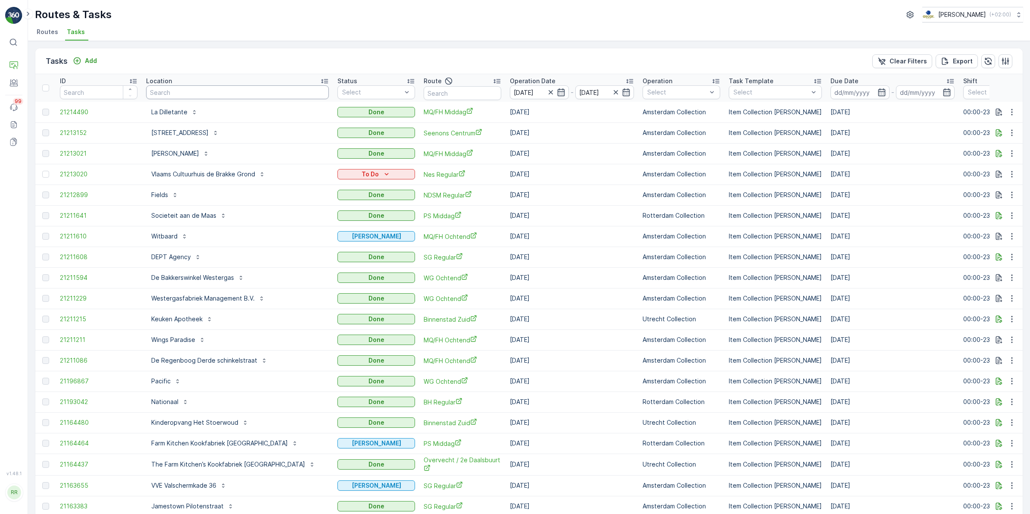
click at [176, 96] on input "text" at bounding box center [237, 92] width 183 height 14
type input "vb"
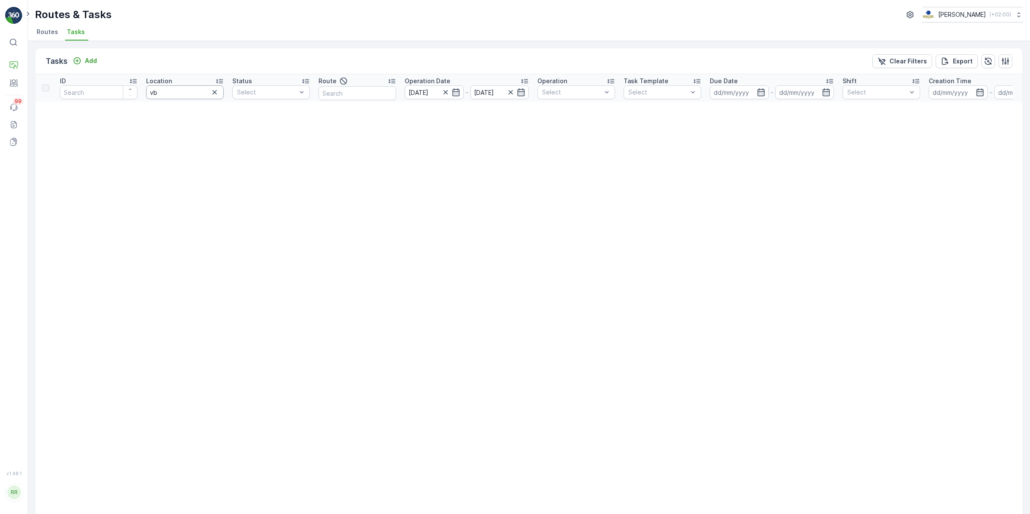
click at [177, 93] on input "vb" at bounding box center [185, 92] width 78 height 14
type input "vasc"
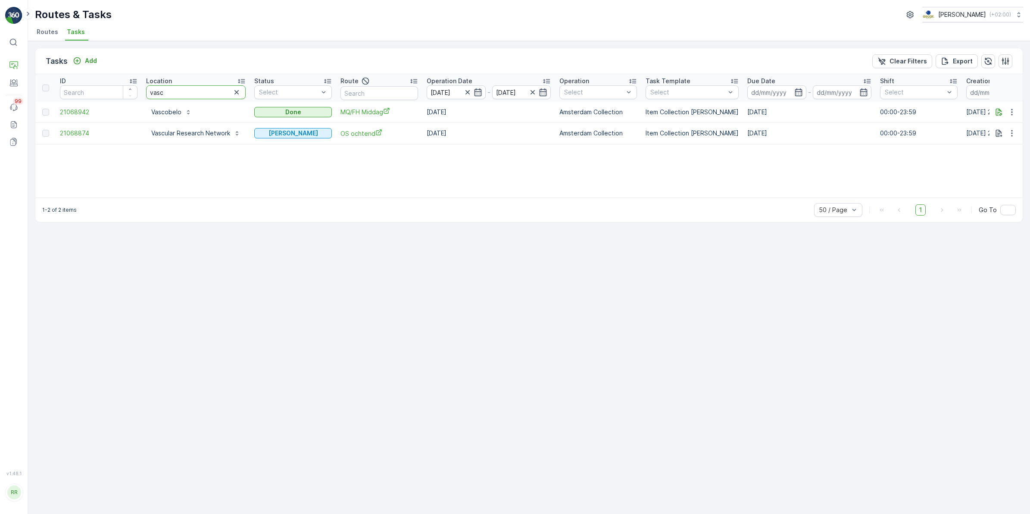
click at [125, 95] on tr "ID Location vasc Status Select Route Operation Date 25.08.2025 - 25.08.2025 Ope…" at bounding box center [710, 88] width 1351 height 28
type input "crad"
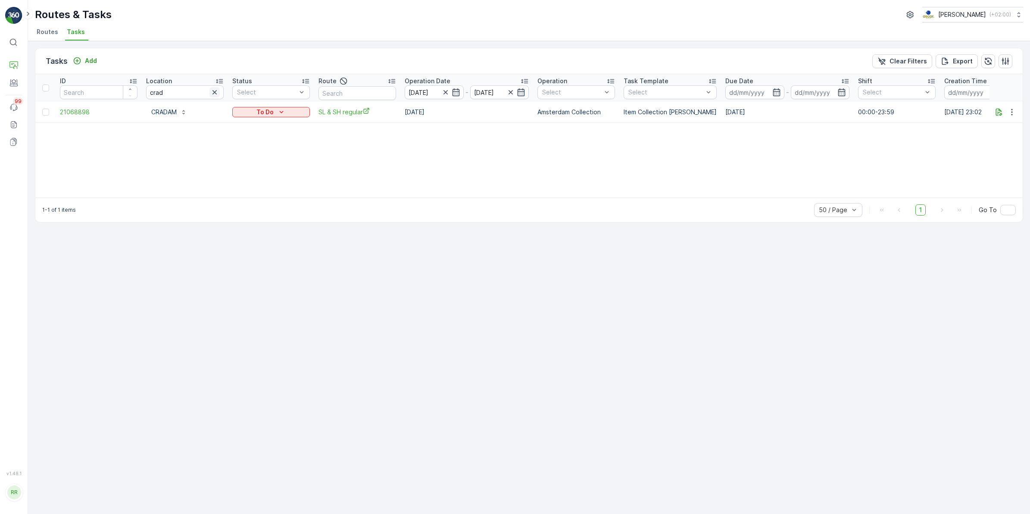
click at [216, 88] on icon "button" at bounding box center [214, 92] width 9 height 9
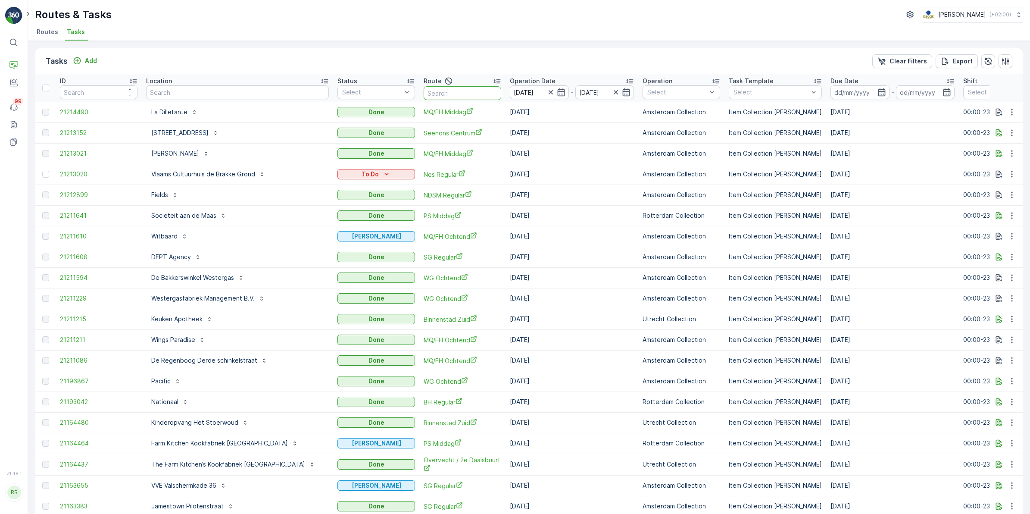
click at [462, 92] on input "text" at bounding box center [463, 93] width 78 height 14
type input "sl"
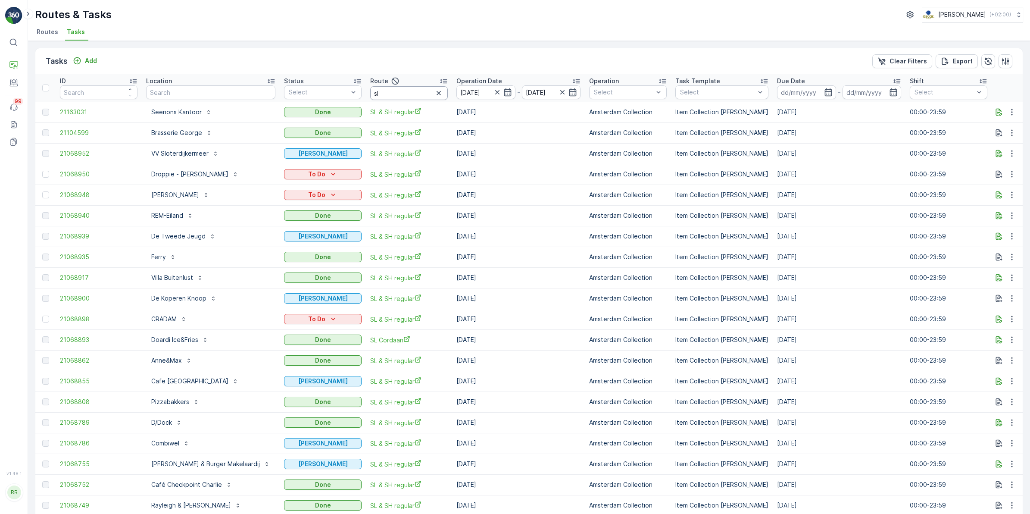
click at [407, 93] on input "sl" at bounding box center [409, 93] width 78 height 14
type input "sl & sh"
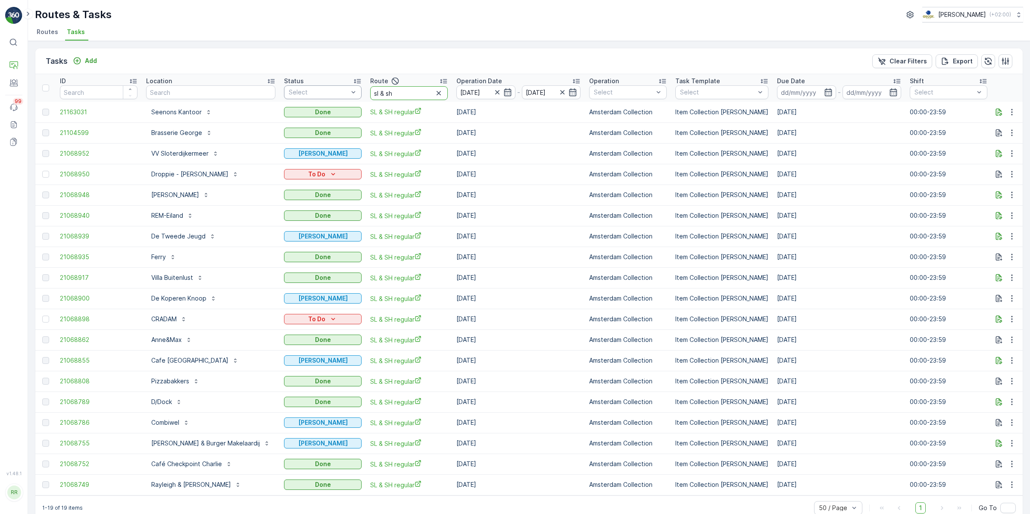
drag, startPoint x: 387, startPoint y: 93, endPoint x: 341, endPoint y: 99, distance: 46.1
click at [341, 99] on tr "ID Location Status Select Route sl & sh Operation Date [DATE] - [DATE] Operatio…" at bounding box center [725, 88] width 1381 height 28
type input "os avond"
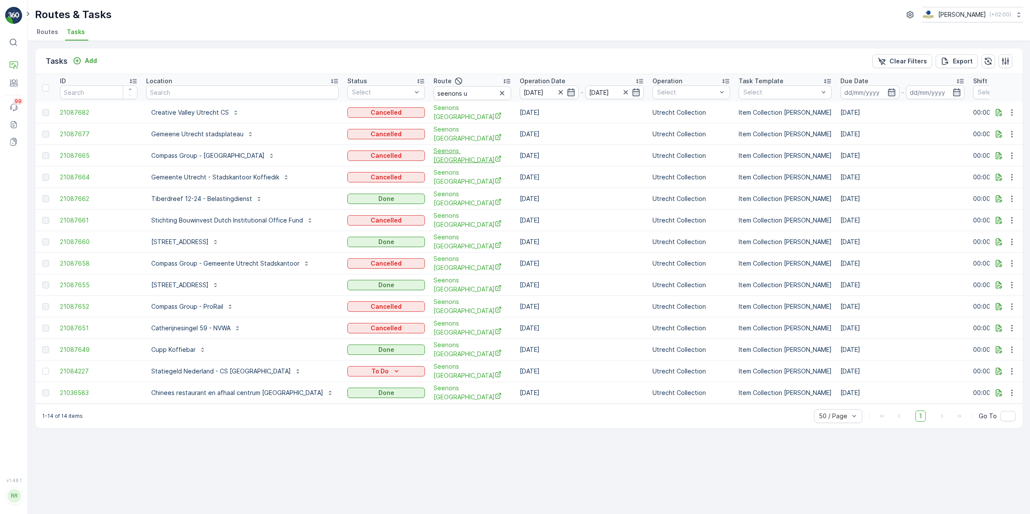
drag, startPoint x: 480, startPoint y: 91, endPoint x: 467, endPoint y: 150, distance: 60.4
click at [498, 91] on icon "button" at bounding box center [502, 93] width 9 height 9
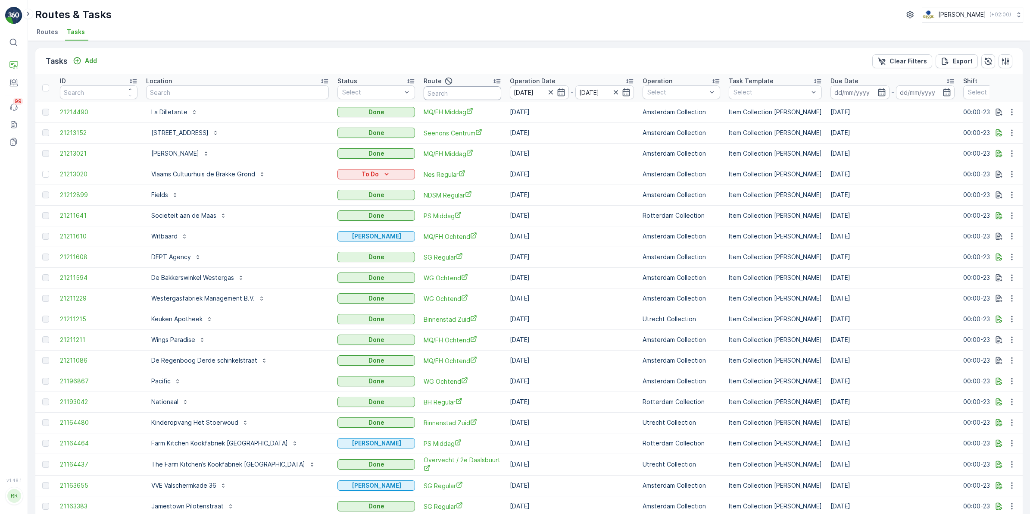
click at [459, 90] on input "text" at bounding box center [463, 93] width 78 height 14
type input "os avond"
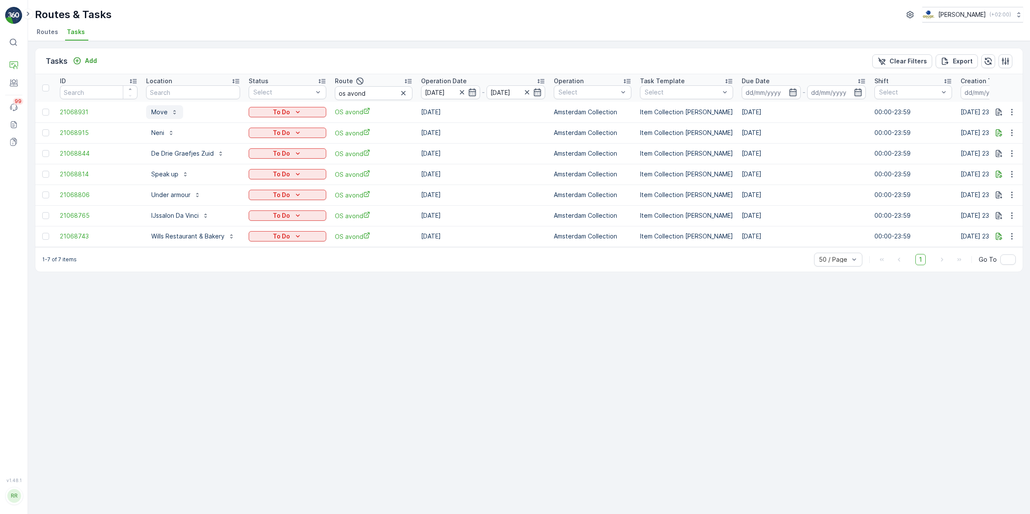
click at [154, 112] on p "Move" at bounding box center [159, 112] width 16 height 9
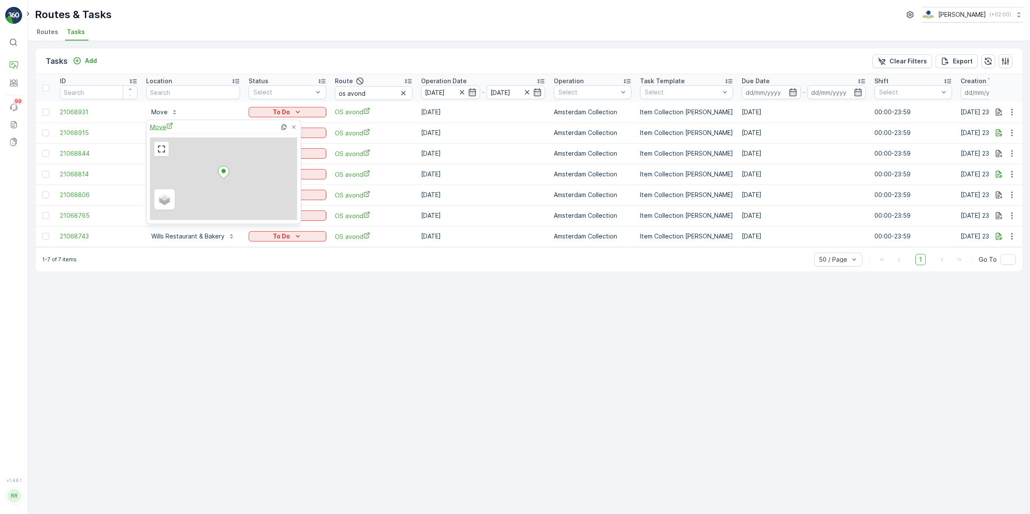
click at [164, 126] on span "Move" at bounding box center [161, 126] width 23 height 9
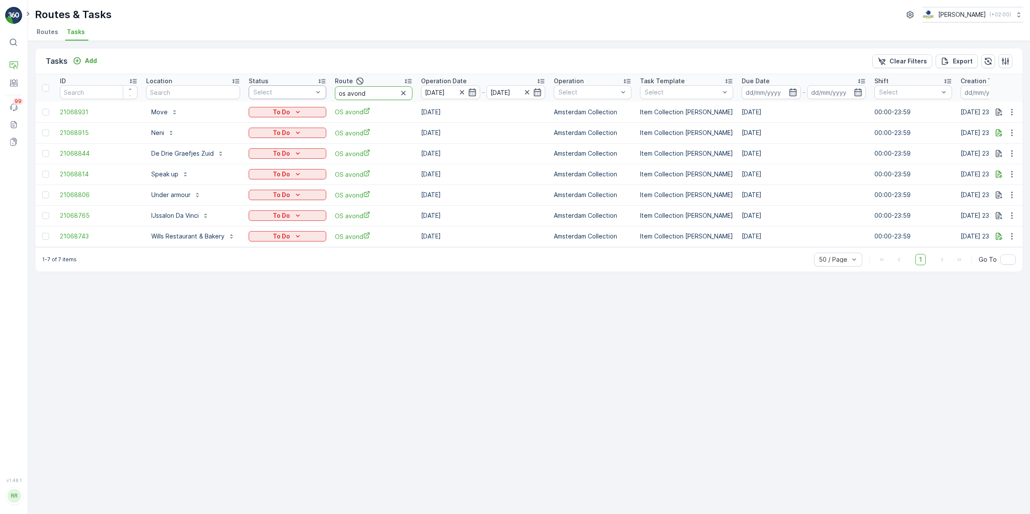
drag, startPoint x: 371, startPoint y: 93, endPoint x: 322, endPoint y: 97, distance: 49.3
click at [322, 97] on tr "ID Location Status Select Route os avond Operation Date 25.08.2025 - 25.08.2025…" at bounding box center [708, 88] width 1346 height 28
type input "os ohc"
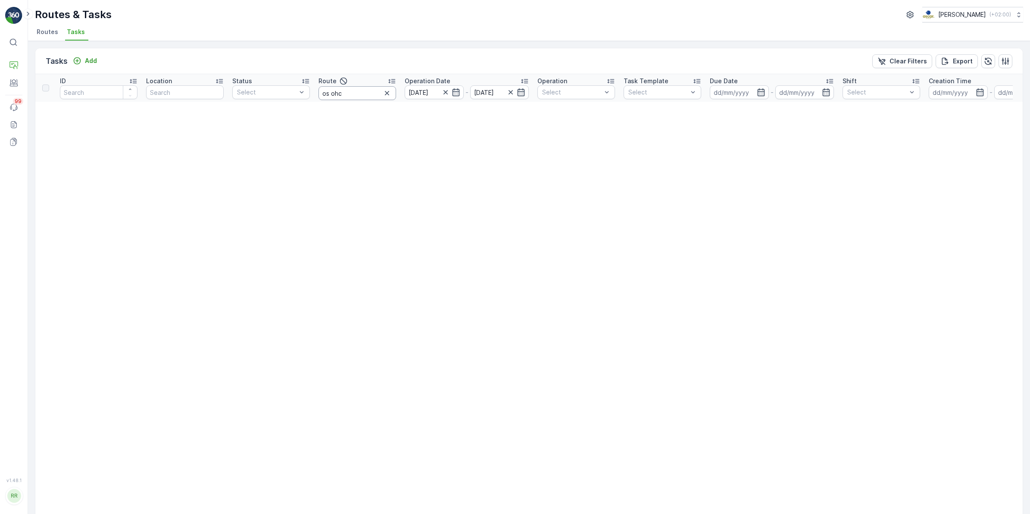
click at [354, 96] on input "os ohc" at bounding box center [357, 93] width 78 height 14
type input "os ocjht"
click at [355, 94] on input "os ocjht" at bounding box center [357, 93] width 78 height 14
type input "os oc"
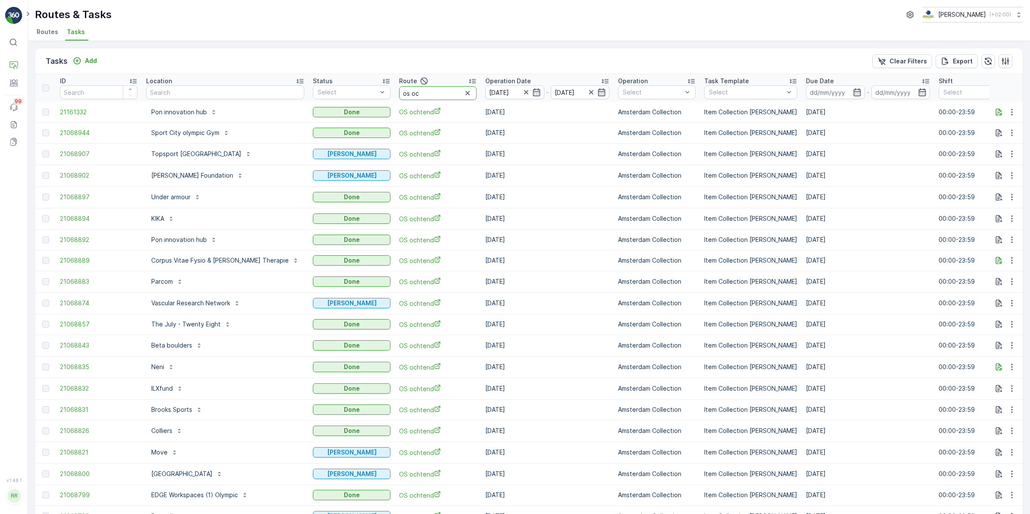
drag, startPoint x: 409, startPoint y: 94, endPoint x: 386, endPoint y: 94, distance: 23.3
click at [399, 94] on input "os oc" at bounding box center [438, 93] width 78 height 14
type input "os avond"
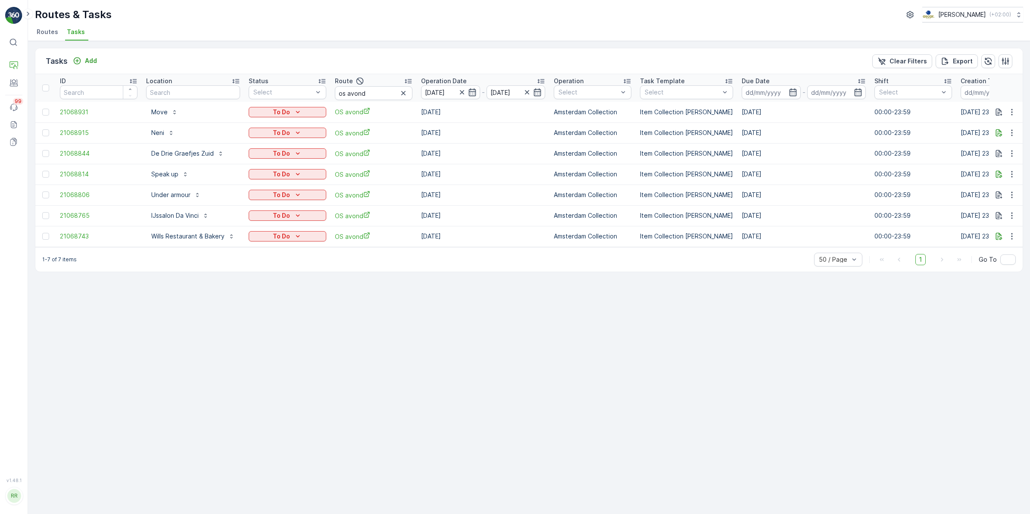
click at [81, 54] on div "Tasks Add Clear Filters Export" at bounding box center [528, 61] width 987 height 26
click at [84, 58] on div "Add" at bounding box center [85, 60] width 24 height 9
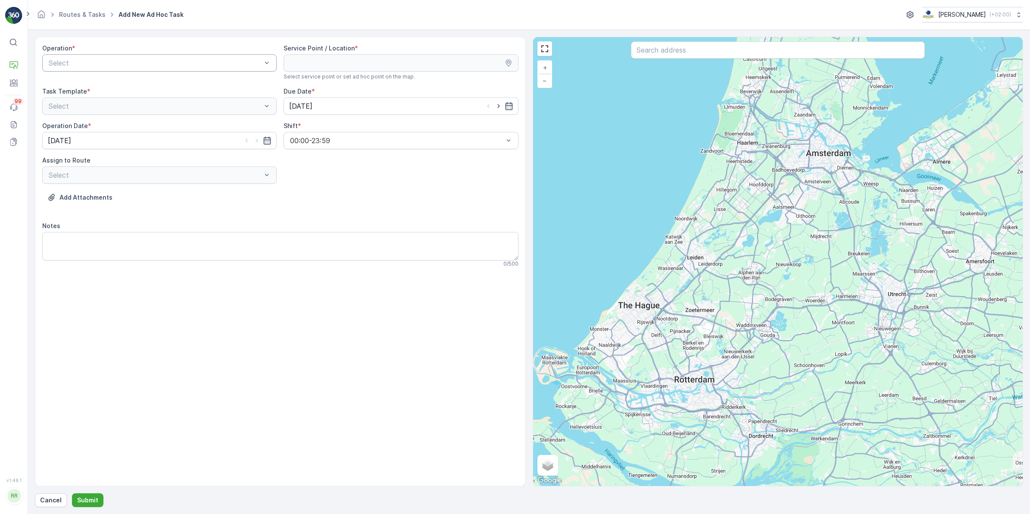
click at [162, 65] on div at bounding box center [155, 63] width 215 height 8
click at [103, 82] on span "Amsterdam Collection" at bounding box center [82, 84] width 71 height 8
click at [726, 50] on input "text" at bounding box center [778, 49] width 294 height 17
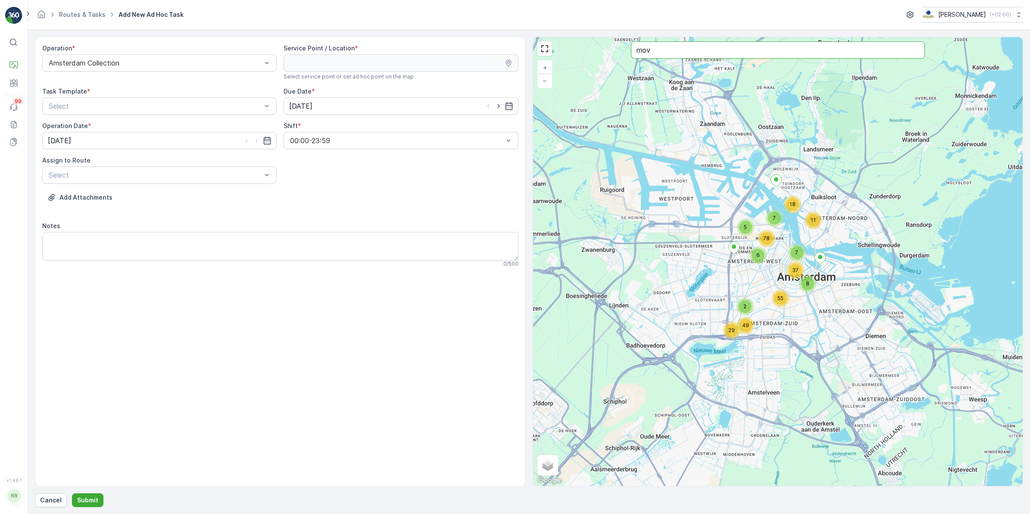
type input "mov"
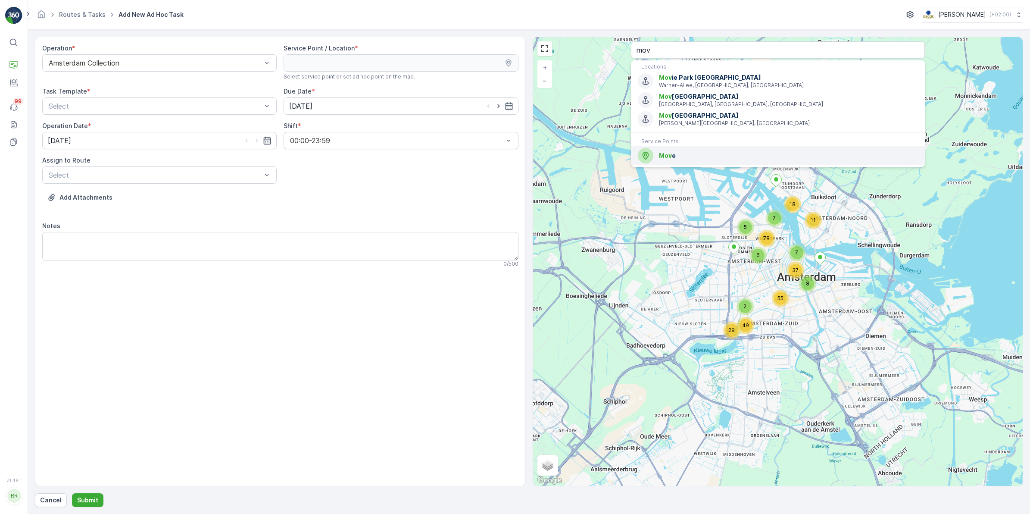
click at [702, 157] on span "Mov e" at bounding box center [788, 155] width 259 height 9
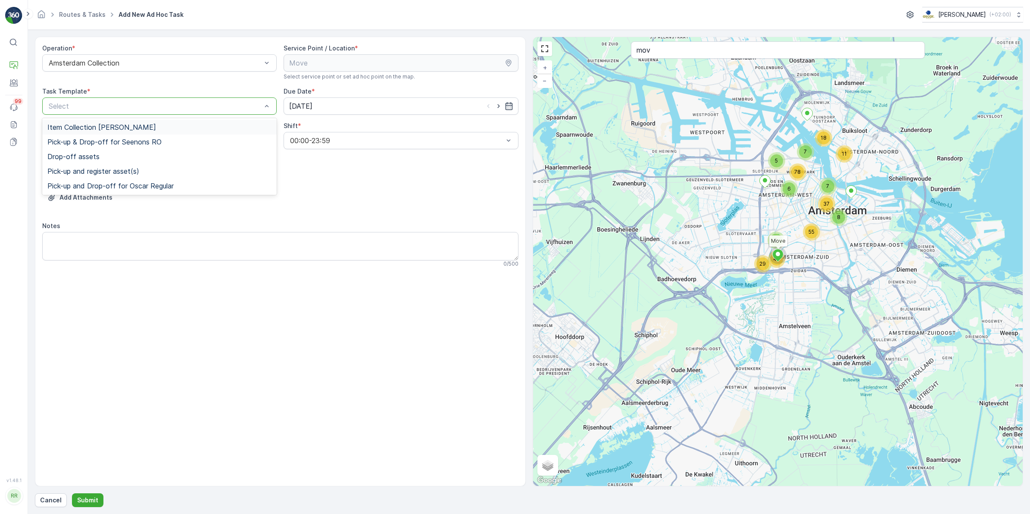
click at [126, 127] on span "Item Collection [PERSON_NAME]" at bounding box center [101, 127] width 109 height 8
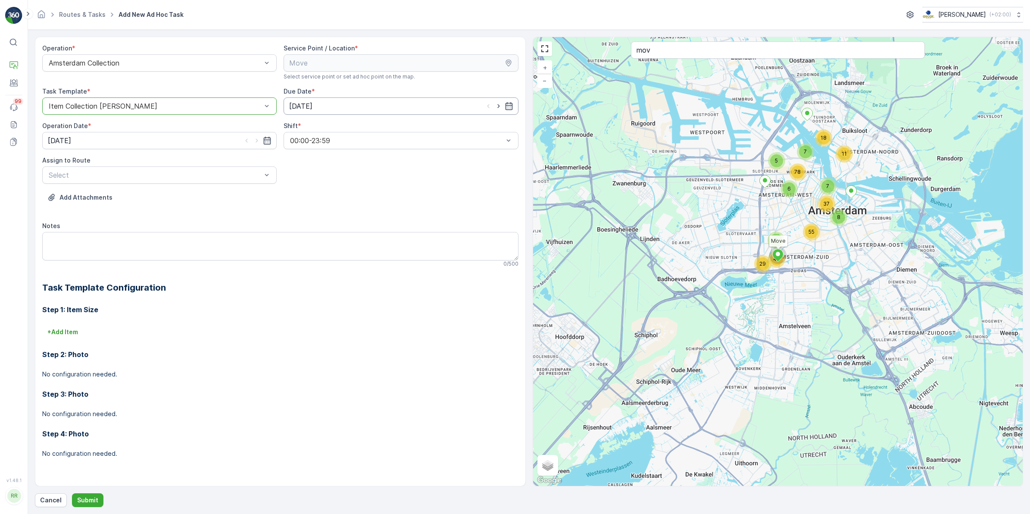
click at [325, 100] on input "25.08.2025" at bounding box center [401, 105] width 234 height 17
drag, startPoint x: 330, startPoint y: 226, endPoint x: 222, endPoint y: 172, distance: 120.8
click at [330, 225] on div "26" at bounding box center [330, 230] width 14 height 14
type input "[DATE]"
click at [171, 142] on input "25.08.2025" at bounding box center [159, 140] width 234 height 17
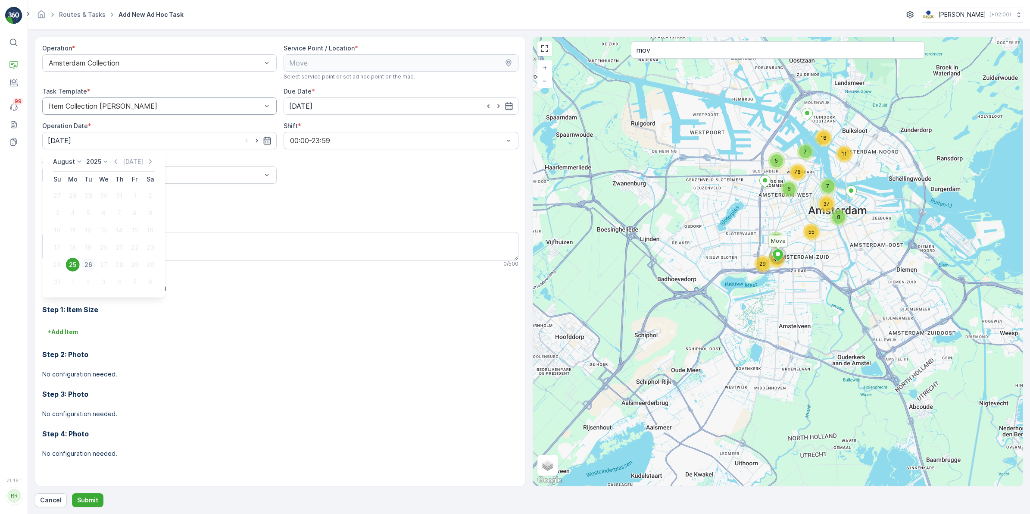
click at [88, 263] on div "26" at bounding box center [88, 265] width 14 height 14
type input "[DATE]"
click at [125, 176] on div at bounding box center [155, 175] width 215 height 8
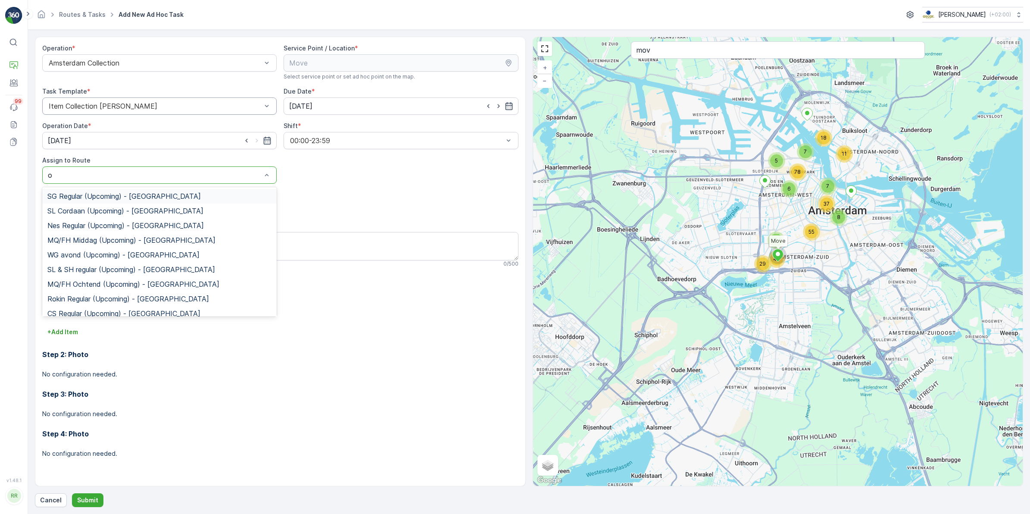
type input "os"
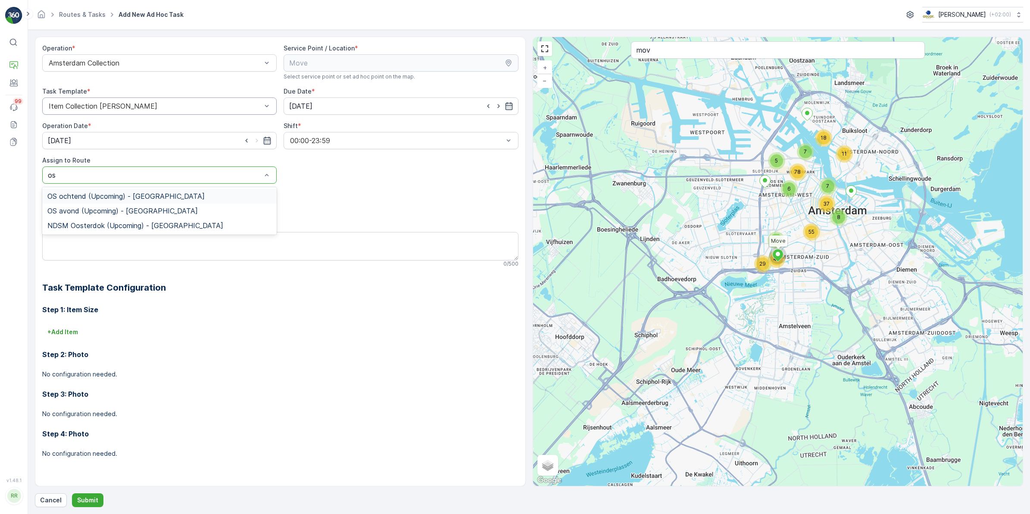
click at [110, 192] on span "OS ochtend (Upcoming) - Amsterdam" at bounding box center [125, 196] width 157 height 8
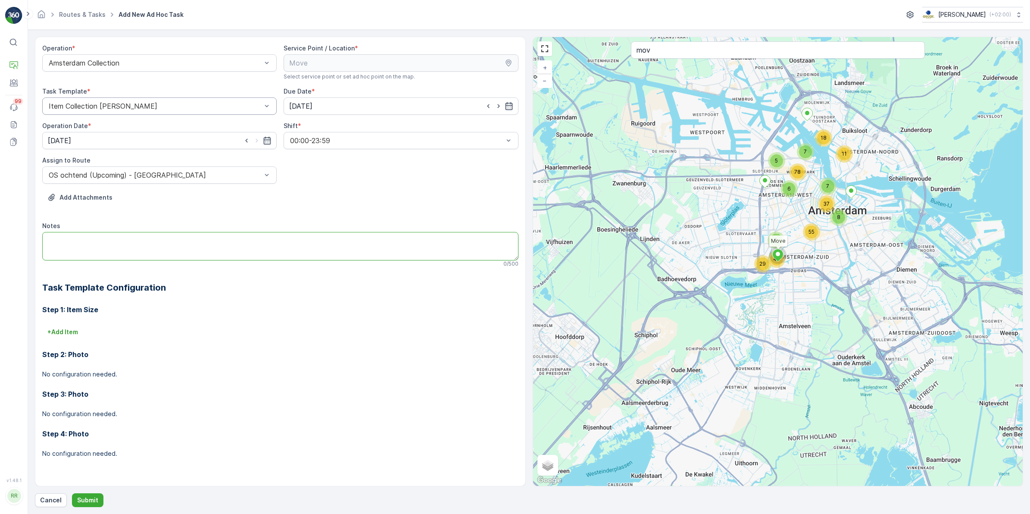
click at [89, 238] on textarea "Notes" at bounding box center [280, 246] width 476 height 28
type textarea "Als een van de eerste langs graag!"
click at [94, 498] on p "Submit" at bounding box center [87, 500] width 21 height 9
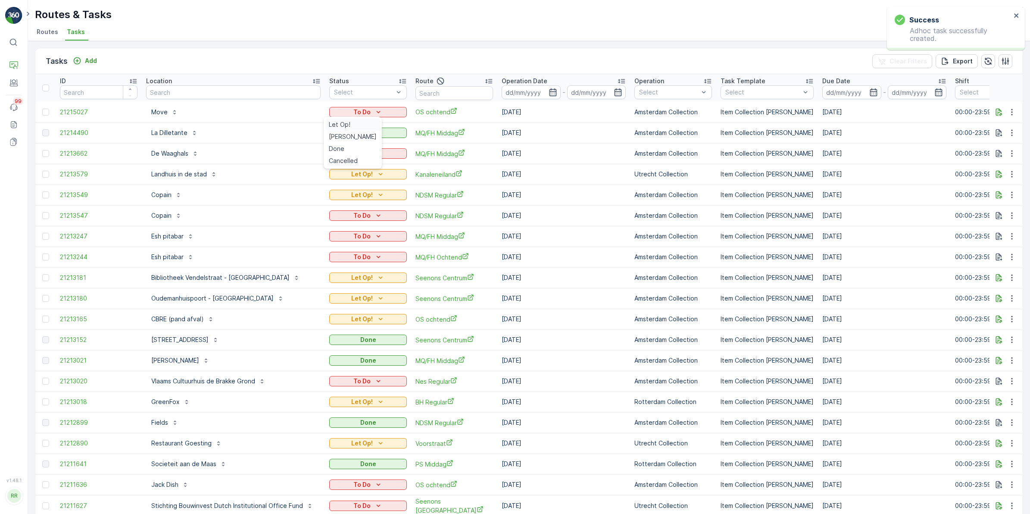
click at [349, 121] on div "Let Op!" at bounding box center [352, 125] width 55 height 12
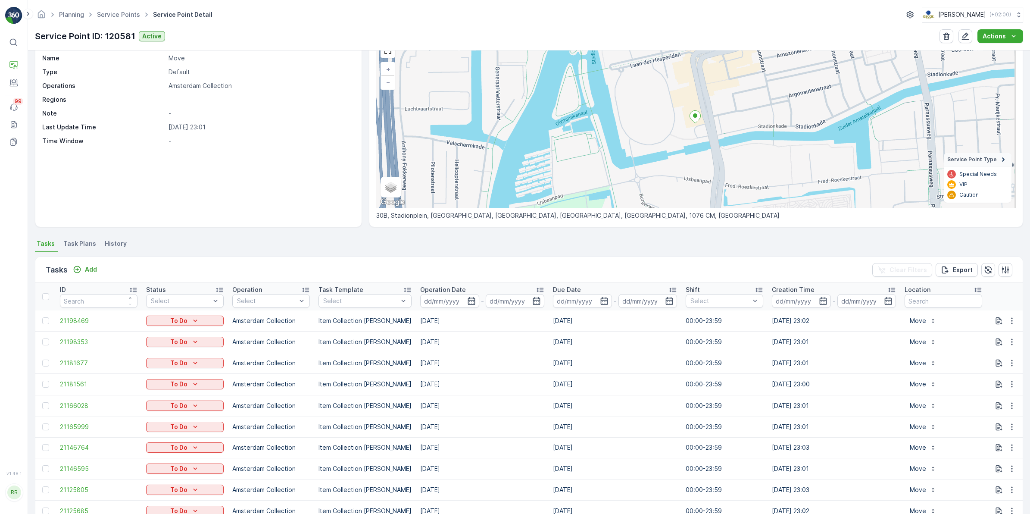
scroll to position [90, 0]
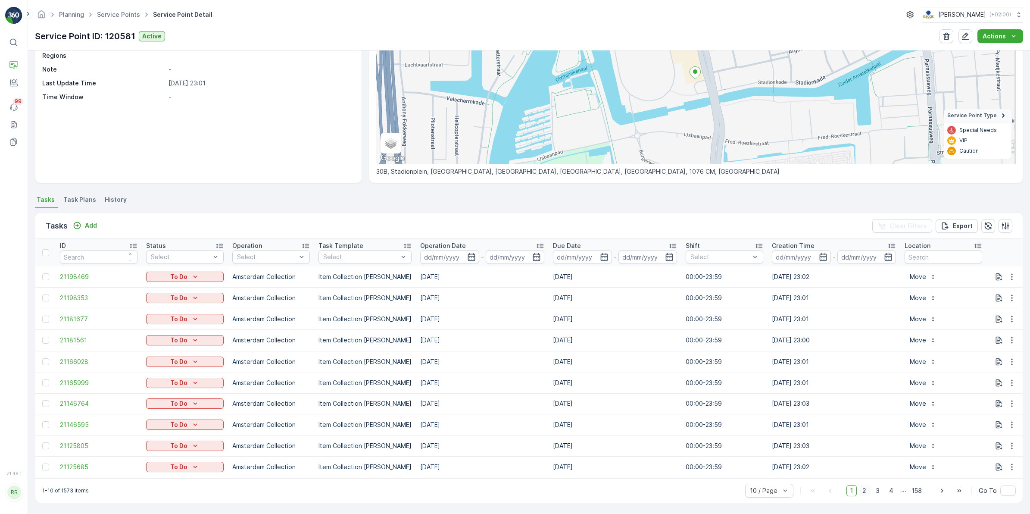
click at [864, 491] on span "2" at bounding box center [864, 490] width 12 height 11
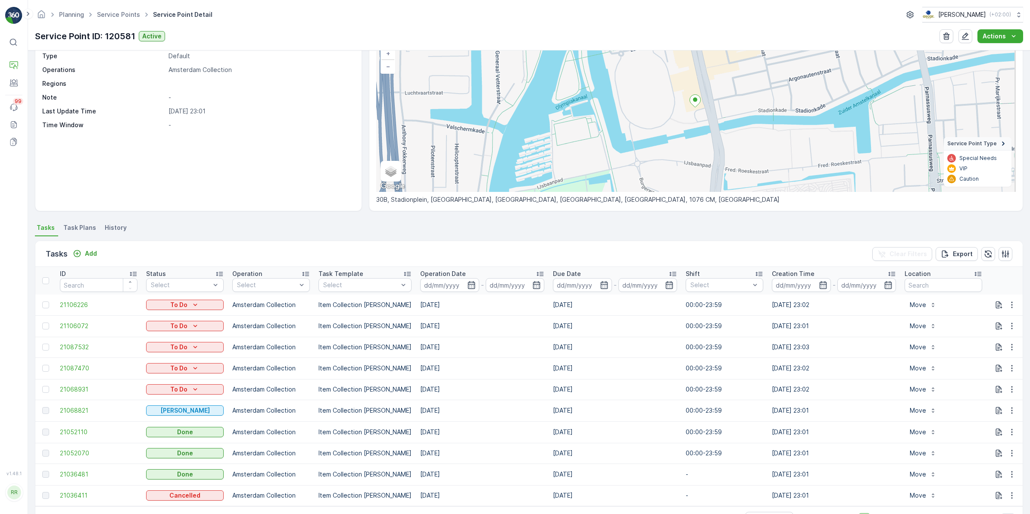
scroll to position [90, 0]
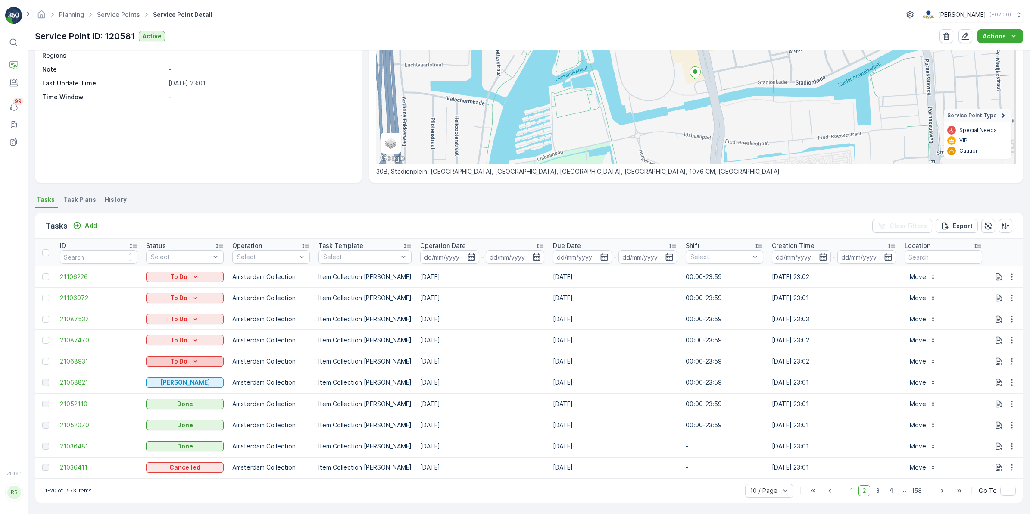
click at [197, 360] on icon "To Do" at bounding box center [195, 361] width 9 height 9
click at [168, 406] on span "Cancelled" at bounding box center [165, 407] width 29 height 9
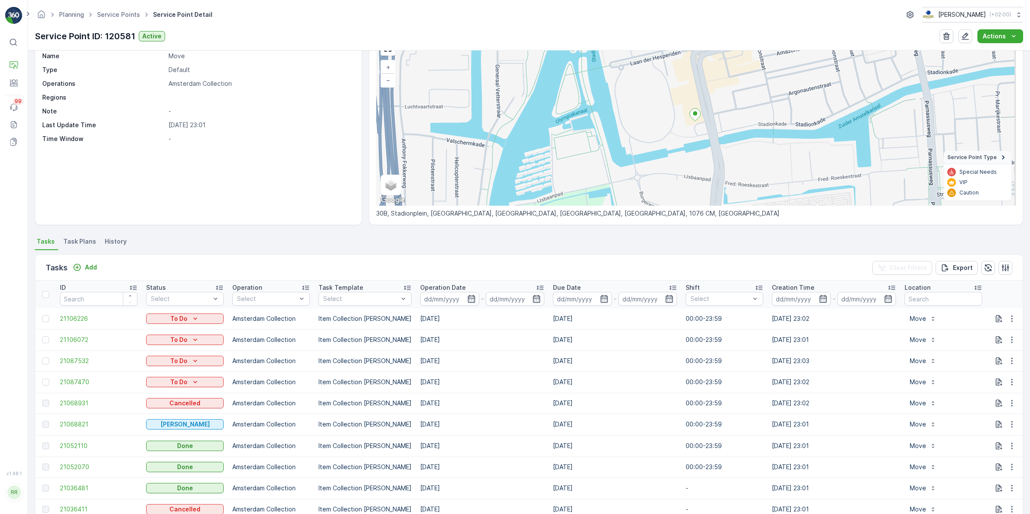
scroll to position [0, 0]
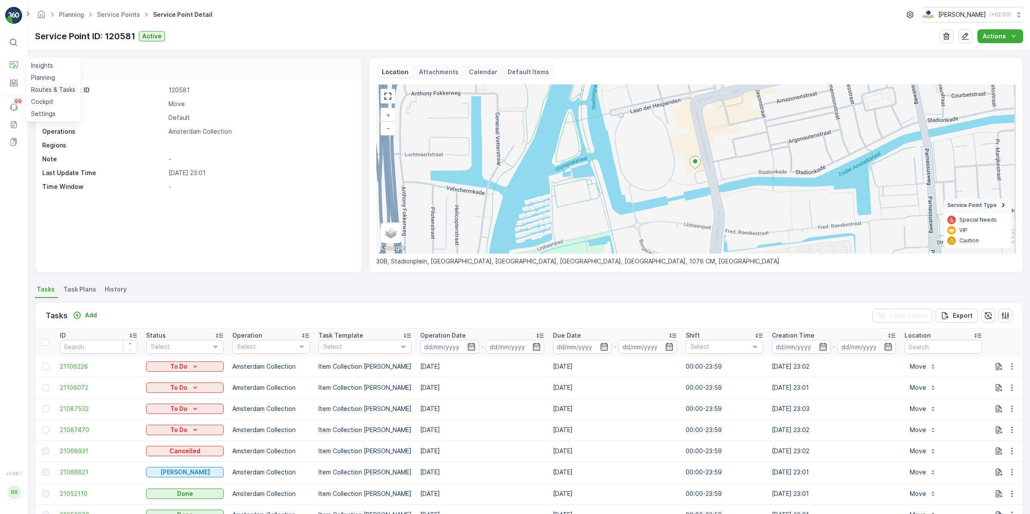
click at [45, 90] on p "Routes & Tasks" at bounding box center [53, 89] width 44 height 9
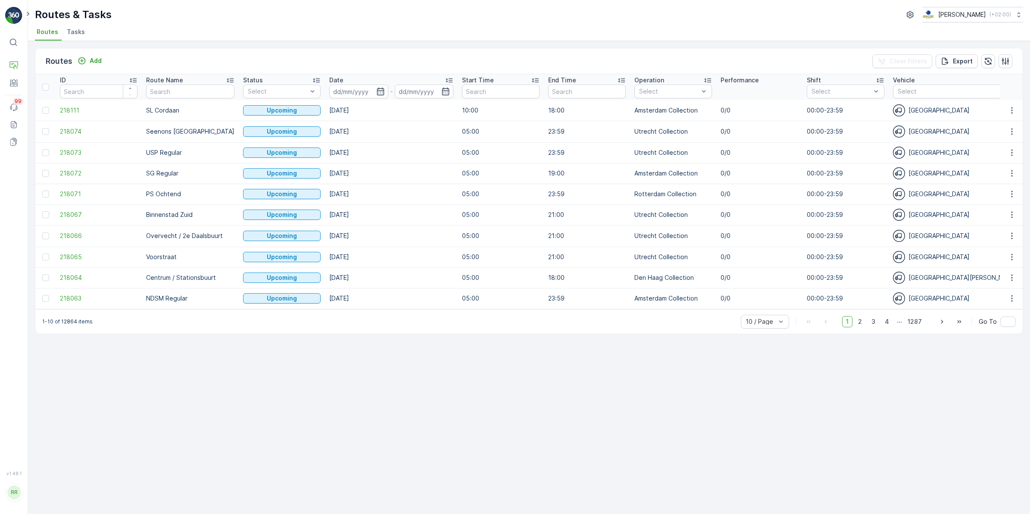
click at [76, 33] on span "Tasks" at bounding box center [76, 32] width 18 height 9
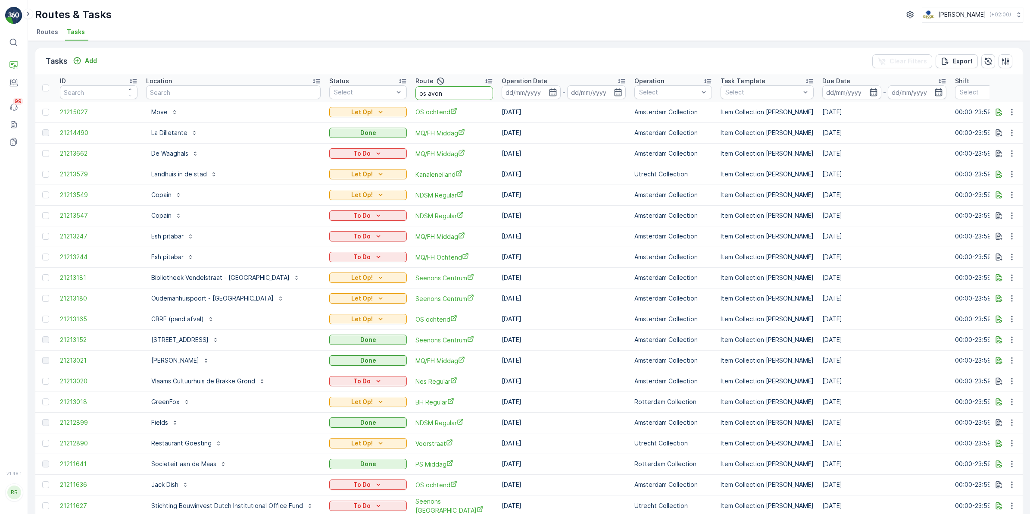
type input "os avond"
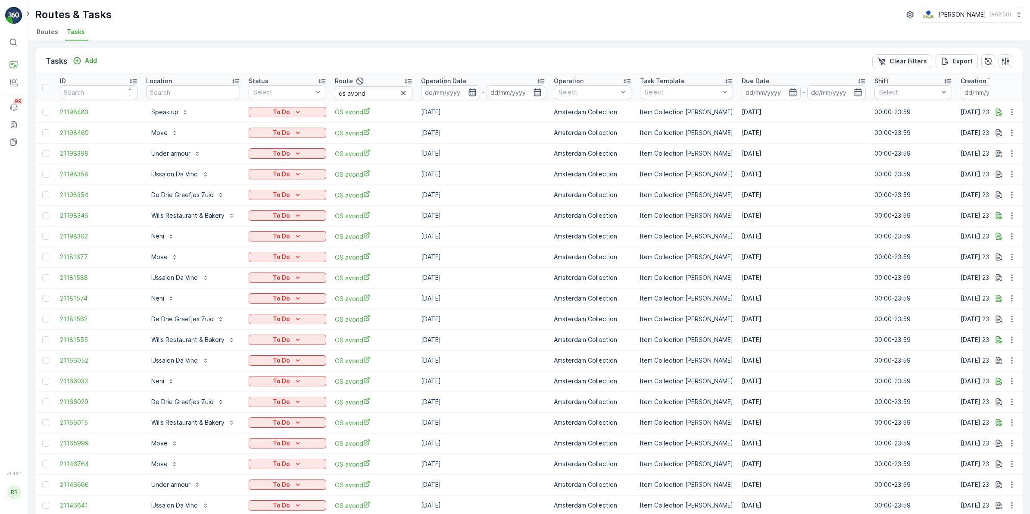
click at [468, 89] on icon "button" at bounding box center [472, 92] width 9 height 9
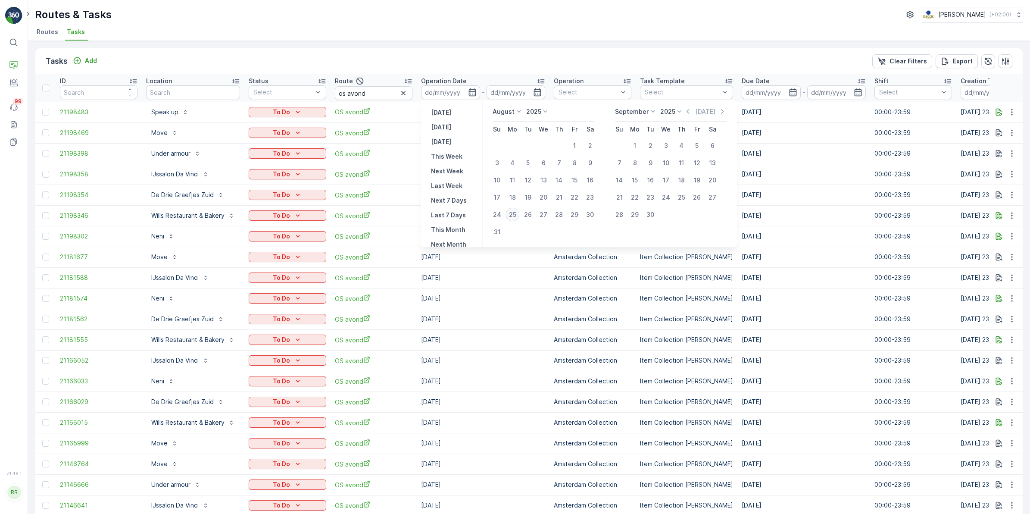
click at [515, 216] on div "25" at bounding box center [512, 215] width 14 height 14
type input "25.08.2025"
click at [515, 216] on div "25" at bounding box center [512, 215] width 14 height 14
type input "25.08.2025"
click at [515, 216] on div "25" at bounding box center [512, 215] width 14 height 14
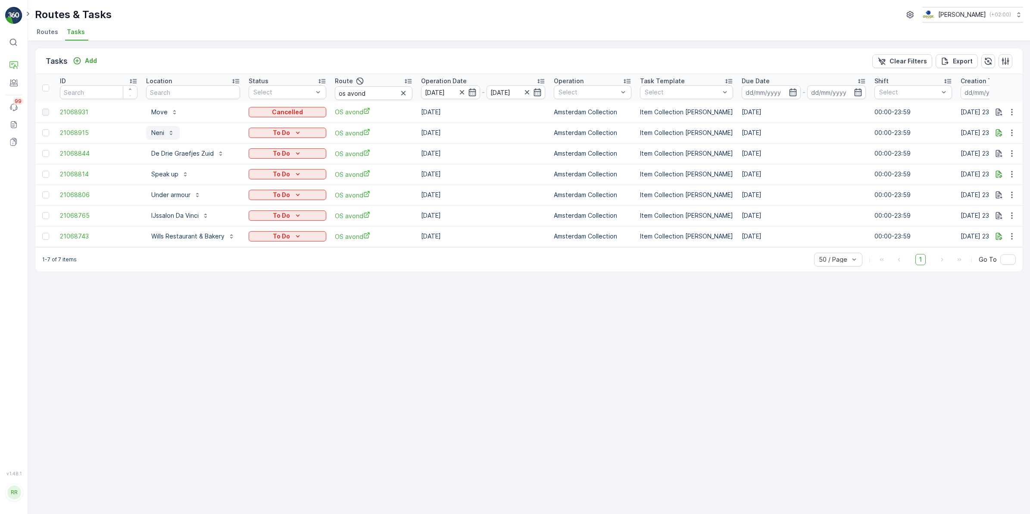
click at [158, 132] on p "Neni" at bounding box center [157, 132] width 13 height 9
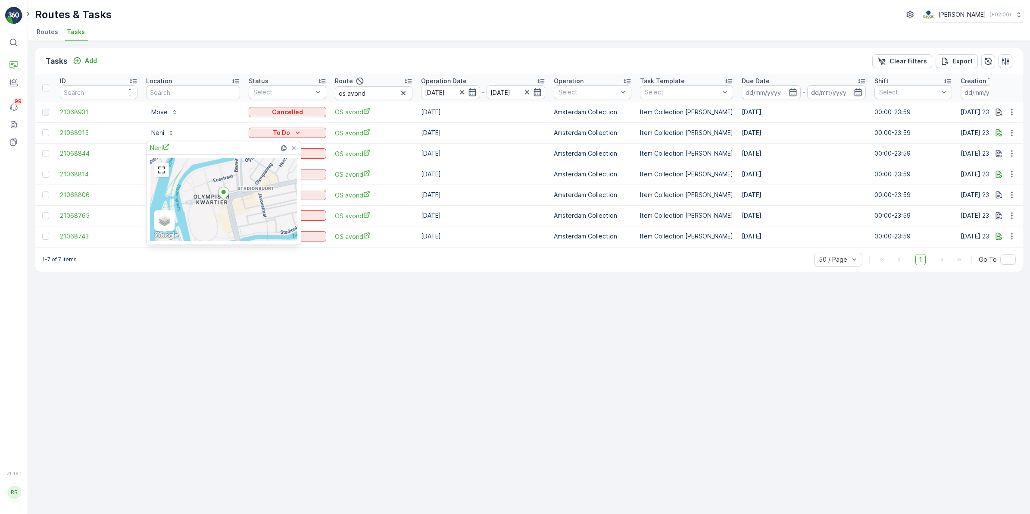
drag, startPoint x: 160, startPoint y: 150, endPoint x: 163, endPoint y: 140, distance: 9.9
click at [160, 150] on span "Neni" at bounding box center [160, 147] width 20 height 9
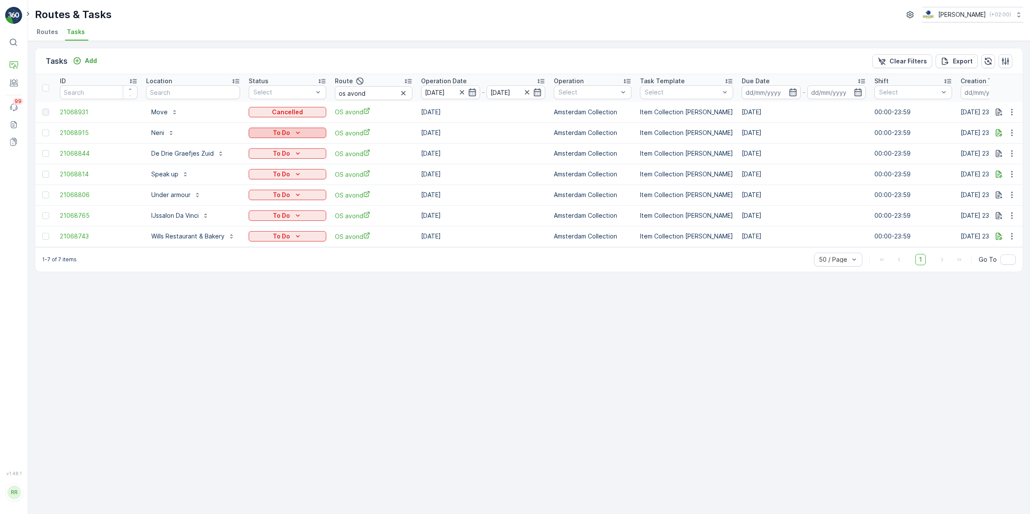
click at [291, 131] on div "To Do" at bounding box center [287, 132] width 71 height 9
click at [272, 175] on div "Cancelled" at bounding box center [277, 181] width 55 height 12
click at [287, 152] on p "To Do" at bounding box center [281, 153] width 17 height 9
click at [267, 203] on span "Cancelled" at bounding box center [267, 202] width 29 height 9
click at [293, 175] on icon "To Do" at bounding box center [297, 174] width 9 height 9
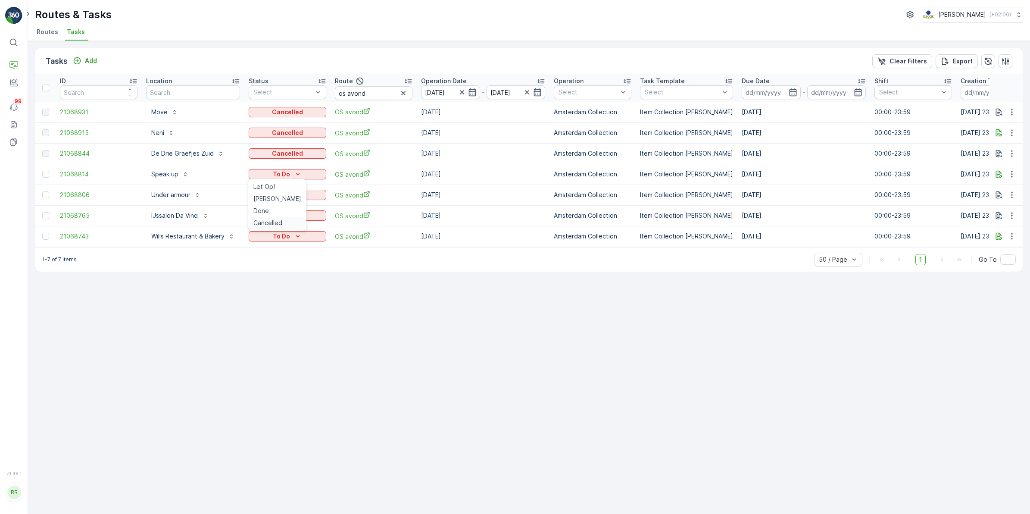
click at [276, 221] on span "Cancelled" at bounding box center [267, 222] width 29 height 9
click at [174, 197] on p "Under armour" at bounding box center [170, 194] width 39 height 9
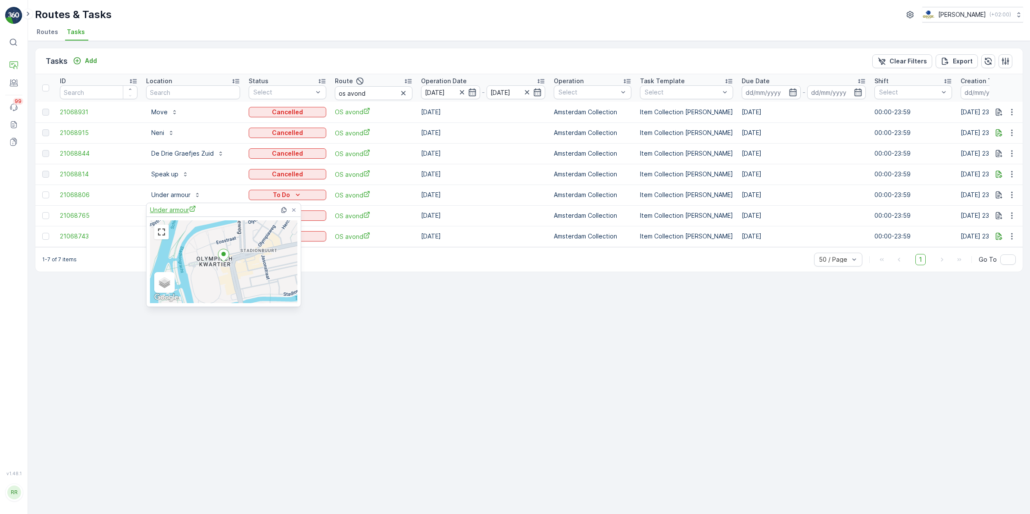
click at [171, 212] on span "Under armour" at bounding box center [173, 209] width 46 height 9
click at [309, 190] on div "To Do" at bounding box center [287, 194] width 71 height 9
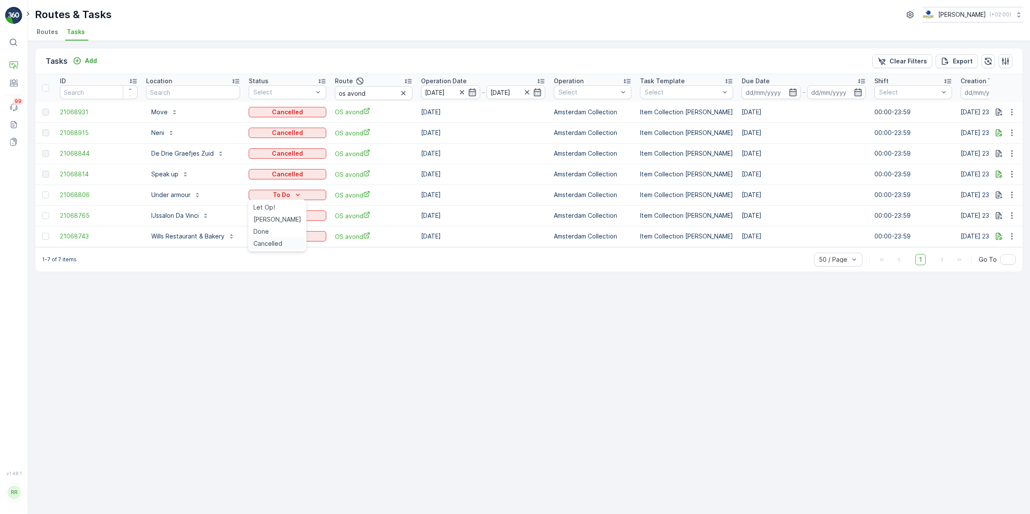
click at [274, 242] on span "Cancelled" at bounding box center [267, 243] width 29 height 9
click at [180, 217] on p "IJssalon Da Vinci" at bounding box center [174, 215] width 47 height 9
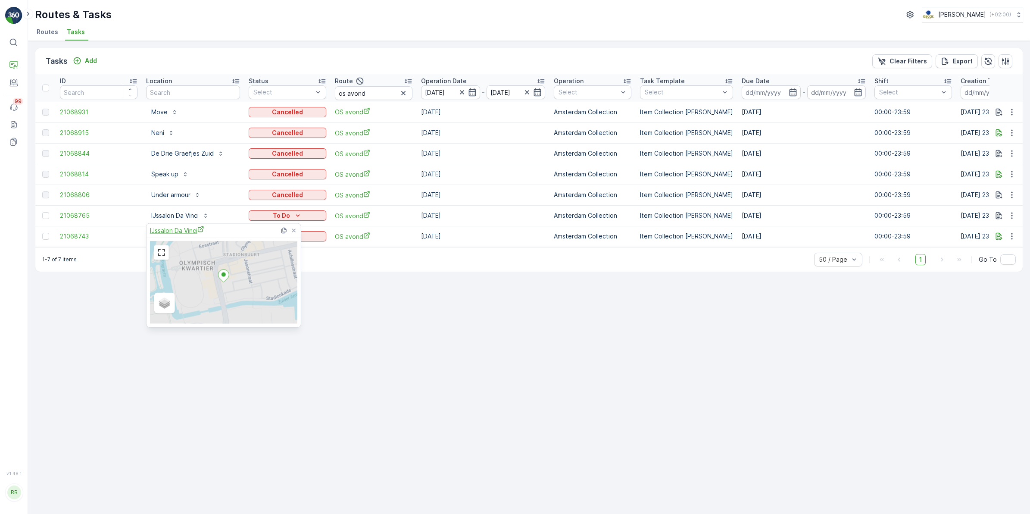
click at [175, 234] on div "IJssalon Da Vinci" at bounding box center [225, 230] width 150 height 13
click at [178, 221] on button "IJssalon Da Vinci" at bounding box center [180, 216] width 68 height 14
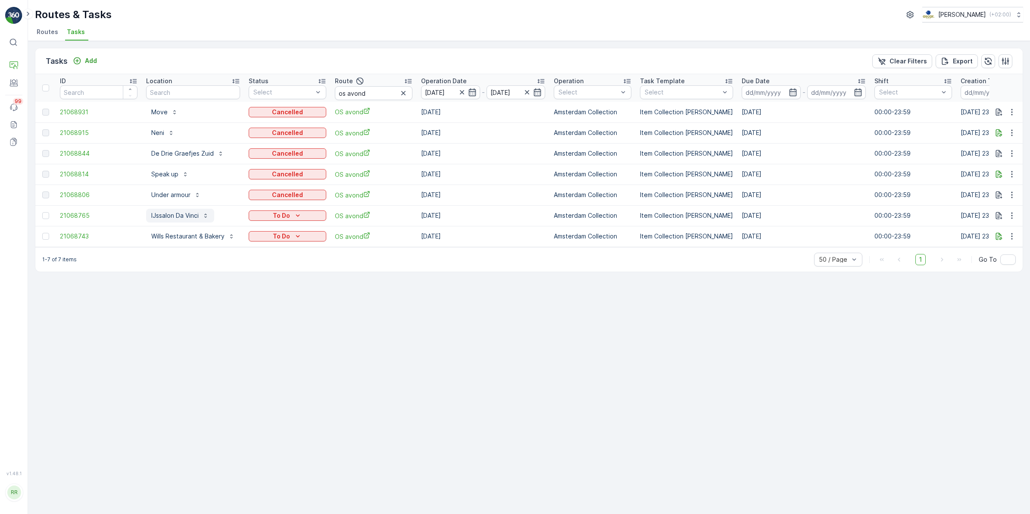
drag, startPoint x: 180, startPoint y: 213, endPoint x: 180, endPoint y: 219, distance: 5.6
click at [180, 212] on p "IJssalon Da Vinci" at bounding box center [174, 215] width 47 height 9
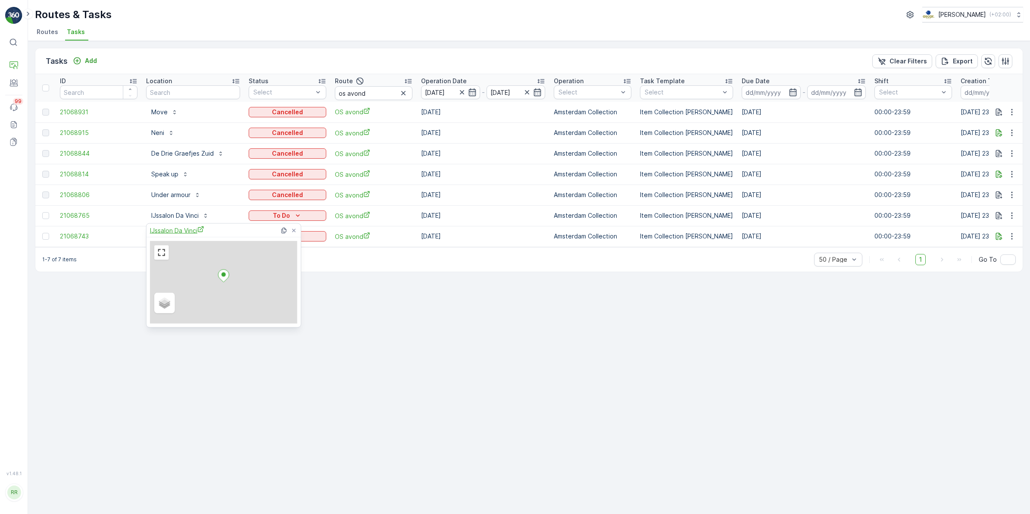
click at [179, 230] on span "IJssalon Da Vinci" at bounding box center [177, 230] width 54 height 9
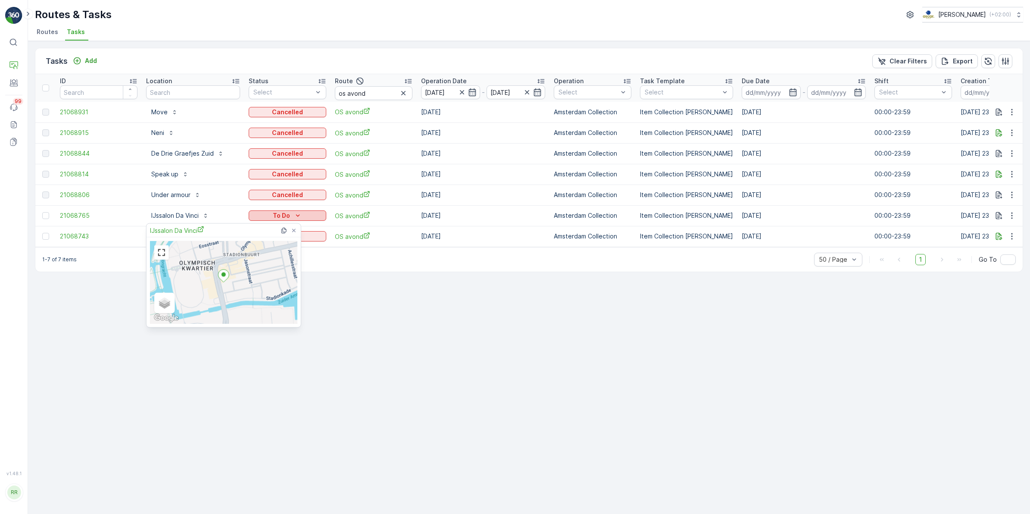
click at [305, 213] on div "To Do" at bounding box center [287, 215] width 71 height 9
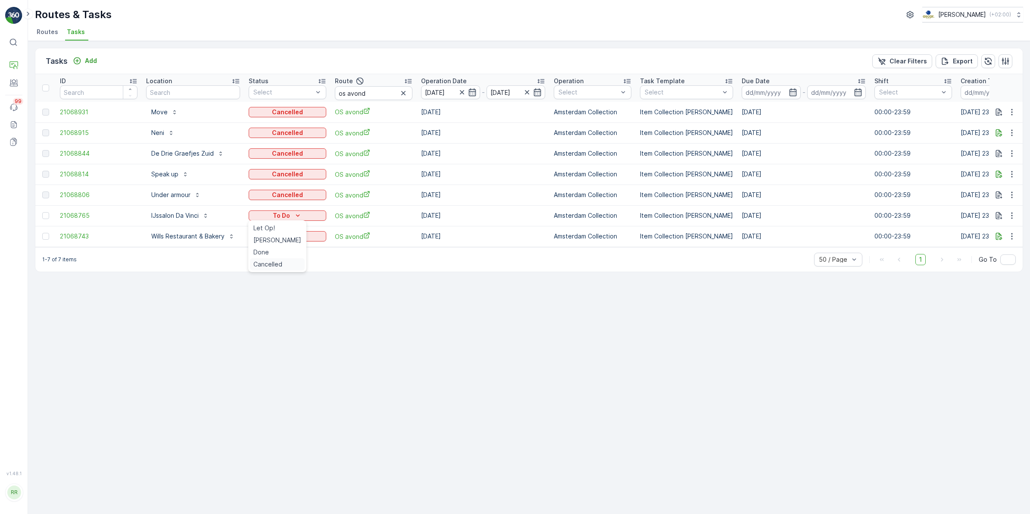
click at [272, 263] on span "Cancelled" at bounding box center [267, 264] width 29 height 9
drag, startPoint x: 138, startPoint y: 233, endPoint x: 225, endPoint y: 236, distance: 86.7
click at [225, 236] on tr "21068743 Wills Restaurant & Bakery To Do OS avond 25.08.2025 Amsterdam Collecti…" at bounding box center [708, 236] width 1346 height 21
copy tr "Wills Restaurant & Bakery"
click at [345, 277] on div "Tasks Add Clear Filters Export ID Location Status Select Route os avond Operati…" at bounding box center [529, 277] width 1002 height 473
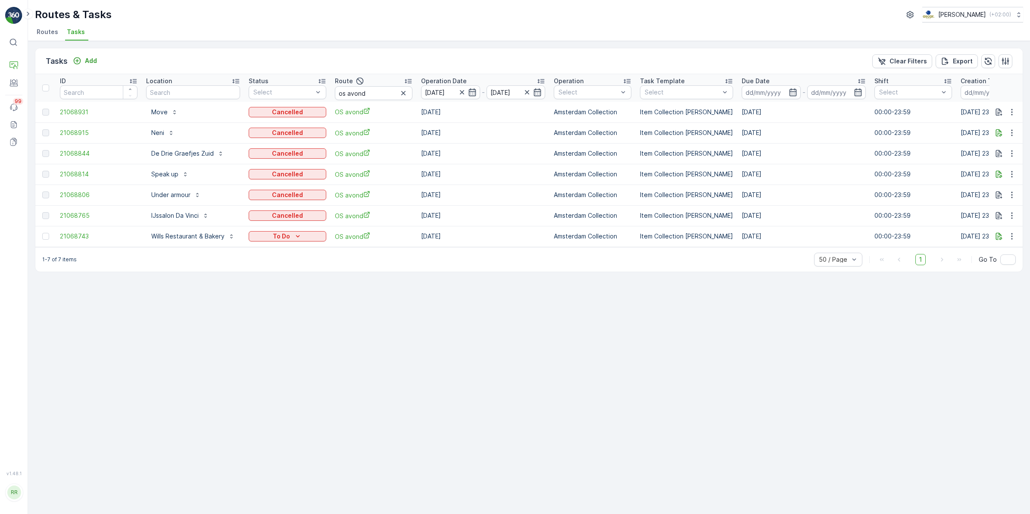
click at [401, 91] on icon "button" at bounding box center [403, 93] width 9 height 9
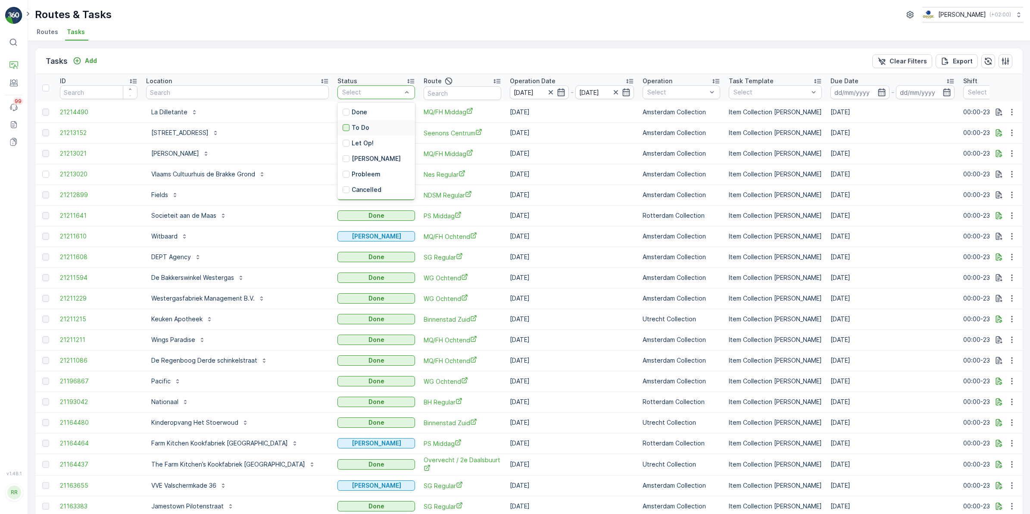
click at [343, 126] on div at bounding box center [346, 127] width 7 height 7
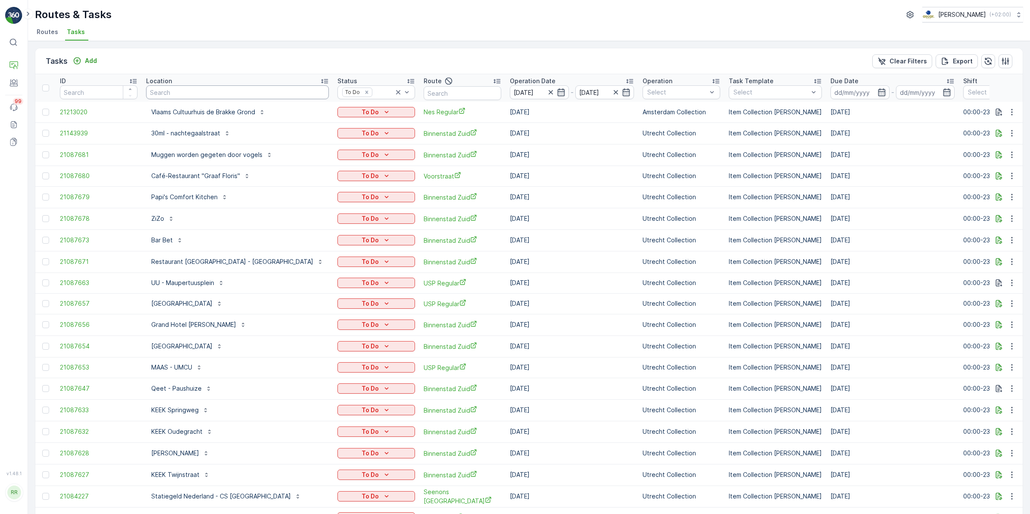
click at [244, 92] on input "text" at bounding box center [237, 92] width 183 height 14
type input "vlaa"
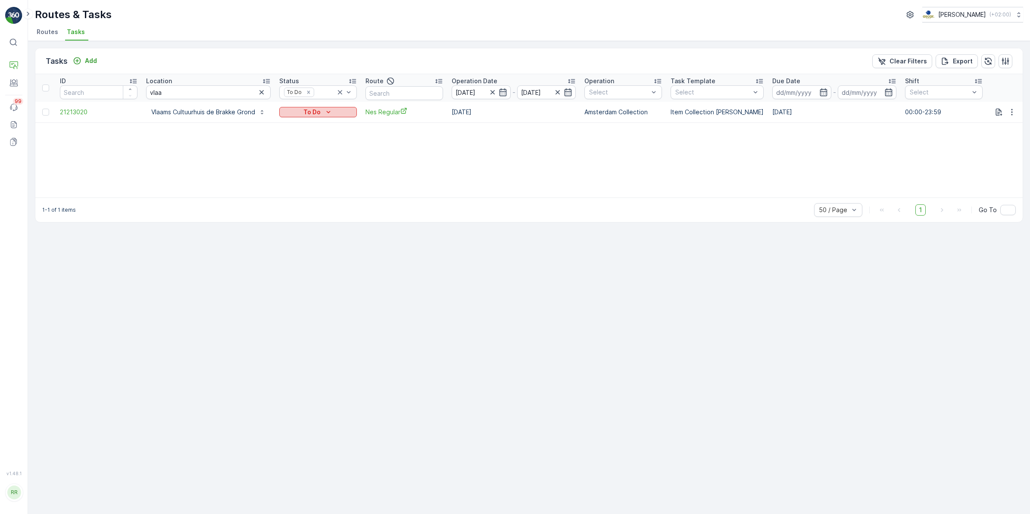
click at [291, 109] on div "To Do" at bounding box center [318, 112] width 71 height 9
click at [301, 147] on div "Done" at bounding box center [308, 149] width 55 height 12
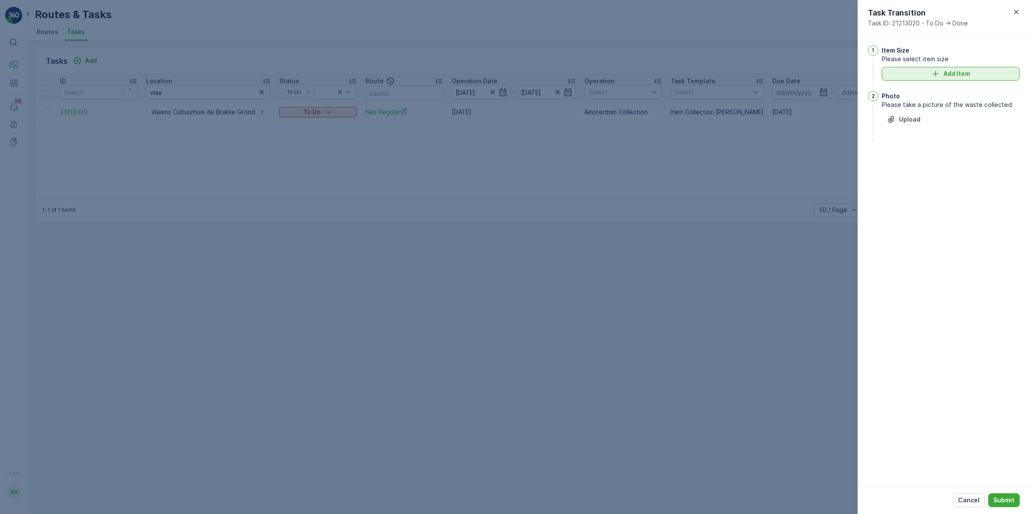
click at [946, 75] on p "Add Item" at bounding box center [956, 73] width 27 height 9
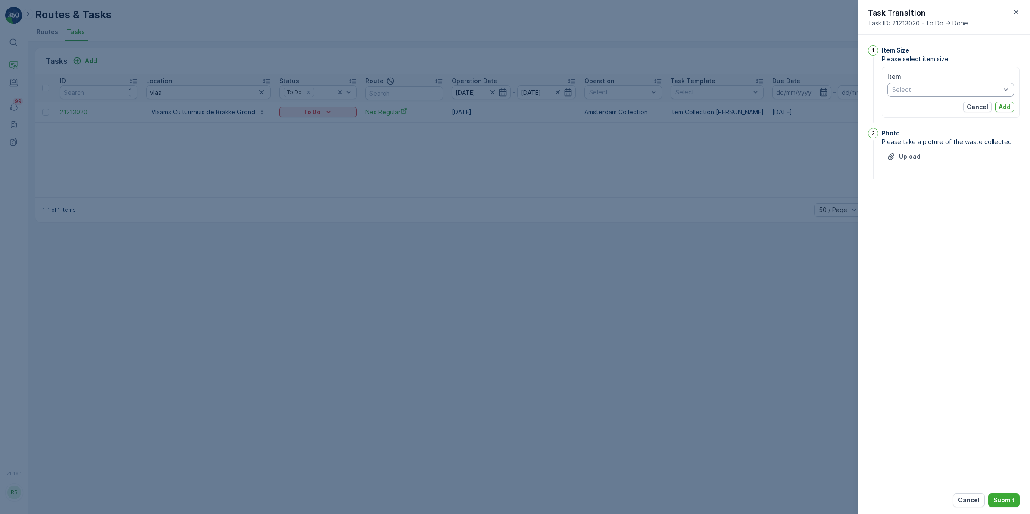
click at [938, 91] on div at bounding box center [946, 89] width 110 height 7
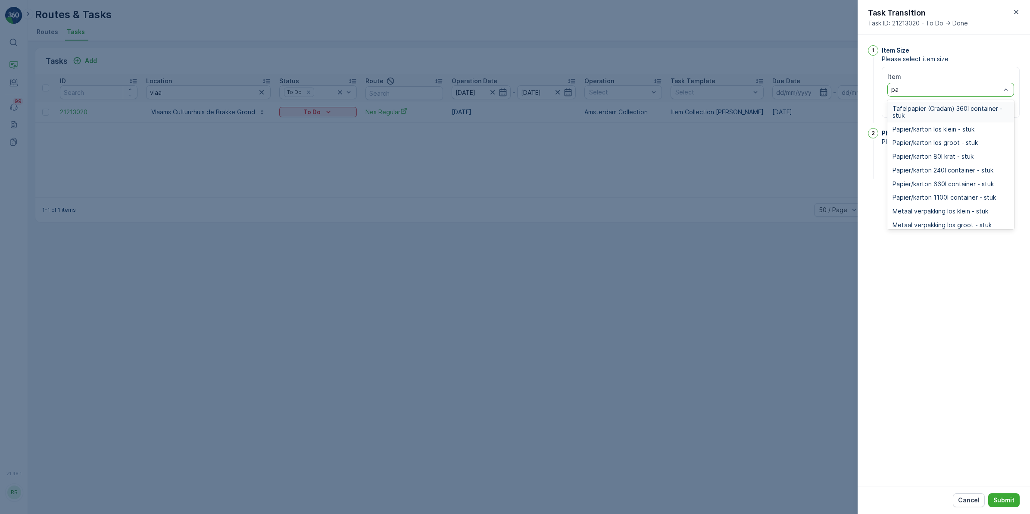
type input "pap"
click at [955, 169] on span "Papier/karton 240l container - stuk" at bounding box center [942, 170] width 101 height 7
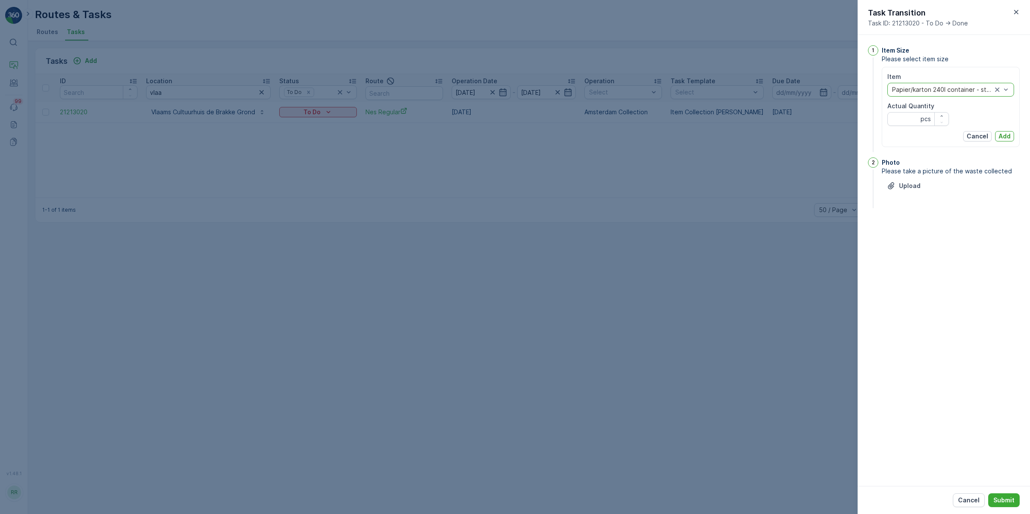
click at [908, 118] on Quantity "Actual Quantity" at bounding box center [918, 119] width 62 height 14
type Quantity "1"
drag, startPoint x: 1008, startPoint y: 134, endPoint x: 992, endPoint y: 134, distance: 16.4
click at [1008, 134] on p "Add" at bounding box center [1004, 136] width 12 height 9
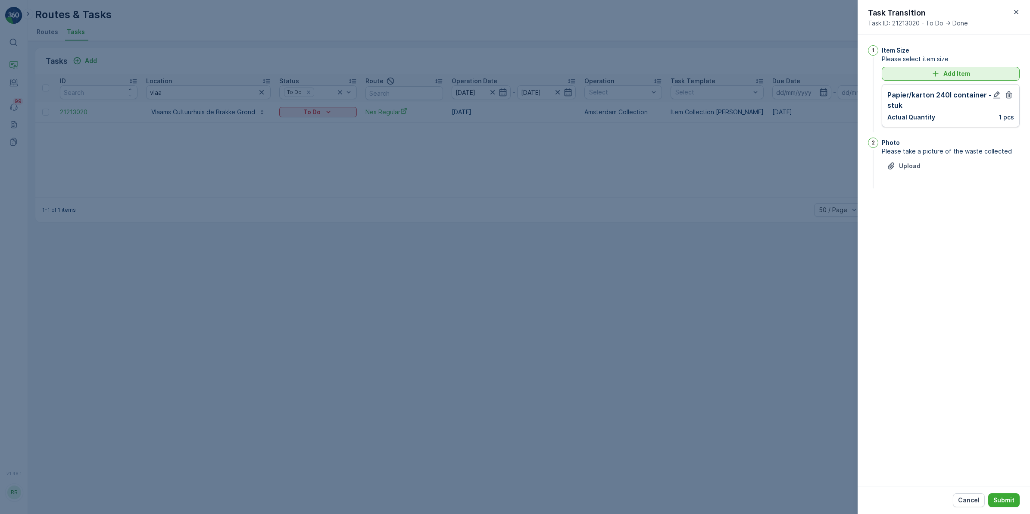
click at [980, 76] on div "Add Item" at bounding box center [951, 73] width 128 height 9
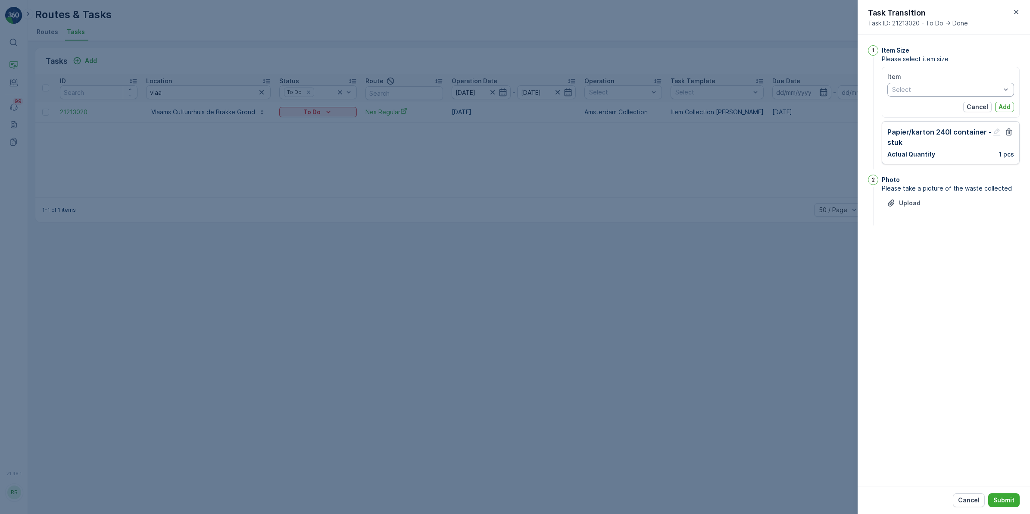
click at [956, 91] on div at bounding box center [946, 89] width 110 height 7
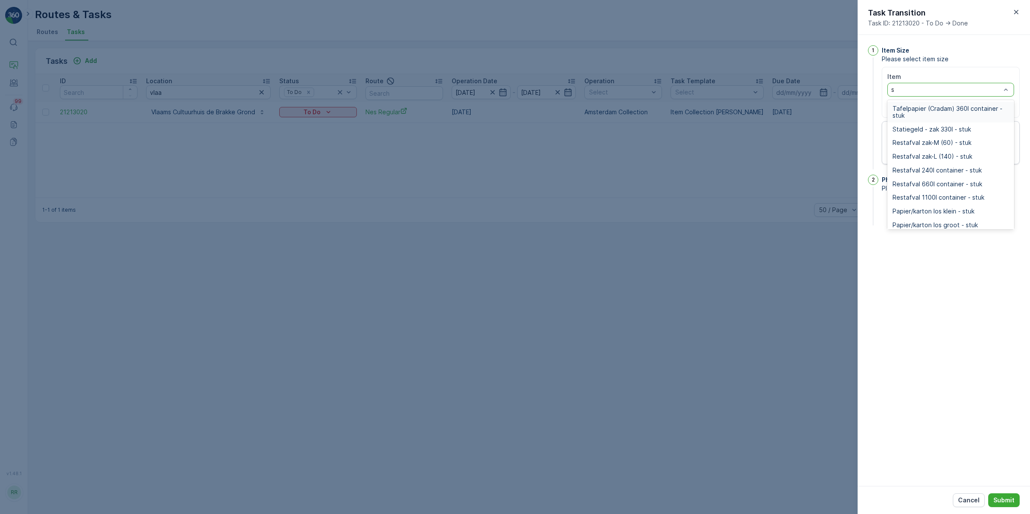
type input "sw"
click at [953, 119] on span "Swill emmer 23l - stuk" at bounding box center [923, 122] width 62 height 7
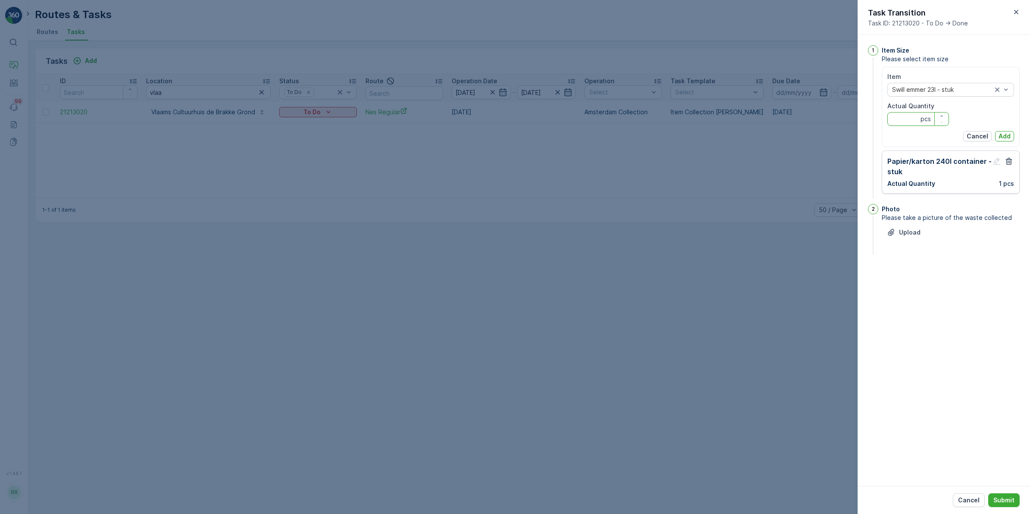
click at [914, 117] on Quantity "Actual Quantity" at bounding box center [918, 119] width 62 height 14
type Quantity "1"
click at [1009, 138] on p "Add" at bounding box center [1004, 136] width 12 height 9
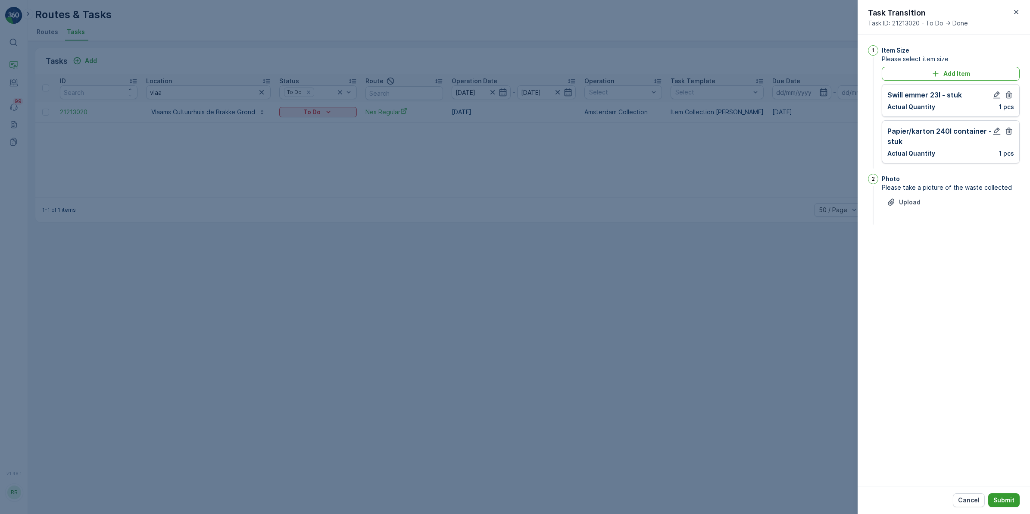
click at [1007, 496] on p "Submit" at bounding box center [1003, 500] width 21 height 9
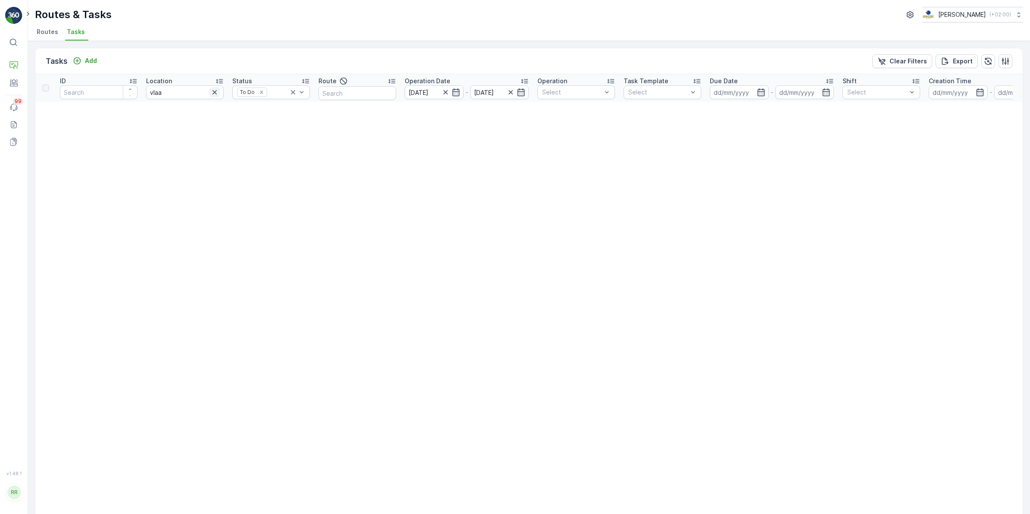
click at [213, 93] on icon "button" at bounding box center [214, 92] width 4 height 4
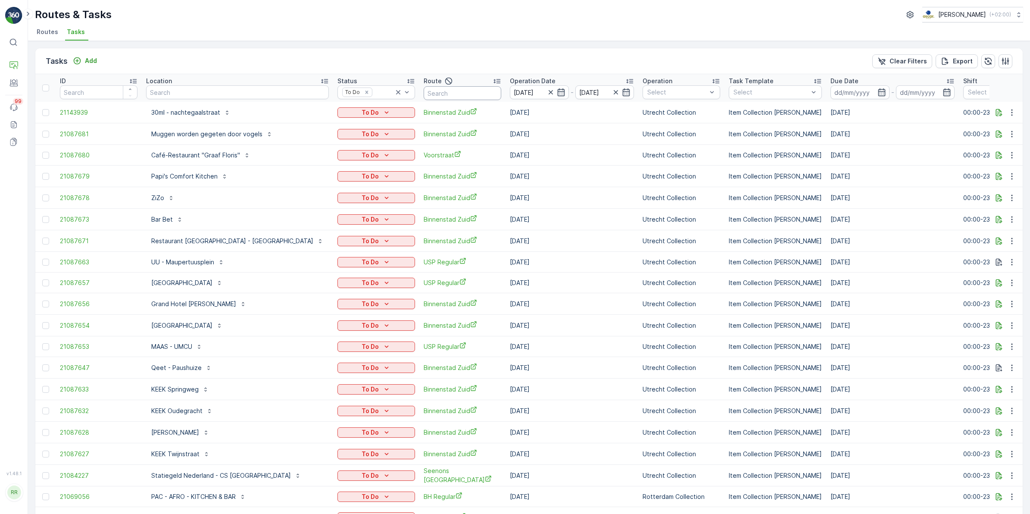
click at [424, 94] on input "text" at bounding box center [463, 93] width 78 height 14
type input "binnen"
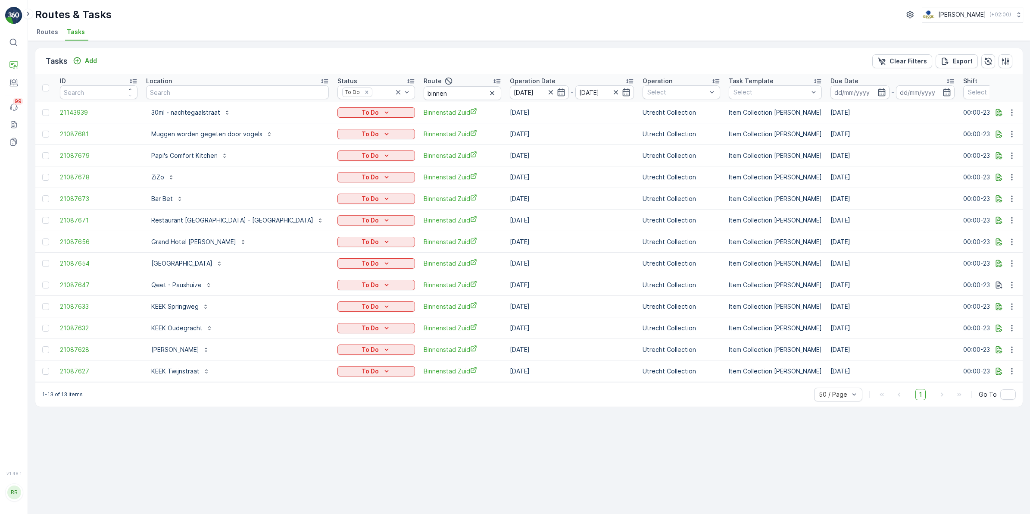
click at [488, 95] on icon "button" at bounding box center [492, 93] width 9 height 9
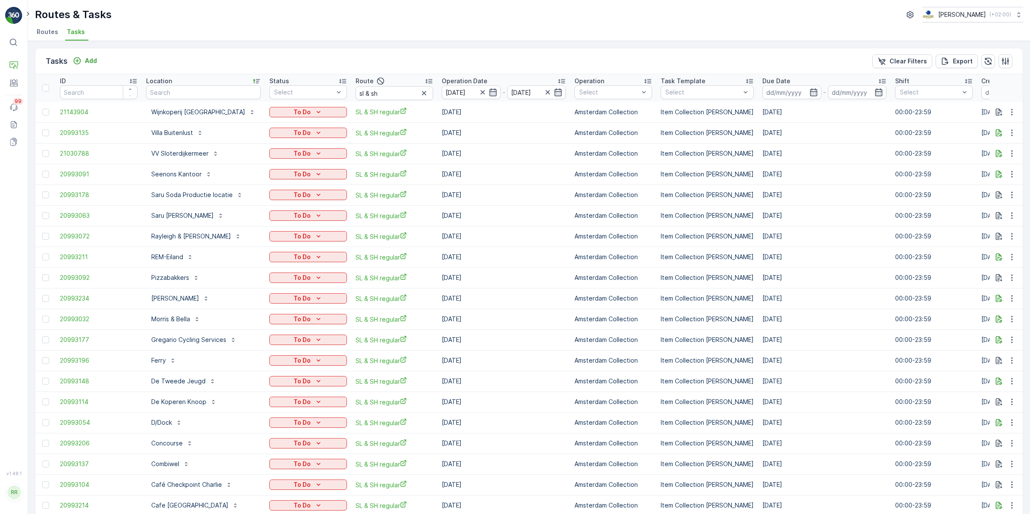
scroll to position [100, 0]
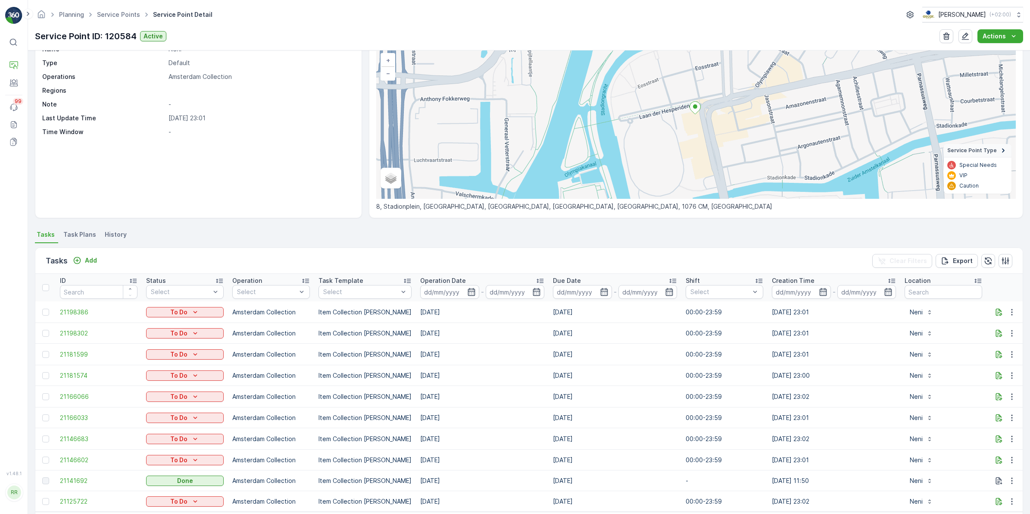
scroll to position [90, 0]
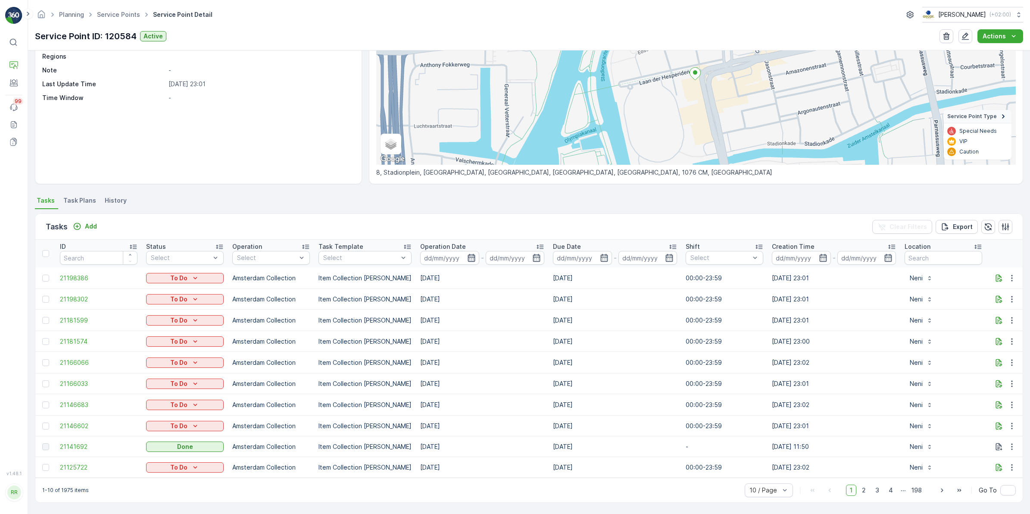
click at [467, 259] on icon "button" at bounding box center [471, 257] width 9 height 9
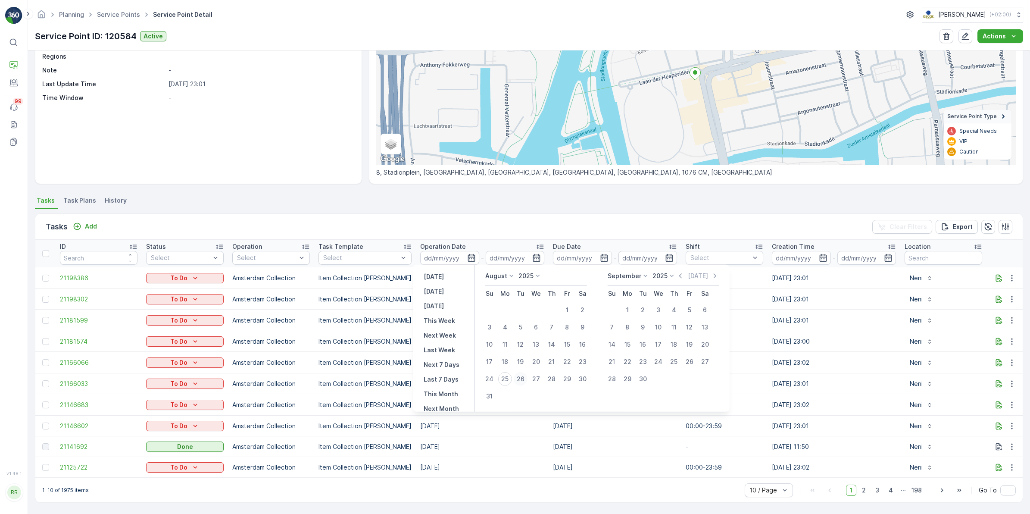
click at [519, 378] on div "26" at bounding box center [521, 379] width 14 height 14
type input "[DATE]"
click at [519, 378] on div "26" at bounding box center [521, 379] width 14 height 14
type input "[DATE]"
click at [519, 378] on div "26" at bounding box center [521, 379] width 14 height 14
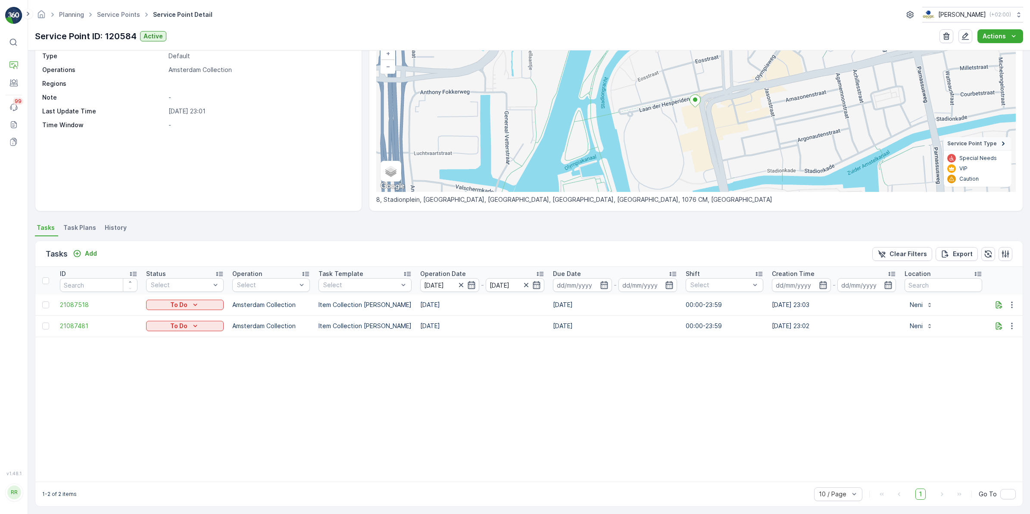
scroll to position [69, 0]
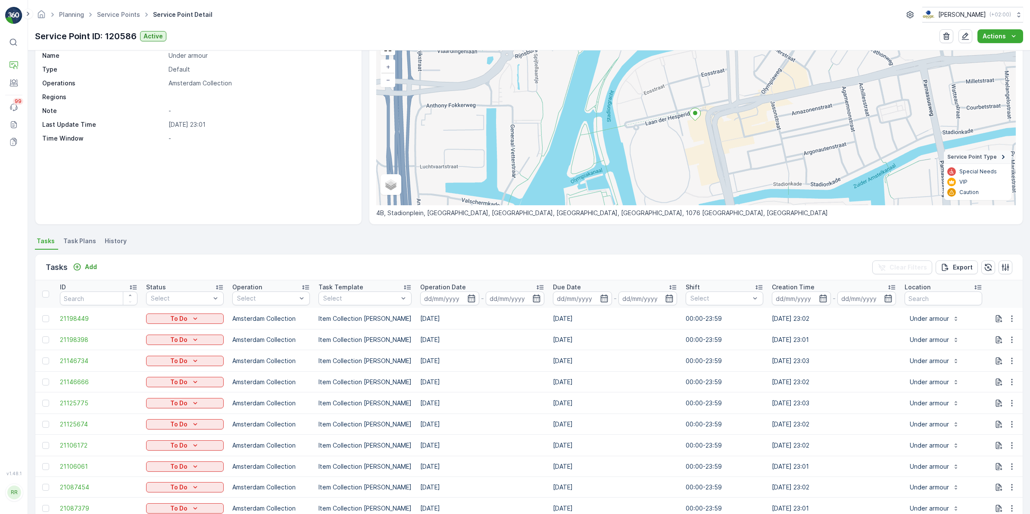
scroll to position [90, 0]
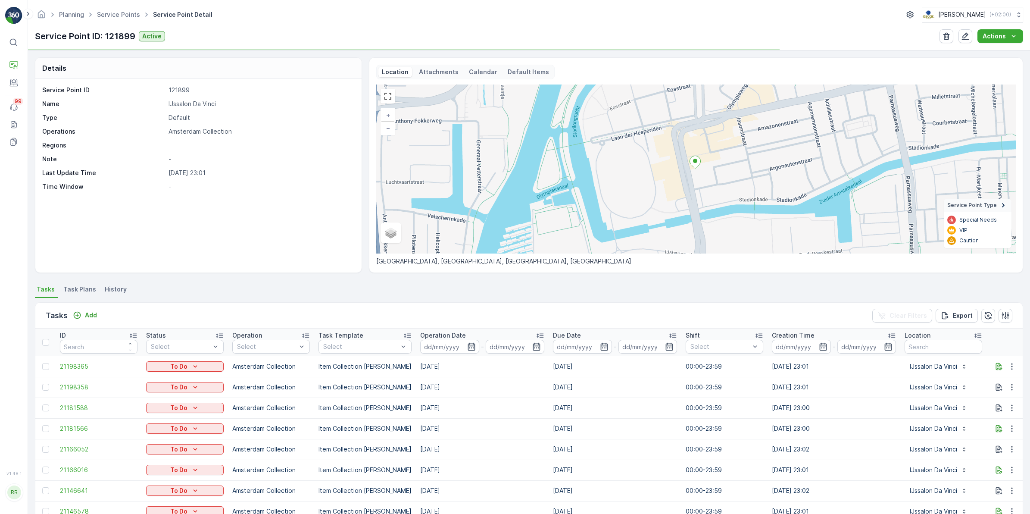
scroll to position [90, 0]
